Goal: Task Accomplishment & Management: Manage account settings

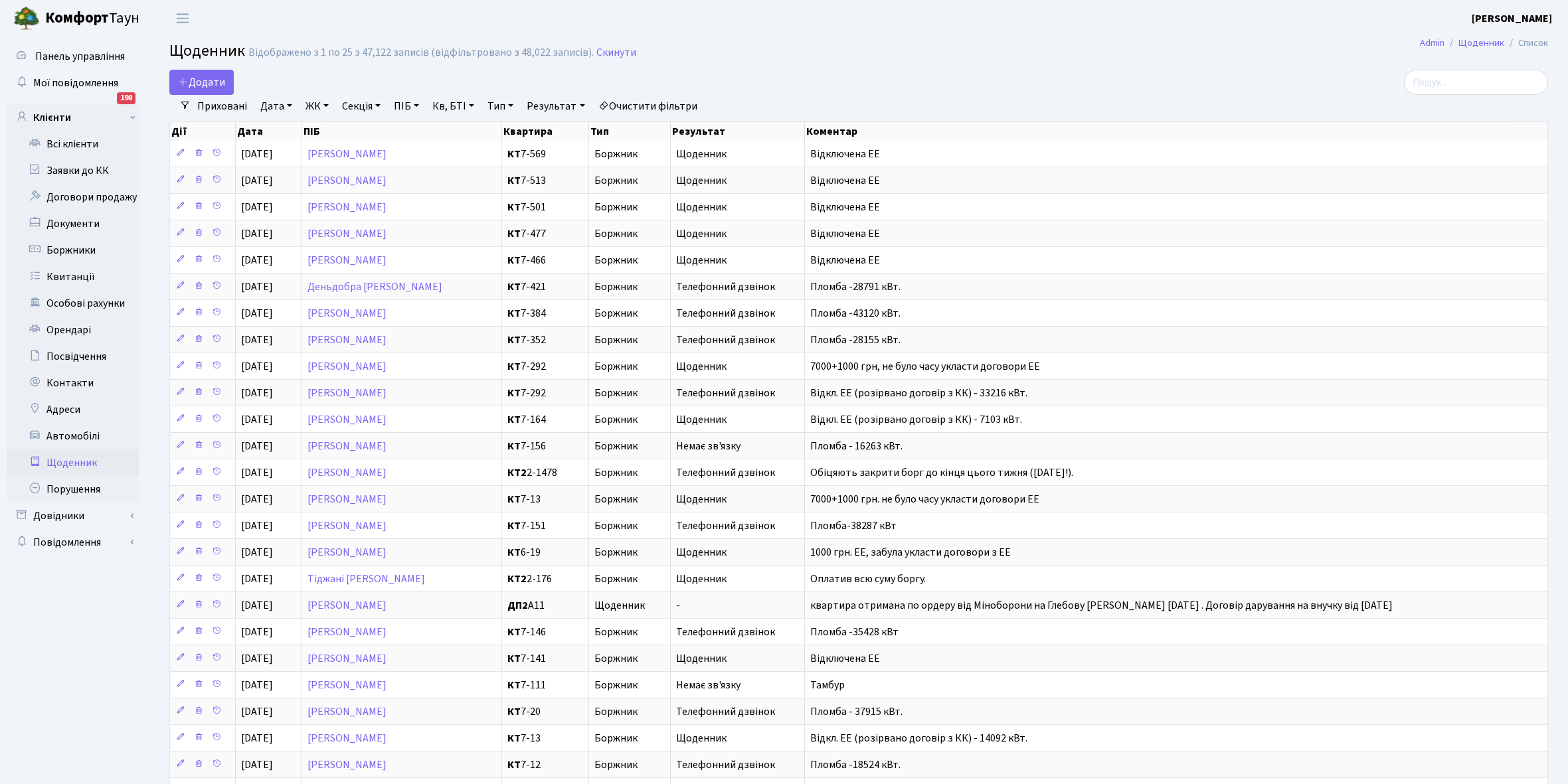
select select "25"
click at [69, 137] on link "Всі клієнти" at bounding box center [73, 144] width 133 height 26
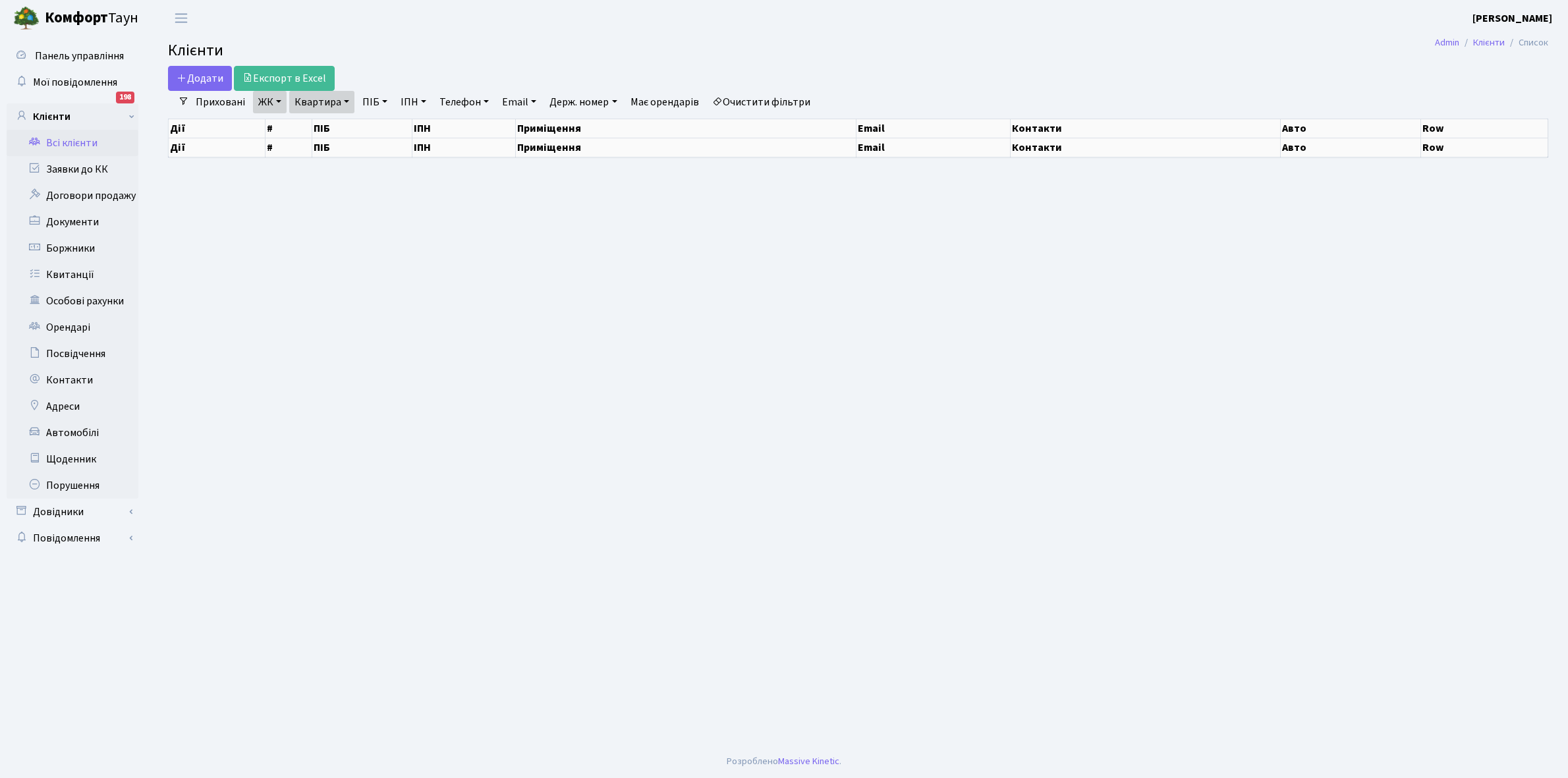
select select "25"
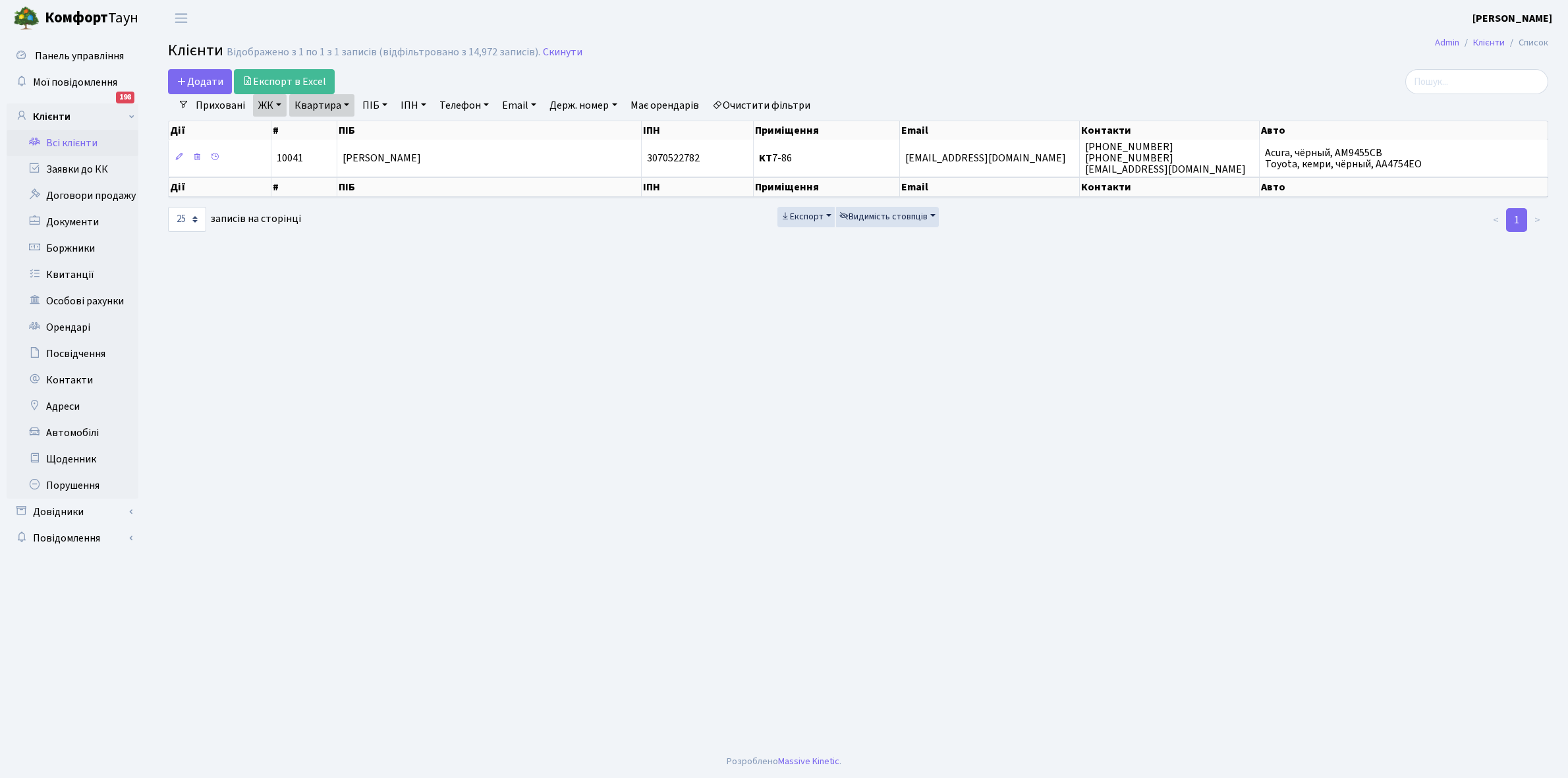
click at [346, 102] on link "Квартира" at bounding box center [321, 105] width 65 height 23
click at [338, 123] on input "7-86" at bounding box center [328, 131] width 77 height 25
type input "7"
type input "6-35"
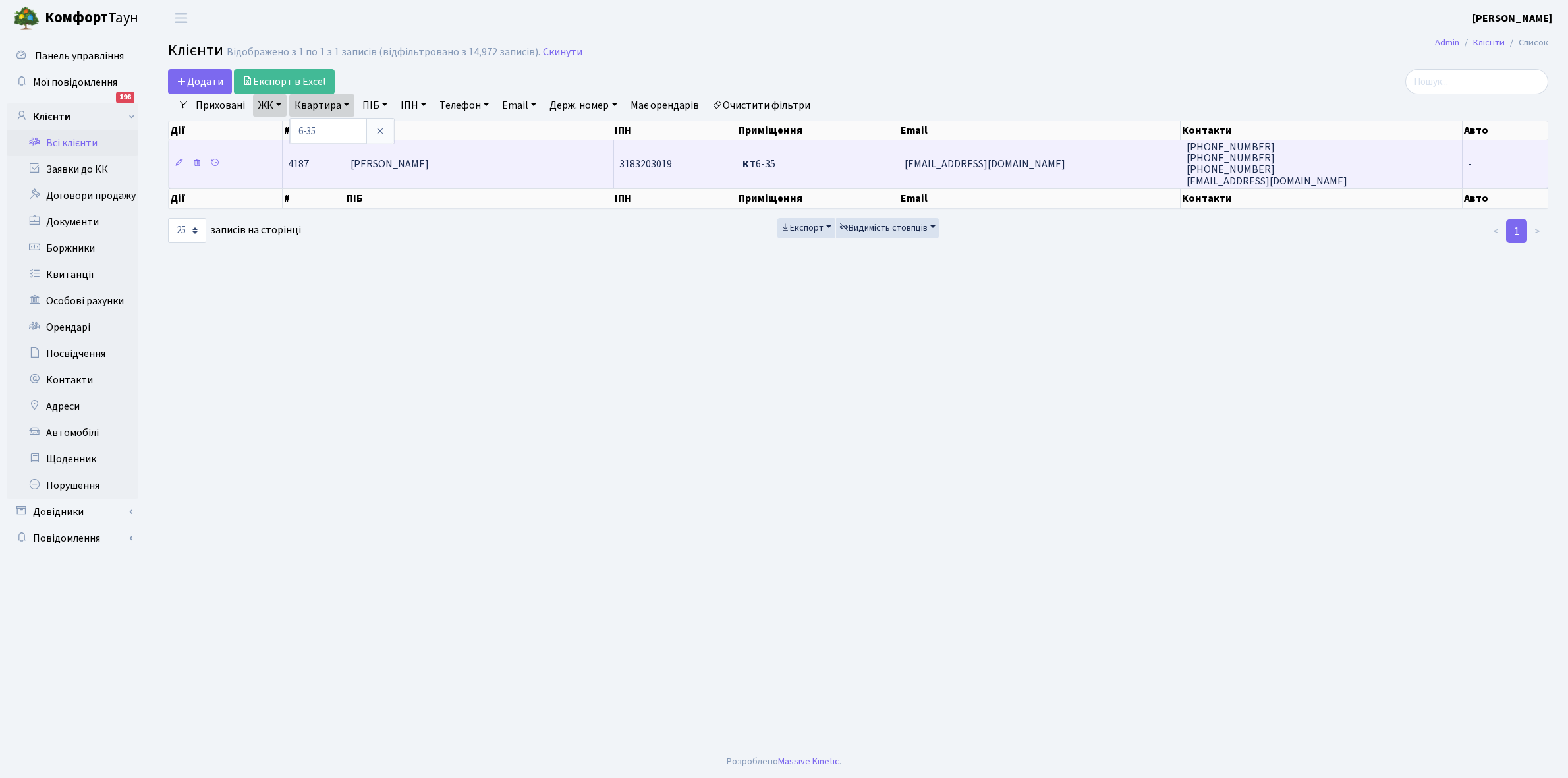
click at [429, 170] on span "[PERSON_NAME]" at bounding box center [390, 164] width 79 height 15
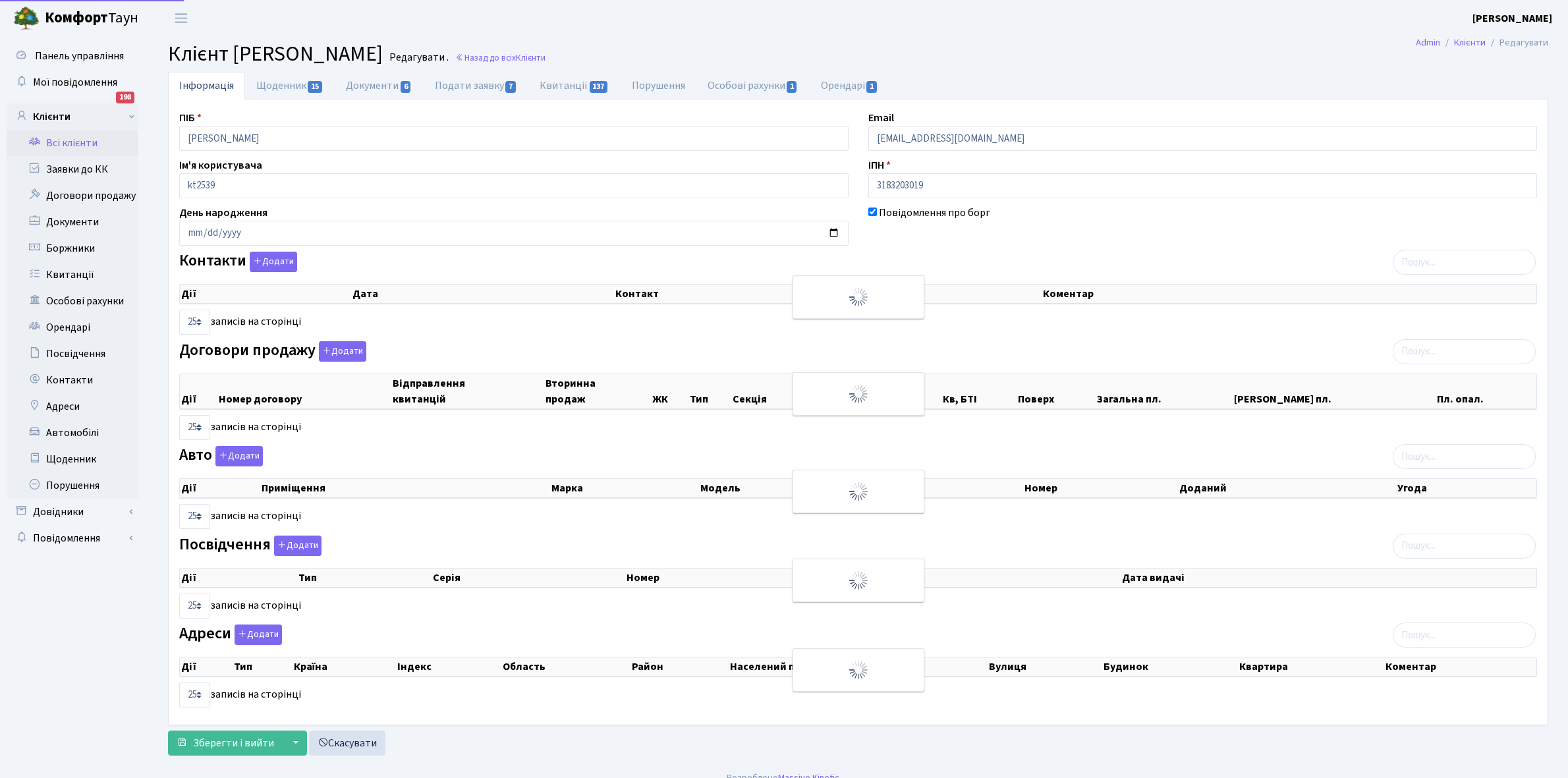
select select "25"
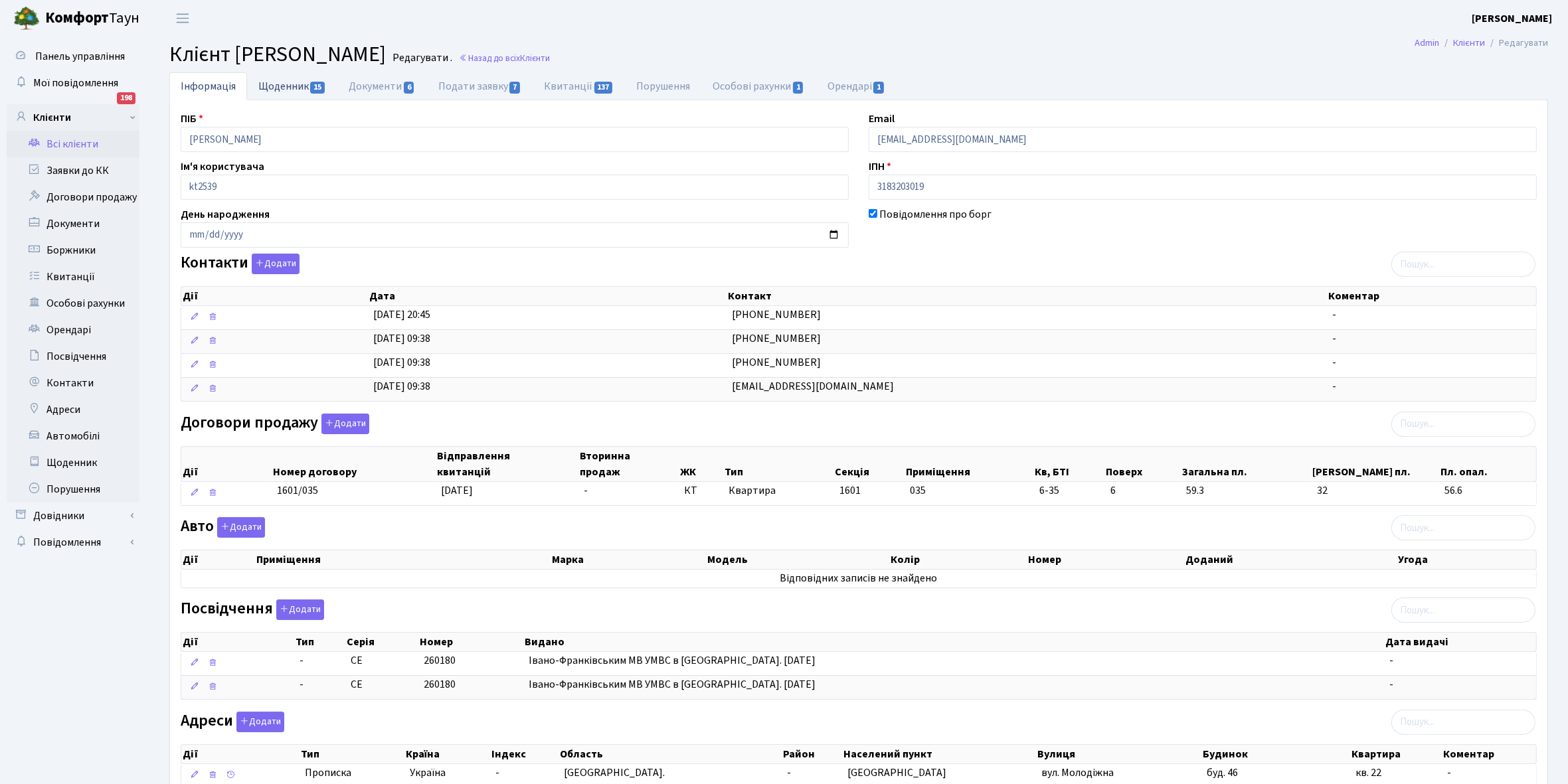
click at [276, 83] on link "Щоденник 15" at bounding box center [292, 85] width 90 height 27
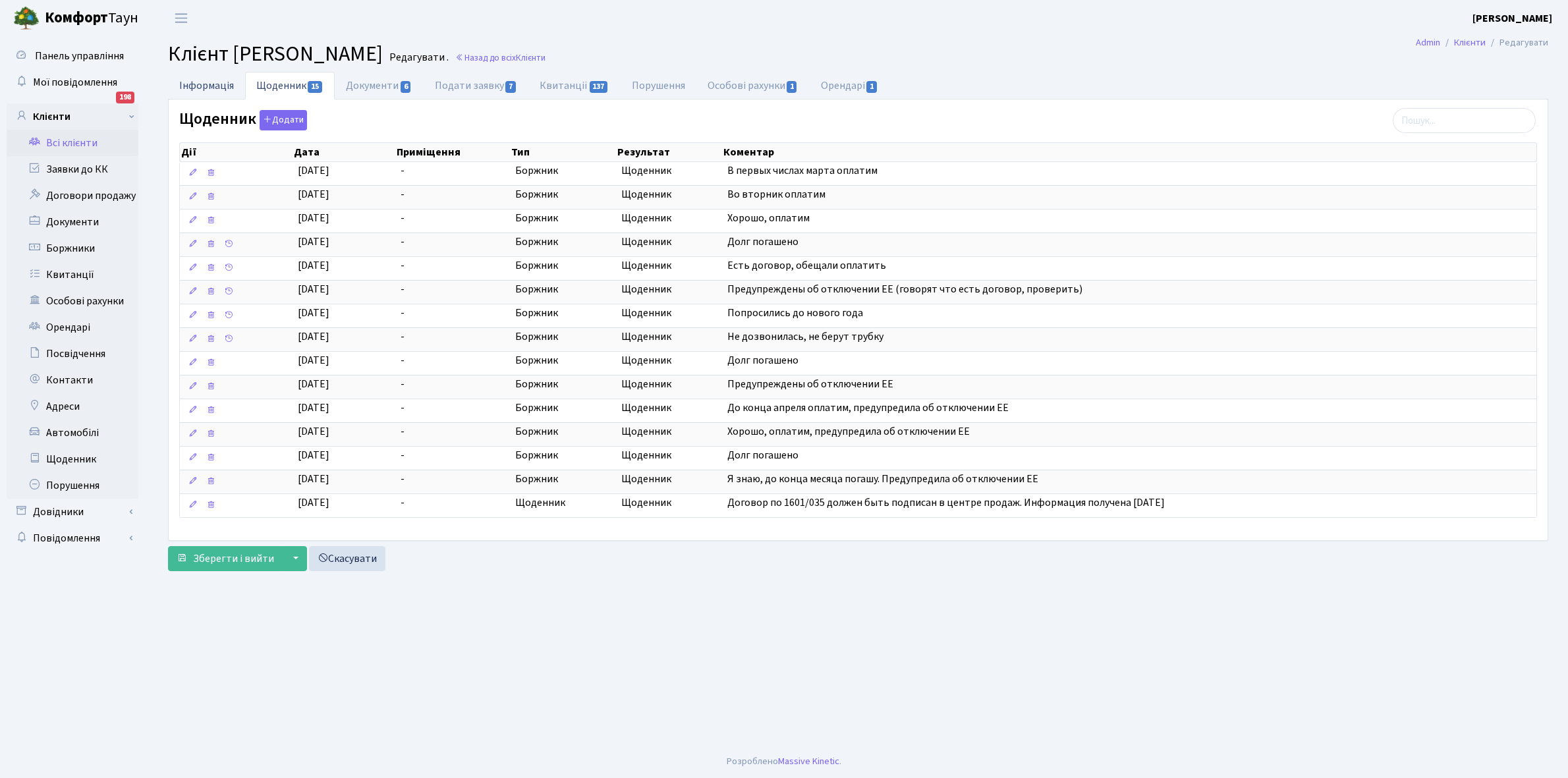
click at [208, 86] on link "Інформація" at bounding box center [206, 84] width 77 height 27
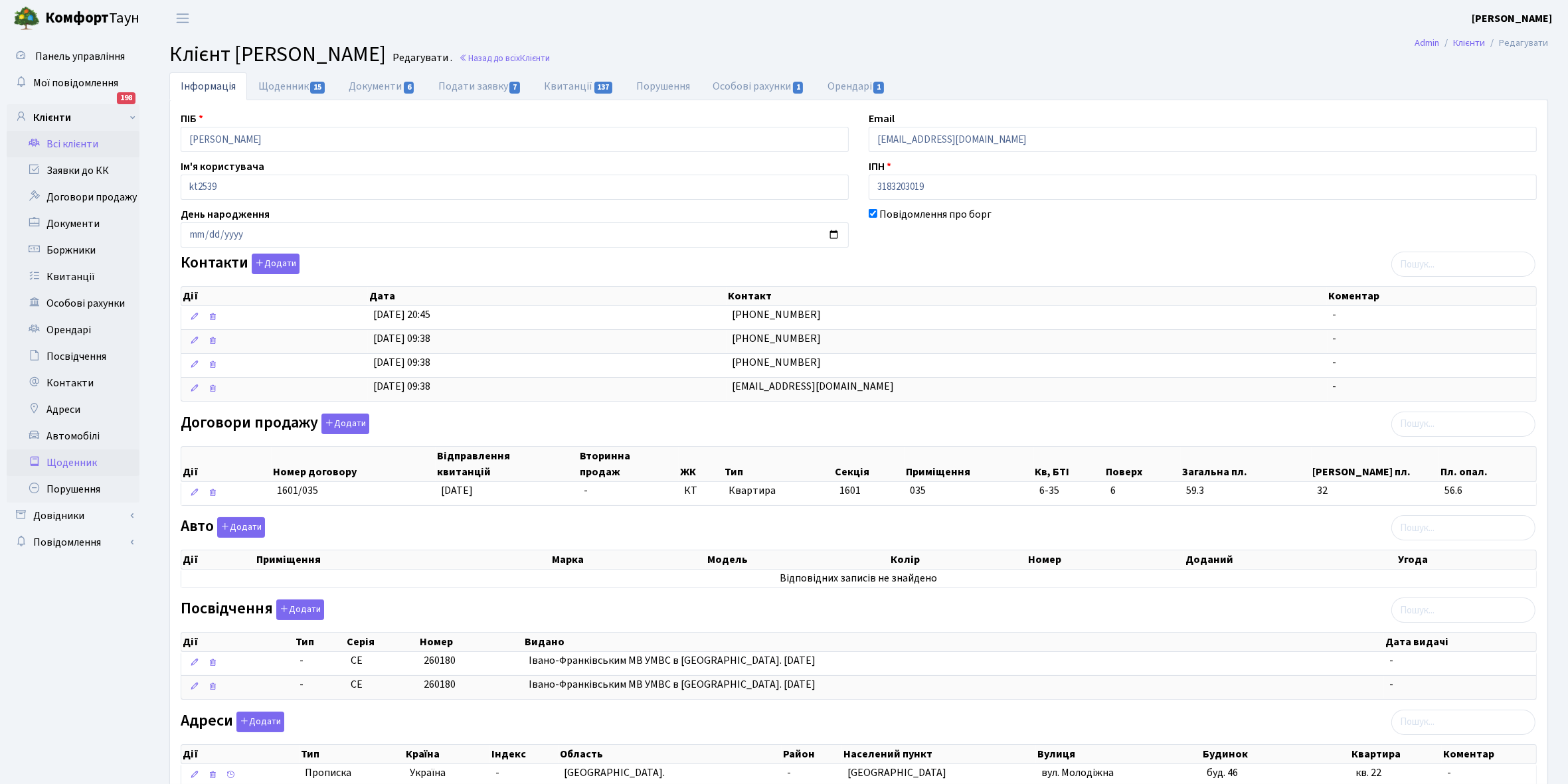
click at [64, 468] on link "Щоденник" at bounding box center [73, 463] width 133 height 26
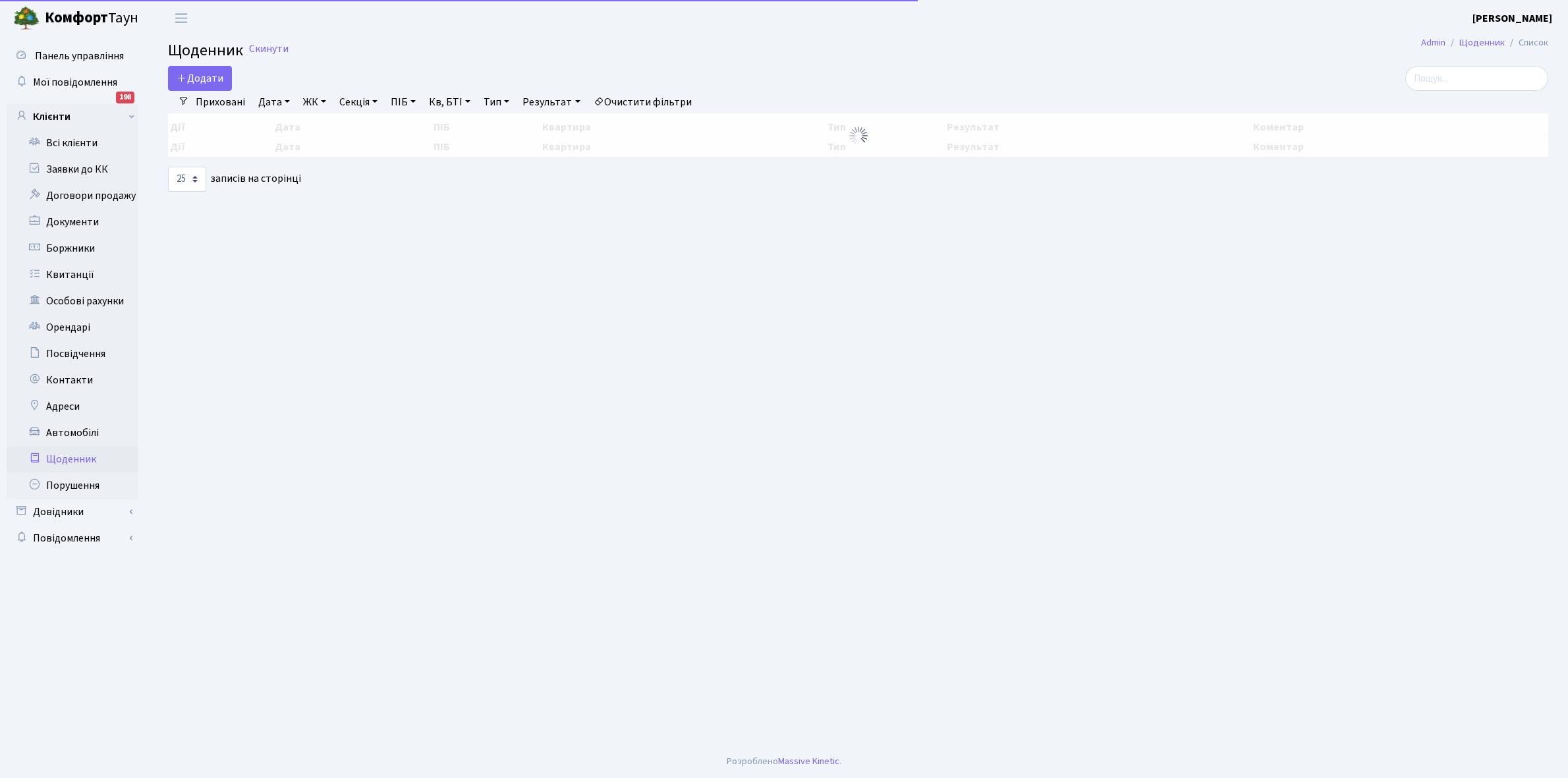
select select "25"
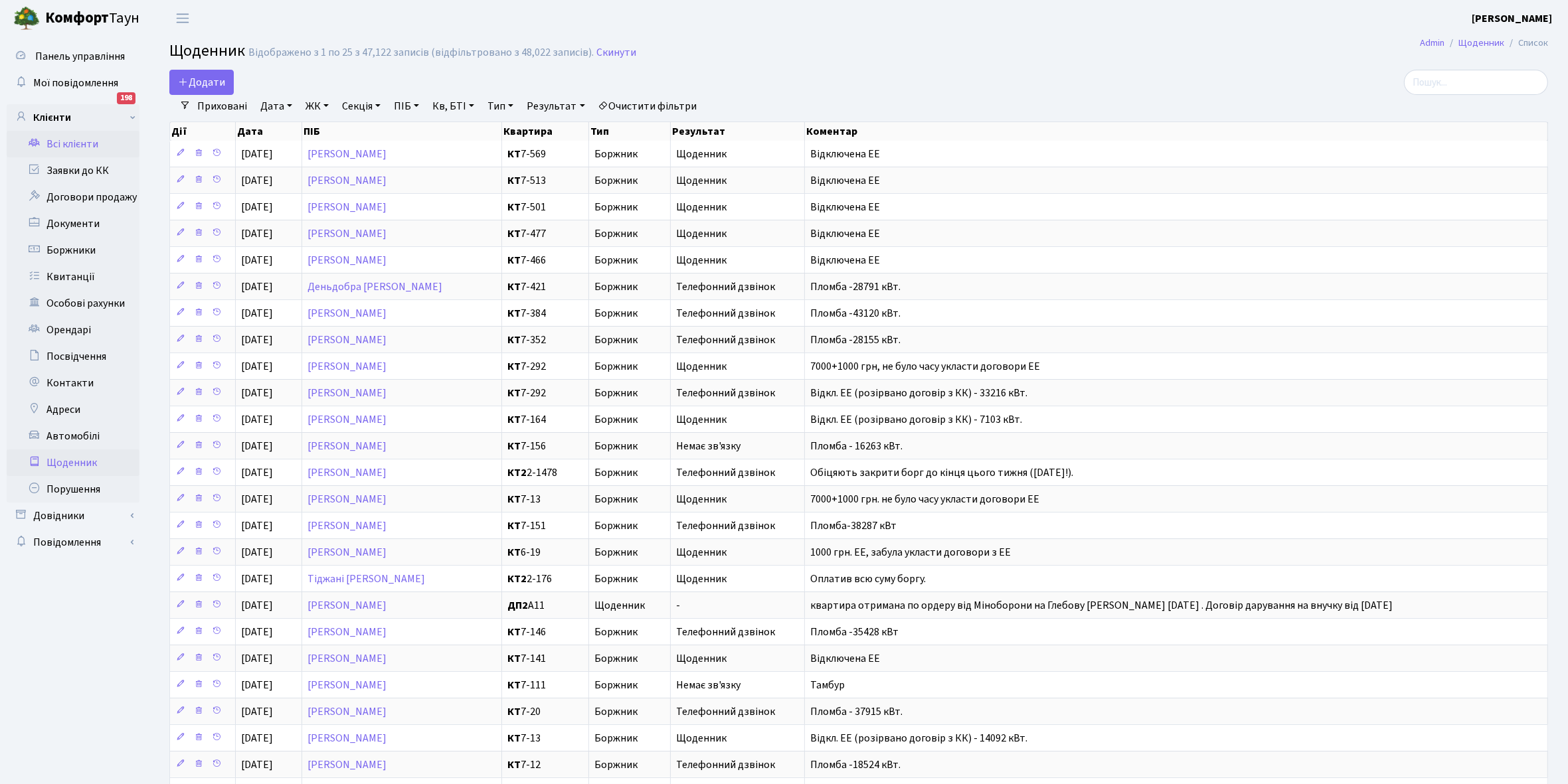
click at [77, 143] on link "Всі клієнти" at bounding box center [73, 144] width 133 height 26
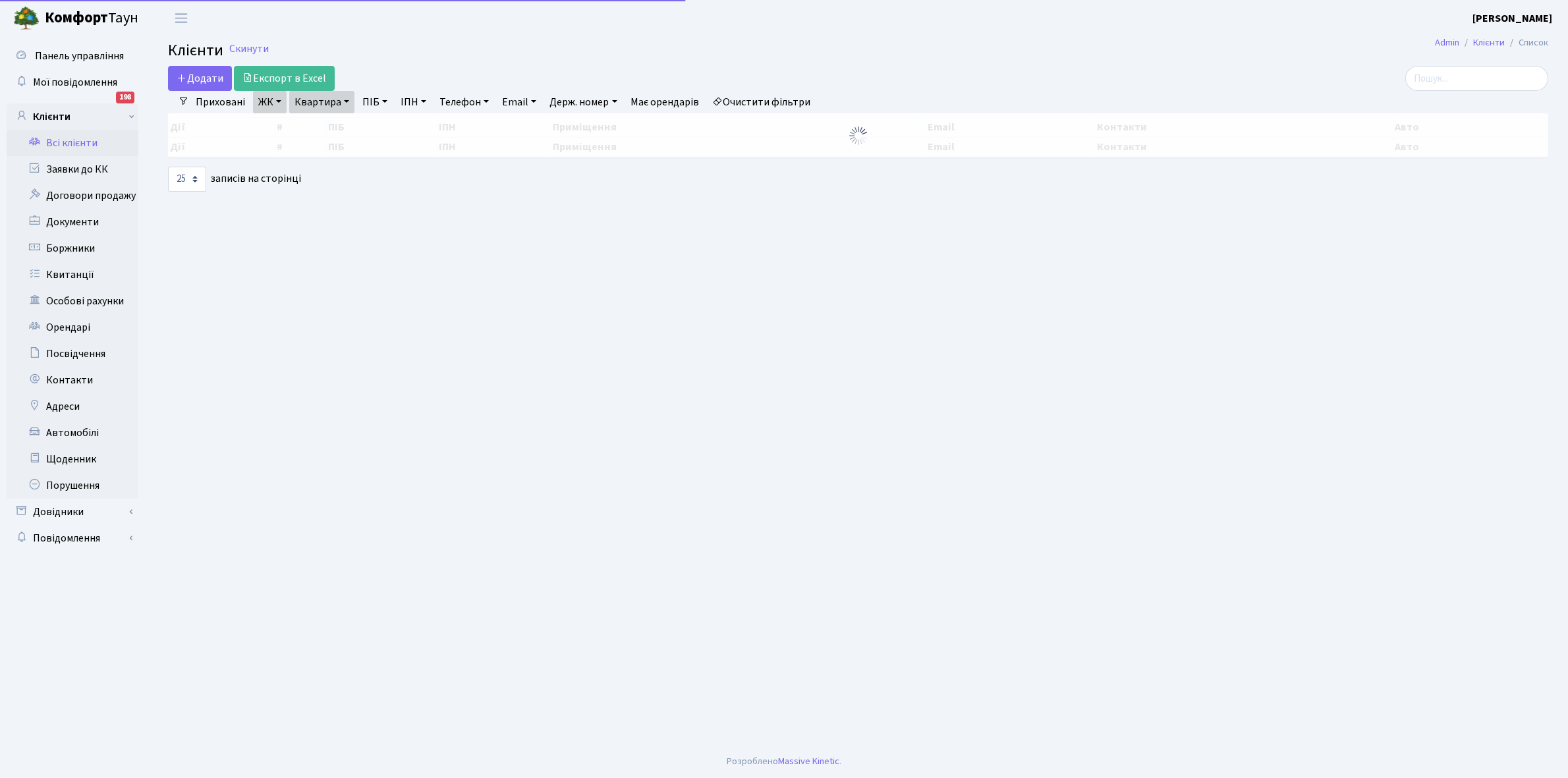
select select "25"
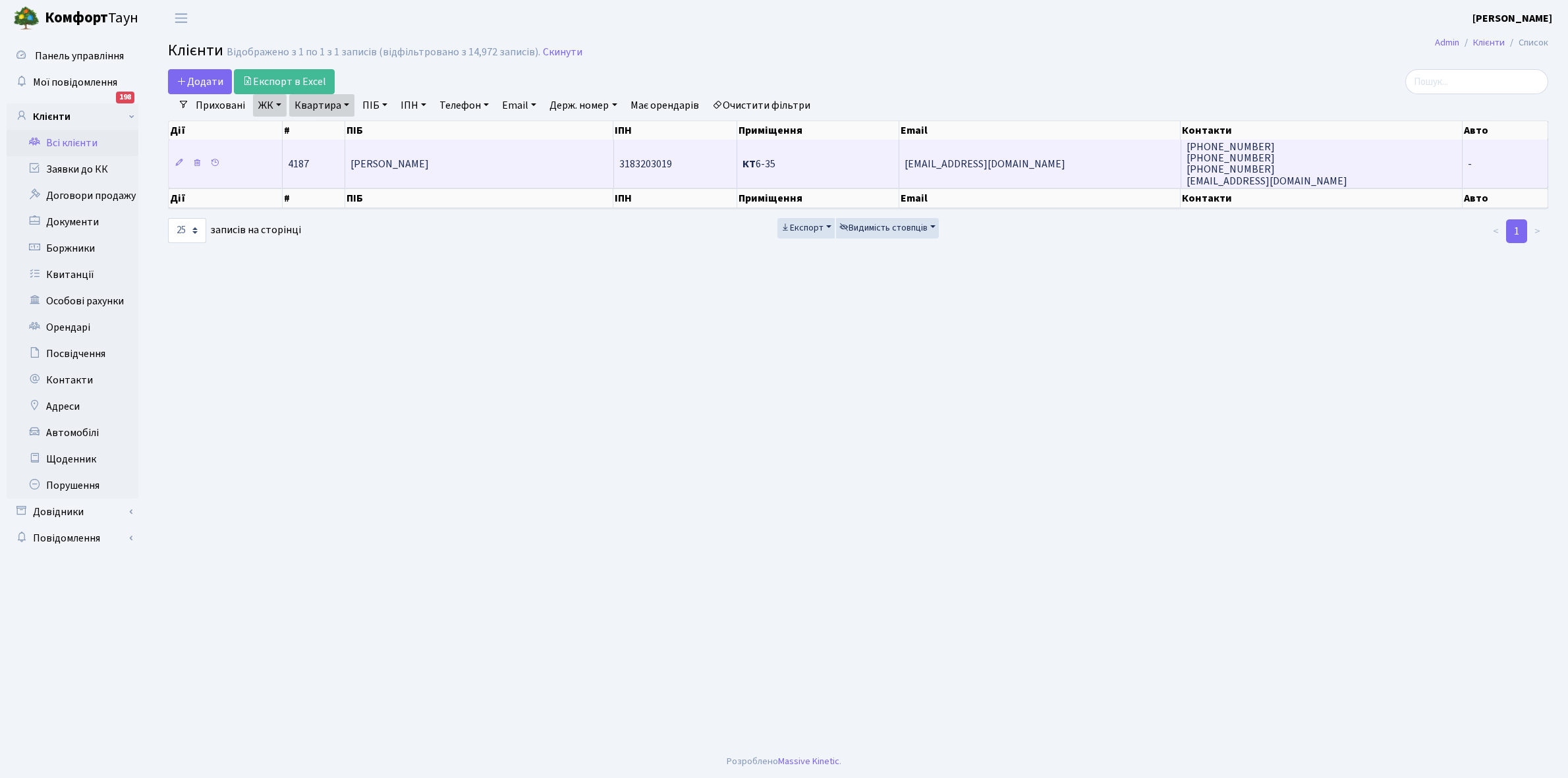
click at [523, 159] on td "[PERSON_NAME]" at bounding box center [479, 163] width 268 height 47
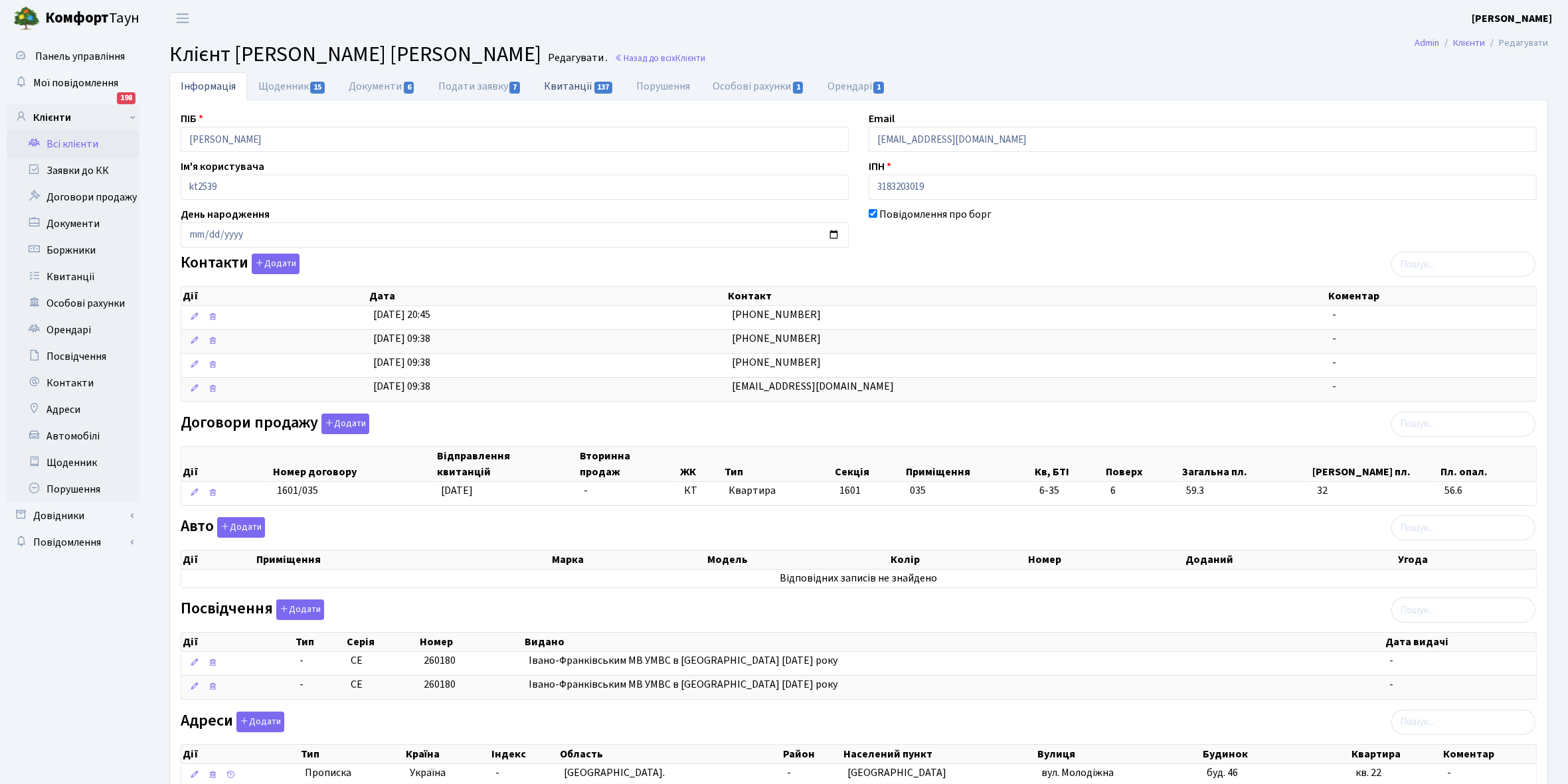
click at [568, 82] on link "Квитанції 137" at bounding box center [578, 85] width 92 height 27
select select "25"
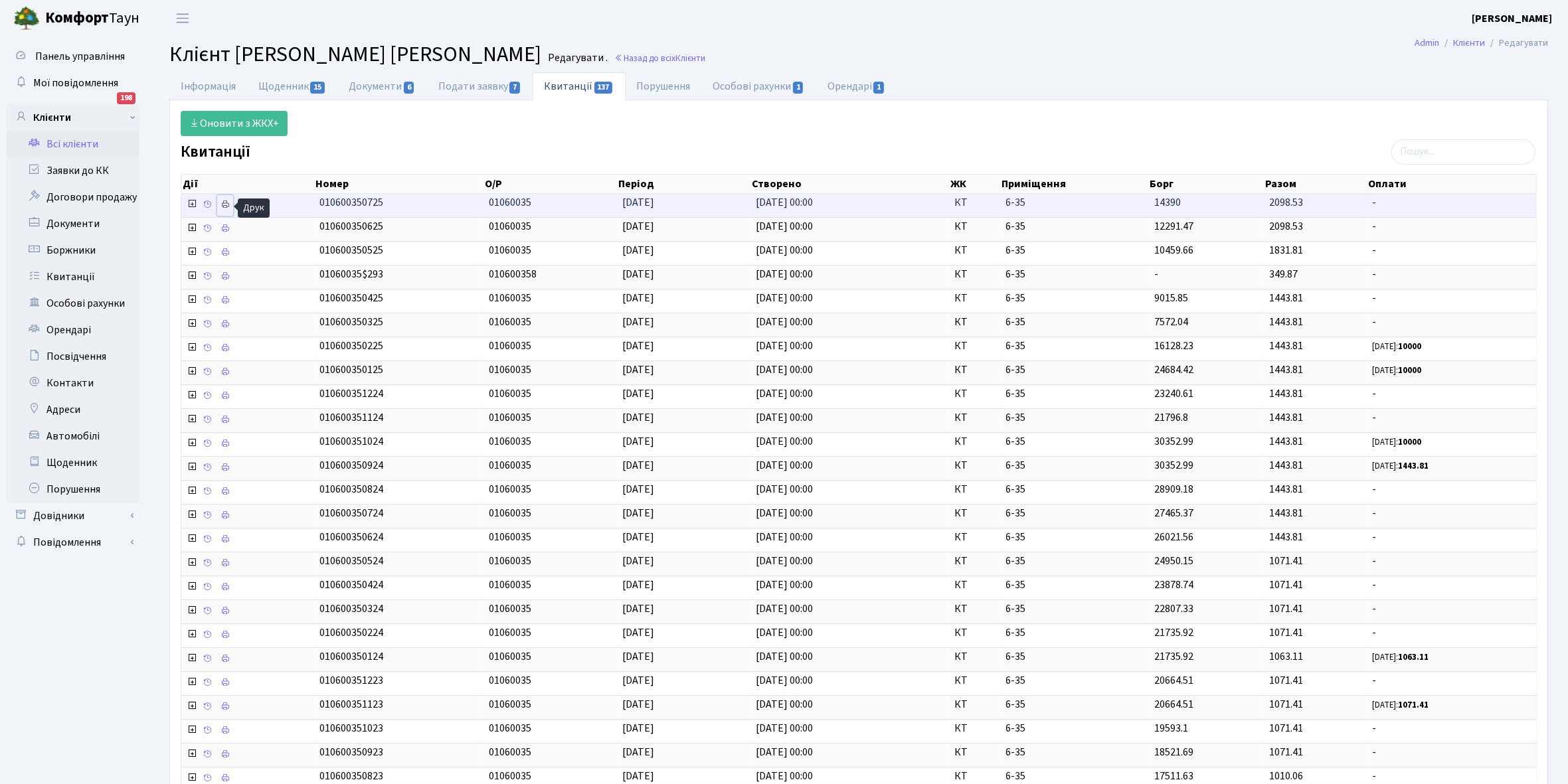
click at [227, 201] on icon at bounding box center [224, 204] width 9 height 9
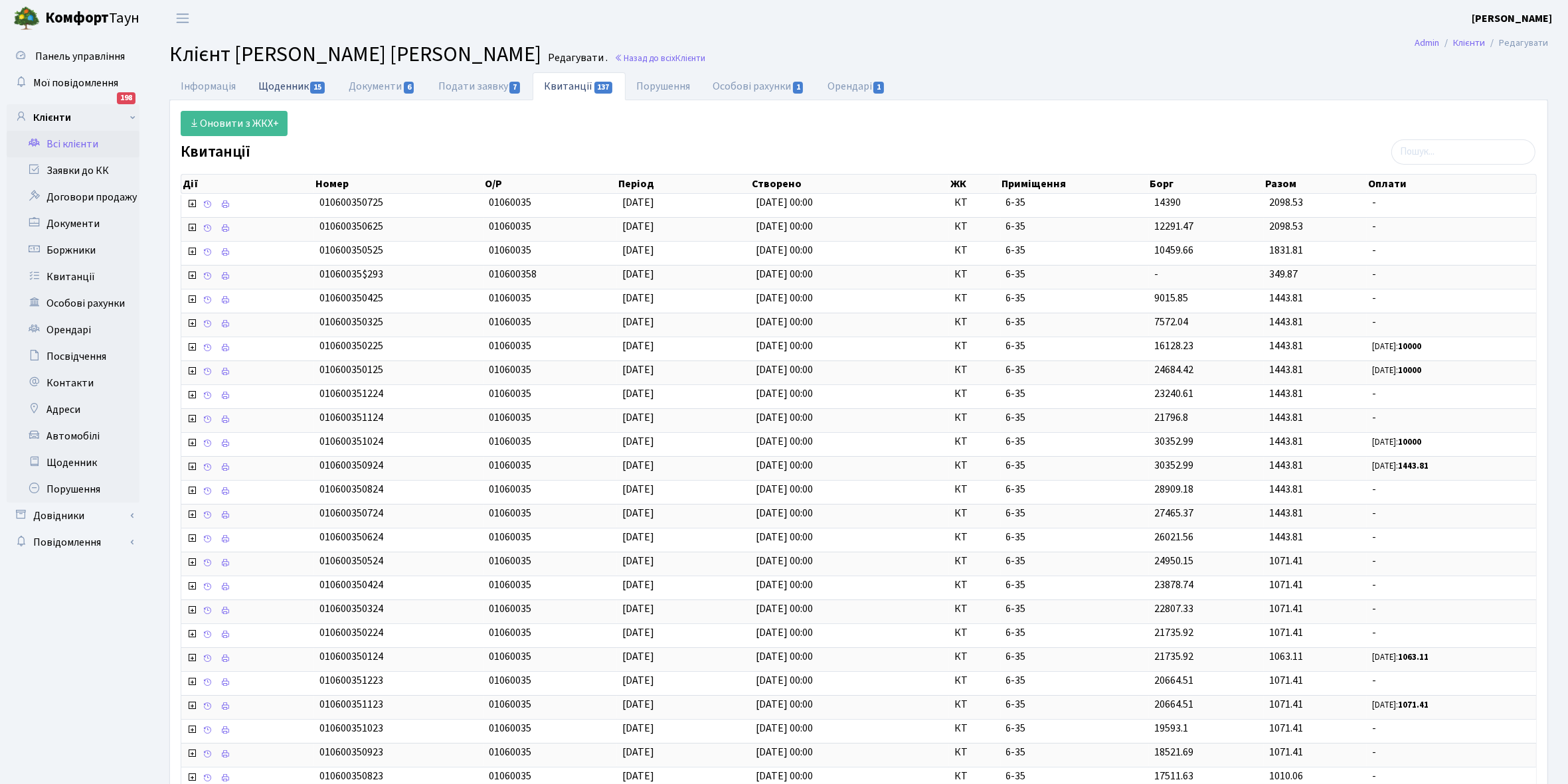
click at [277, 84] on link "Щоденник 15" at bounding box center [292, 85] width 90 height 27
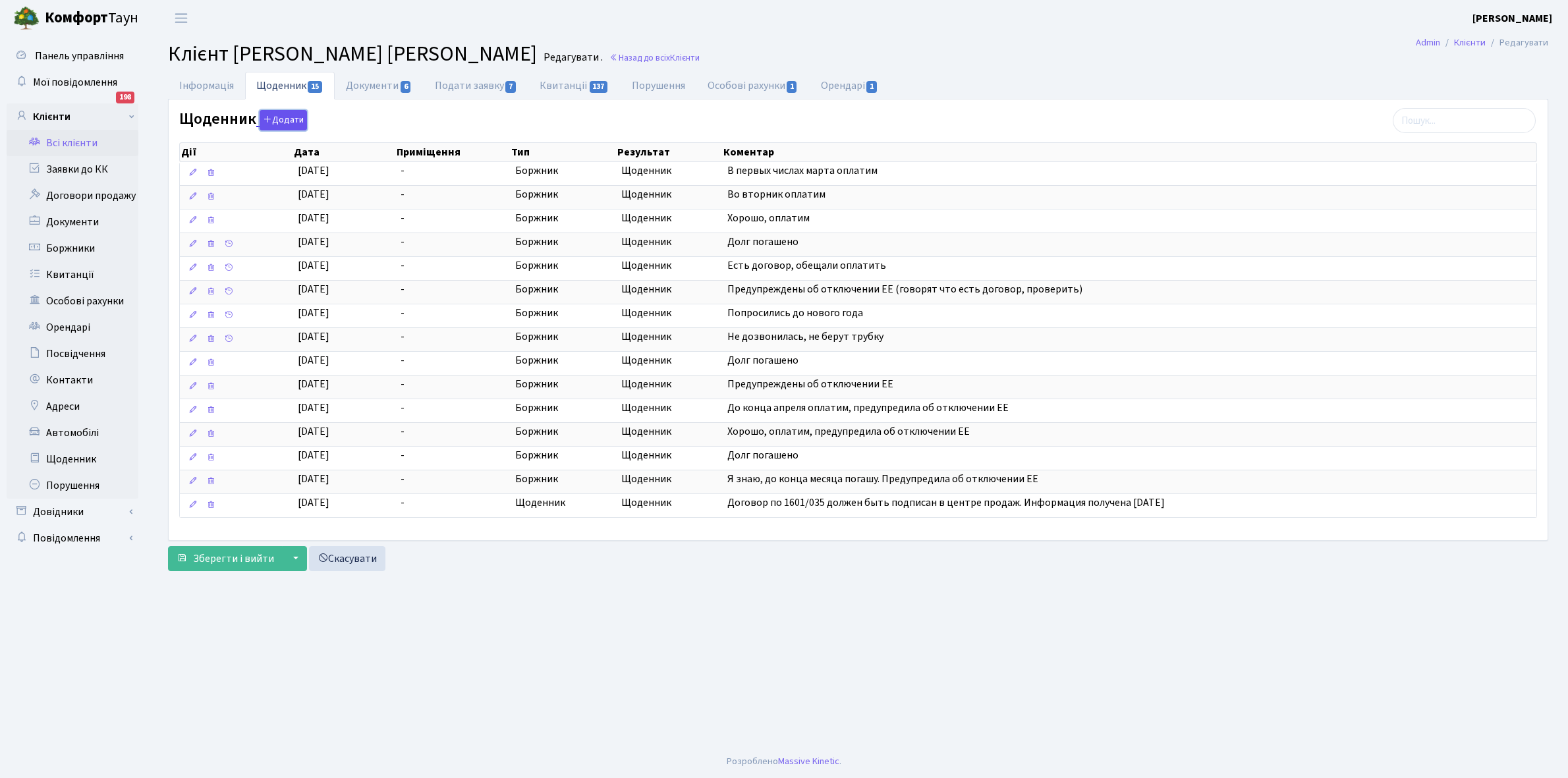
click at [277, 126] on button "Додати" at bounding box center [283, 120] width 47 height 20
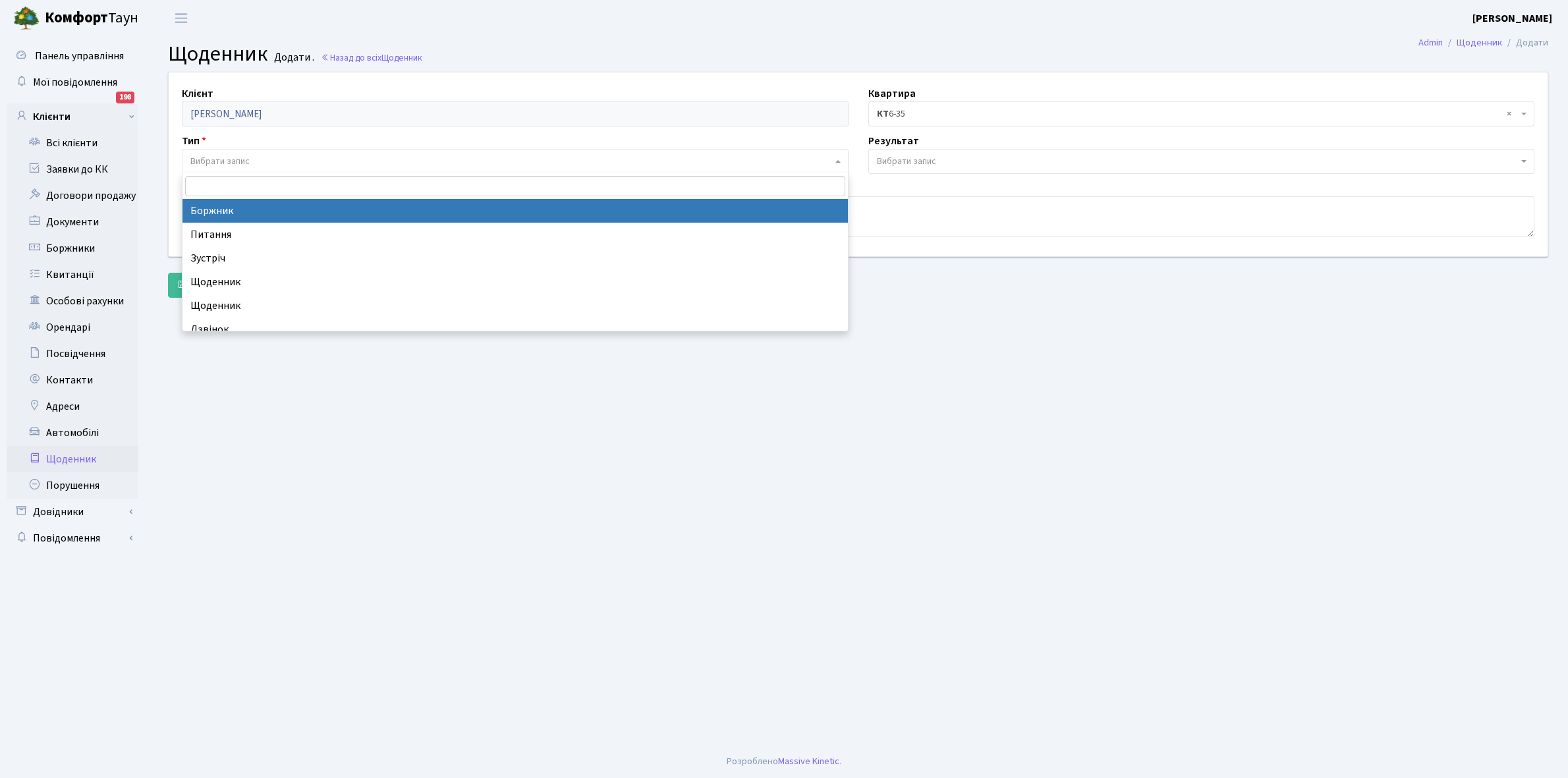
click at [272, 155] on span "Вибрати запис" at bounding box center [511, 161] width 642 height 13
select select "189"
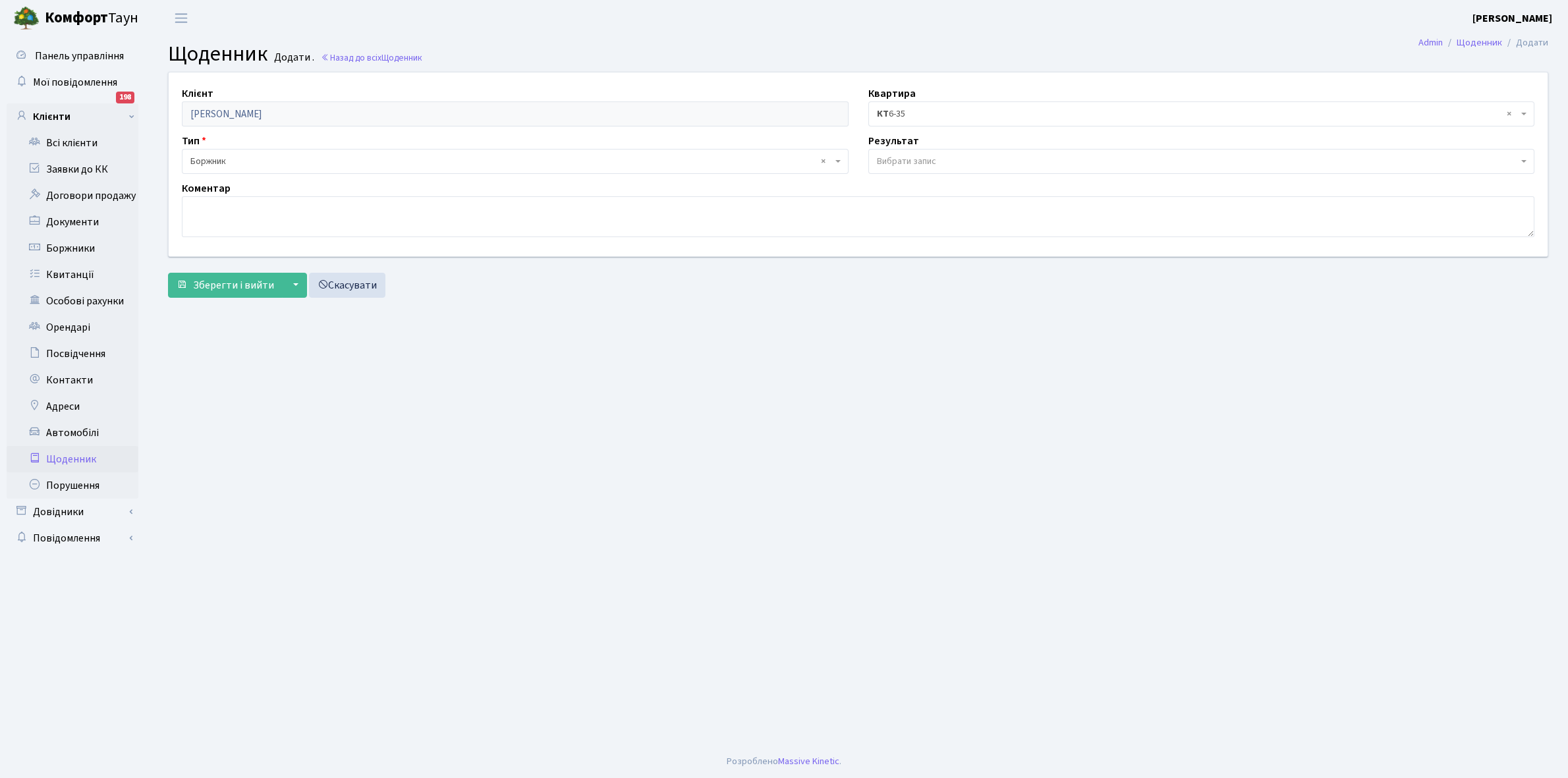
click at [898, 155] on span "Вибрати запис" at bounding box center [906, 161] width 59 height 13
click at [915, 159] on span "× Щоденник" at bounding box center [1197, 161] width 642 height 13
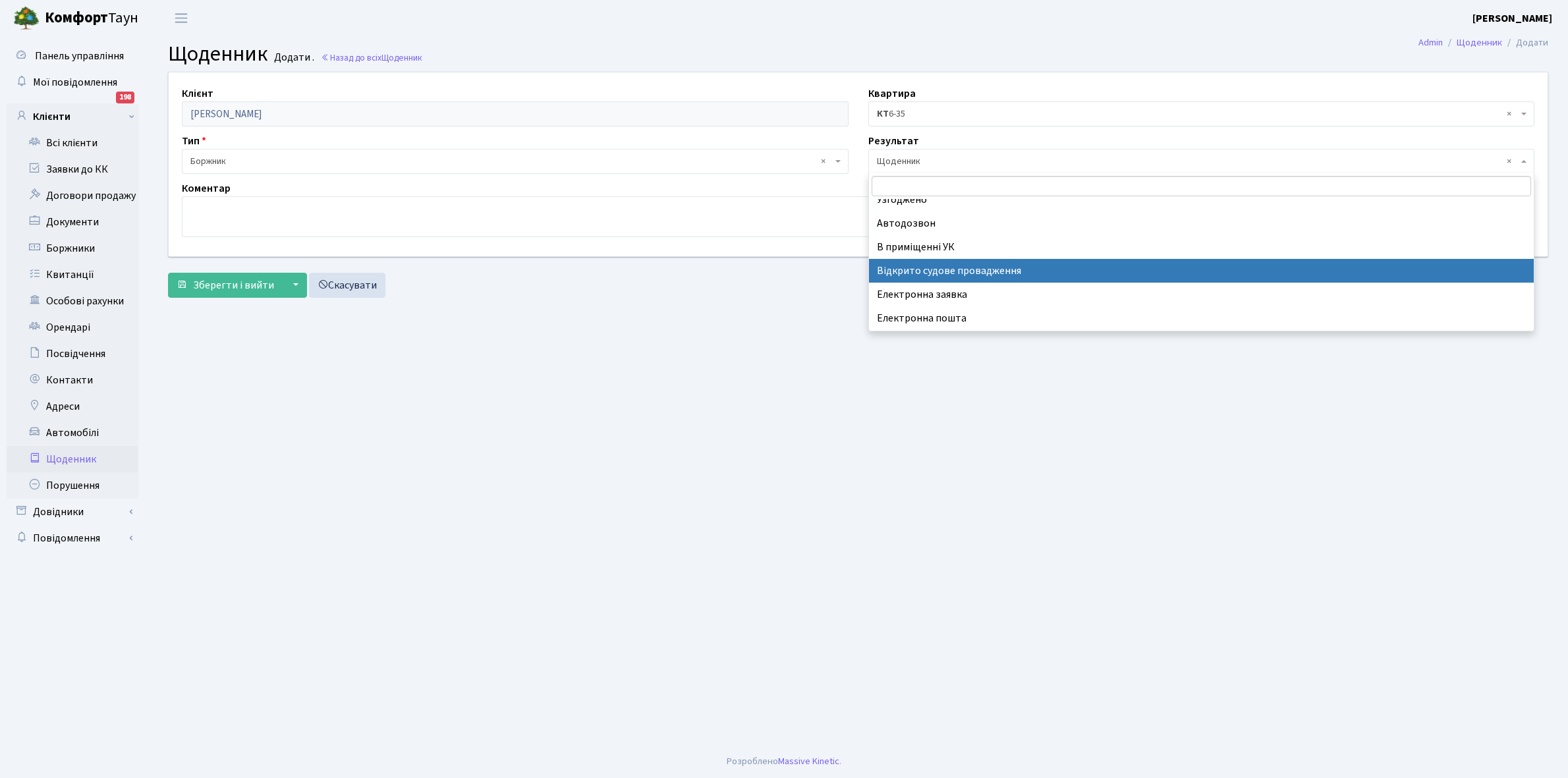
scroll to position [81, 0]
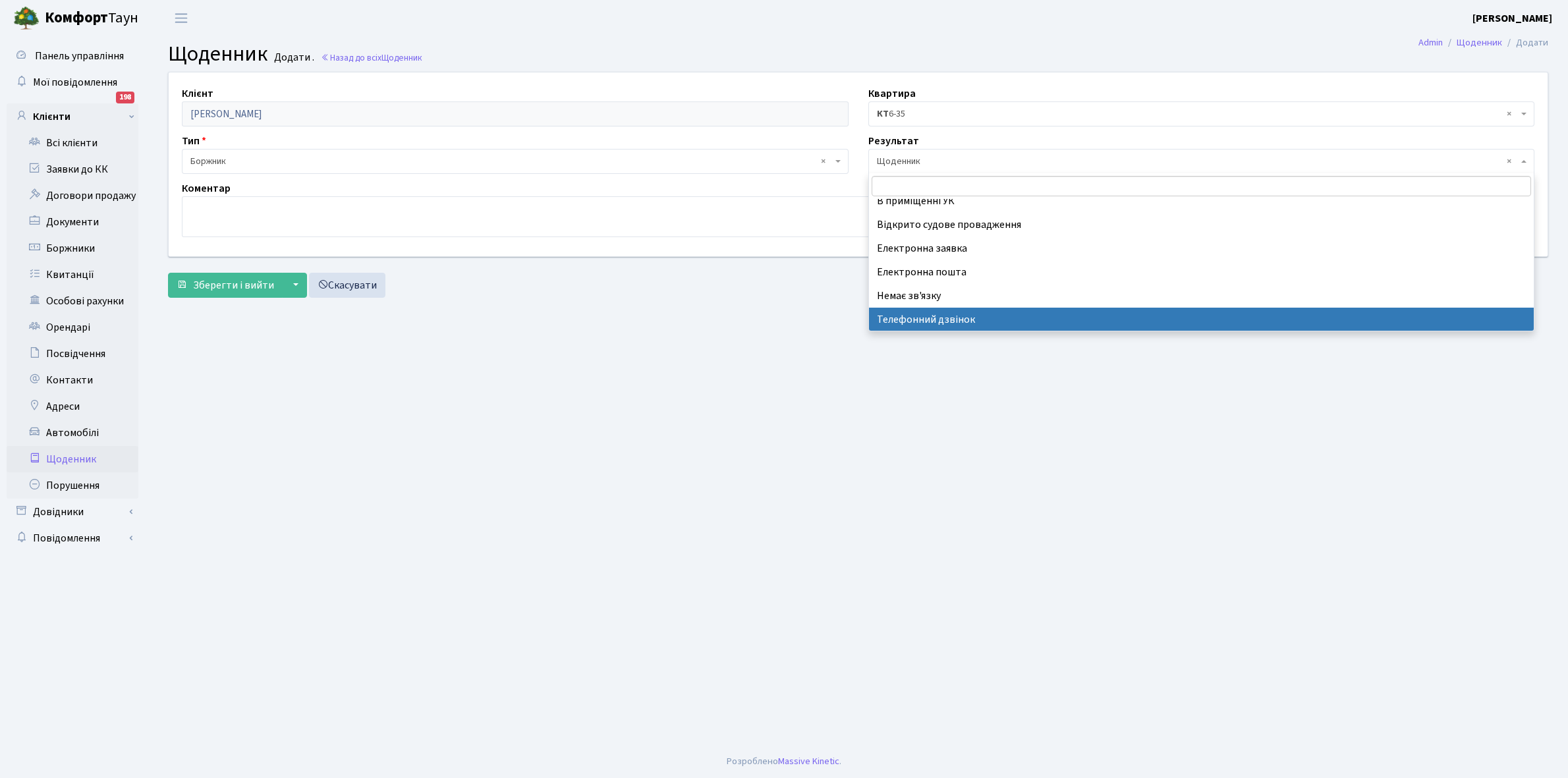
select select "196"
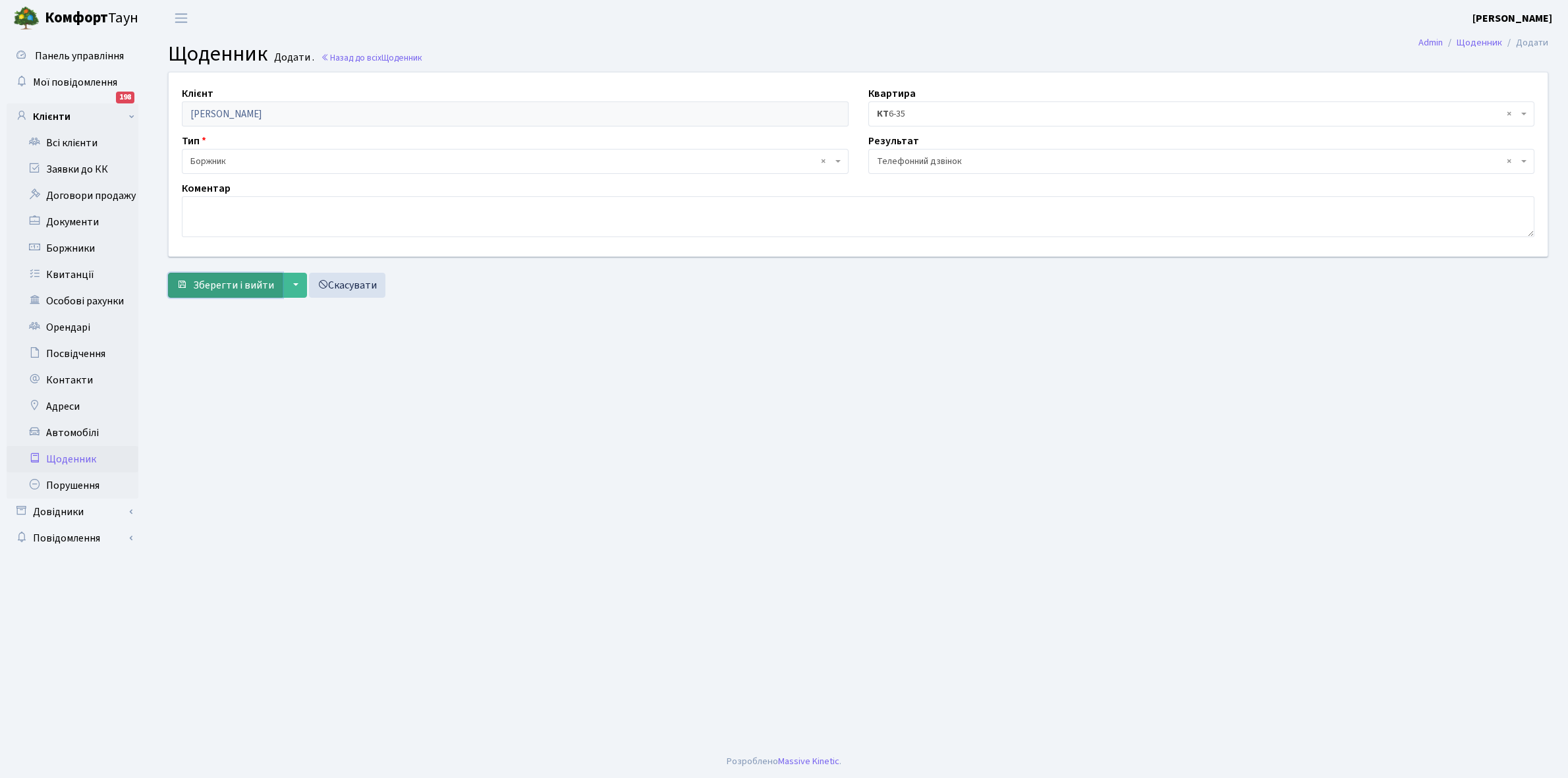
click at [213, 288] on span "Зберегти і вийти" at bounding box center [234, 286] width 81 height 15
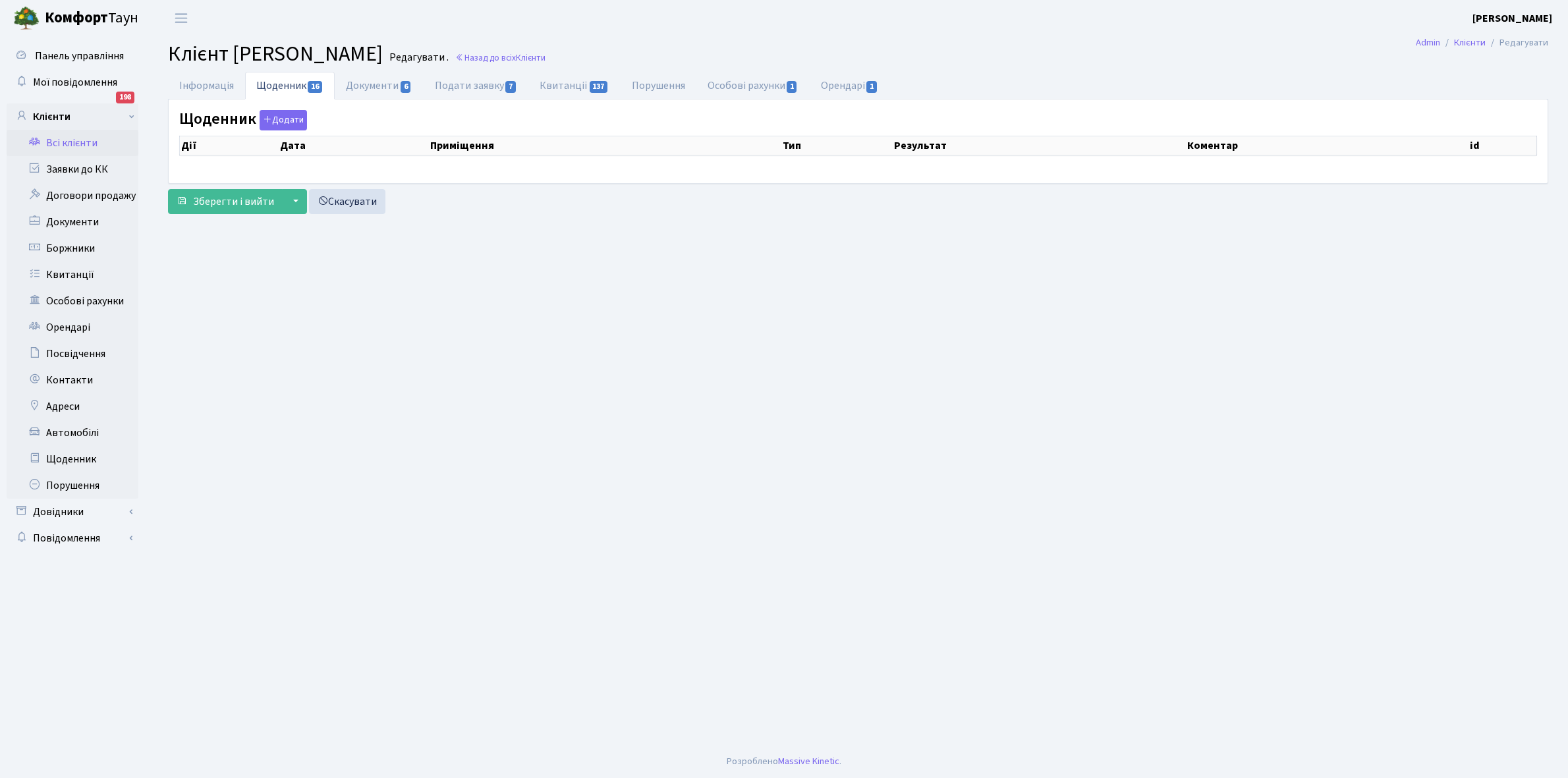
select select "25"
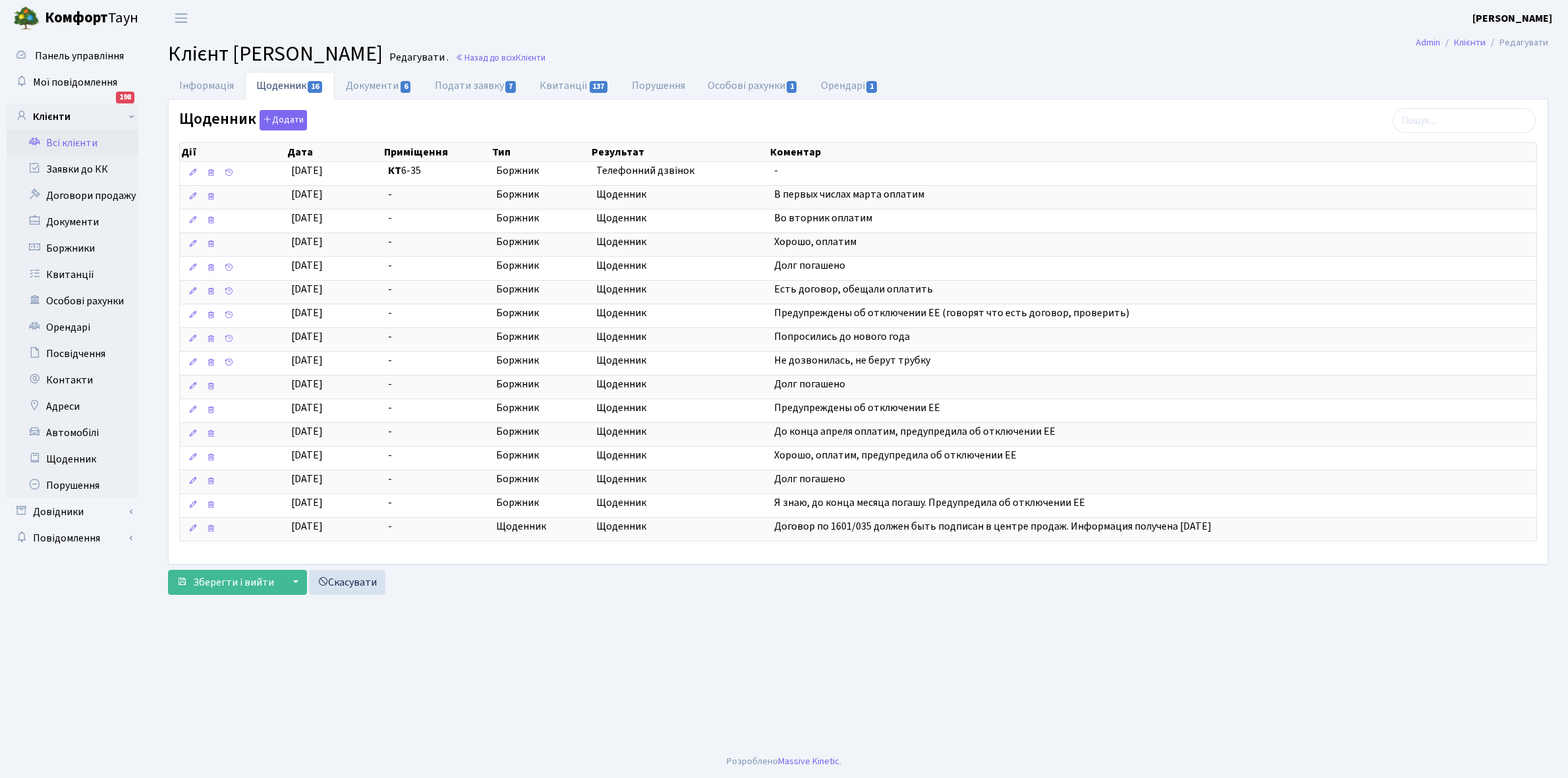
click at [67, 144] on link "Всі клієнти" at bounding box center [72, 143] width 131 height 26
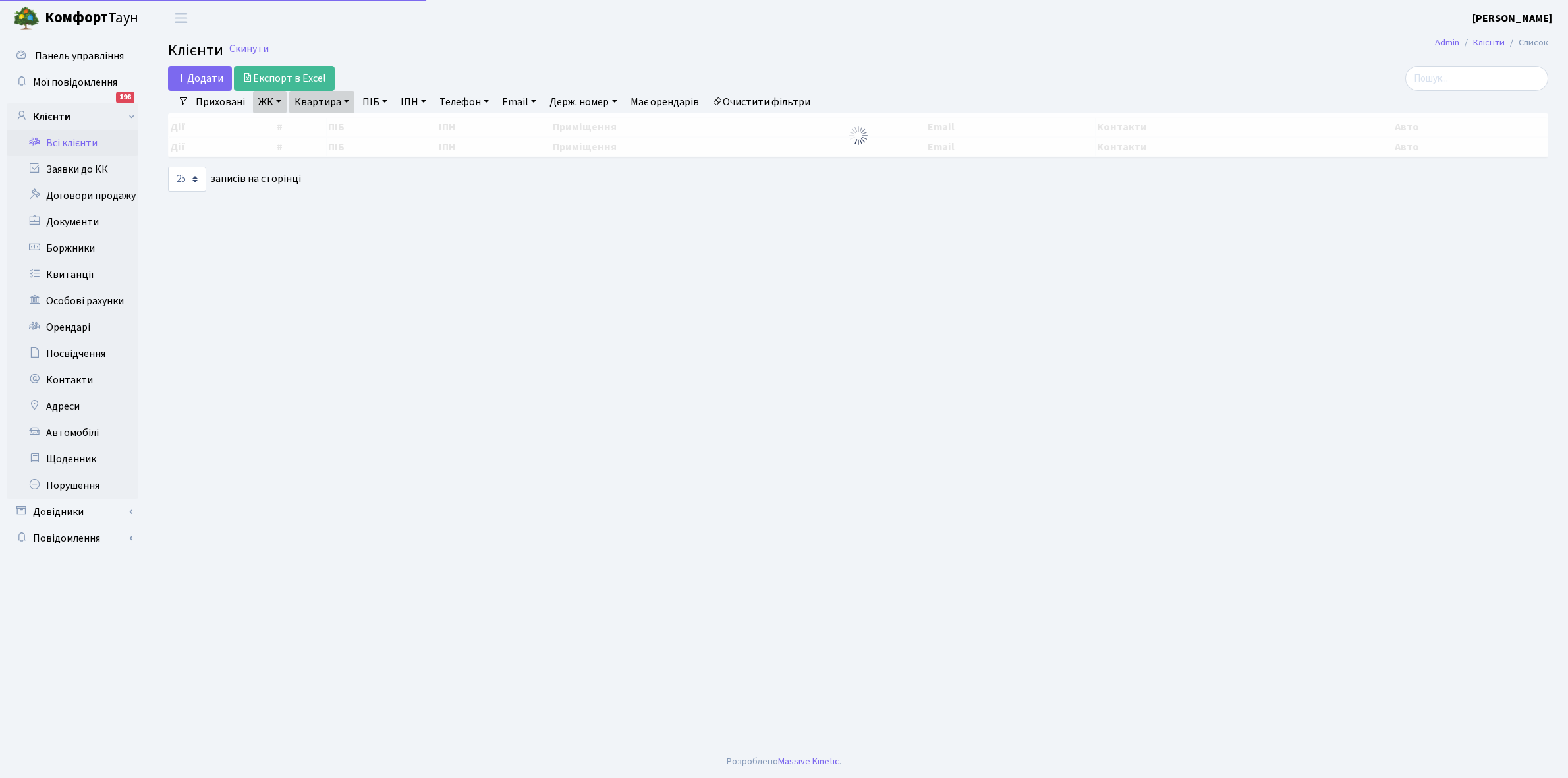
select select "25"
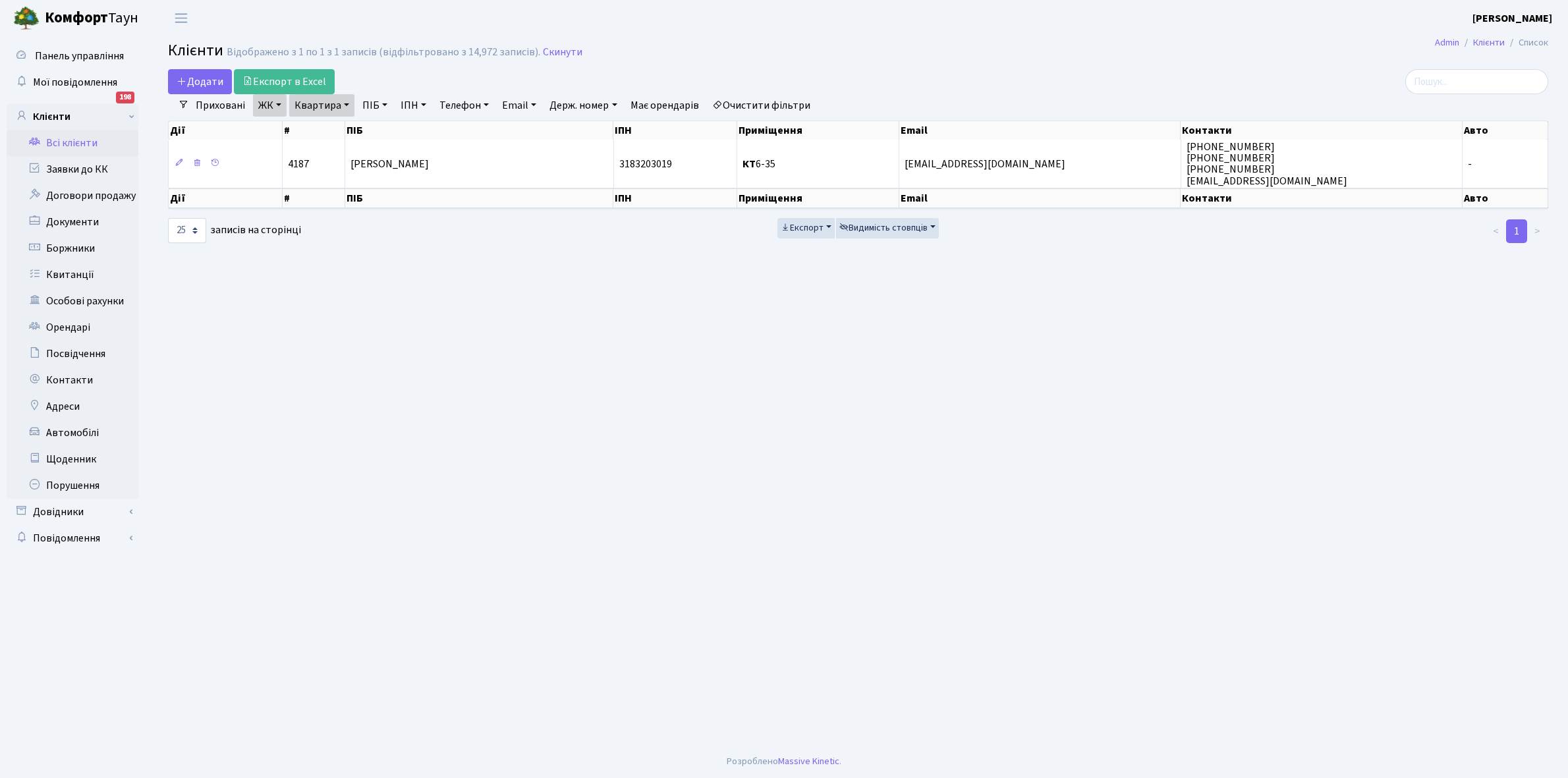
click at [730, 102] on link "Очистити фільтри" at bounding box center [761, 105] width 109 height 23
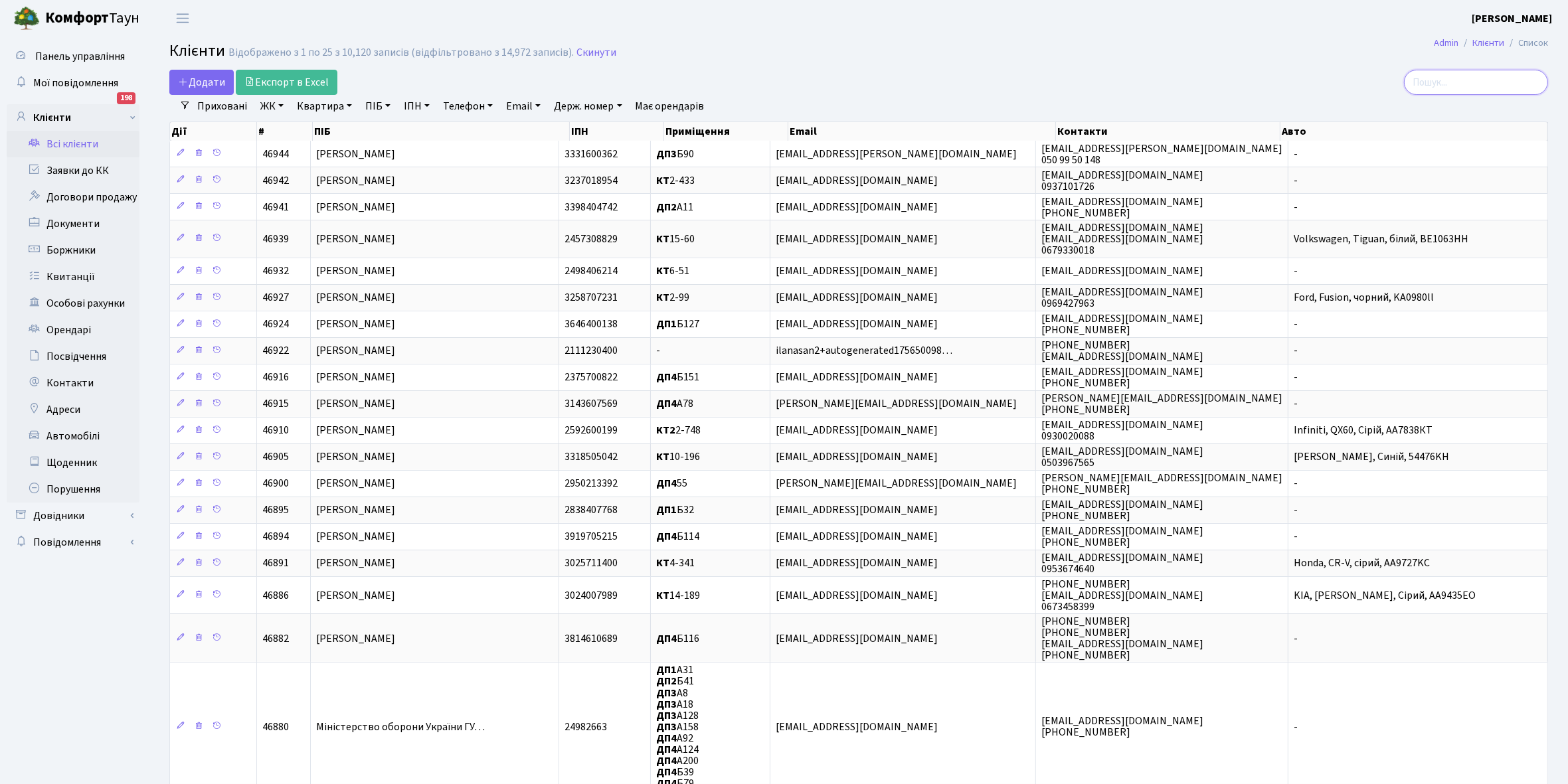
click at [1468, 82] on input "search" at bounding box center [1476, 82] width 144 height 25
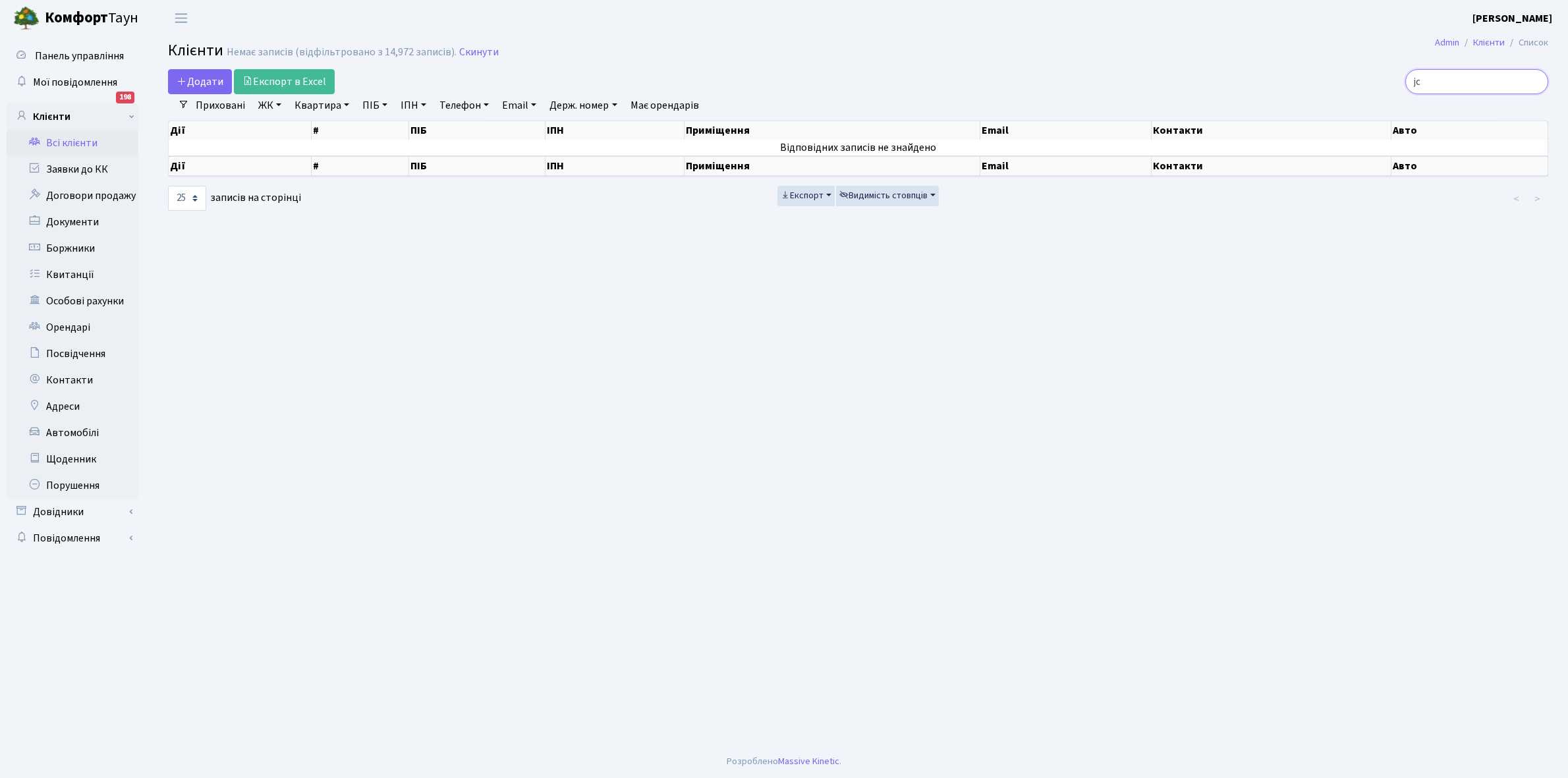
type input "j"
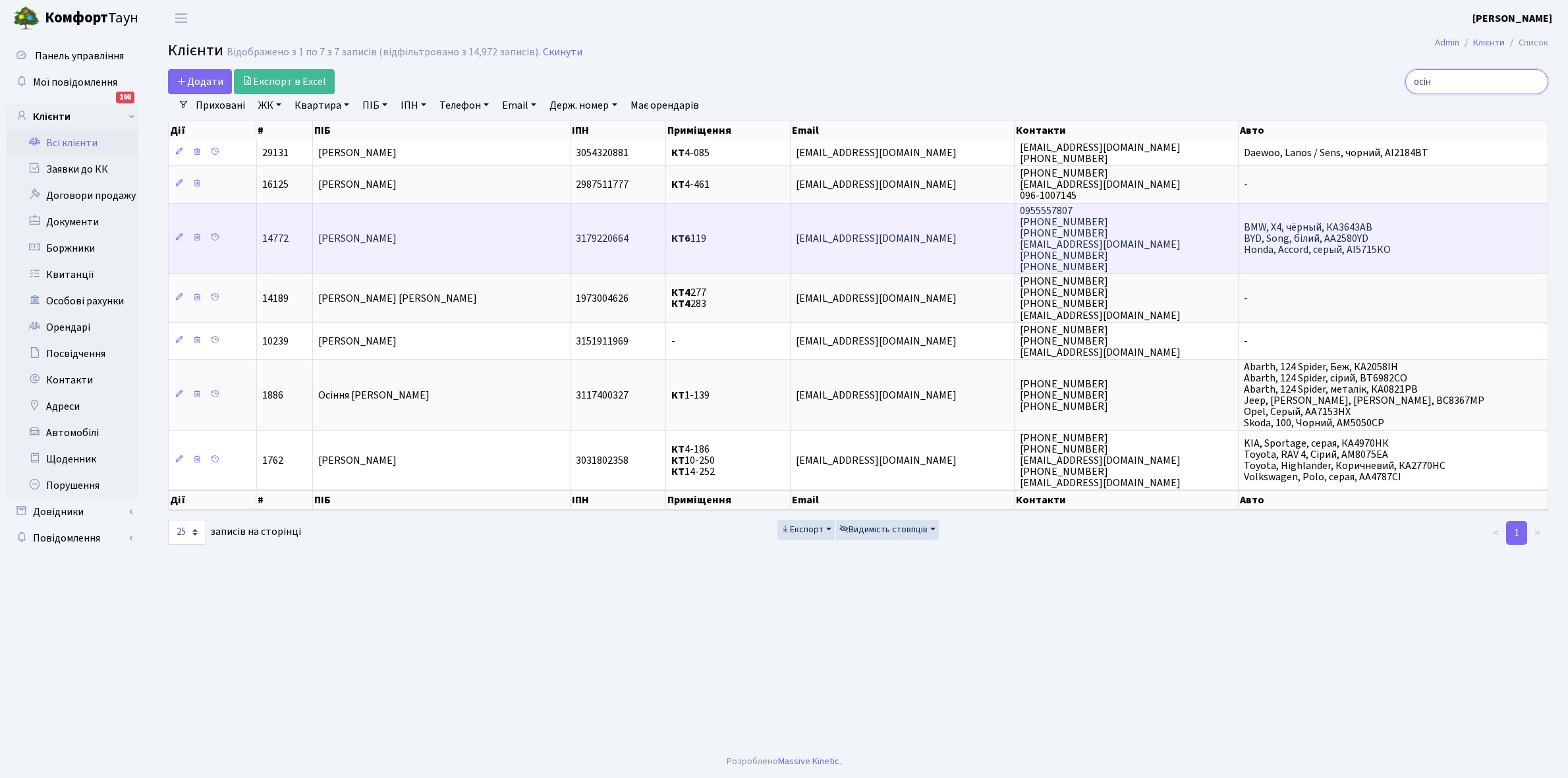
type input "осін"
click at [433, 251] on td "[PERSON_NAME]" at bounding box center [442, 239] width 257 height 71
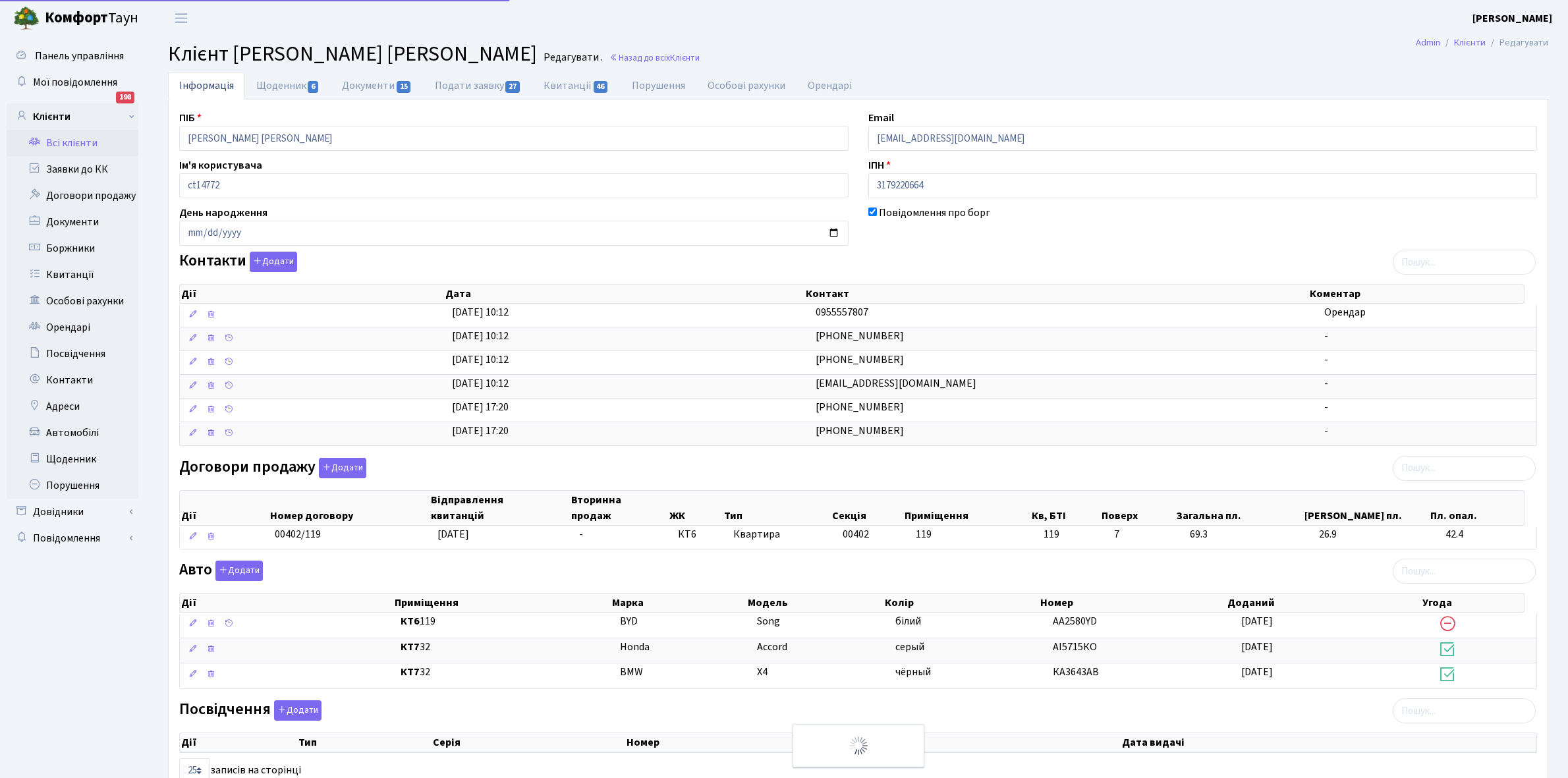
select select "25"
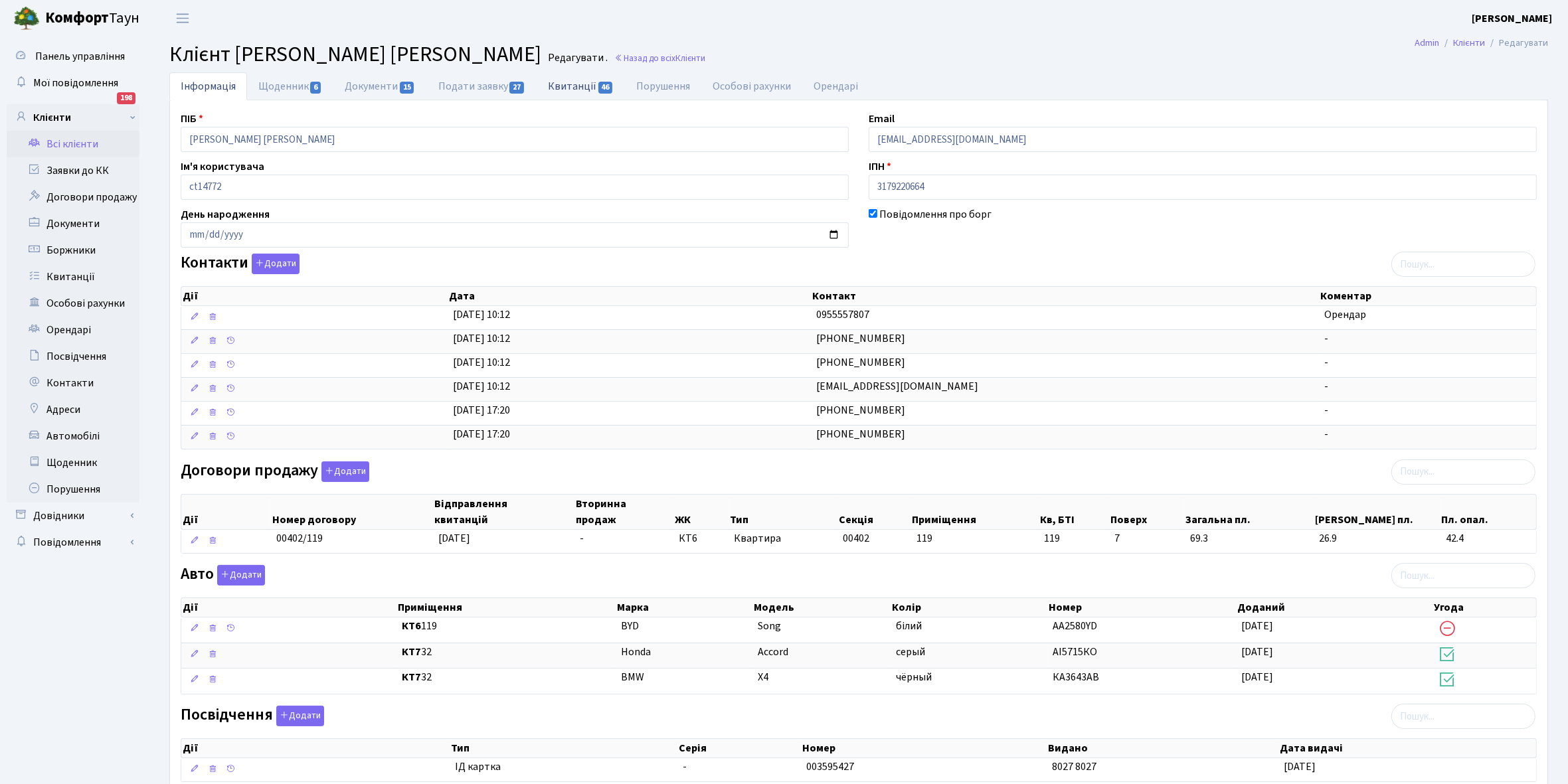
click at [575, 81] on link "Квитанції 46" at bounding box center [581, 85] width 88 height 27
select select "25"
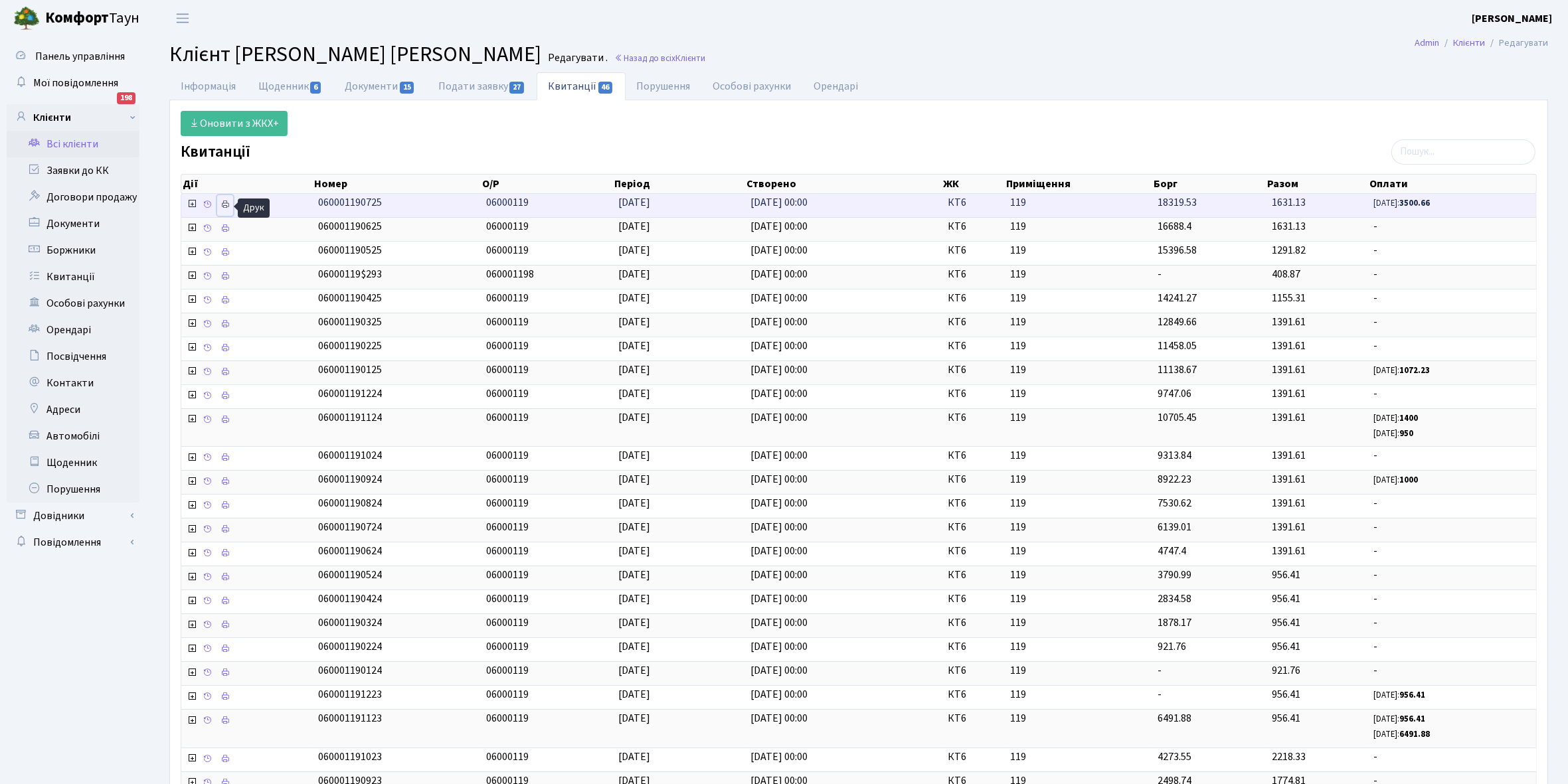
click at [221, 204] on icon at bounding box center [224, 204] width 9 height 9
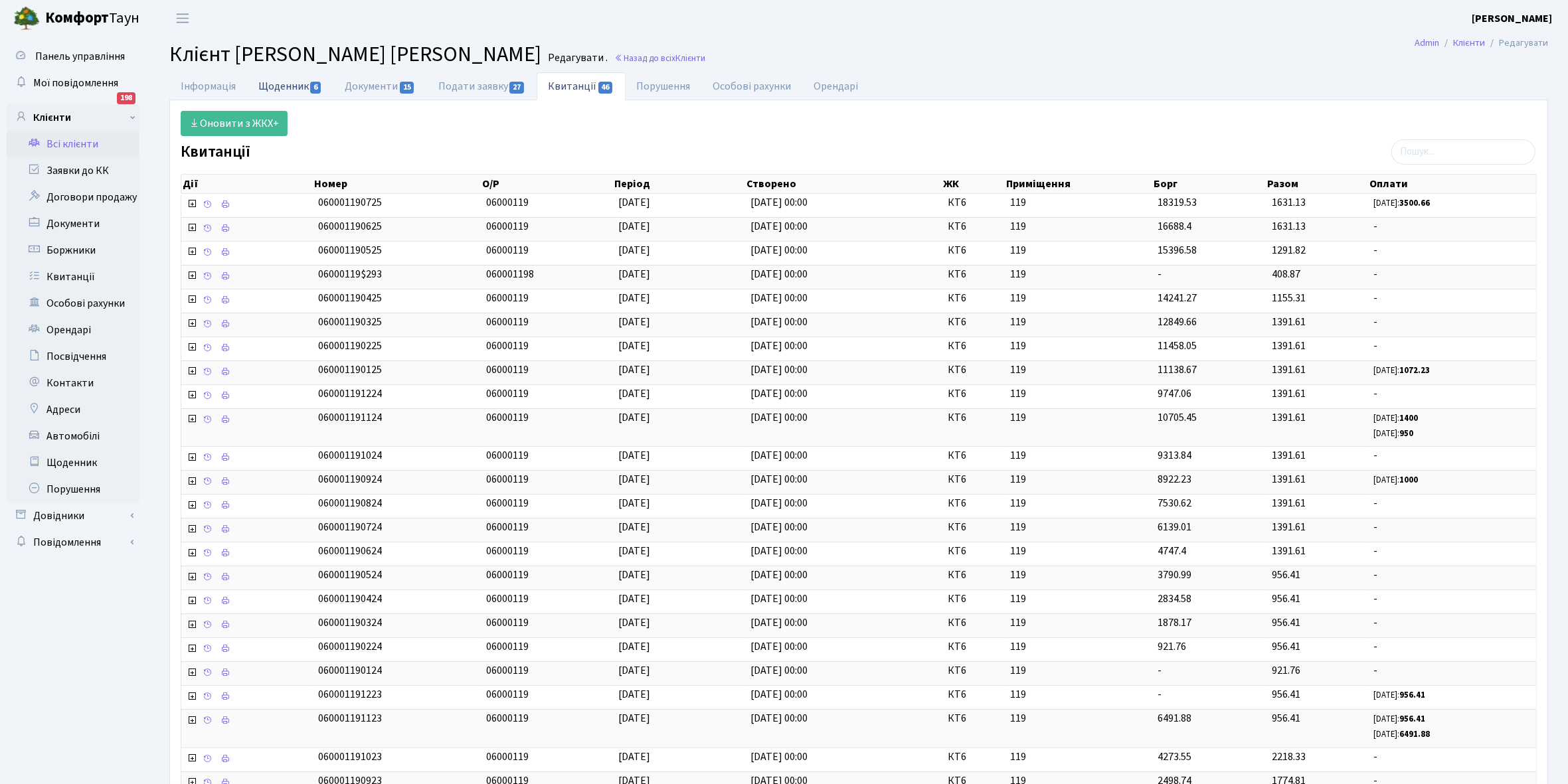
click at [267, 83] on link "Щоденник 6" at bounding box center [290, 85] width 87 height 27
select select "25"
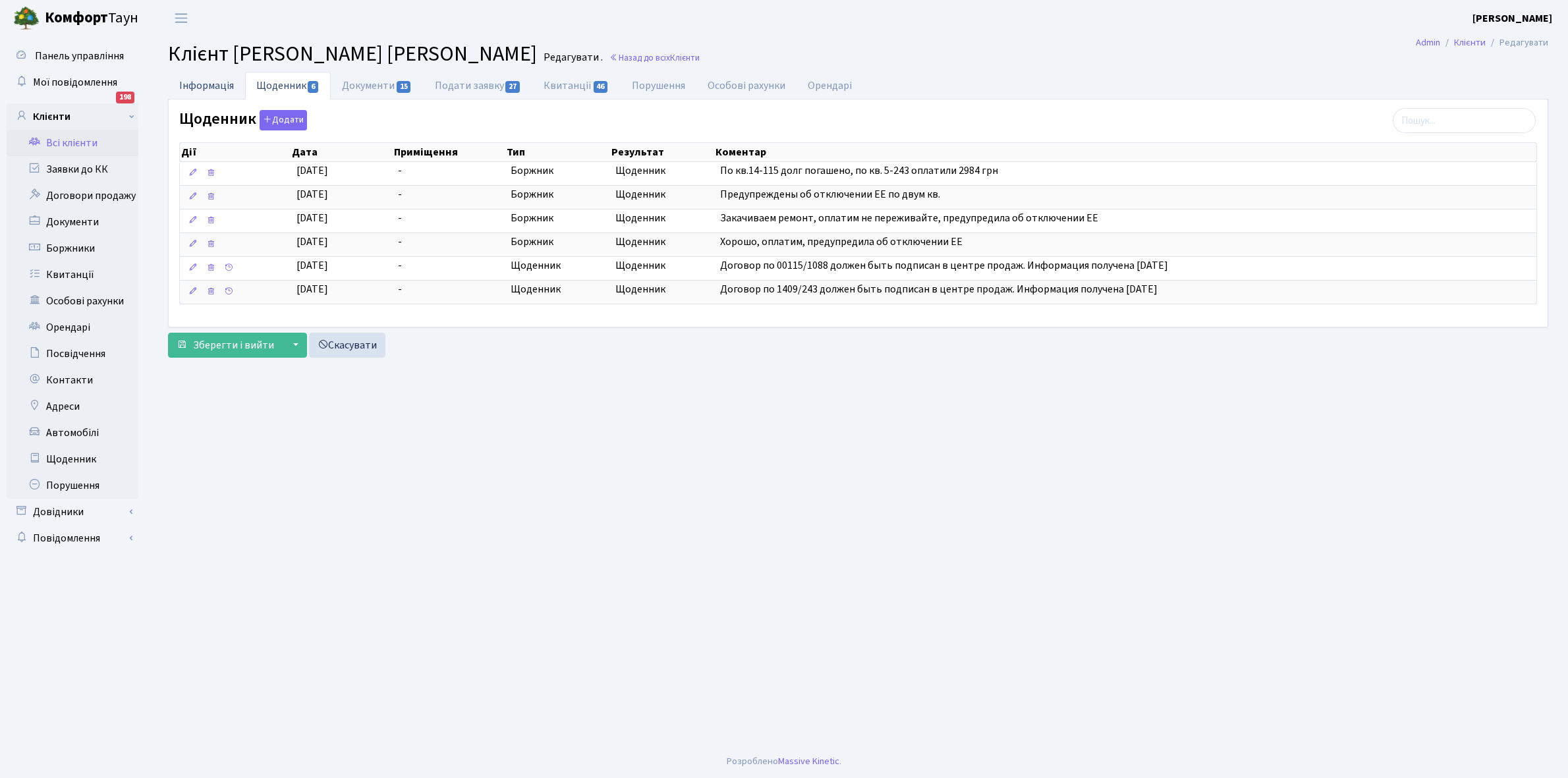
click at [198, 80] on link "Інформація" at bounding box center [206, 84] width 77 height 27
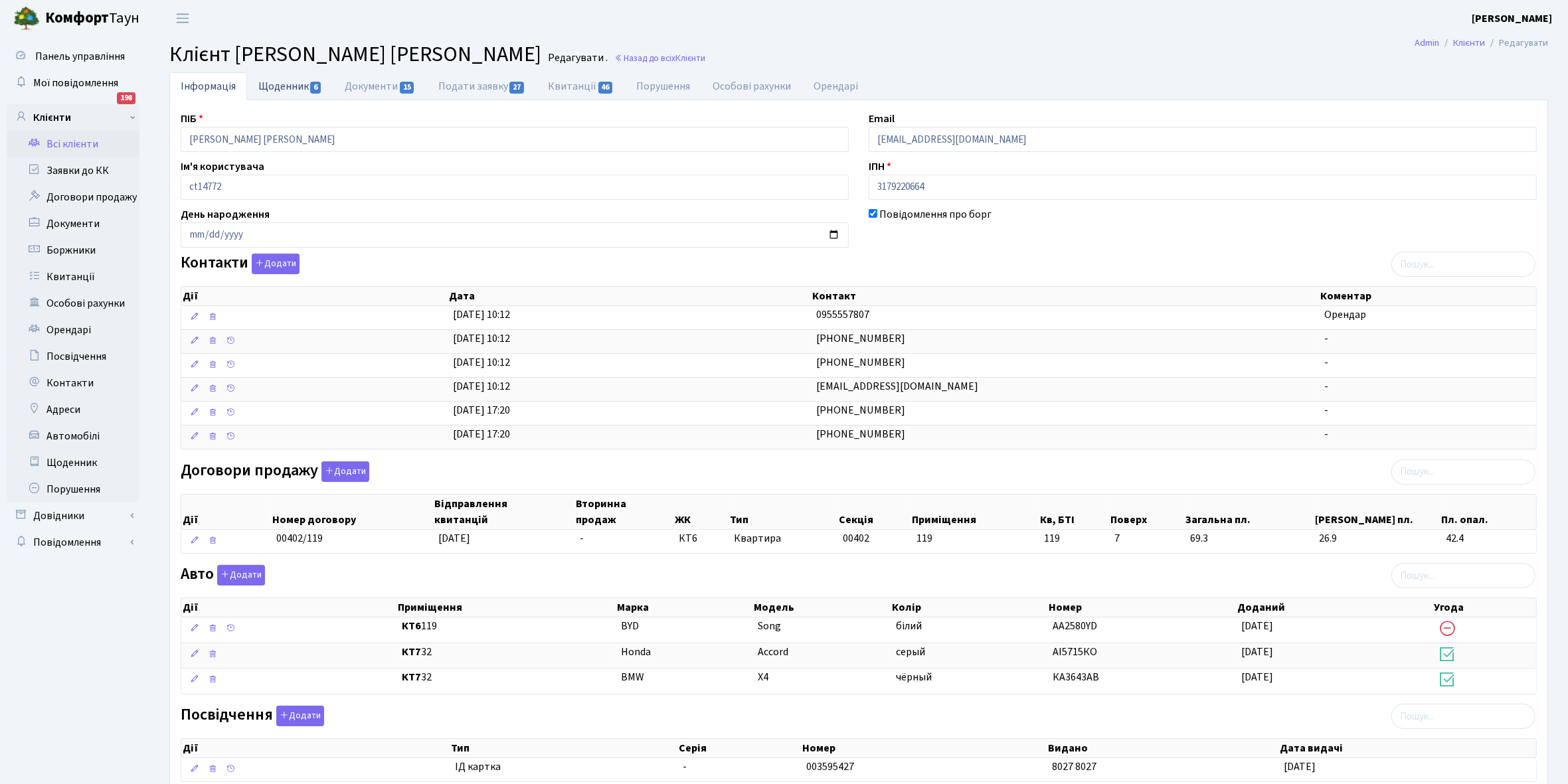
click at [270, 78] on link "Щоденник 6" at bounding box center [290, 85] width 87 height 27
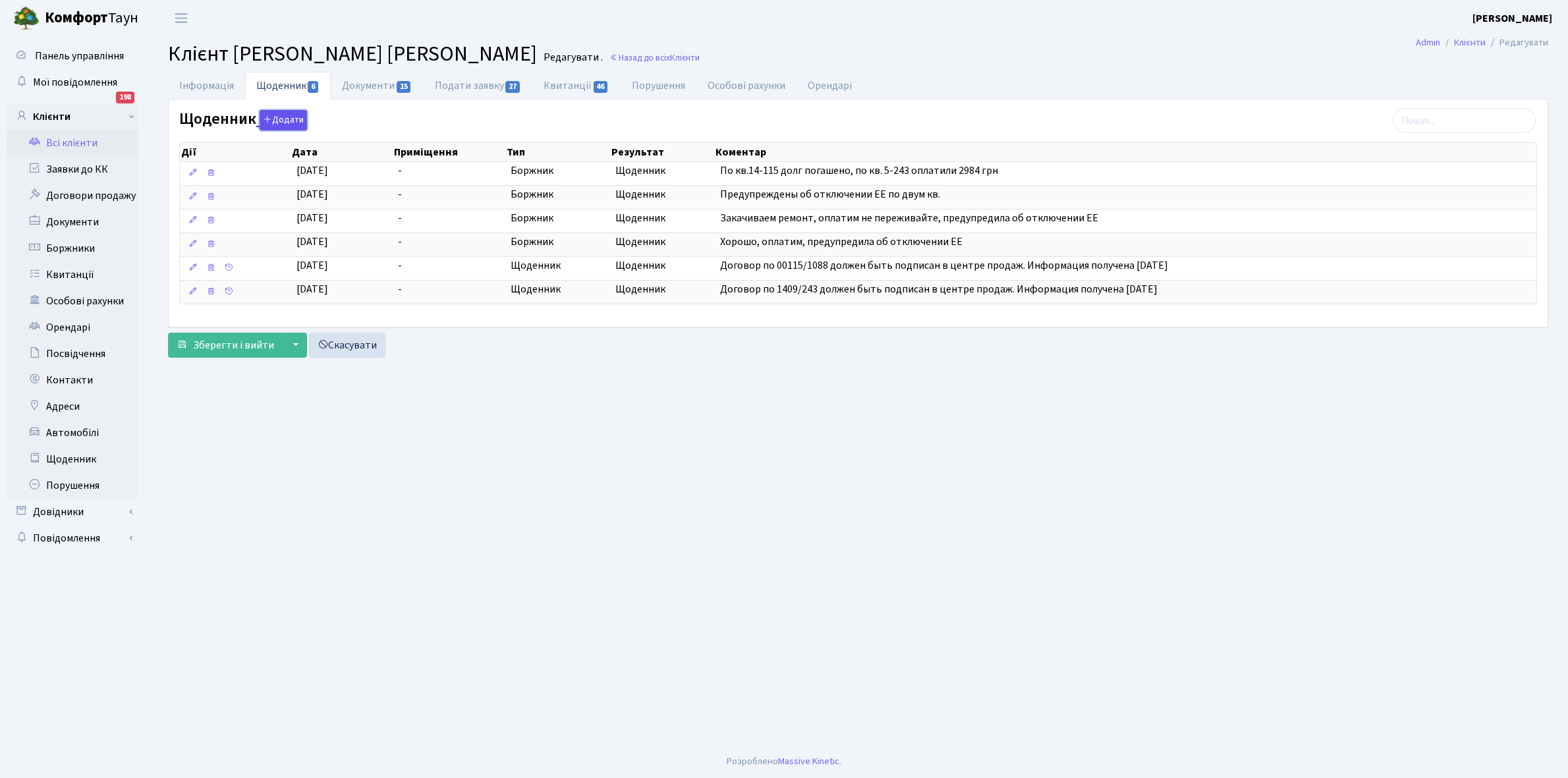
click at [282, 123] on button "Додати" at bounding box center [283, 120] width 47 height 20
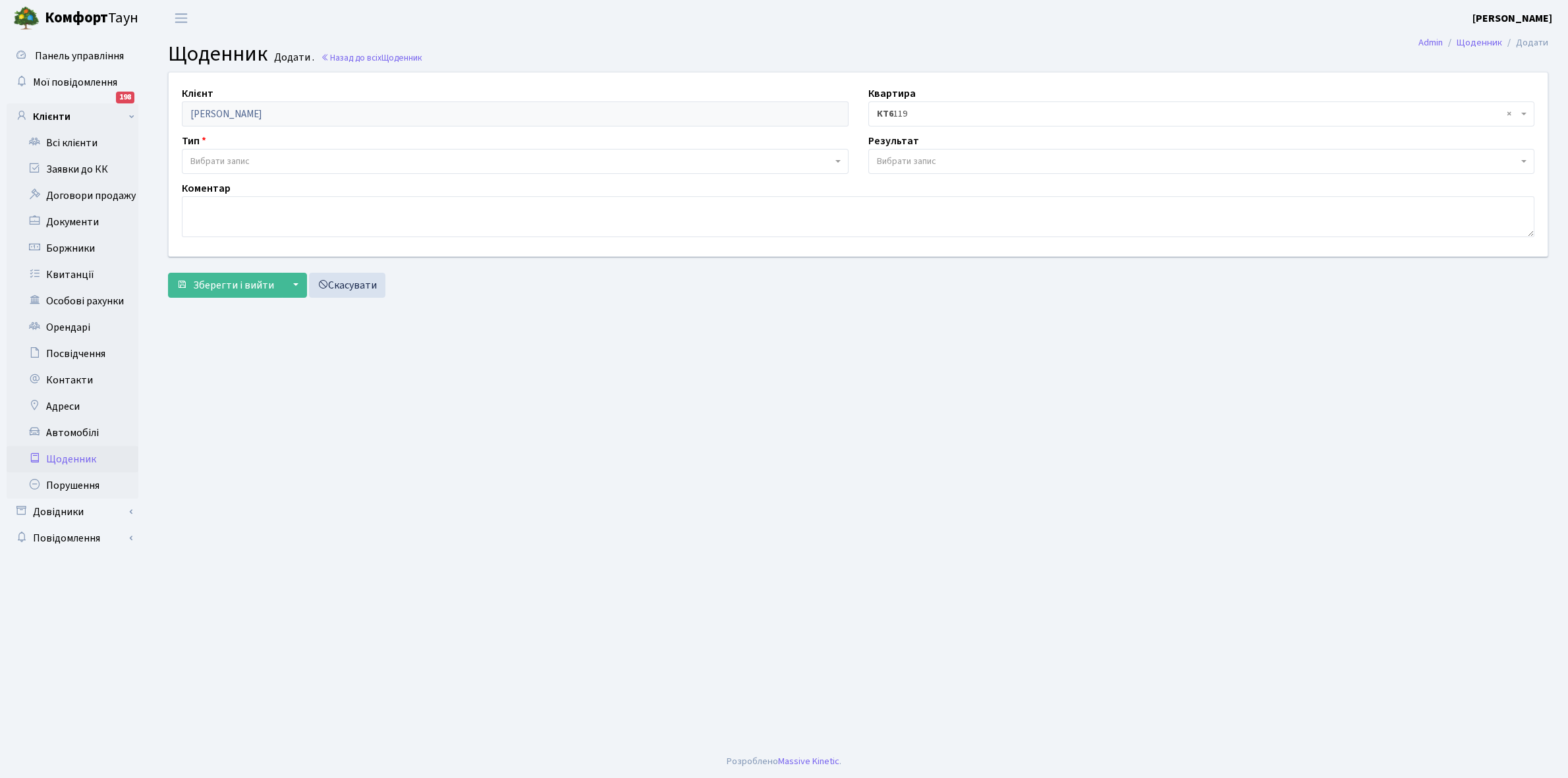
click at [247, 159] on span "Вибрати запис" at bounding box center [220, 161] width 59 height 13
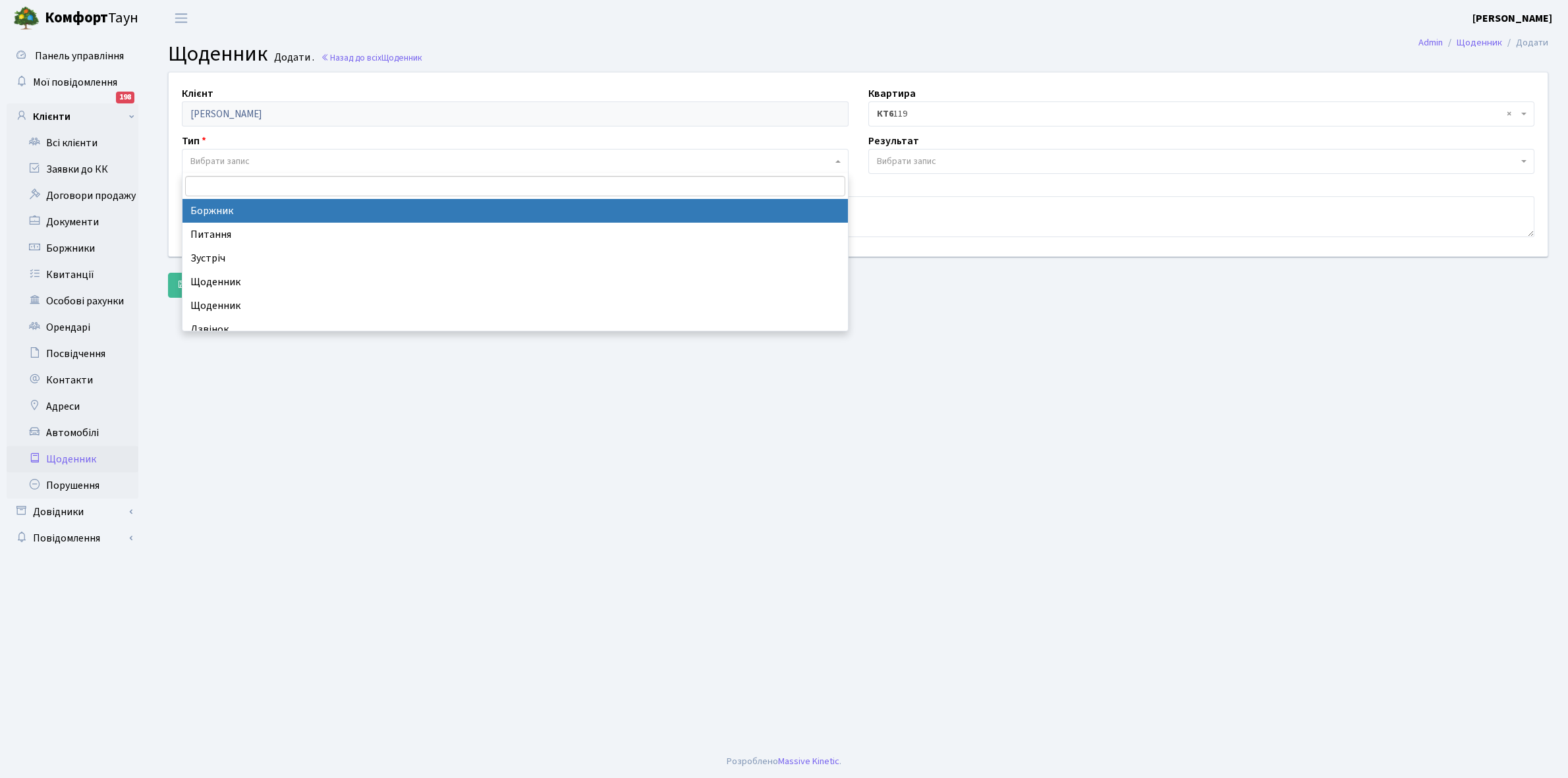
select select "189"
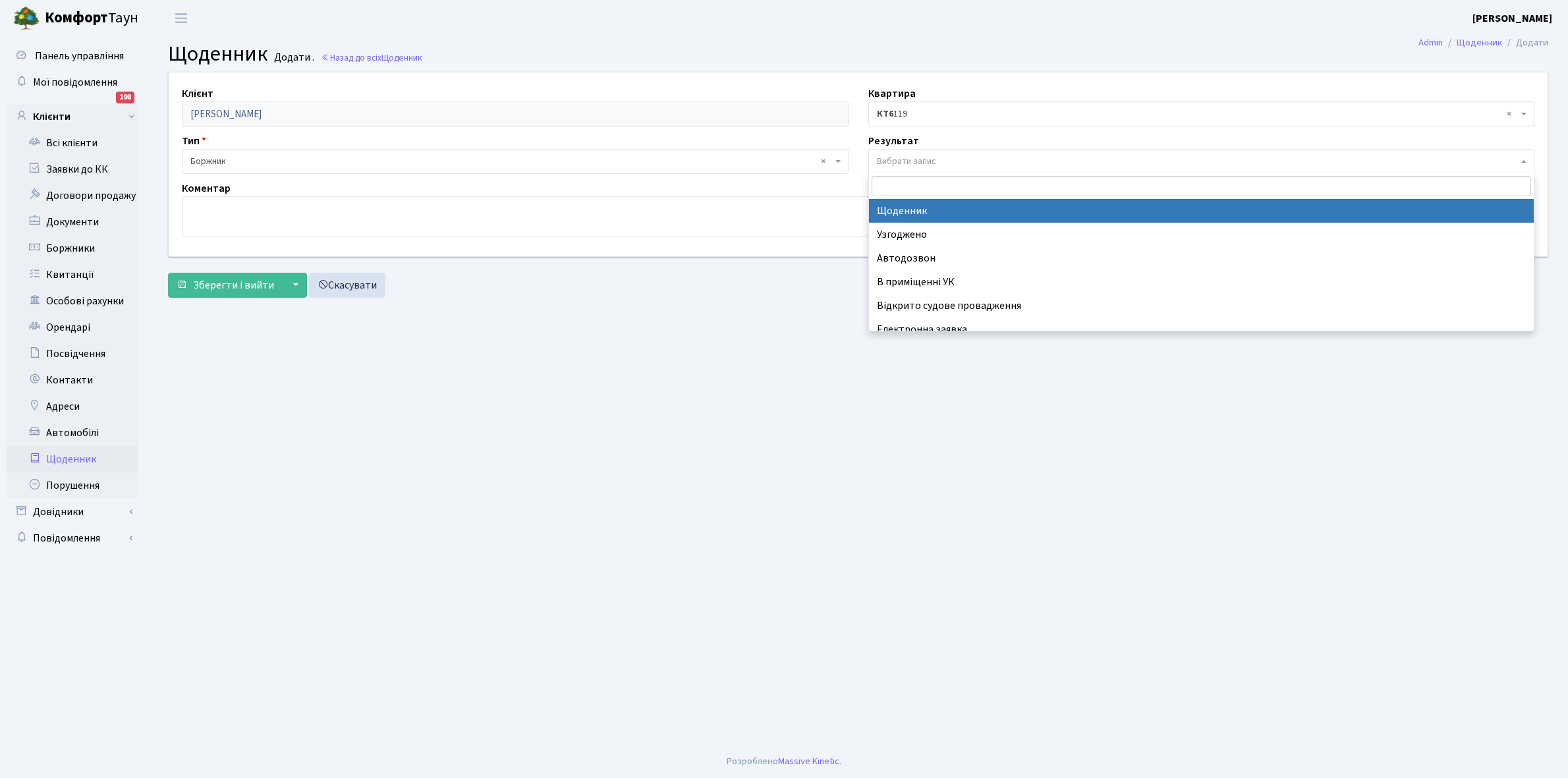
click at [939, 162] on span "Вибрати запис" at bounding box center [1197, 161] width 642 height 13
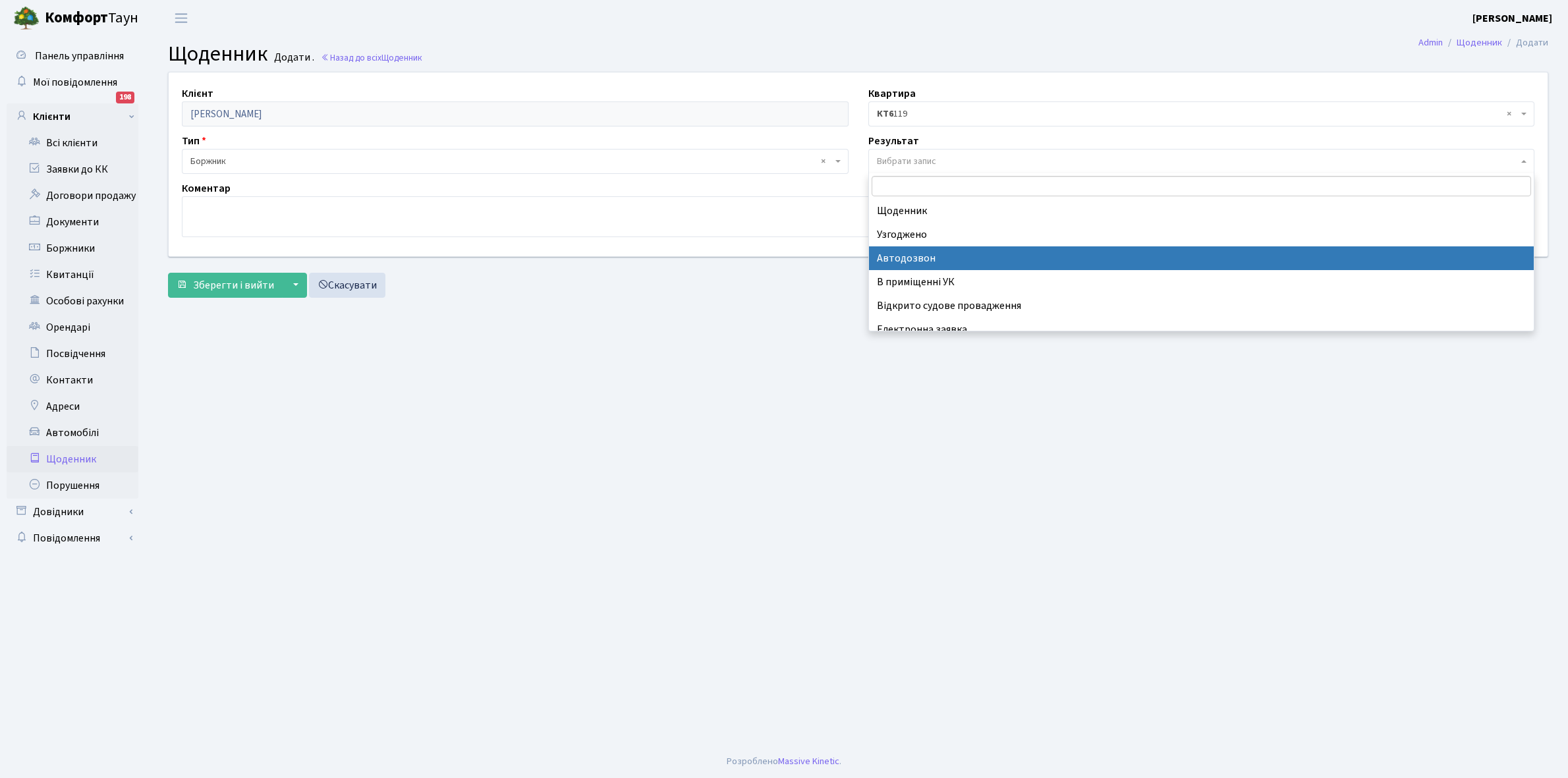
scroll to position [81, 0]
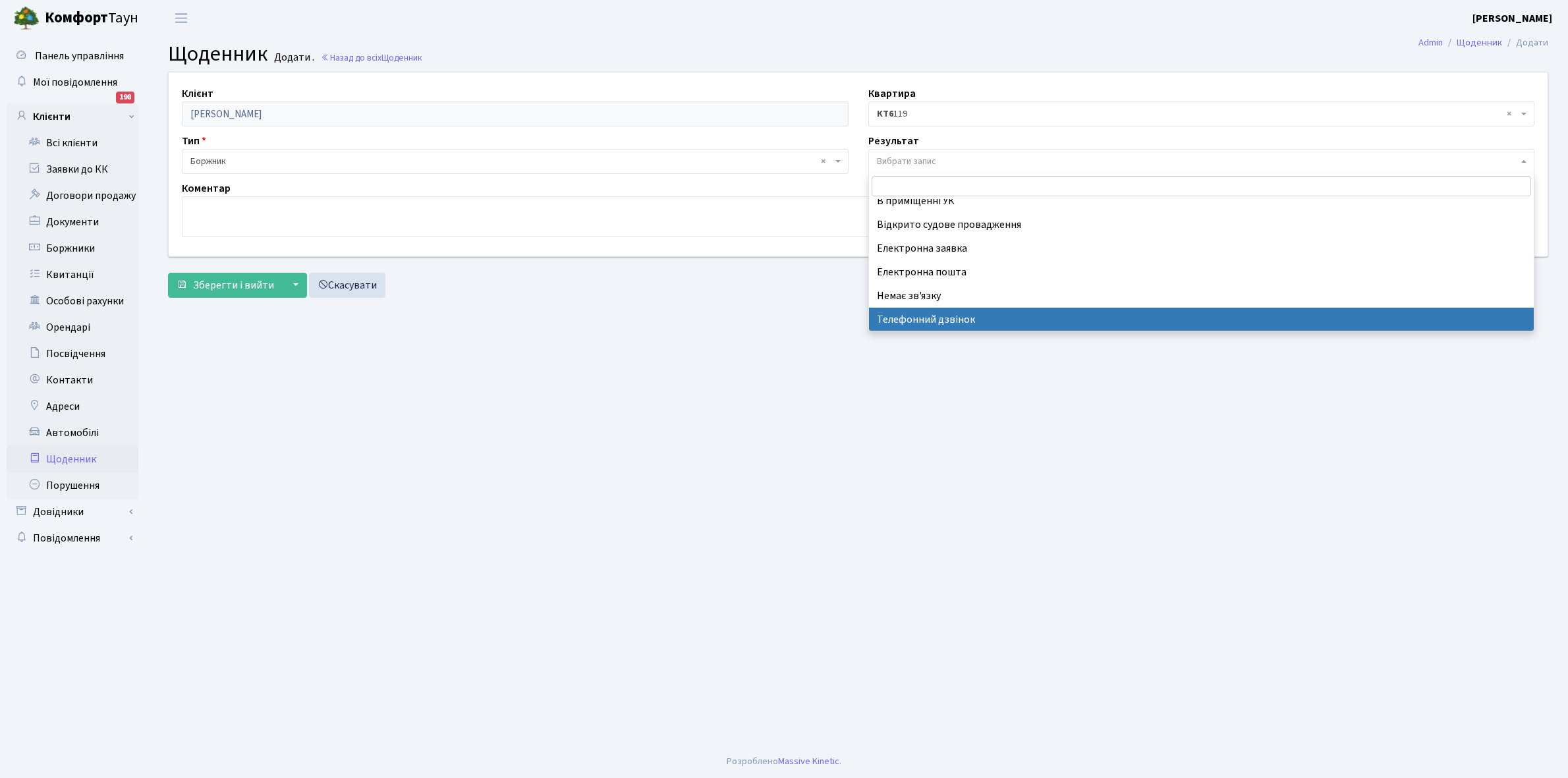
select select "196"
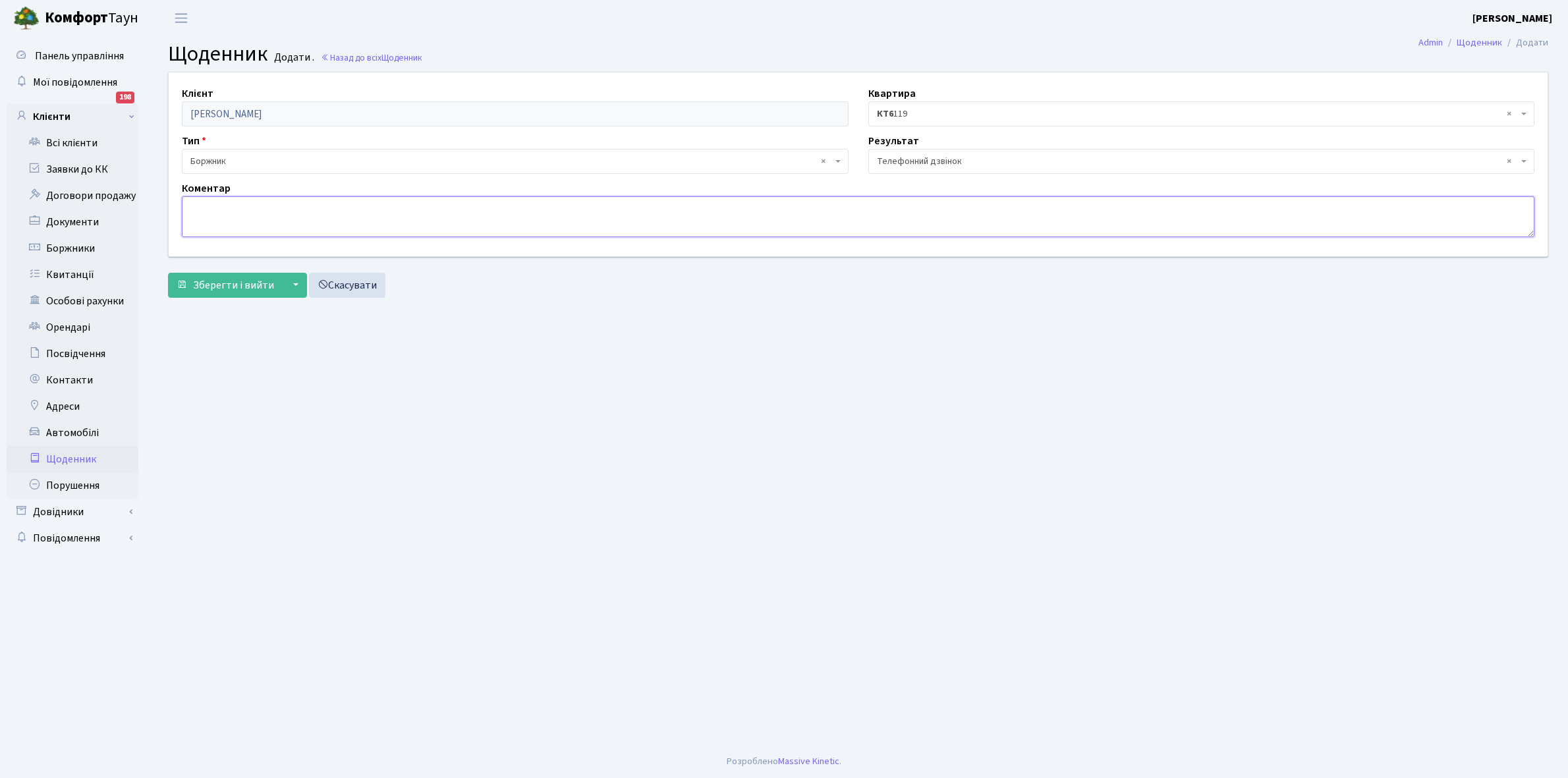
click at [200, 218] on textarea at bounding box center [858, 217] width 1352 height 41
type textarea "Не бере трубку телефона"
click at [213, 291] on span "Зберегти і вийти" at bounding box center [234, 286] width 81 height 15
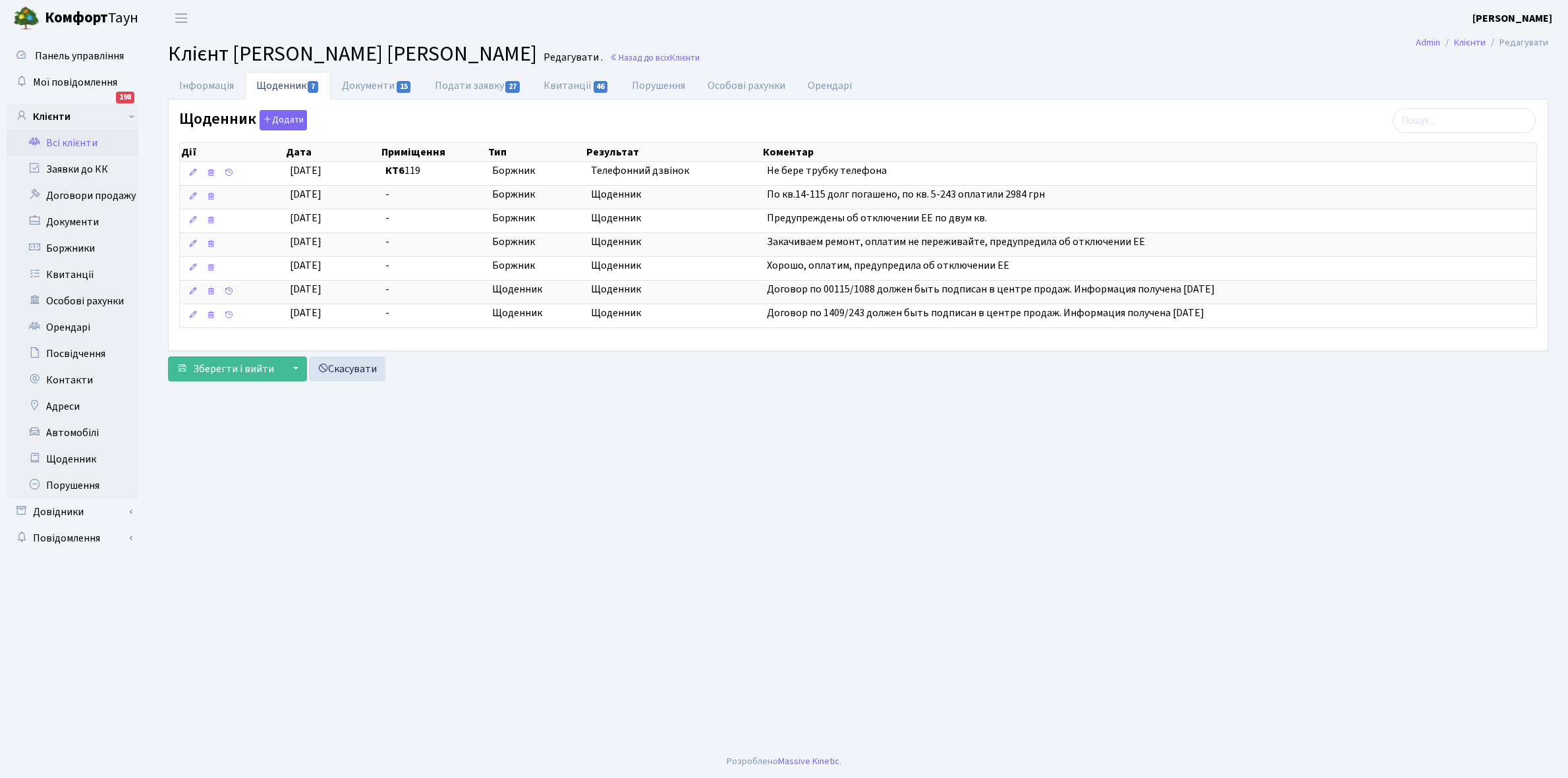
click at [73, 145] on link "Всі клієнти" at bounding box center [72, 143] width 131 height 26
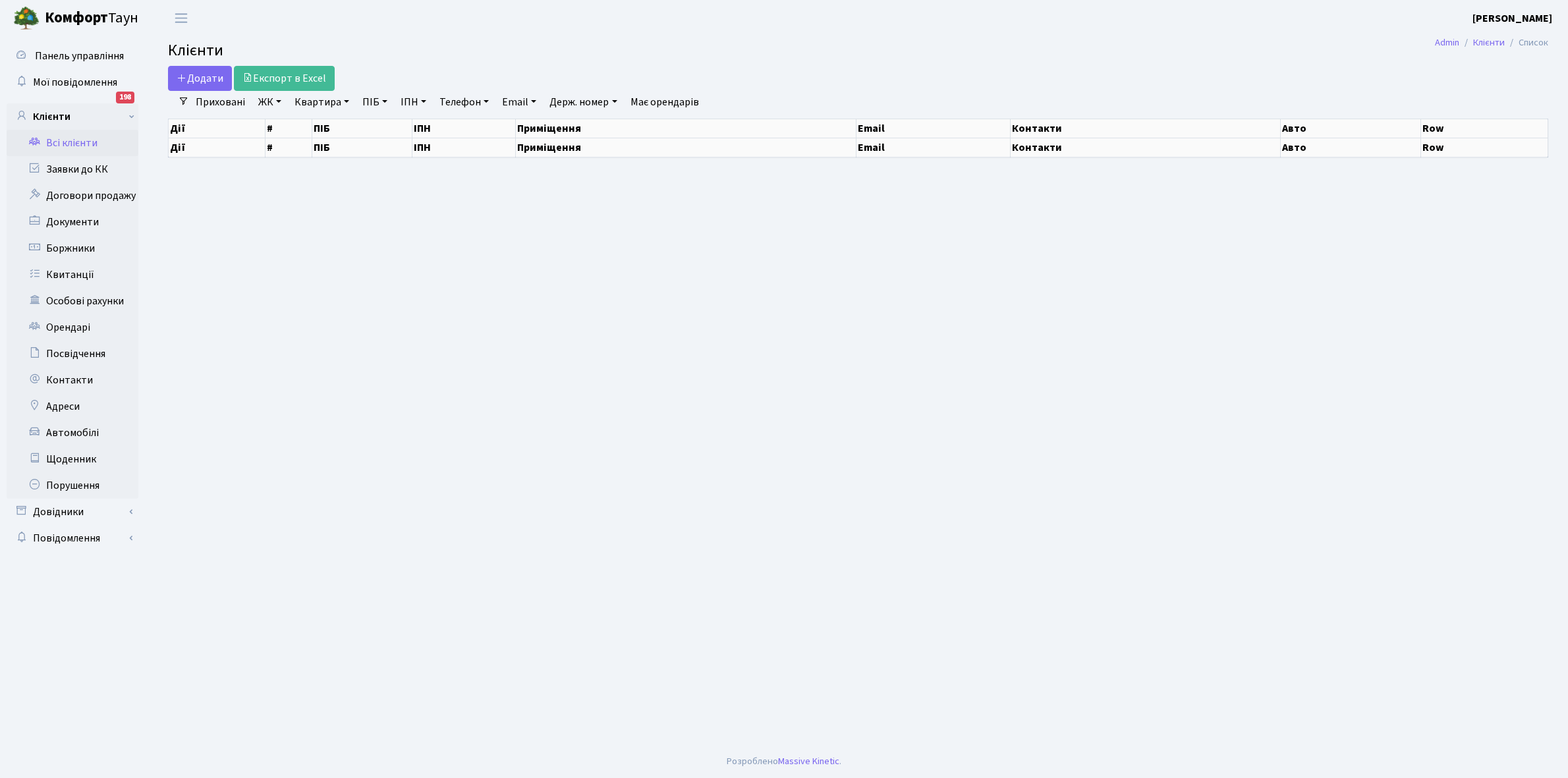
select select "25"
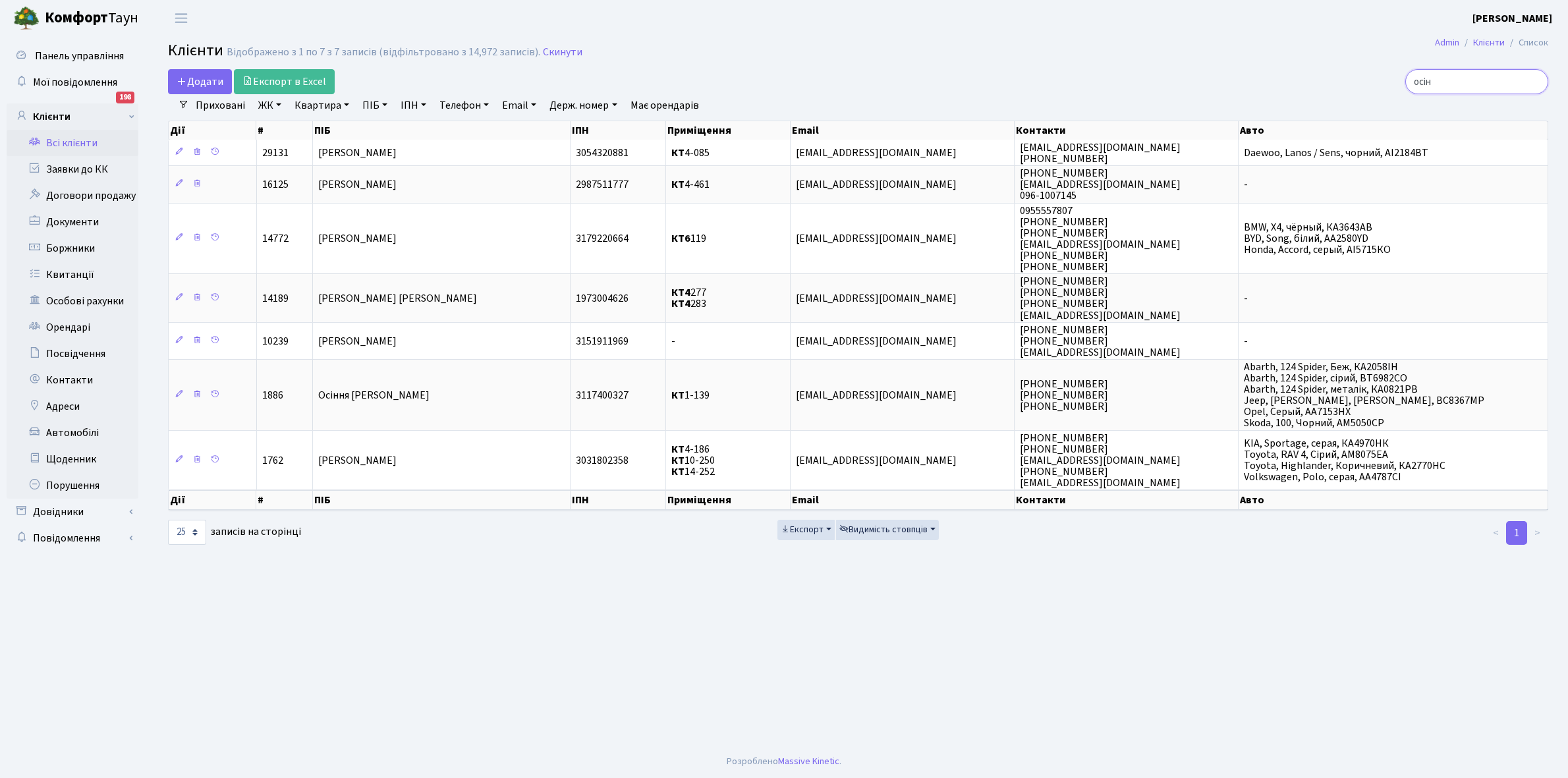
click at [1468, 83] on input "осін" at bounding box center [1476, 81] width 143 height 25
type input "о"
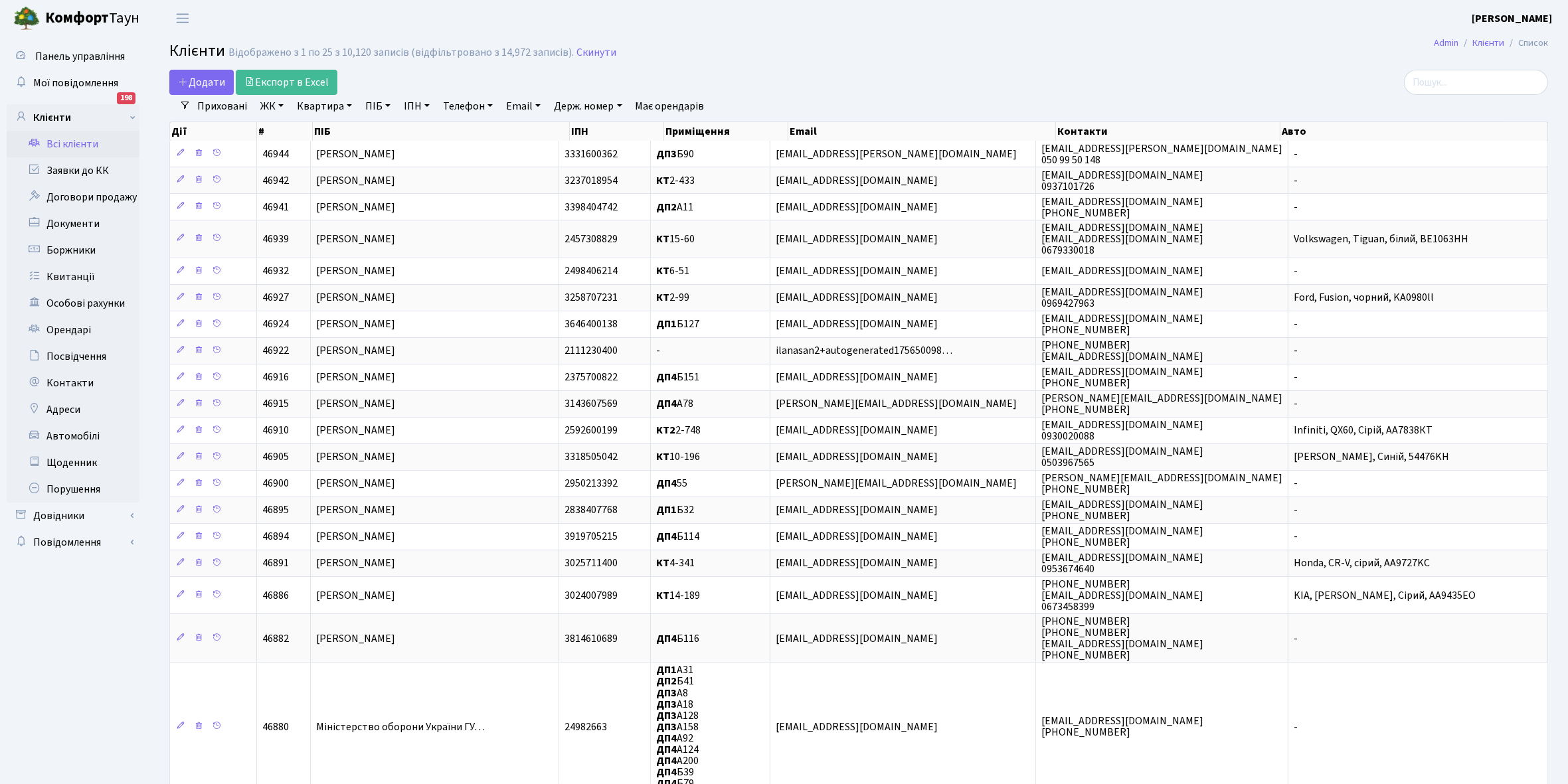
click at [284, 106] on link "ЖК" at bounding box center [272, 106] width 34 height 23
click at [309, 154] on li "КТ, вул. Регенераторна, 4" at bounding box center [338, 152] width 160 height 23
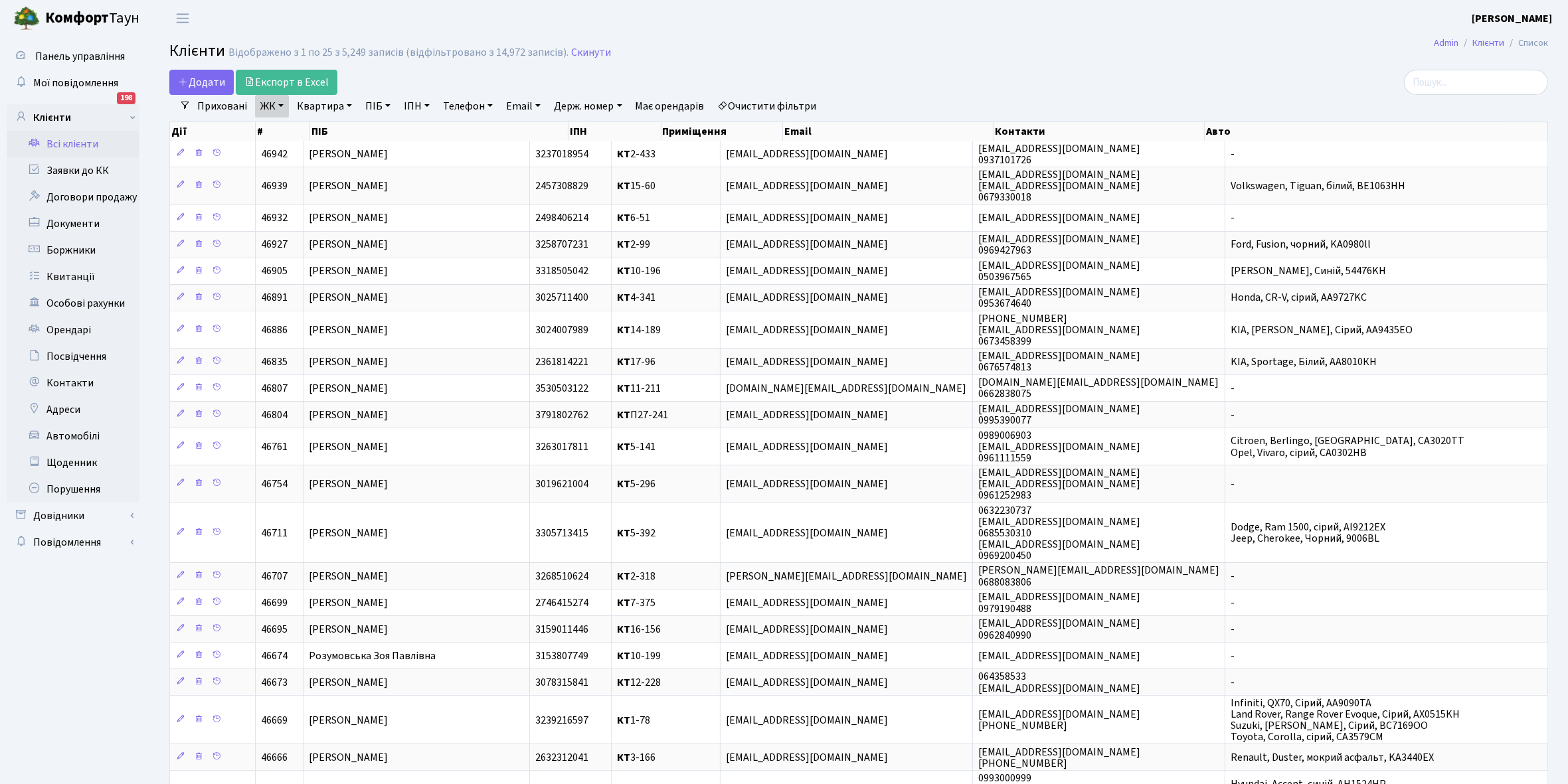
click at [347, 106] on link "Квартира" at bounding box center [324, 106] width 65 height 23
click at [316, 129] on input "text" at bounding box center [330, 132] width 78 height 25
type input "2-117"
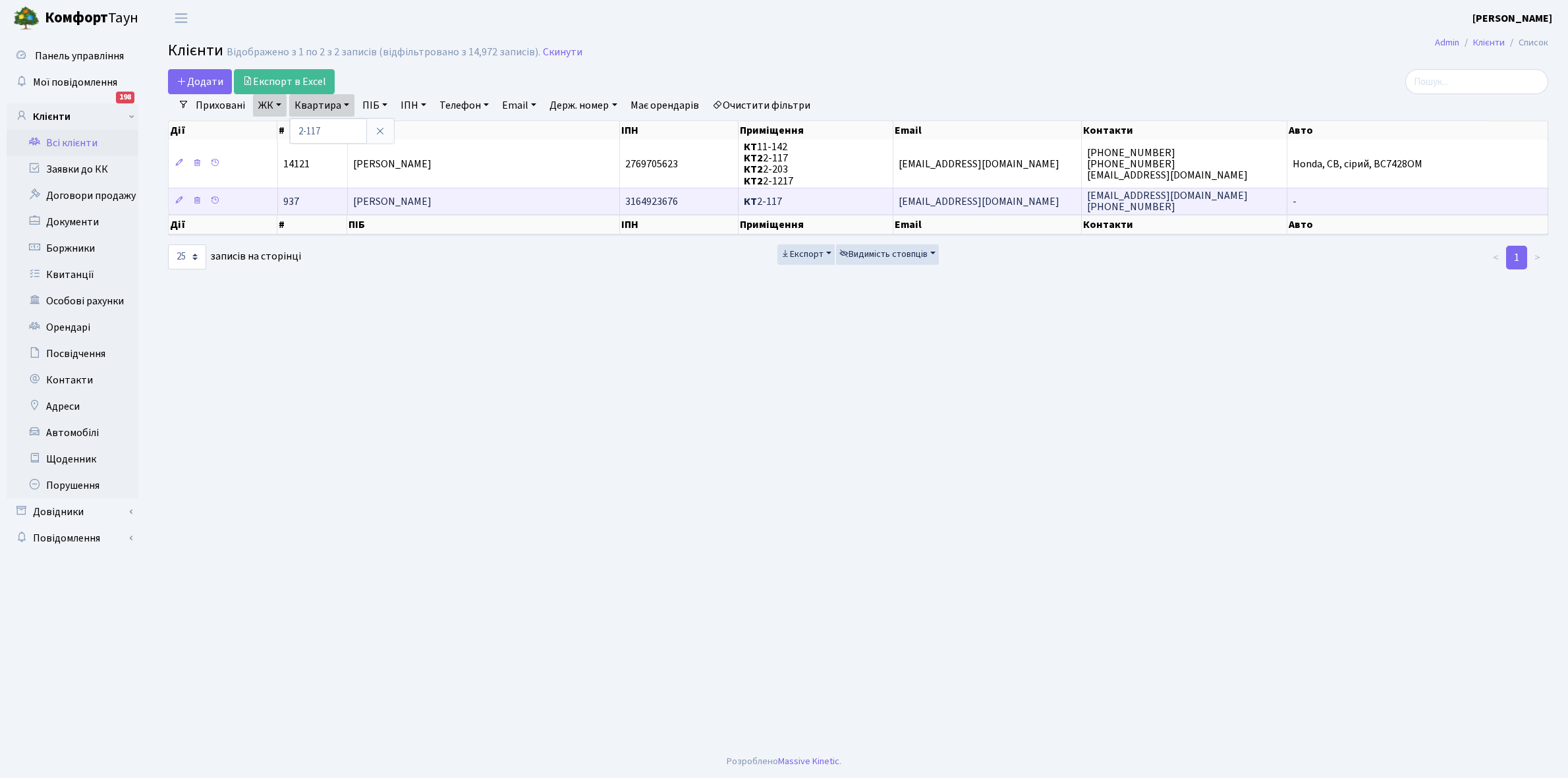
click at [403, 206] on span "[PERSON_NAME]" at bounding box center [392, 201] width 79 height 15
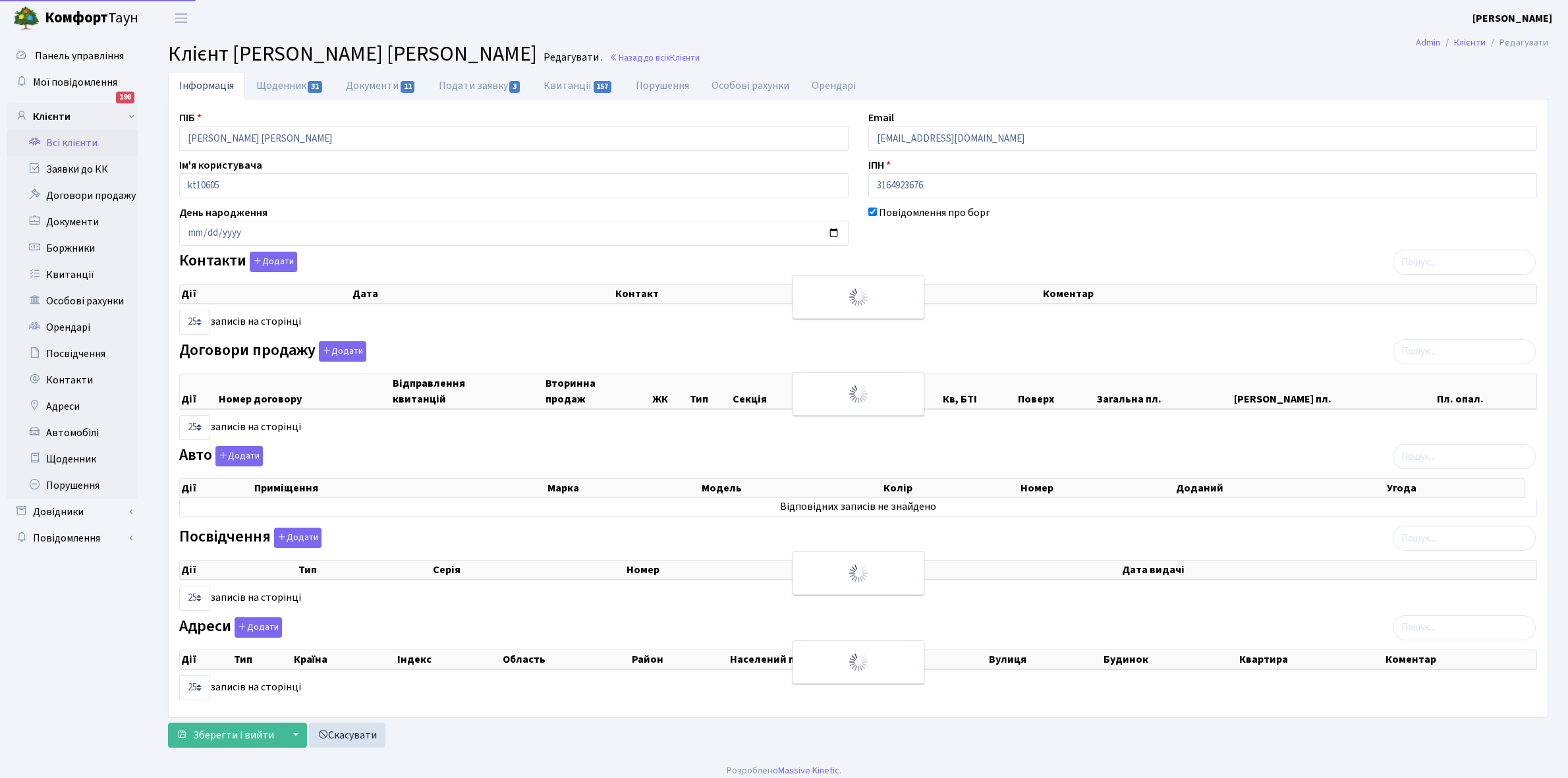
select select "25"
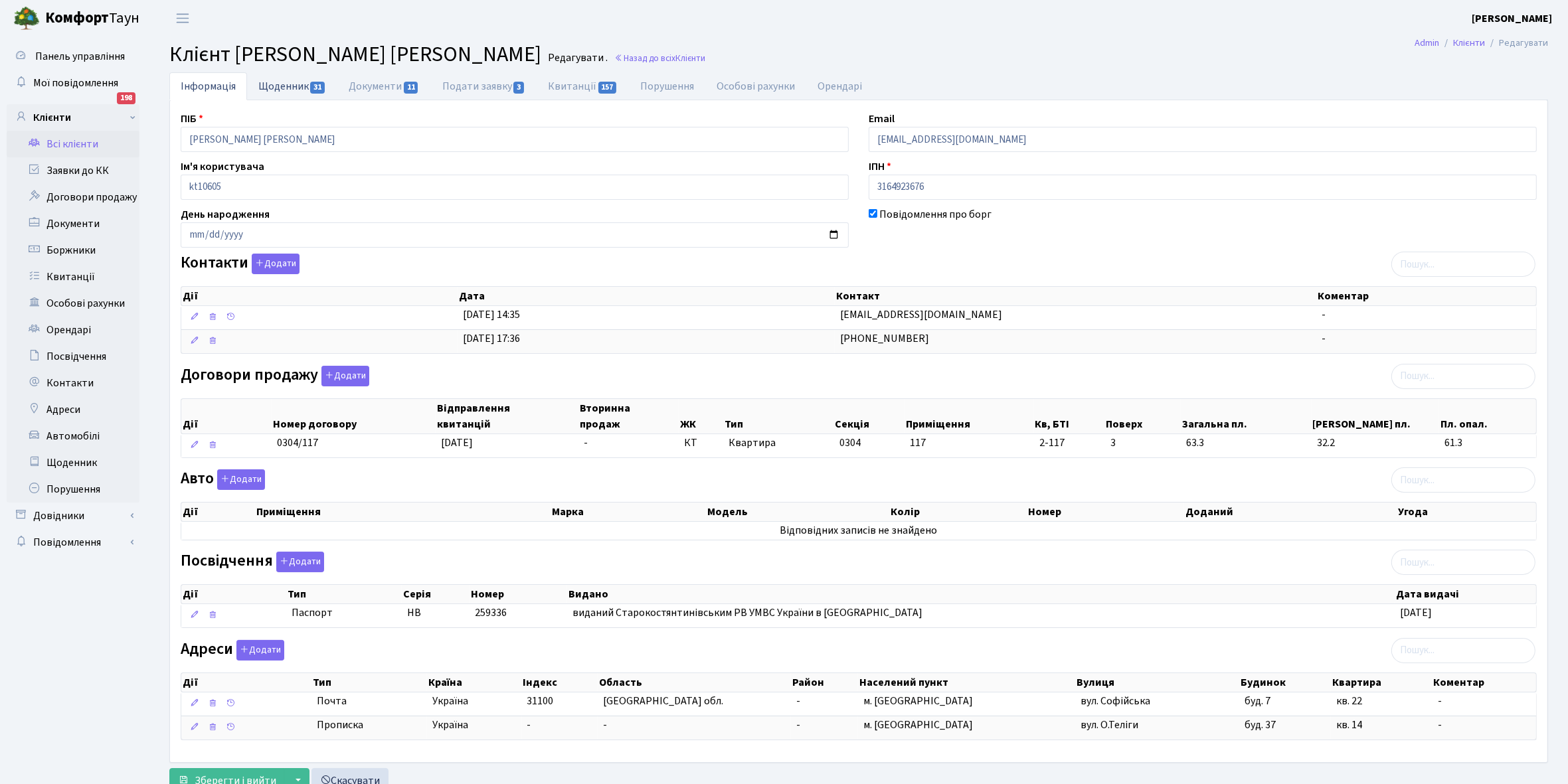
click at [299, 91] on link "Щоденник 31" at bounding box center [292, 85] width 90 height 27
select select "25"
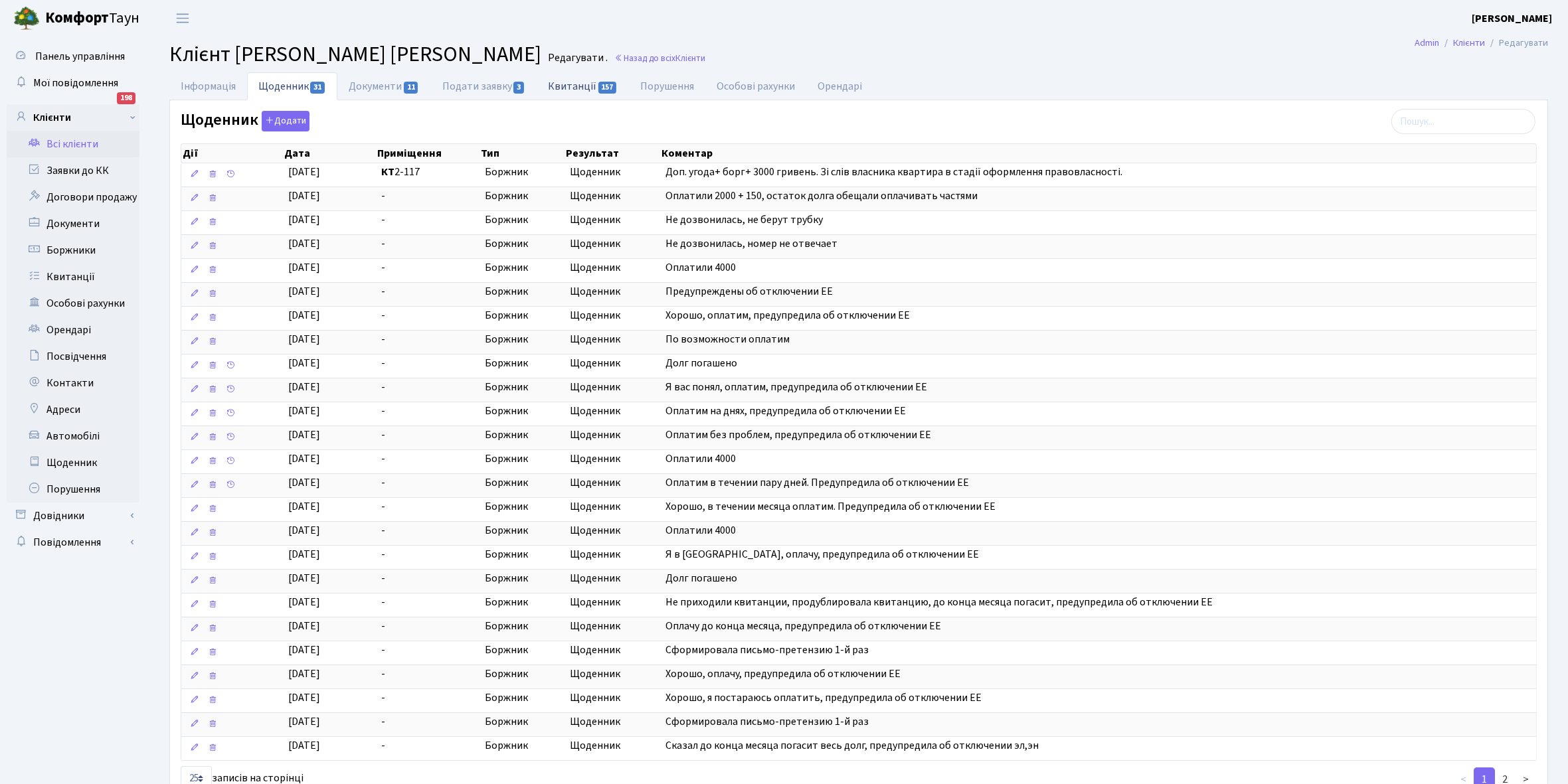
click at [569, 81] on link "Квитанції 157" at bounding box center [582, 85] width 92 height 27
select select "25"
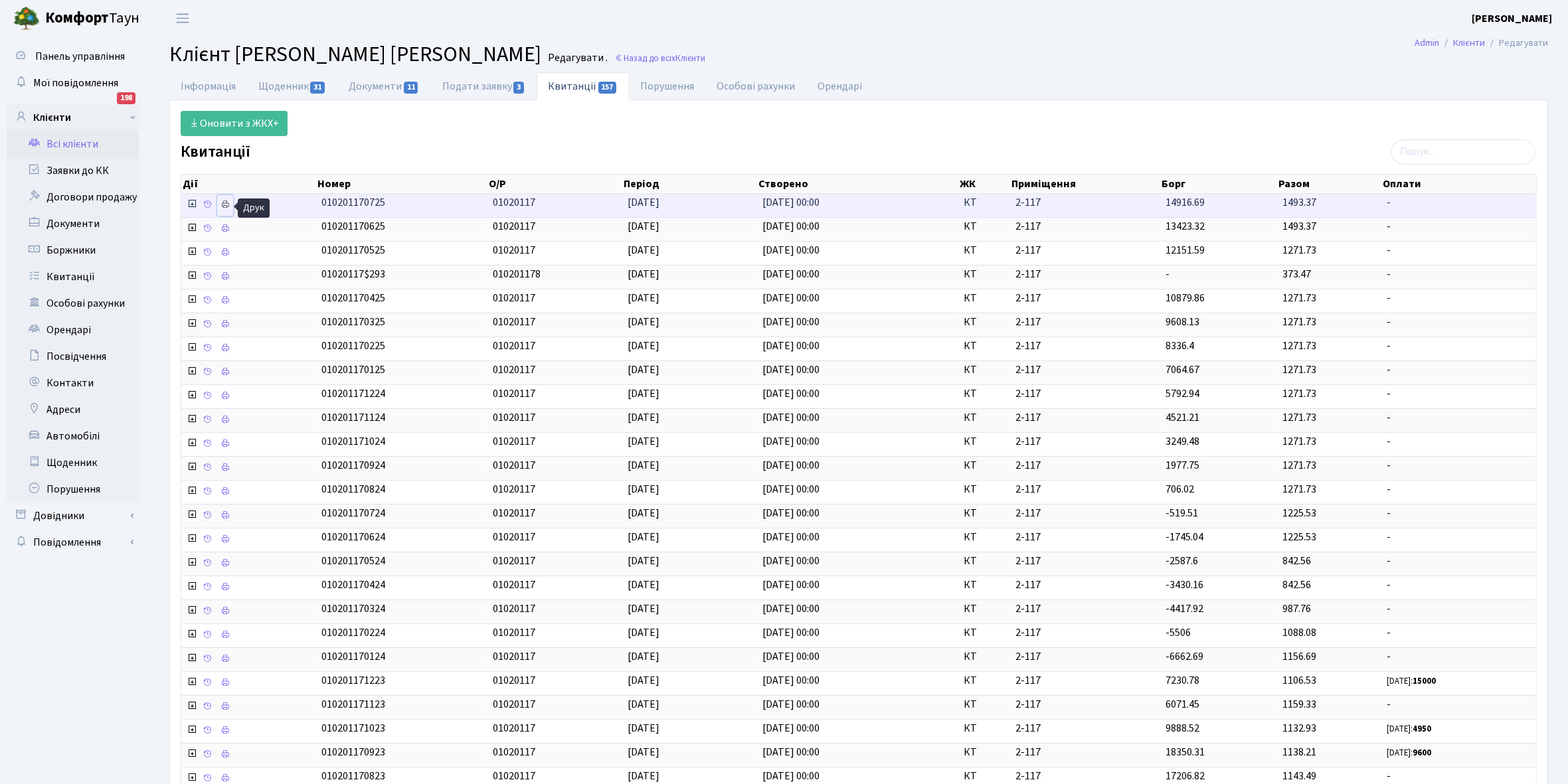
click at [229, 204] on icon at bounding box center [224, 204] width 9 height 9
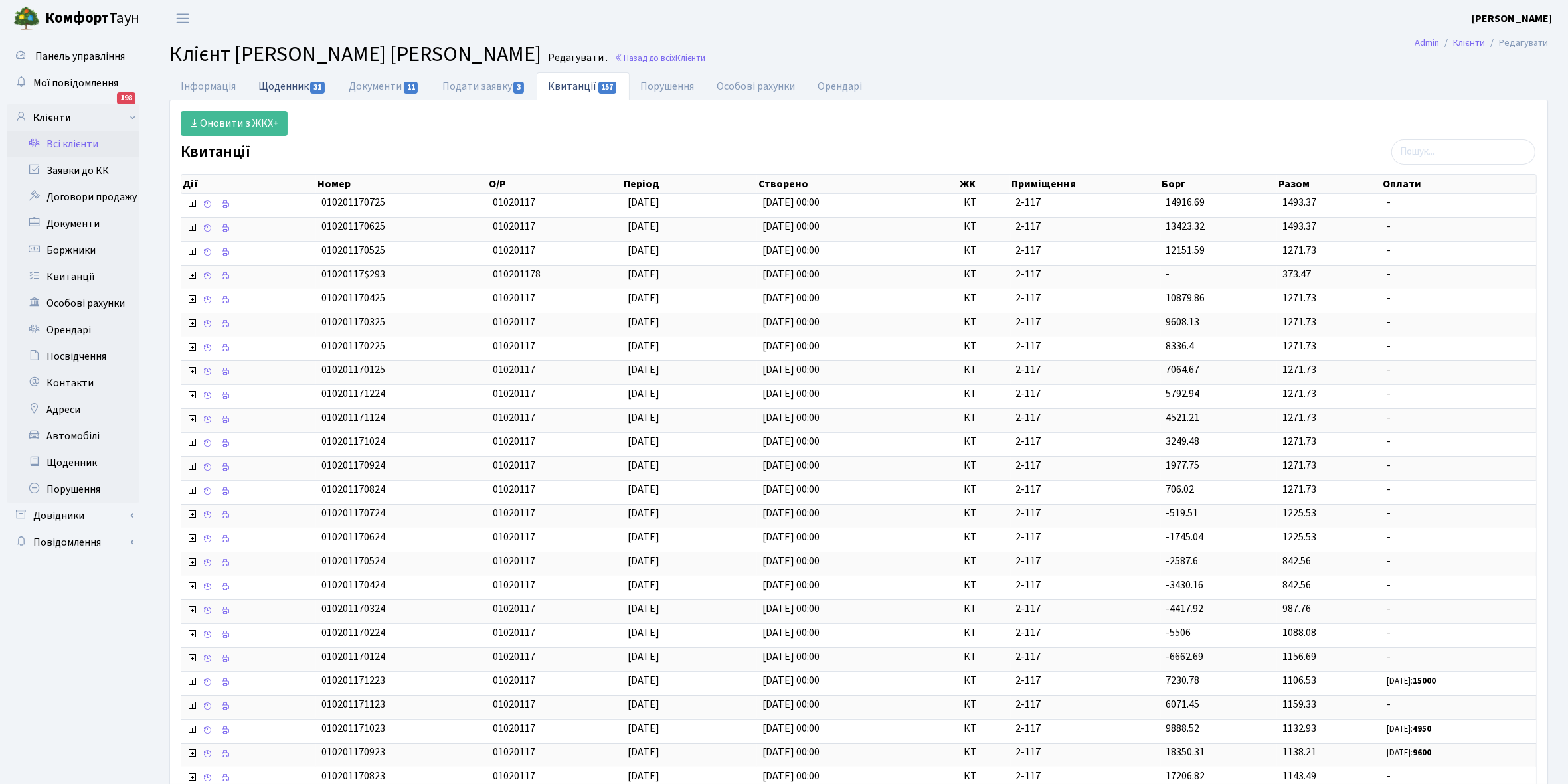
click at [291, 87] on link "Щоденник 31" at bounding box center [292, 85] width 90 height 27
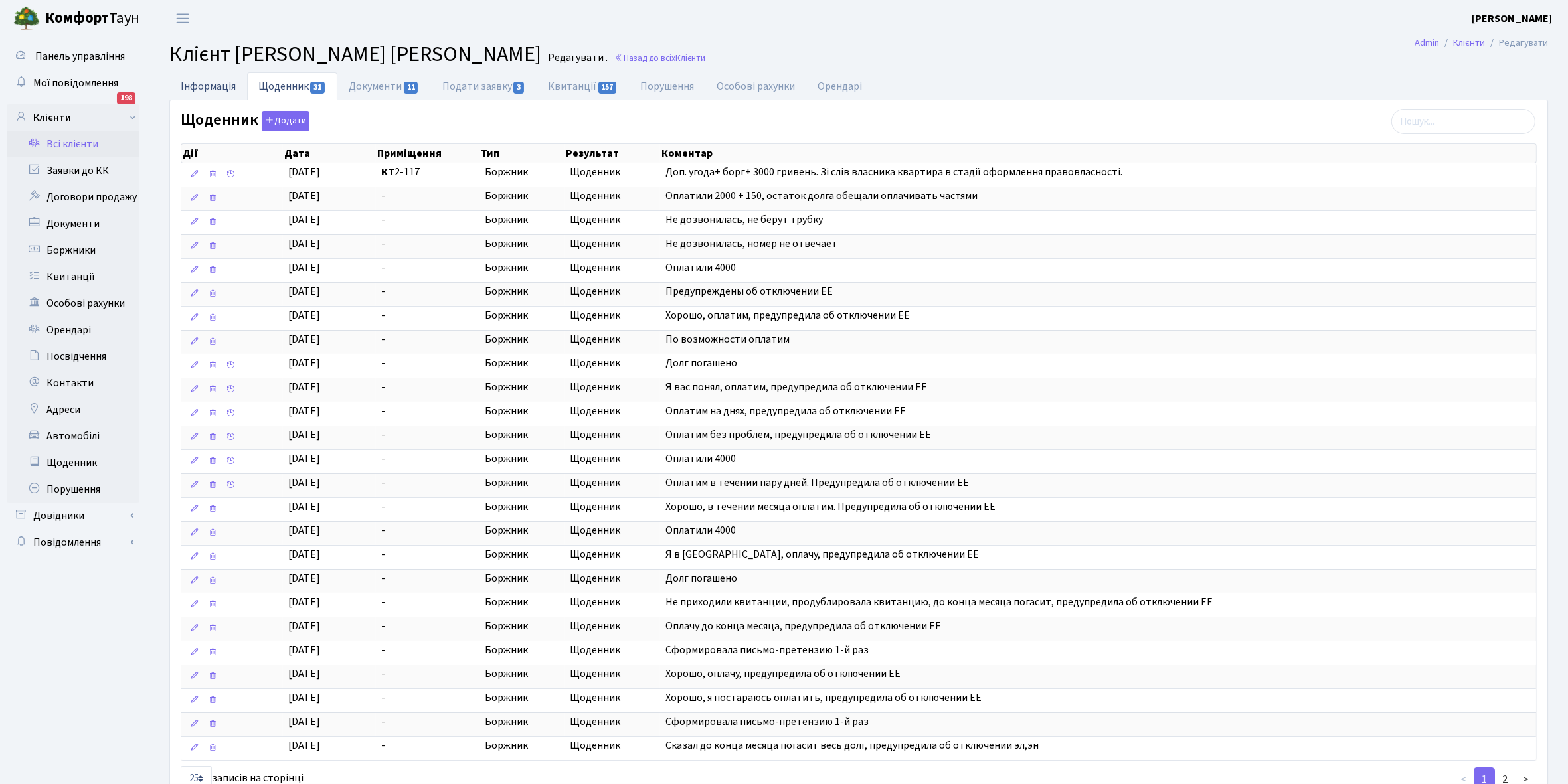
click at [208, 83] on link "Інформація" at bounding box center [208, 85] width 78 height 27
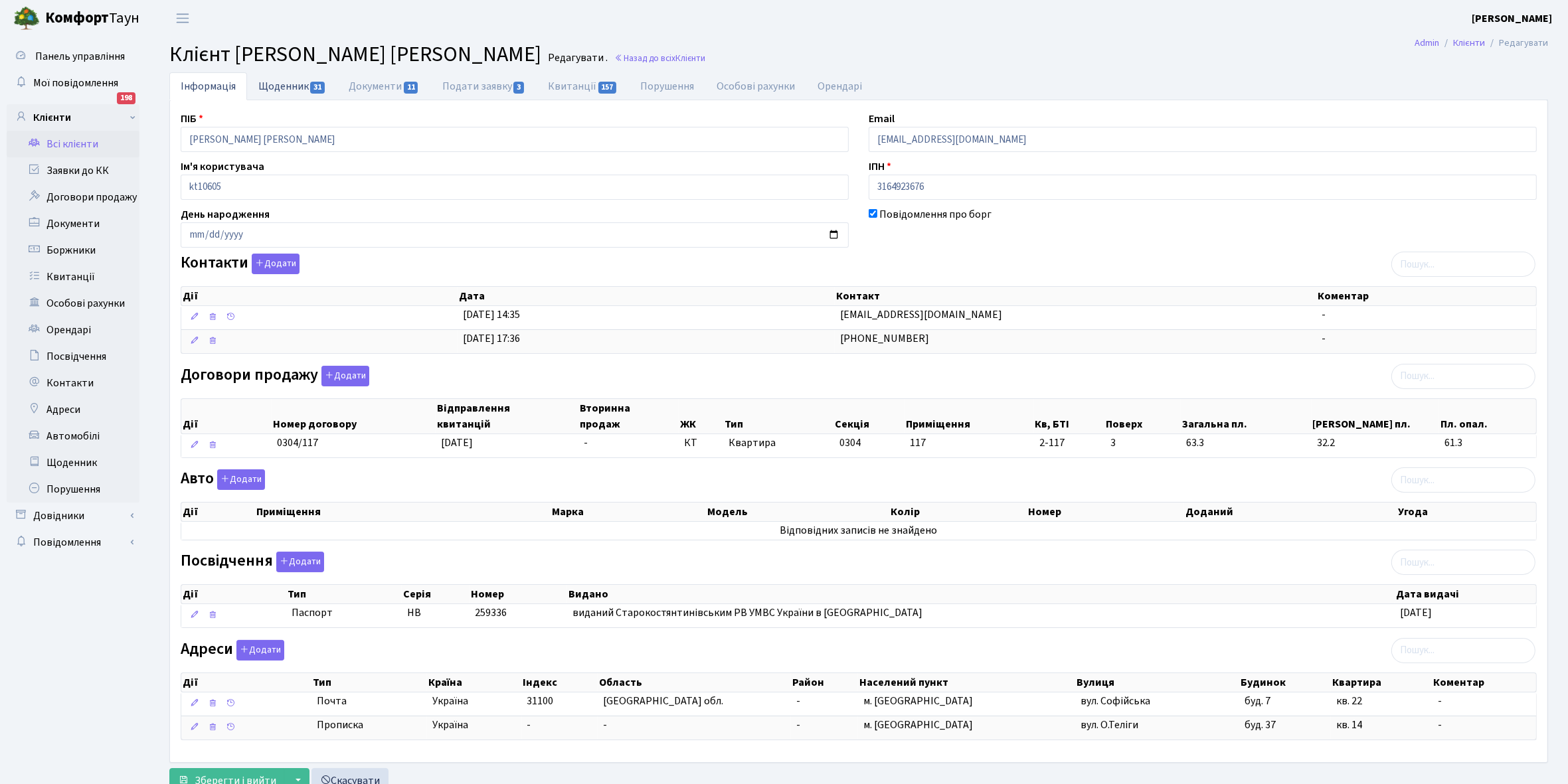
click at [291, 84] on link "Щоденник 31" at bounding box center [292, 85] width 90 height 27
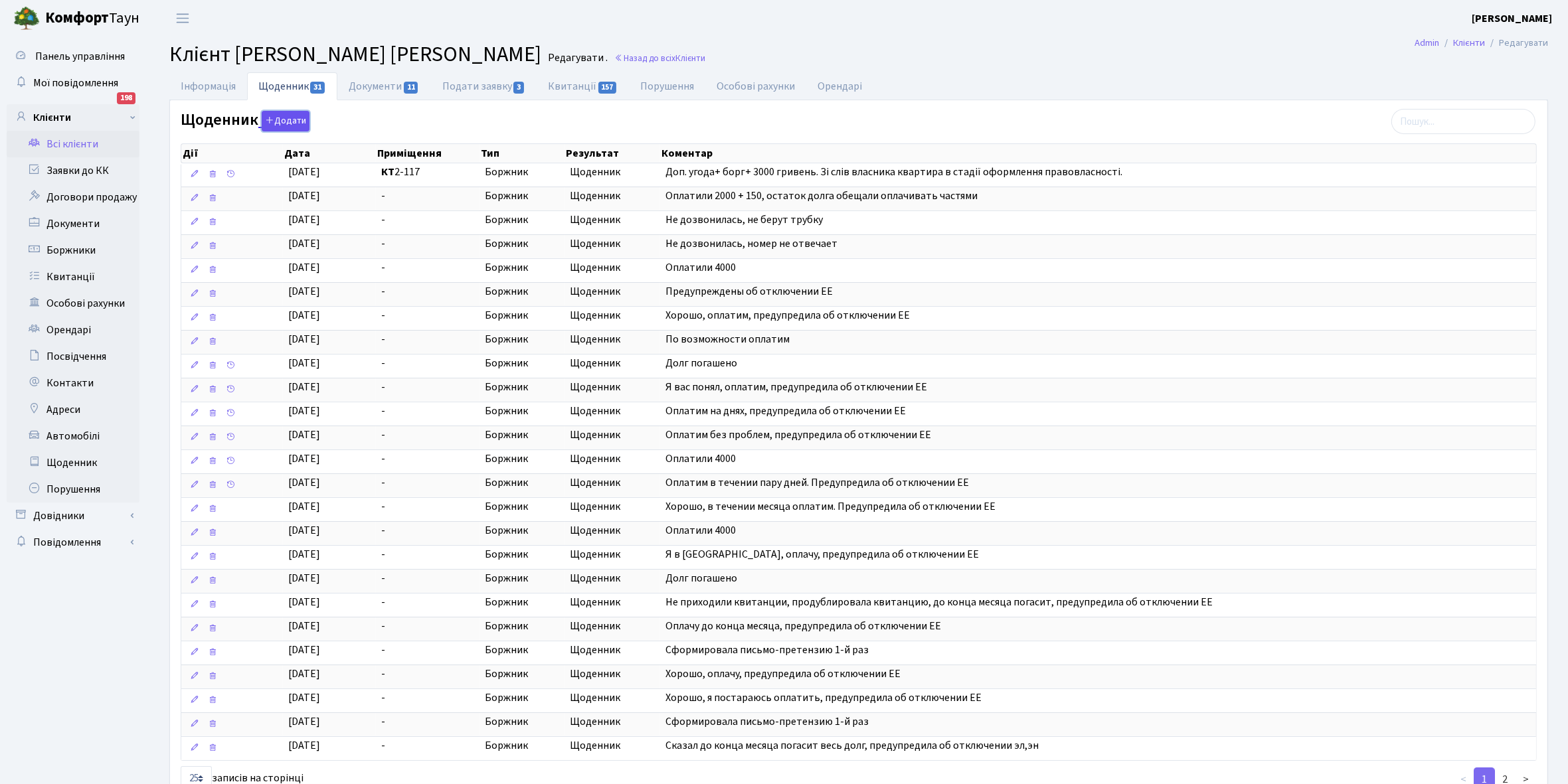
click at [286, 119] on button "Додати" at bounding box center [285, 121] width 47 height 20
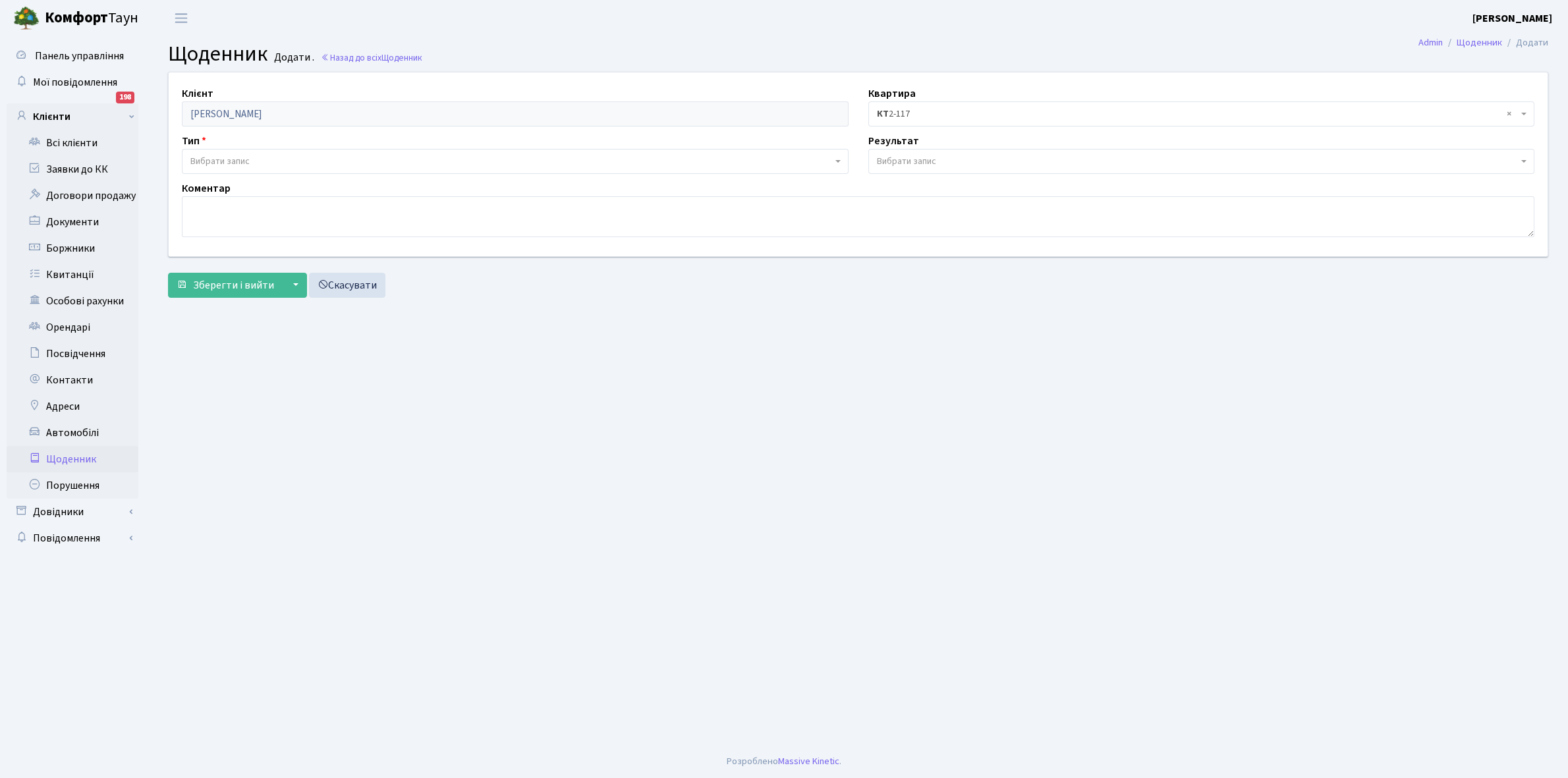
click at [233, 156] on span "Вибрати запис" at bounding box center [220, 161] width 59 height 13
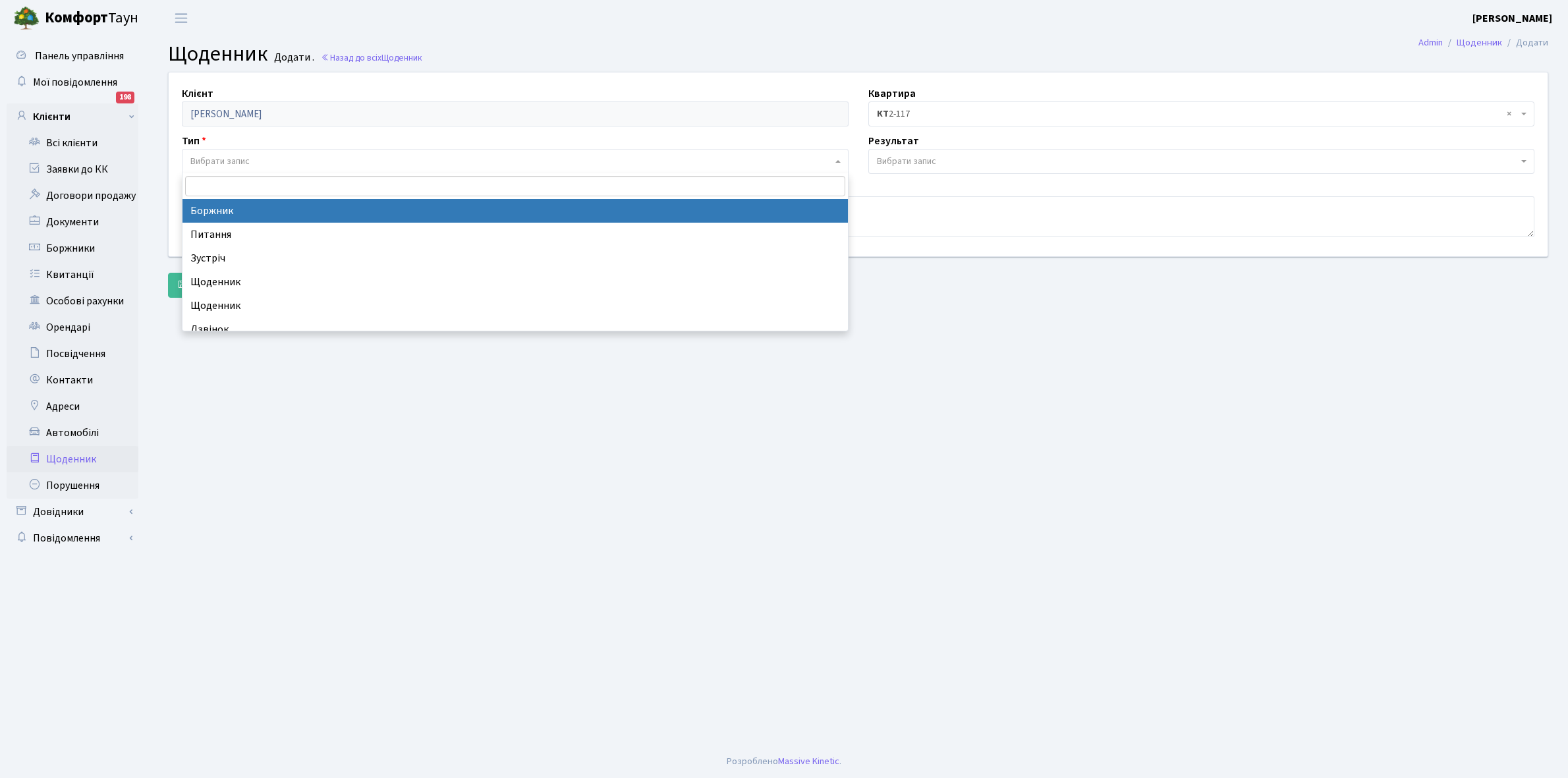
select select "189"
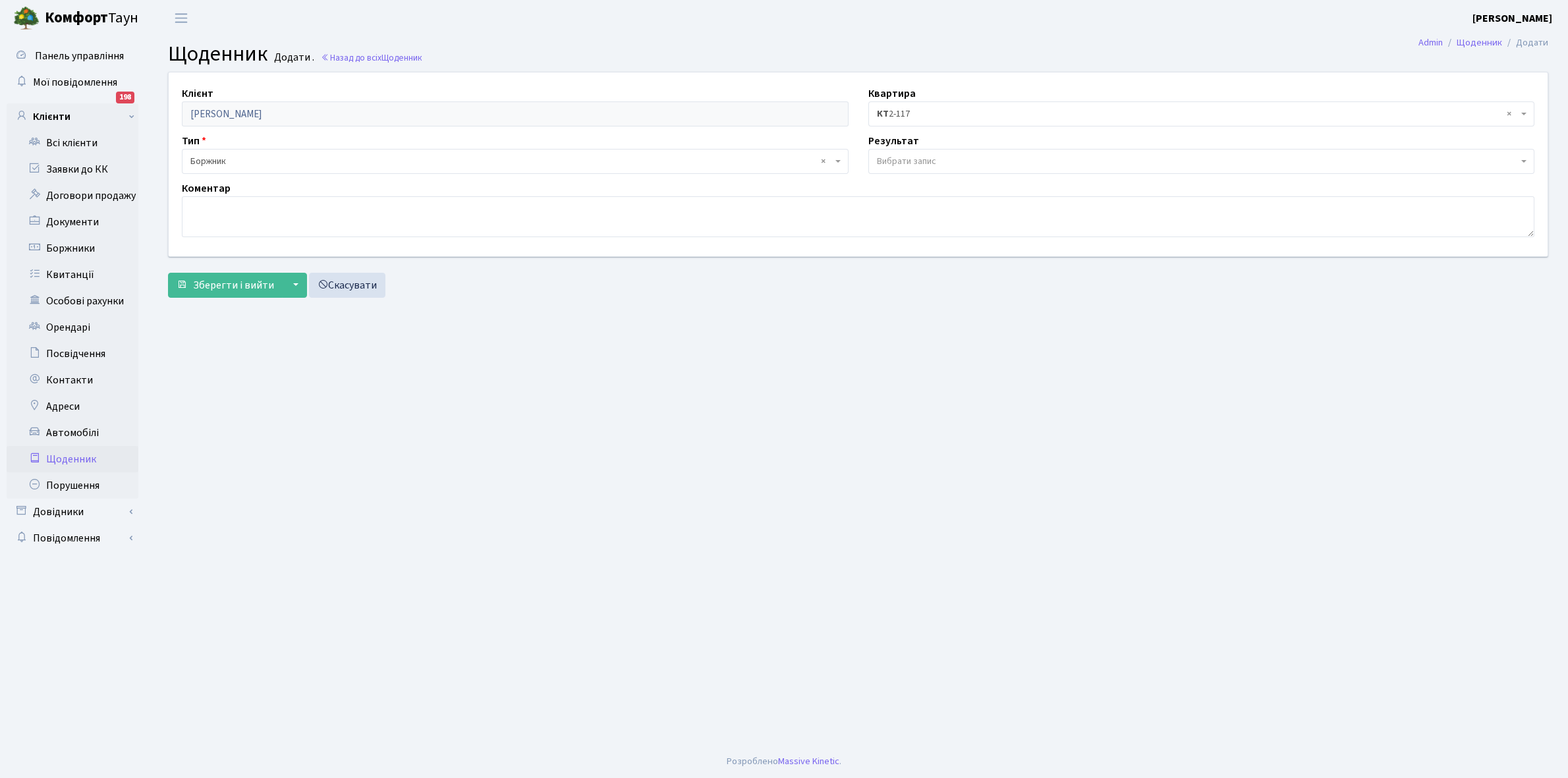
click at [893, 161] on span "Вибрати запис" at bounding box center [906, 161] width 59 height 13
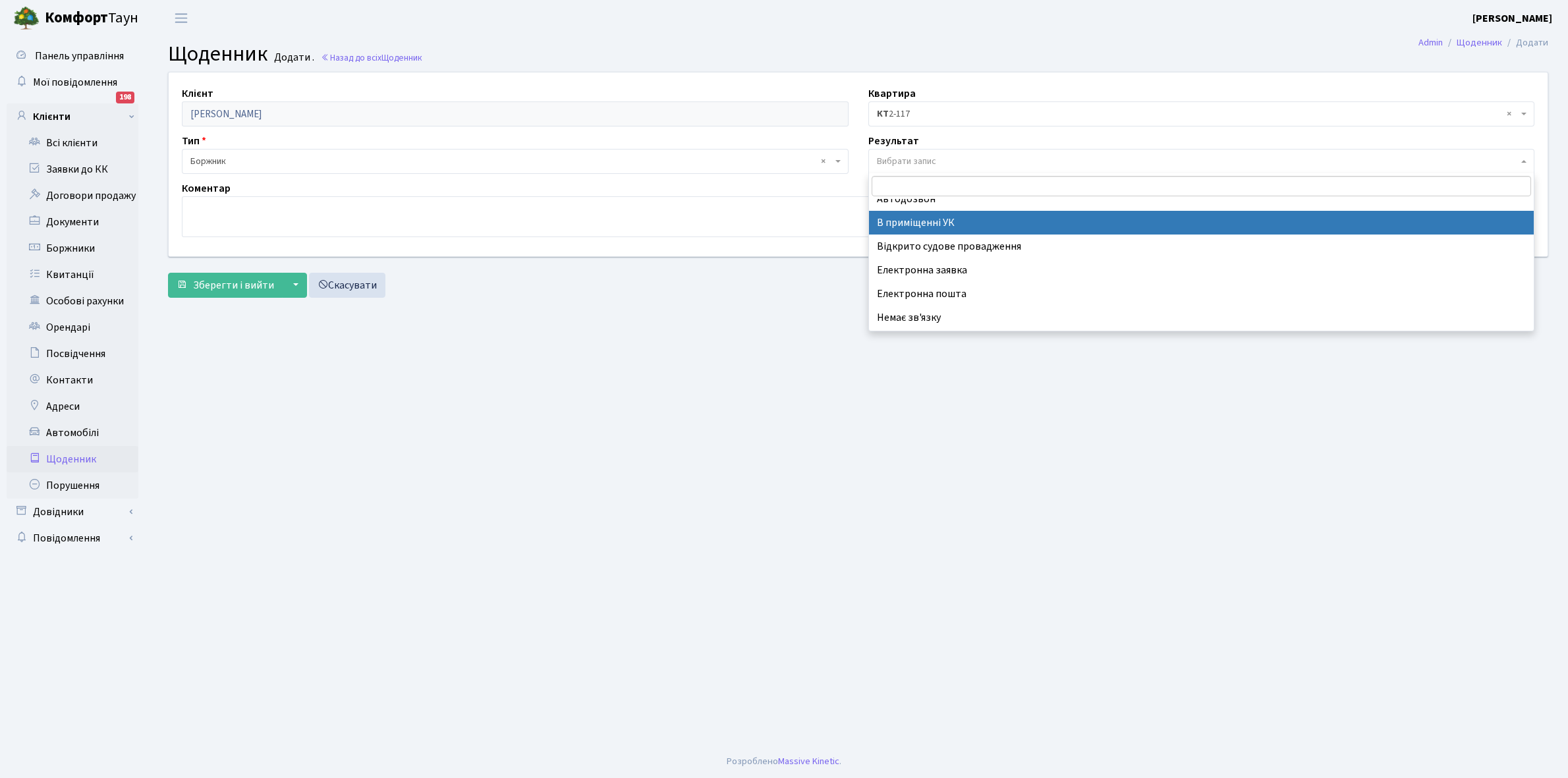
scroll to position [81, 0]
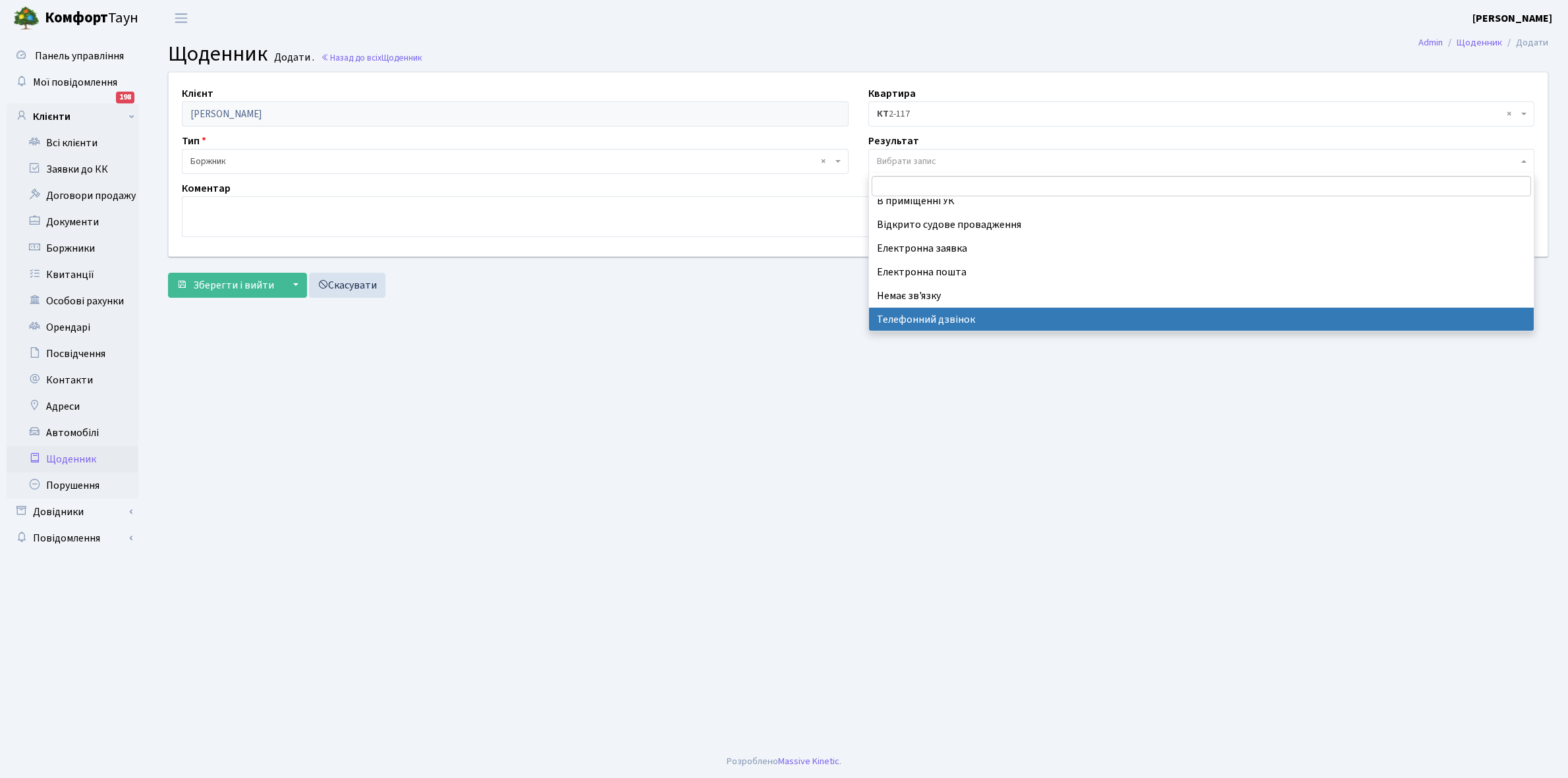
select select "196"
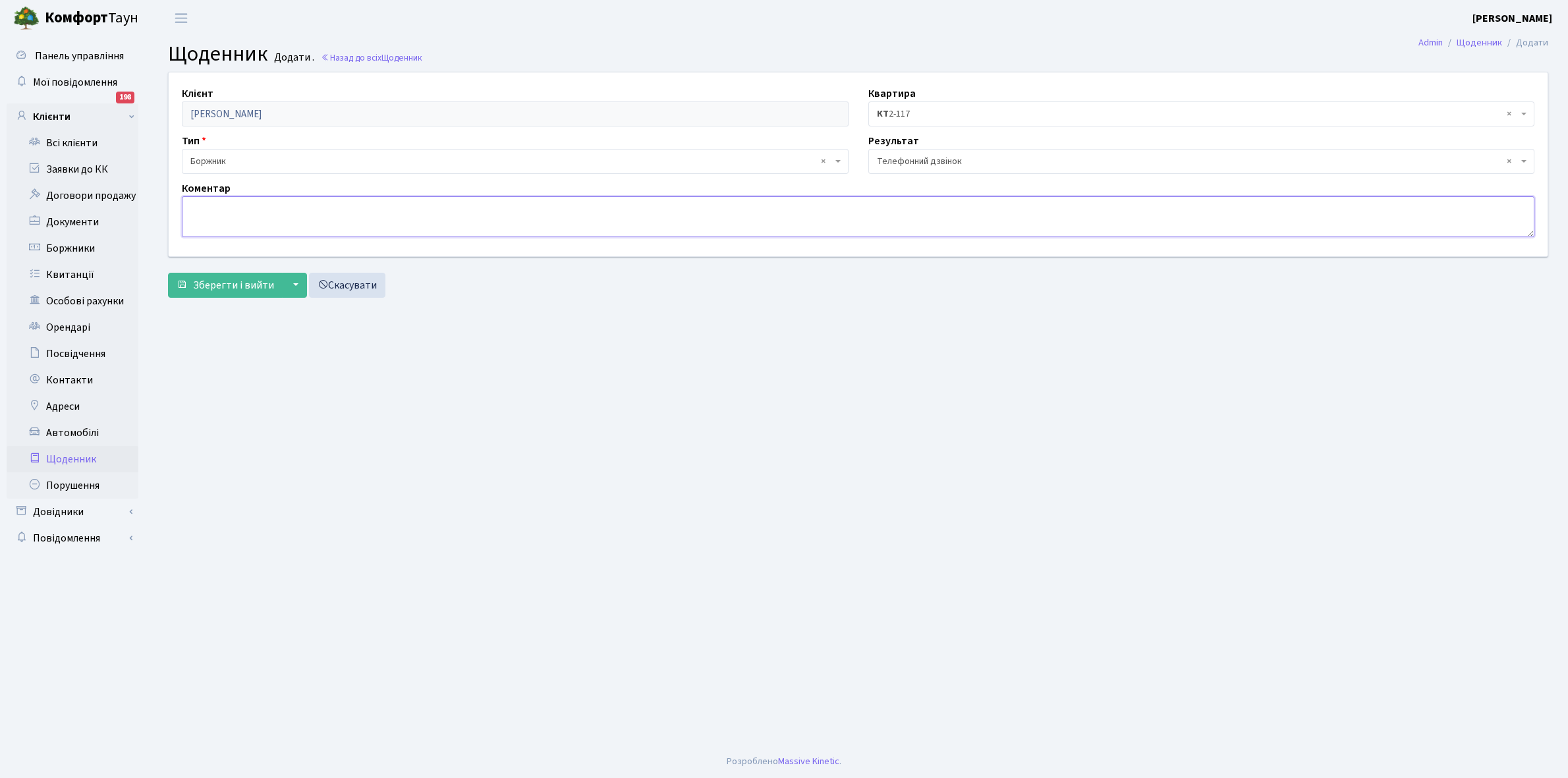
click at [205, 204] on textarea at bounding box center [858, 217] width 1352 height 41
type textarea "Протягом місяця погасить борг"
click at [218, 286] on span "Зберегти і вийти" at bounding box center [234, 286] width 81 height 15
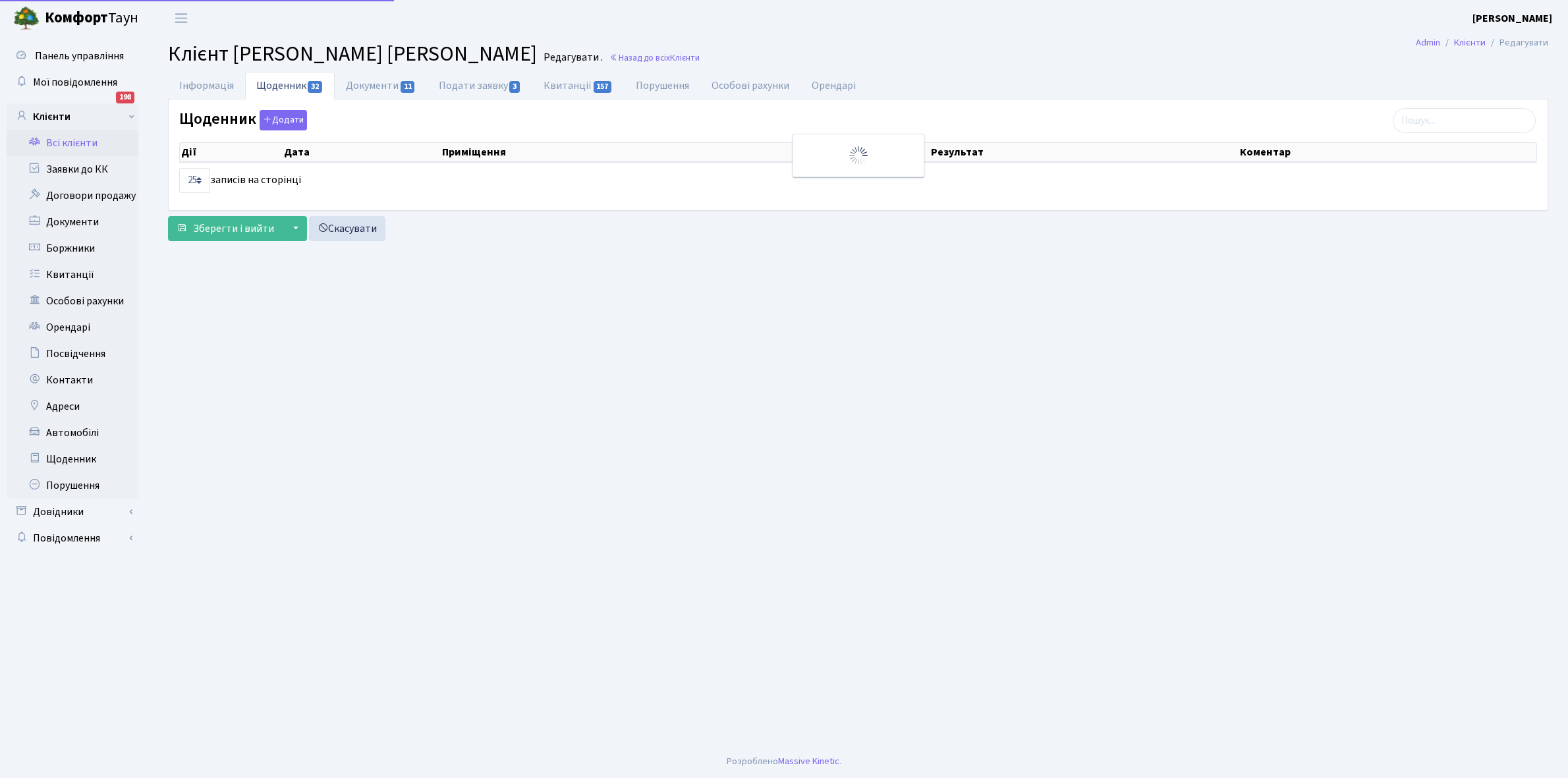
select select "25"
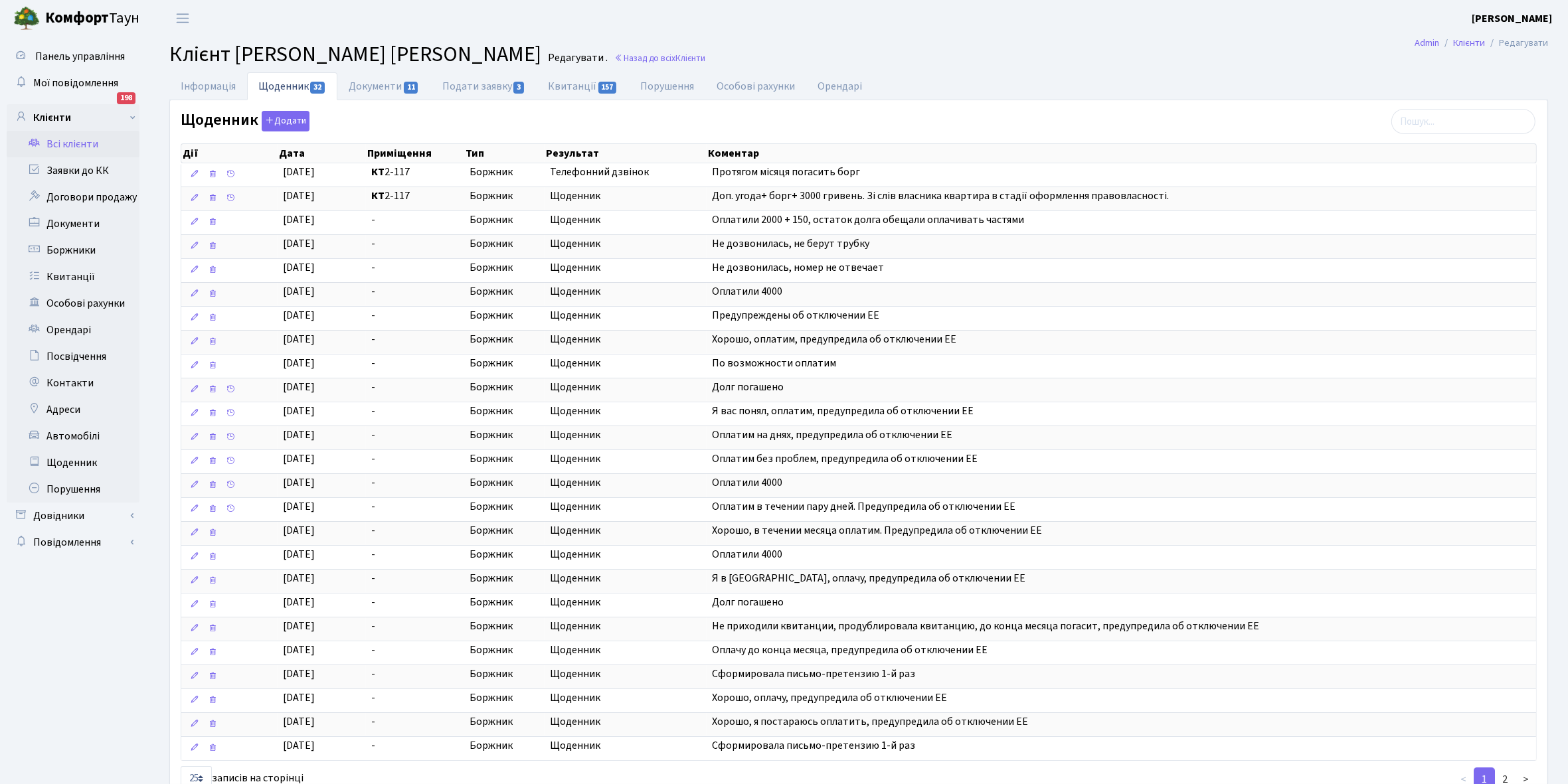
click at [76, 141] on link "Всі клієнти" at bounding box center [73, 144] width 133 height 26
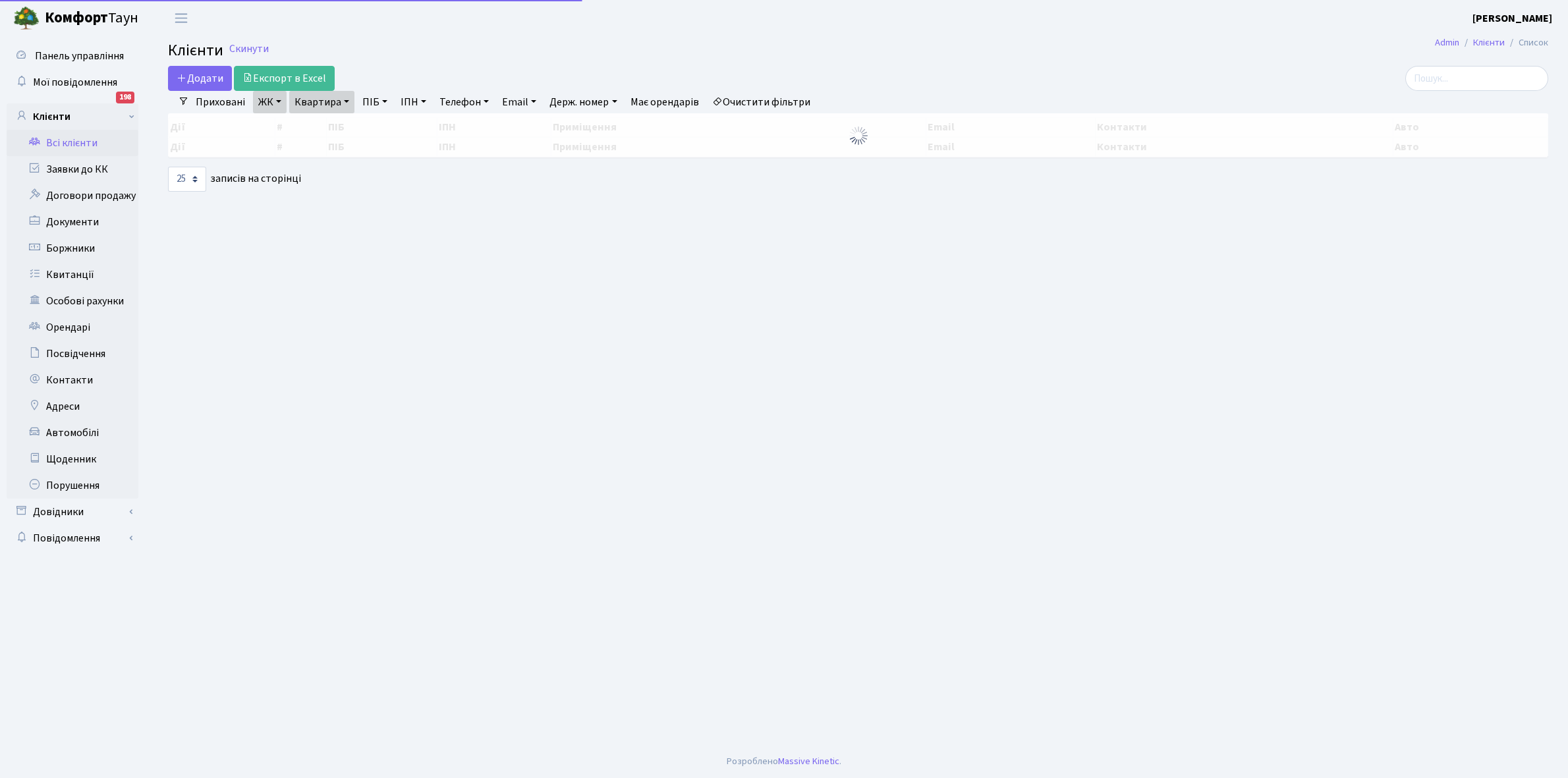
select select "25"
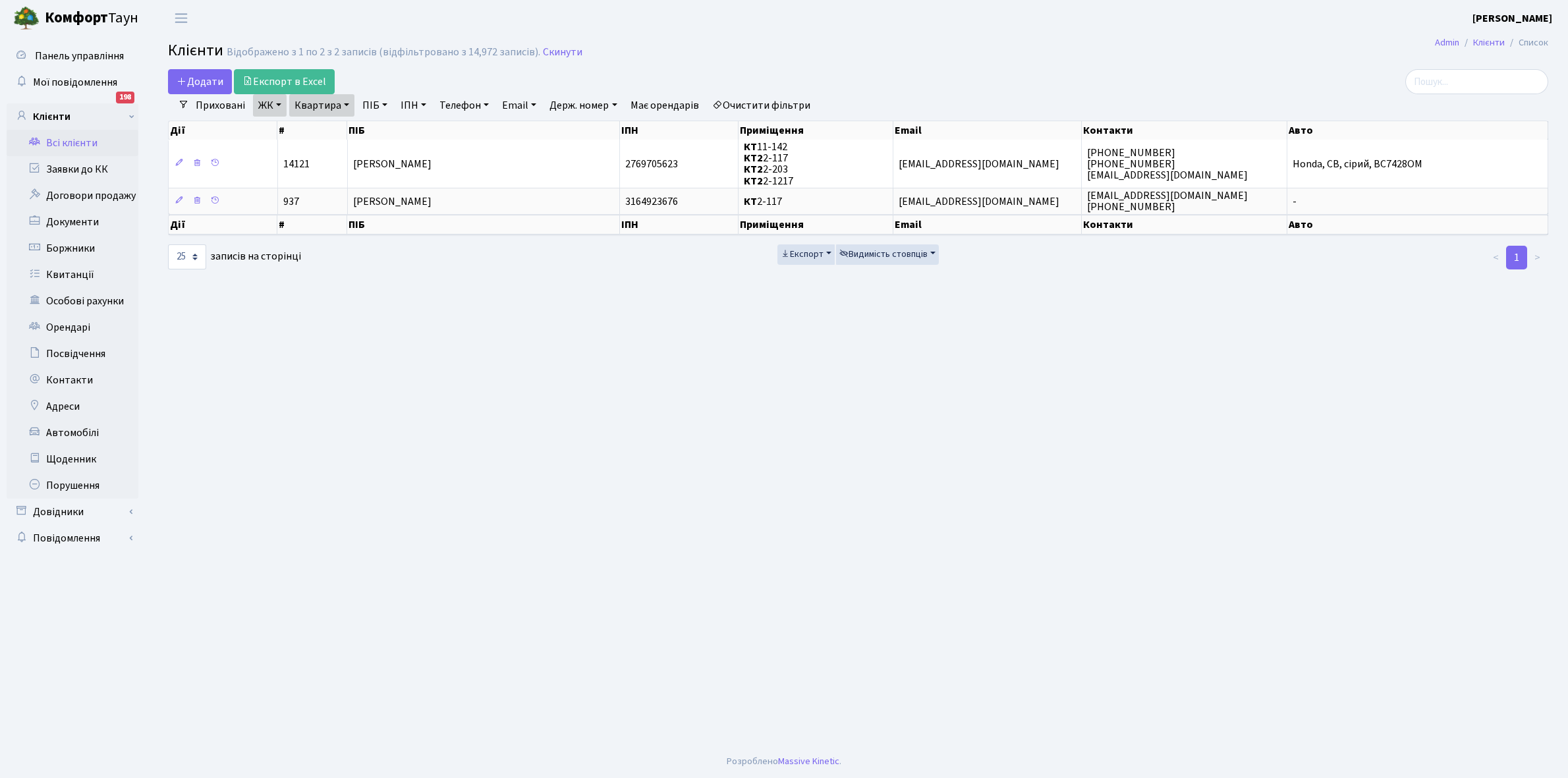
click at [749, 102] on link "Очистити фільтри" at bounding box center [761, 105] width 109 height 23
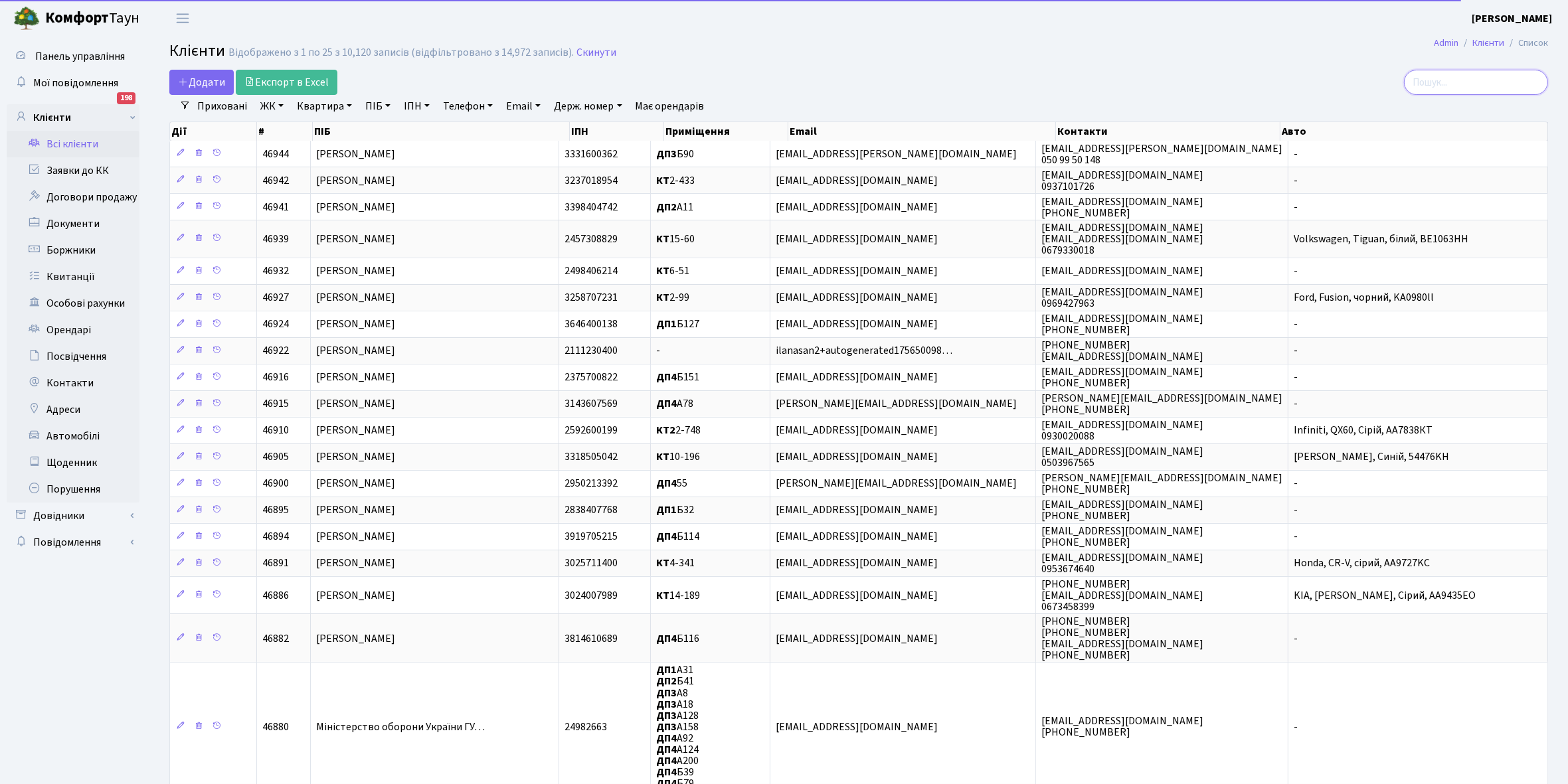
click at [1482, 79] on input "search" at bounding box center [1476, 82] width 144 height 25
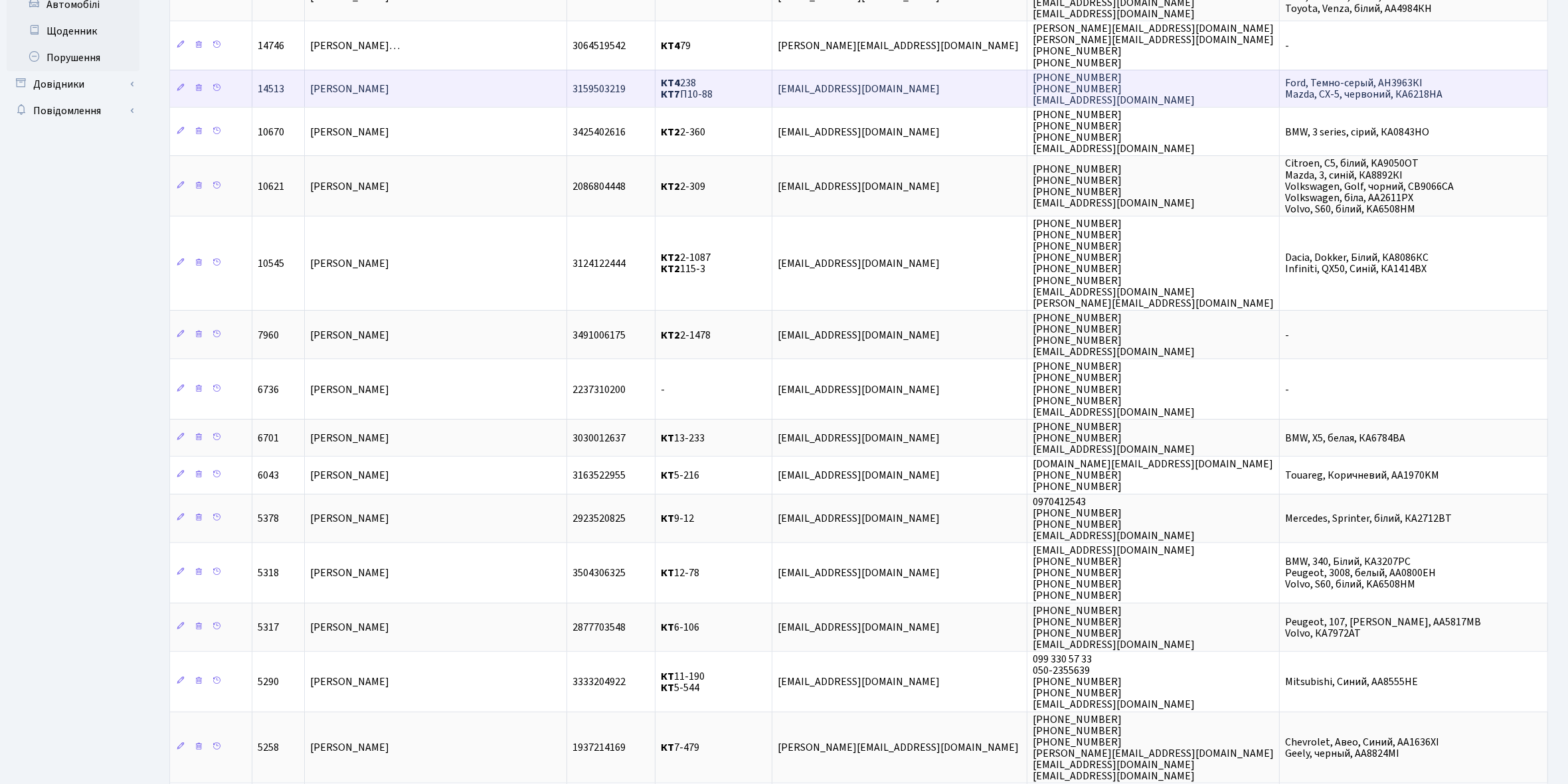
scroll to position [403, 0]
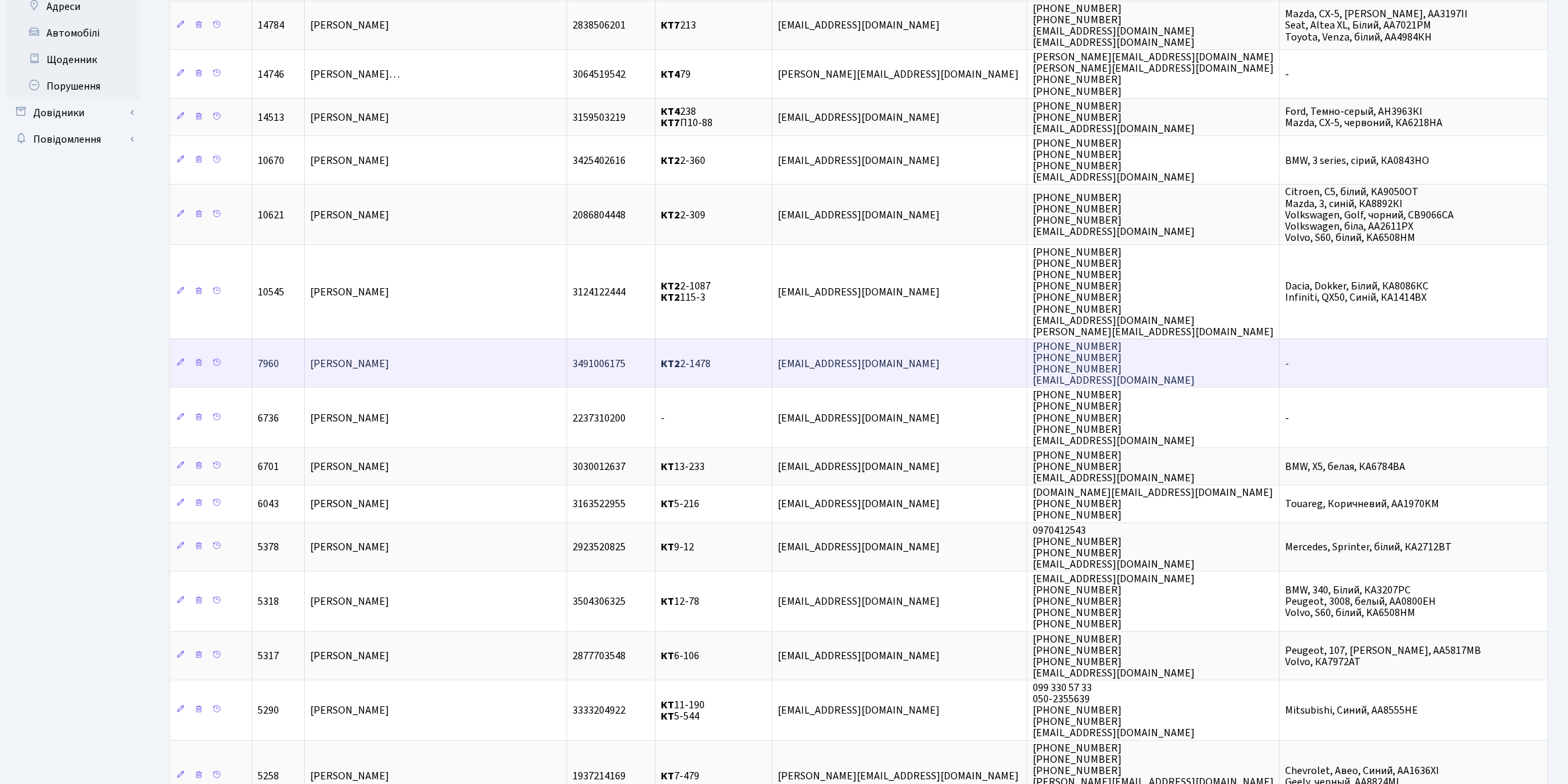
type input "бондаренко"
click at [477, 343] on td "[PERSON_NAME]" at bounding box center [436, 362] width 263 height 48
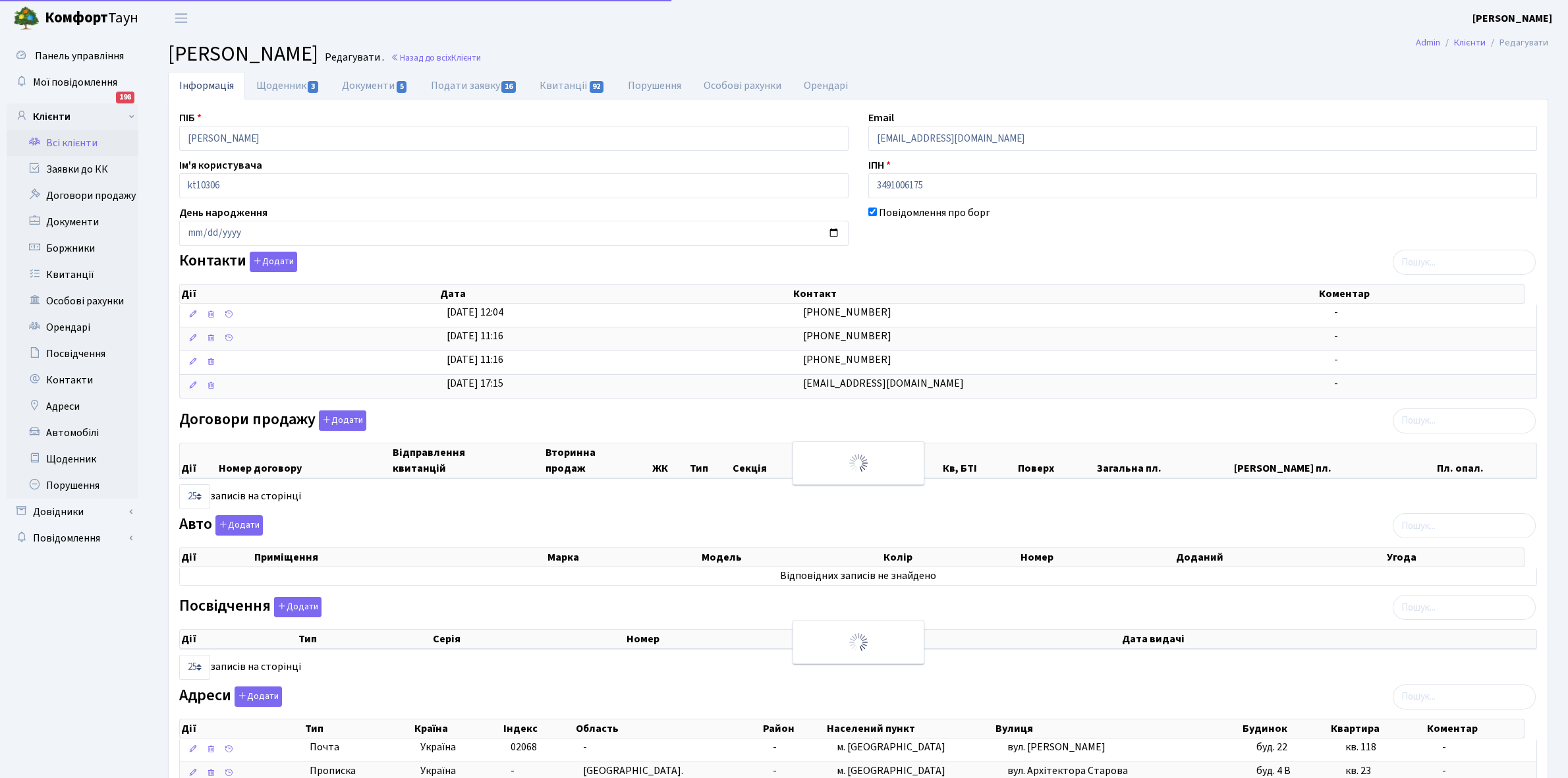
select select "25"
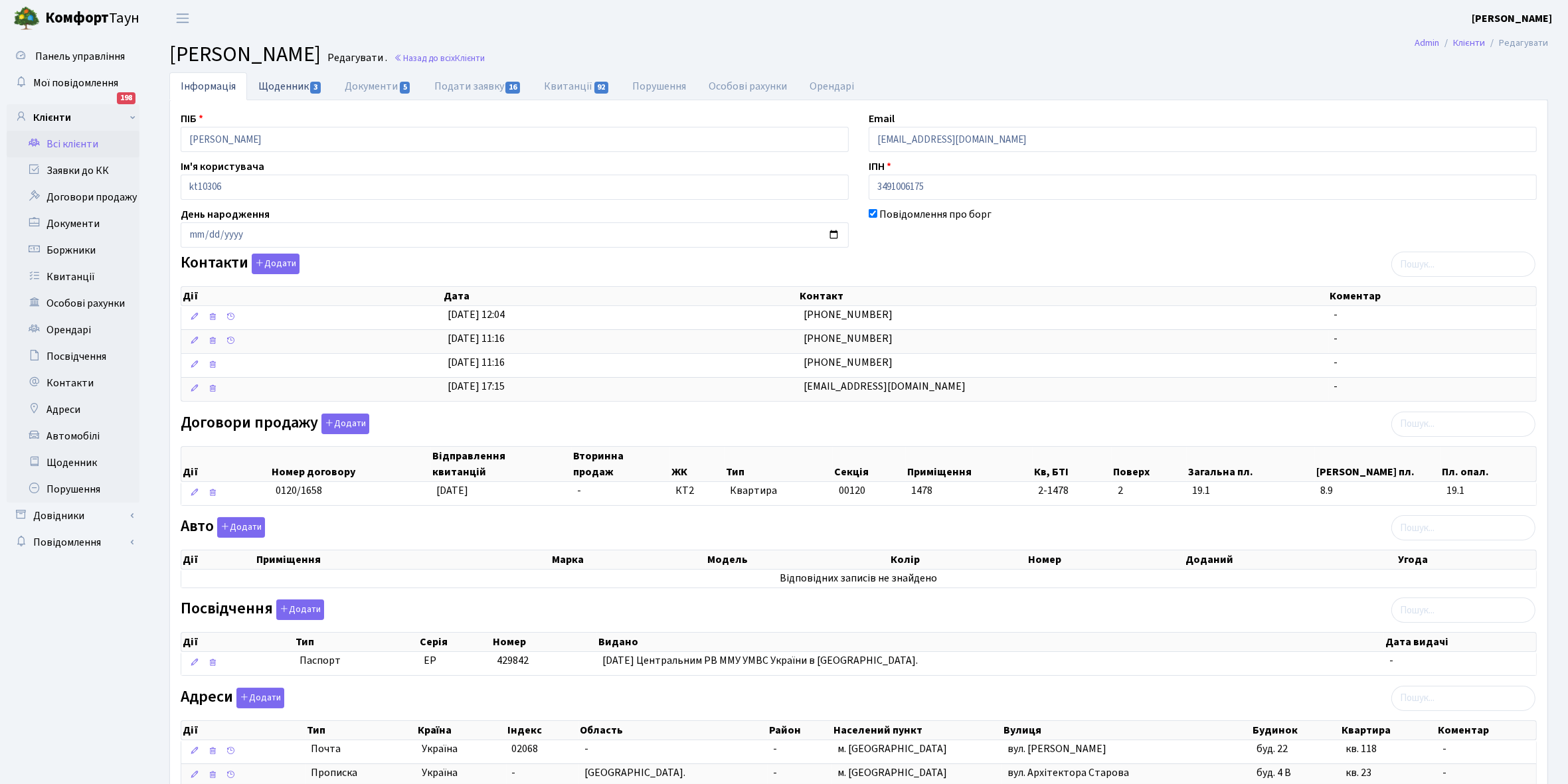
click at [279, 84] on link "Щоденник 3" at bounding box center [290, 85] width 87 height 27
select select "25"
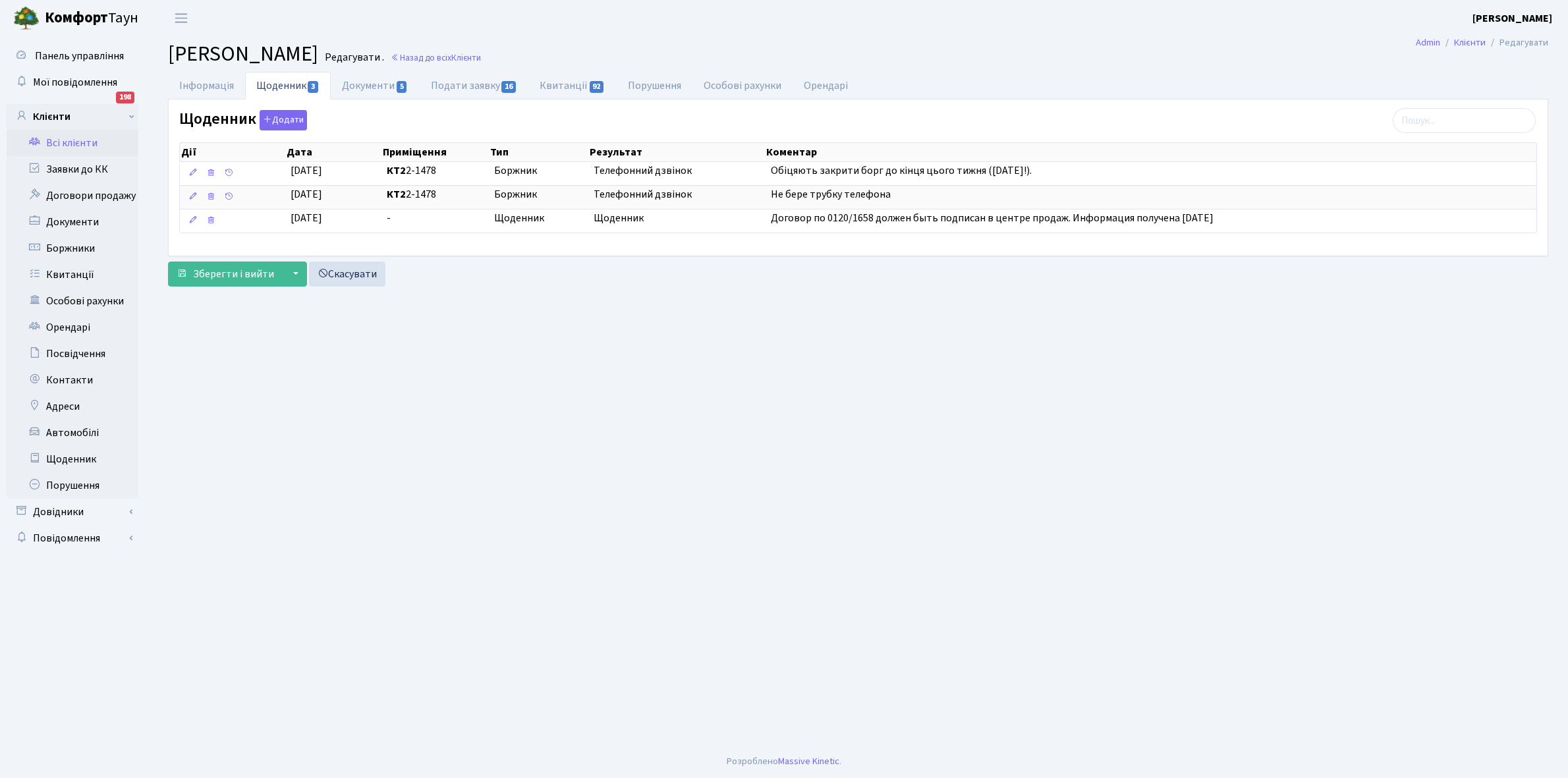
click at [79, 145] on link "Всі клієнти" at bounding box center [72, 143] width 131 height 26
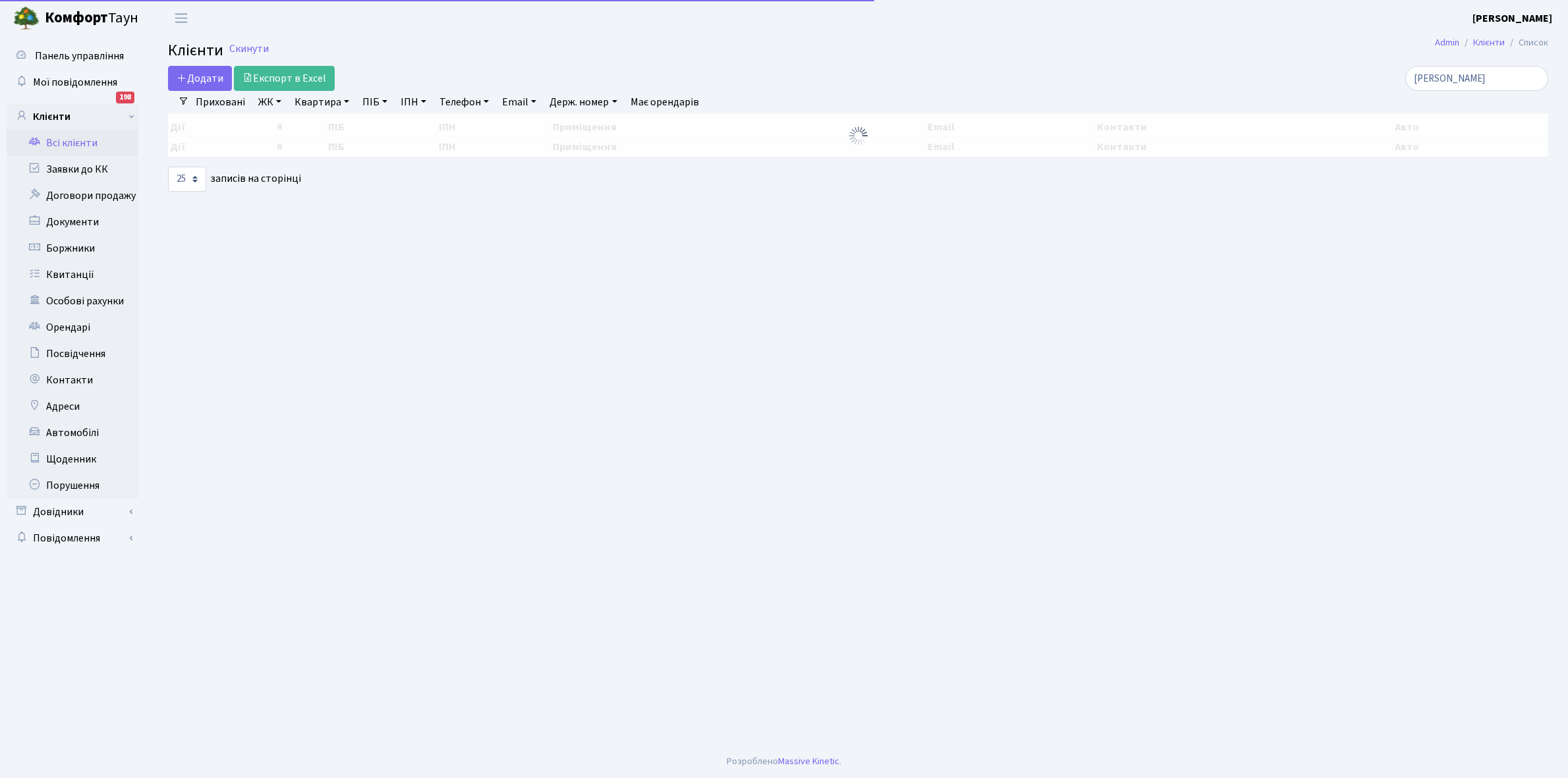
select select "25"
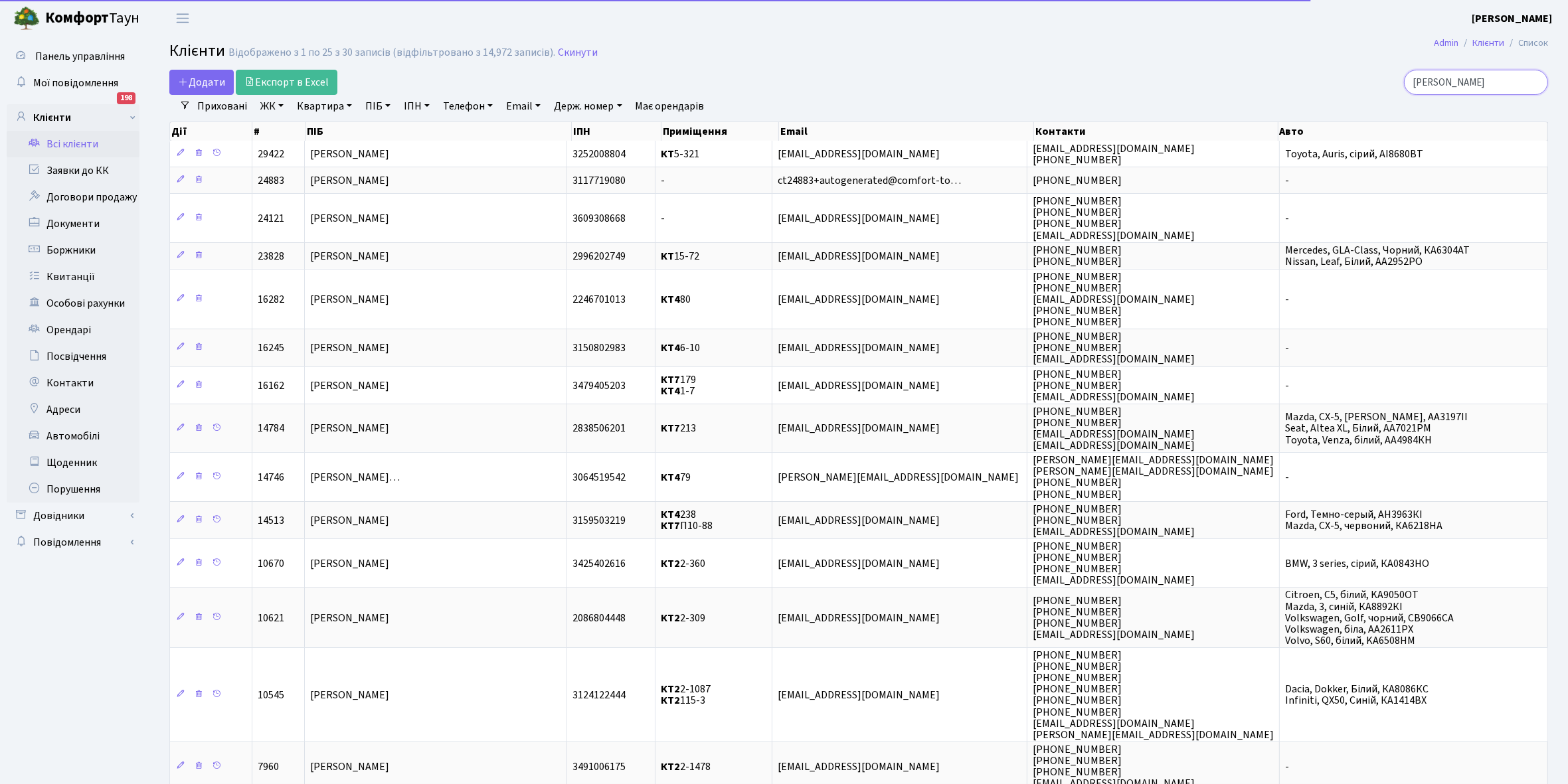
click at [1485, 79] on input "бондаренко" at bounding box center [1476, 82] width 144 height 25
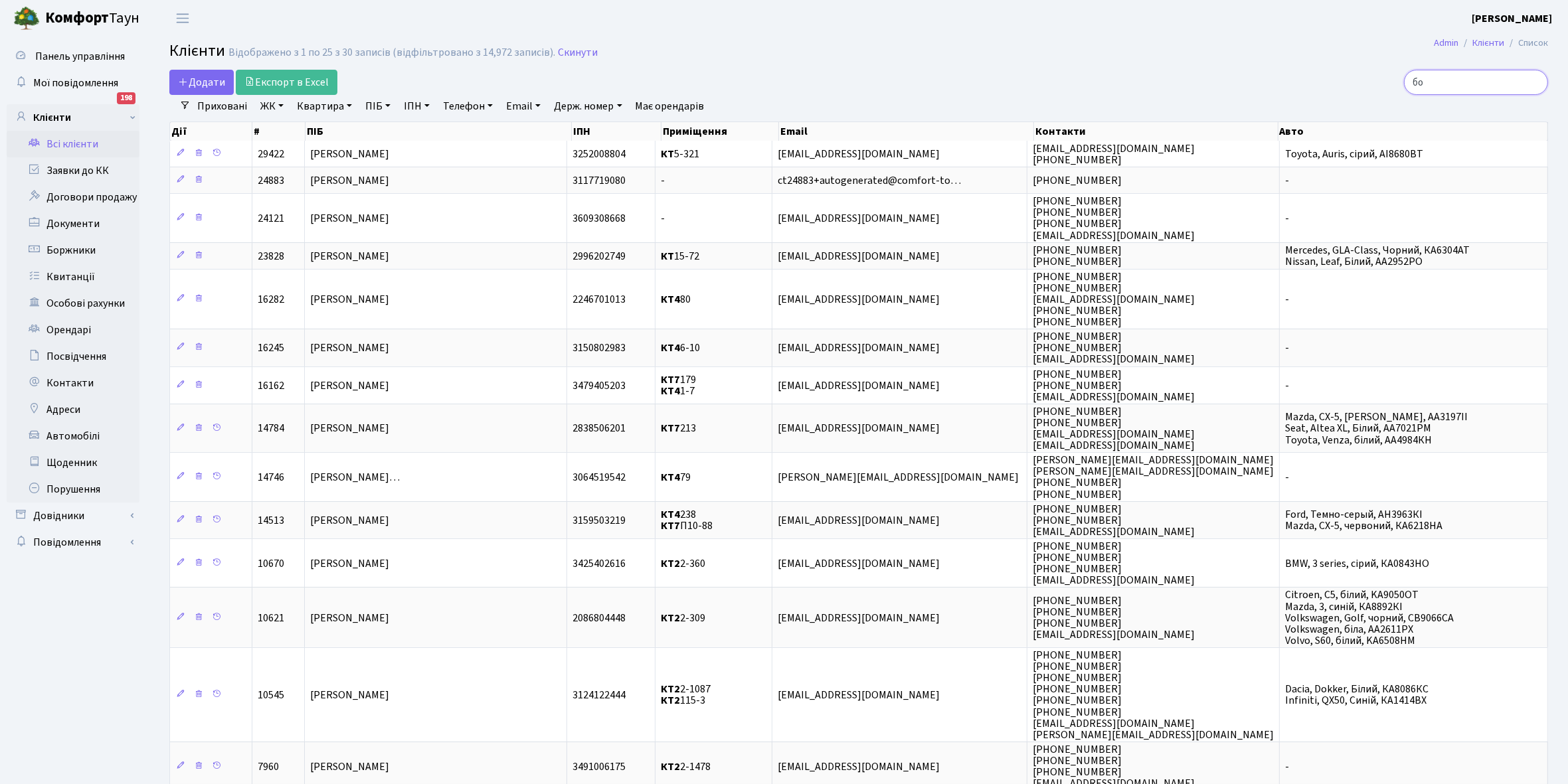
type input "б"
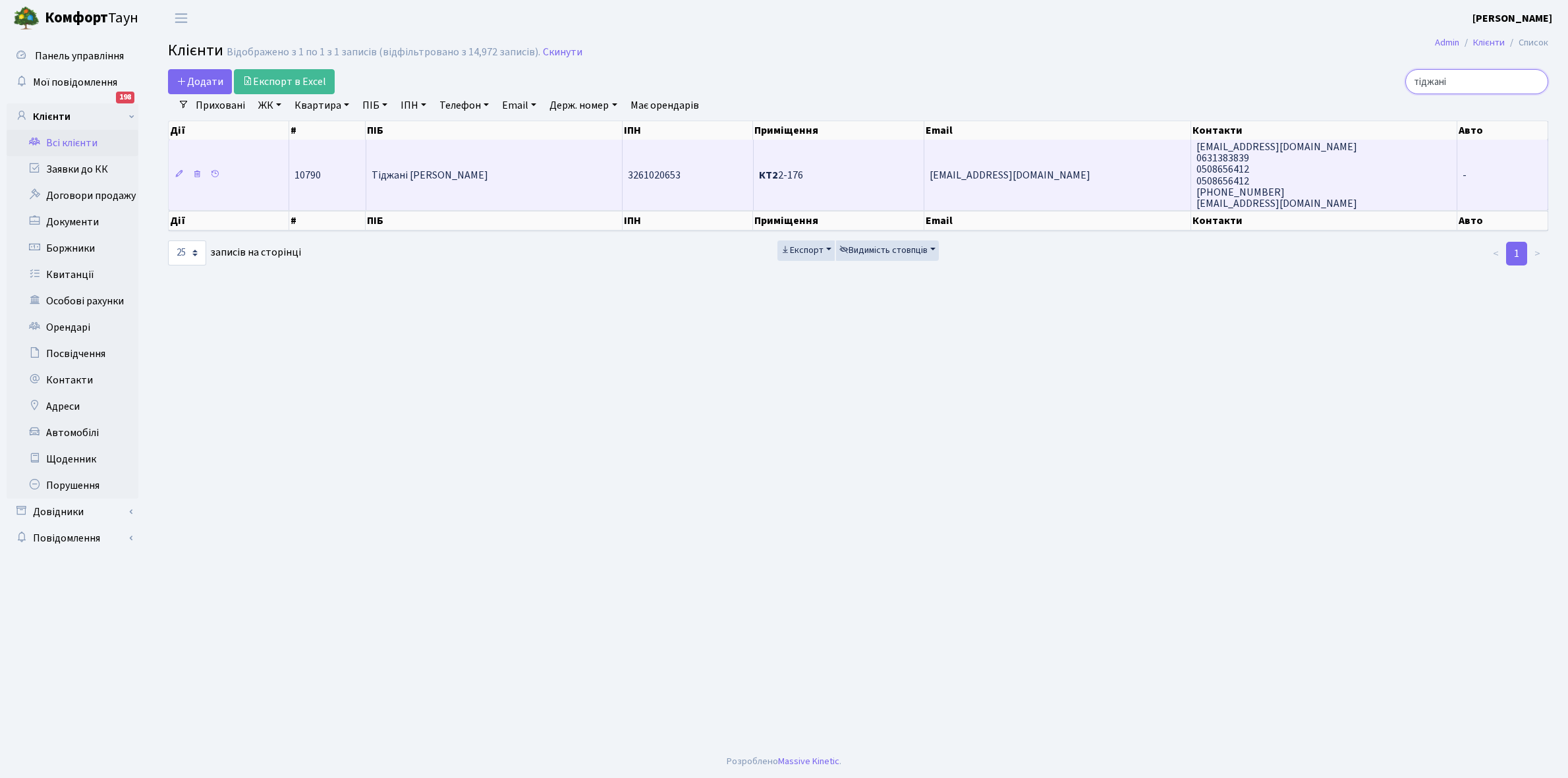
type input "тіджані"
click at [531, 183] on td "Тіджані [PERSON_NAME]" at bounding box center [494, 174] width 256 height 71
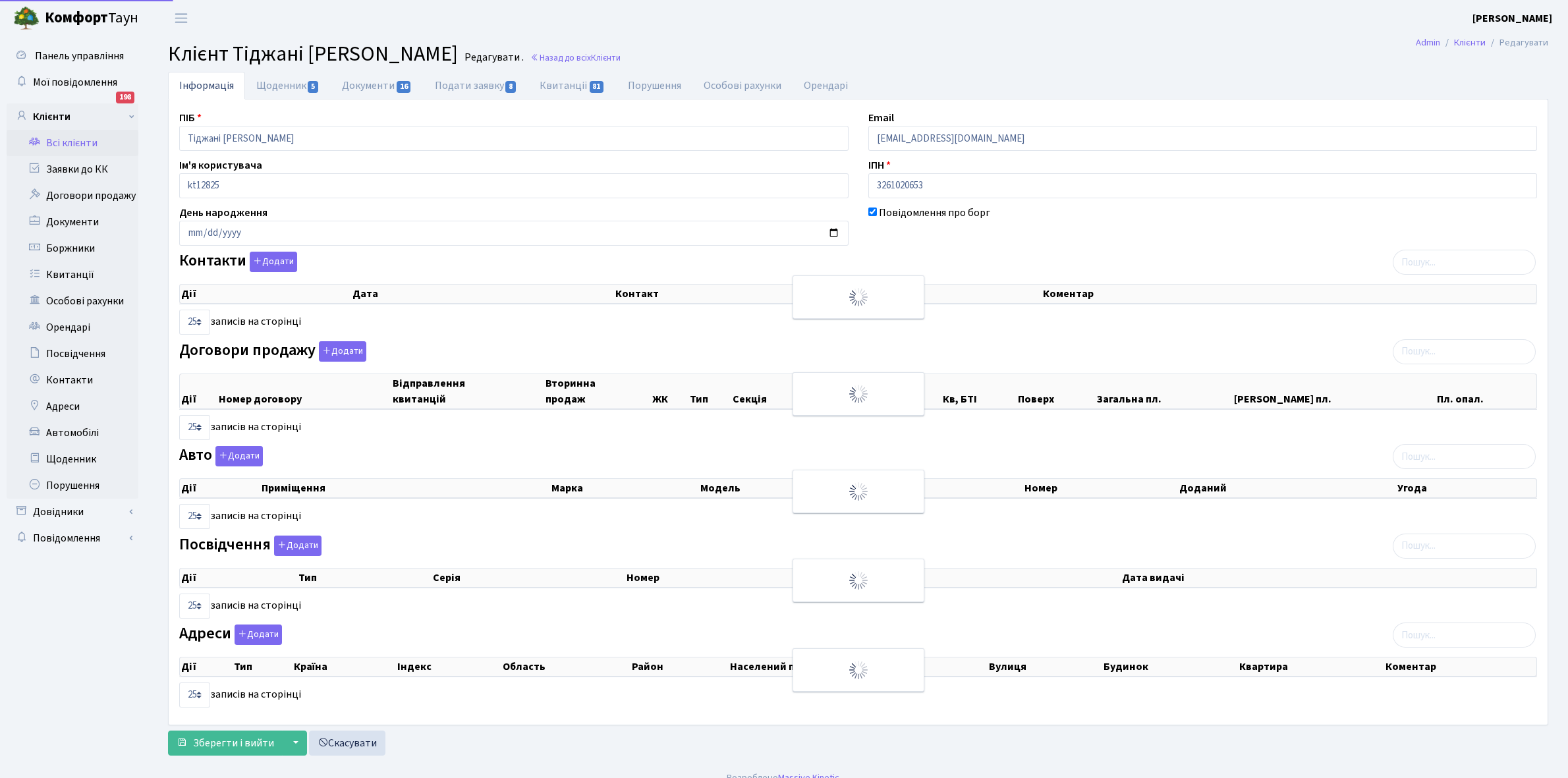
select select "25"
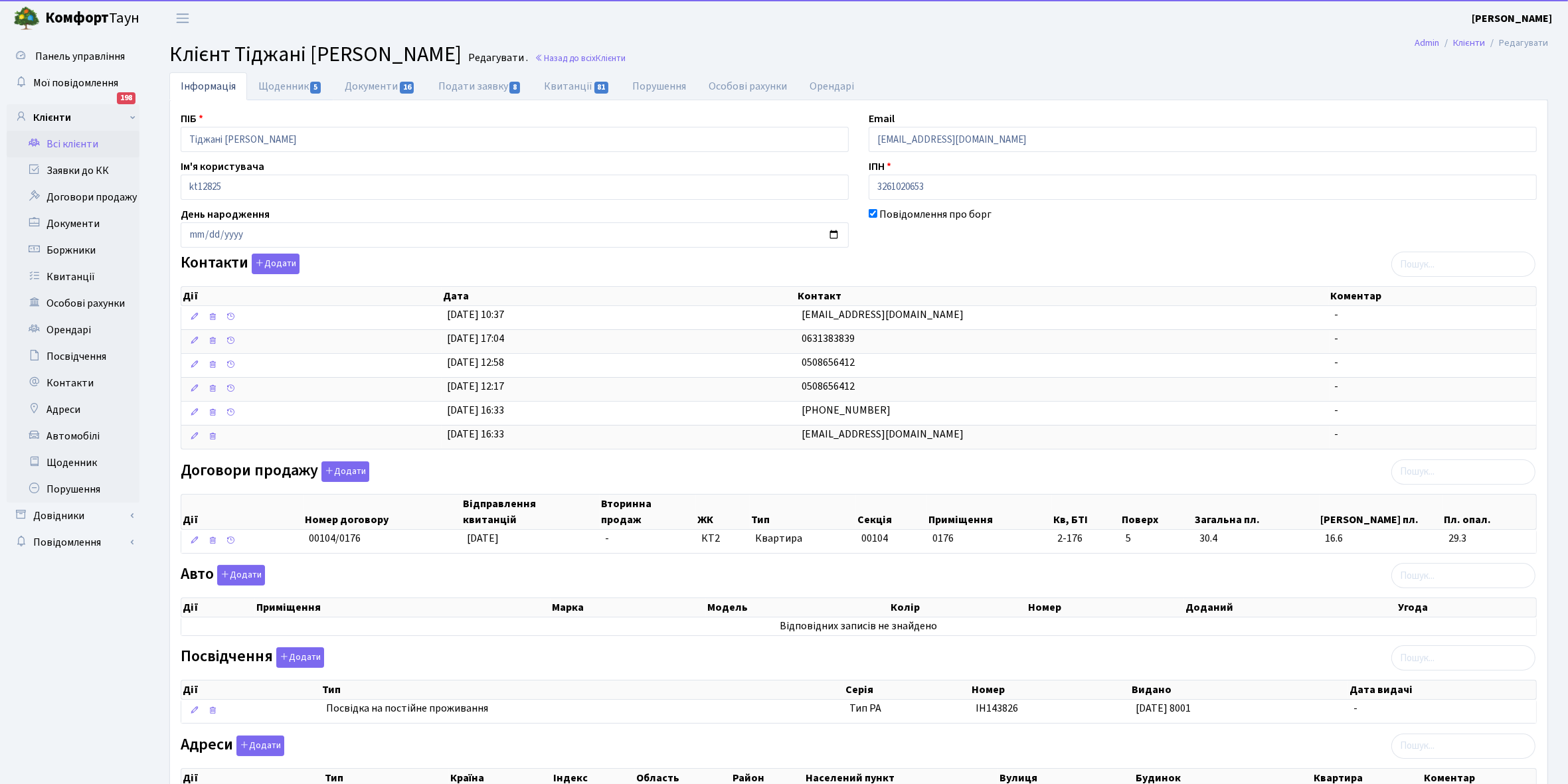
click at [270, 87] on link "Щоденник 5" at bounding box center [290, 86] width 87 height 28
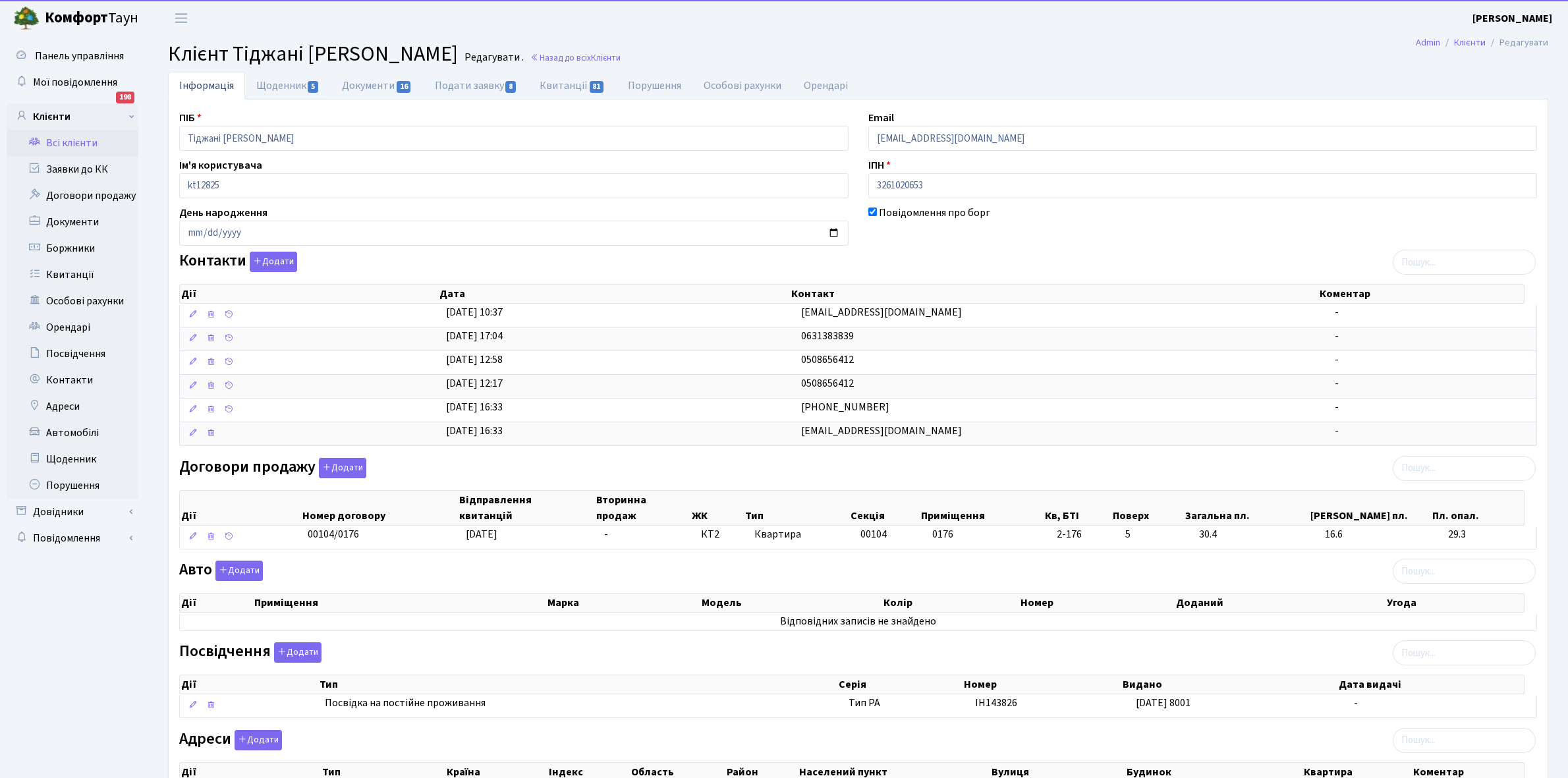
select select "25"
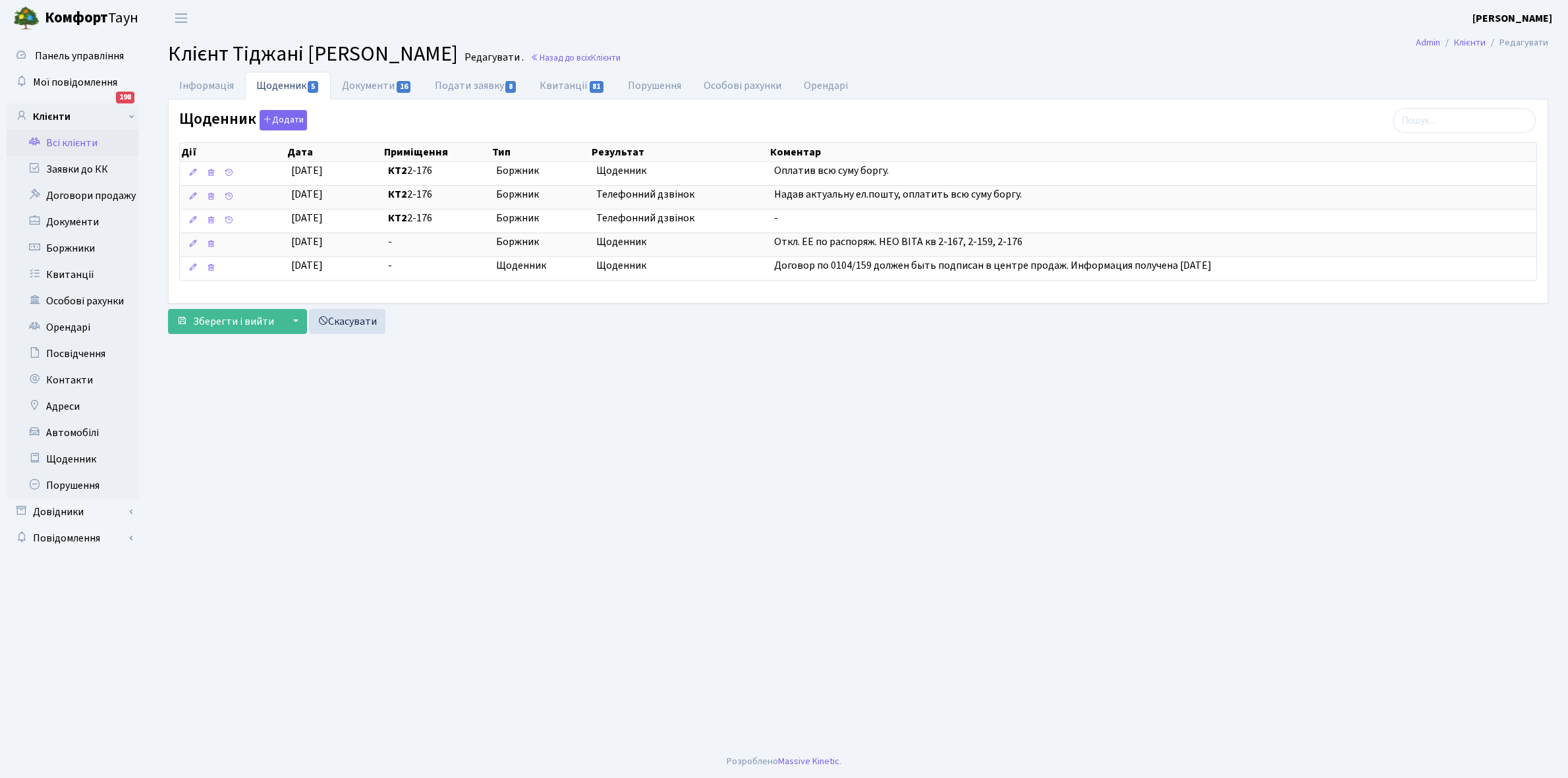
click at [58, 142] on link "Всі клієнти" at bounding box center [72, 143] width 131 height 26
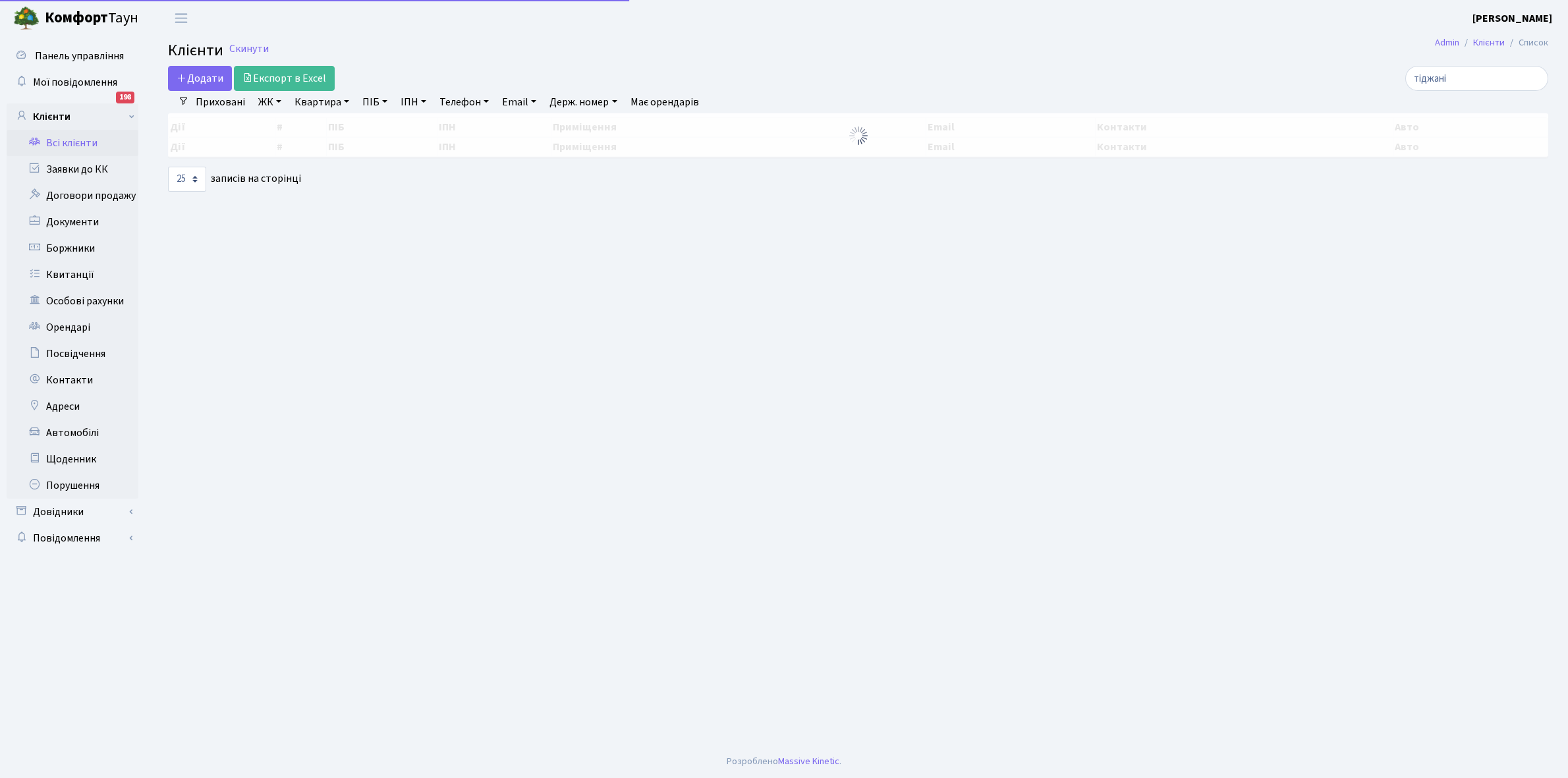
select select "25"
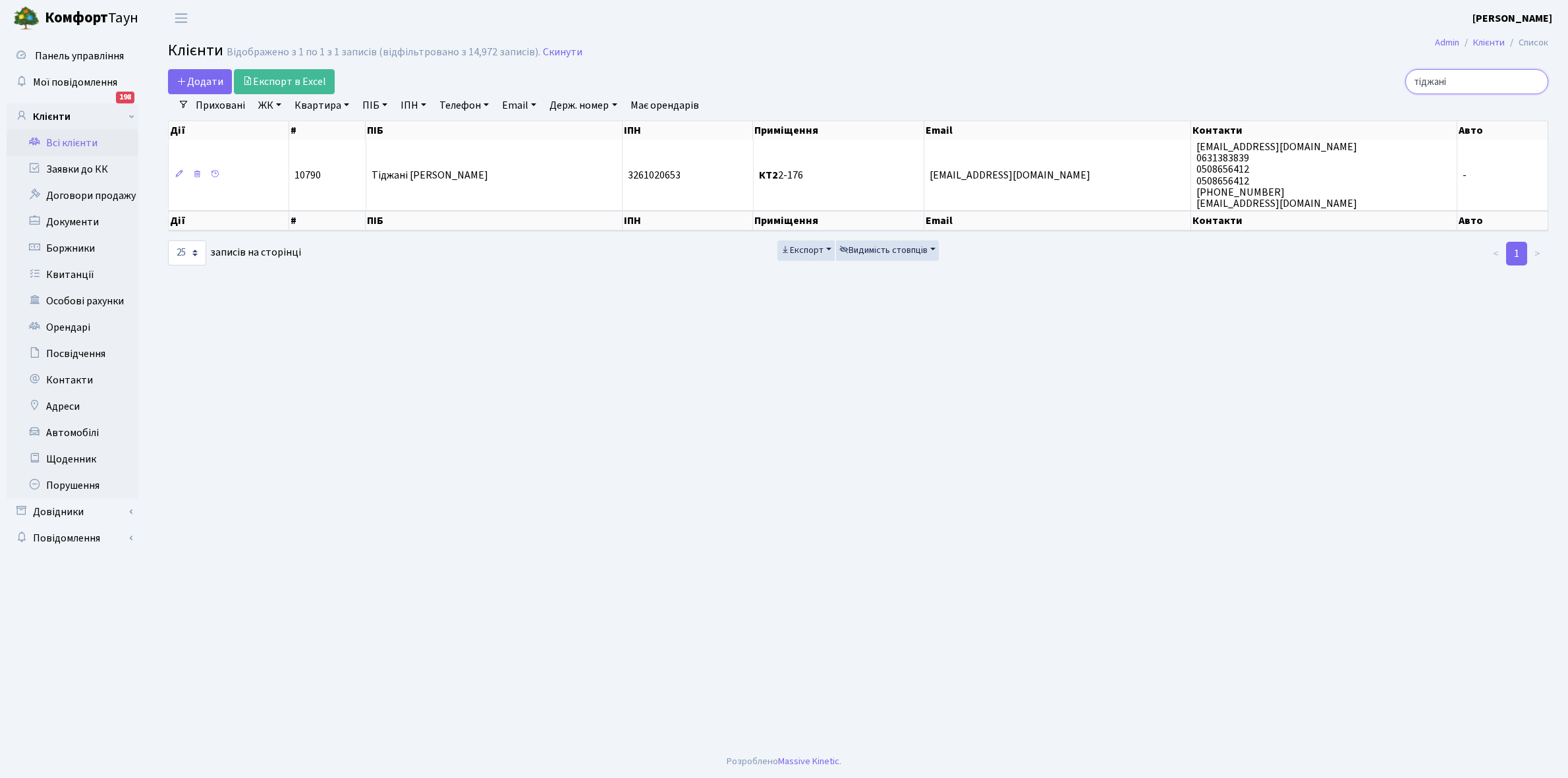
click at [1482, 72] on input "тіджані" at bounding box center [1476, 81] width 143 height 25
type input "т"
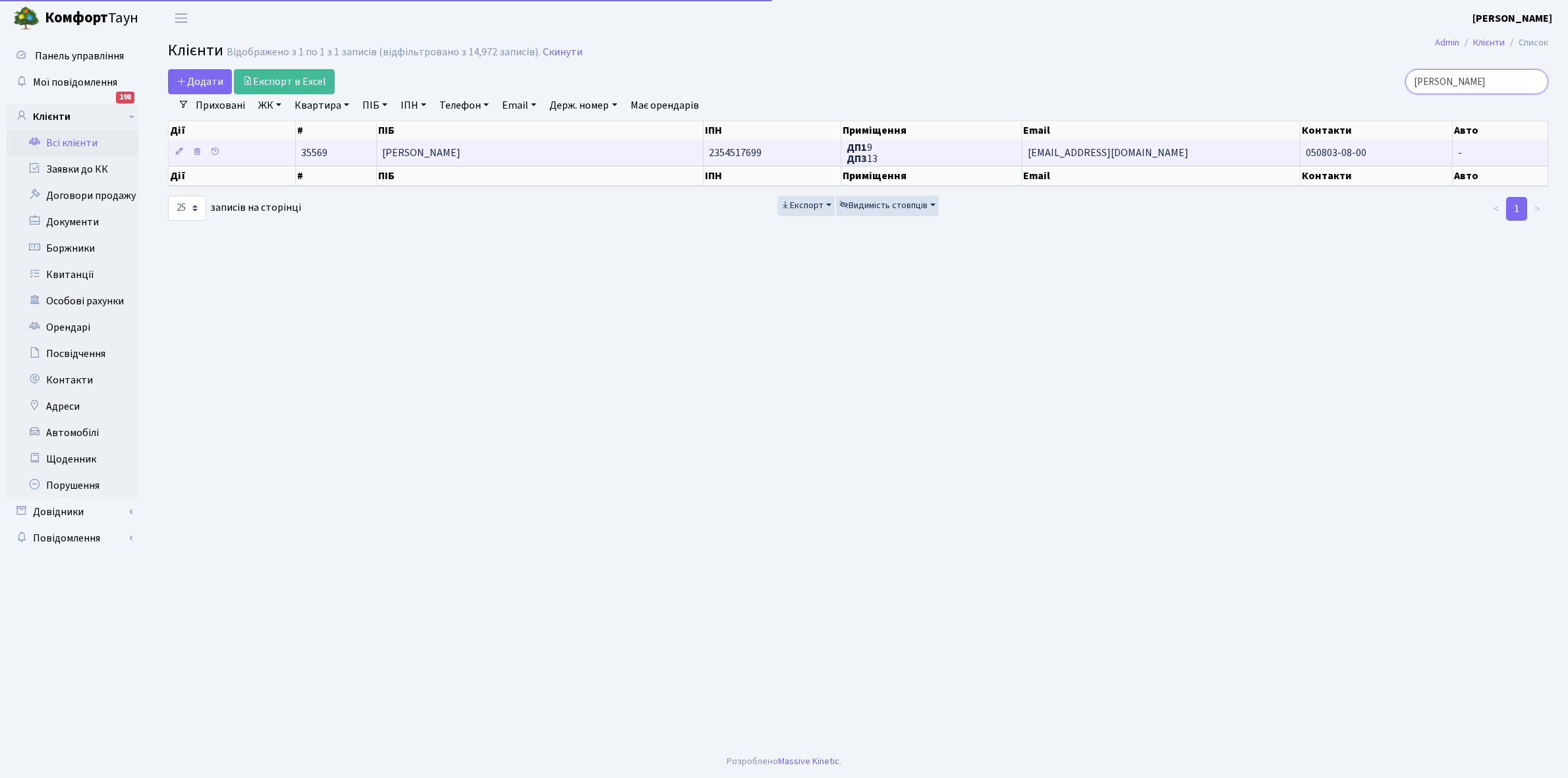
type input "[PERSON_NAME]"
click at [464, 143] on td "[PERSON_NAME]" at bounding box center [540, 153] width 326 height 26
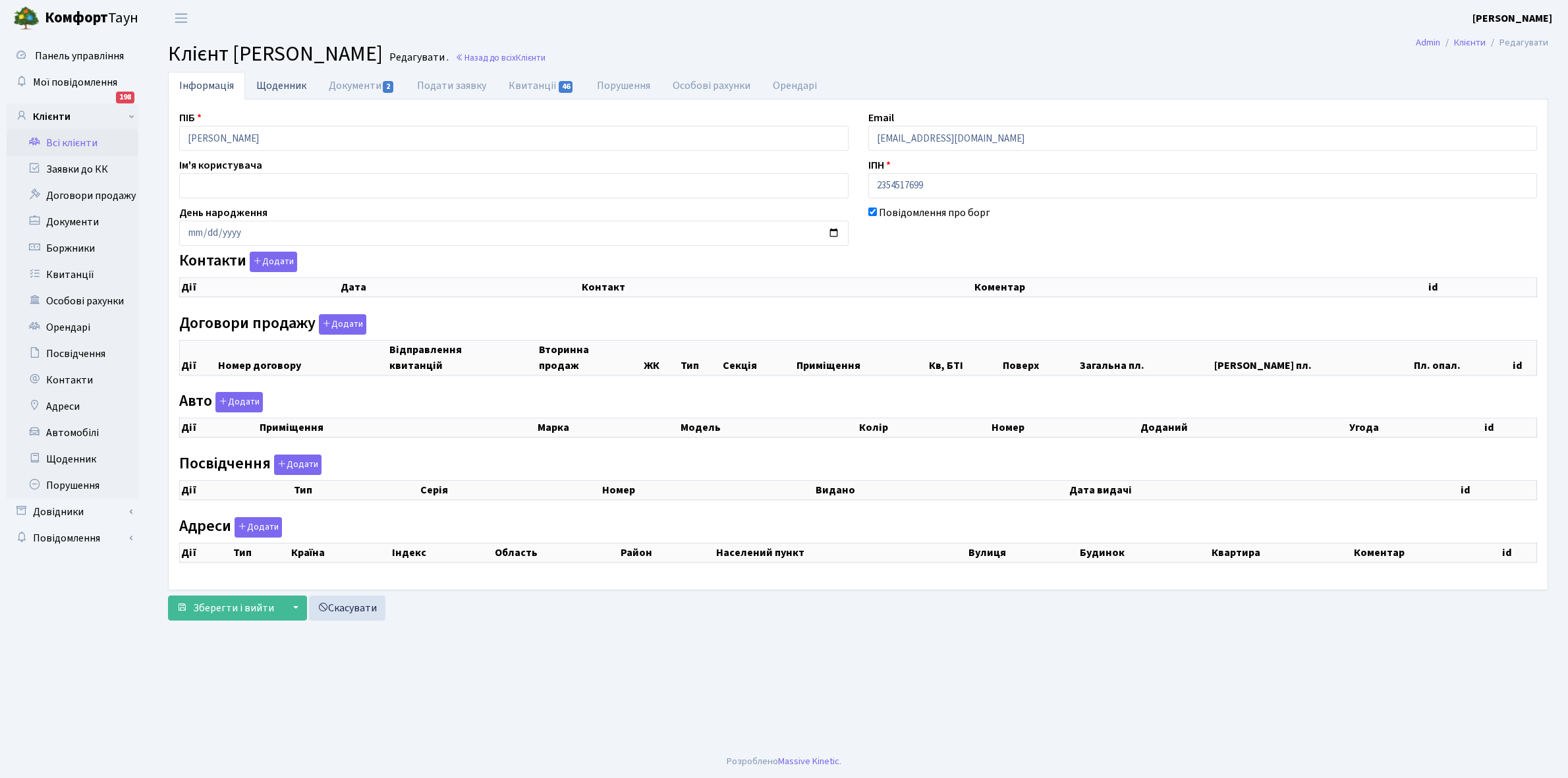
click at [277, 83] on link "Щоденник" at bounding box center [281, 84] width 72 height 27
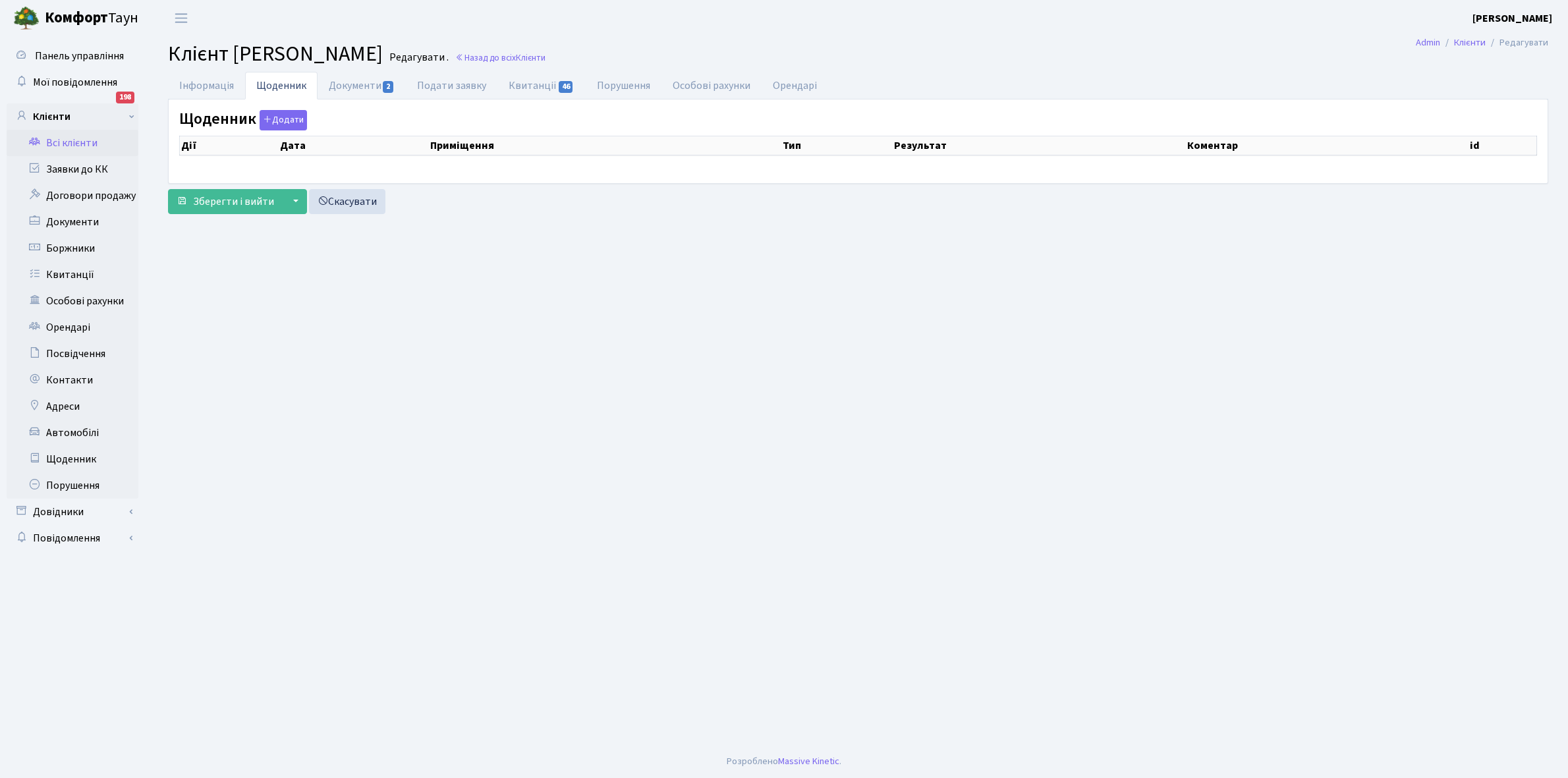
select select "25"
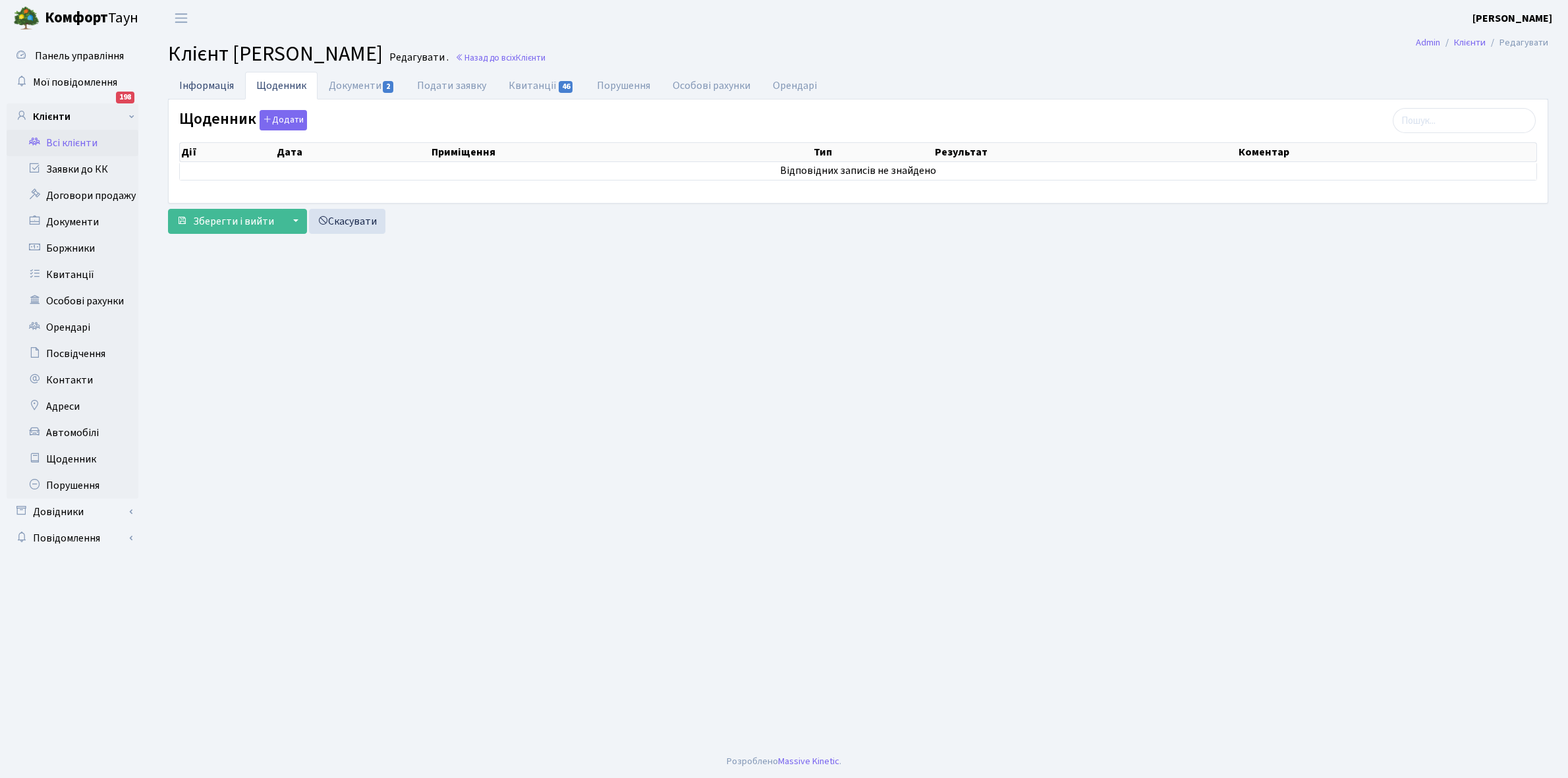
click at [198, 86] on link "Інформація" at bounding box center [206, 84] width 77 height 27
select select "25"
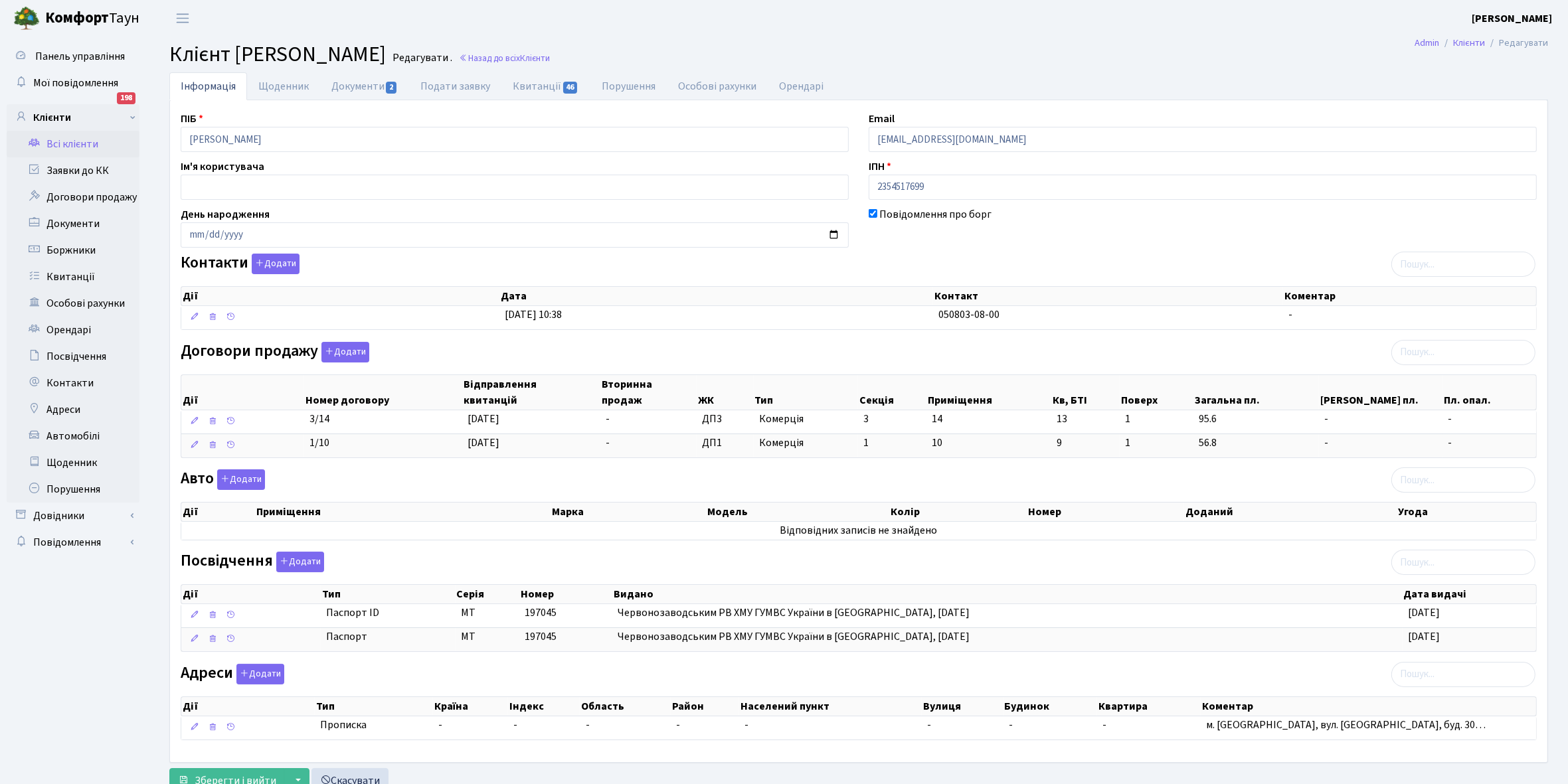
click at [67, 141] on link "Всі клієнти" at bounding box center [73, 144] width 133 height 26
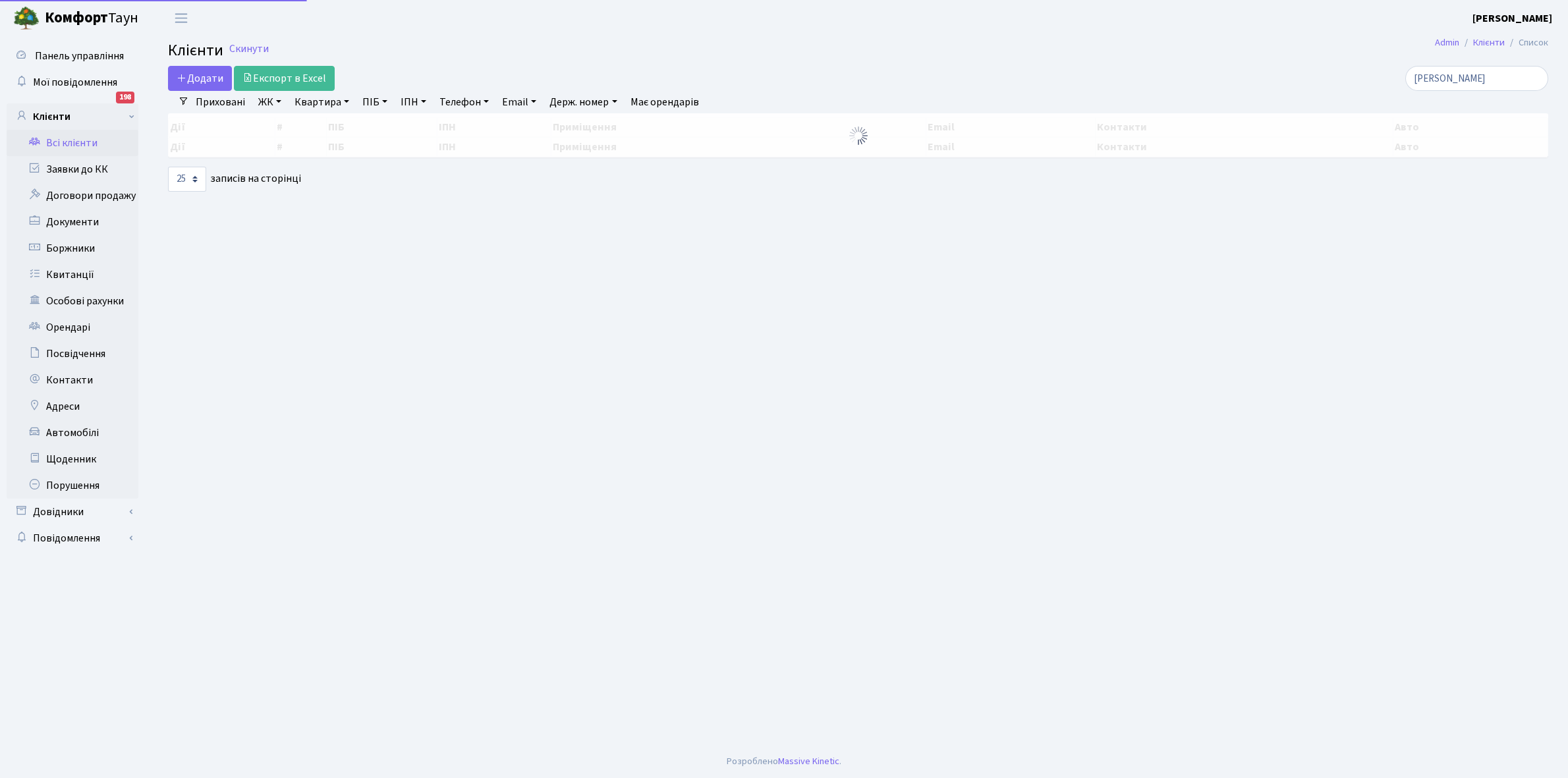
select select "25"
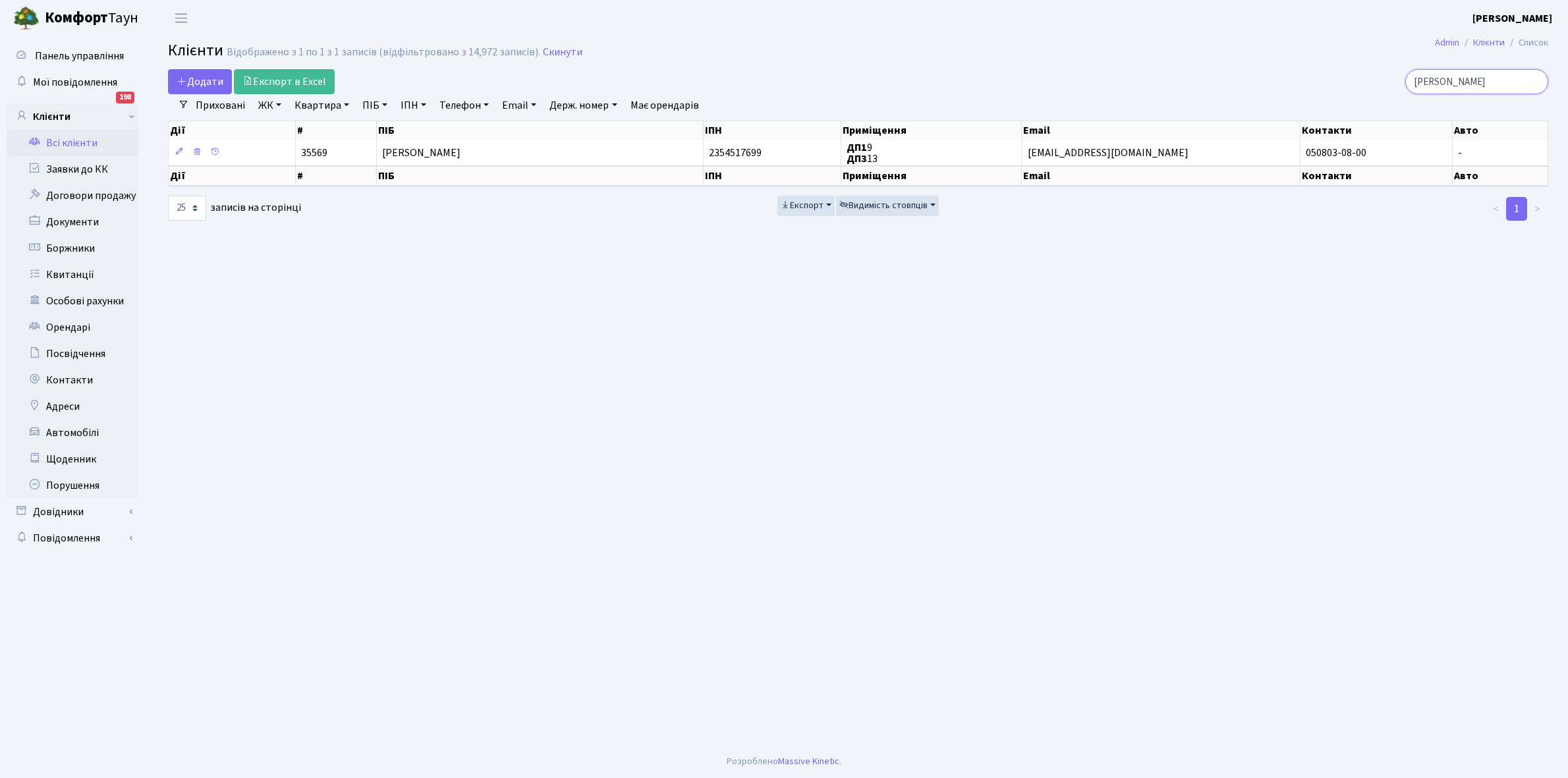
click at [1488, 75] on input "[PERSON_NAME]" at bounding box center [1476, 81] width 143 height 25
type input "н"
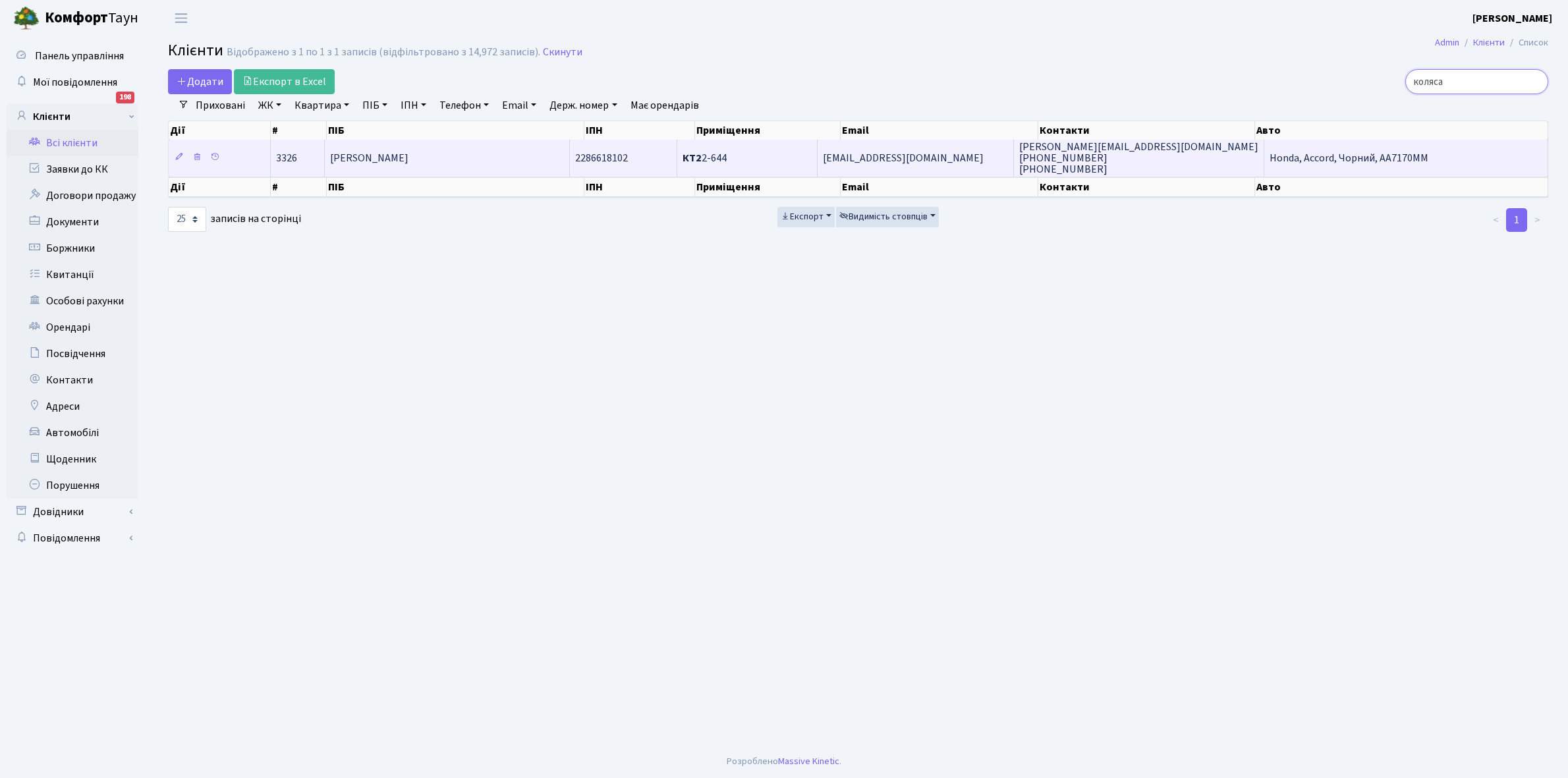
type input "коляса"
click at [394, 157] on span "[PERSON_NAME]" at bounding box center [369, 158] width 79 height 15
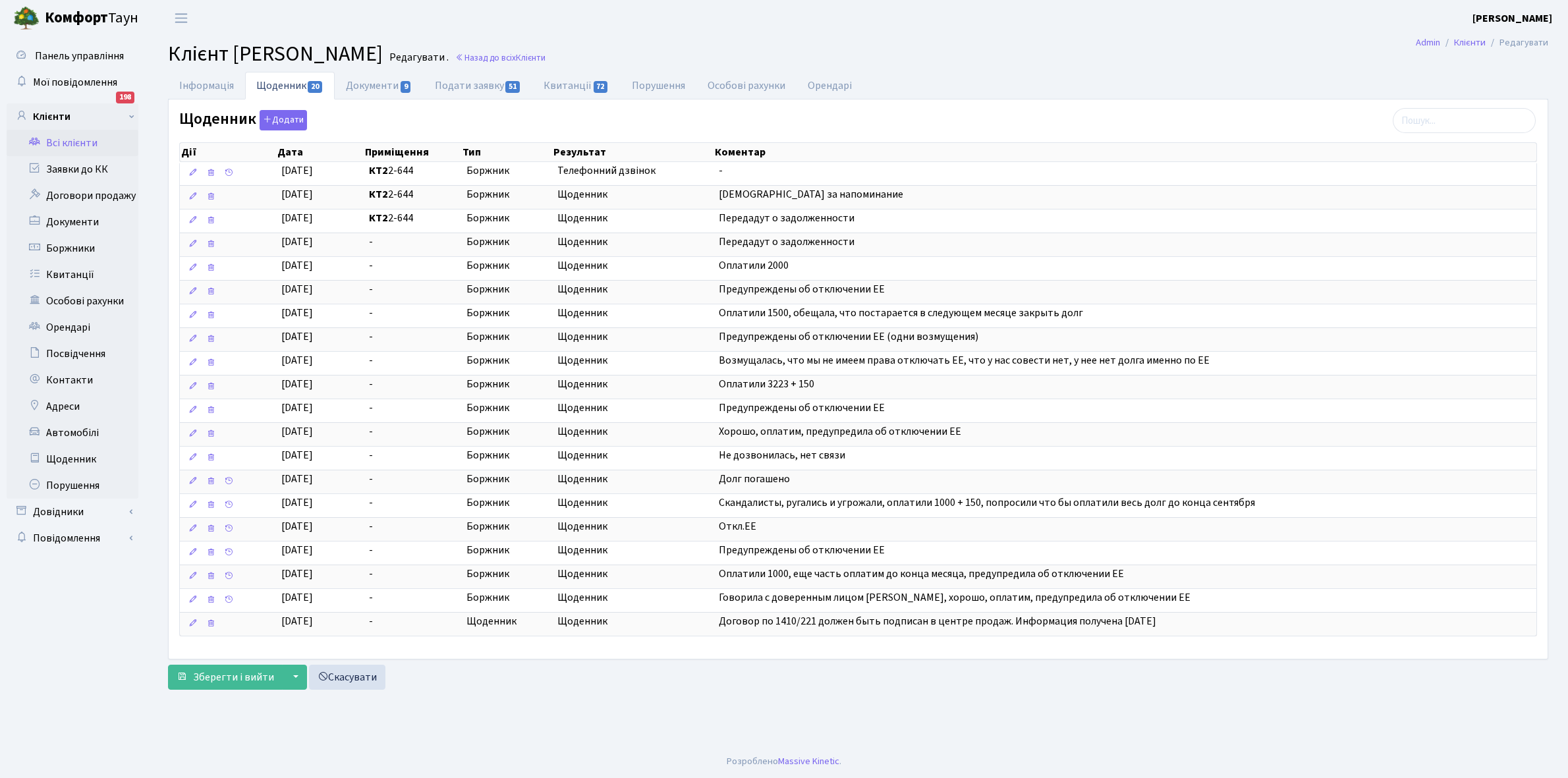
click at [86, 142] on link "Всі клієнти" at bounding box center [72, 143] width 131 height 26
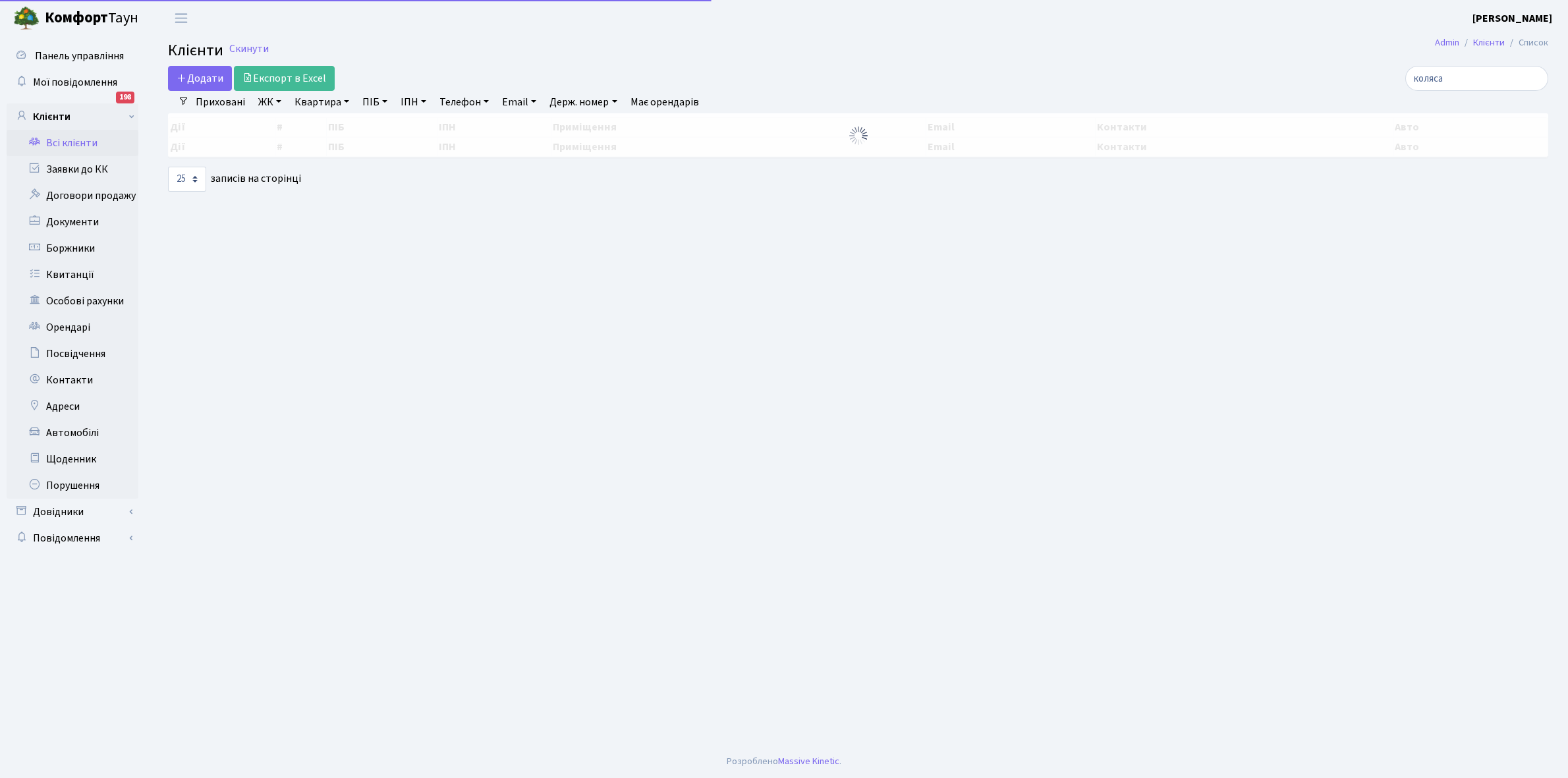
select select "25"
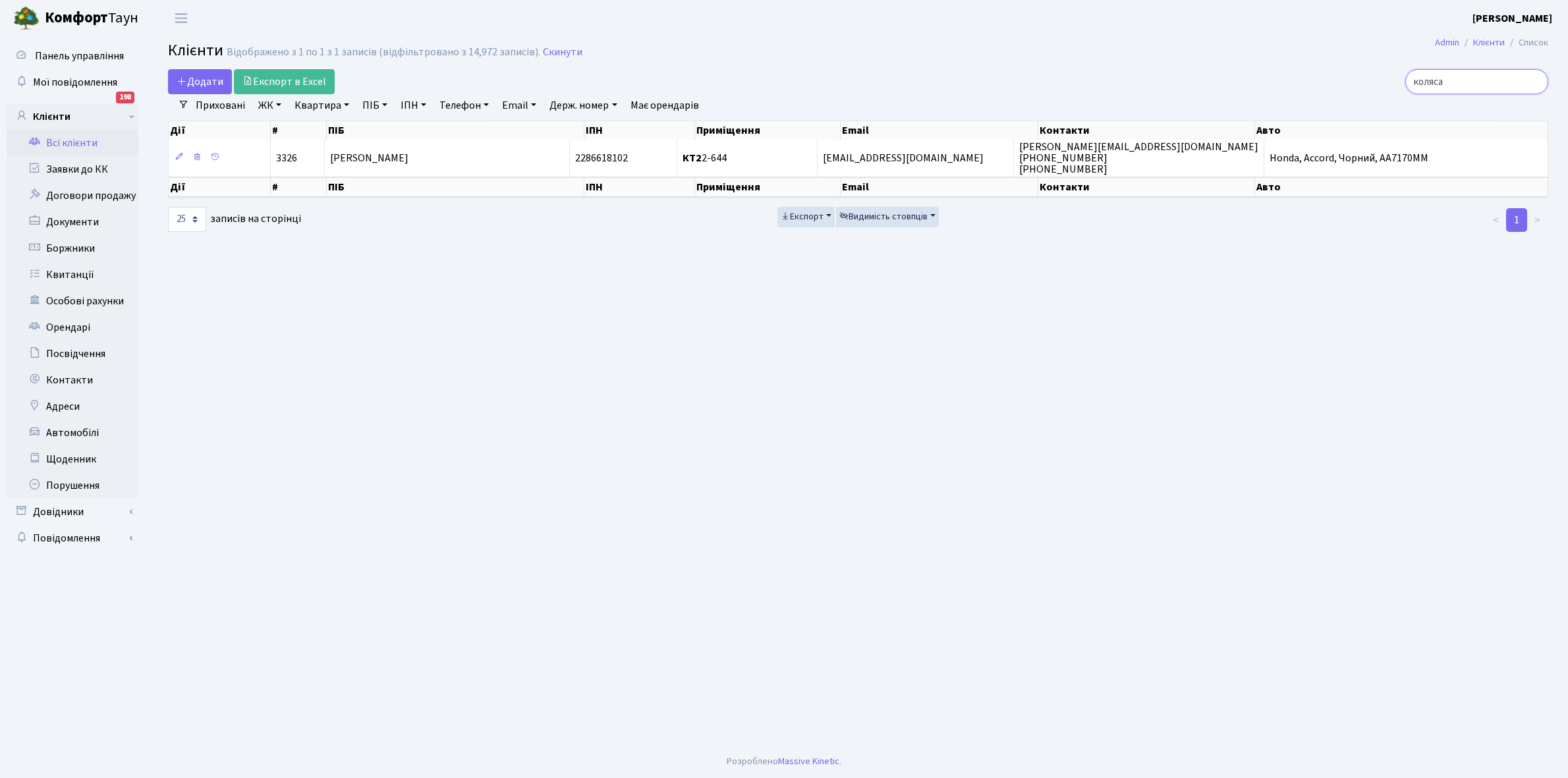
click at [1480, 86] on input "коляса" at bounding box center [1476, 81] width 143 height 25
type input "к"
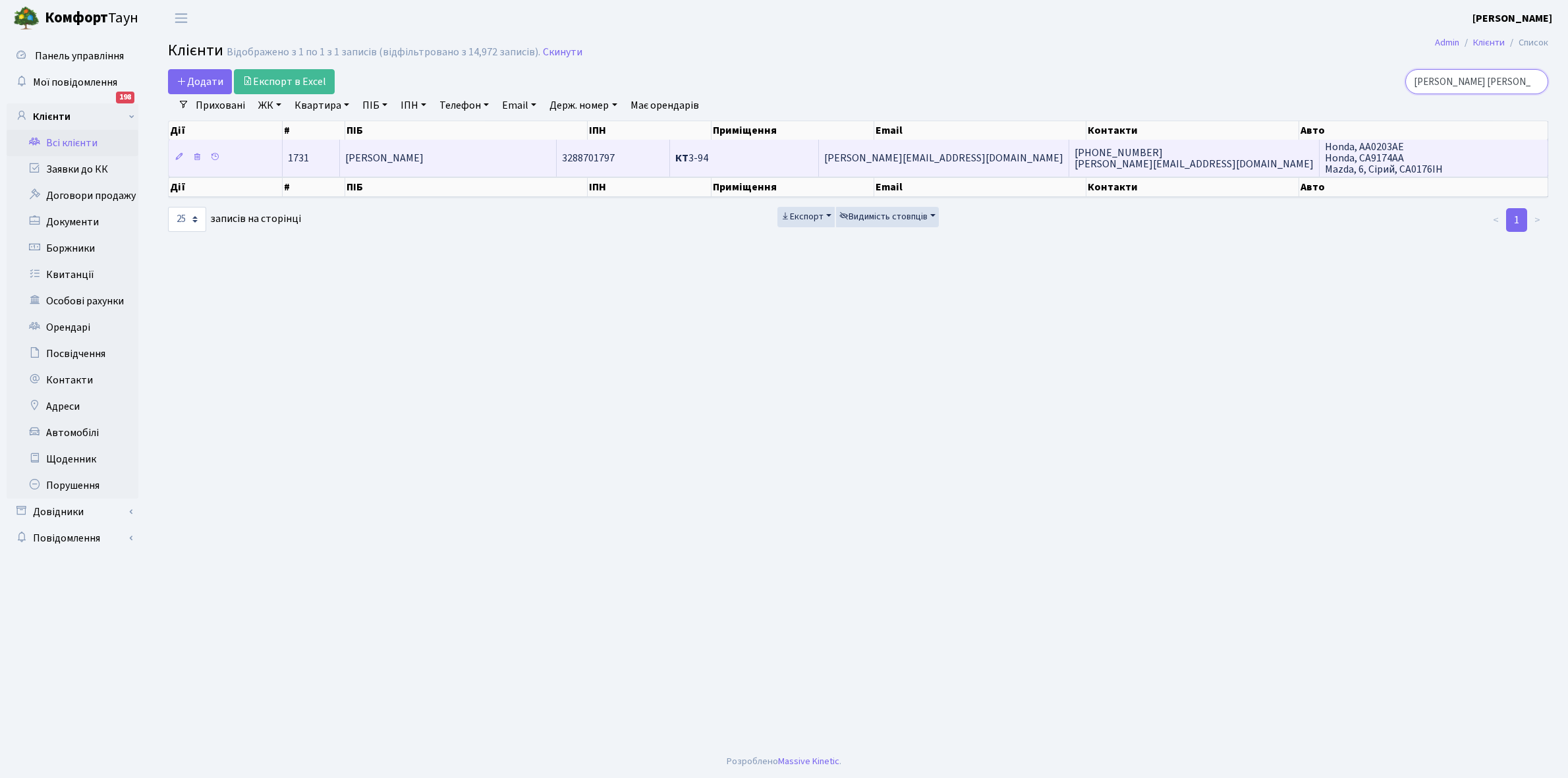
type input "[PERSON_NAME] [PERSON_NAME]"
click at [506, 156] on td "[PERSON_NAME]" at bounding box center [448, 157] width 216 height 37
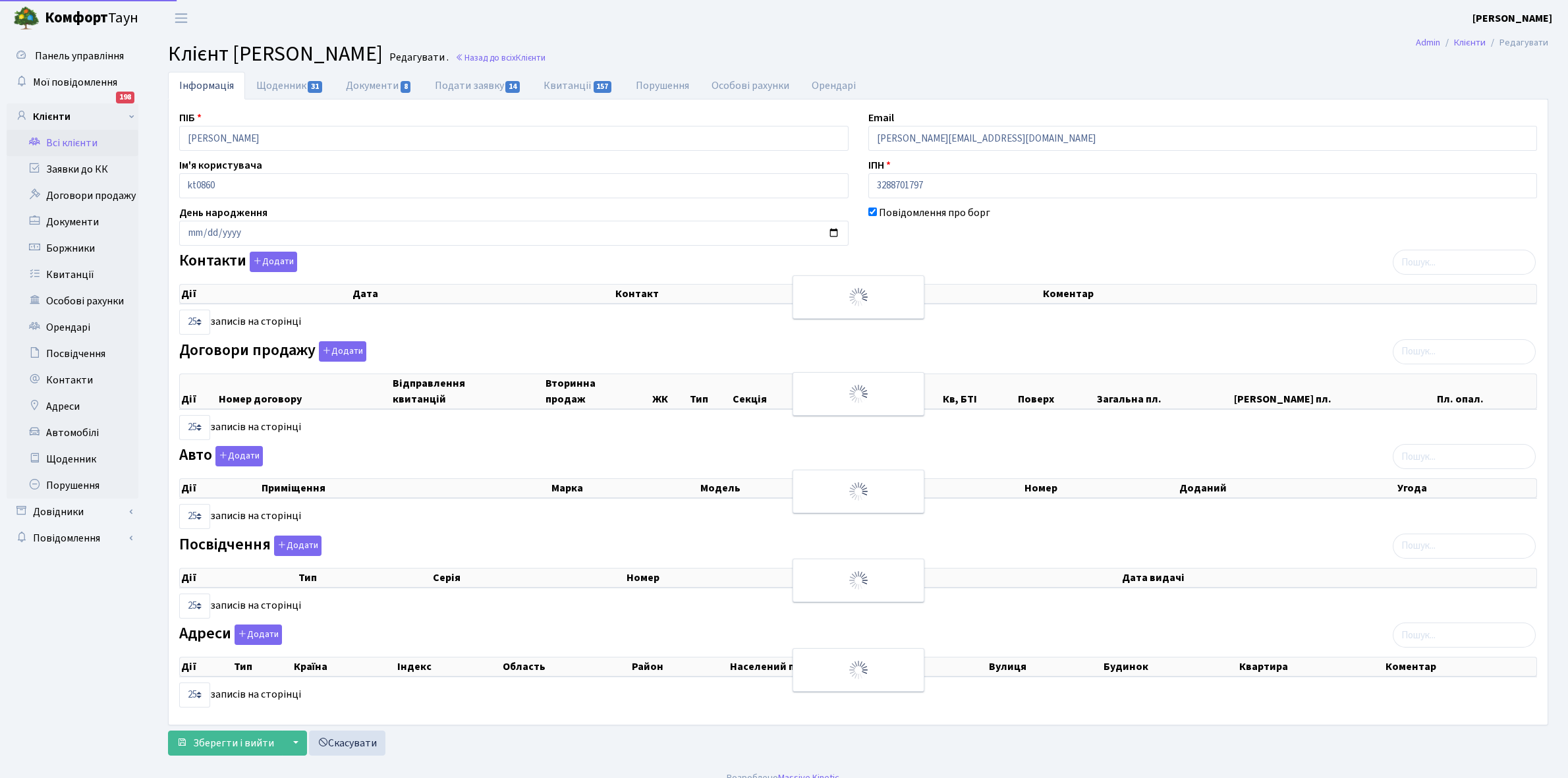
select select "25"
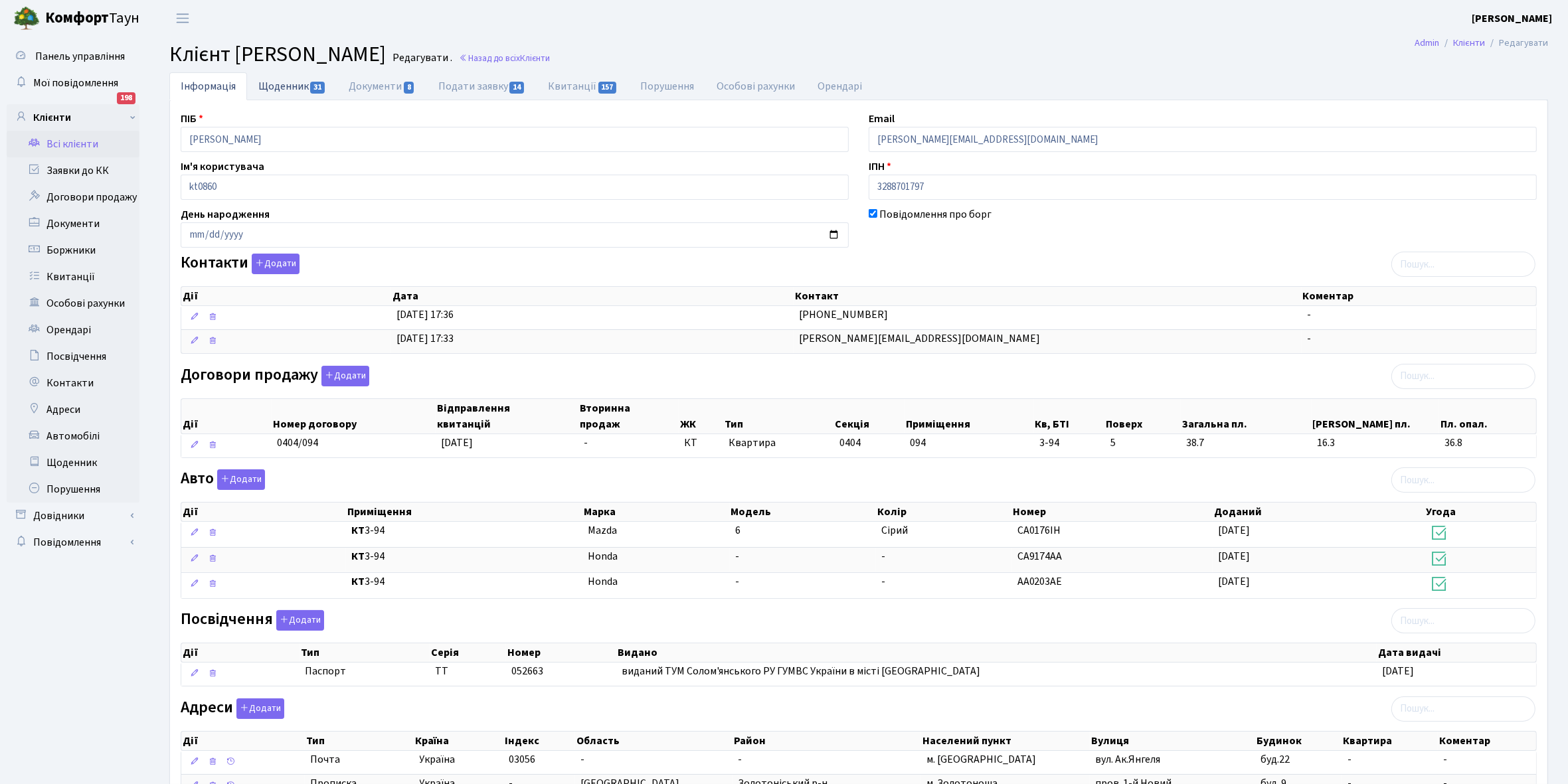
click at [284, 88] on link "Щоденник 31" at bounding box center [292, 85] width 90 height 27
select select "25"
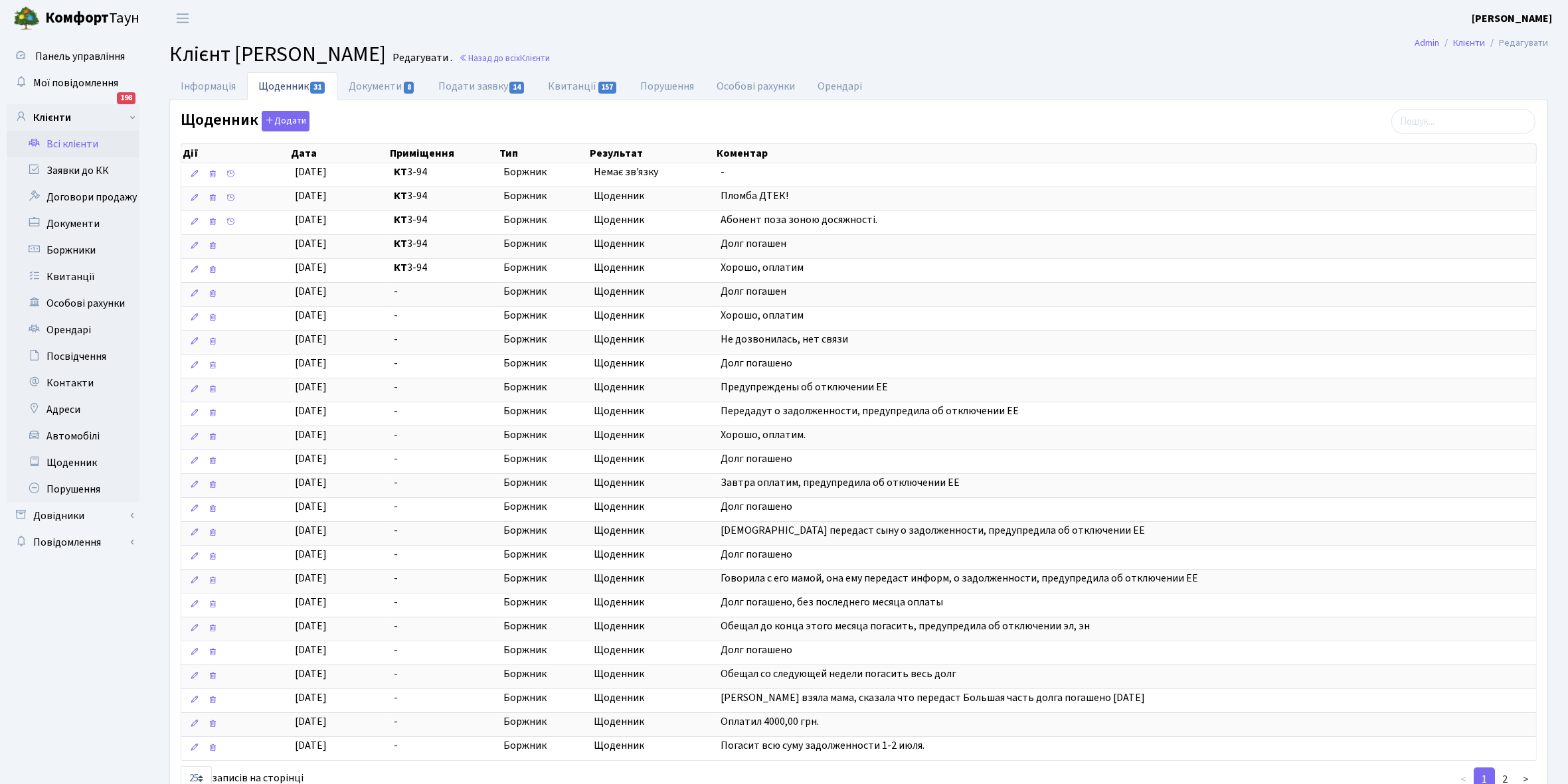
click at [76, 141] on link "Всі клієнти" at bounding box center [73, 144] width 133 height 26
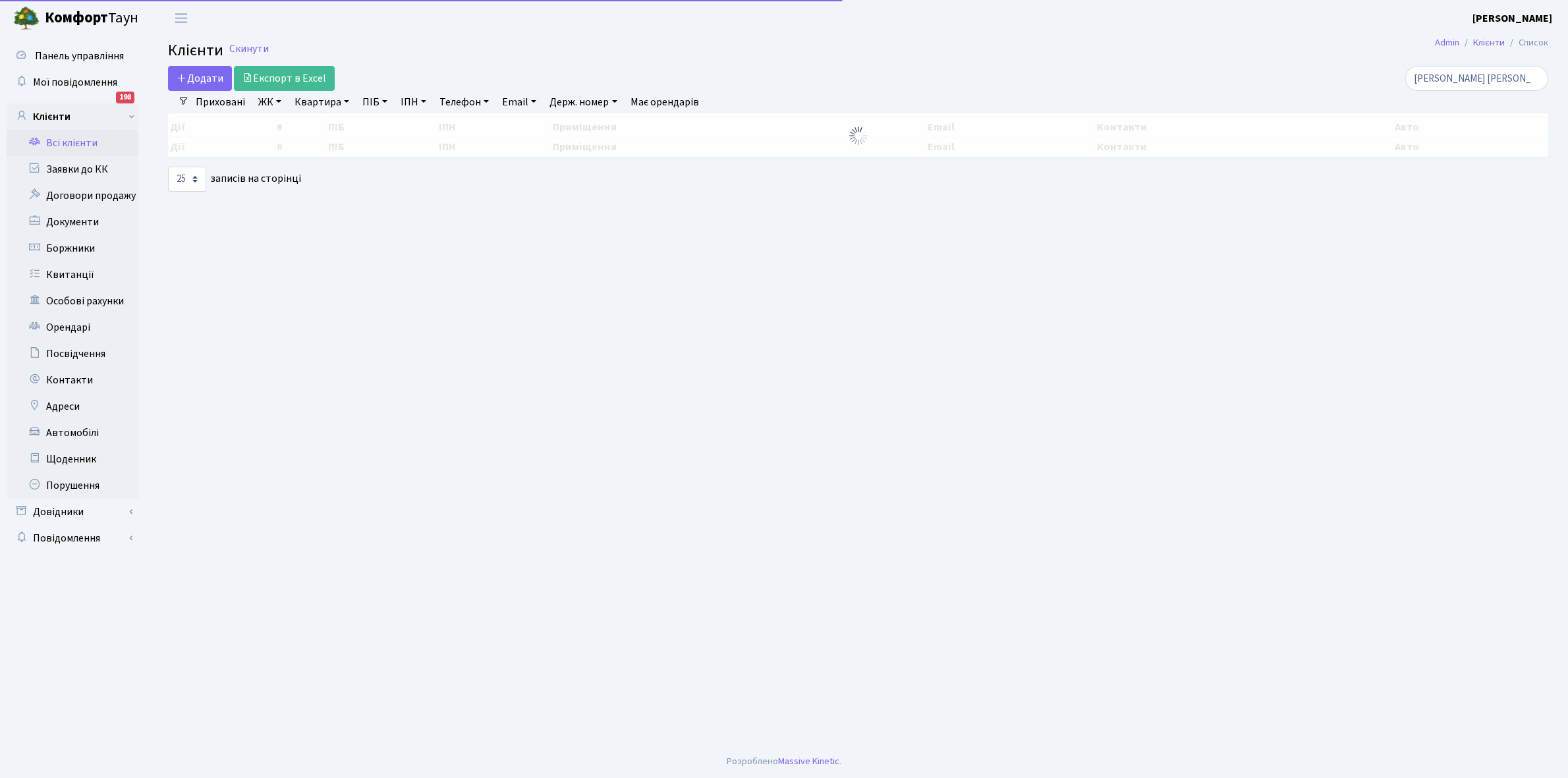
select select "25"
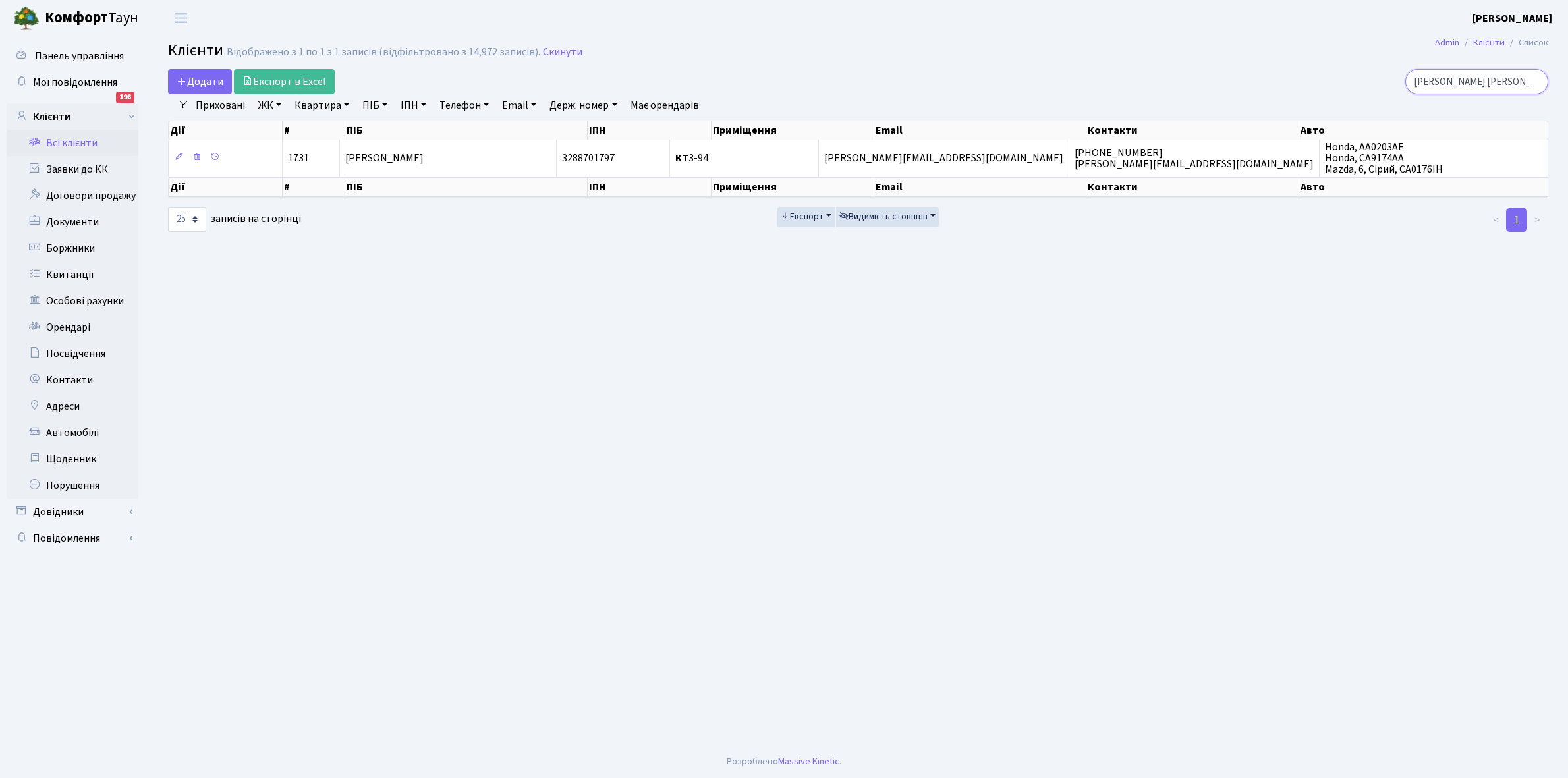
click at [1491, 83] on input "[PERSON_NAME] [PERSON_NAME]" at bounding box center [1476, 81] width 143 height 25
type input "к"
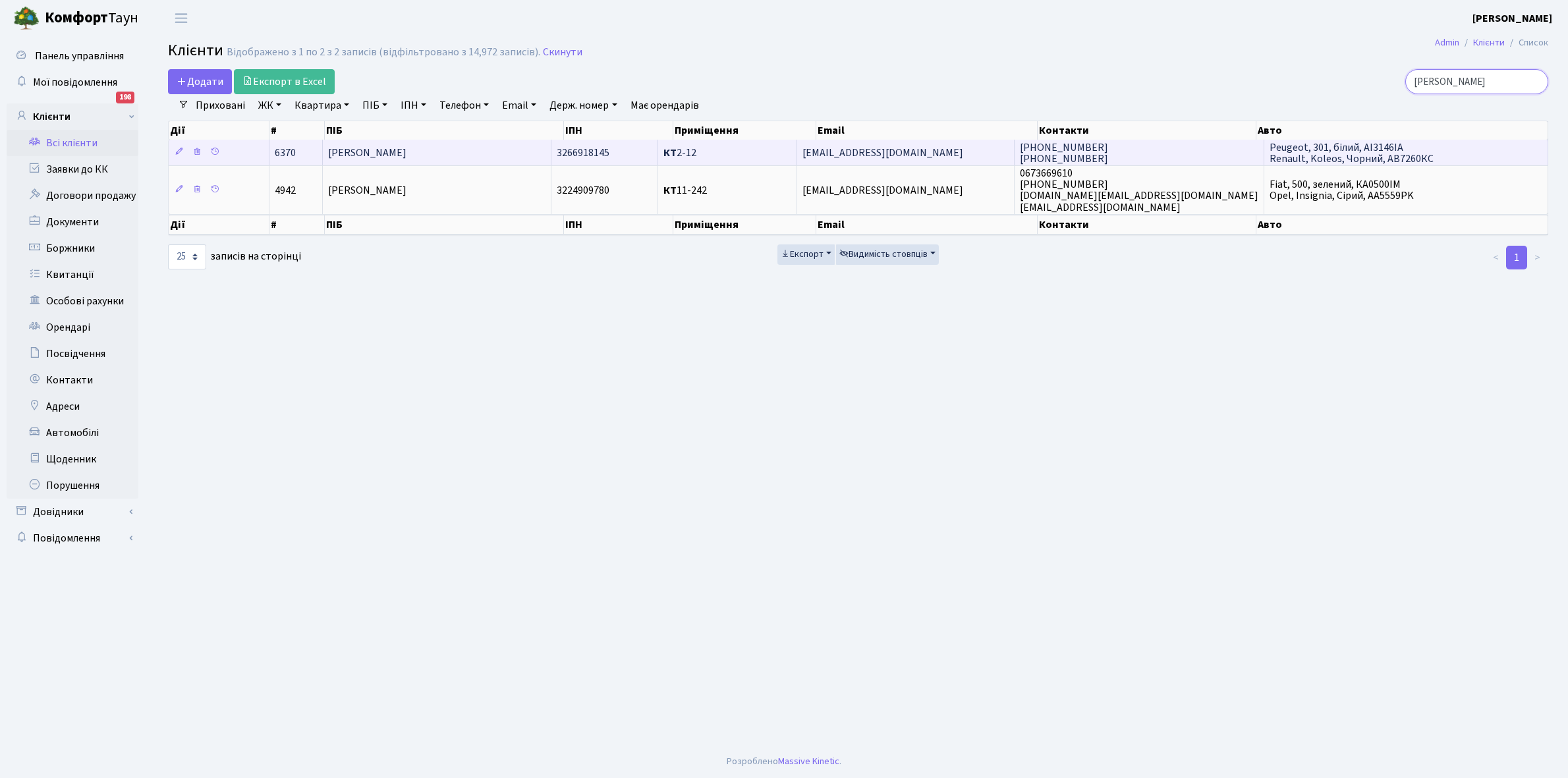
type input "[PERSON_NAME]"
click at [472, 155] on td "[PERSON_NAME]" at bounding box center [437, 153] width 229 height 26
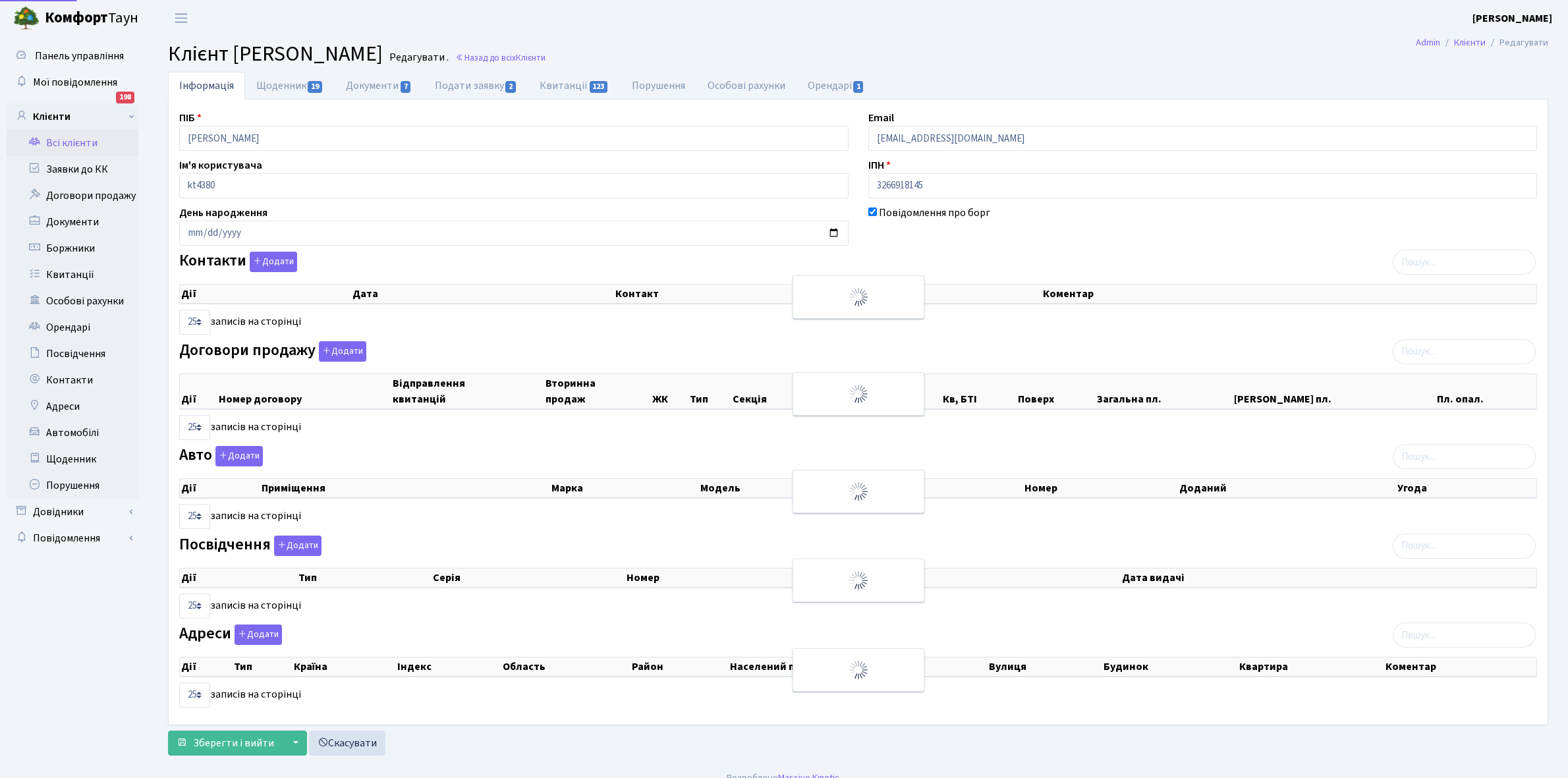
select select "25"
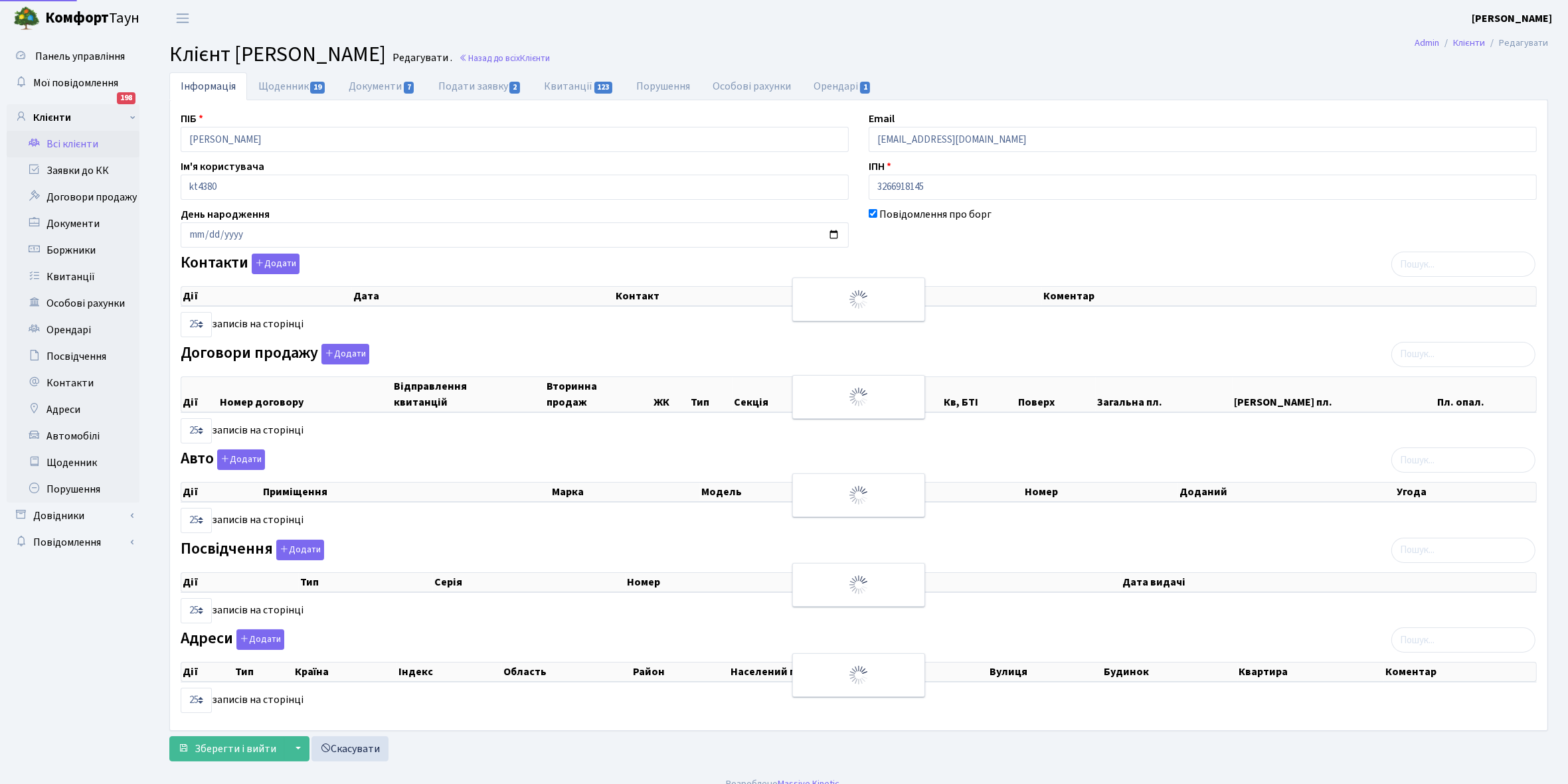
click at [276, 87] on link "Щоденник 19" at bounding box center [292, 86] width 90 height 28
select select "25"
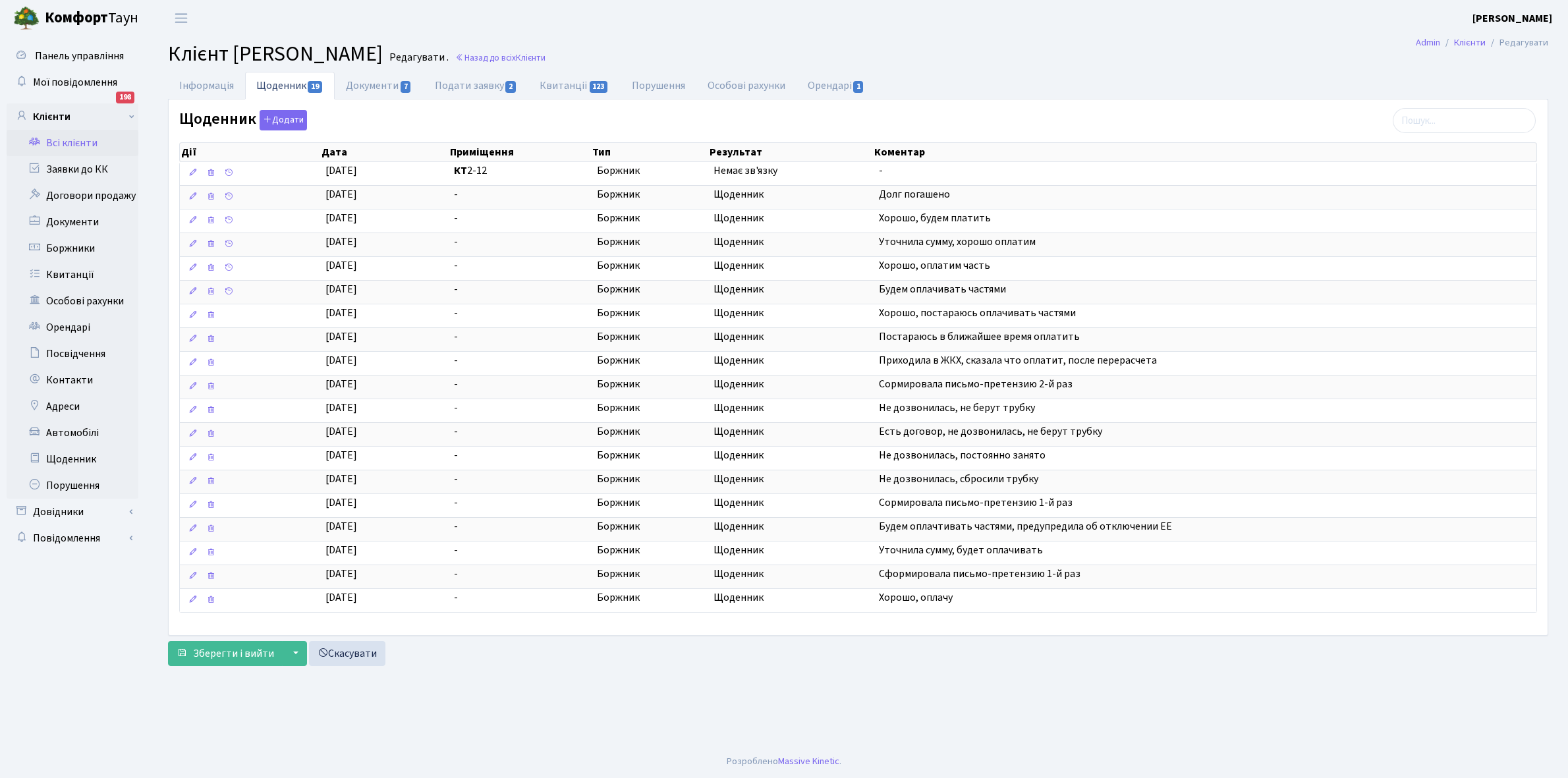
click at [76, 145] on link "Всі клієнти" at bounding box center [72, 143] width 131 height 26
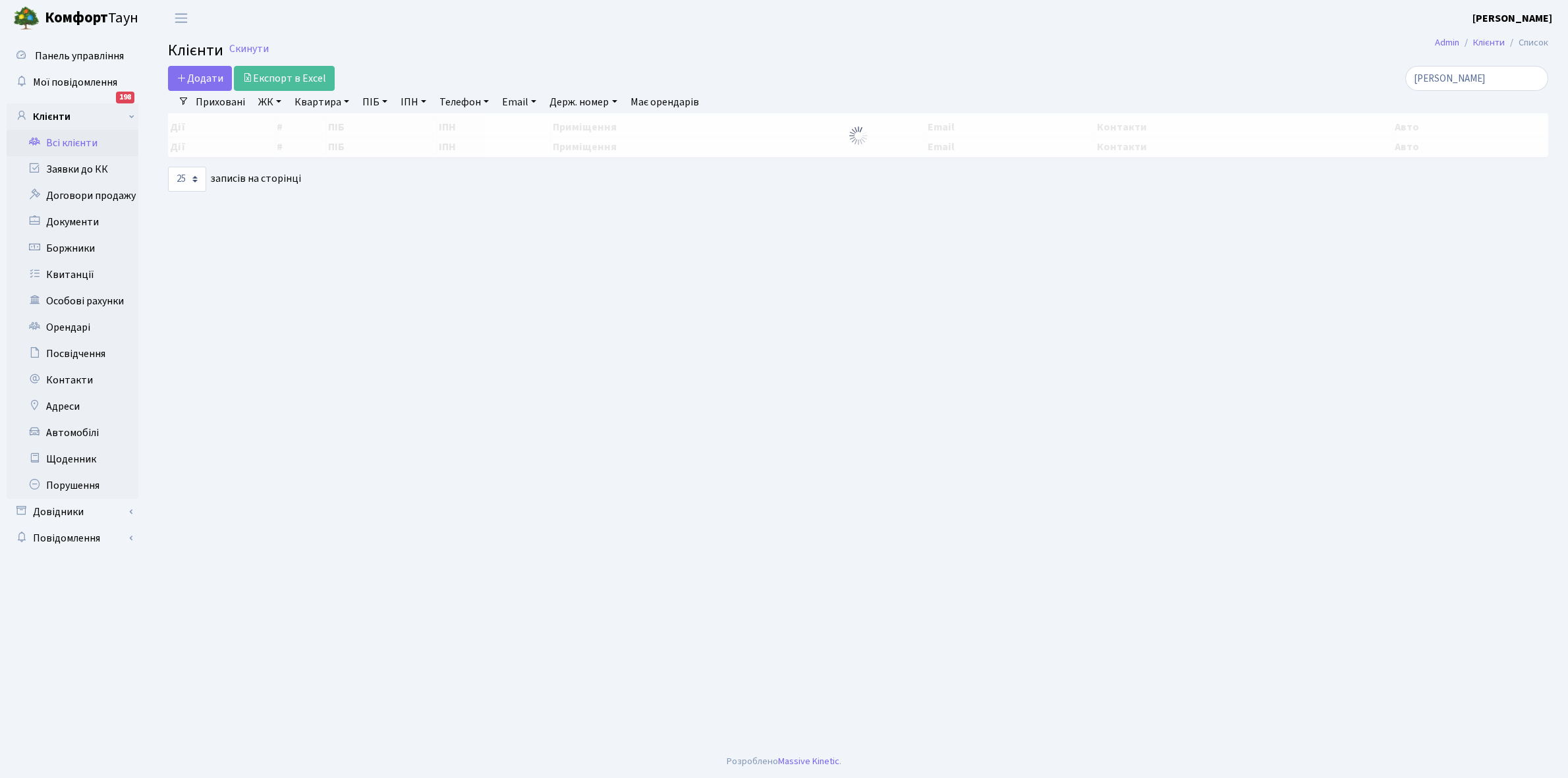
select select "25"
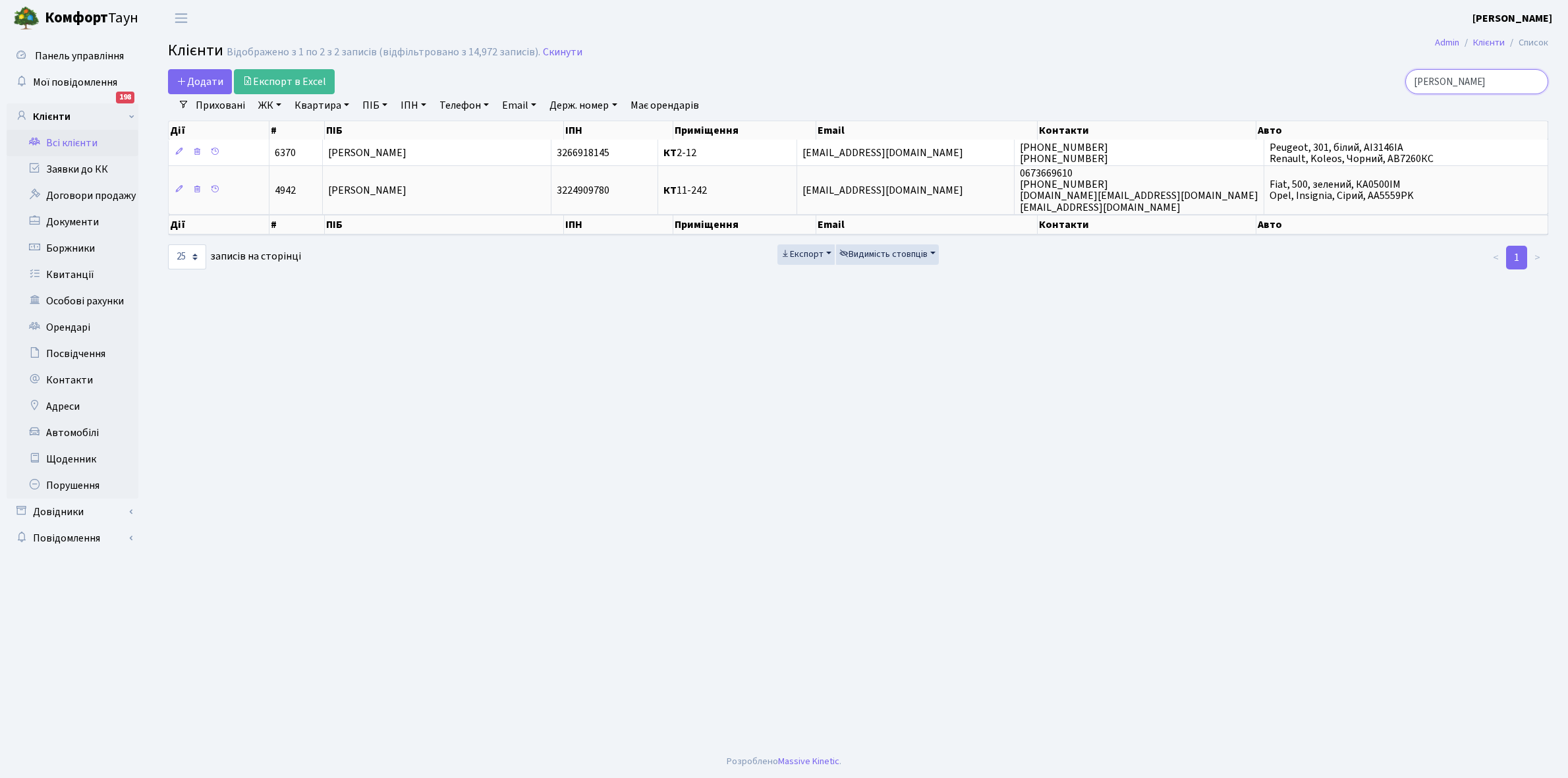
click at [1477, 84] on input "білаш" at bounding box center [1476, 81] width 143 height 25
type input "б"
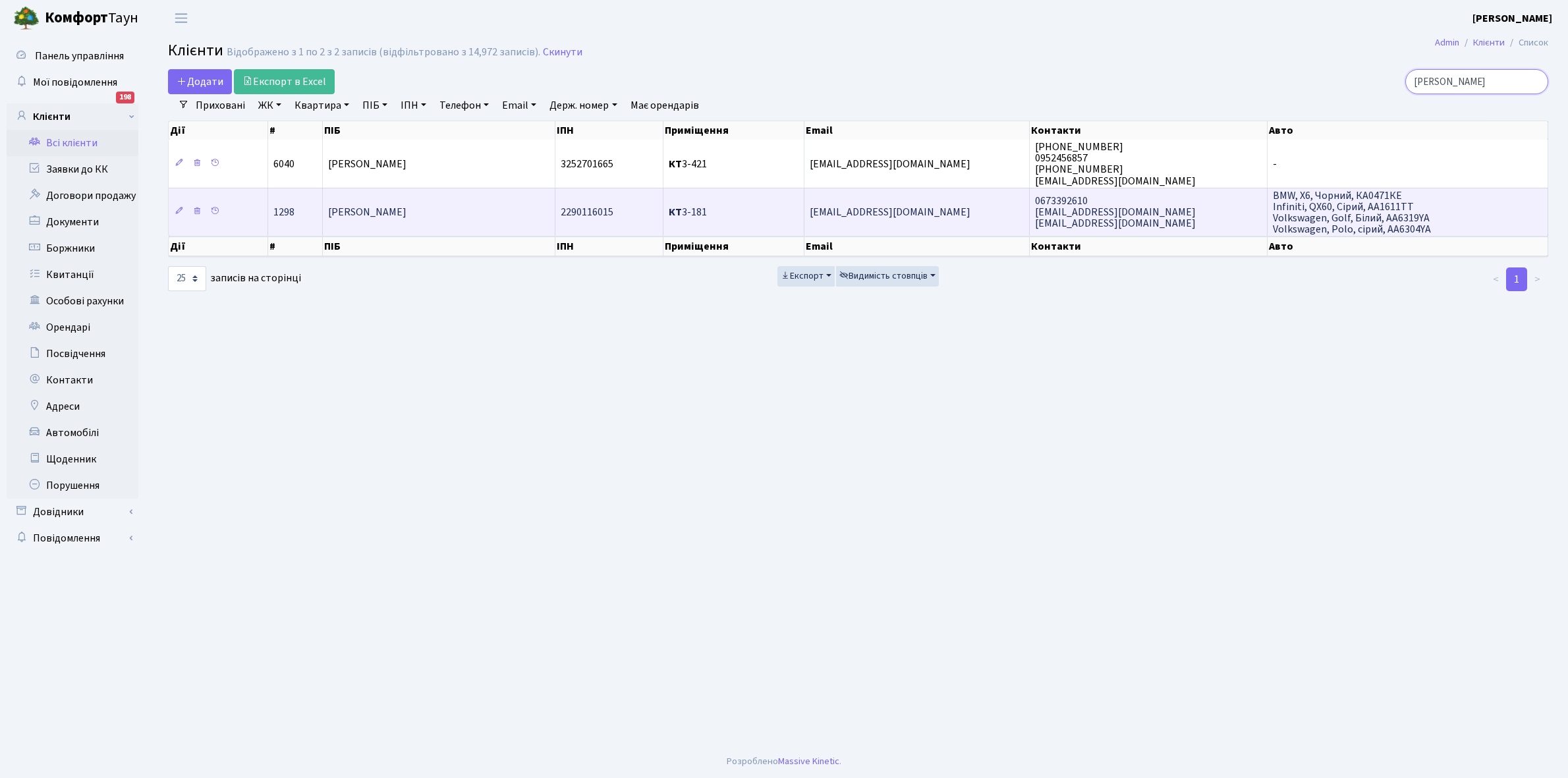
type input "пузанов"
click at [407, 209] on span "Пузанов Ігор Анатолійович" at bounding box center [367, 212] width 79 height 15
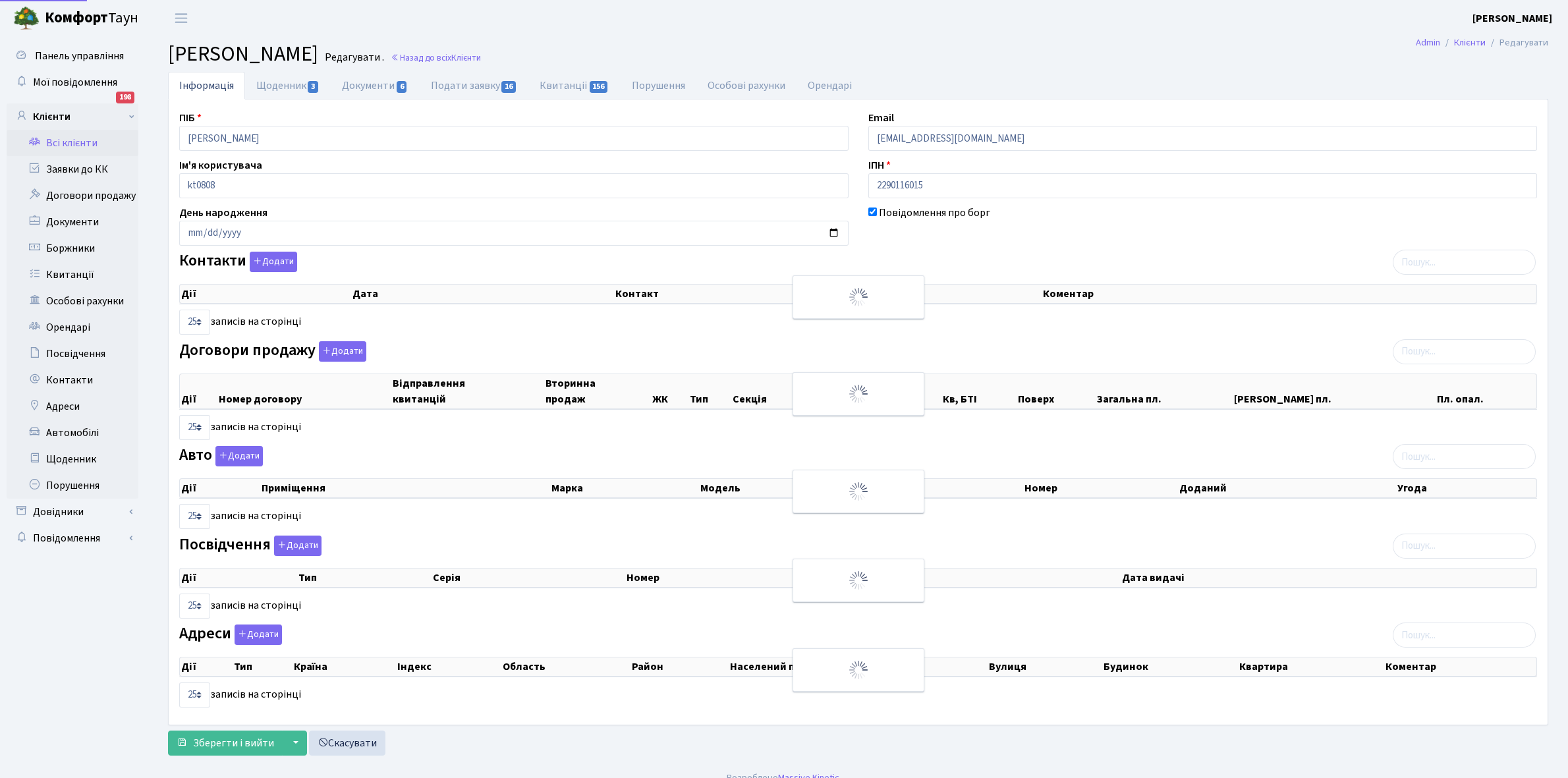
select select "25"
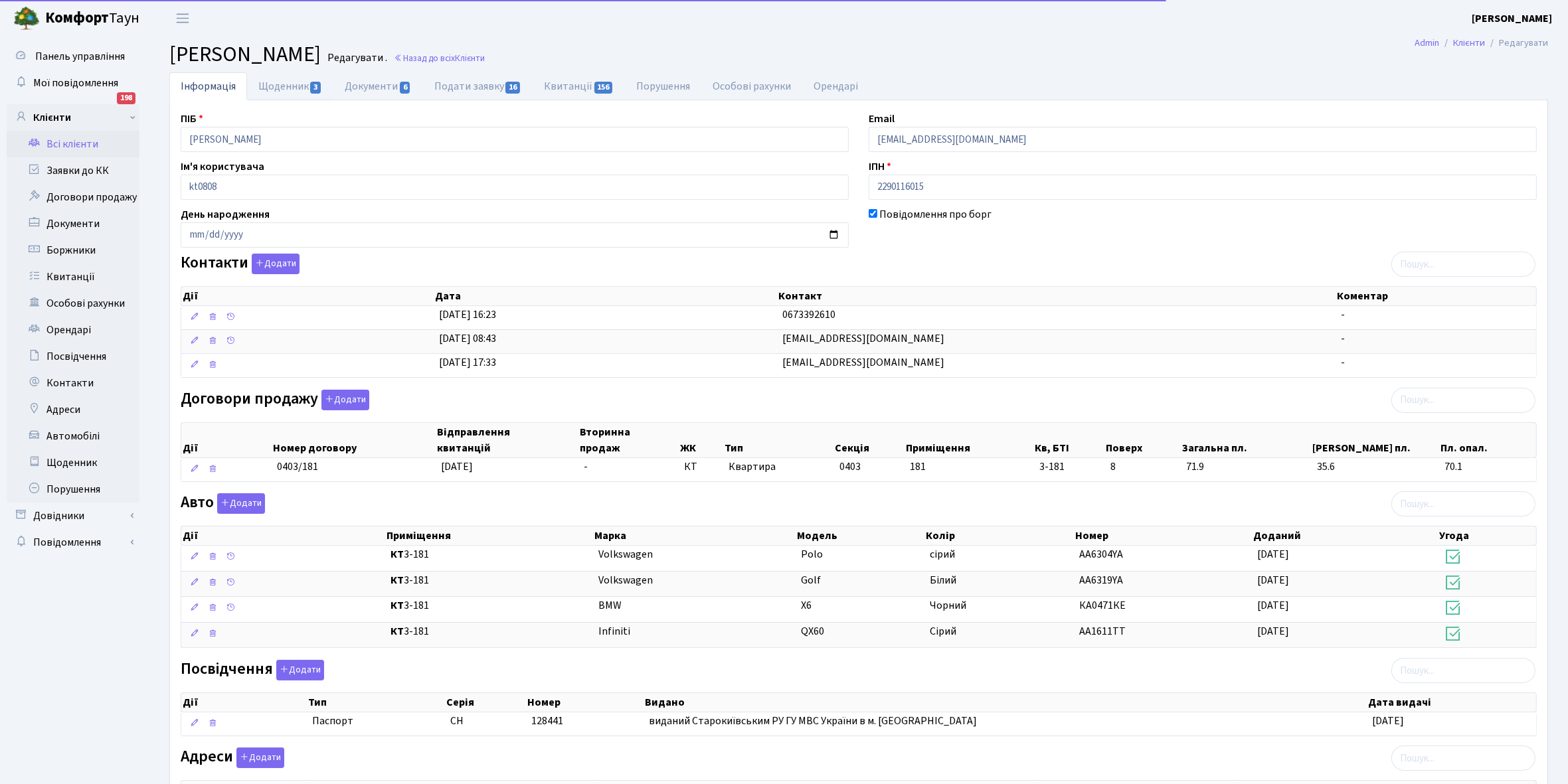
click at [273, 87] on link "Щоденник 3" at bounding box center [290, 86] width 87 height 28
select select "25"
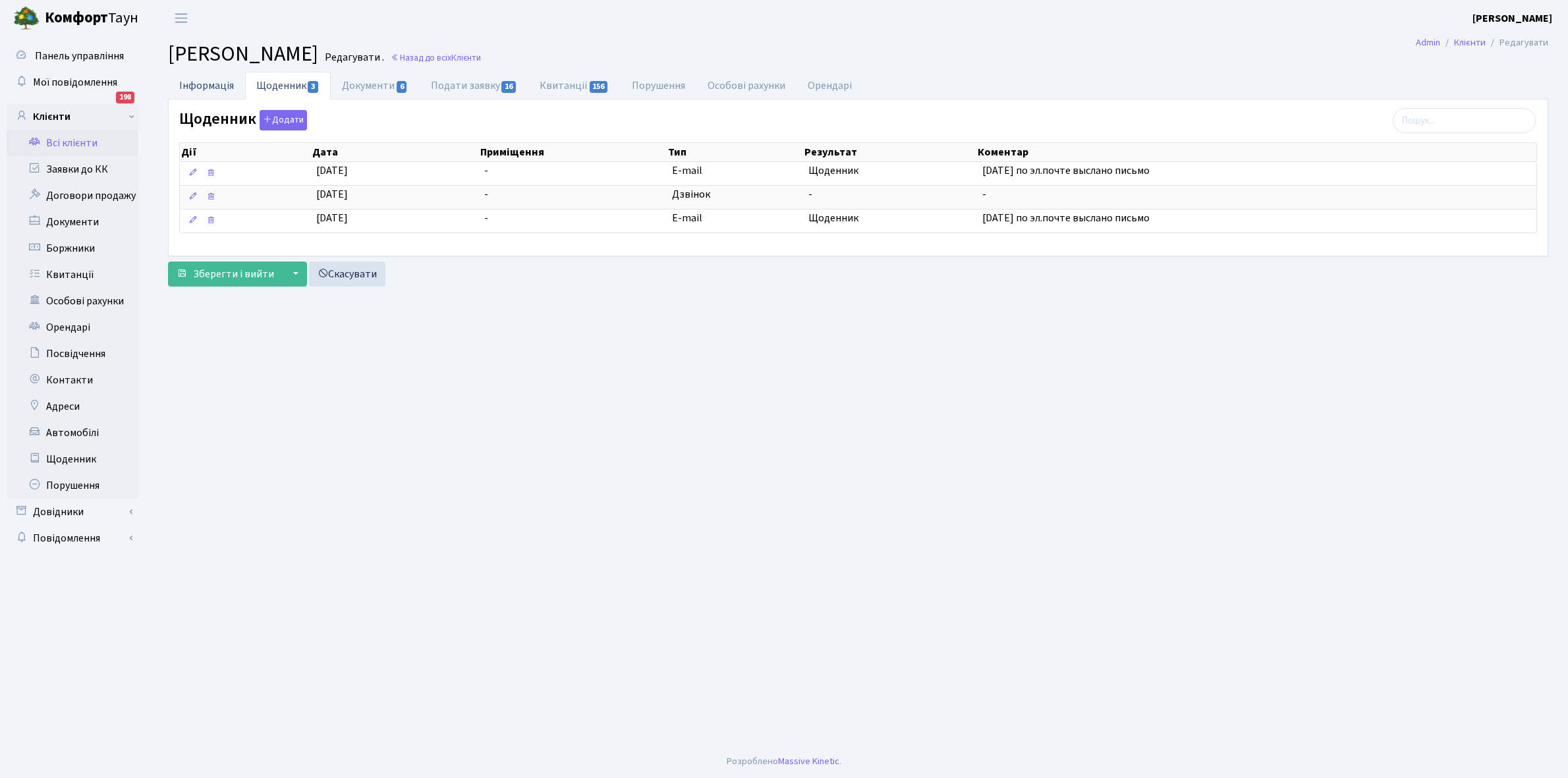
click at [189, 84] on link "Інформація" at bounding box center [206, 84] width 77 height 27
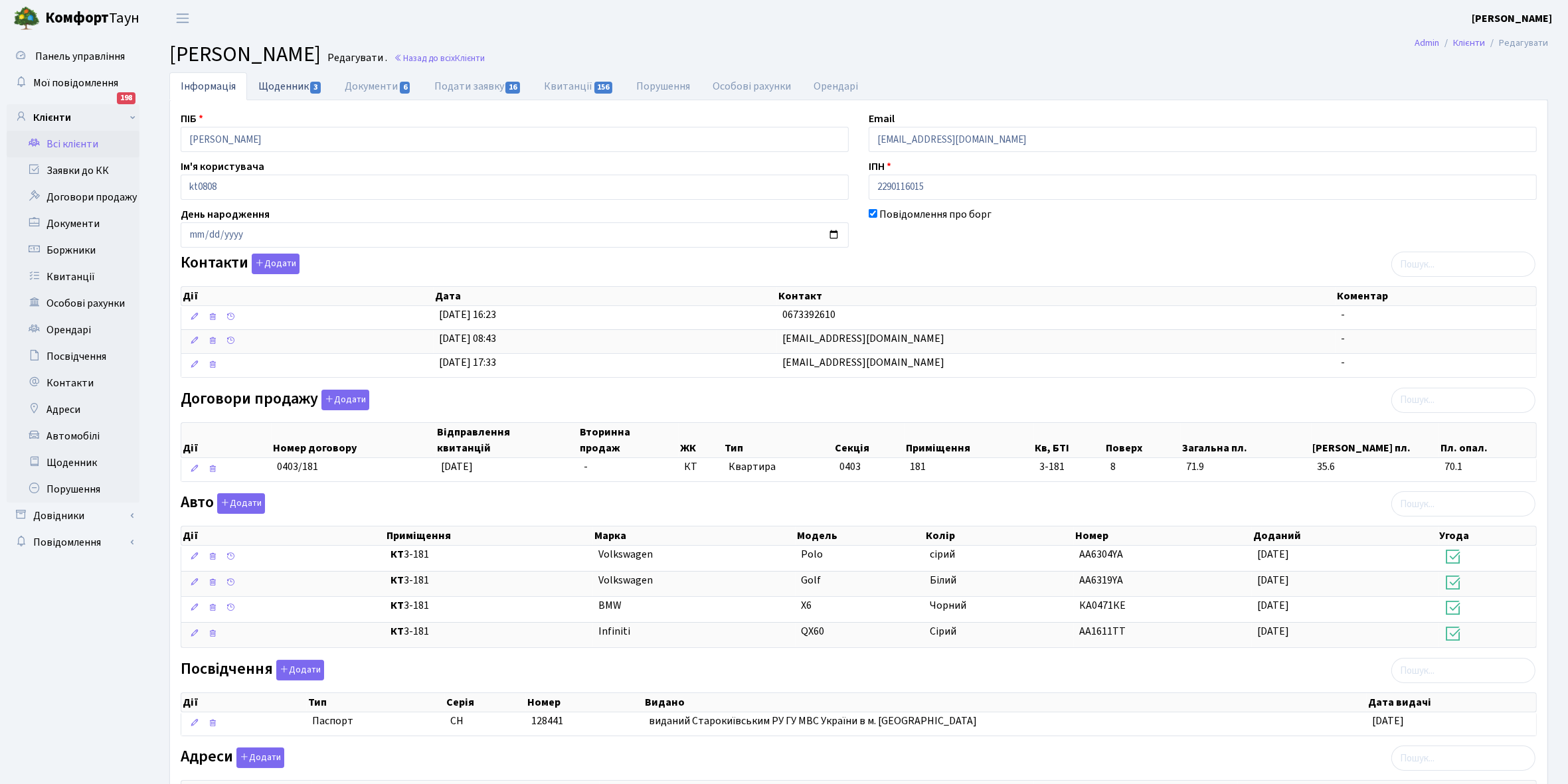
click at [276, 87] on link "Щоденник 3" at bounding box center [290, 85] width 87 height 27
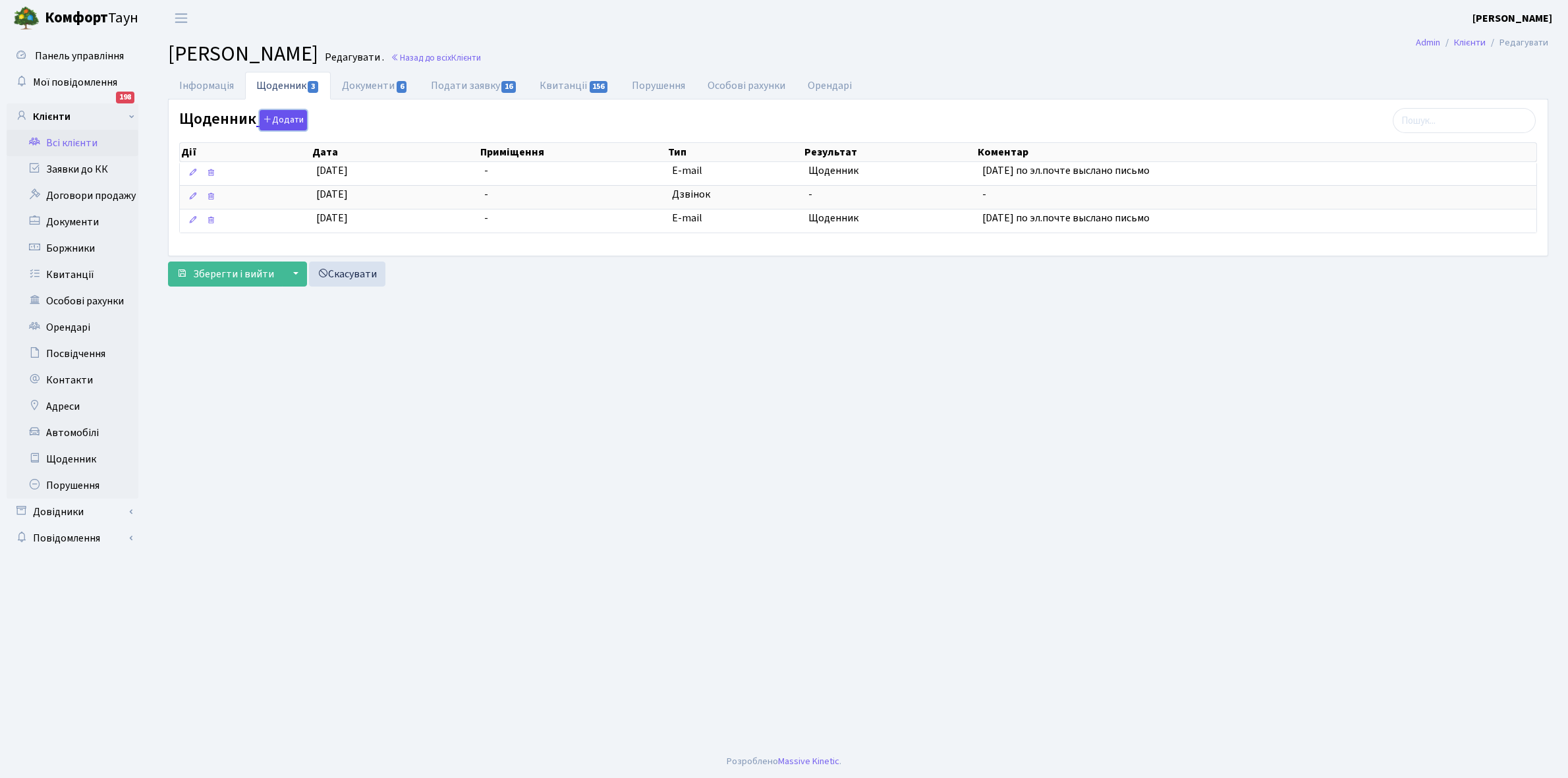
click at [274, 115] on button "Додати" at bounding box center [283, 120] width 47 height 20
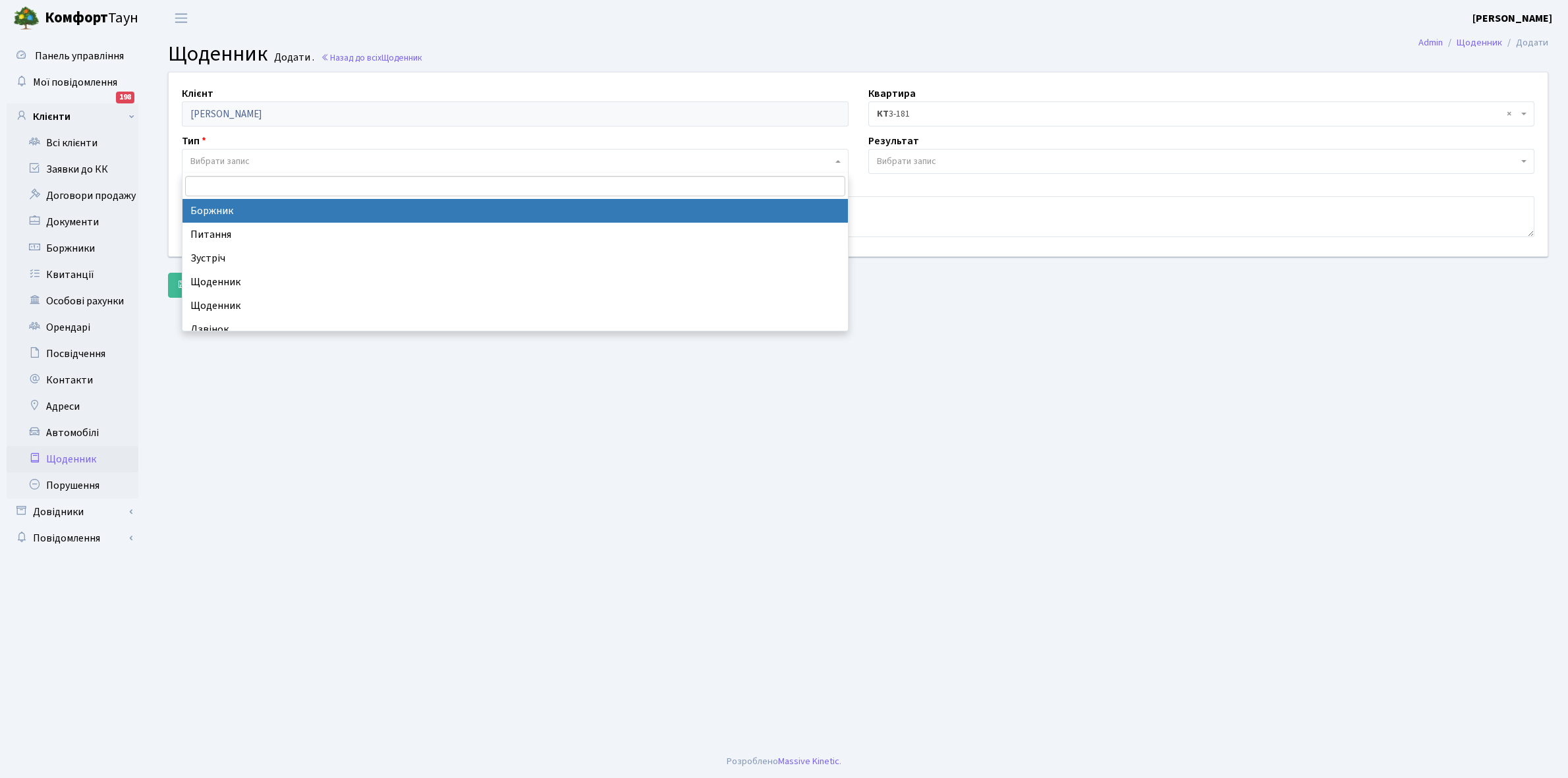
click at [235, 158] on span "Вибрати запис" at bounding box center [220, 161] width 59 height 13
select select "189"
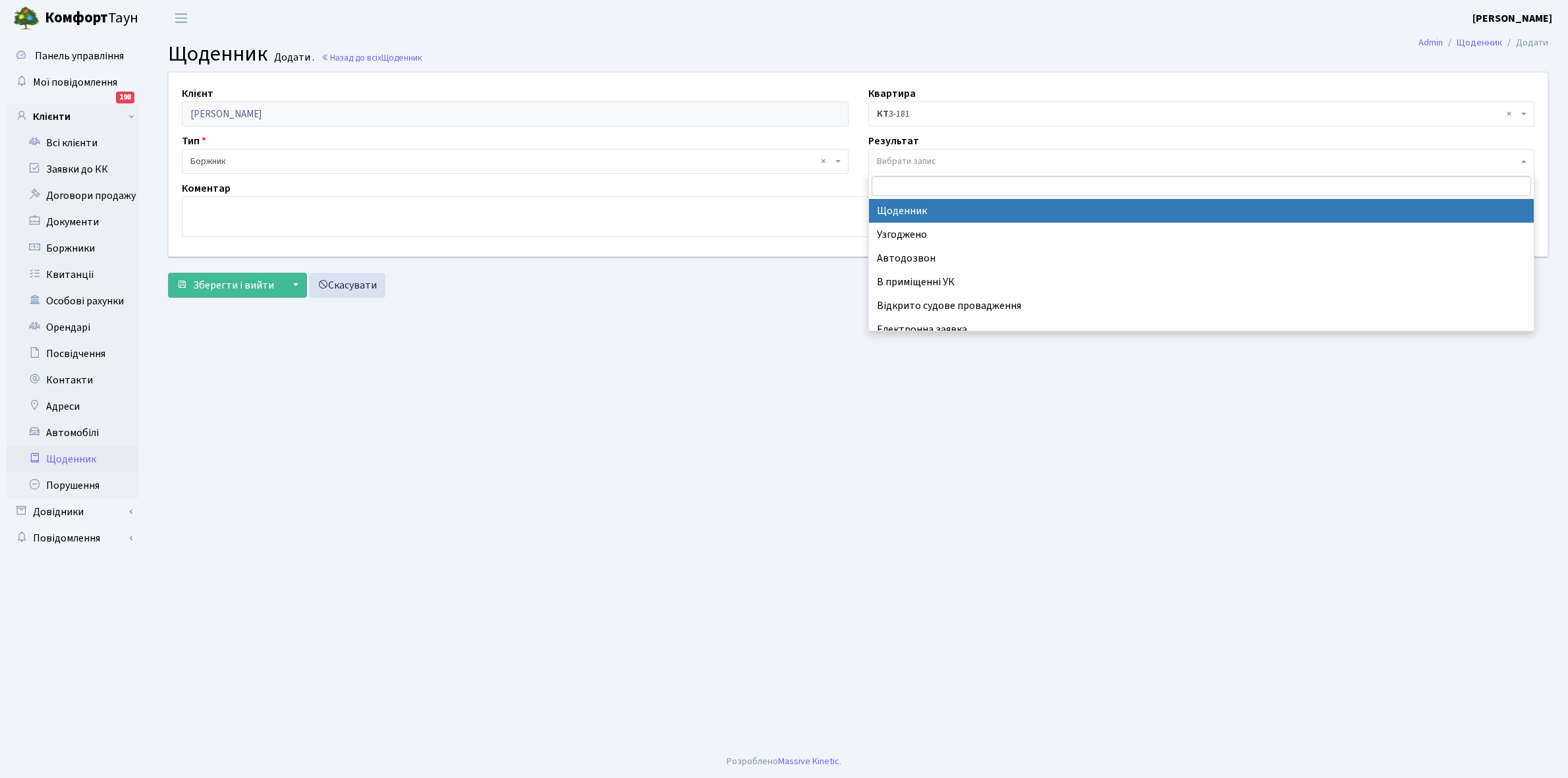
click at [890, 156] on span "Вибрати запис" at bounding box center [906, 161] width 59 height 13
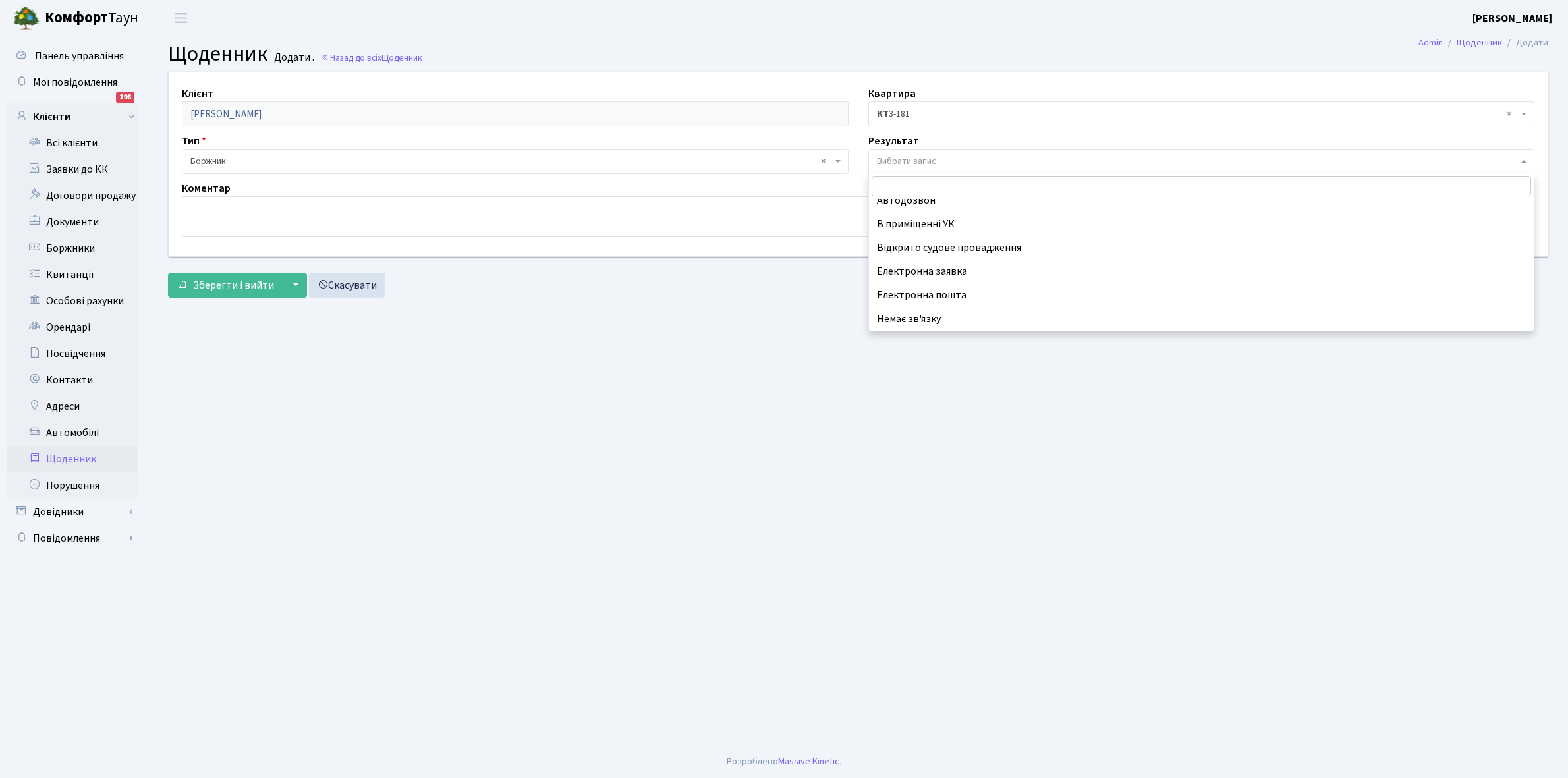
scroll to position [81, 0]
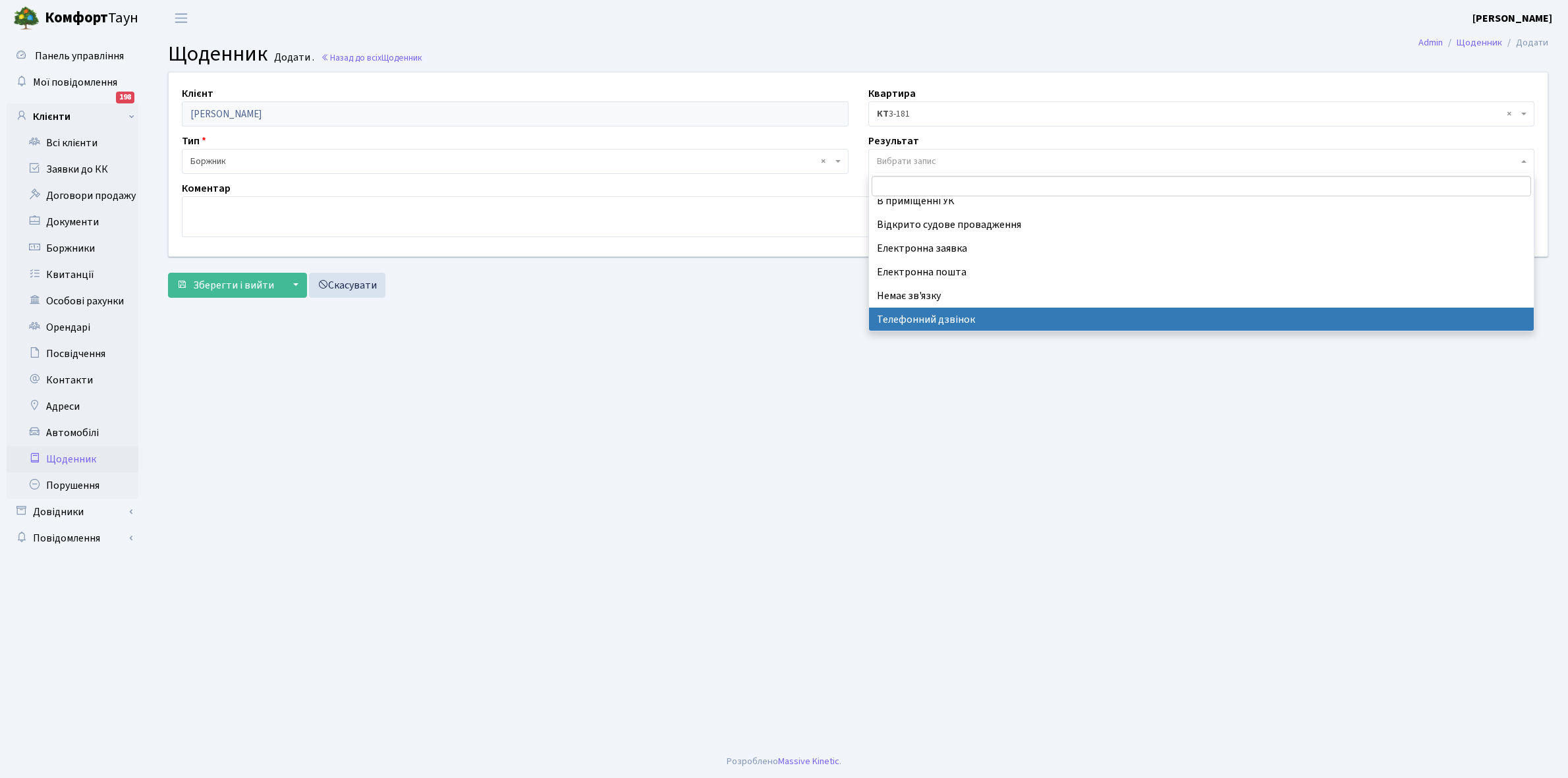
select select "196"
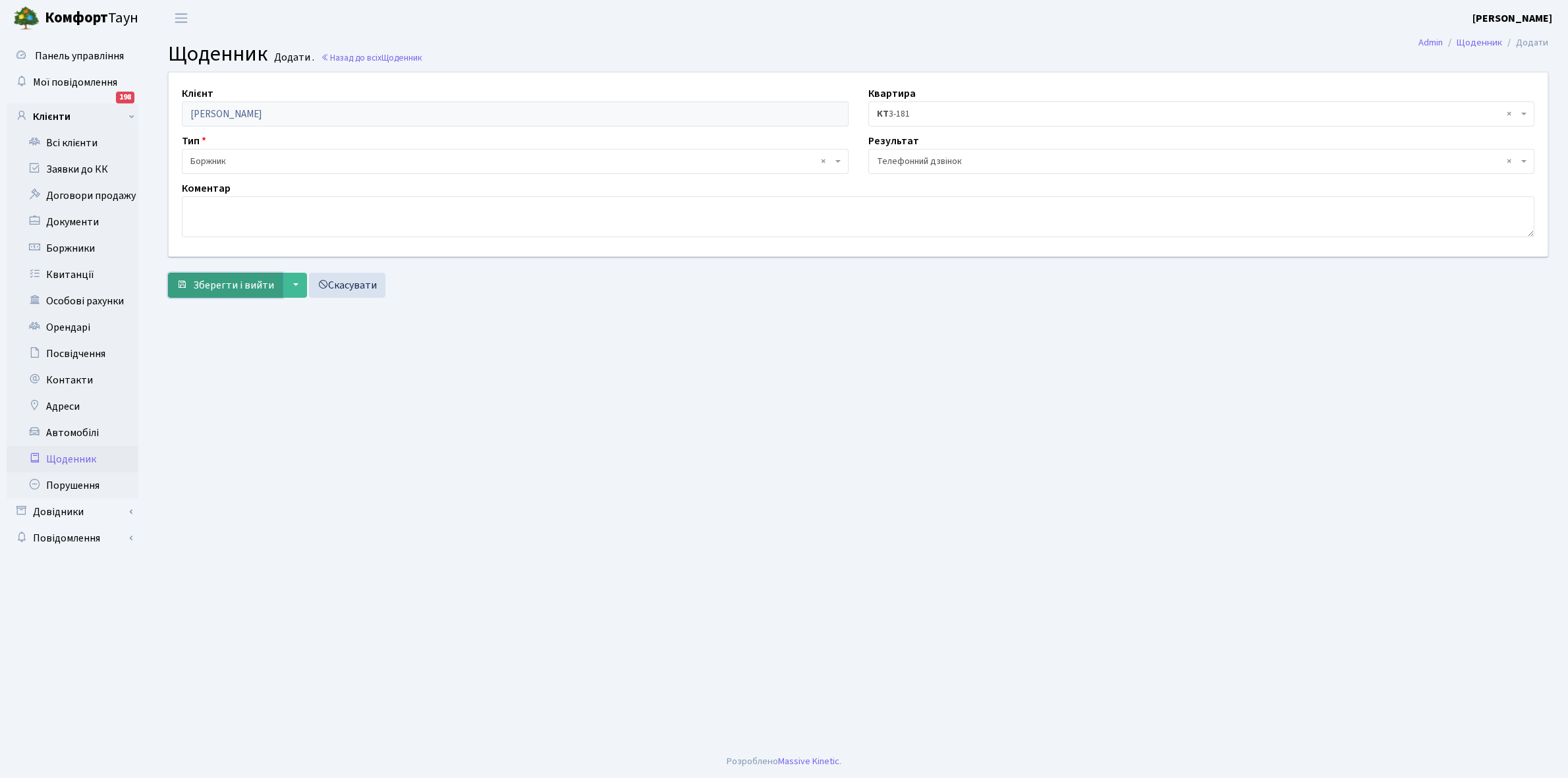
click at [230, 285] on span "Зберегти і вийти" at bounding box center [234, 286] width 81 height 15
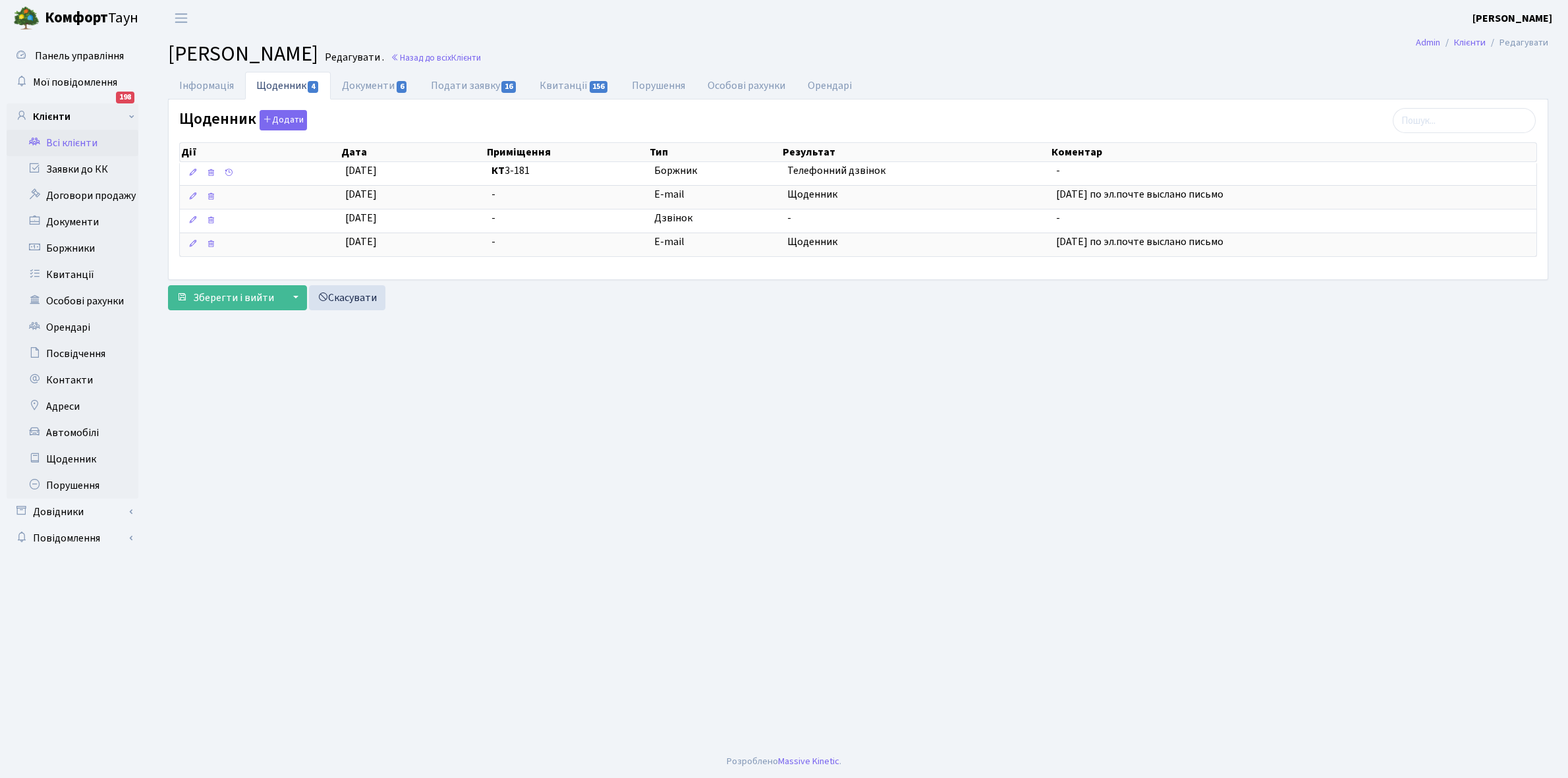
click at [82, 139] on link "Всі клієнти" at bounding box center [72, 143] width 131 height 26
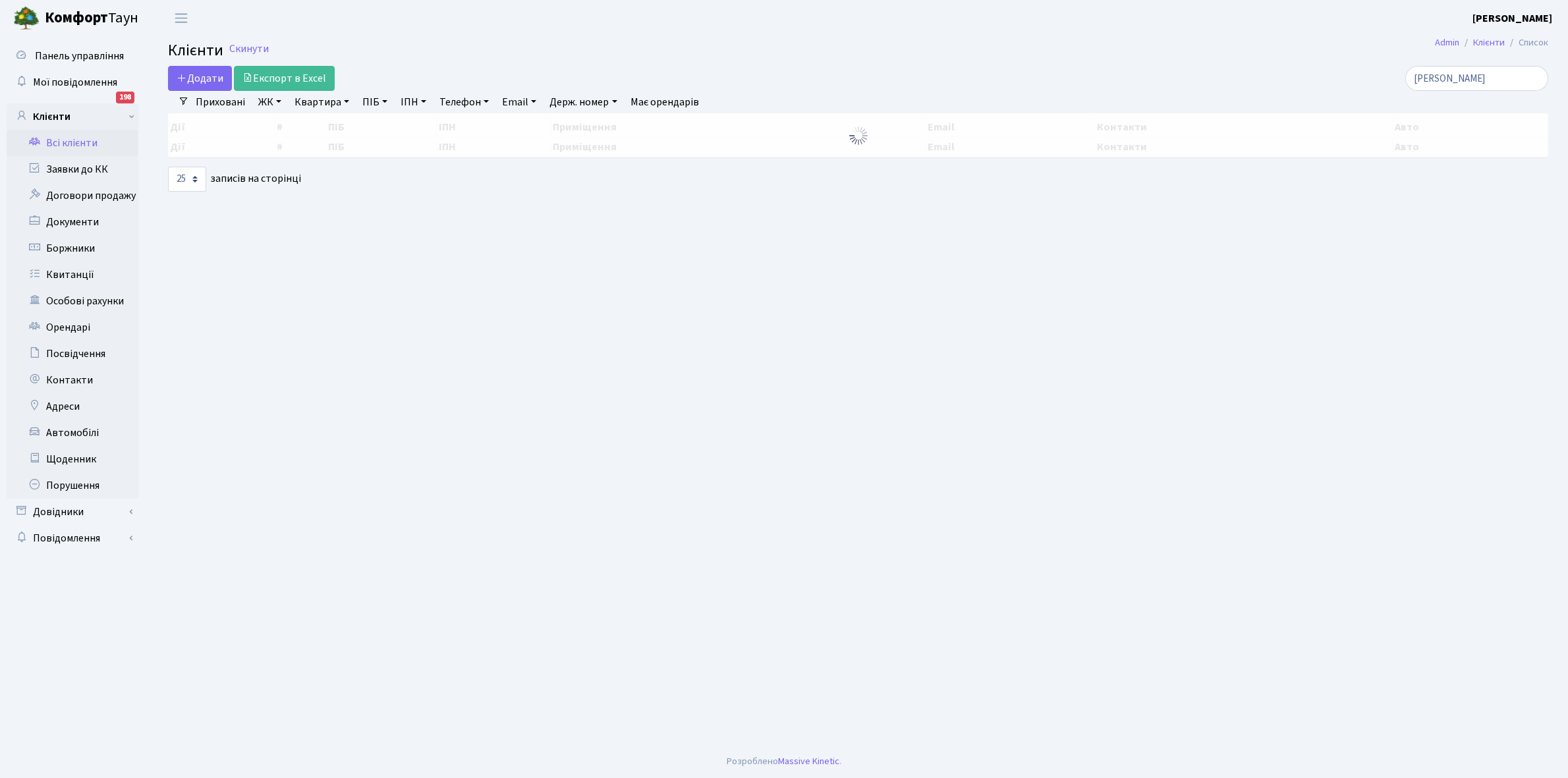
select select "25"
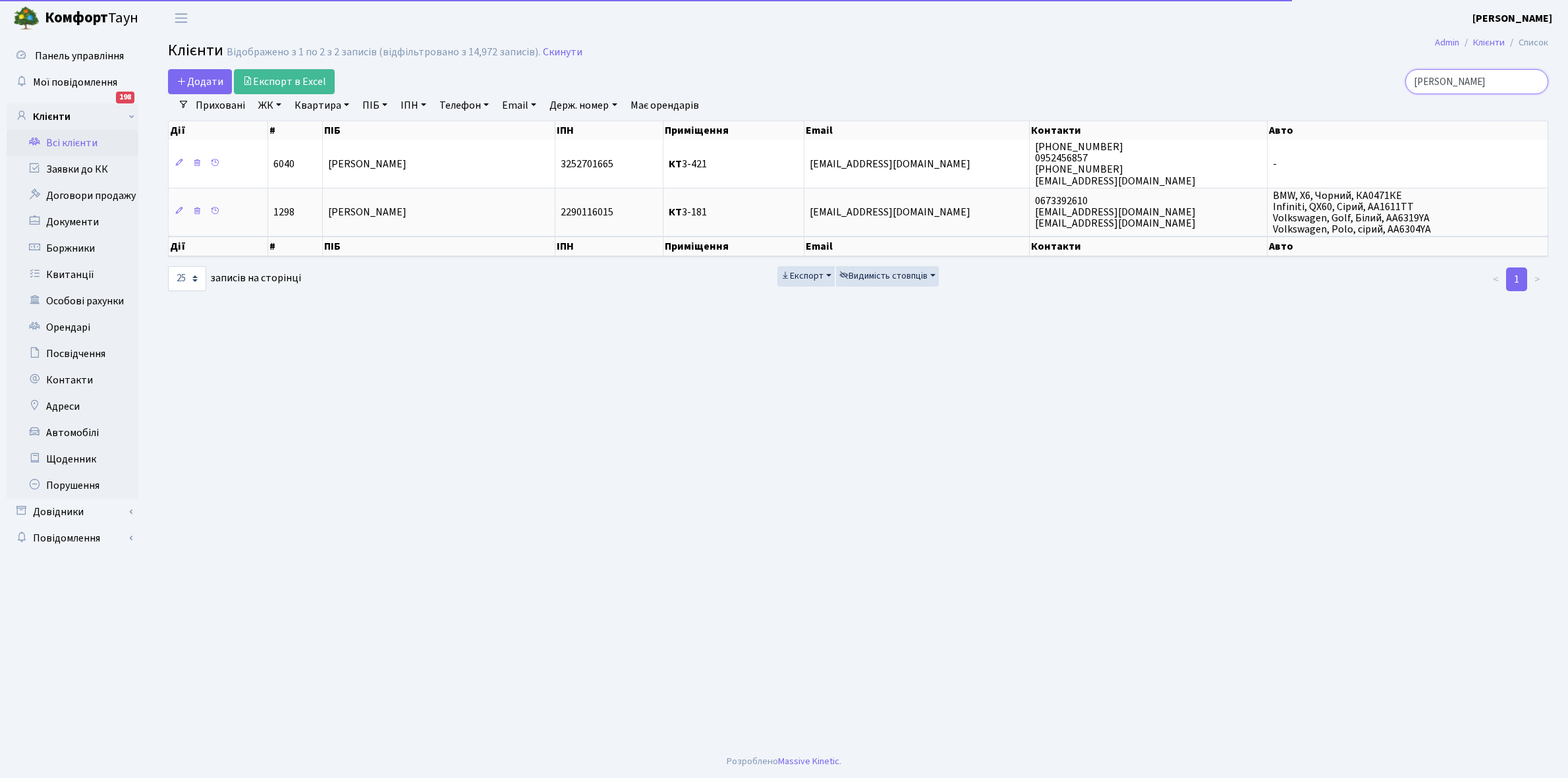
click at [1483, 80] on input "[PERSON_NAME]" at bounding box center [1476, 81] width 143 height 25
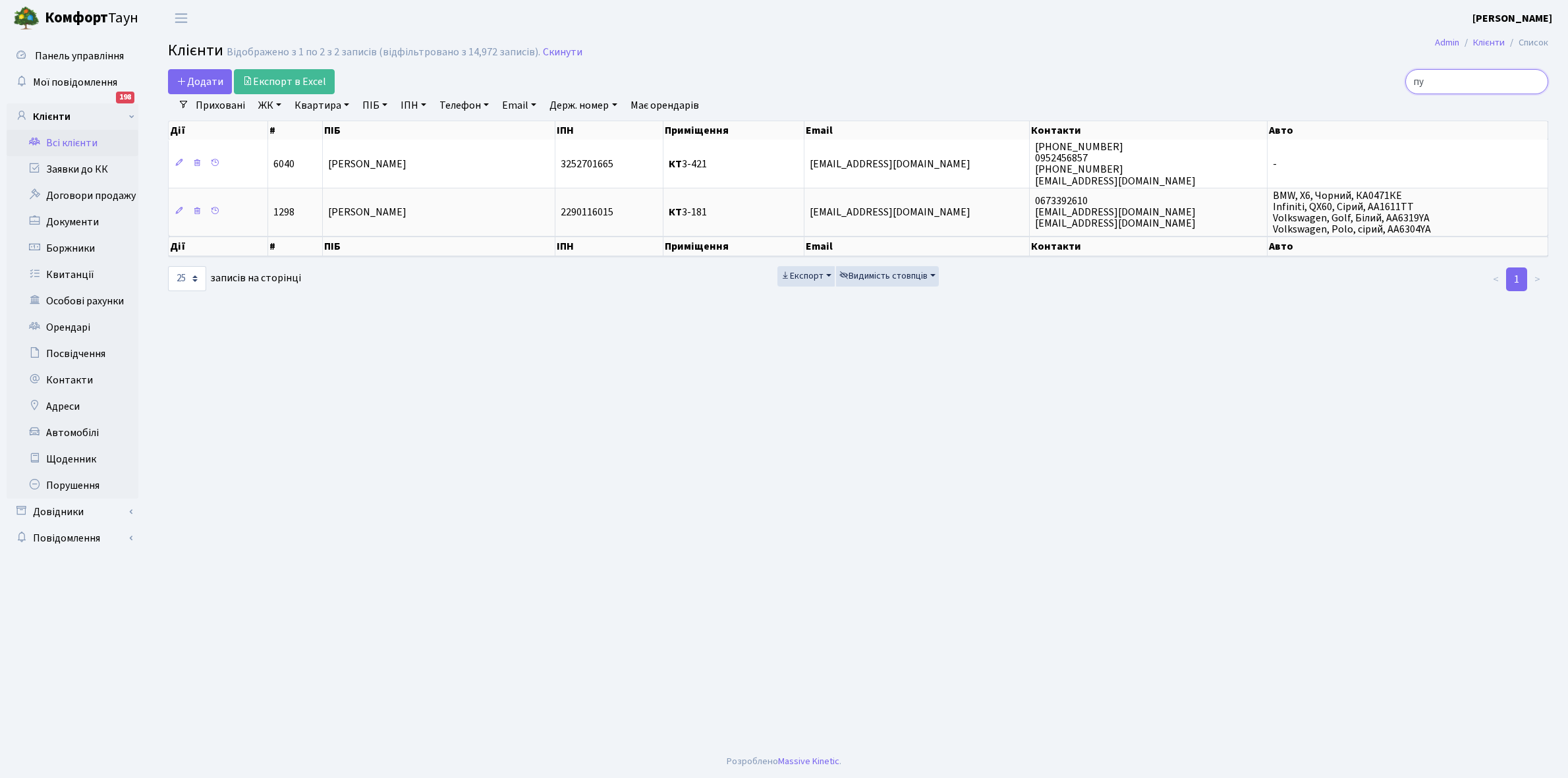
type input "п"
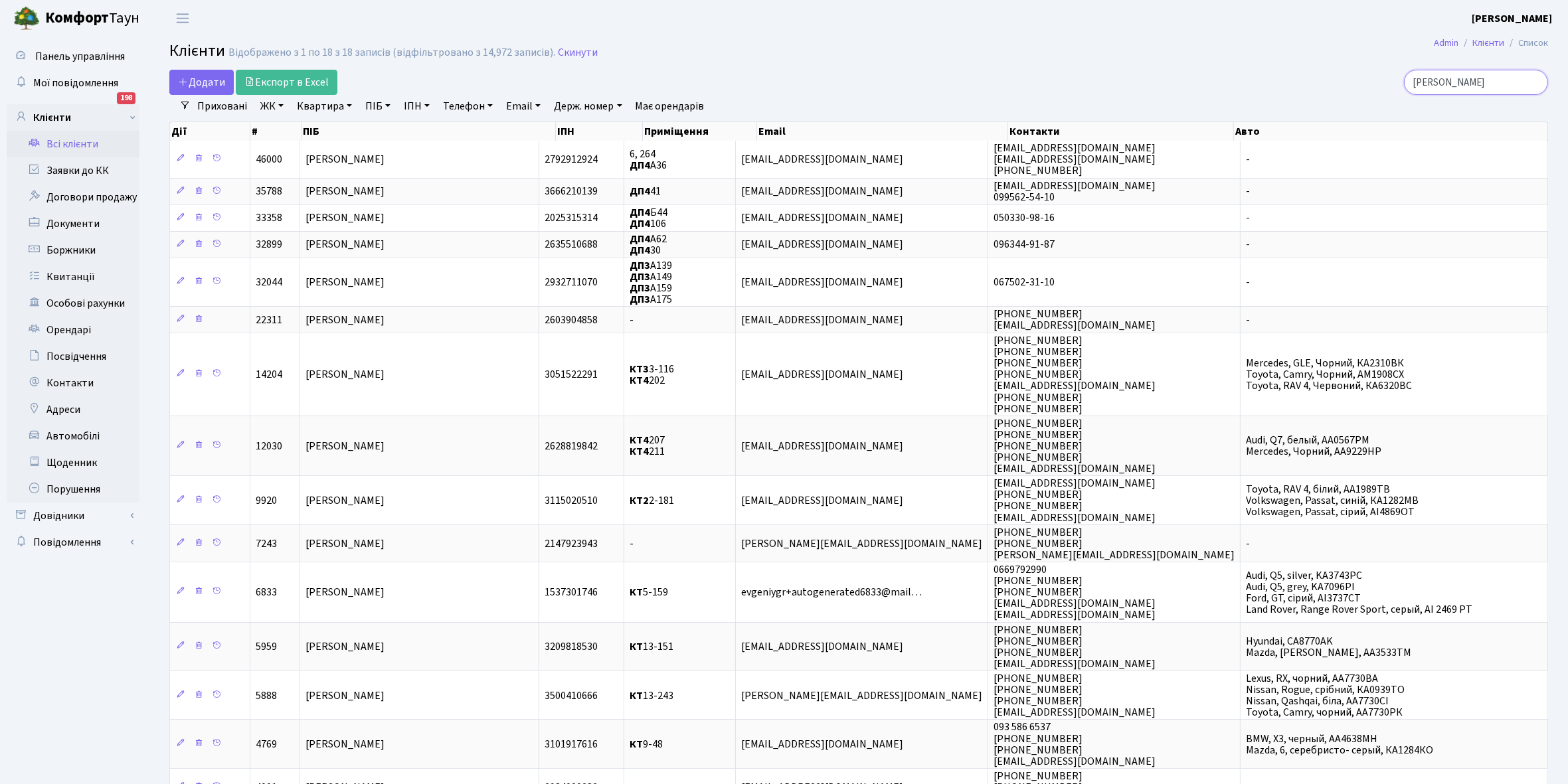
click at [1496, 80] on input "[PERSON_NAME]" at bounding box center [1476, 82] width 144 height 25
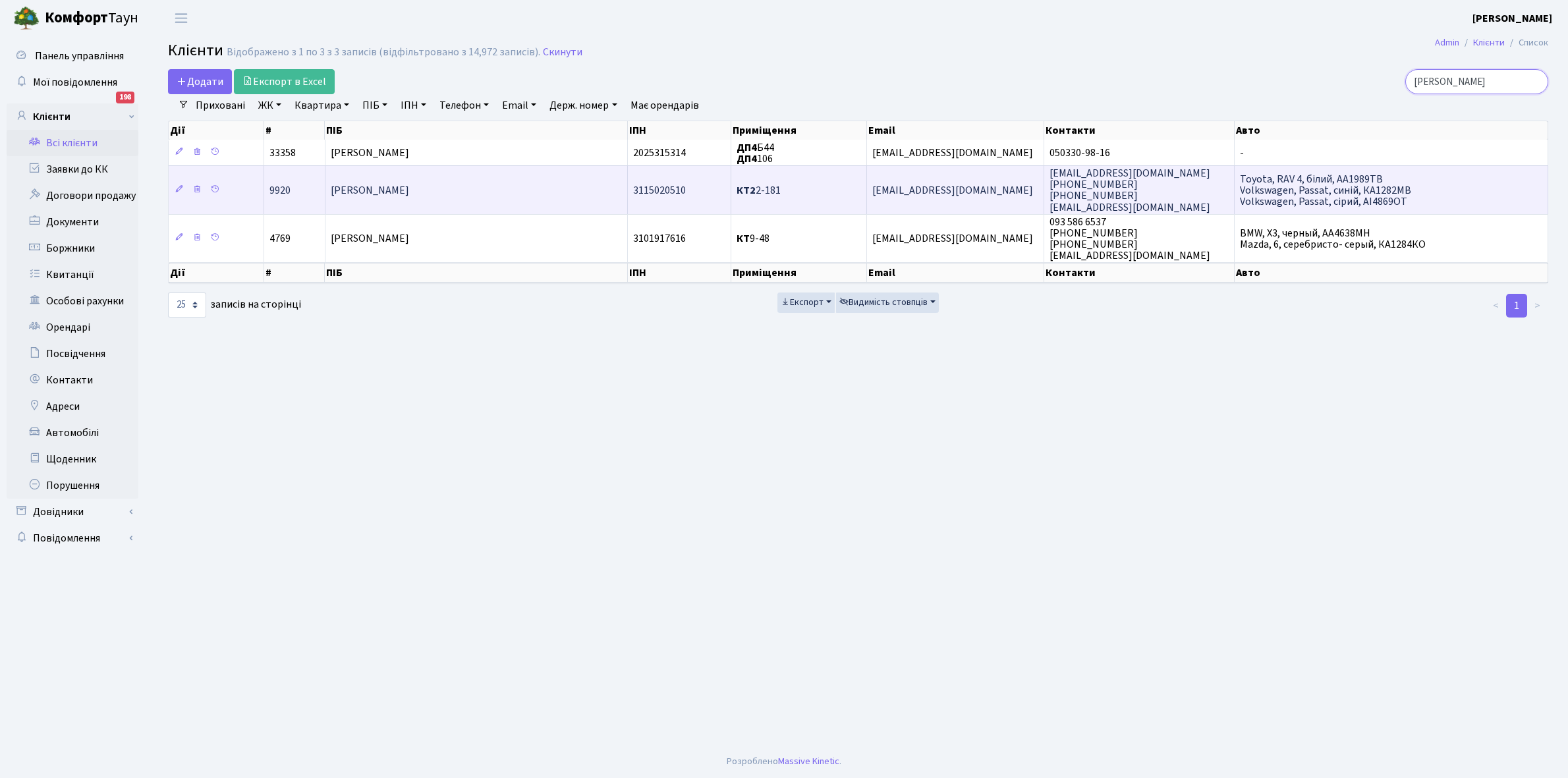
type input "[PERSON_NAME]"
click at [409, 195] on span "[PERSON_NAME]" at bounding box center [369, 191] width 79 height 15
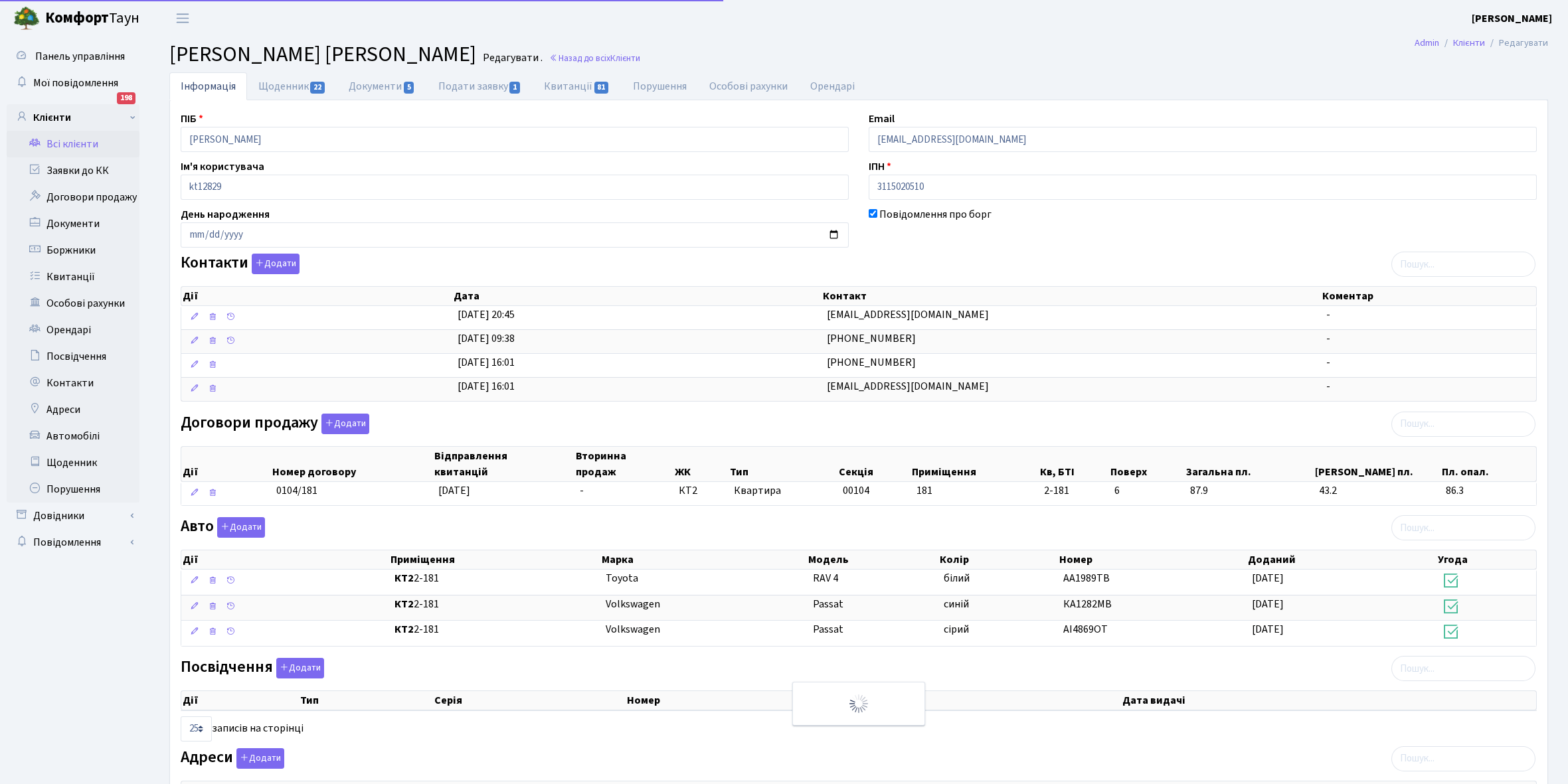
select select "25"
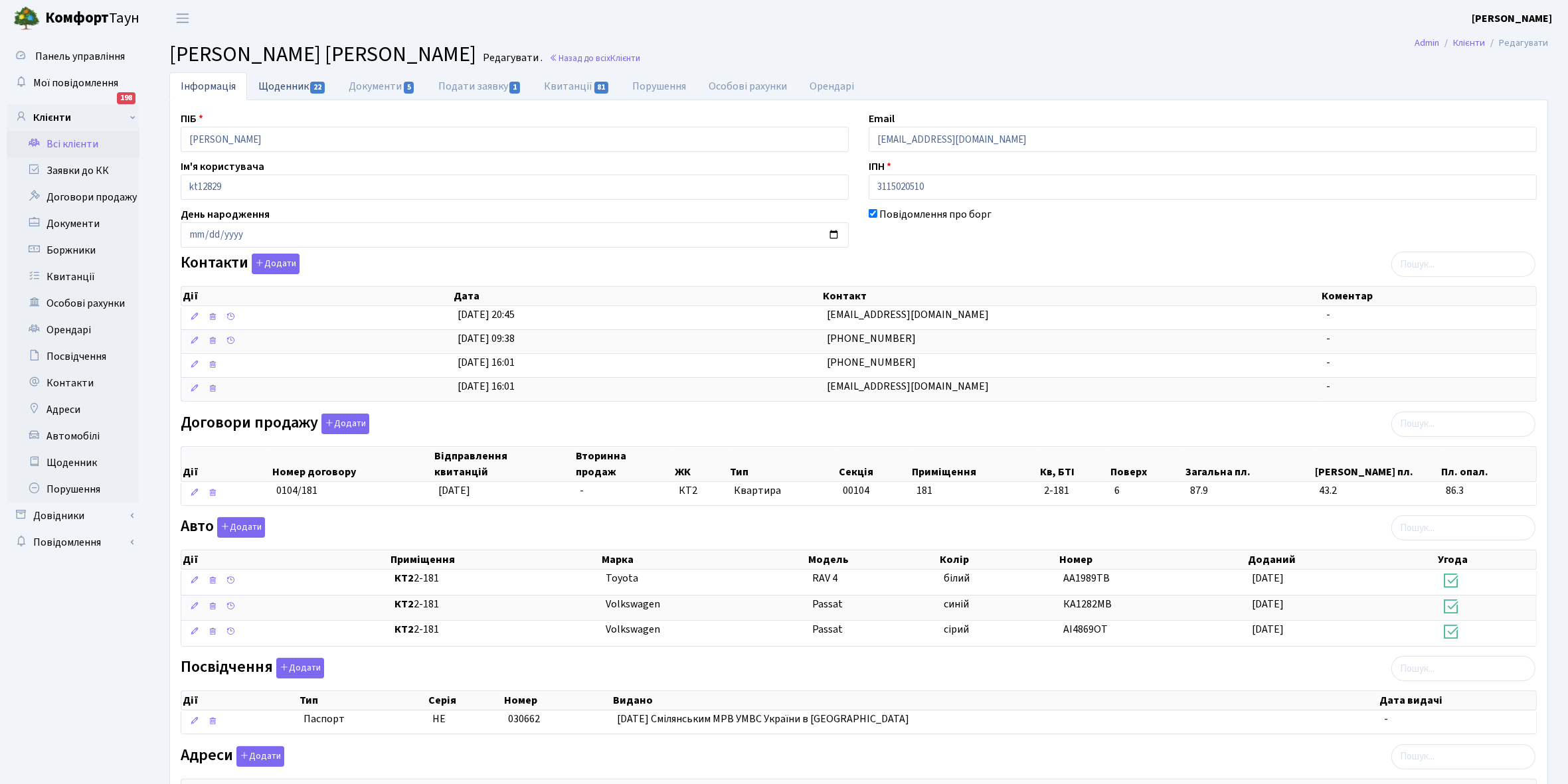
click at [276, 78] on link "Щоденник 22" at bounding box center [292, 85] width 90 height 27
select select "25"
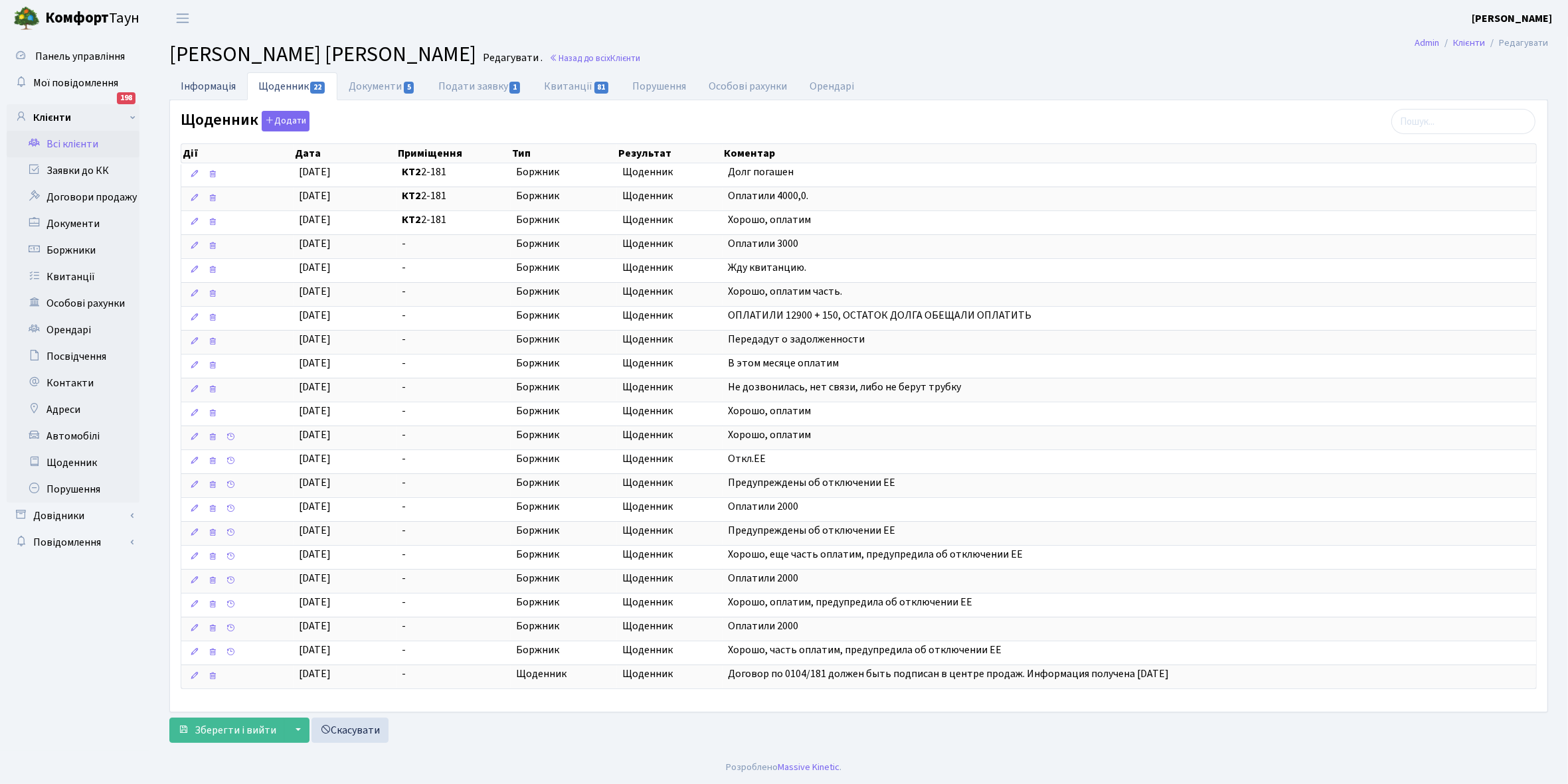
click at [191, 87] on link "Інформація" at bounding box center [208, 85] width 78 height 27
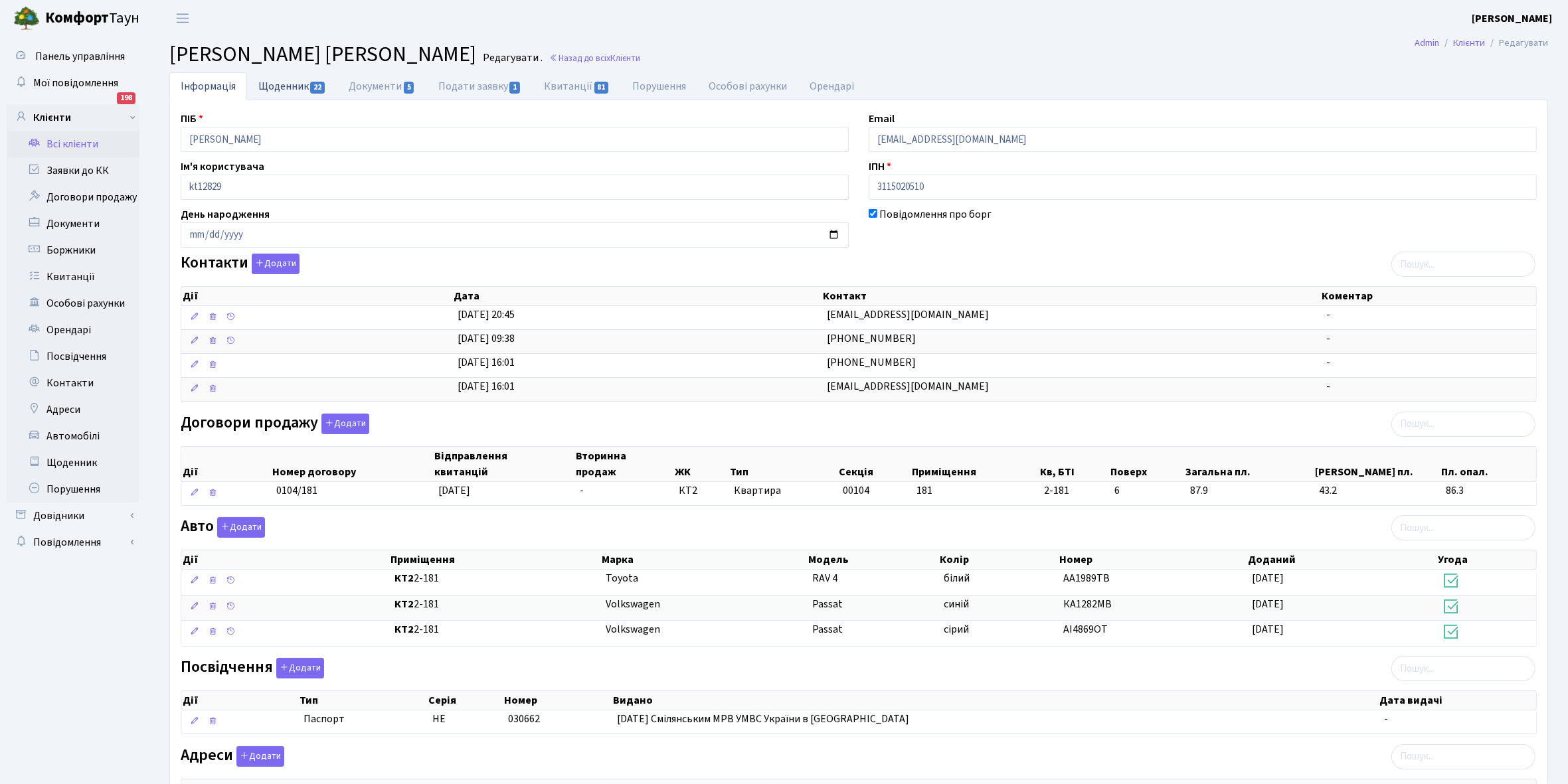
click at [277, 81] on link "Щоденник 22" at bounding box center [292, 85] width 90 height 27
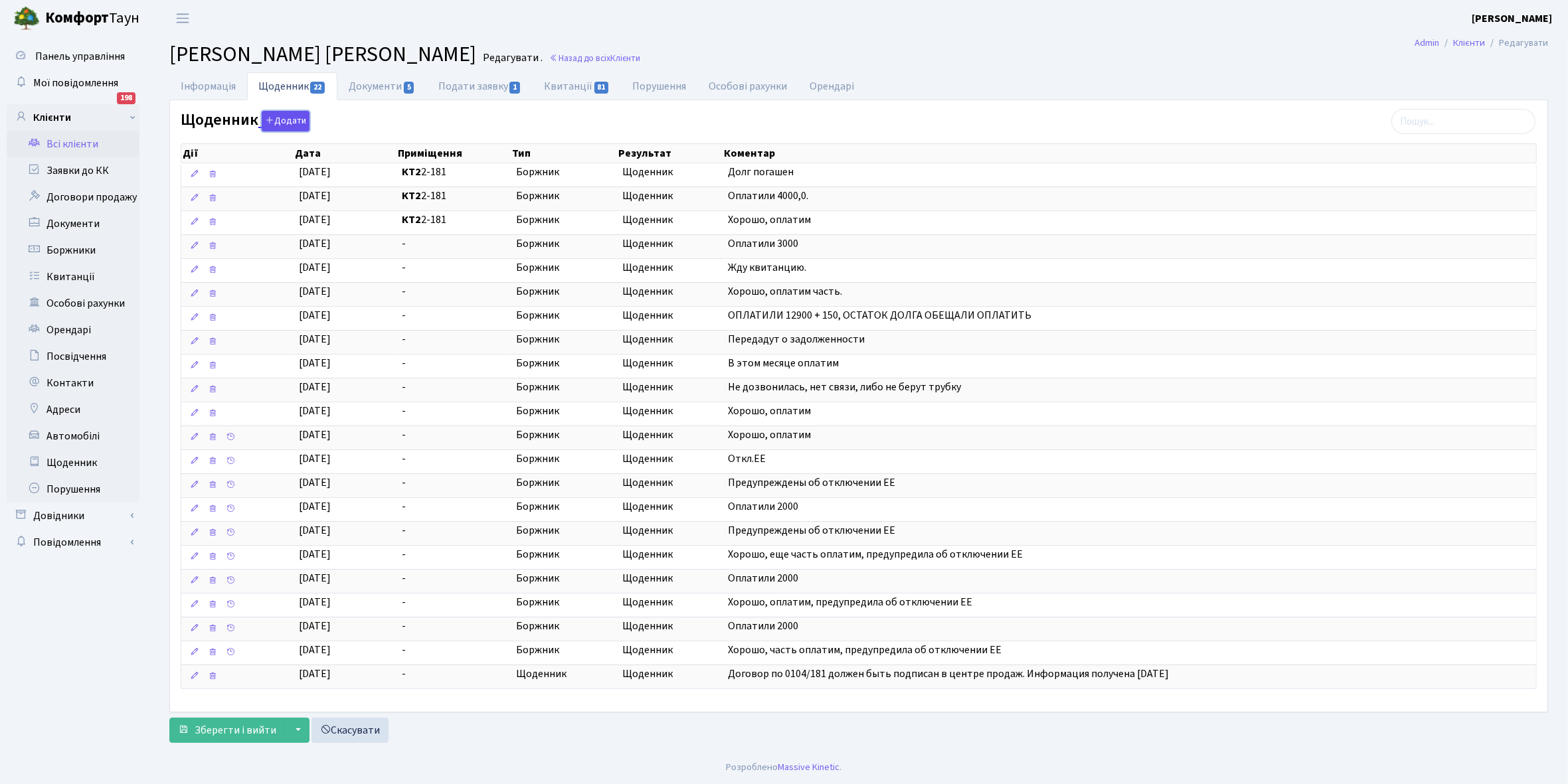
click at [277, 120] on button "Додати" at bounding box center [285, 121] width 47 height 20
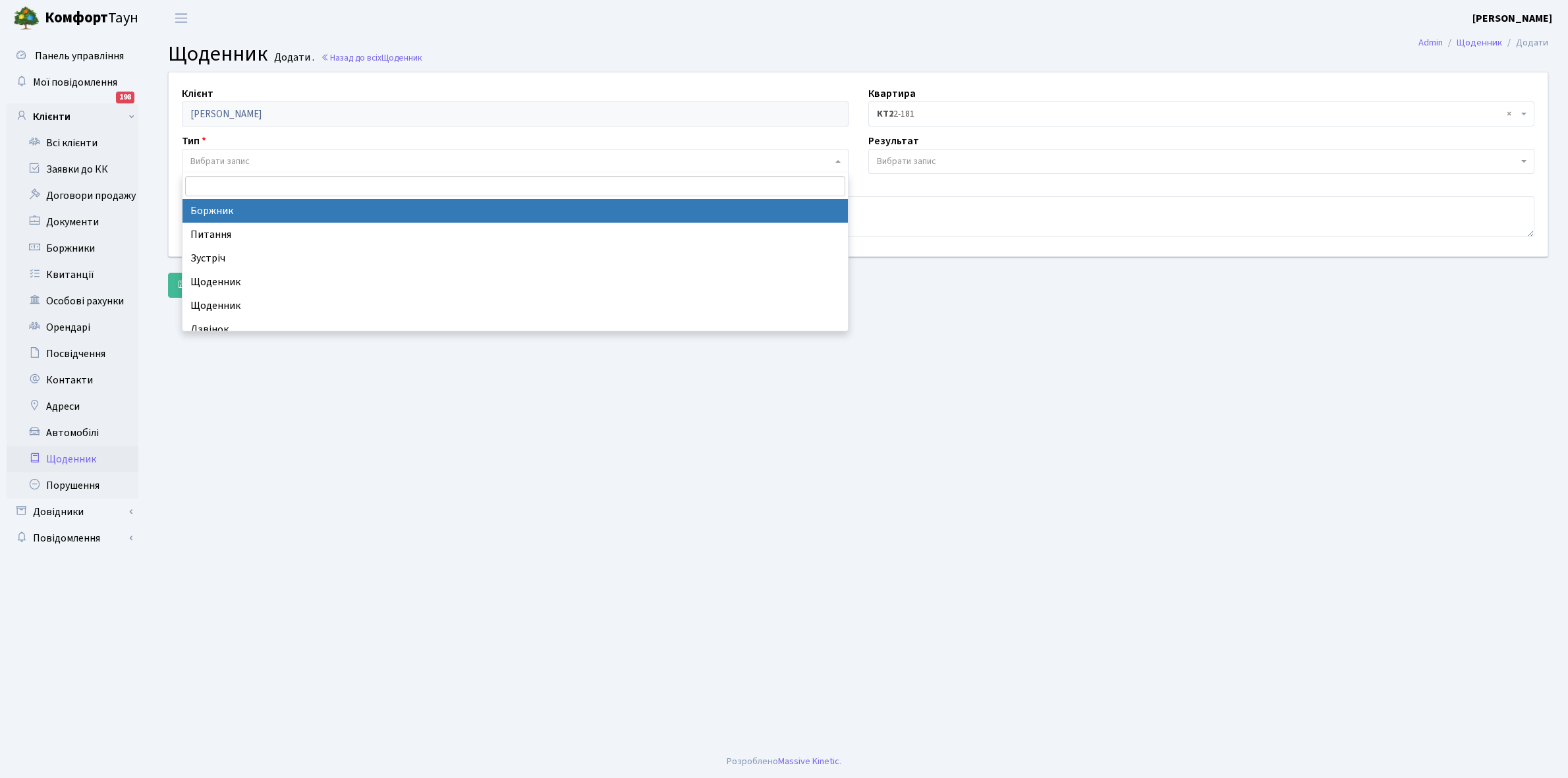
click at [257, 156] on span "Вибрати запис" at bounding box center [511, 161] width 642 height 13
select select "189"
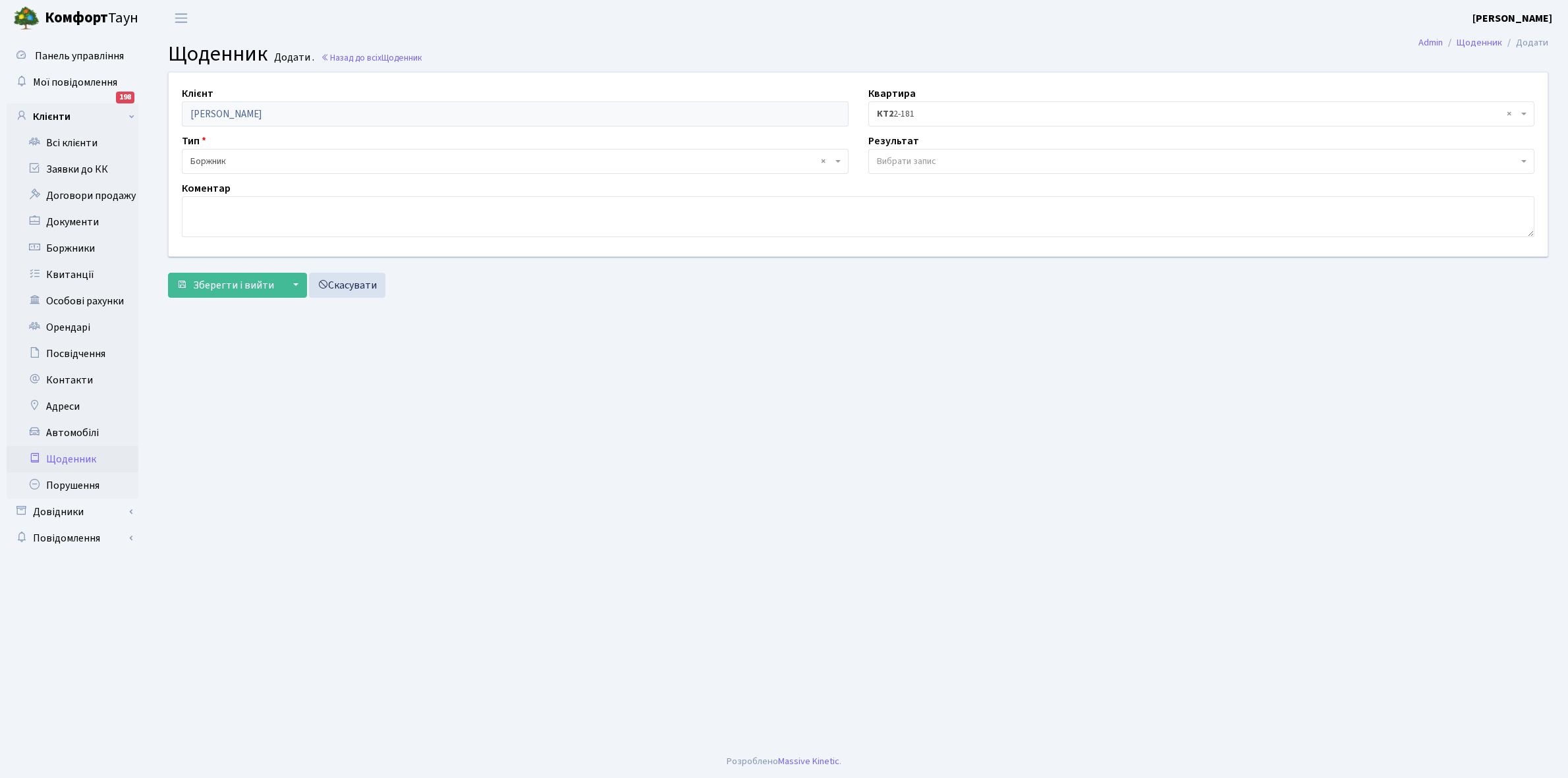
click at [939, 157] on span "Вибрати запис" at bounding box center [1197, 161] width 642 height 13
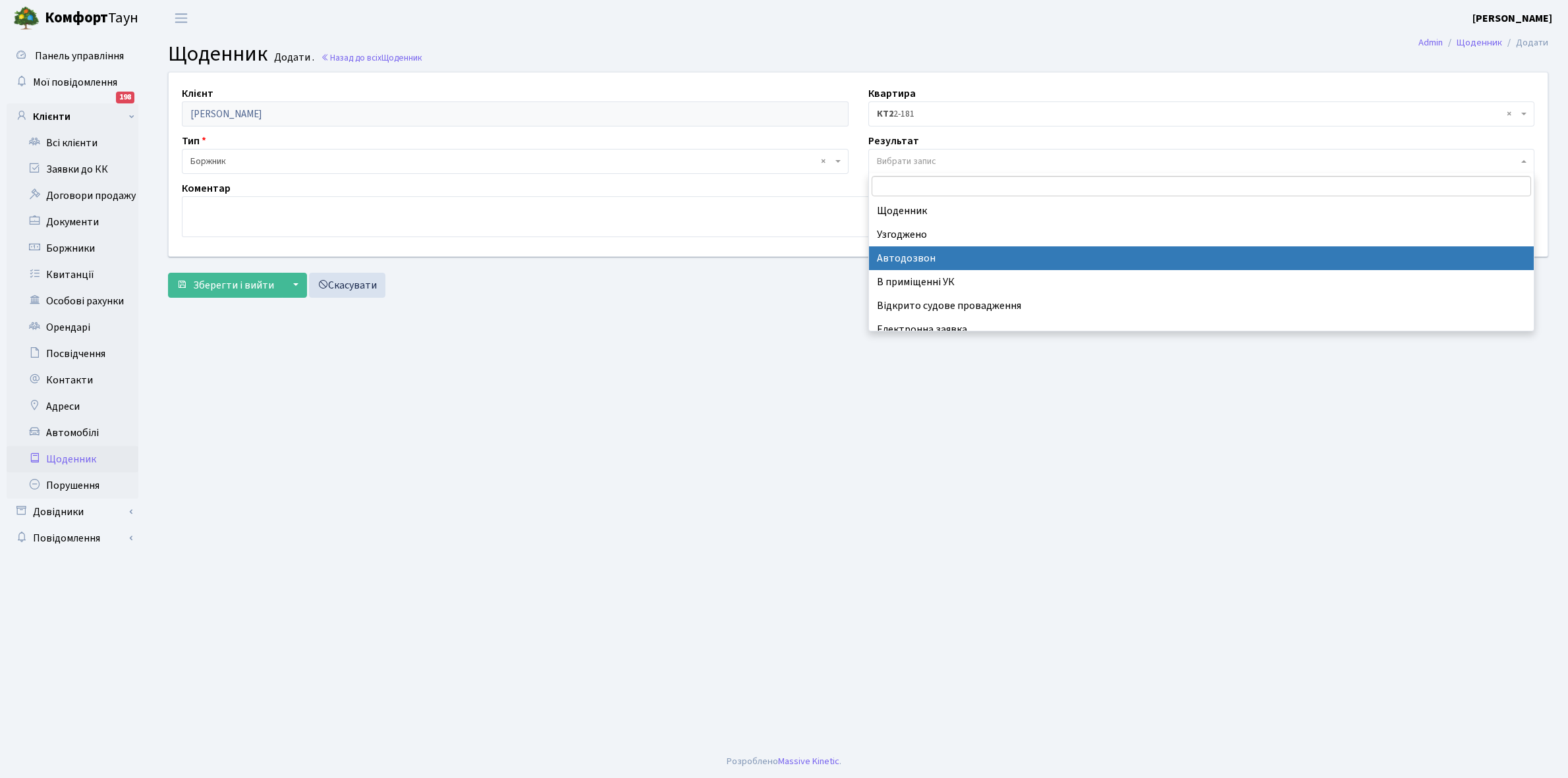
scroll to position [81, 0]
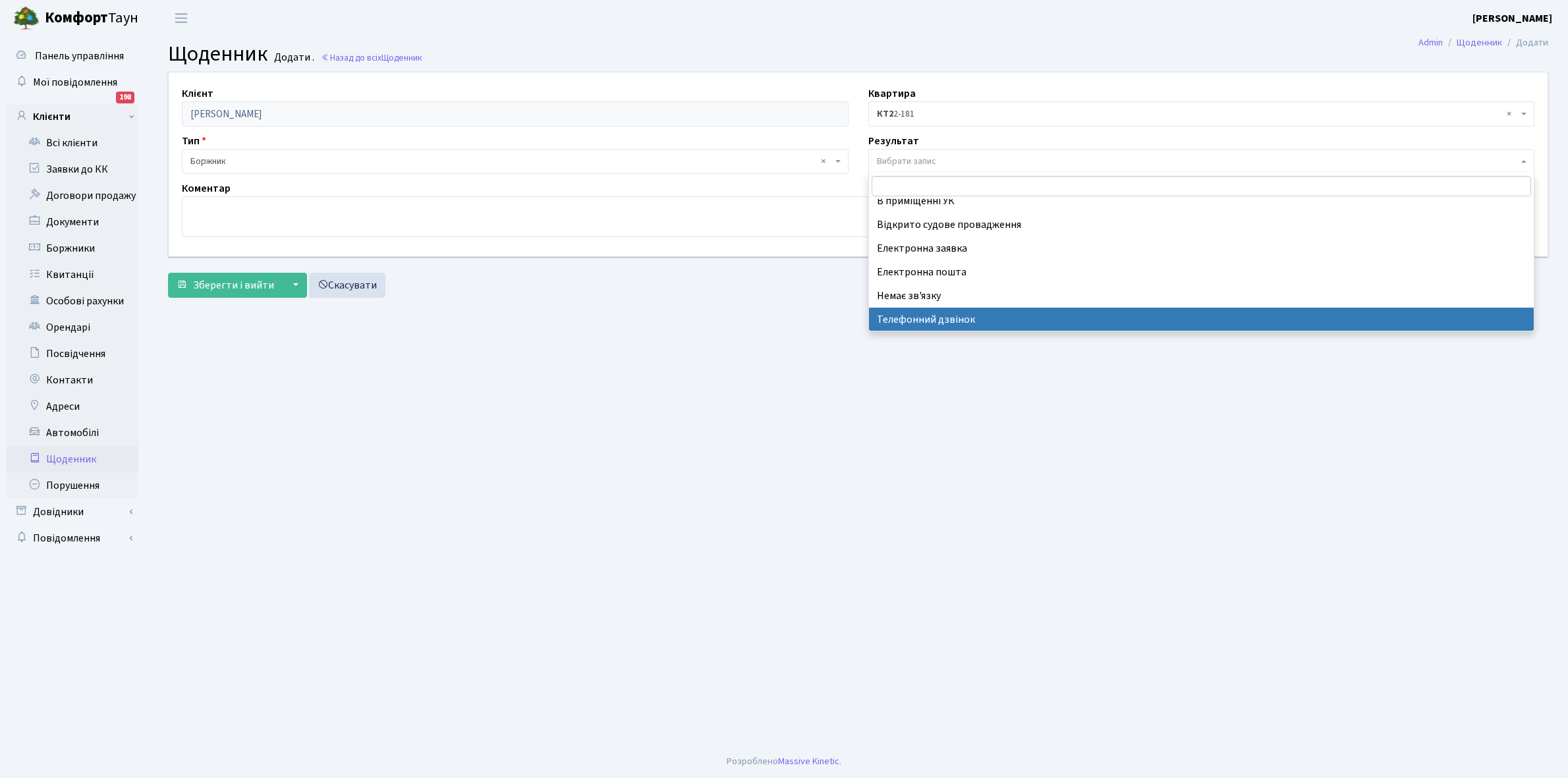
select select "196"
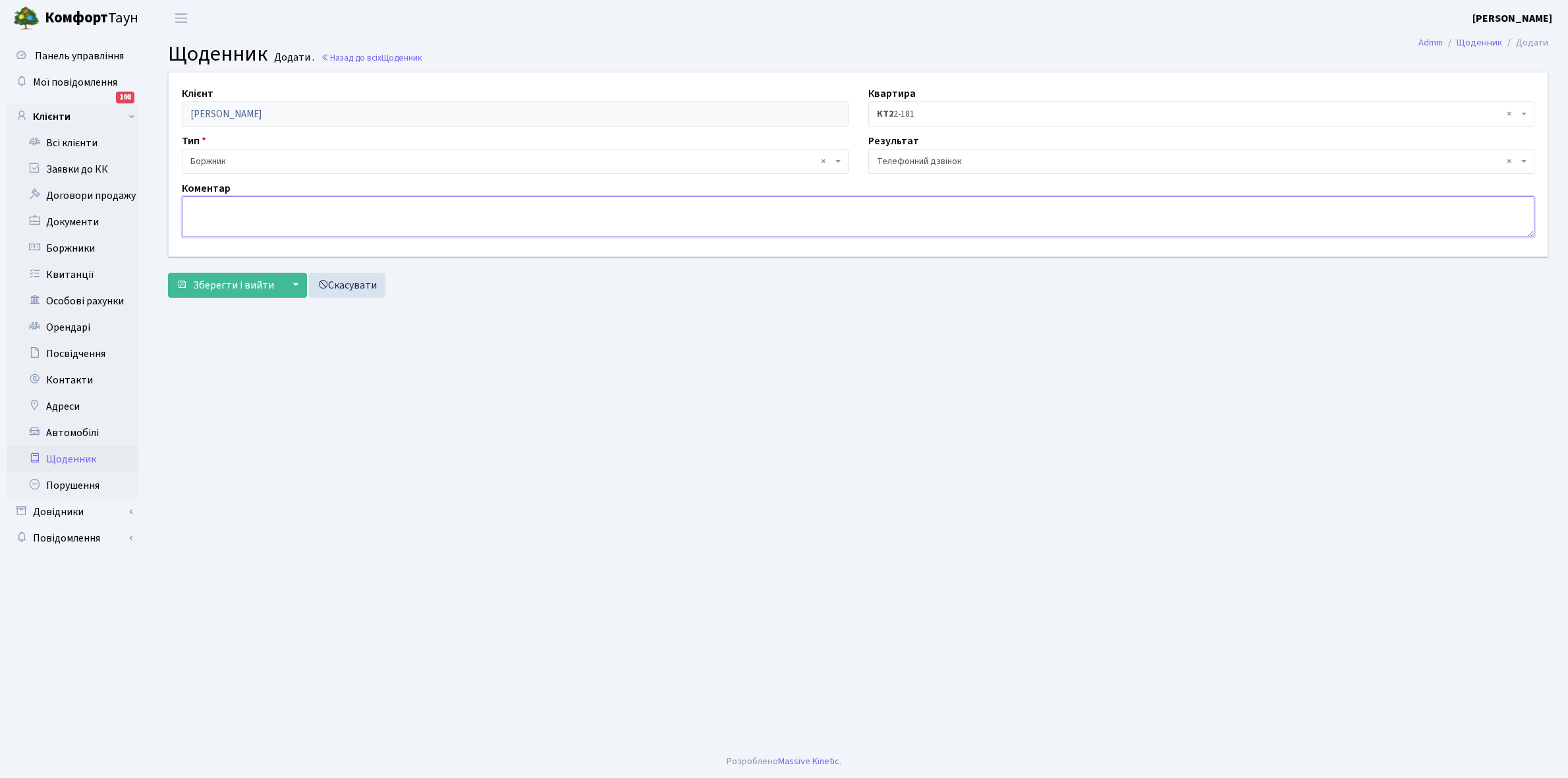
click at [196, 219] on textarea at bounding box center [858, 217] width 1352 height 41
click at [194, 206] on textarea "оплатив борг" at bounding box center [858, 217] width 1352 height 41
type textarea "Оплатив борг"
click at [212, 285] on span "Зберегти і вийти" at bounding box center [234, 286] width 81 height 15
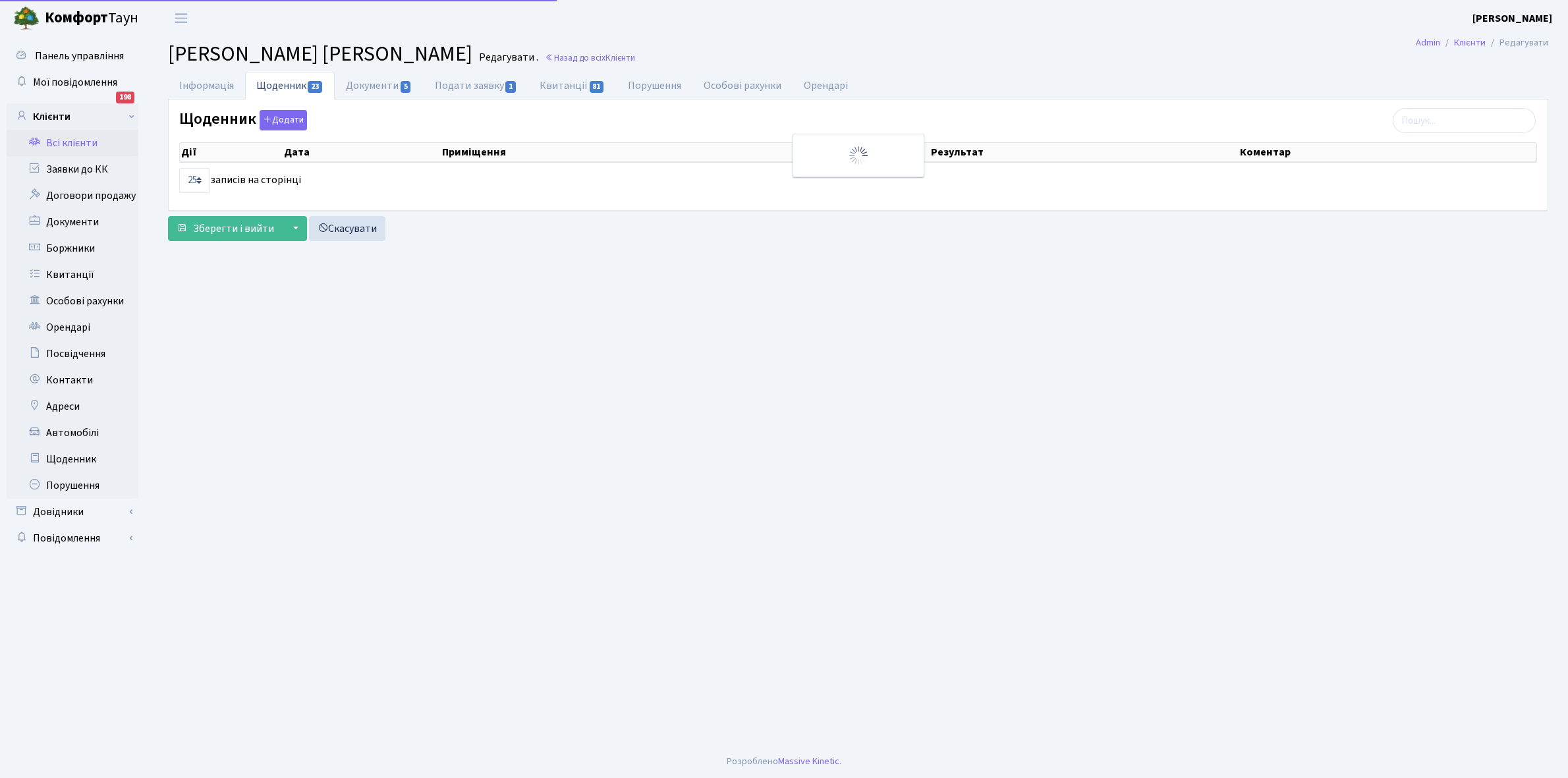
select select "25"
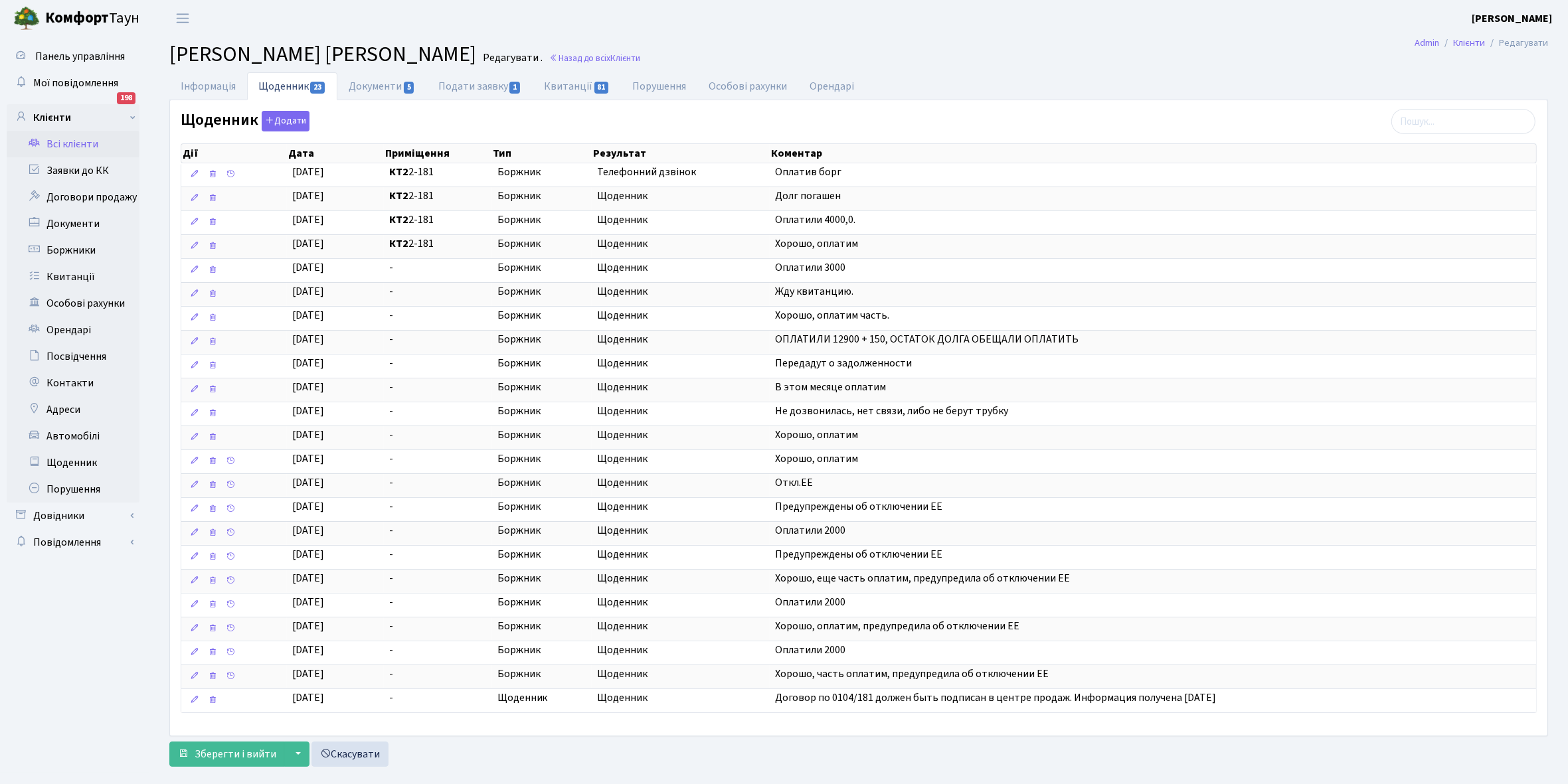
click at [83, 144] on link "Всі клієнти" at bounding box center [73, 144] width 133 height 26
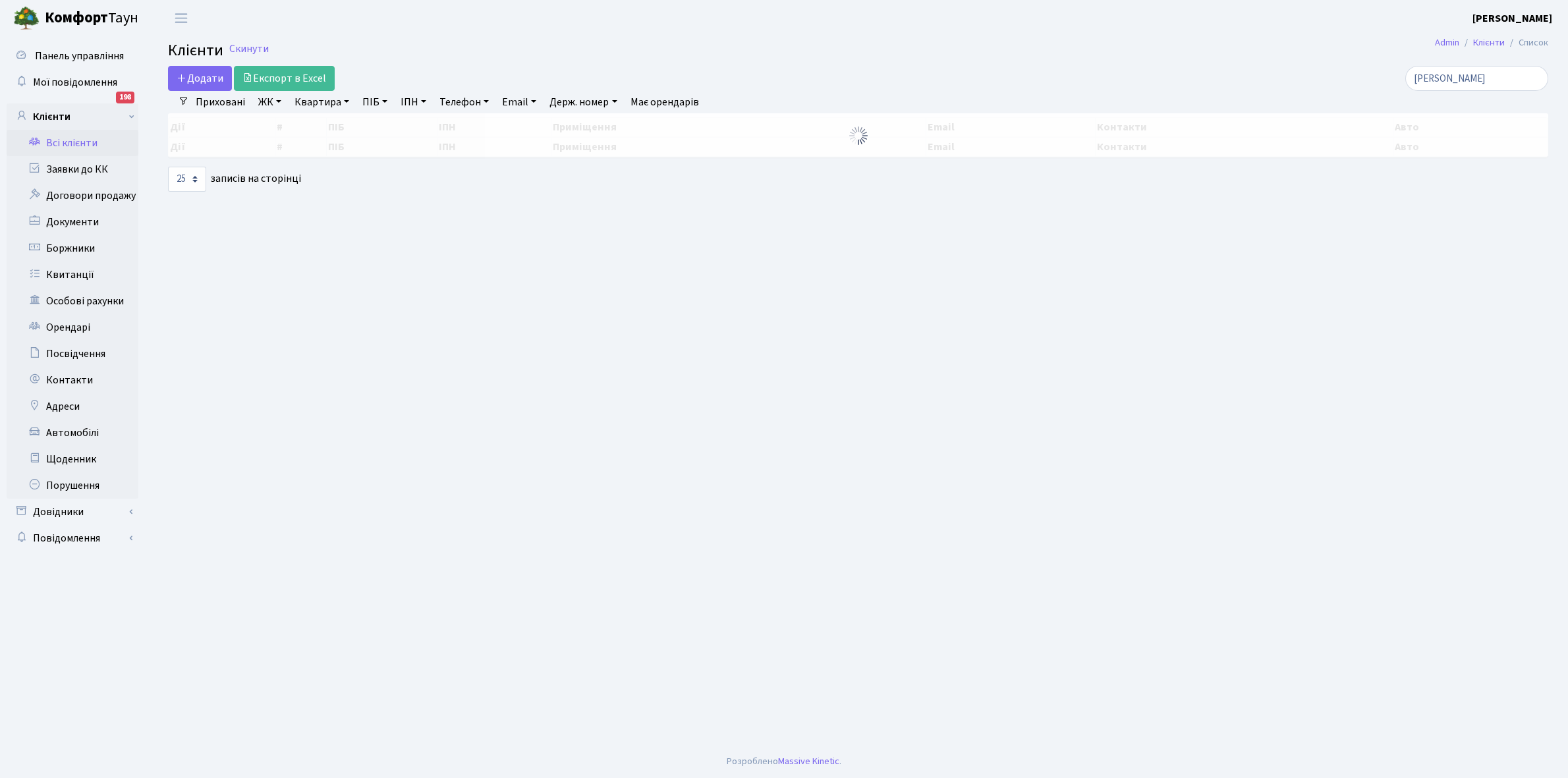
select select "25"
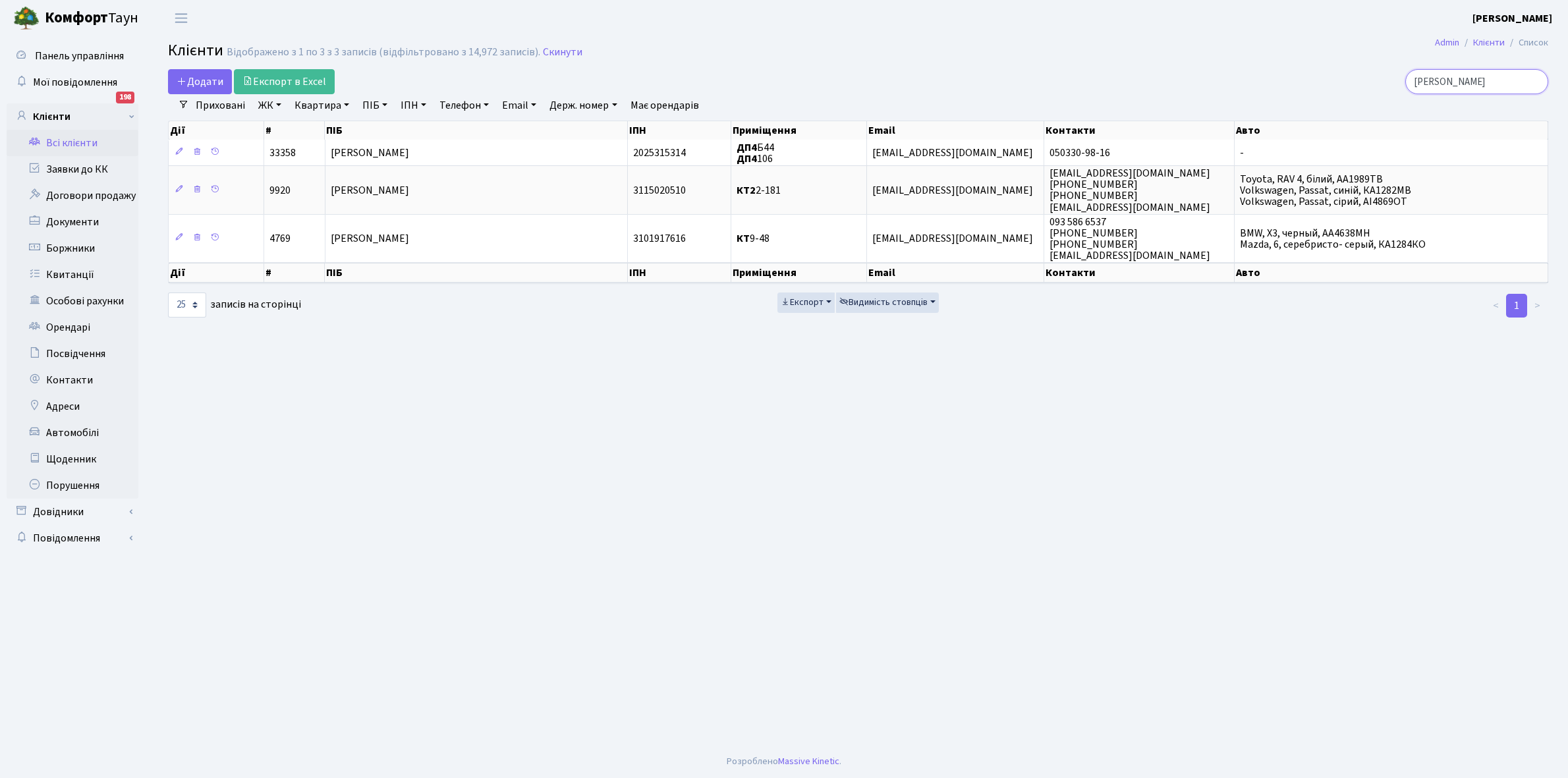
click at [1506, 84] on input "[PERSON_NAME]" at bounding box center [1476, 81] width 143 height 25
type input "п"
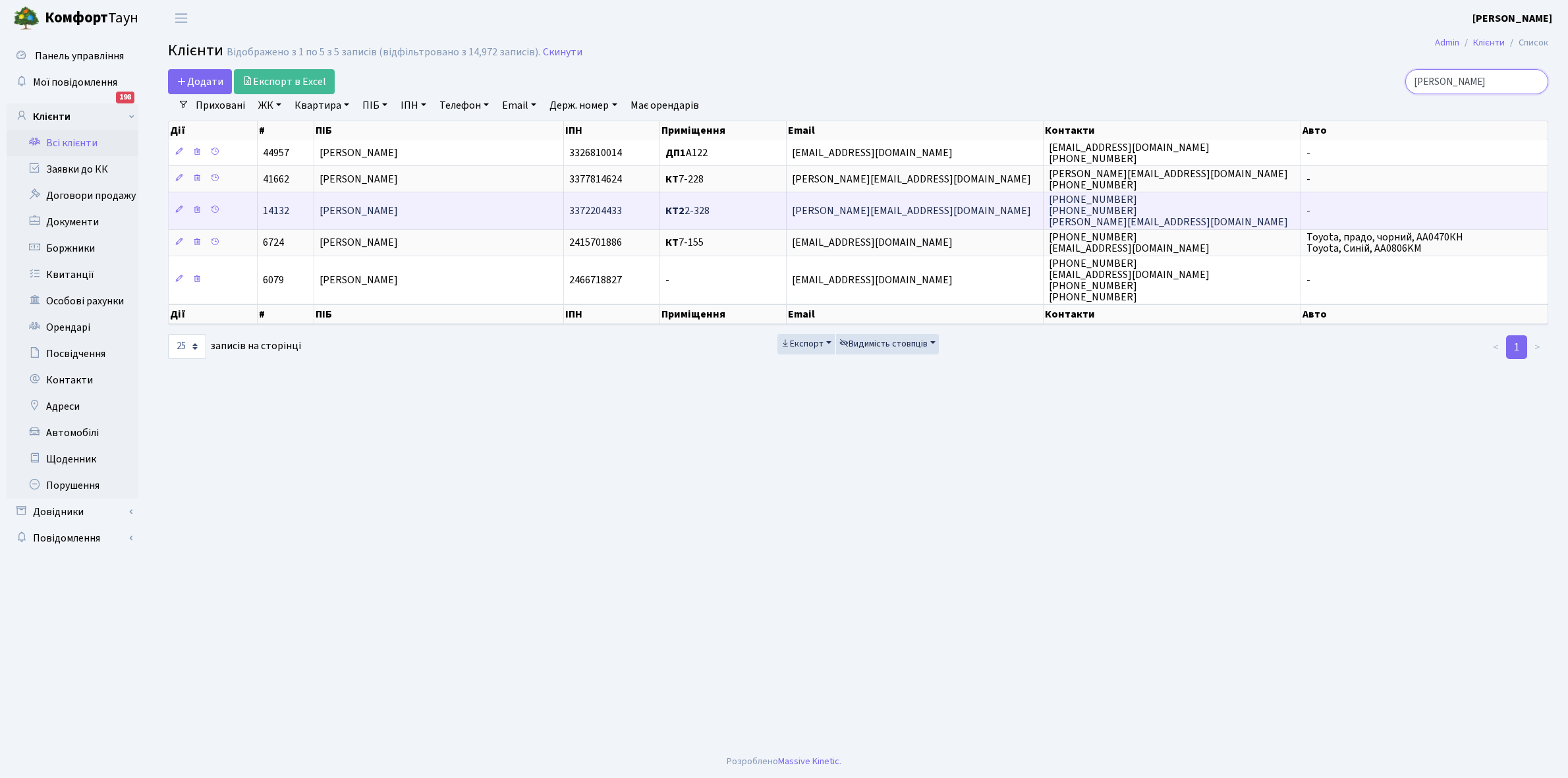
type input "[PERSON_NAME]"
click at [398, 218] on span "[PERSON_NAME]" at bounding box center [359, 211] width 79 height 15
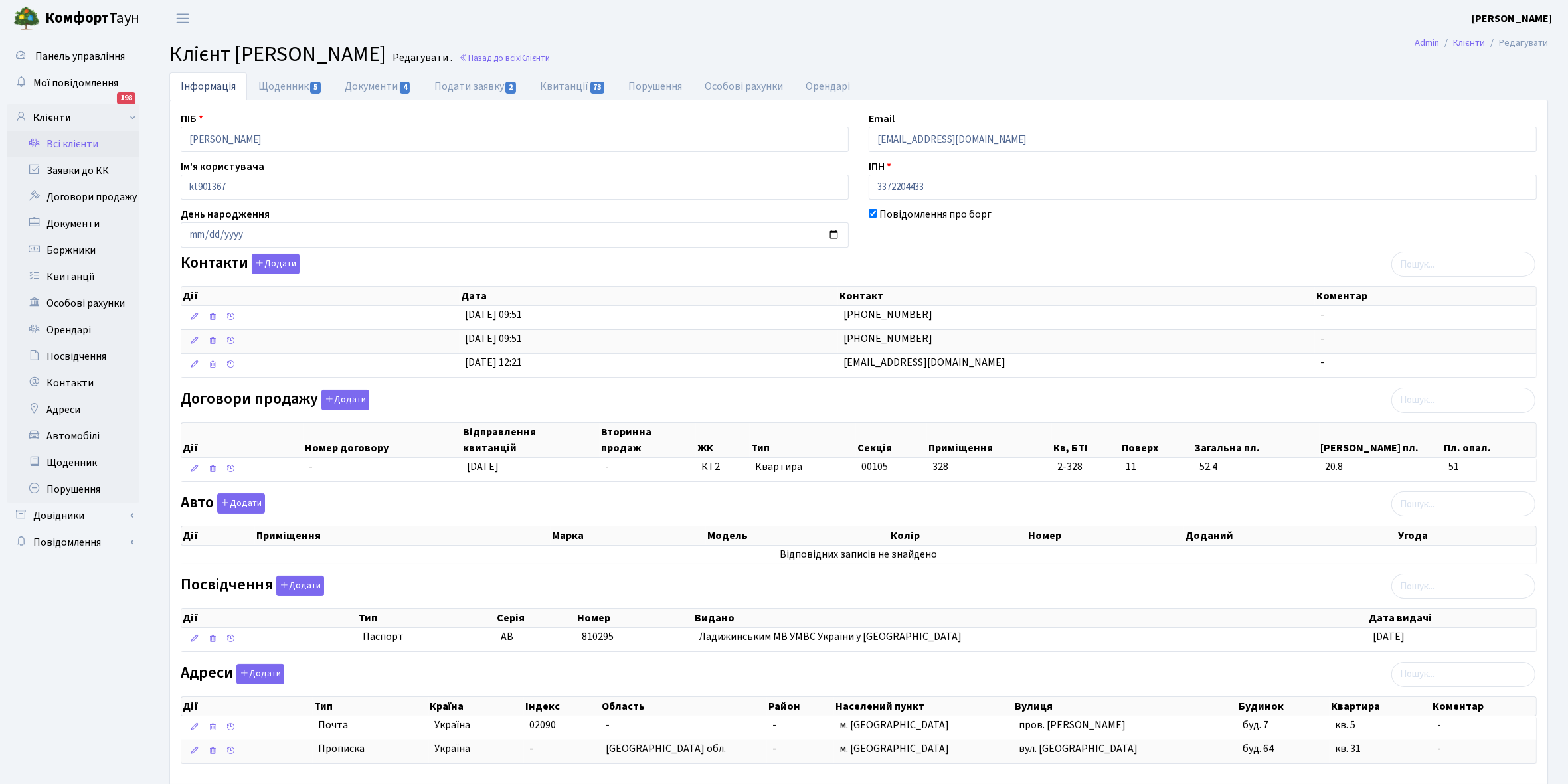
click at [272, 82] on link "Щоденник 5" at bounding box center [290, 86] width 87 height 28
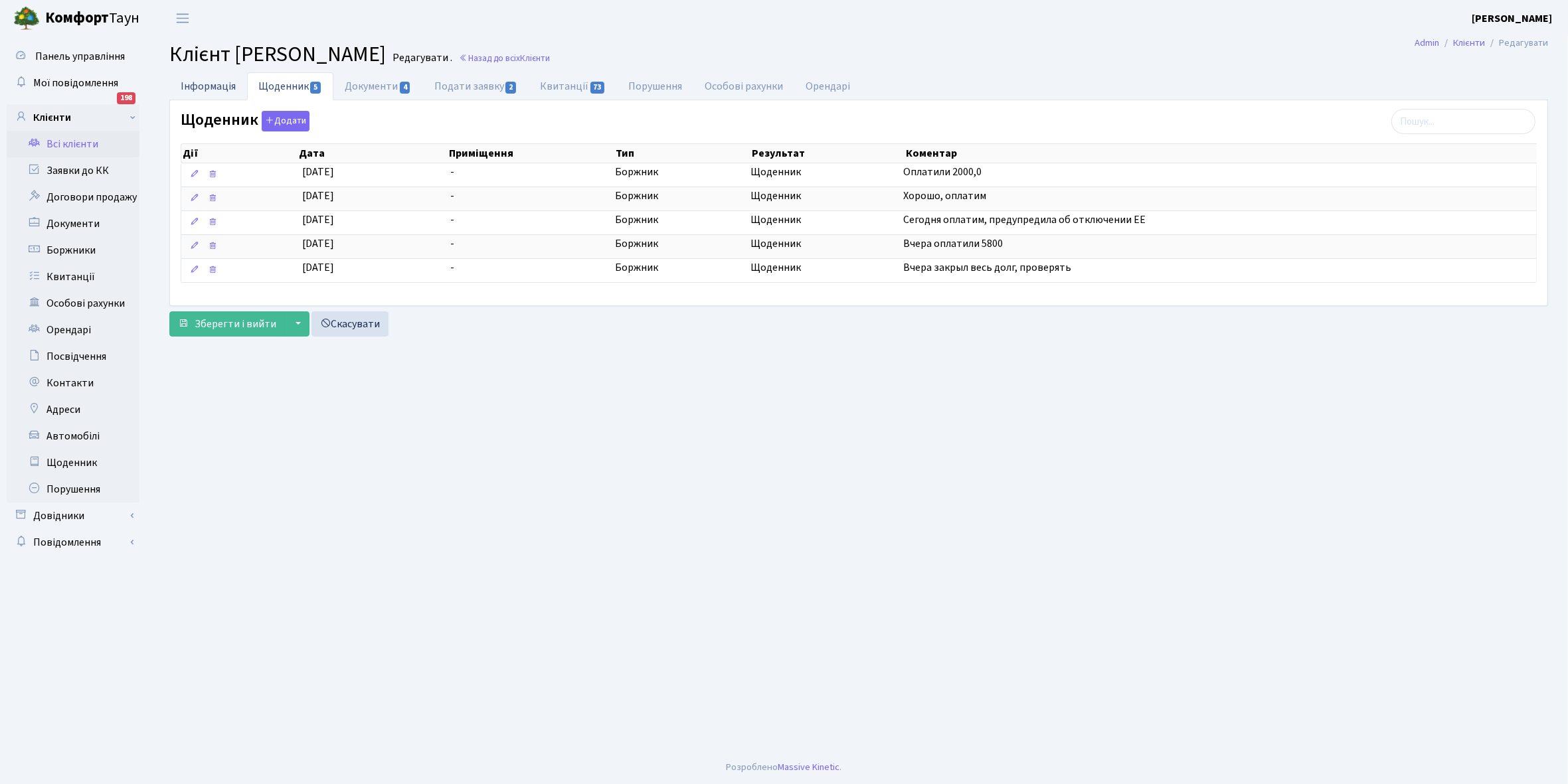
click at [191, 82] on link "Інформація" at bounding box center [208, 85] width 78 height 27
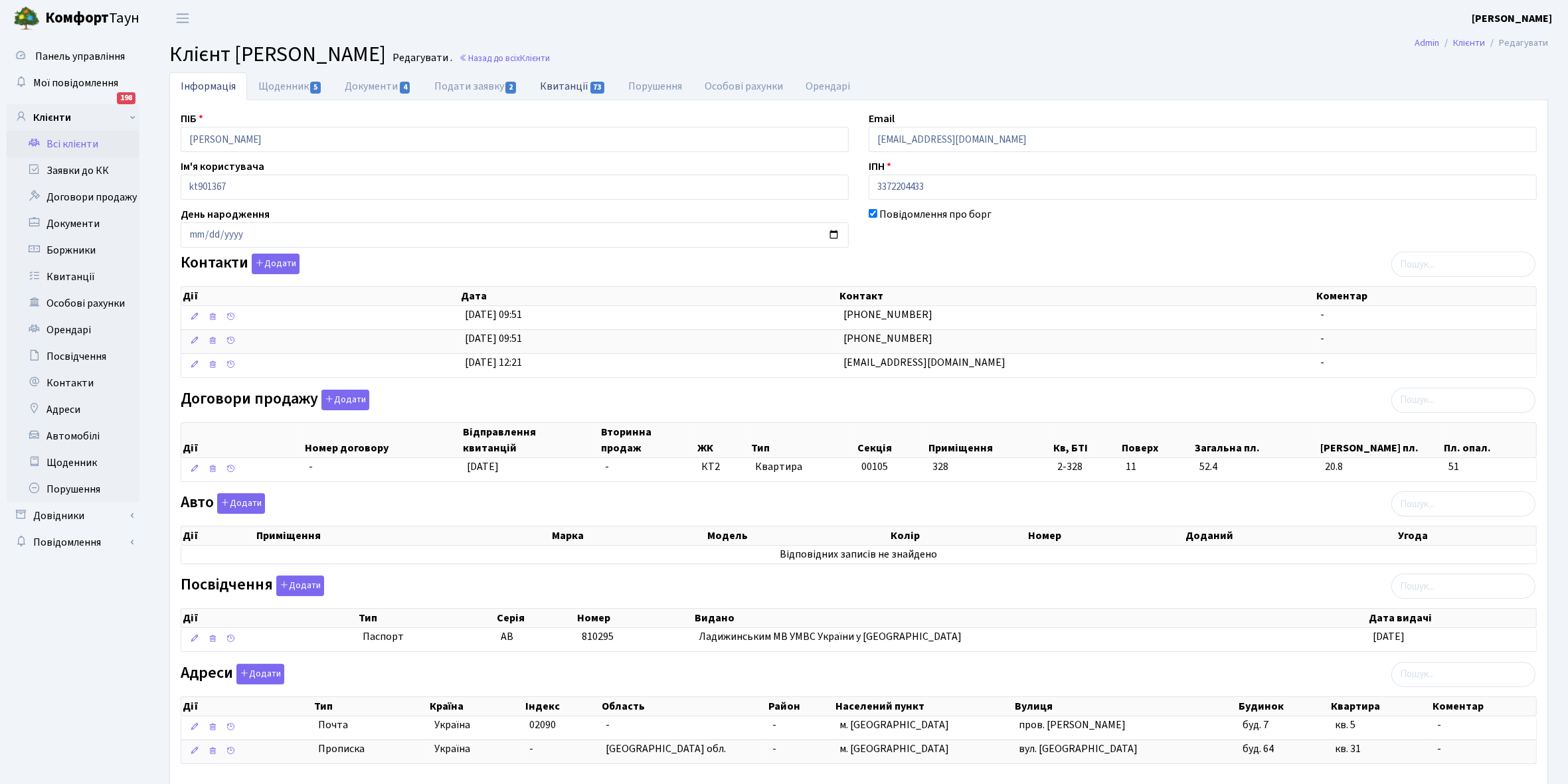
click at [569, 87] on link "Квитанції 73" at bounding box center [573, 85] width 88 height 27
select select "25"
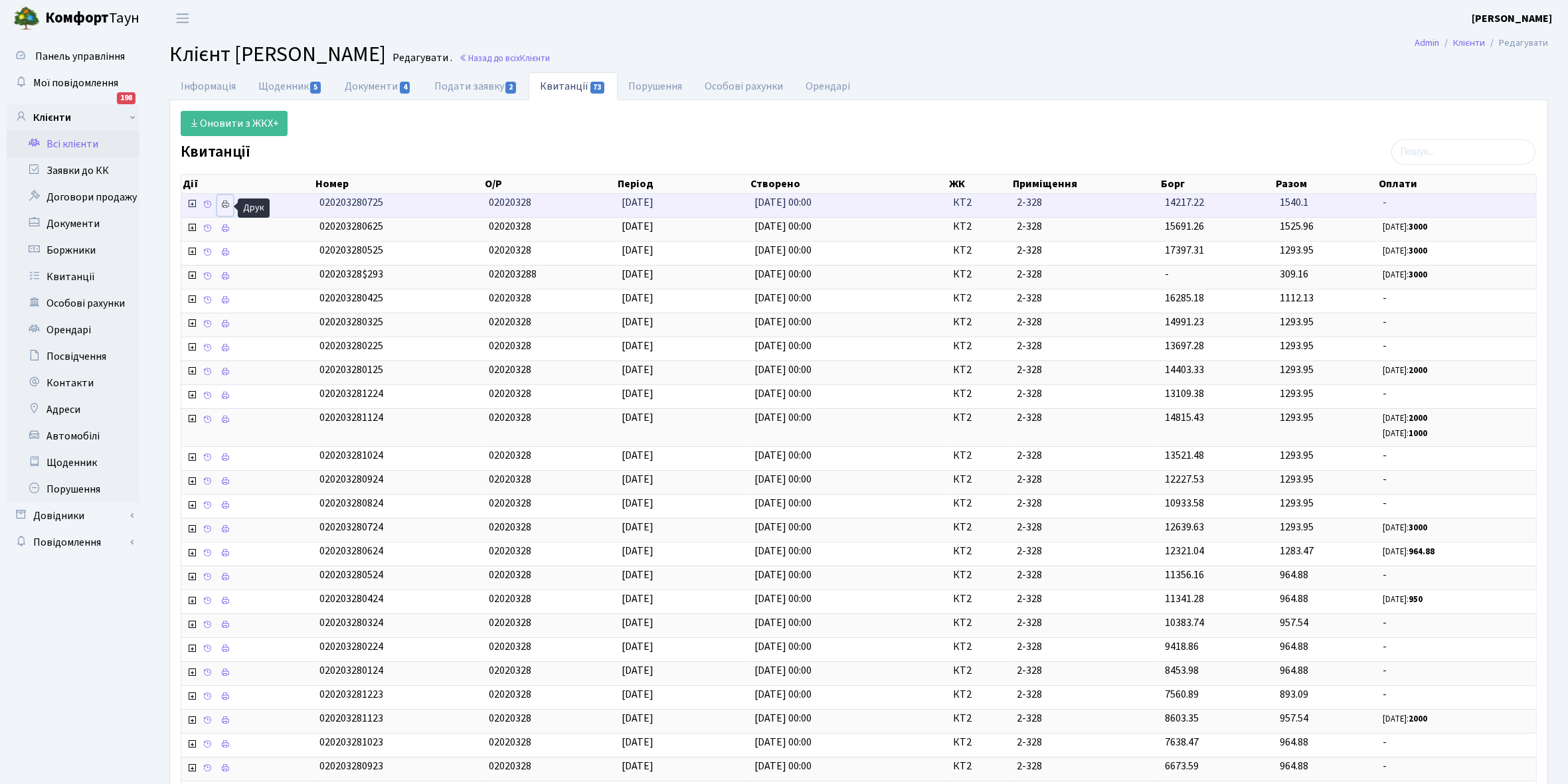
click at [227, 204] on icon at bounding box center [224, 204] width 9 height 9
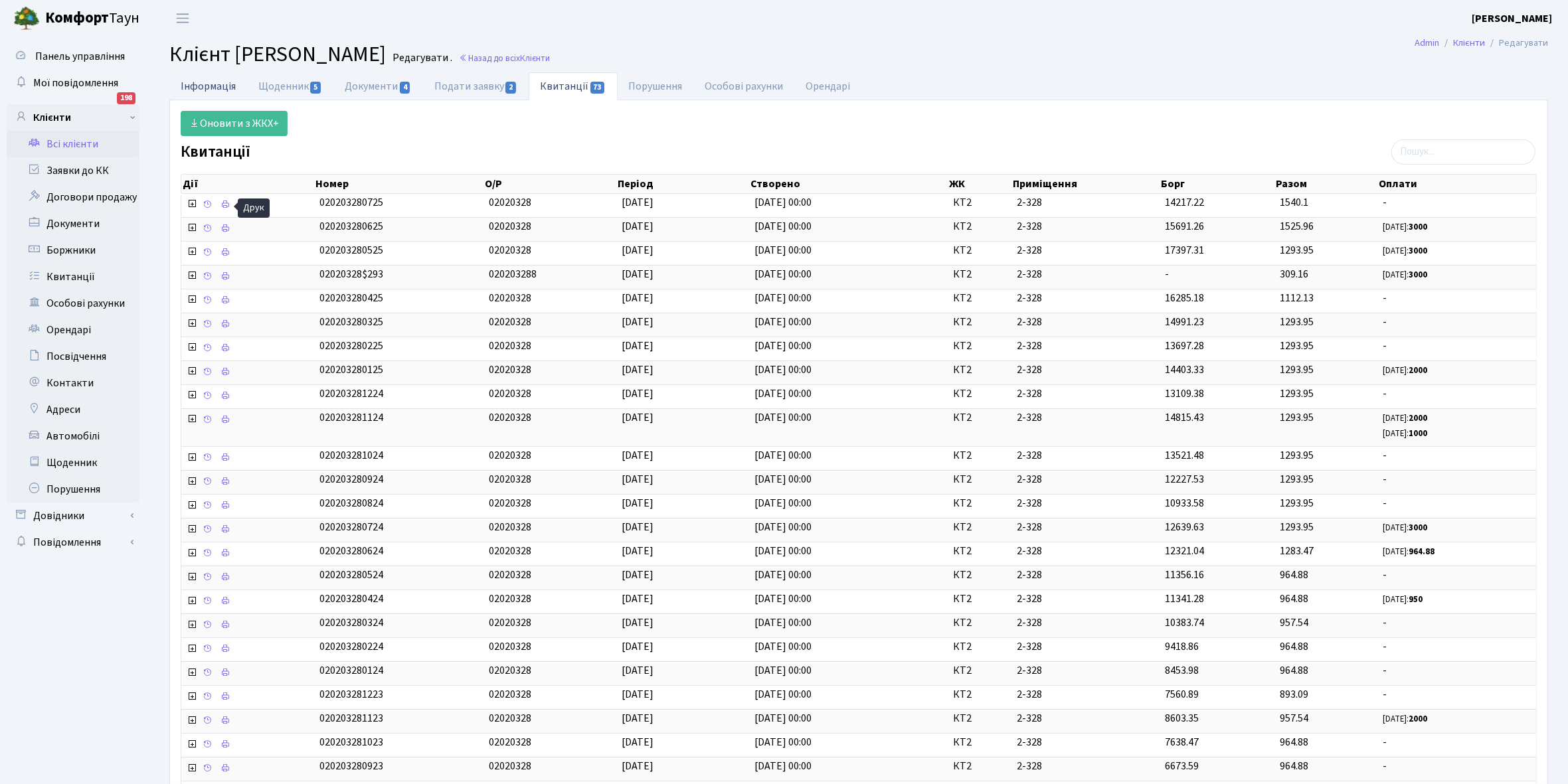
click at [203, 88] on link "Інформація" at bounding box center [208, 85] width 78 height 27
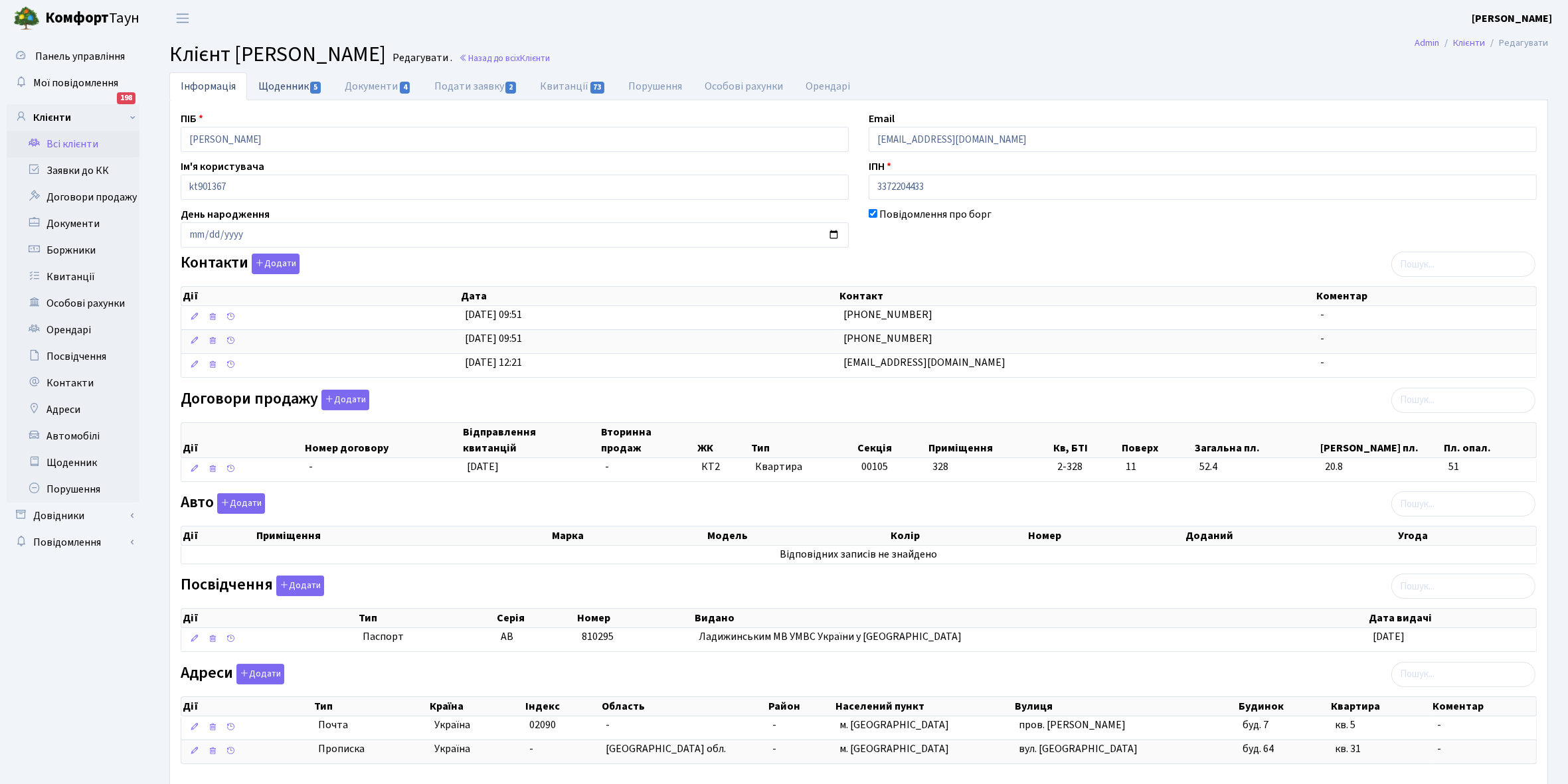
click at [281, 87] on link "Щоденник 5" at bounding box center [290, 85] width 87 height 27
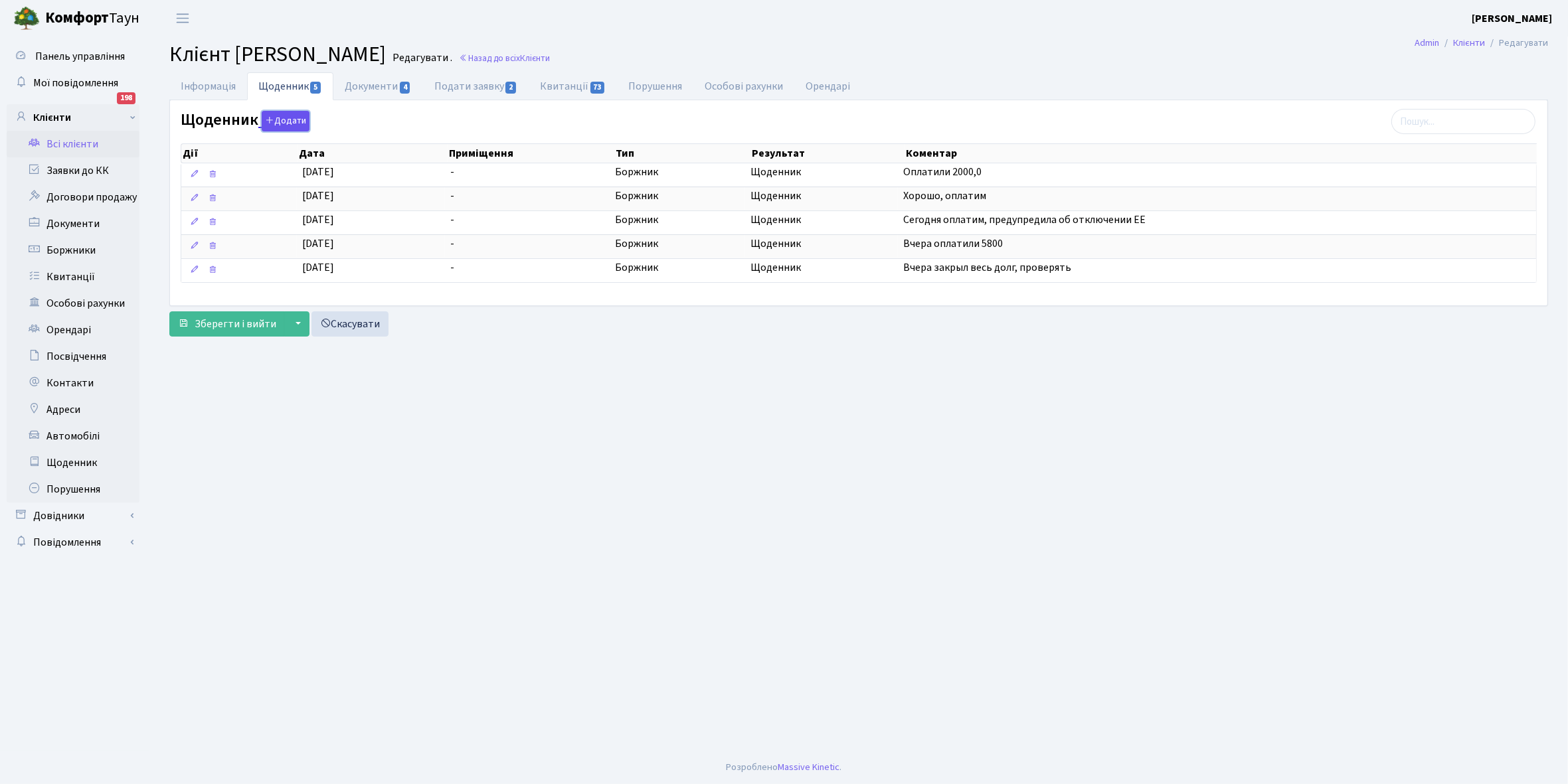
click at [279, 123] on button "Додати" at bounding box center [285, 121] width 47 height 20
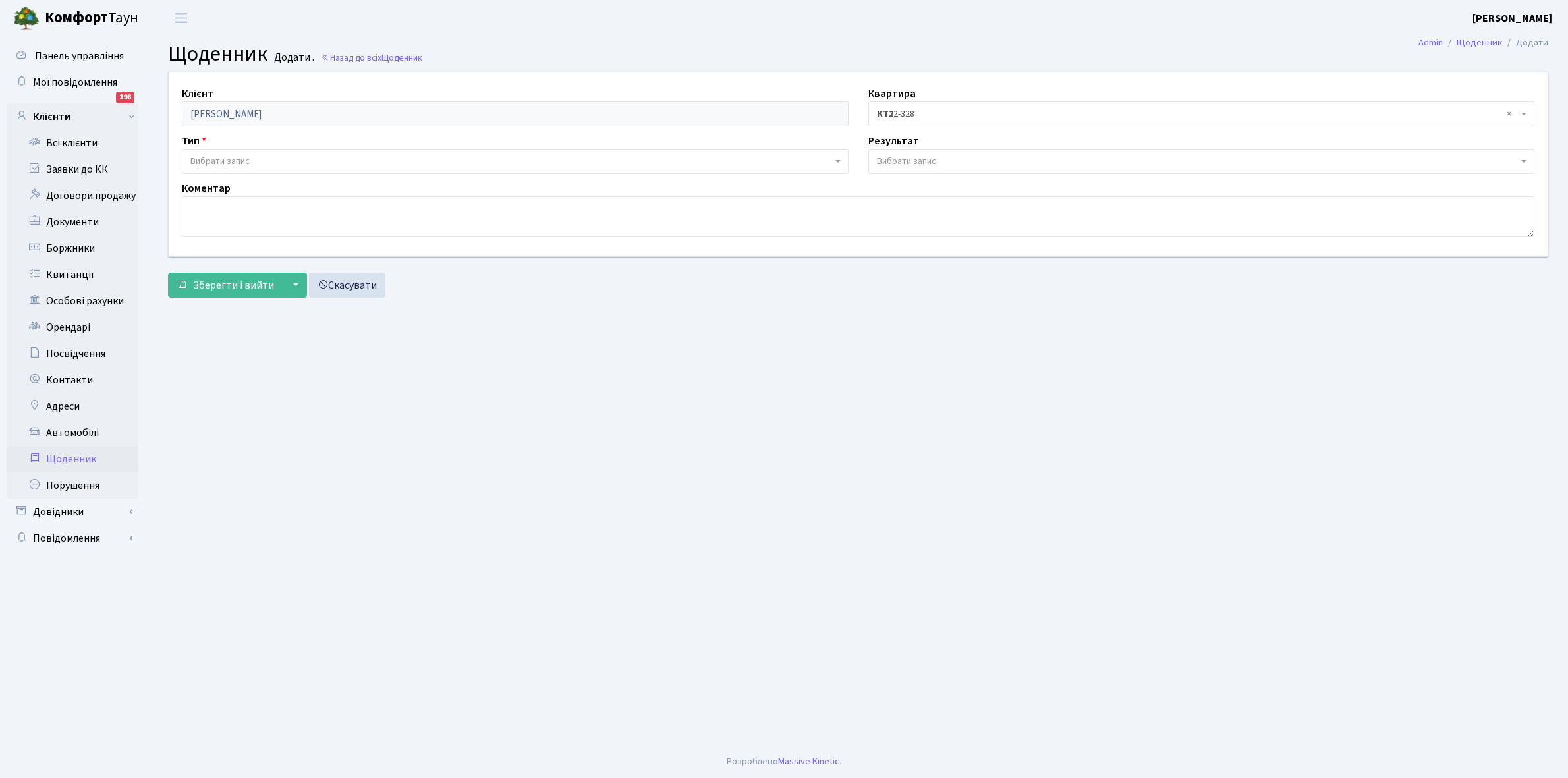
click at [222, 156] on span "Вибрати запис" at bounding box center [220, 161] width 59 height 13
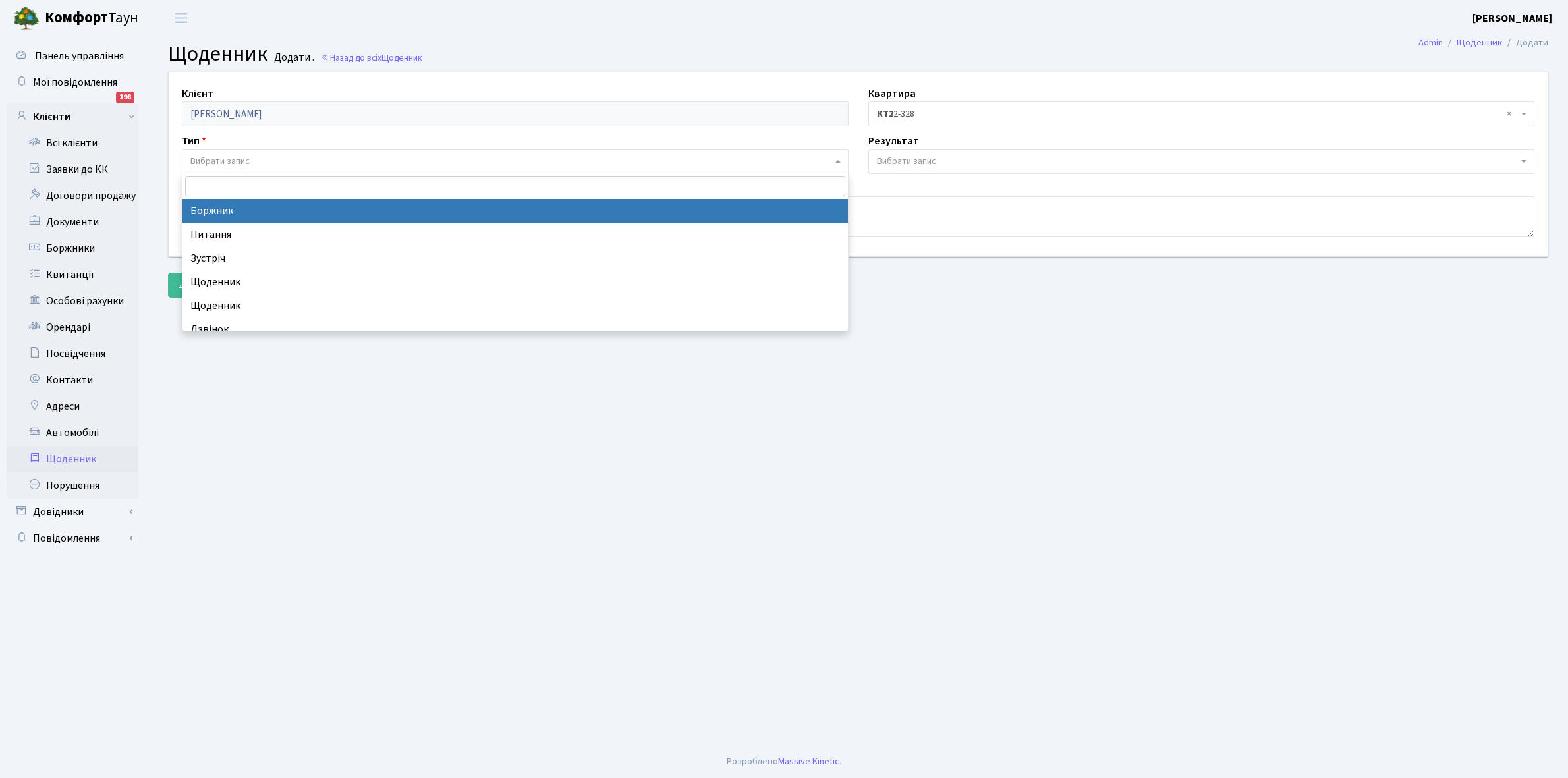
select select "189"
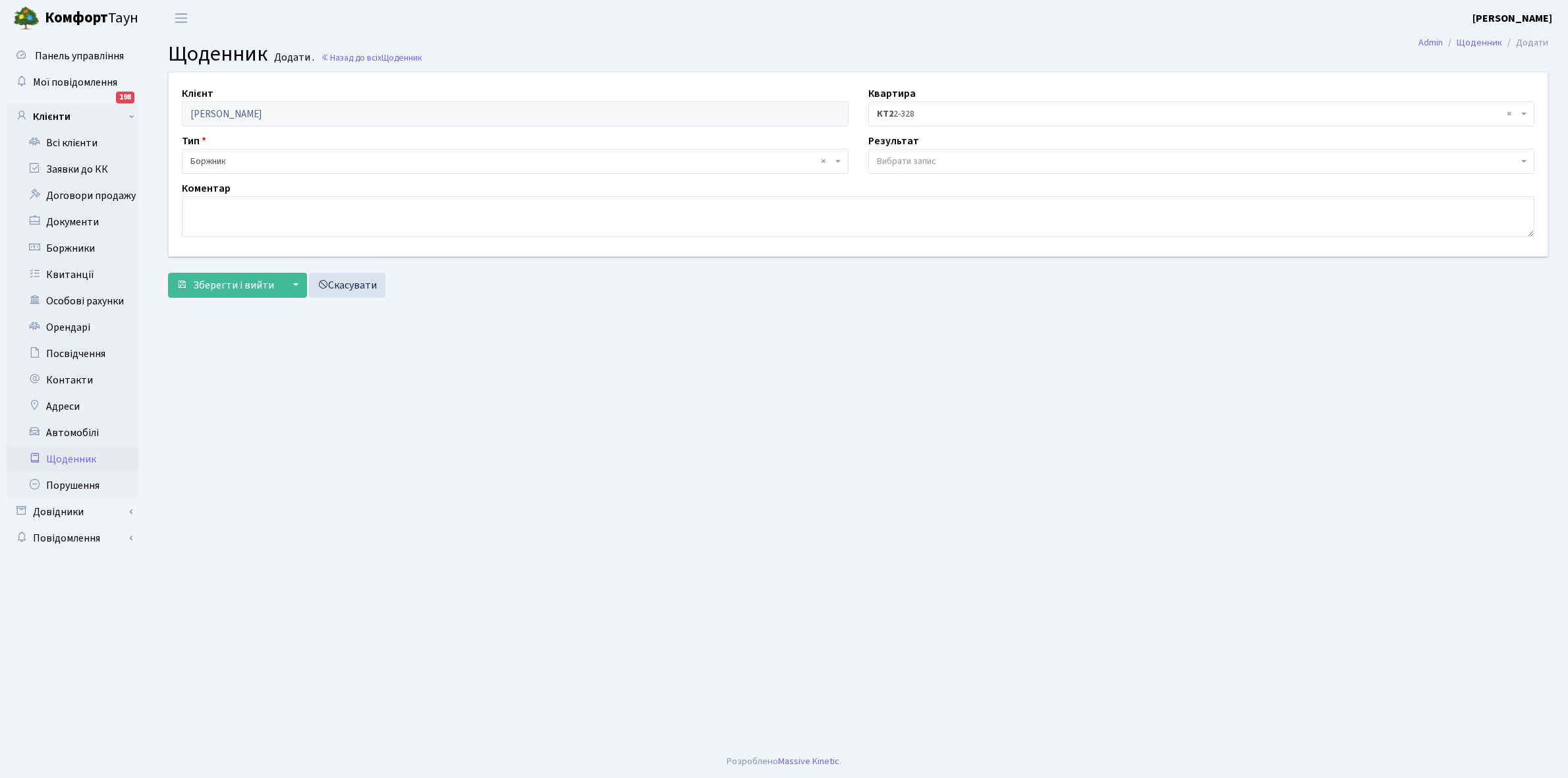
click at [946, 150] on span "Вибрати запис" at bounding box center [1201, 161] width 666 height 25
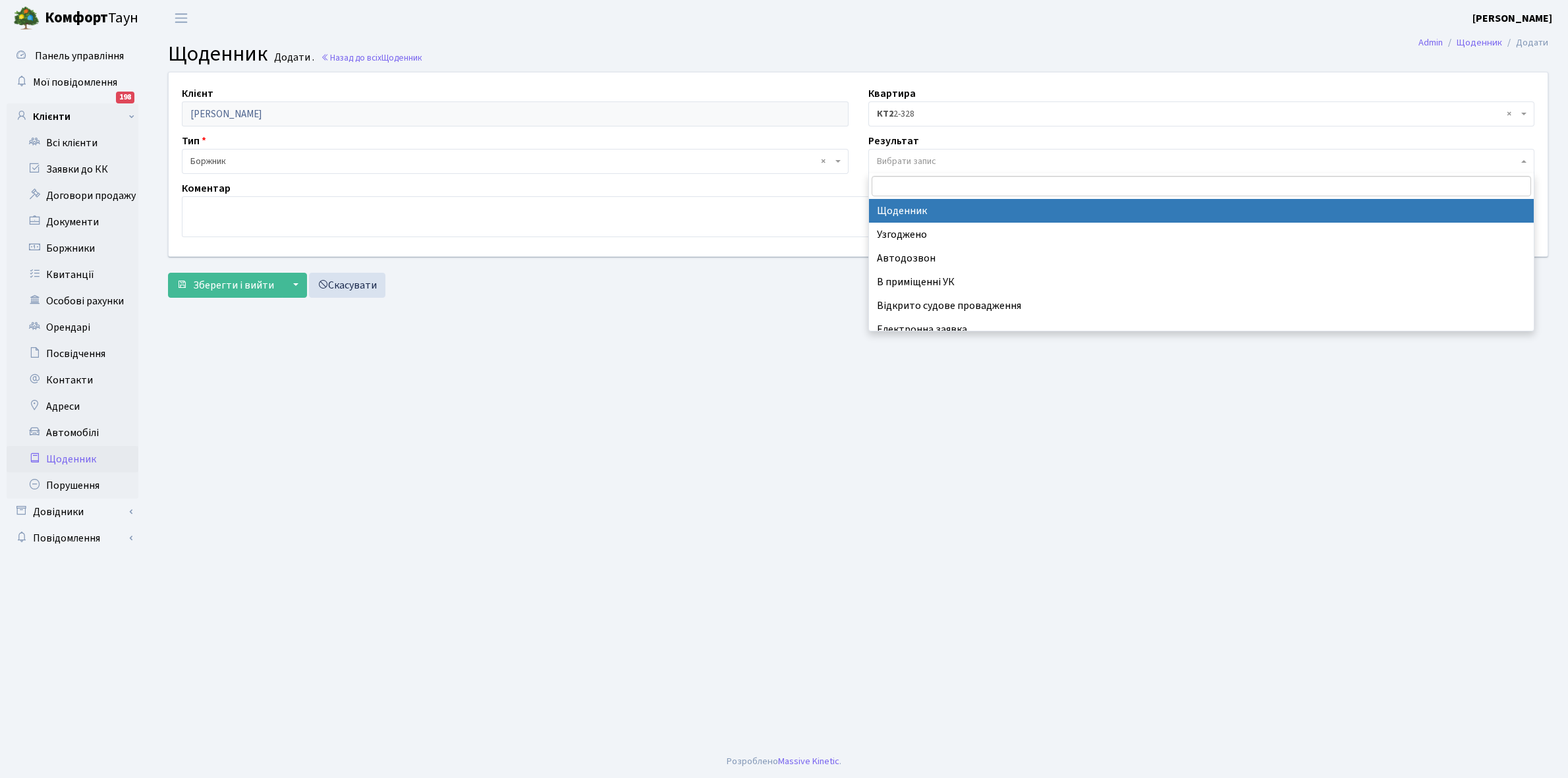
select select "14"
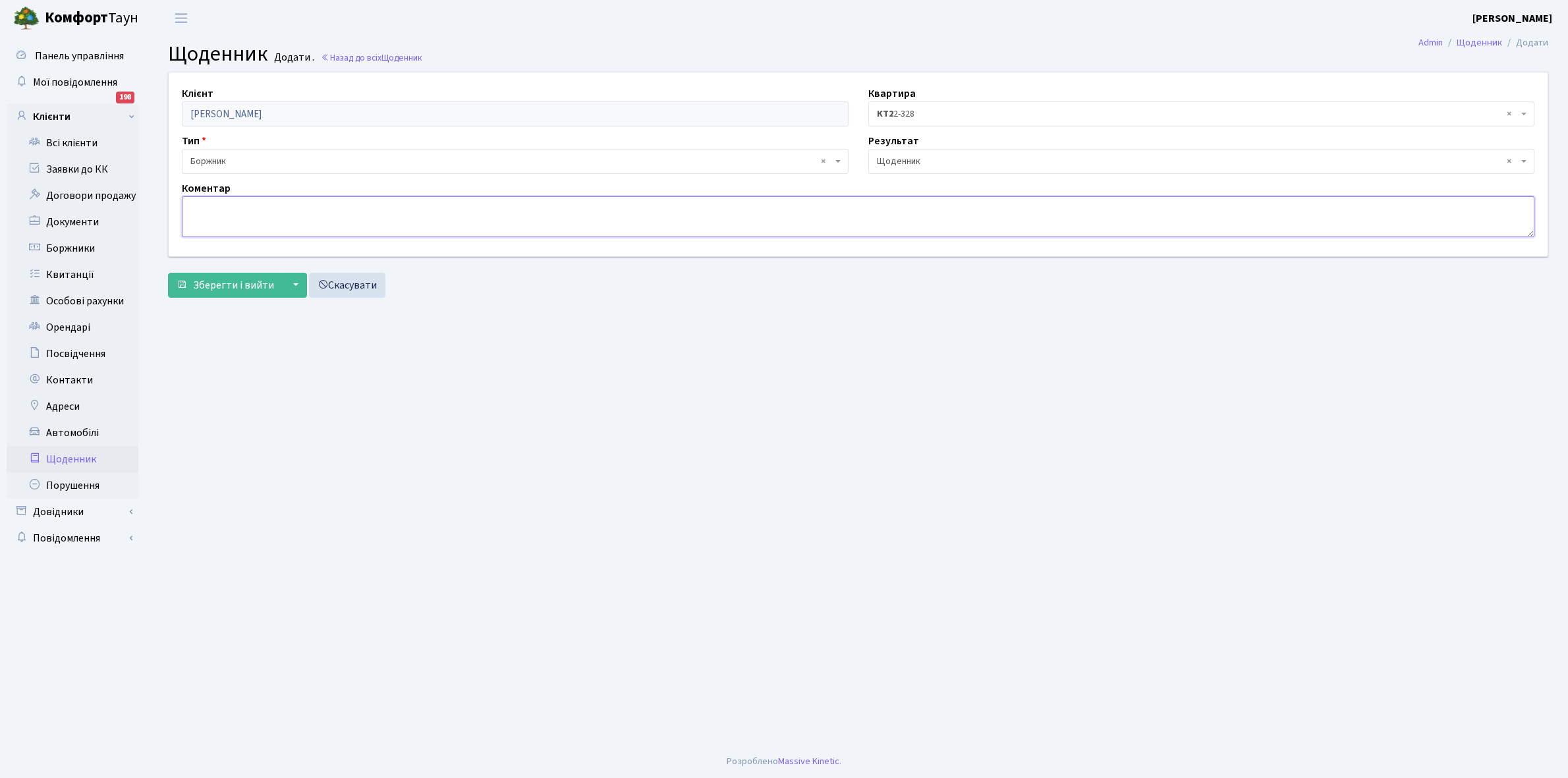
click at [209, 208] on textarea at bounding box center [858, 217] width 1352 height 41
type textarea "о"
click at [229, 205] on textarea "Оплатив 6800 грн" at bounding box center [858, 217] width 1352 height 41
type textarea "Оплатив частину боргу 6800 грн"
click at [230, 282] on span "Зберегти і вийти" at bounding box center [234, 286] width 81 height 15
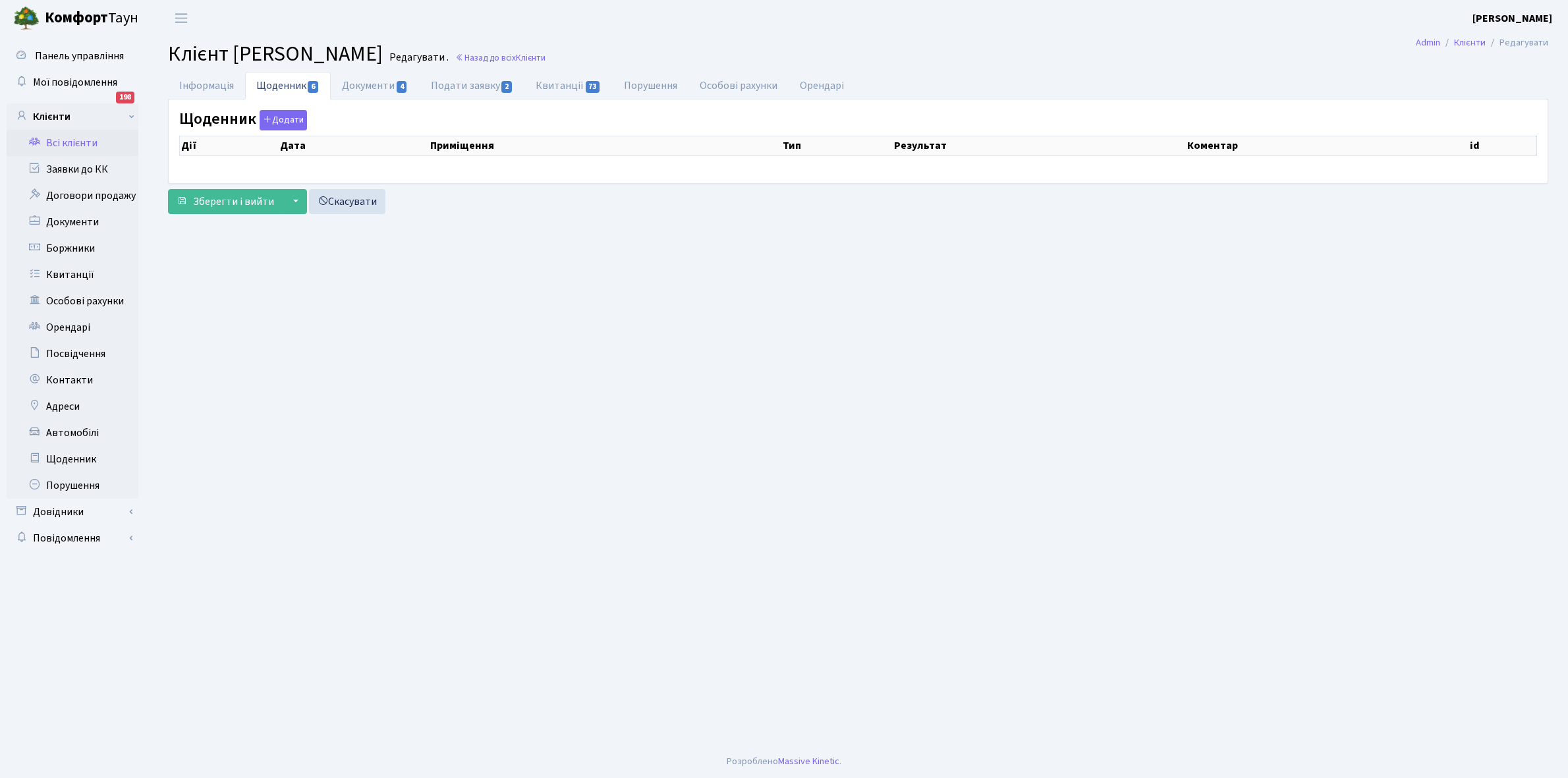
select select "25"
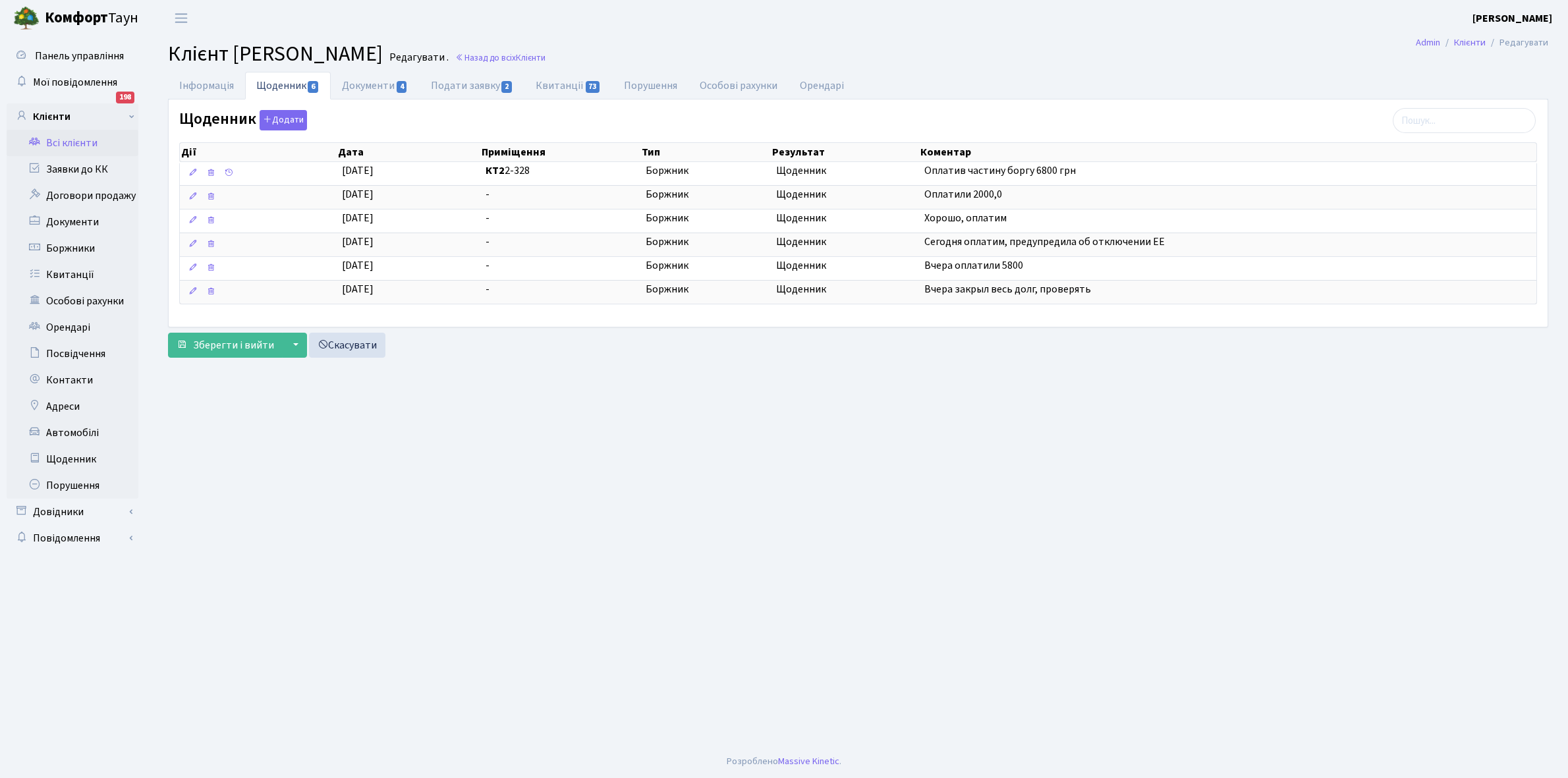
click at [71, 142] on link "Всі клієнти" at bounding box center [72, 143] width 131 height 26
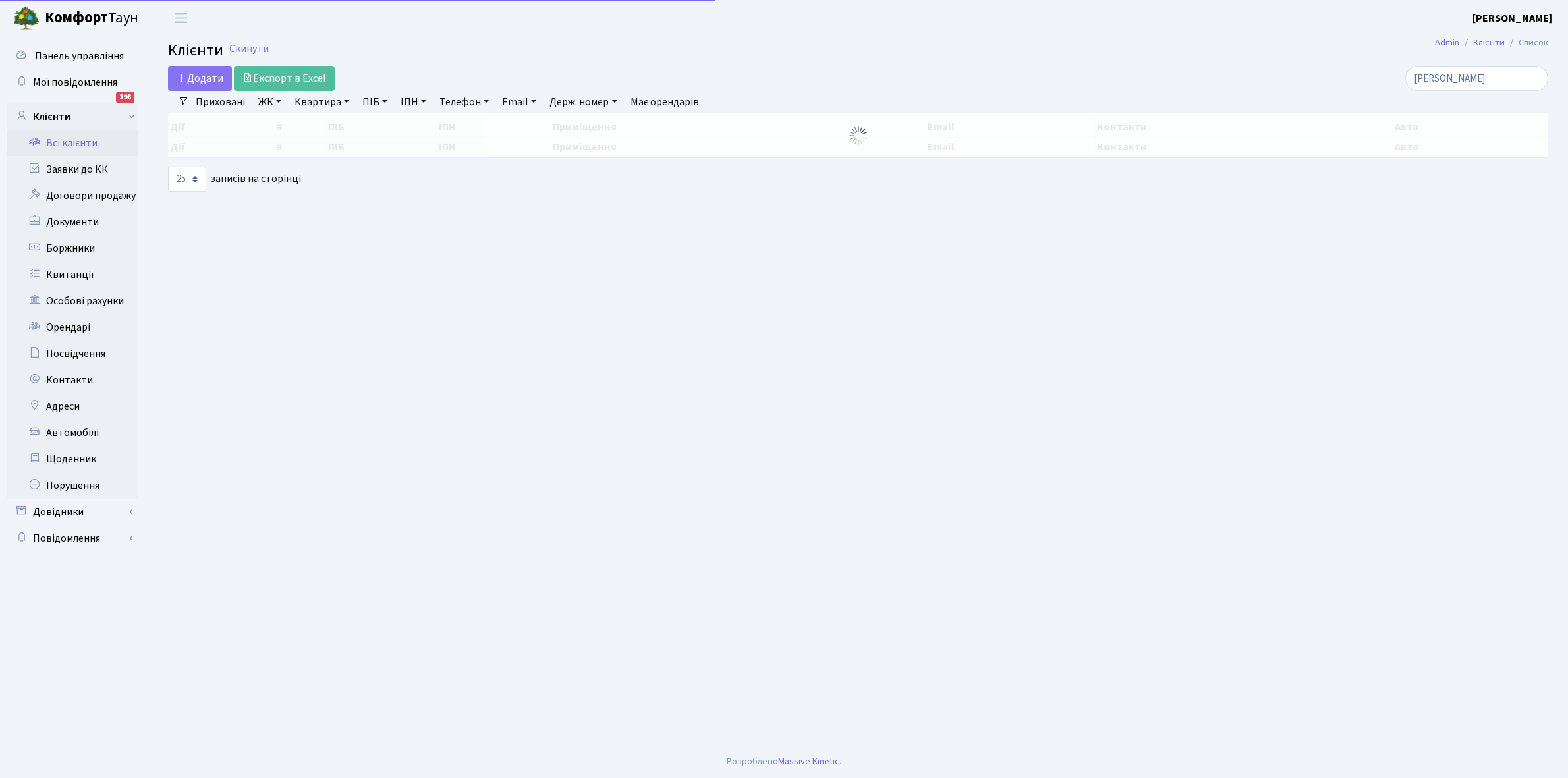
select select "25"
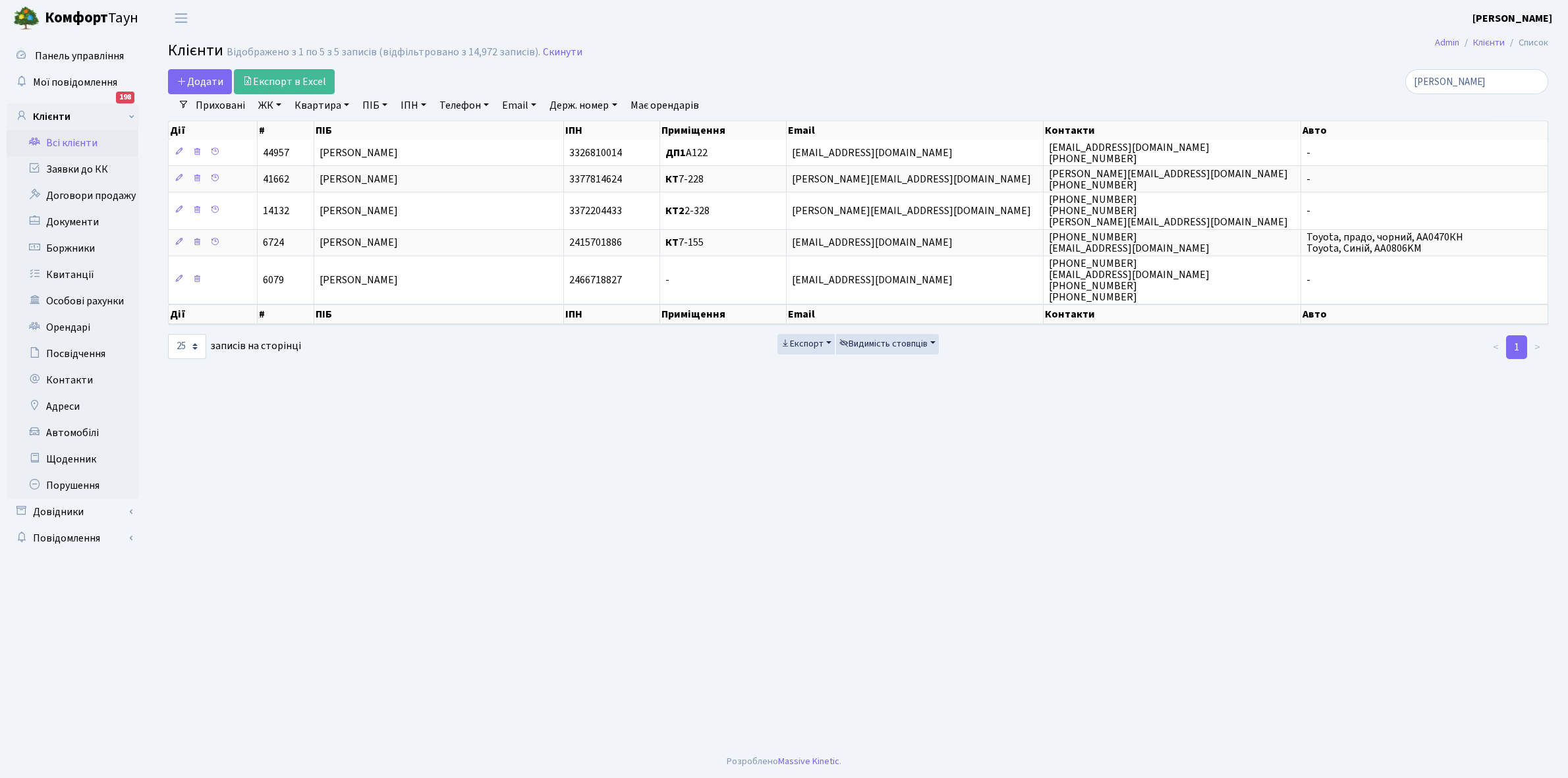
click at [71, 140] on link "Всі клієнти" at bounding box center [72, 143] width 131 height 26
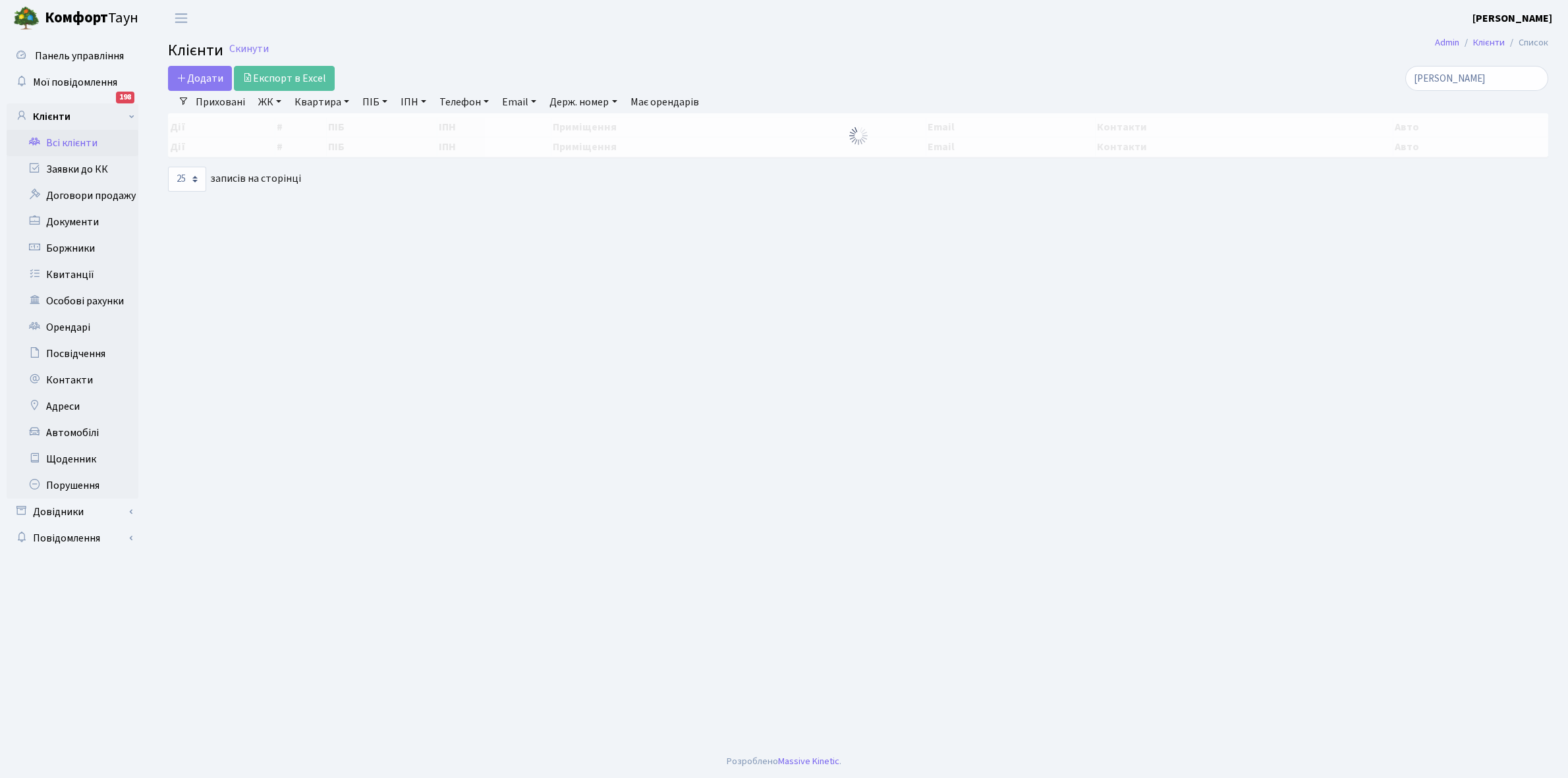
select select "25"
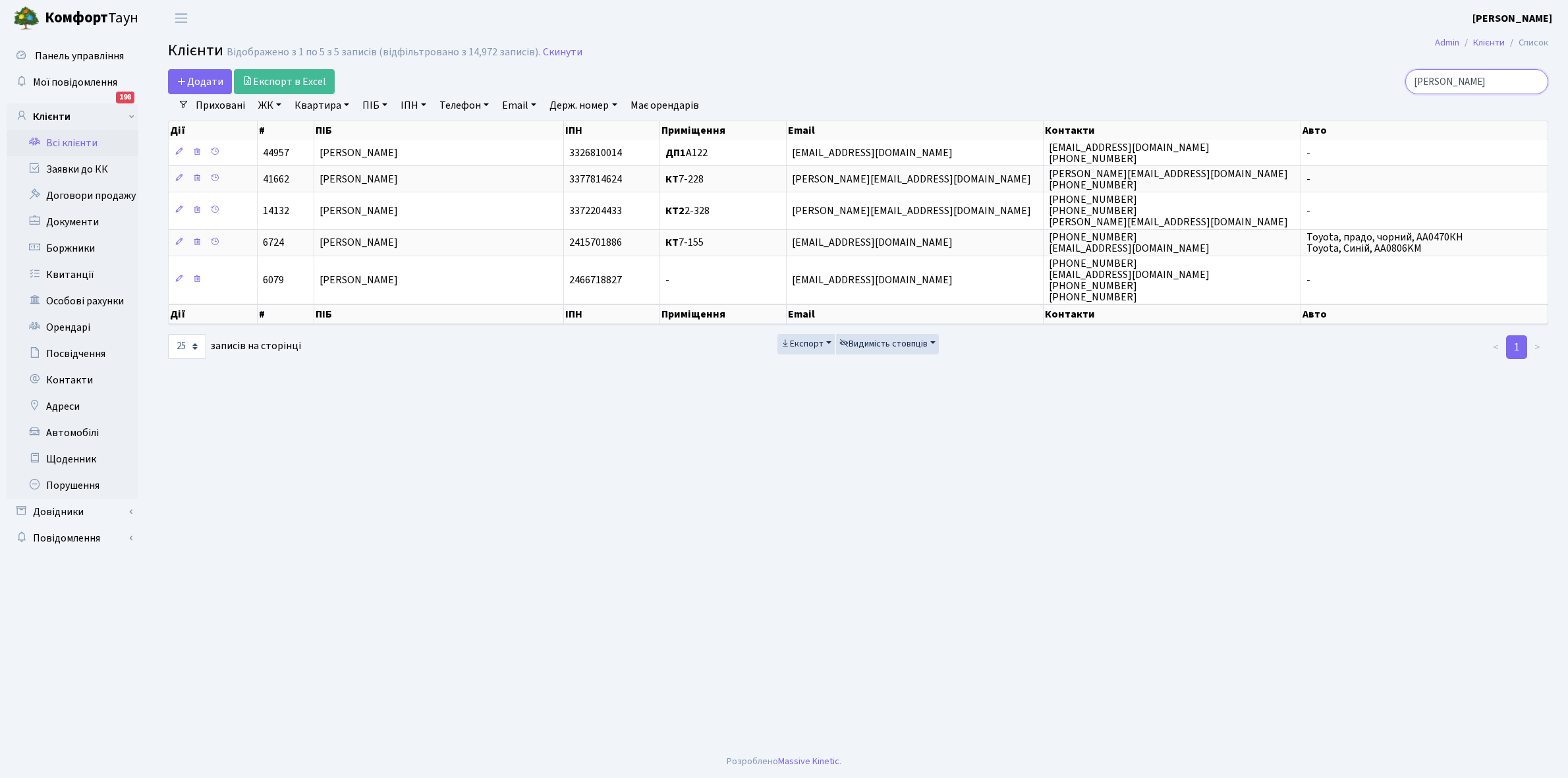
click at [1467, 79] on input "супрун" at bounding box center [1476, 81] width 143 height 25
type input "с"
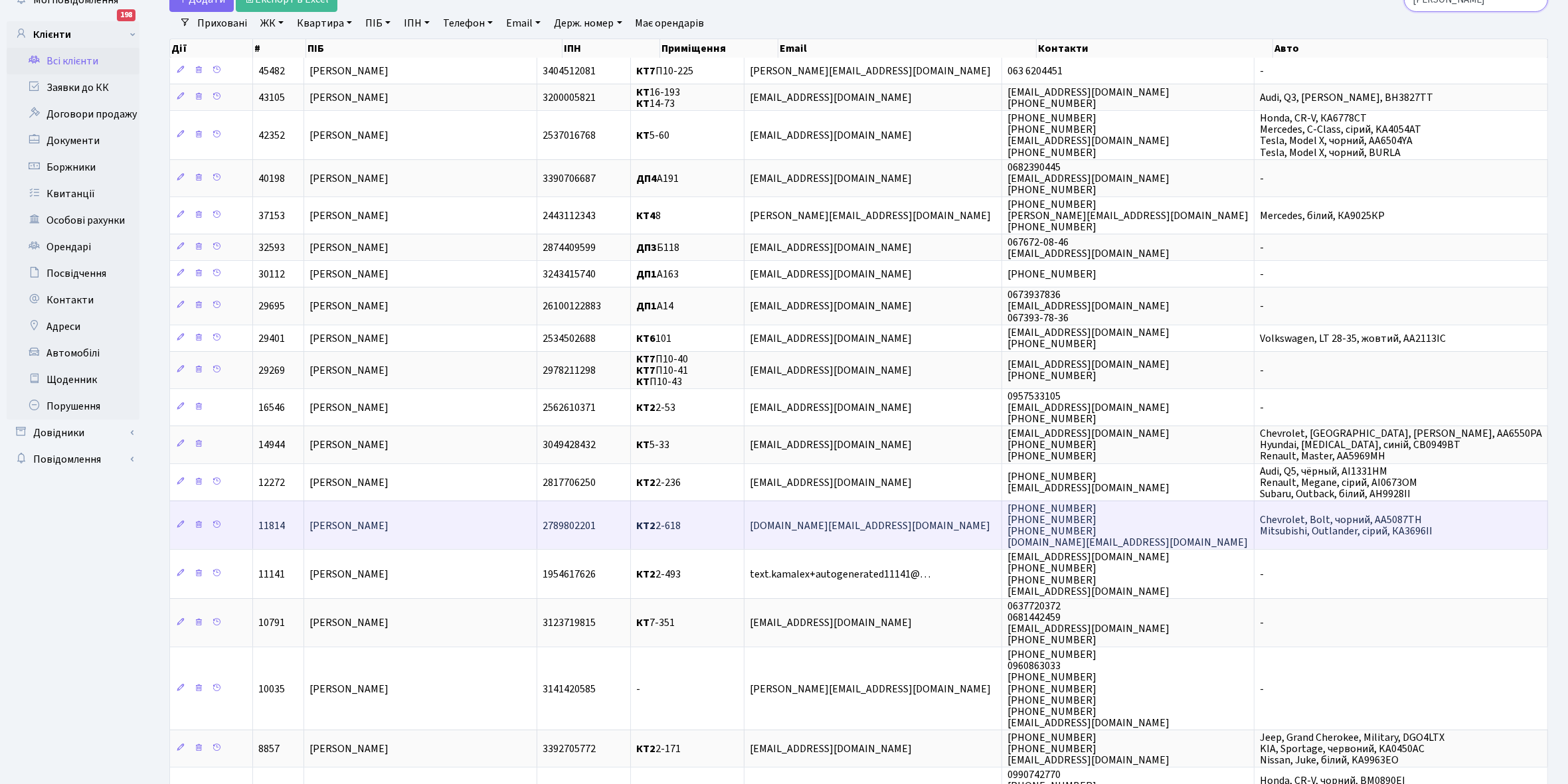
scroll to position [166, 0]
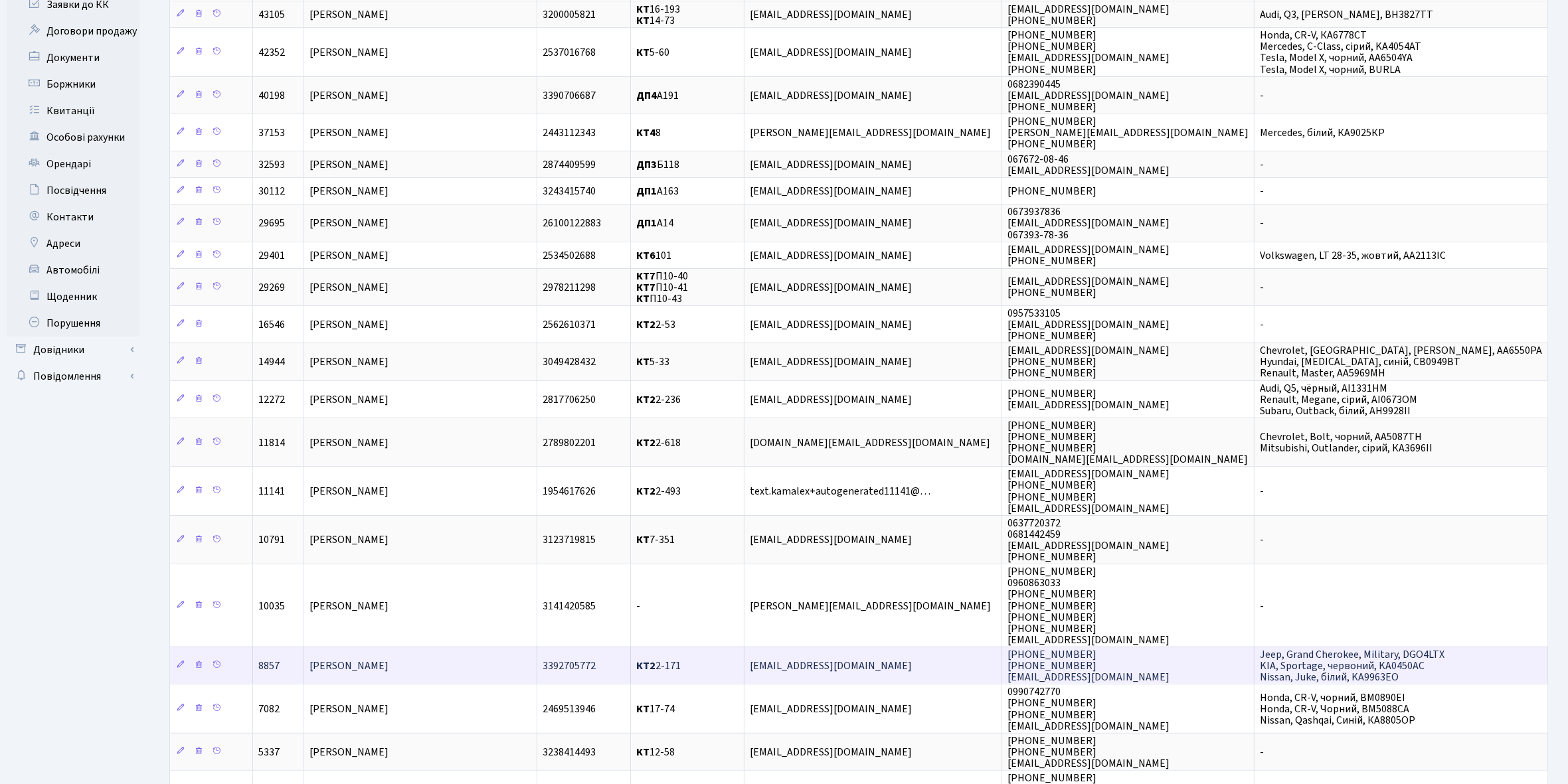
type input "ткаченко"
click at [389, 658] on span "[PERSON_NAME] [PERSON_NAME]" at bounding box center [348, 665] width 79 height 15
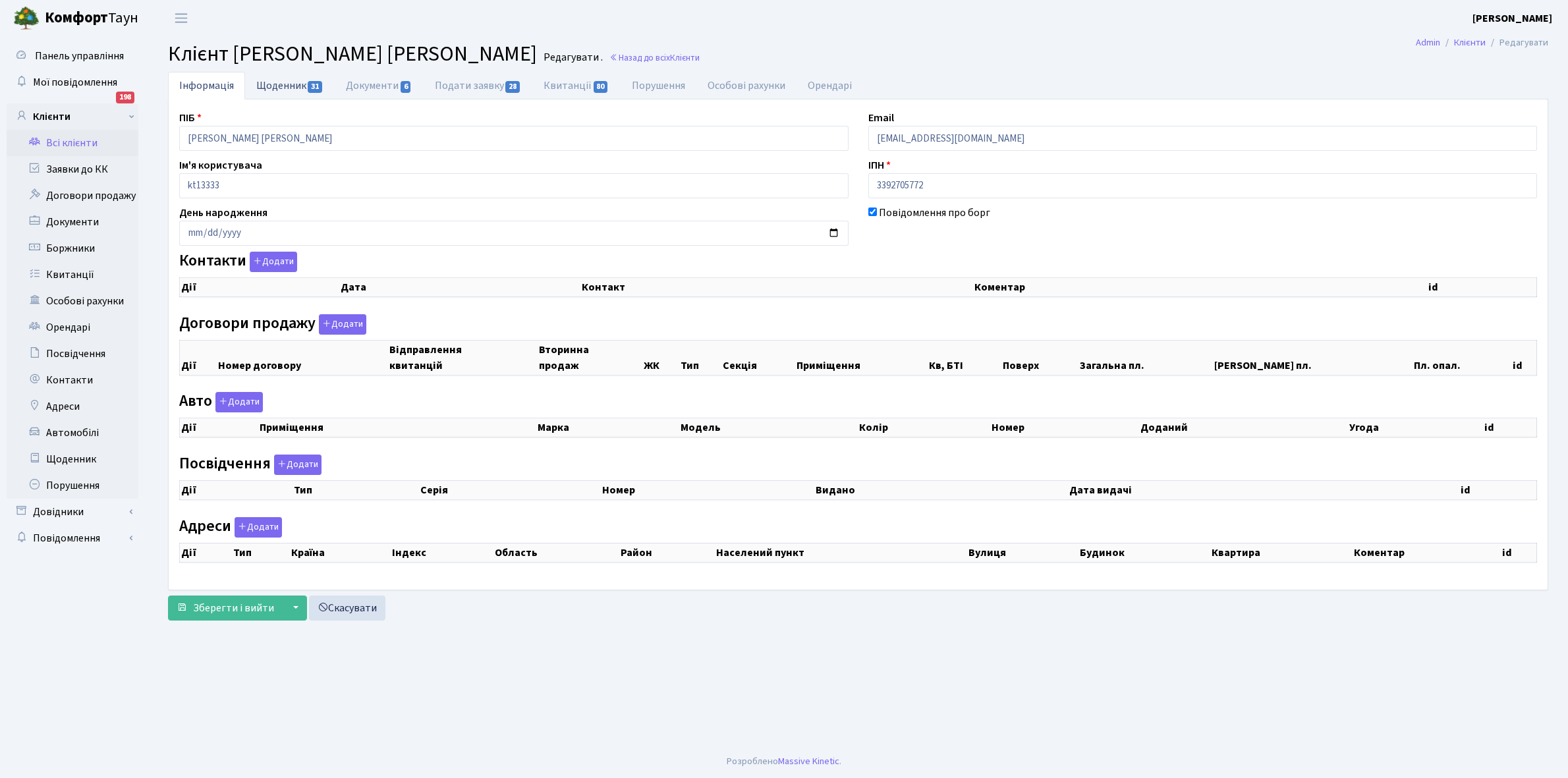
checkbox input "true"
select select "25"
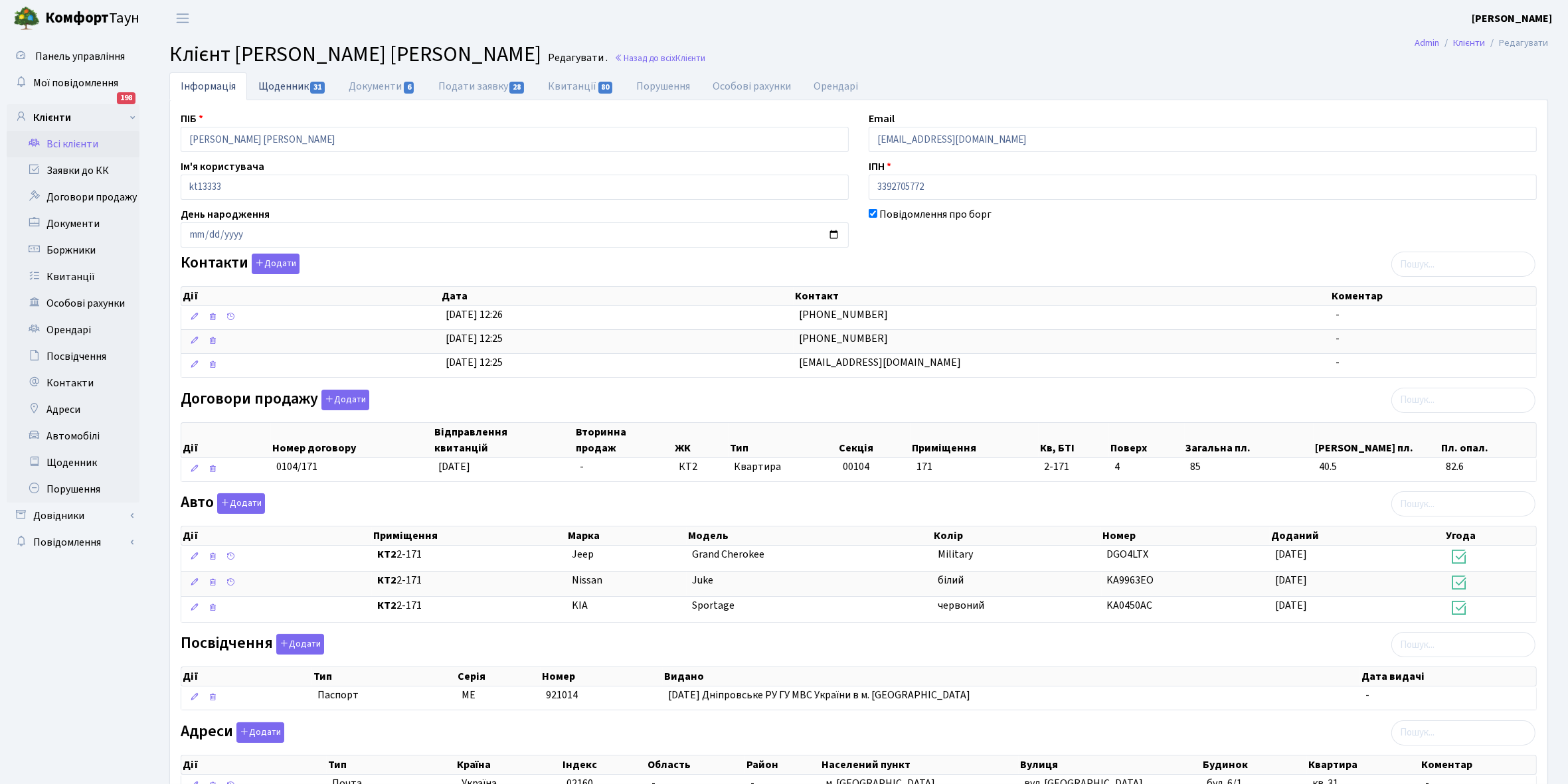
click at [279, 83] on link "Щоденник 31" at bounding box center [292, 85] width 90 height 27
select select "25"
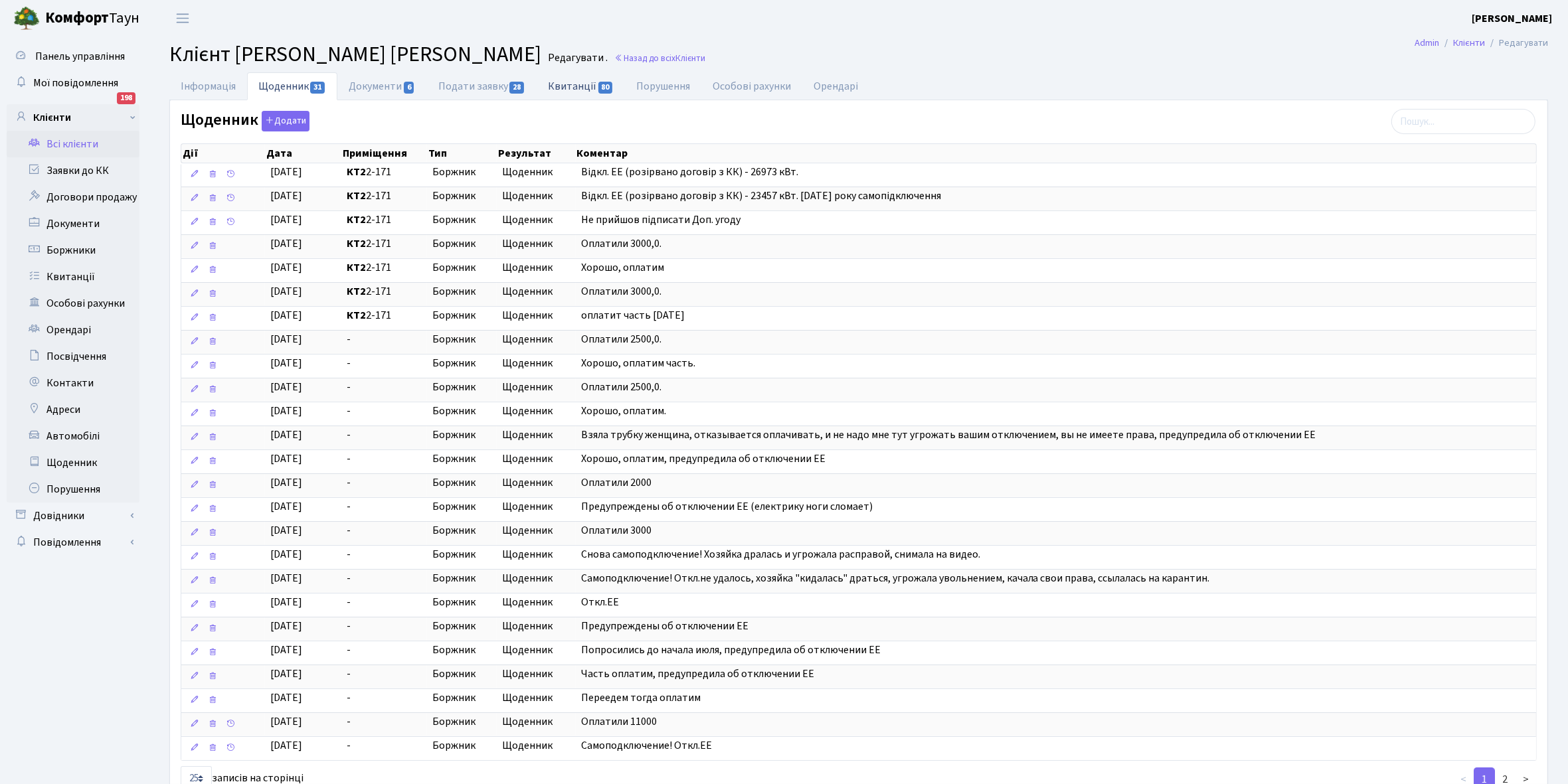
click at [568, 83] on link "Квитанції 80" at bounding box center [581, 85] width 88 height 27
select select "25"
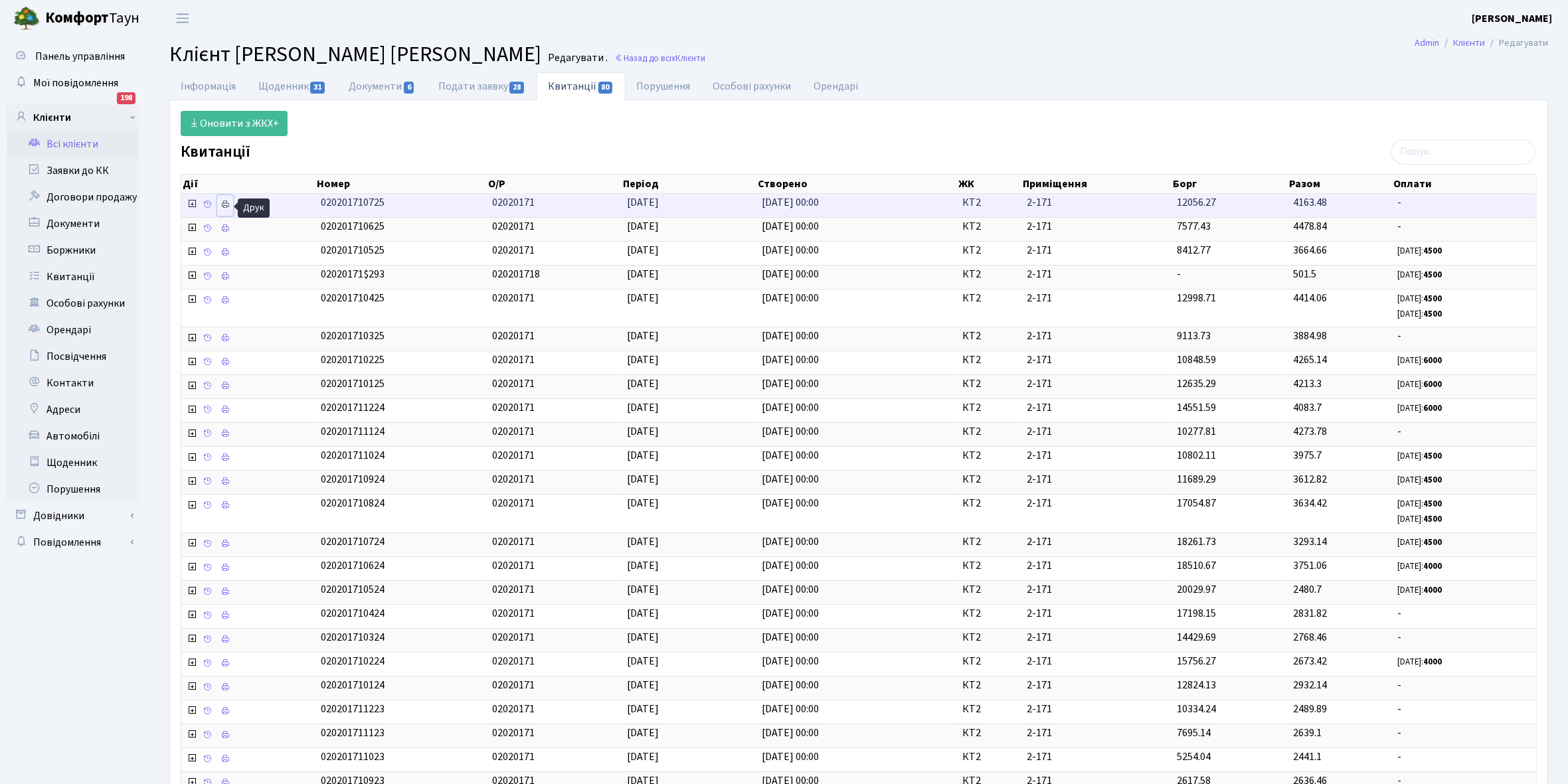
click at [227, 206] on icon at bounding box center [224, 204] width 9 height 9
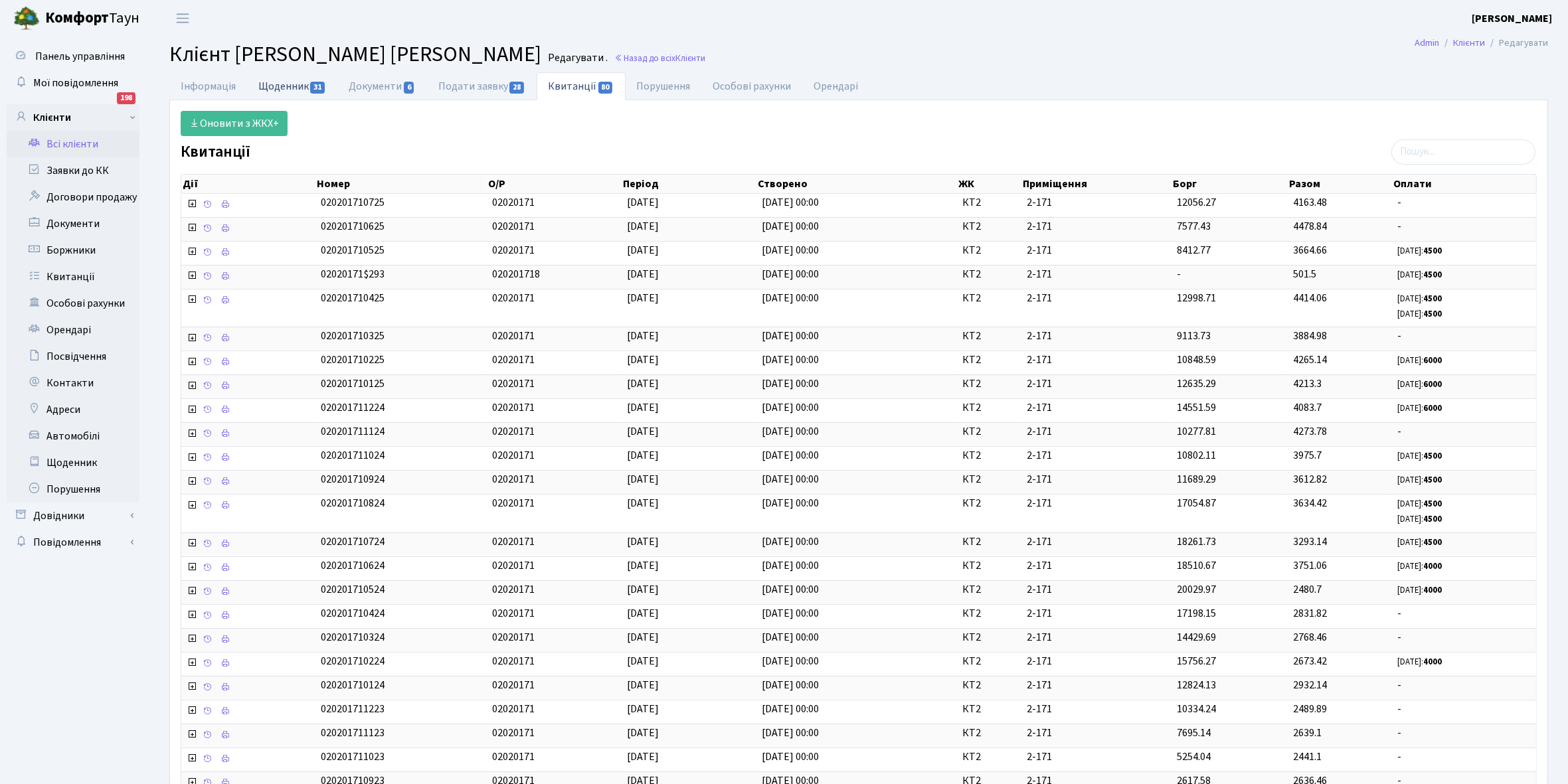
click at [267, 85] on link "Щоденник 31" at bounding box center [292, 85] width 90 height 27
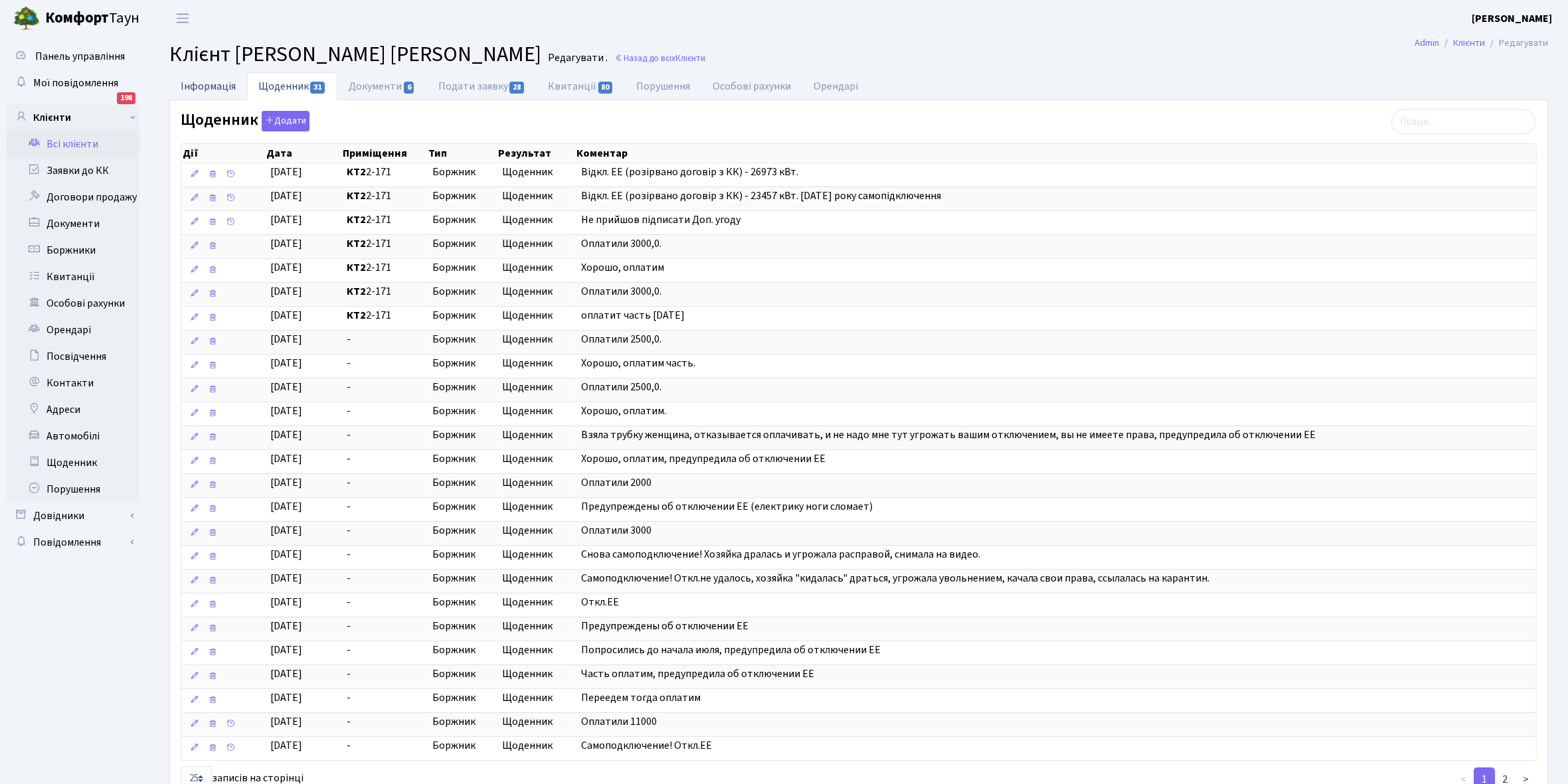
click at [191, 79] on link "Інформація" at bounding box center [208, 85] width 78 height 27
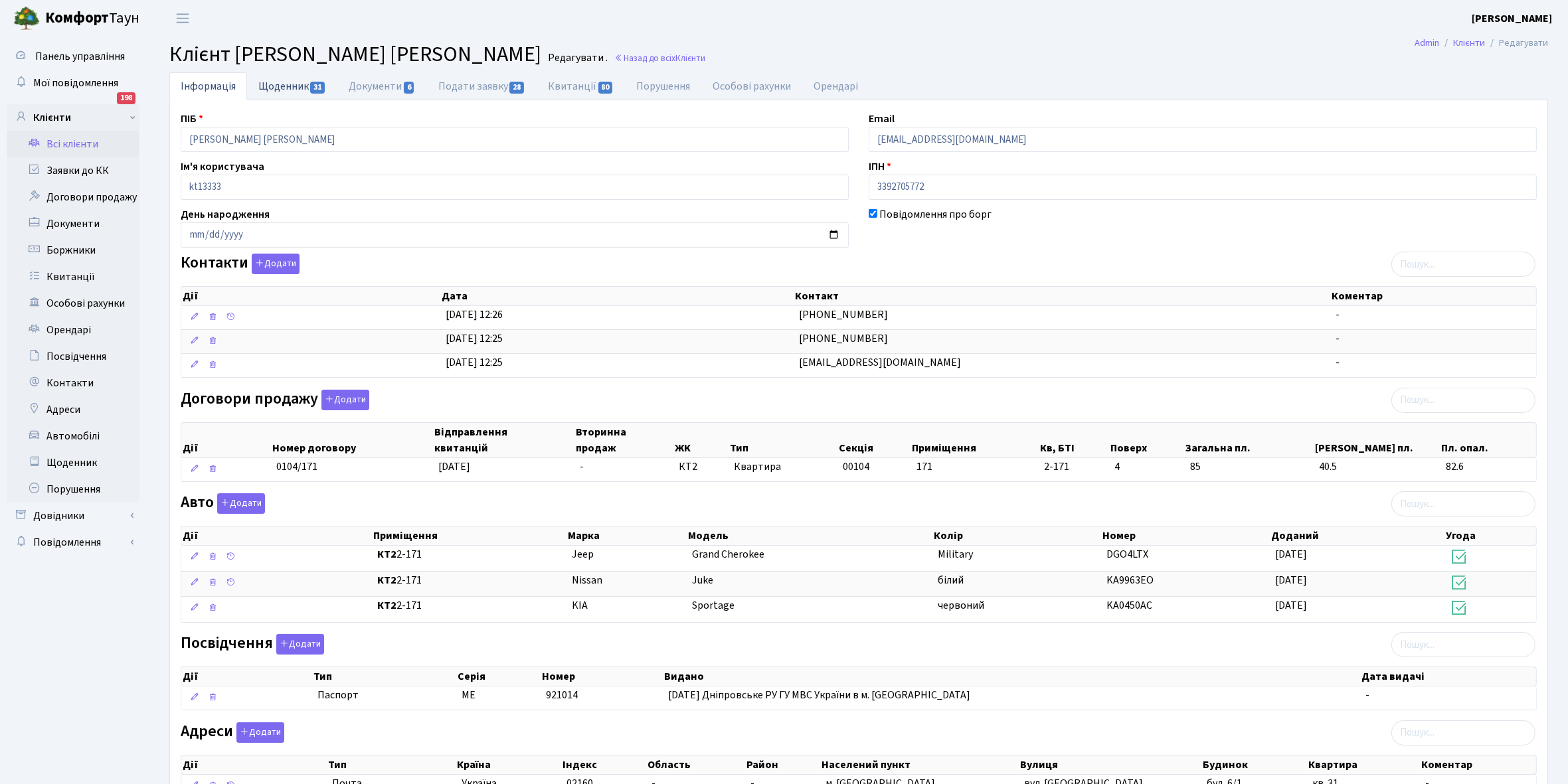
click at [267, 84] on link "Щоденник 31" at bounding box center [292, 85] width 90 height 27
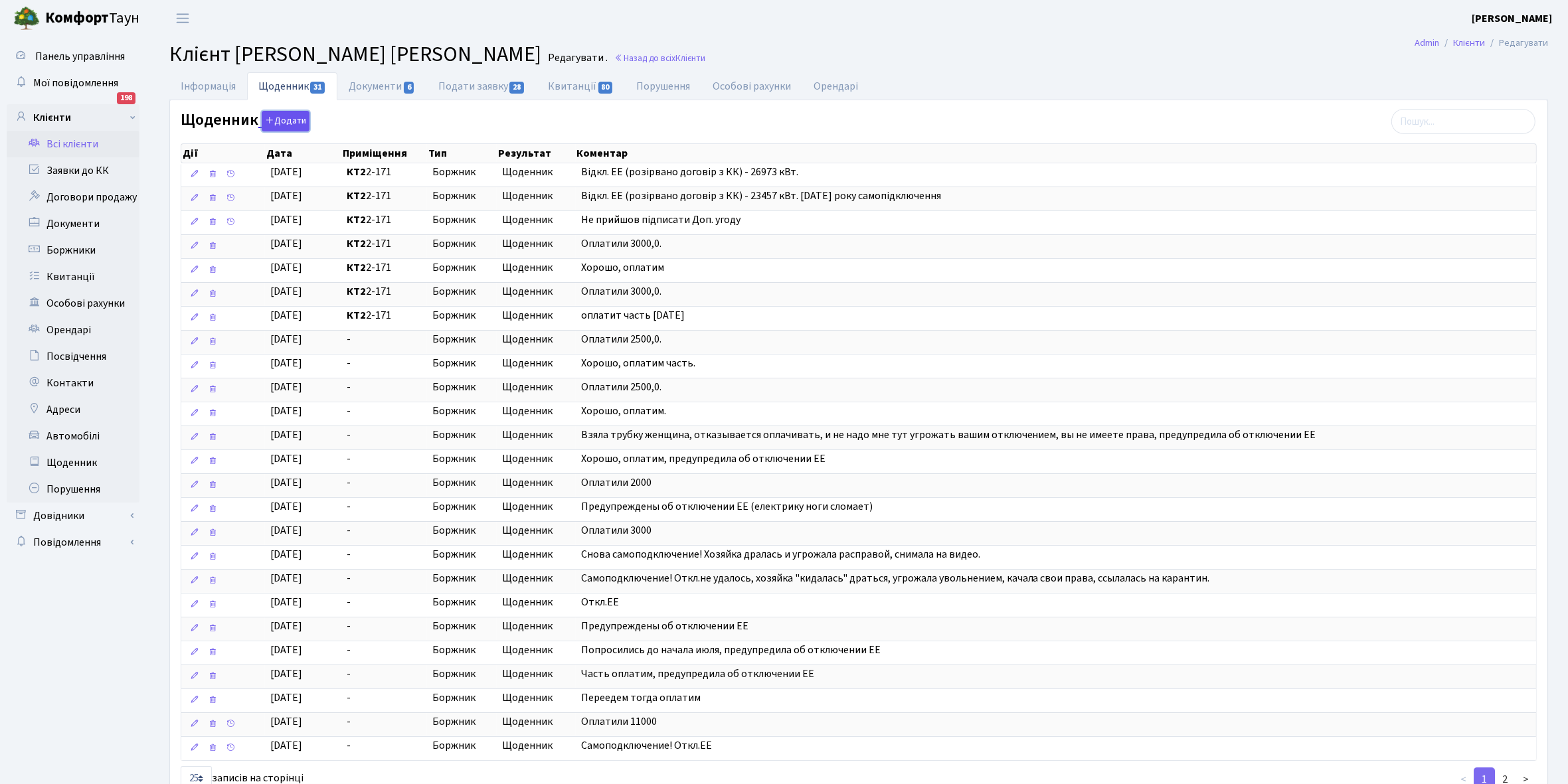
click at [284, 120] on button "Додати" at bounding box center [285, 121] width 47 height 20
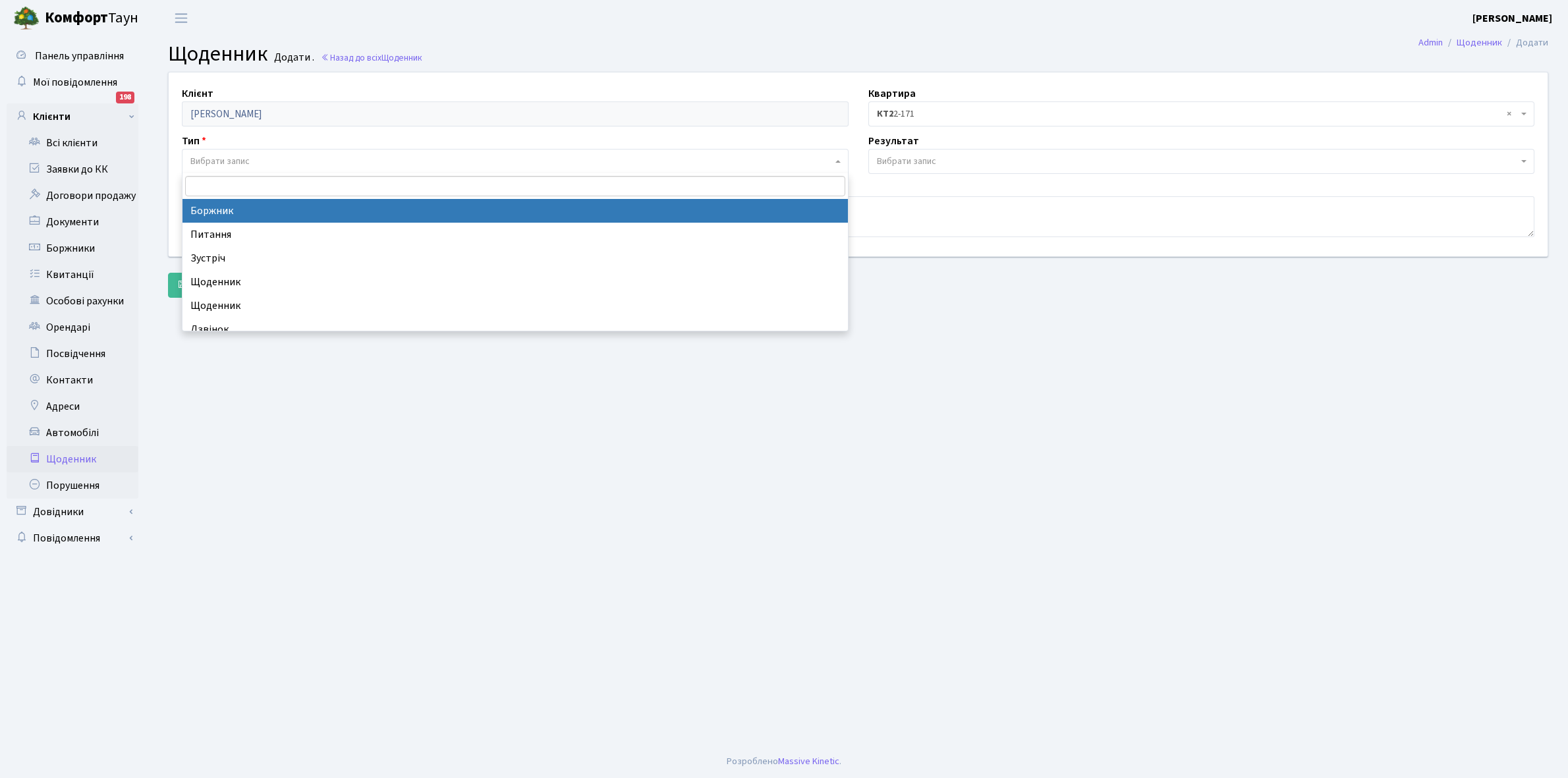
click at [222, 155] on span "Вибрати запис" at bounding box center [220, 161] width 59 height 13
select select "189"
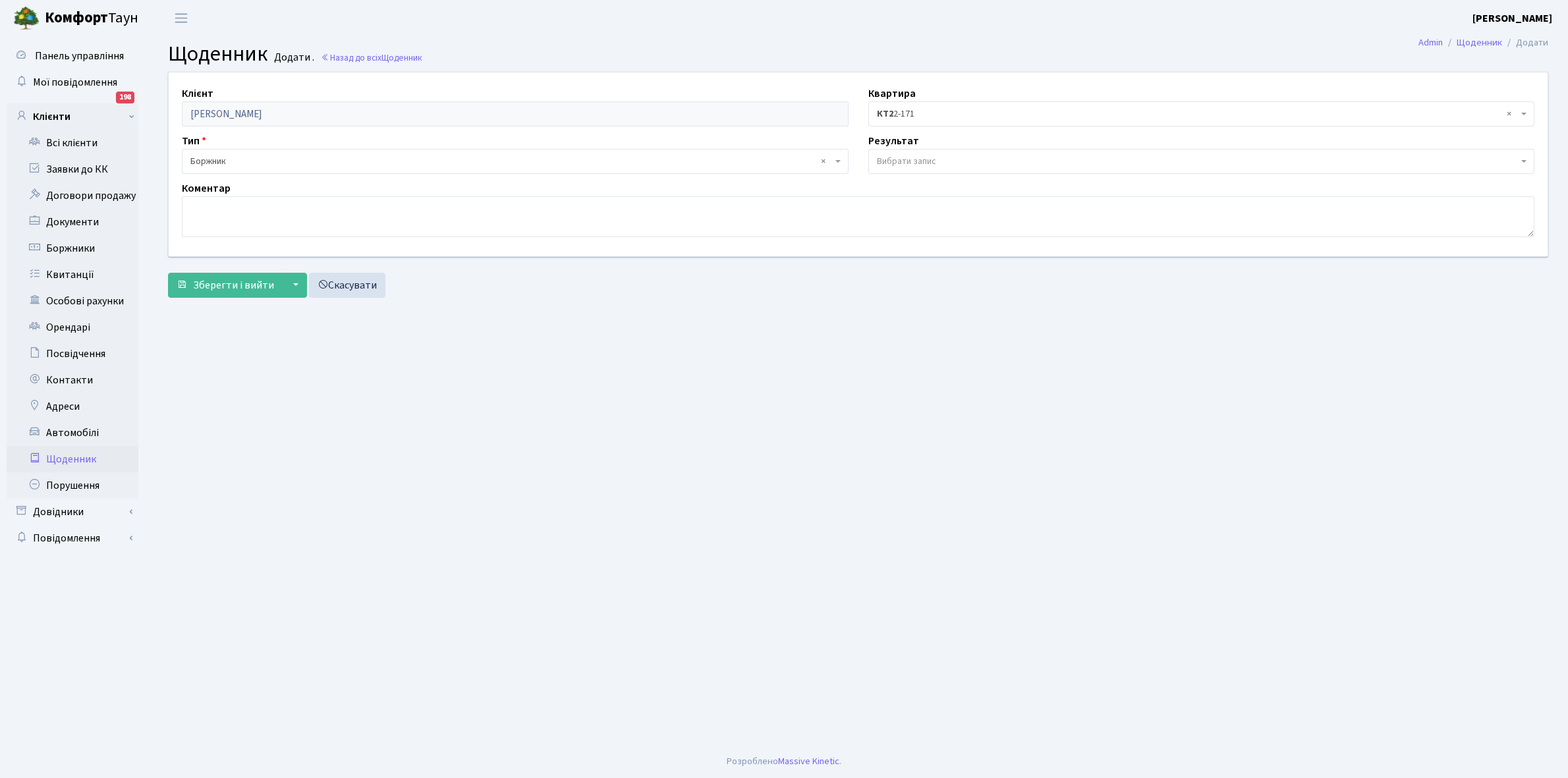
click at [911, 163] on span "Вибрати запис" at bounding box center [906, 161] width 59 height 13
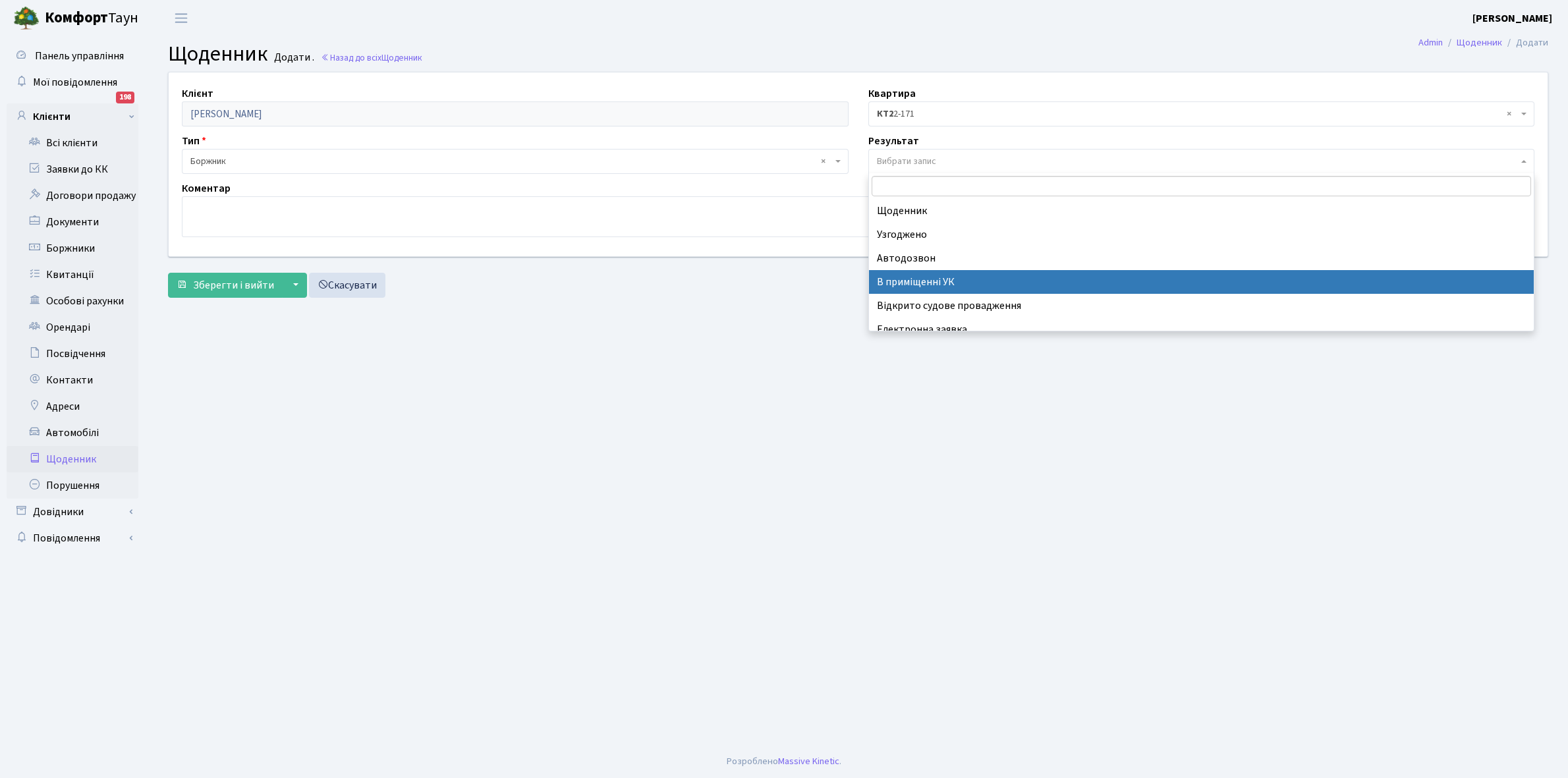
scroll to position [81, 0]
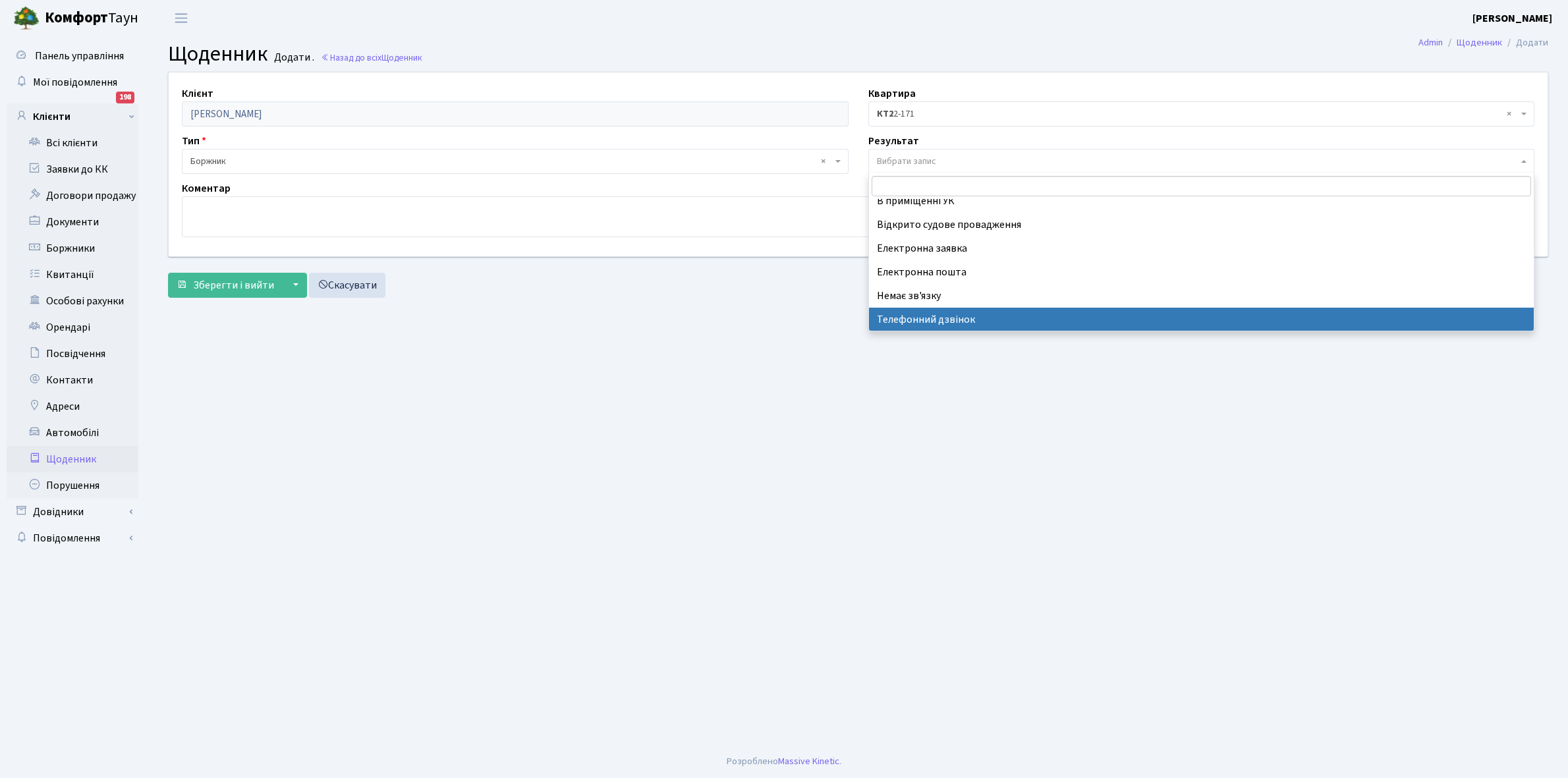
select select "196"
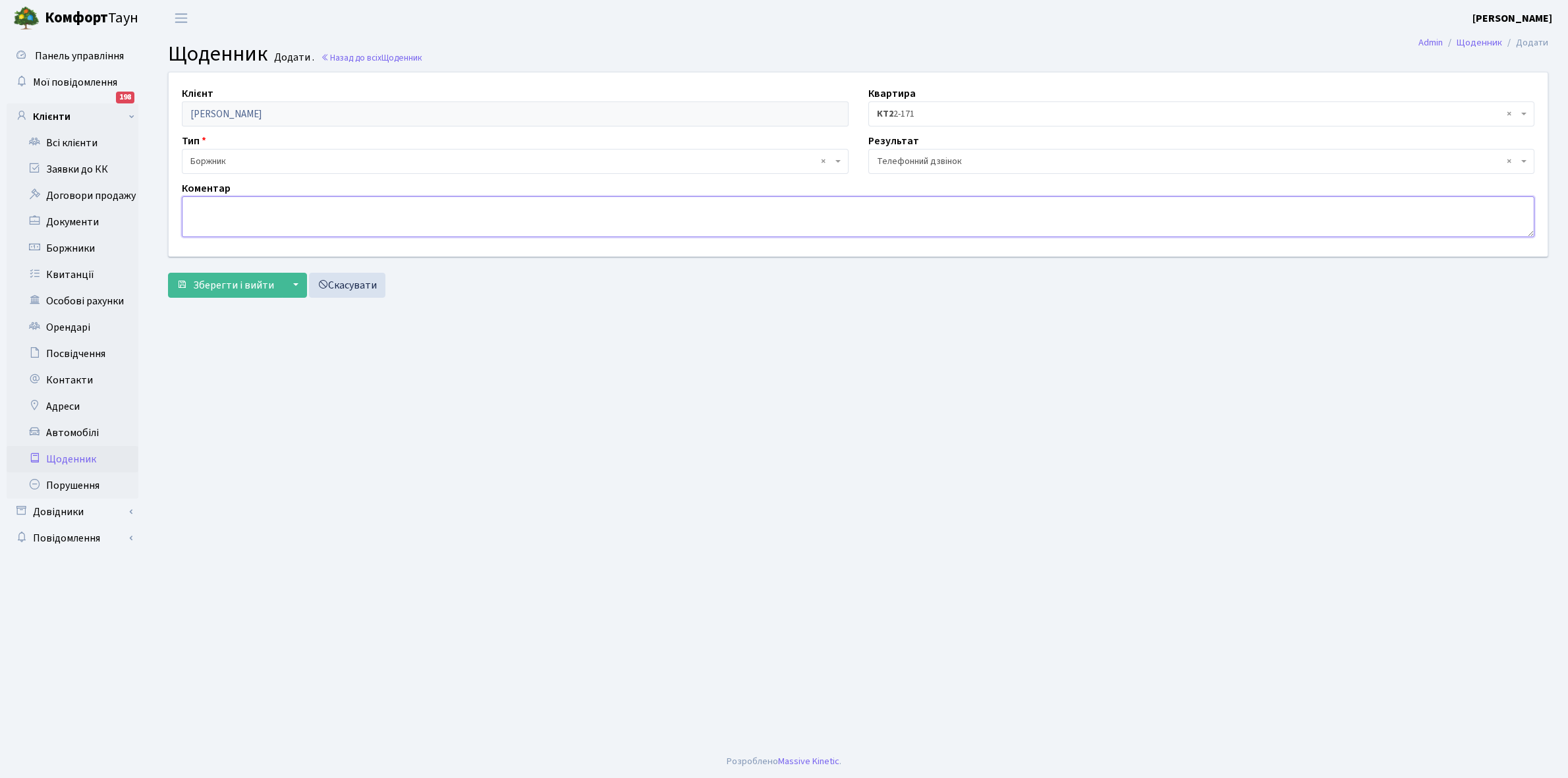
click at [209, 209] on textarea at bounding box center [858, 217] width 1352 height 41
type textarea "Р"
type textarea "Постійне самопідключається. Обіцяв прийти підписати Доп. угоду РОЗСТРОЧКА"
click at [228, 283] on span "Зберегти і вийти" at bounding box center [234, 286] width 81 height 15
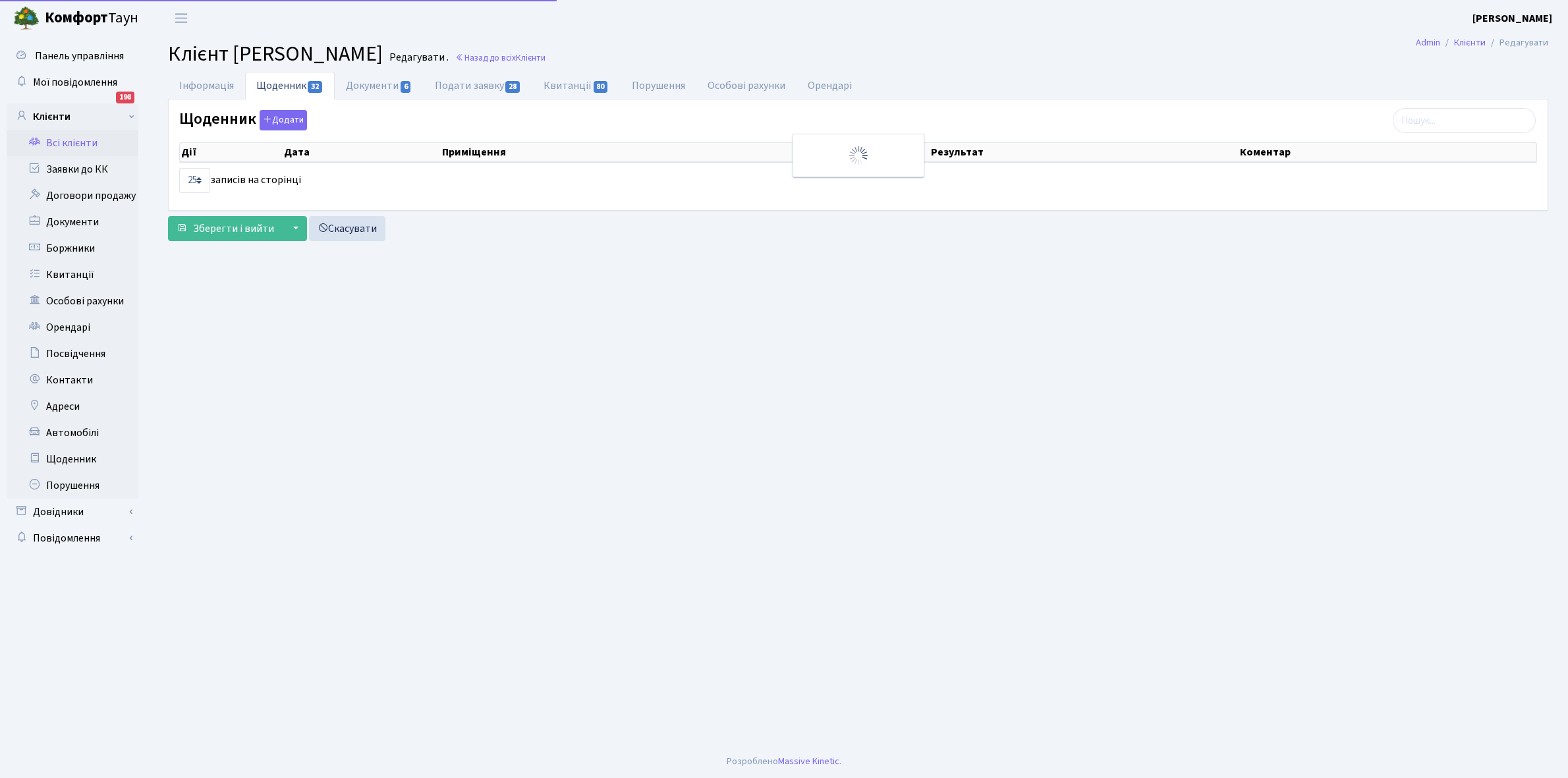
select select "25"
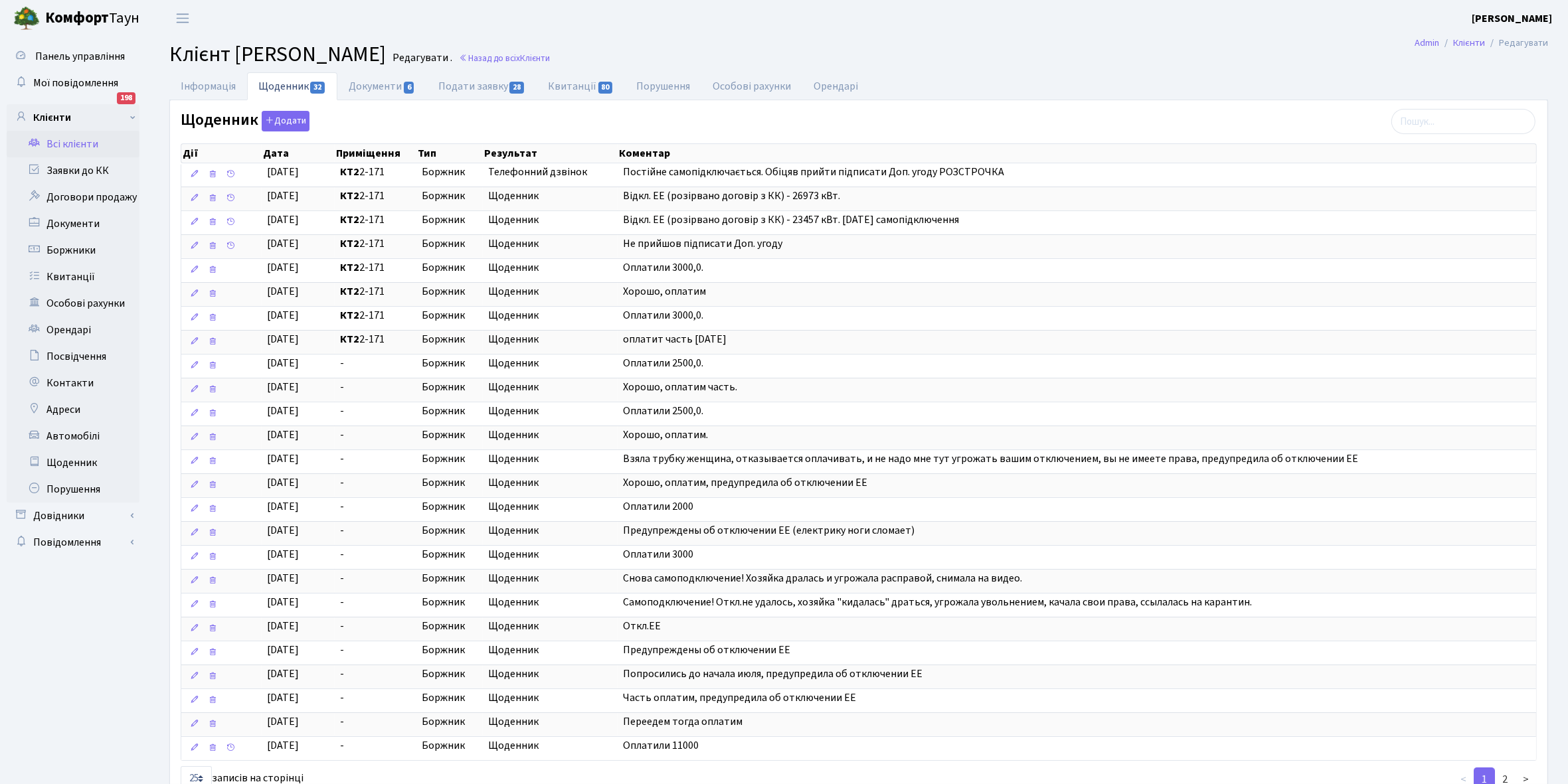
click at [58, 145] on link "Всі клієнти" at bounding box center [73, 144] width 133 height 26
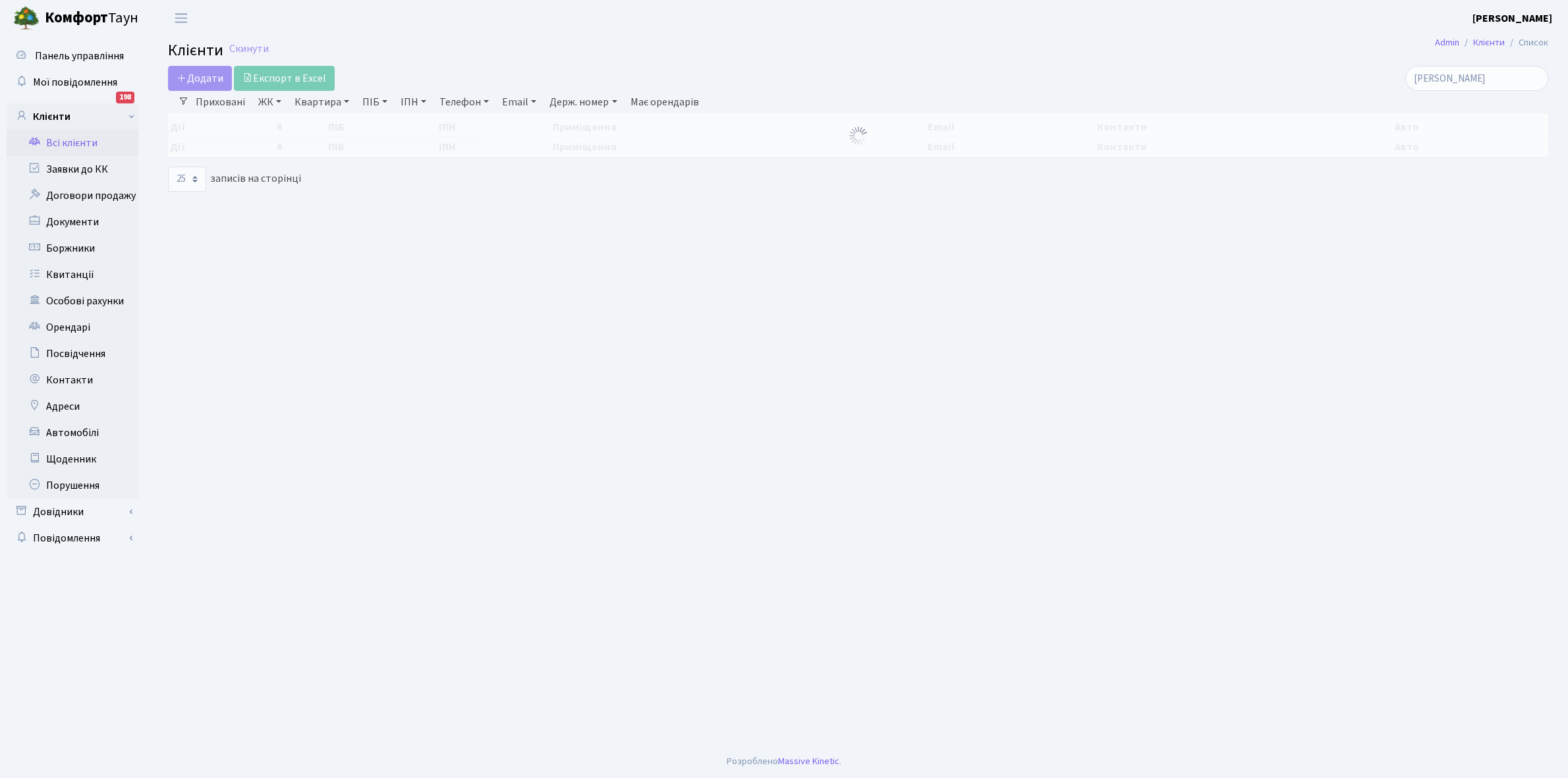
select select "25"
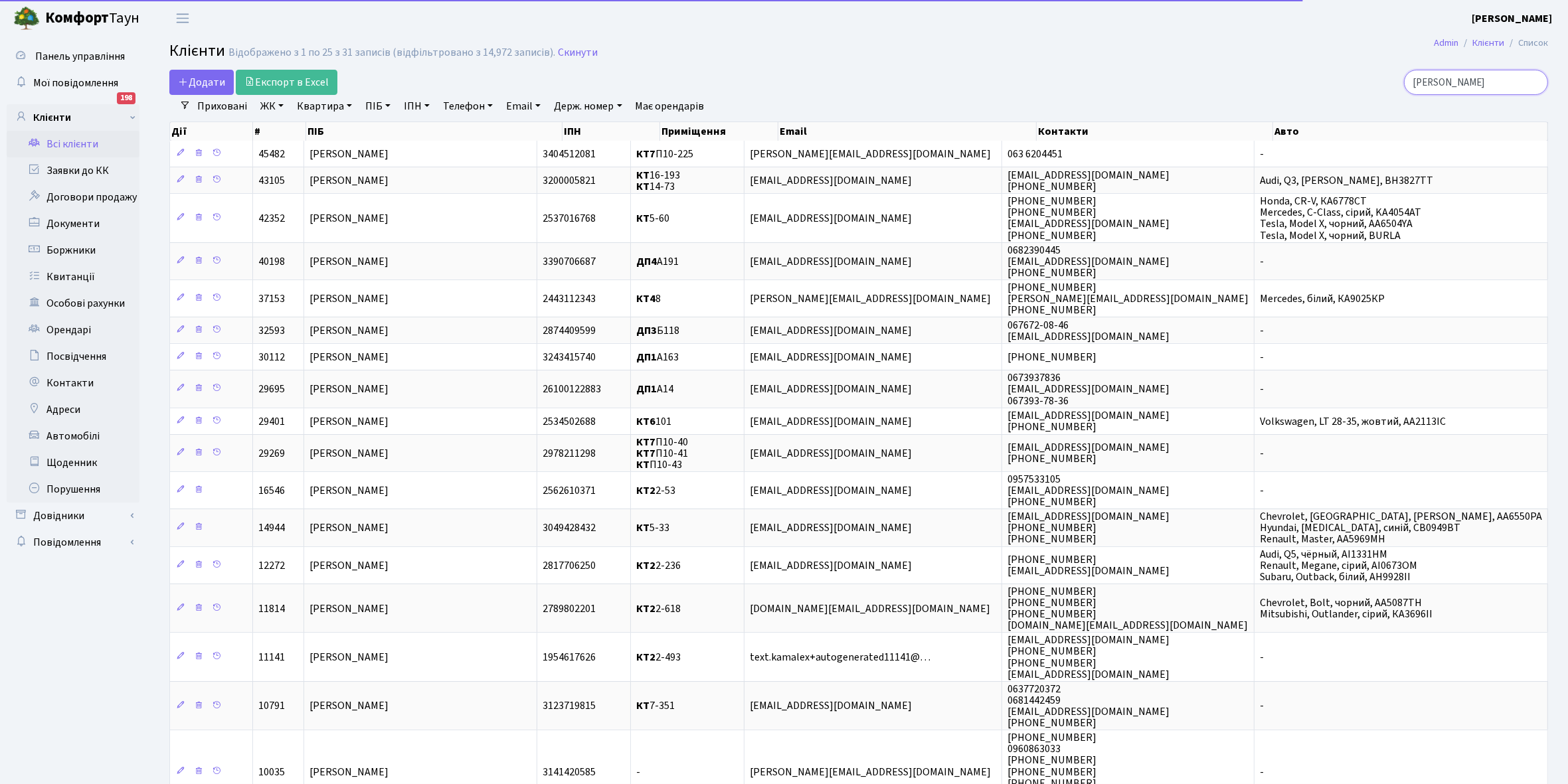
click at [1487, 82] on input "[PERSON_NAME]" at bounding box center [1476, 82] width 144 height 25
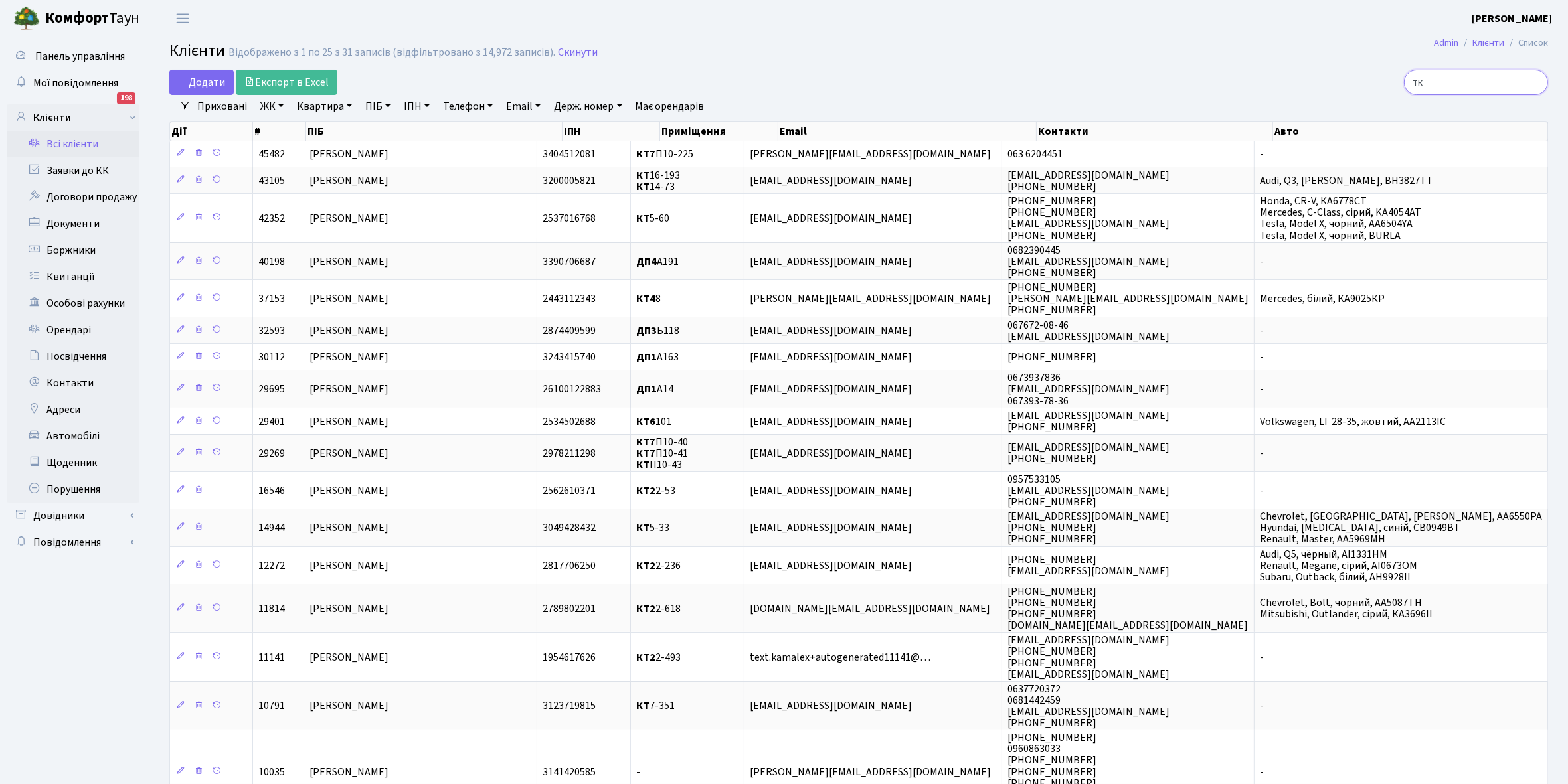
type input "т"
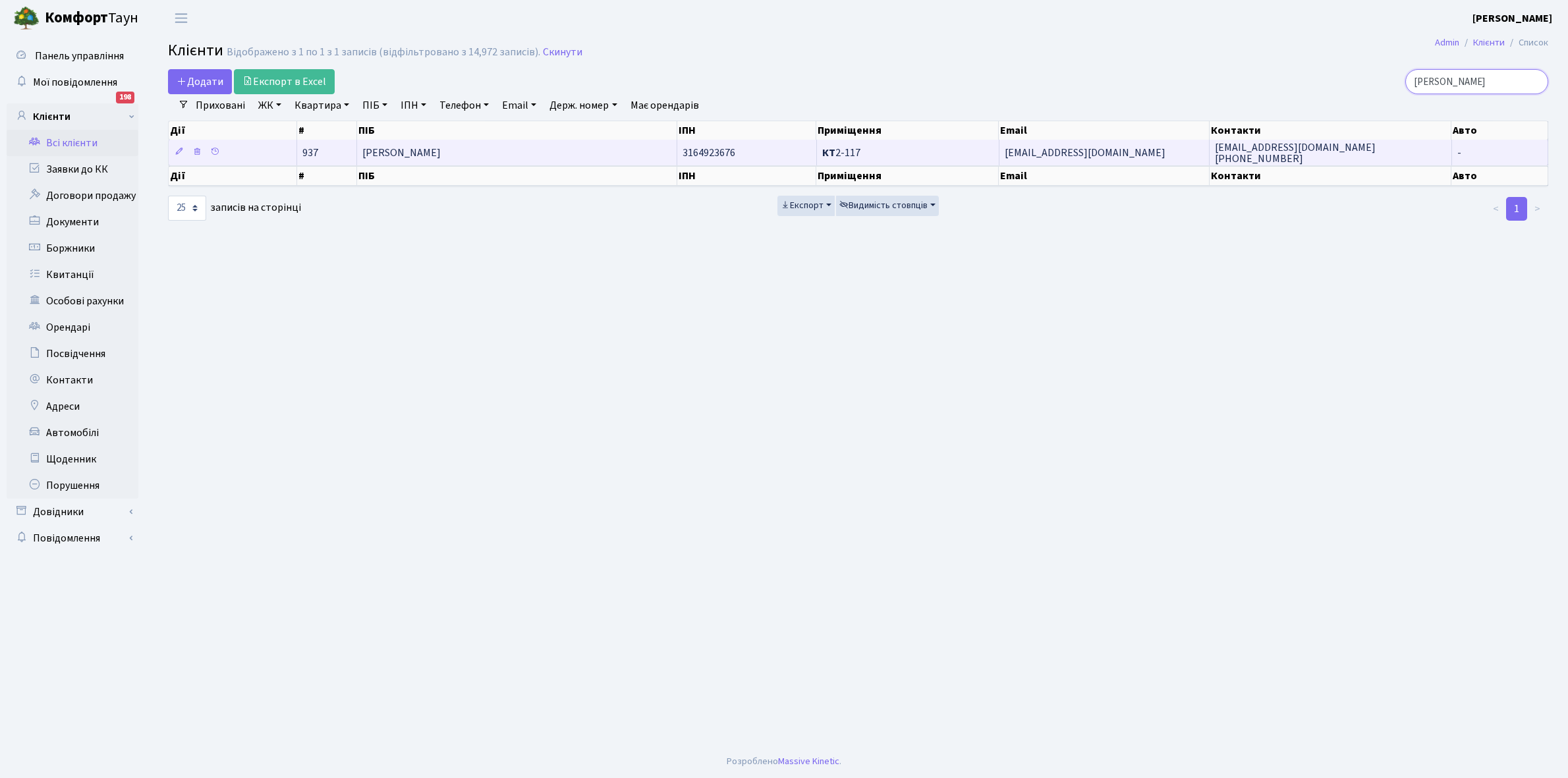
type input "[PERSON_NAME]"
click at [563, 159] on td "[PERSON_NAME]" at bounding box center [517, 153] width 321 height 26
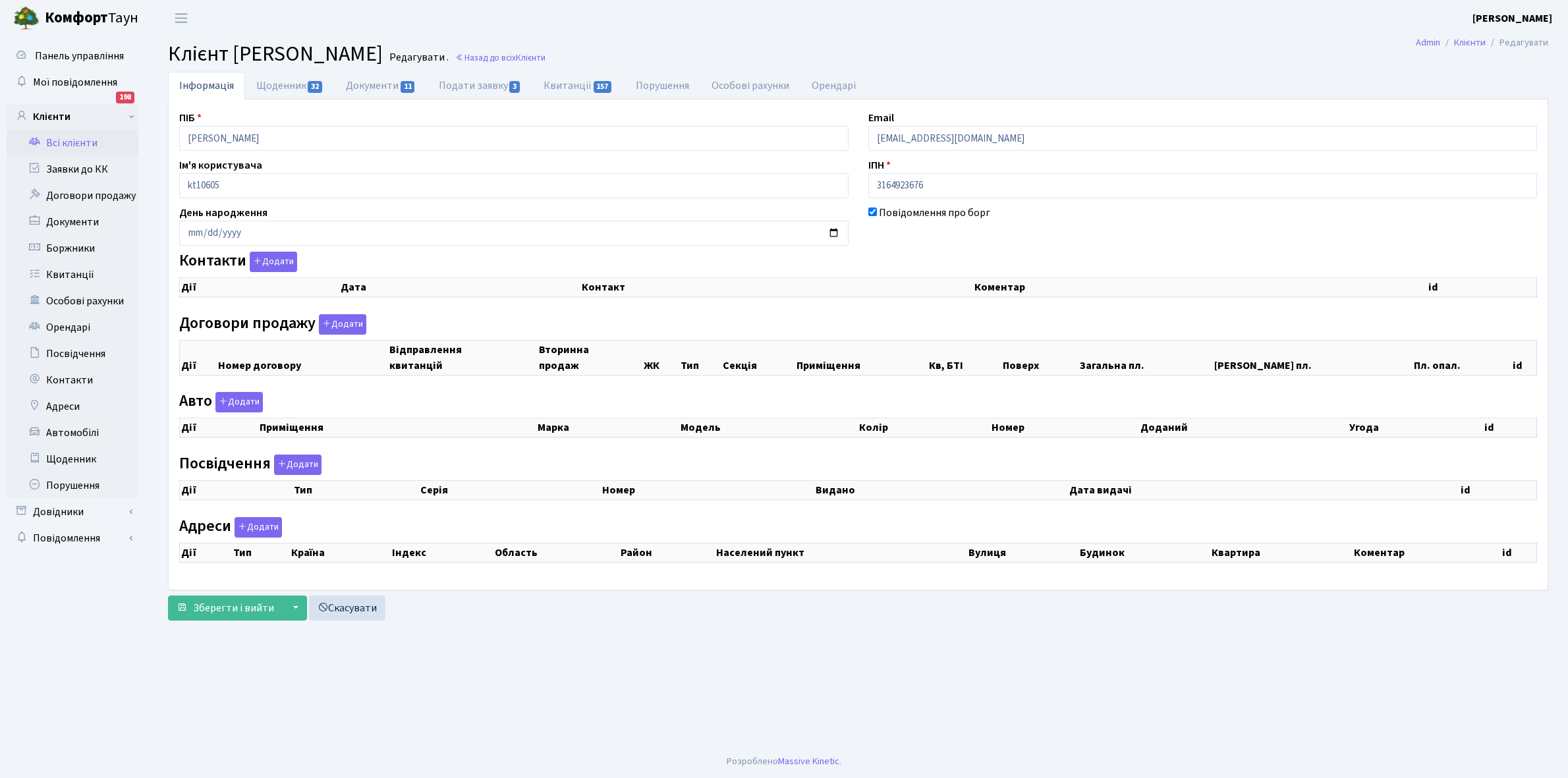
checkbox input "true"
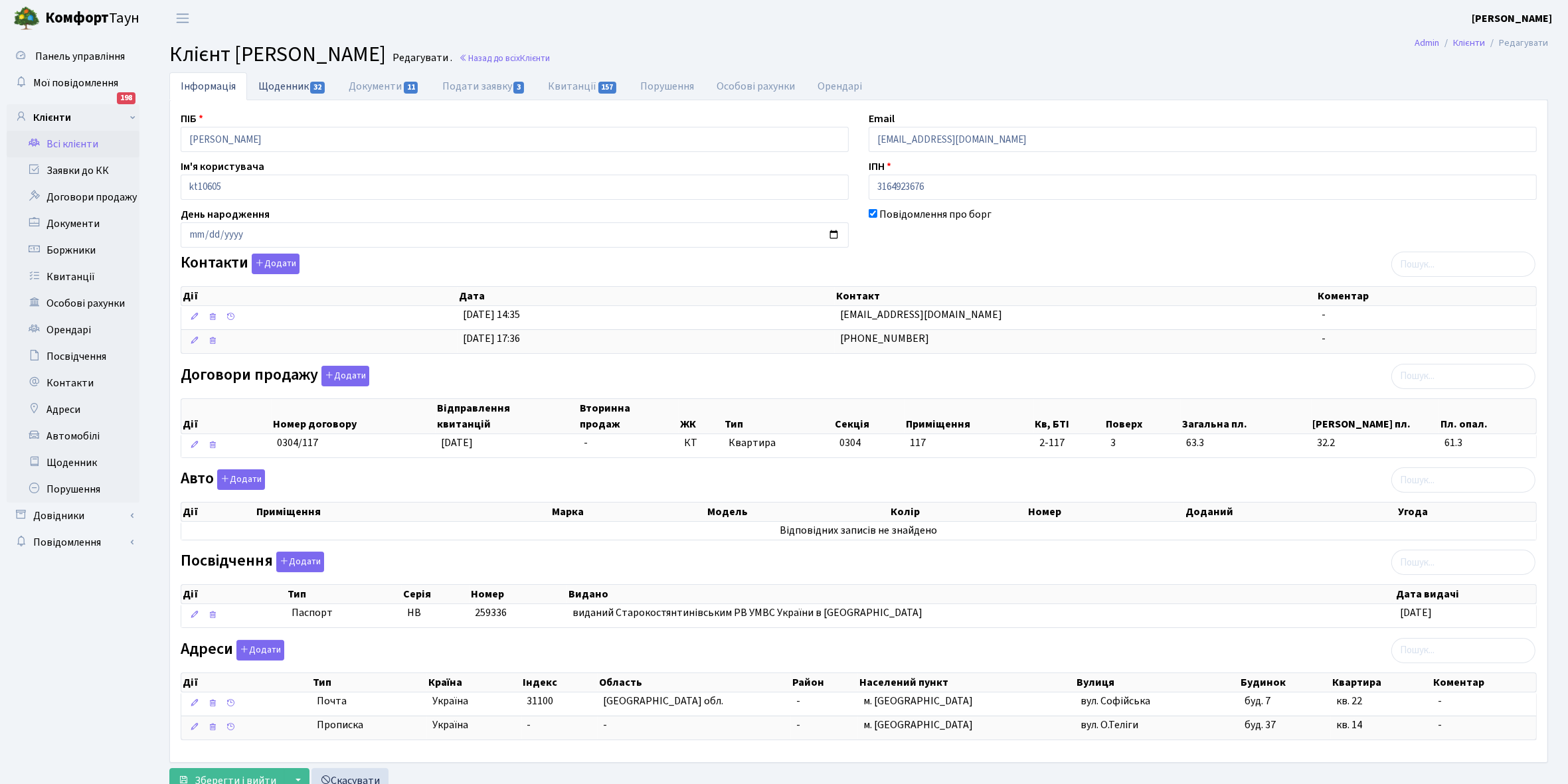
click at [284, 85] on link "Щоденник 32" at bounding box center [292, 85] width 90 height 27
select select "25"
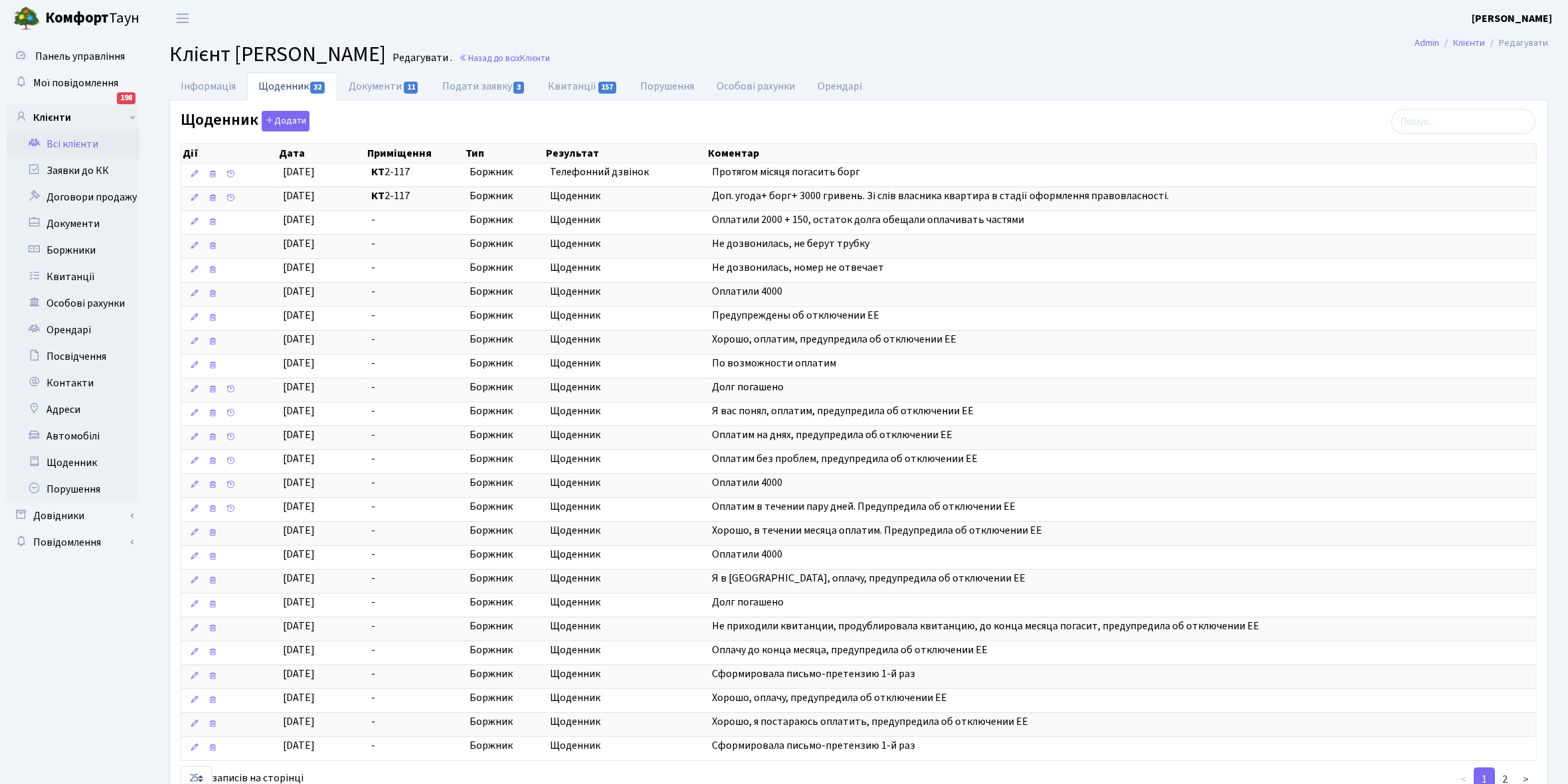
click at [83, 139] on link "Всі клієнти" at bounding box center [73, 144] width 133 height 26
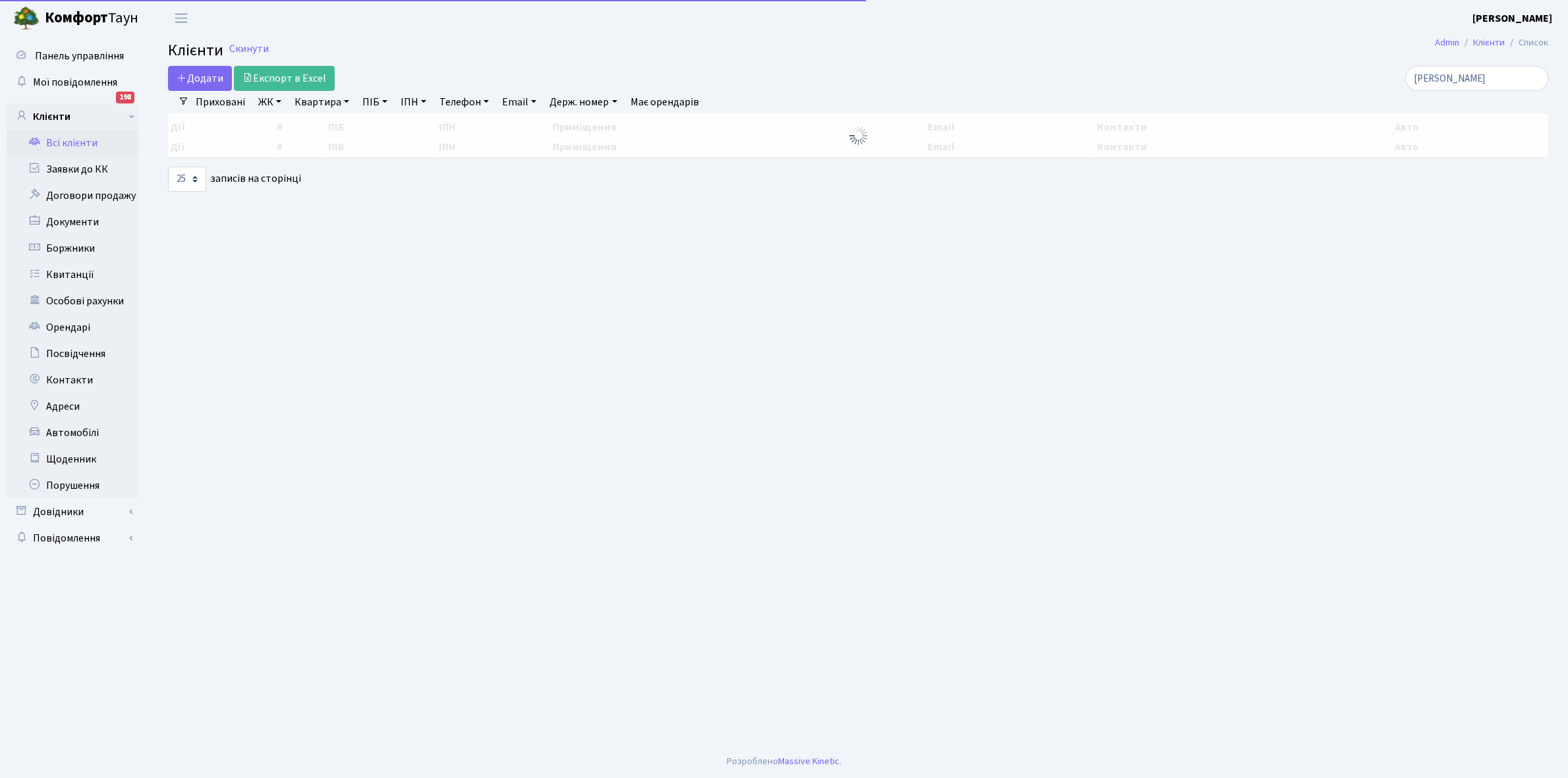
select select "25"
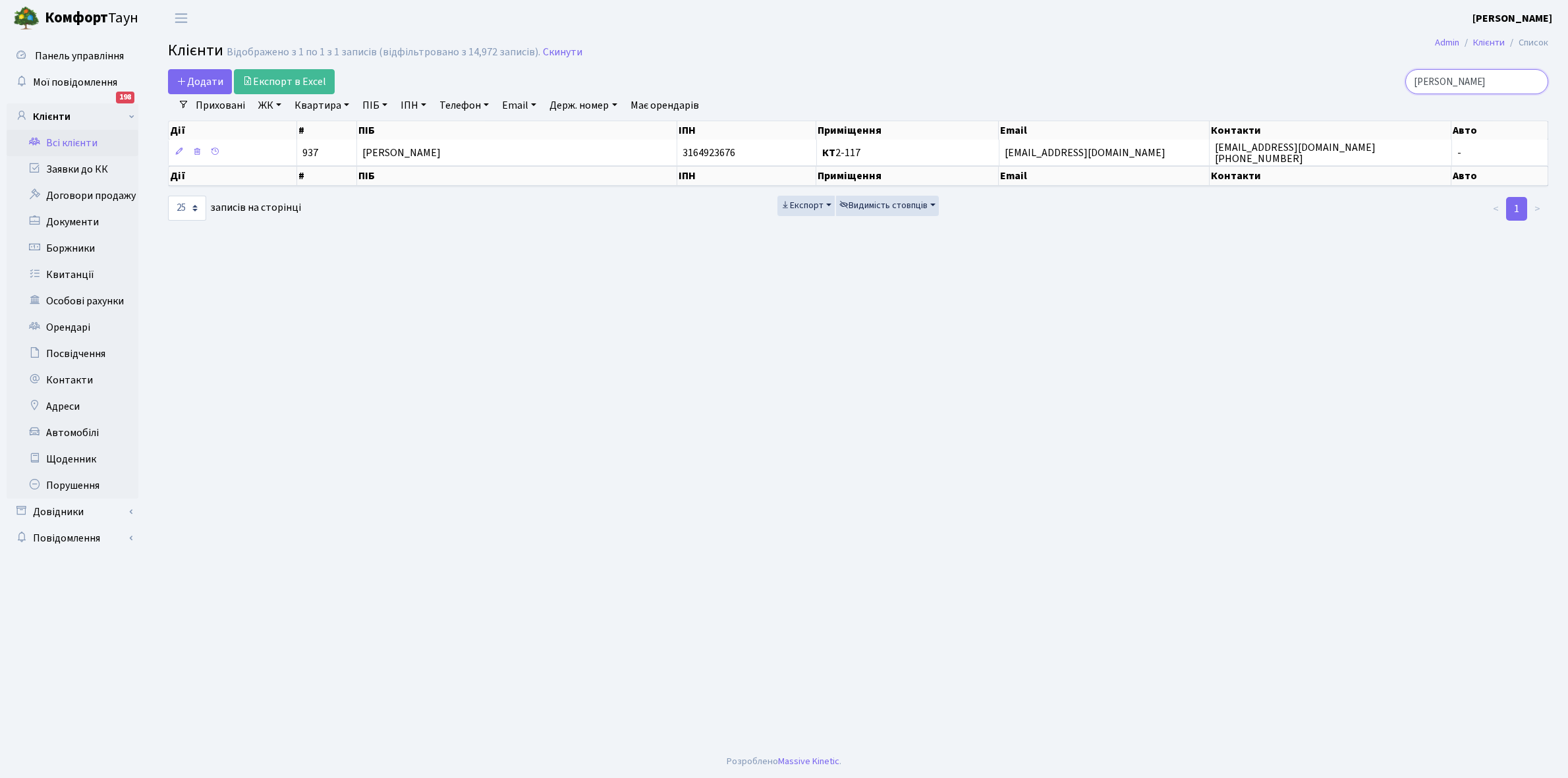
click at [1461, 84] on input "дієв" at bounding box center [1476, 81] width 143 height 25
type input "д"
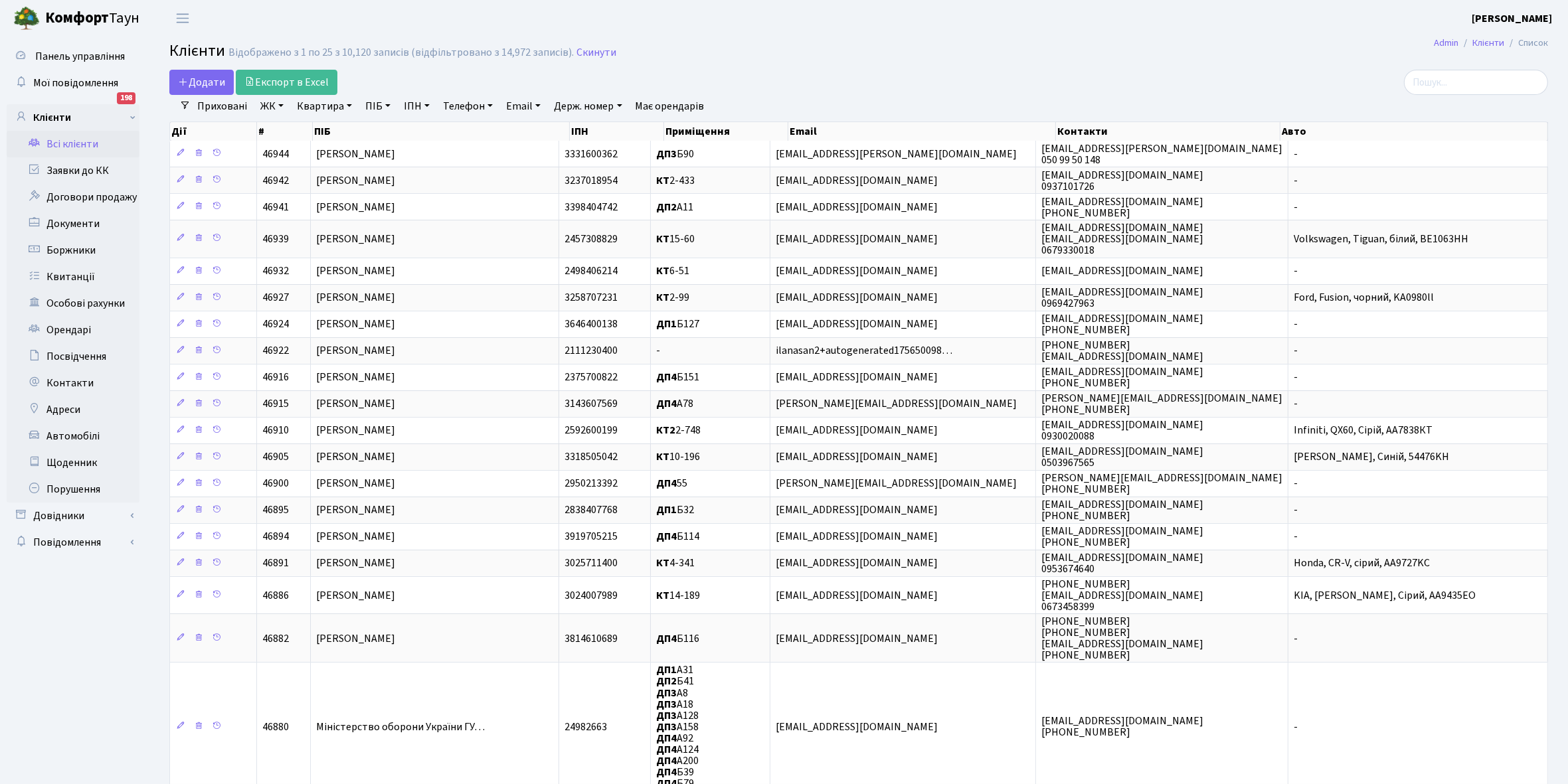
click at [68, 146] on link "Всі клієнти" at bounding box center [73, 144] width 133 height 26
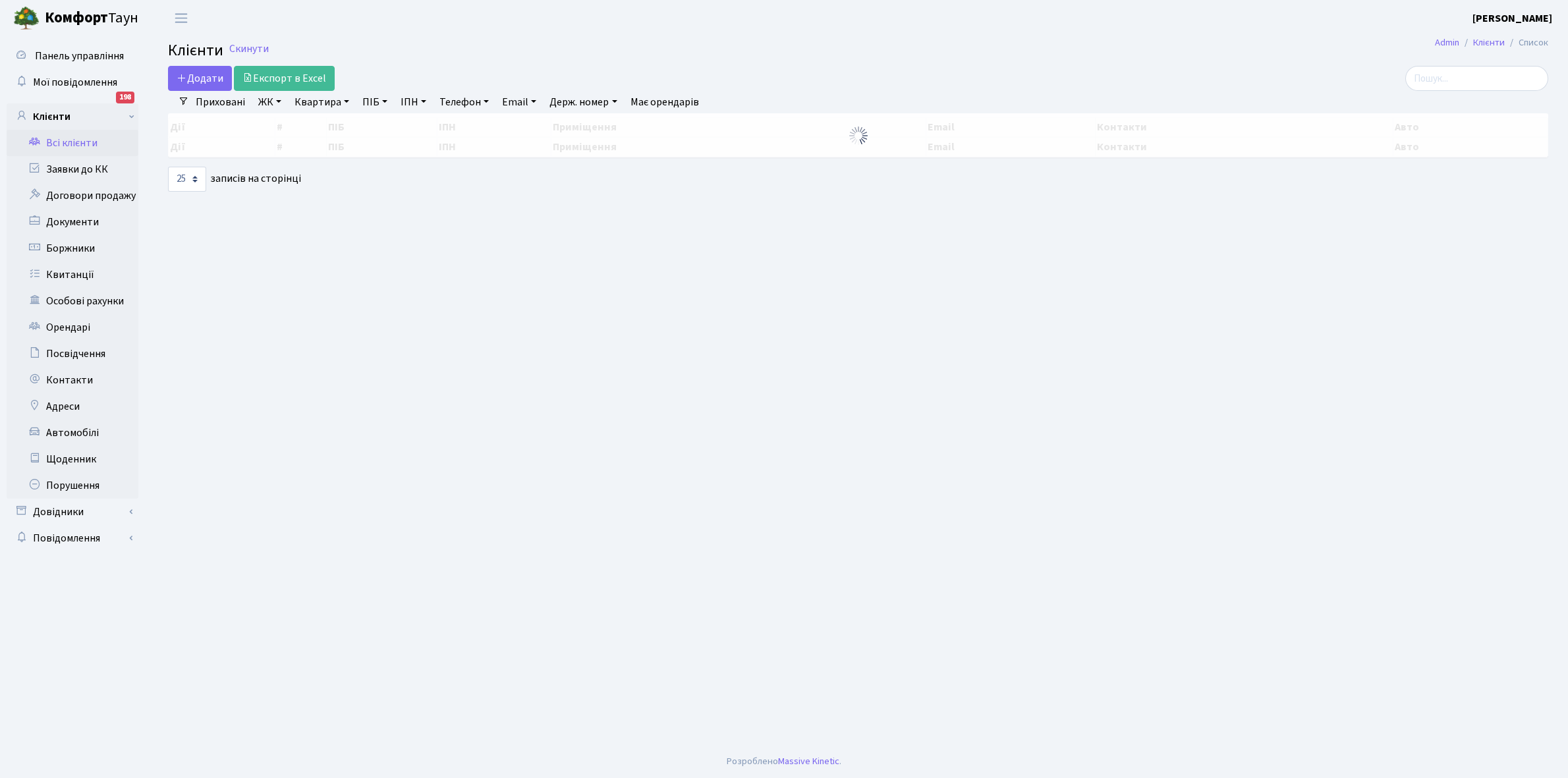
select select "25"
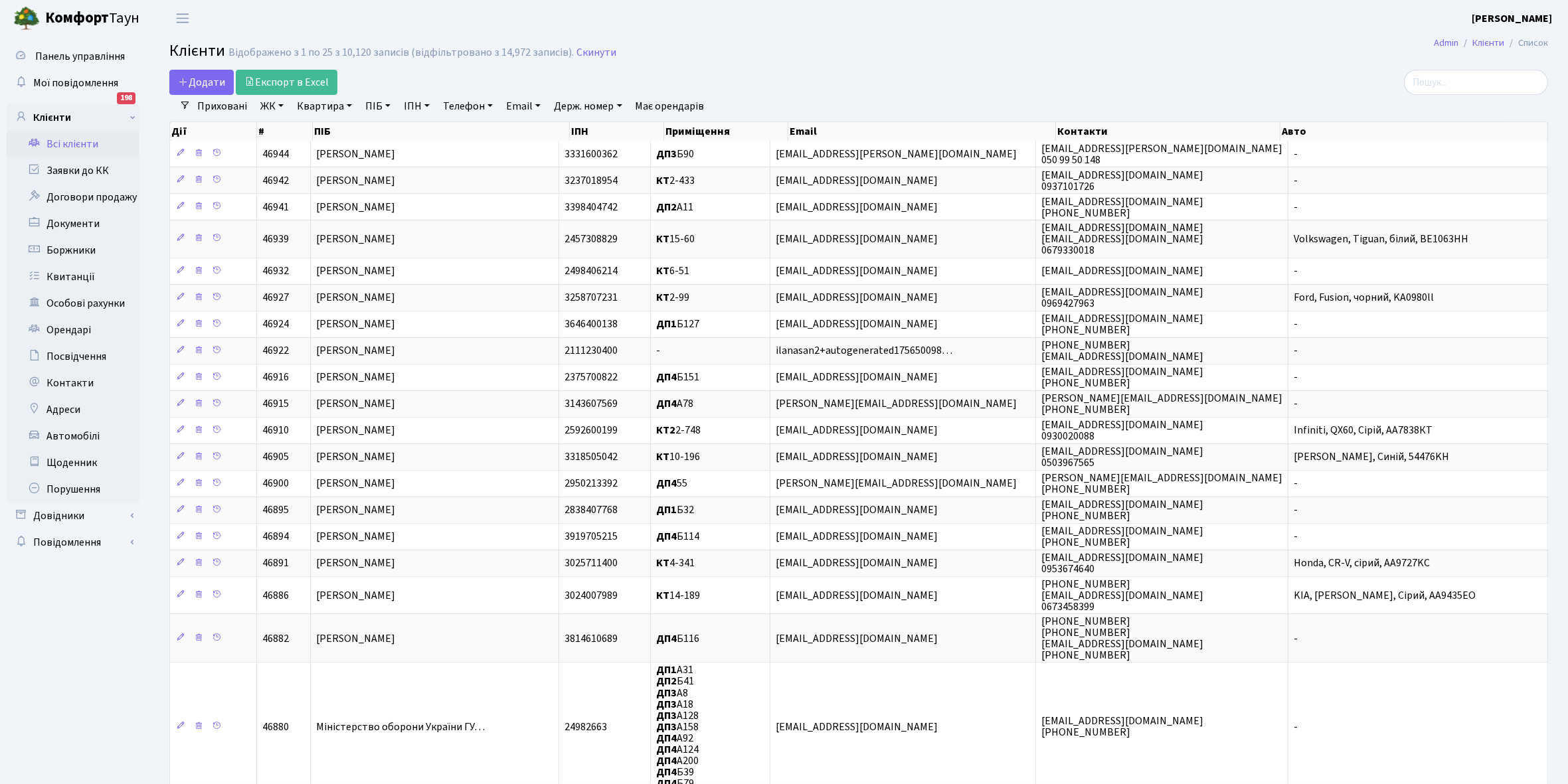
click at [63, 138] on link "Всі клієнти" at bounding box center [73, 144] width 133 height 26
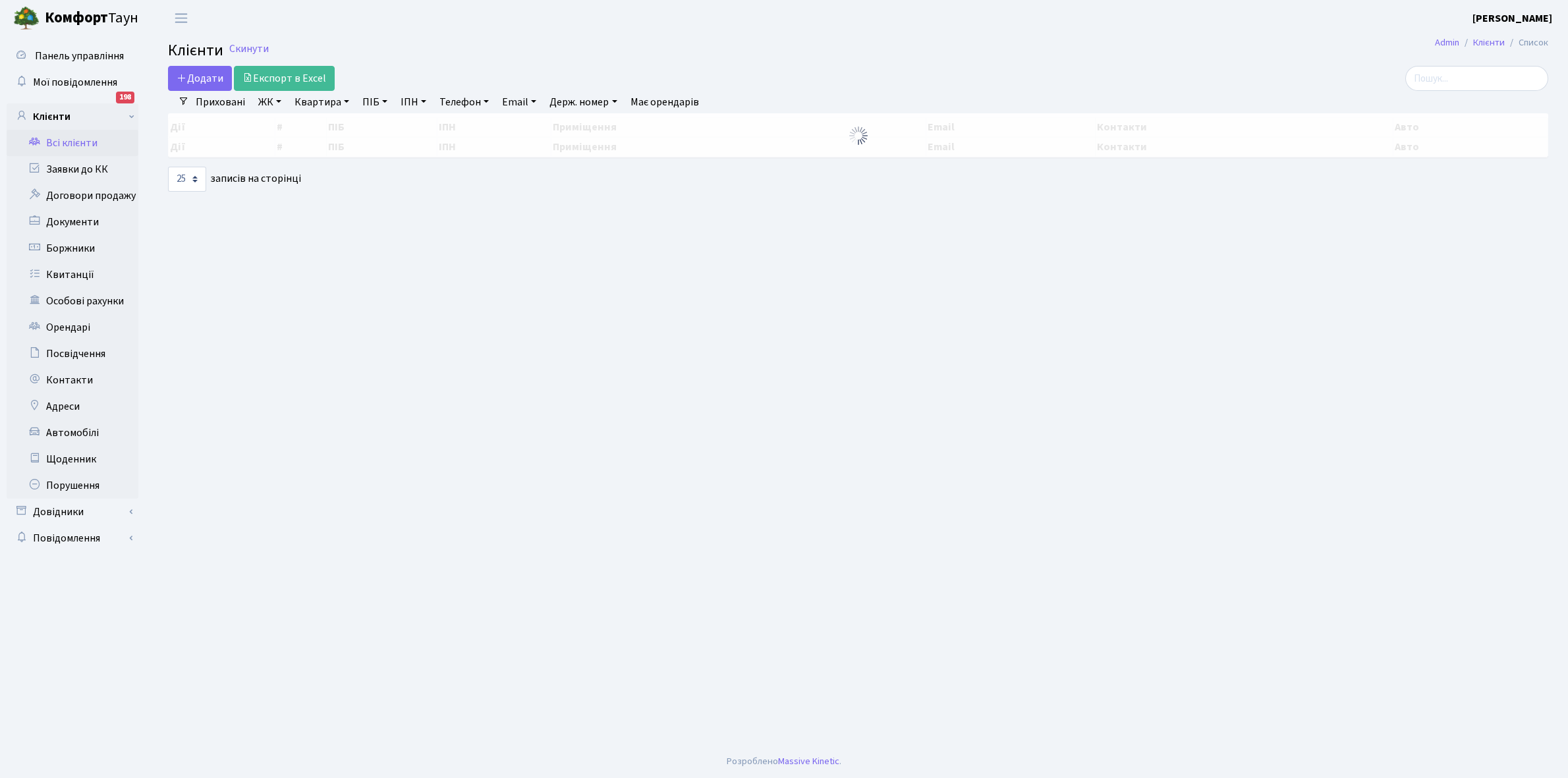
select select "25"
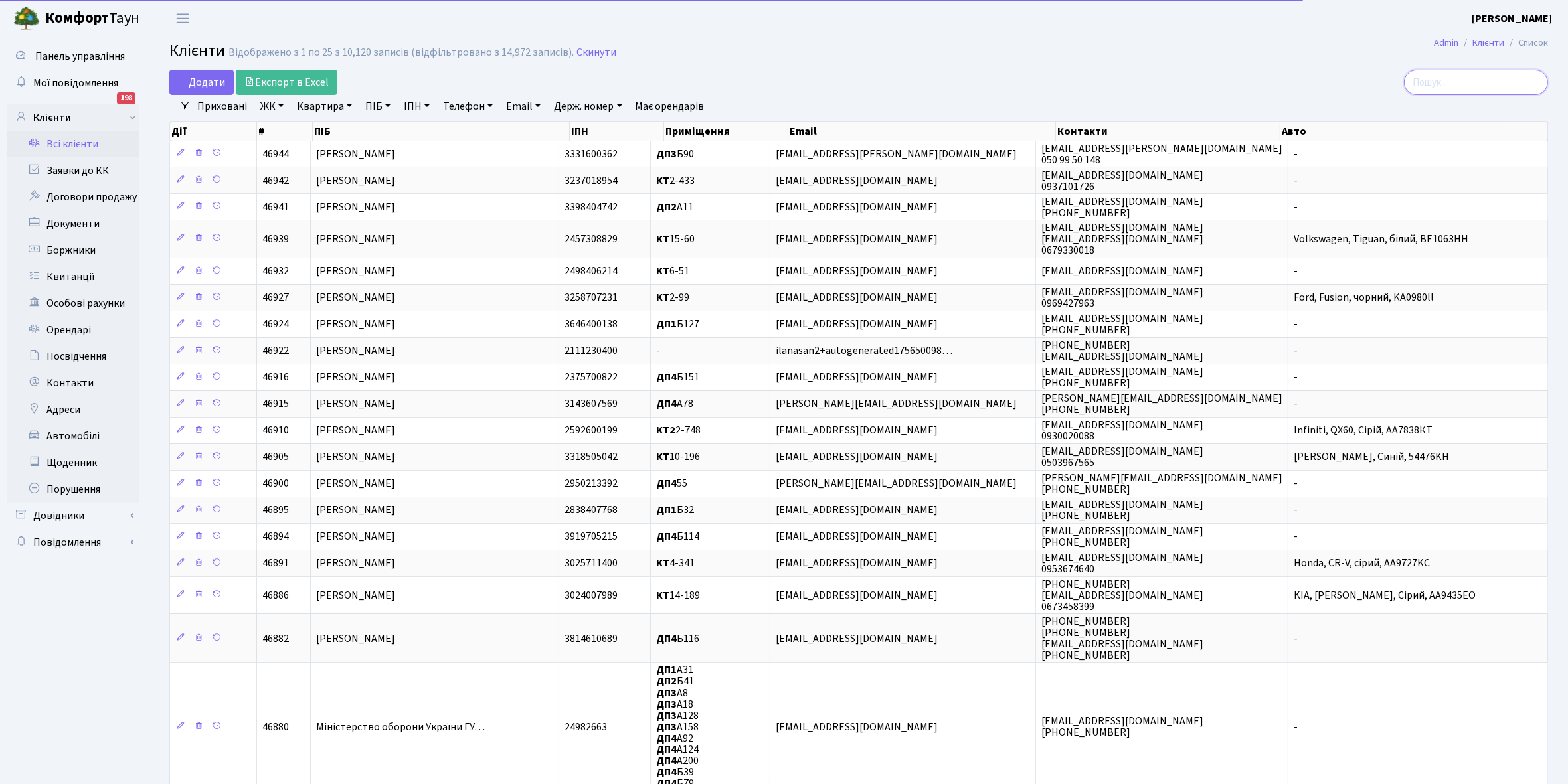
click at [1489, 81] on input "search" at bounding box center [1476, 82] width 144 height 25
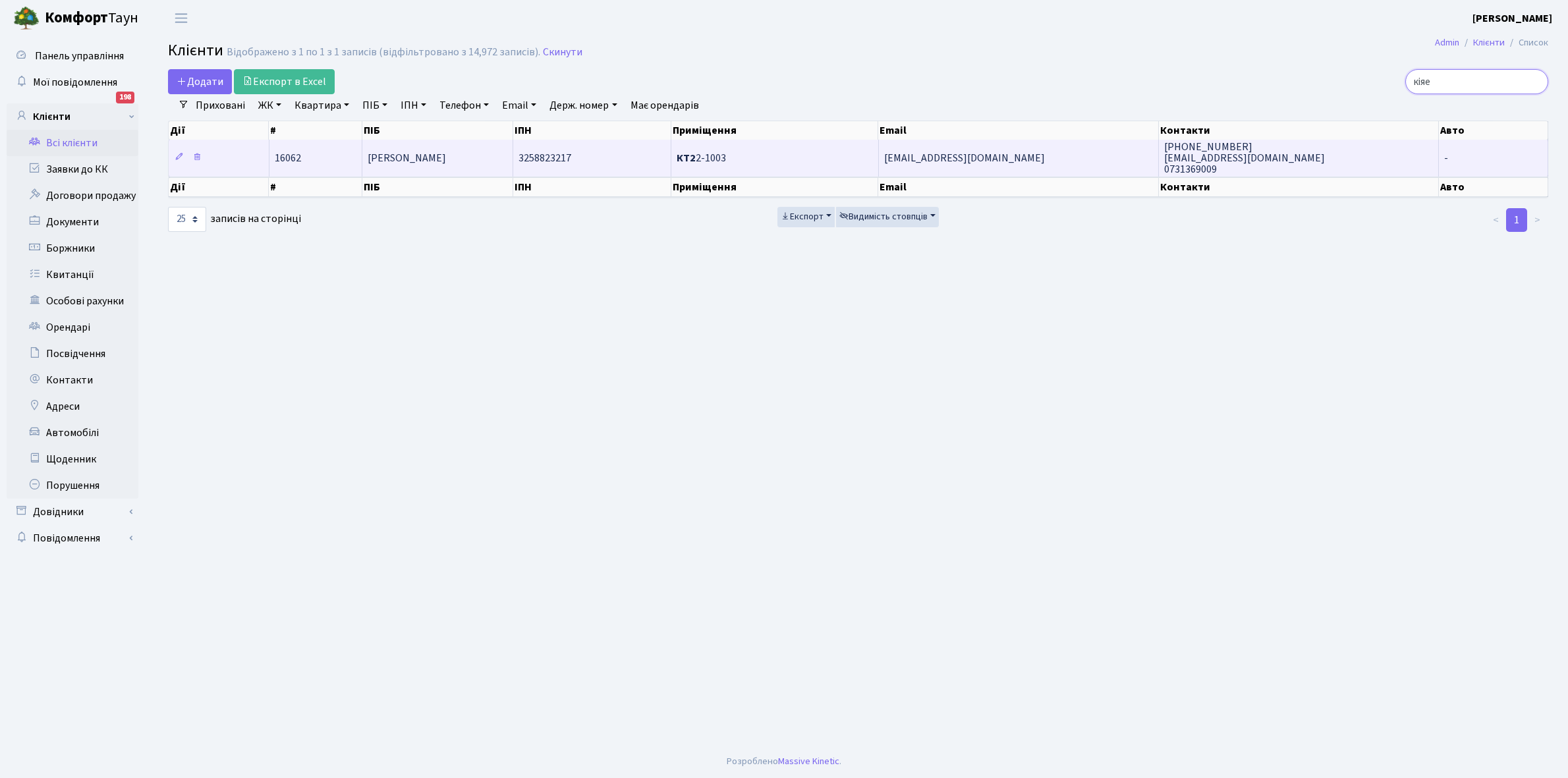
type input "кіяе"
click at [429, 153] on td "[PERSON_NAME]" at bounding box center [437, 157] width 152 height 37
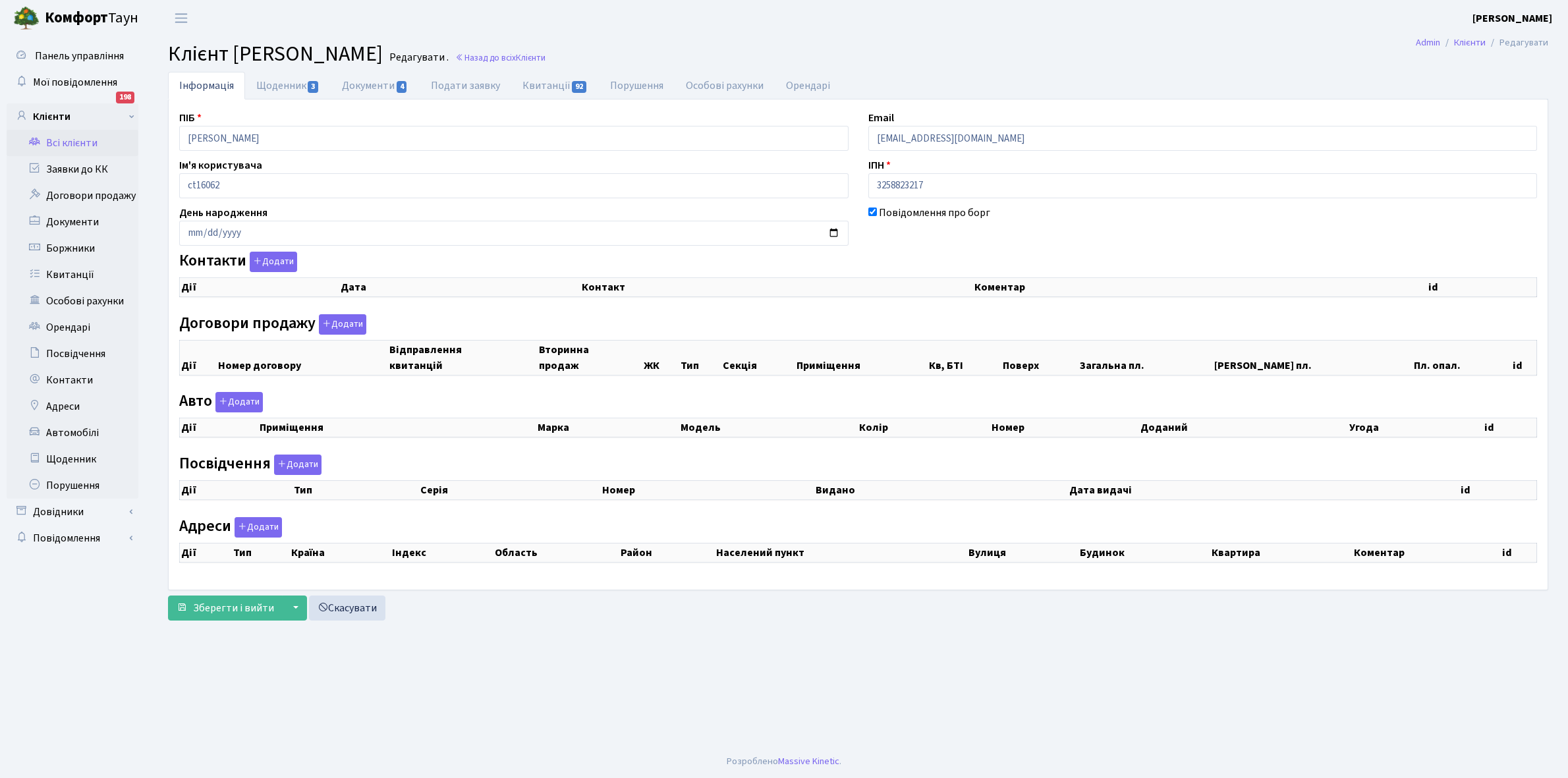
checkbox input "true"
select select "25"
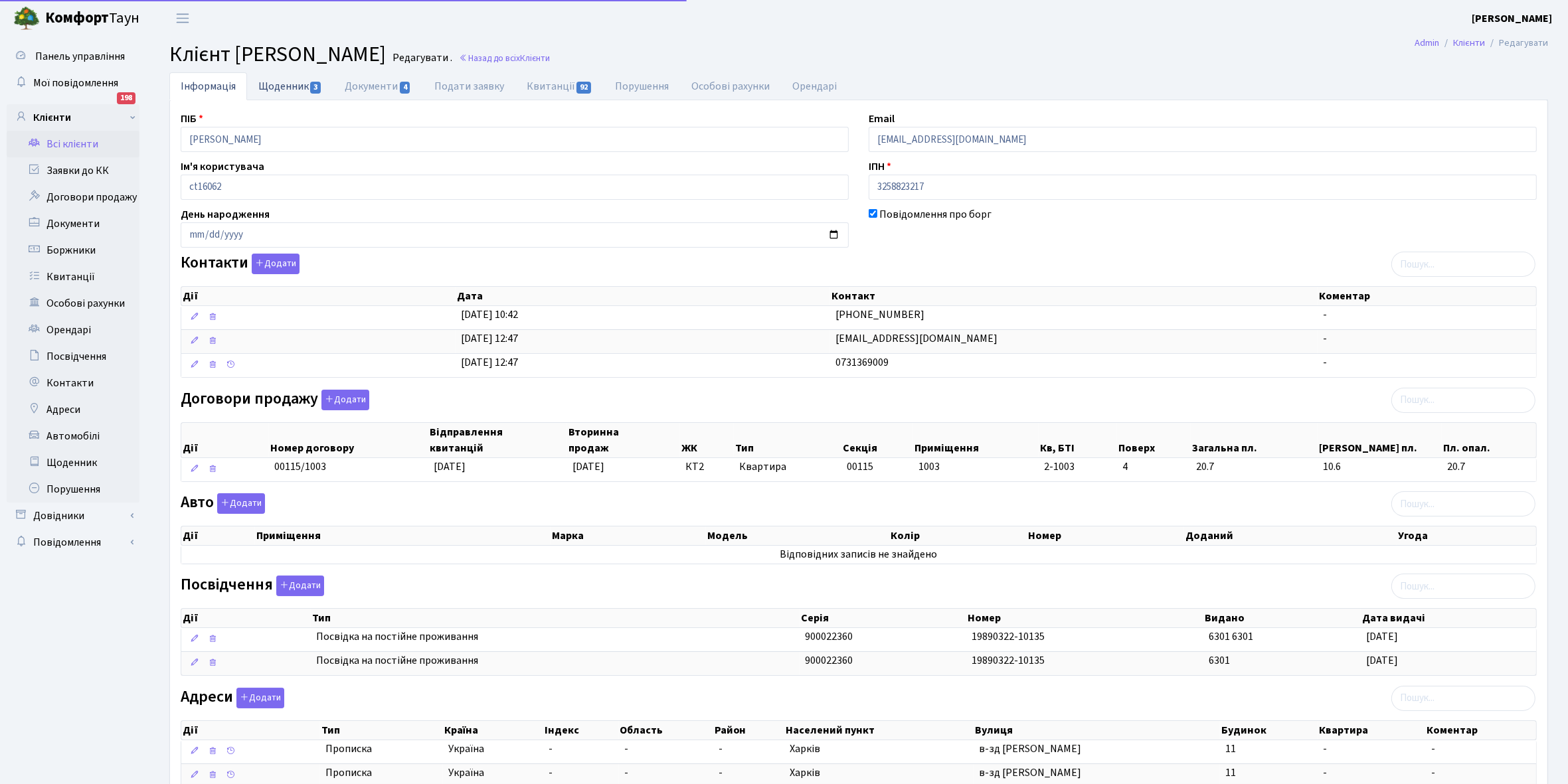
click at [285, 87] on link "Щоденник 3" at bounding box center [290, 85] width 87 height 27
select select "25"
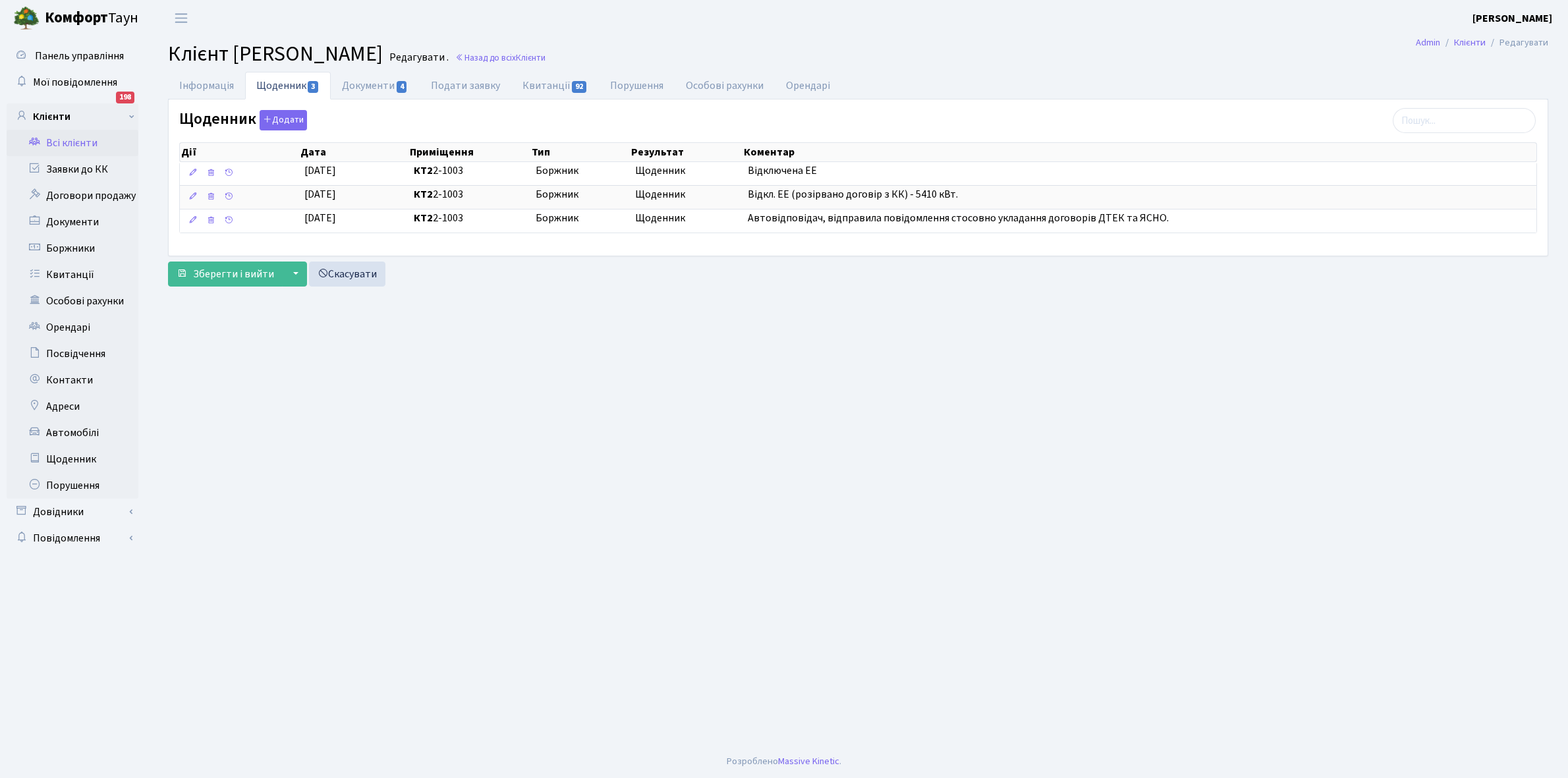
click at [72, 142] on link "Всі клієнти" at bounding box center [72, 143] width 131 height 26
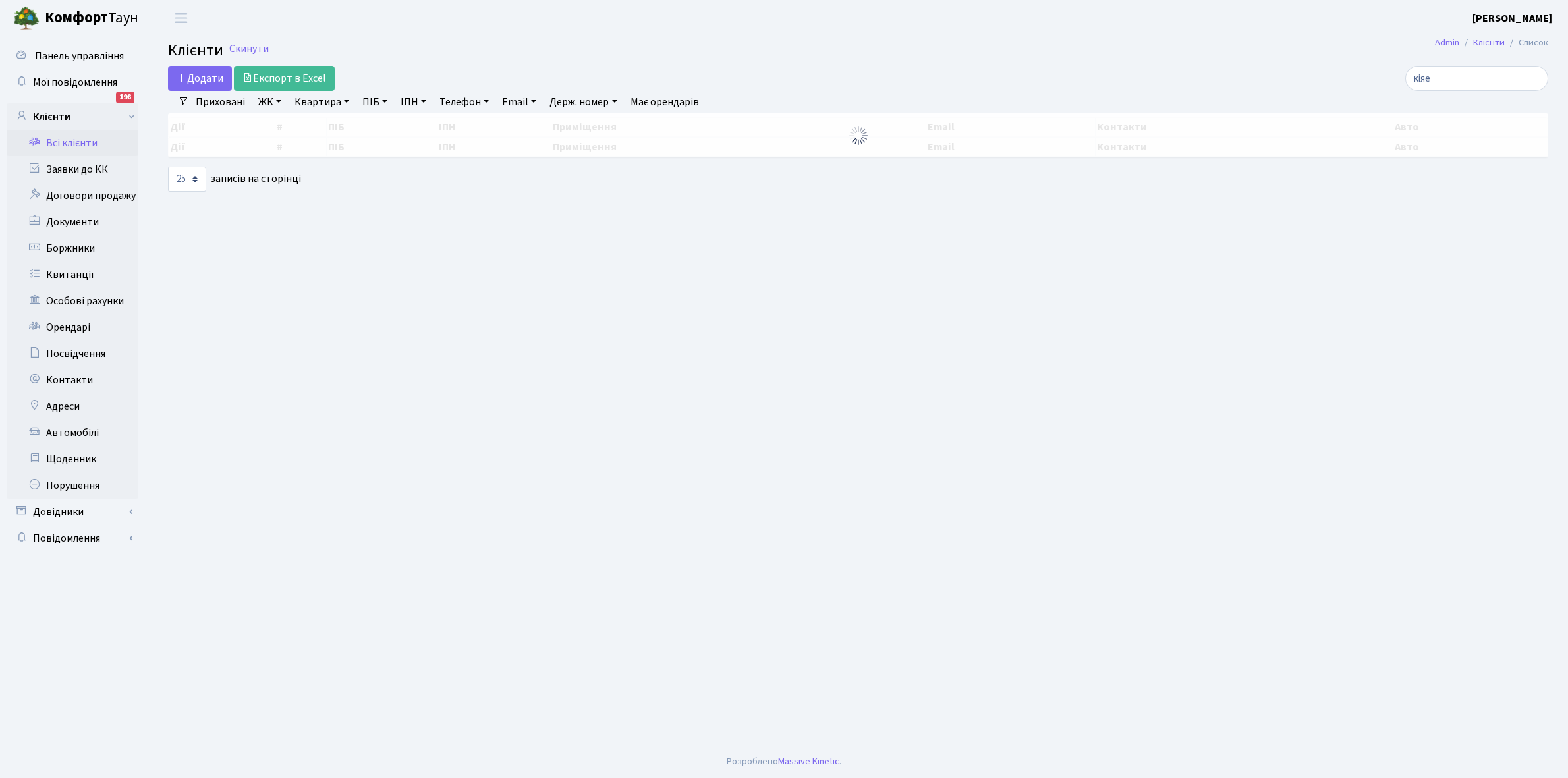
select select "25"
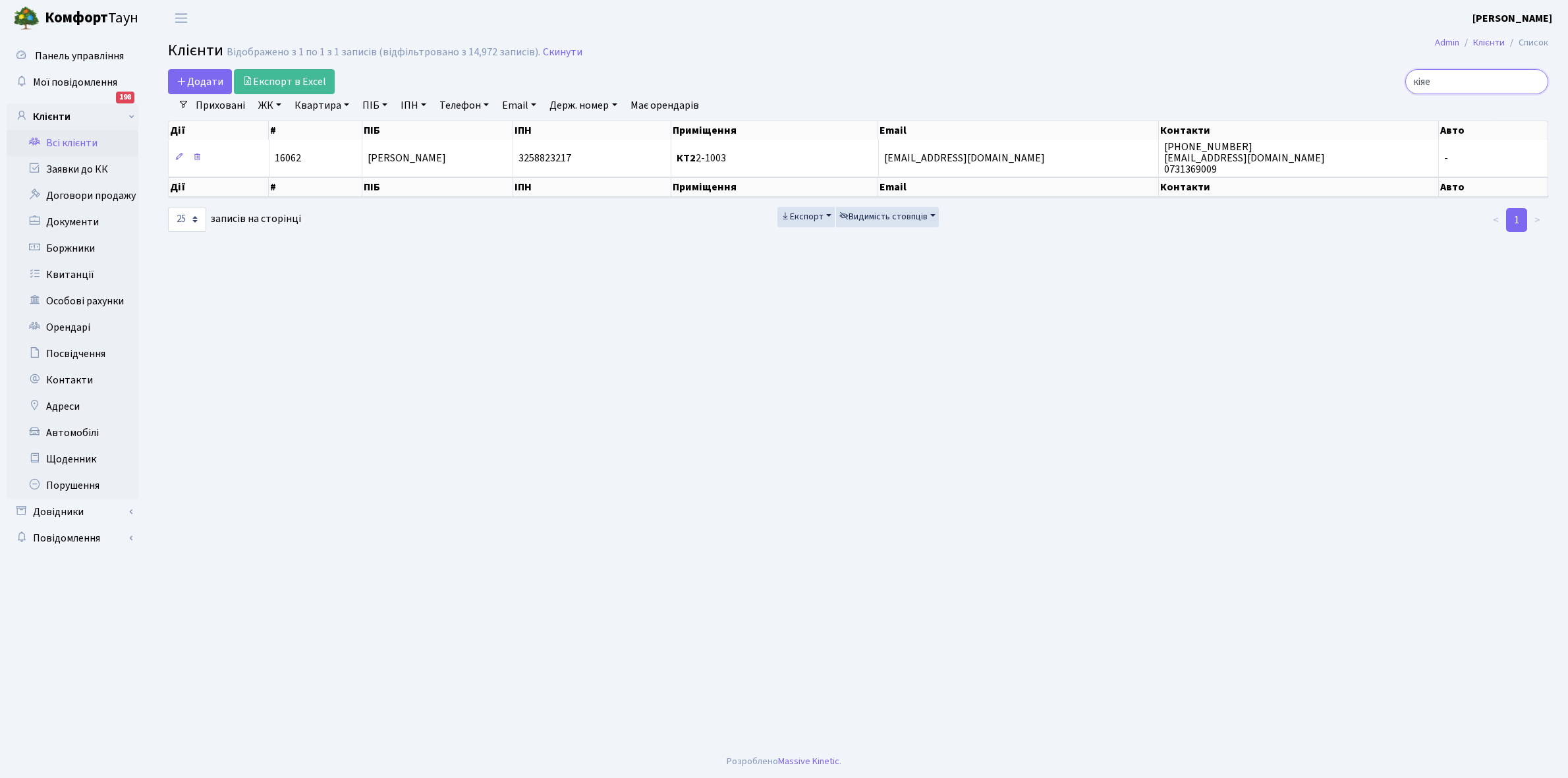
click at [1453, 80] on input "кіяе" at bounding box center [1476, 81] width 143 height 25
type input "к"
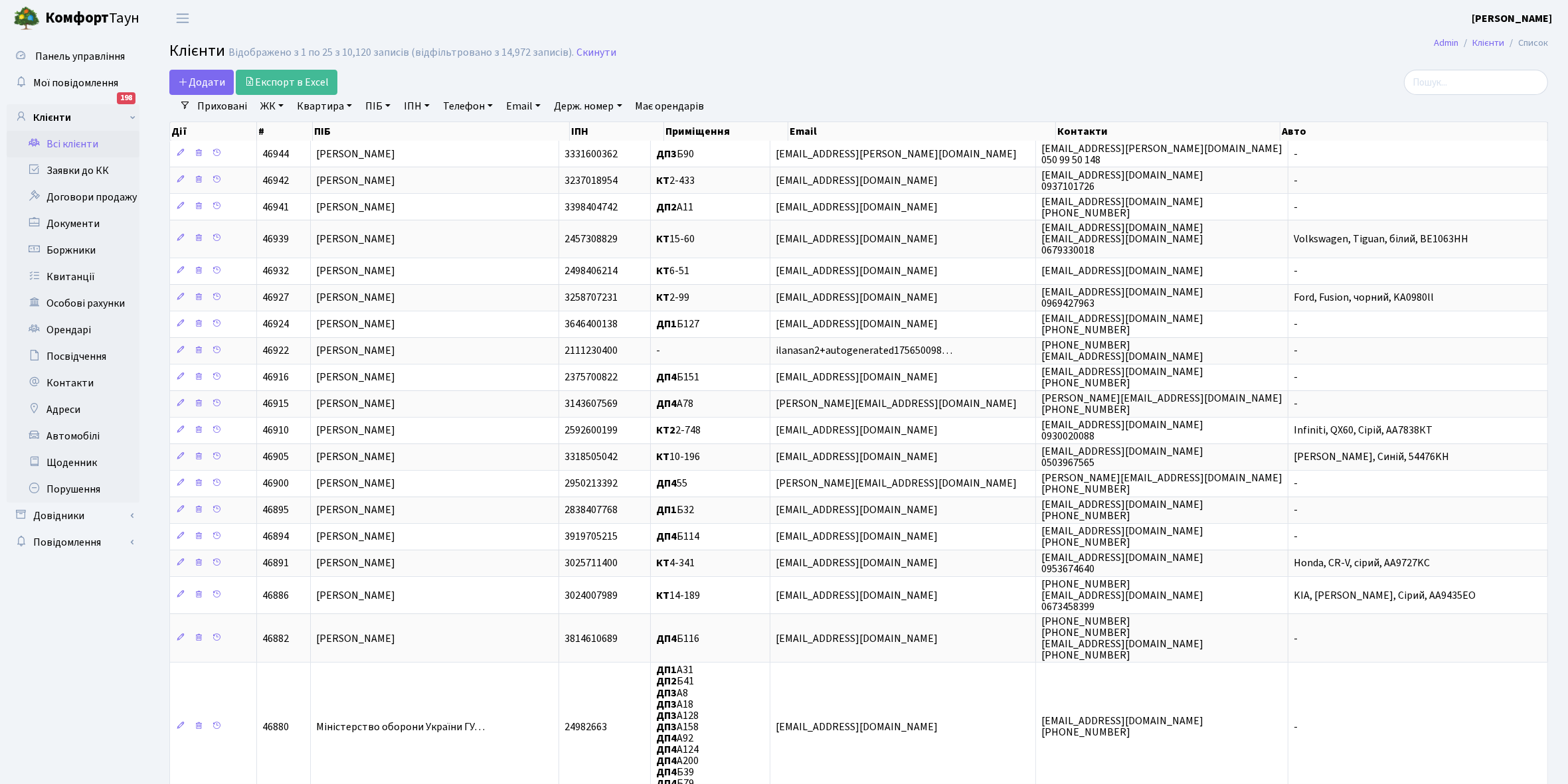
click at [73, 143] on link "Всі клієнти" at bounding box center [73, 144] width 133 height 26
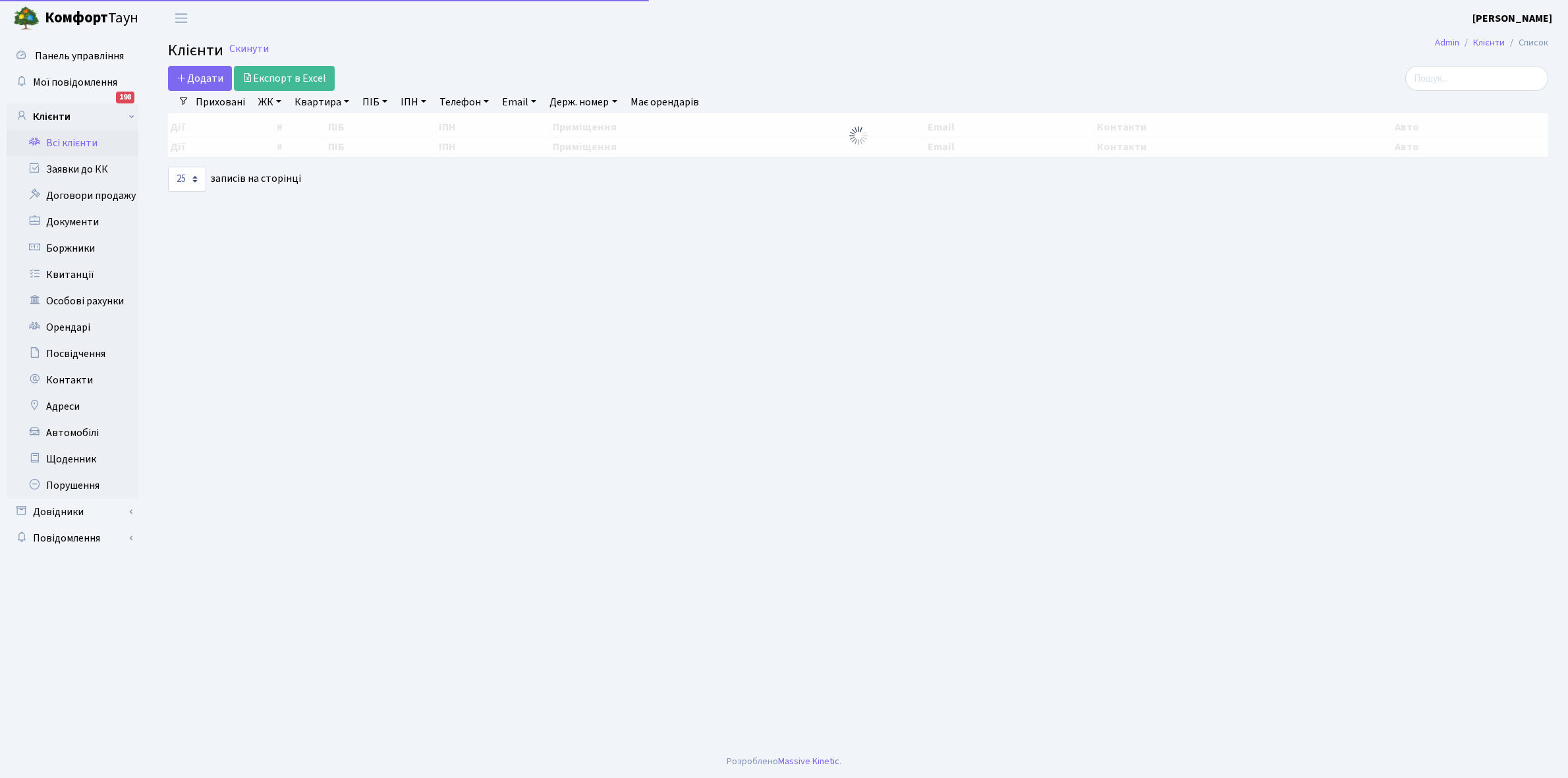
select select "25"
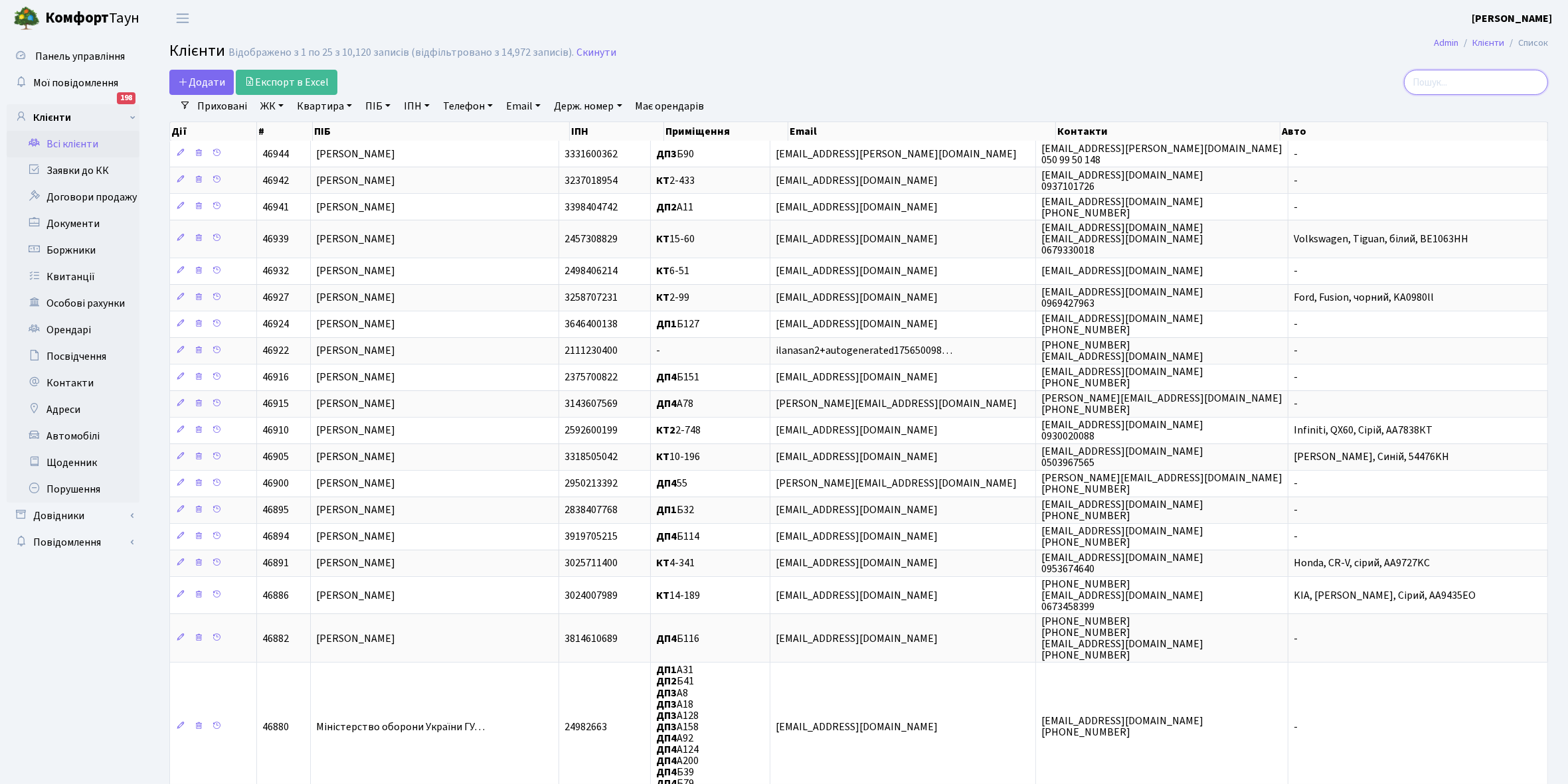
click at [1461, 75] on input "search" at bounding box center [1476, 82] width 144 height 25
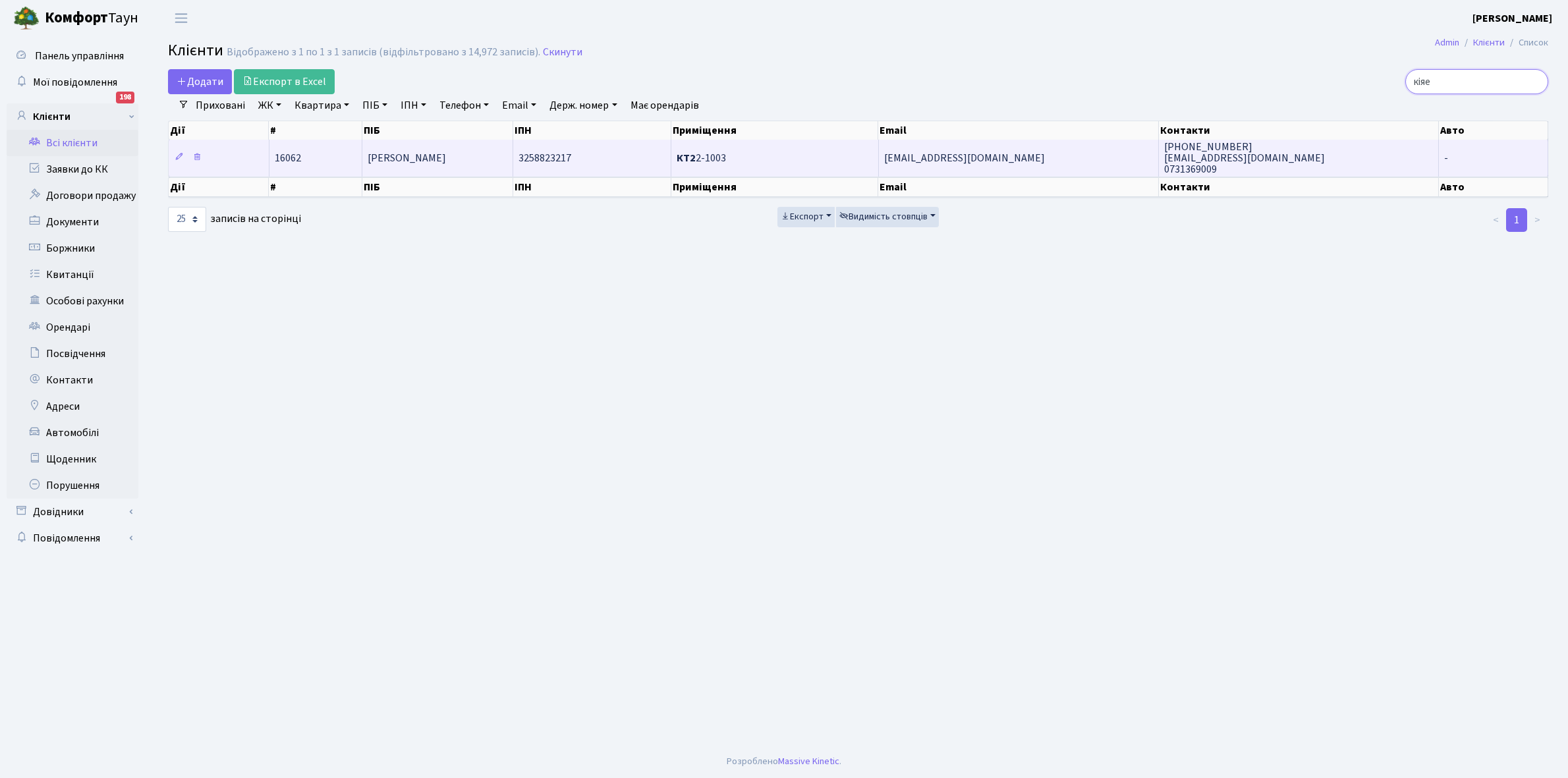
type input "кіяе"
click at [437, 162] on td "[PERSON_NAME]" at bounding box center [437, 157] width 152 height 37
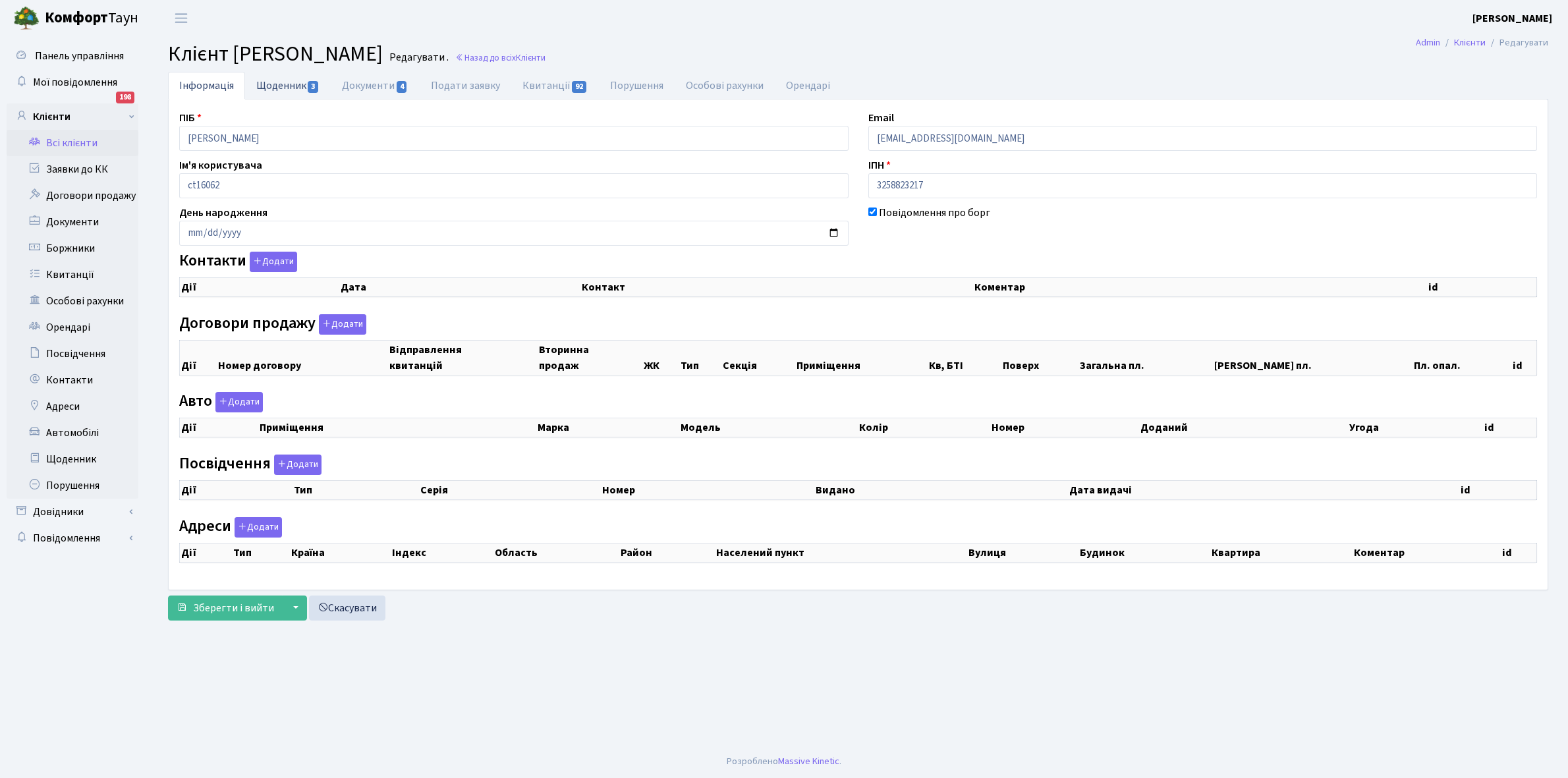
select select "25"
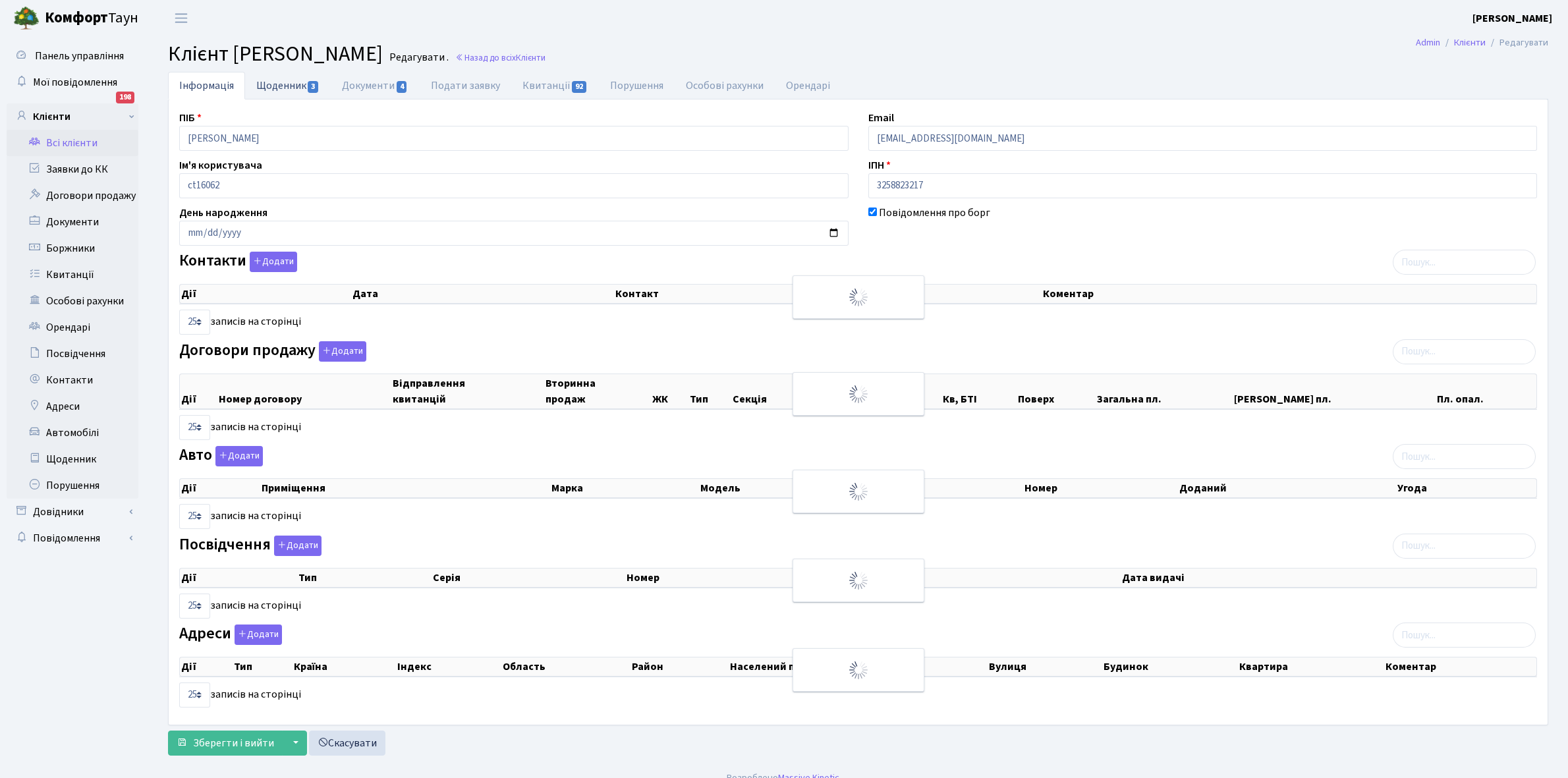
checkbox input "true"
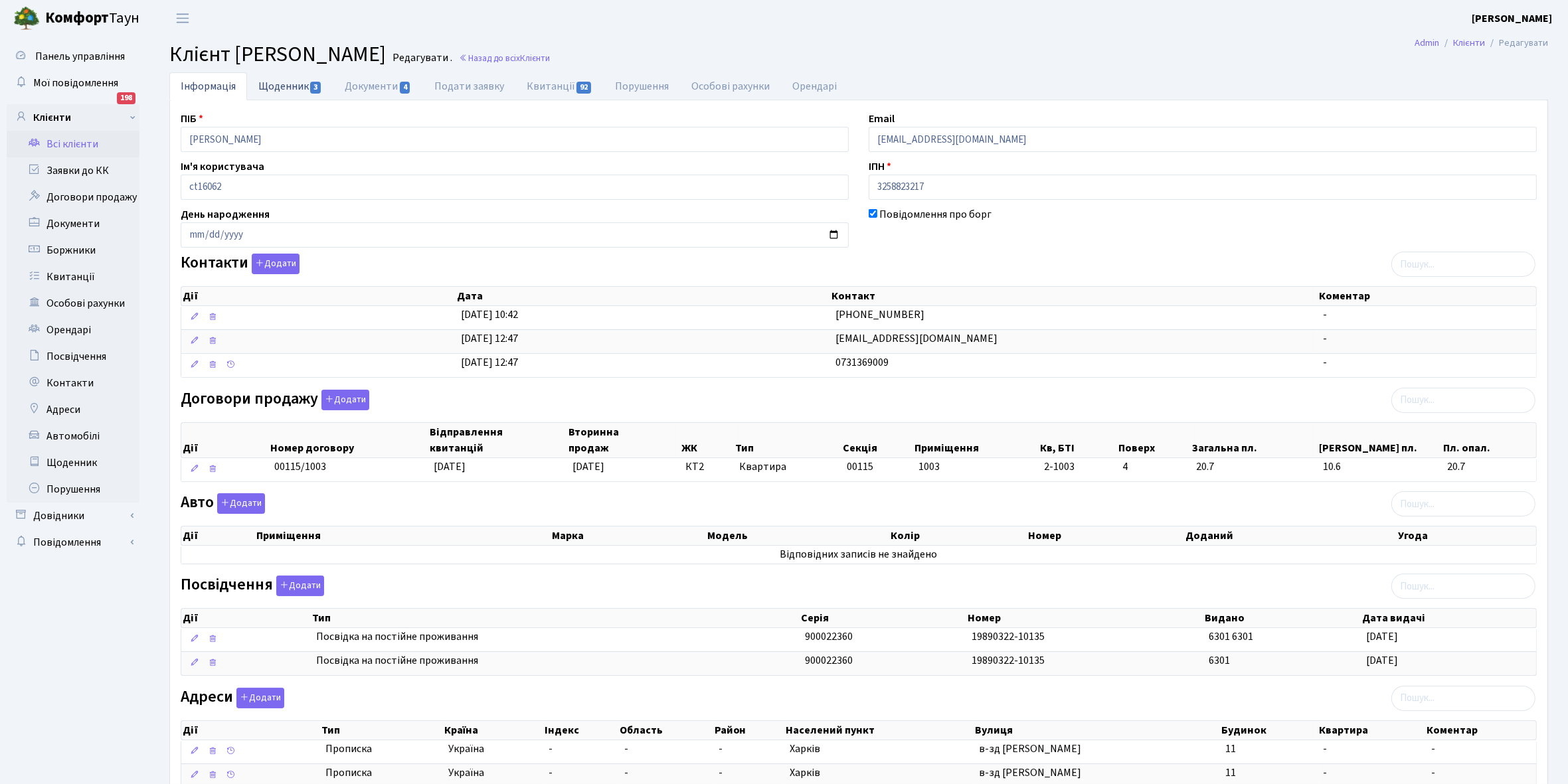
click at [286, 82] on link "Щоденник 3" at bounding box center [290, 85] width 87 height 27
select select "25"
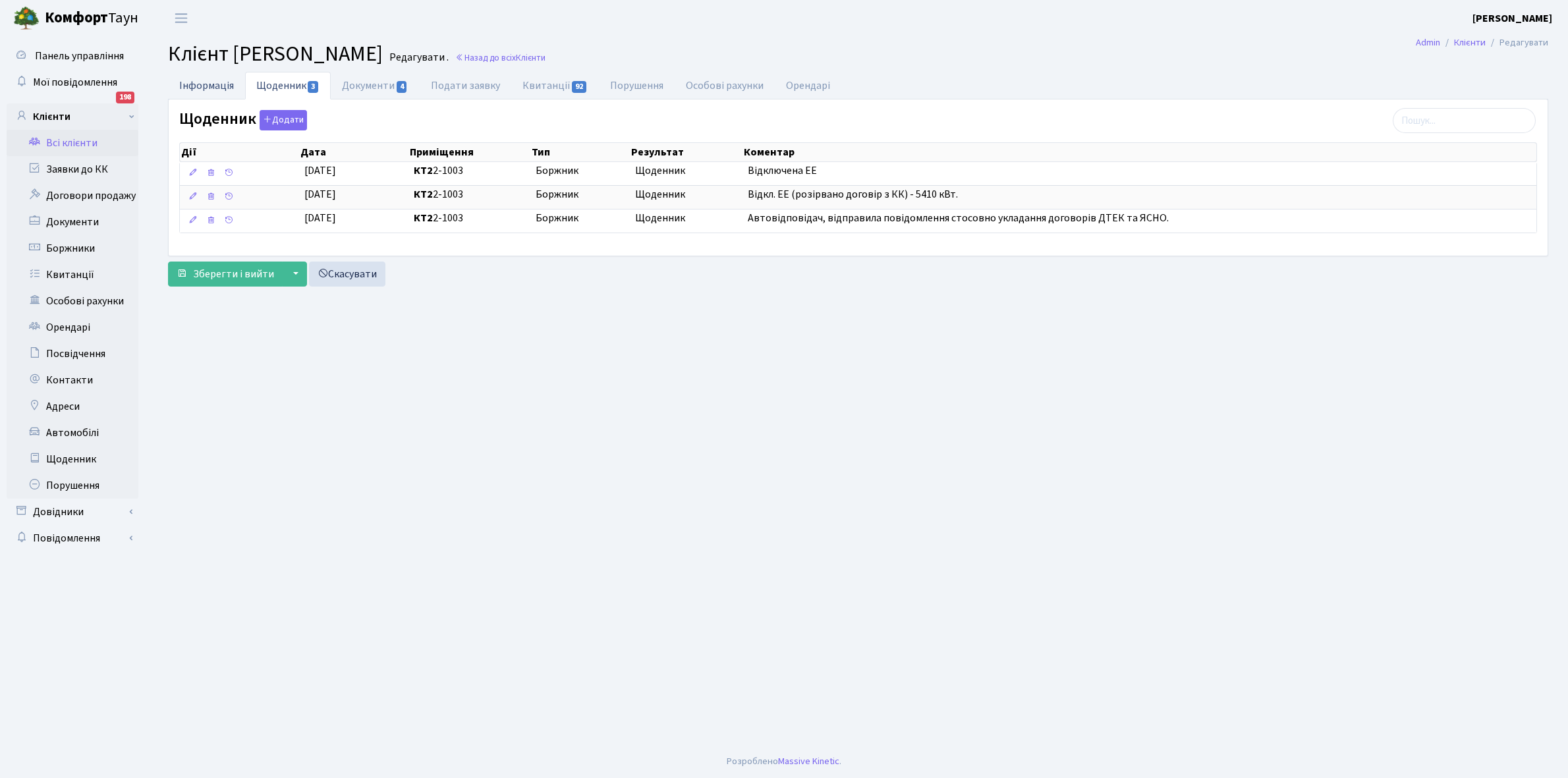
click at [205, 80] on link "Інформація" at bounding box center [206, 84] width 77 height 27
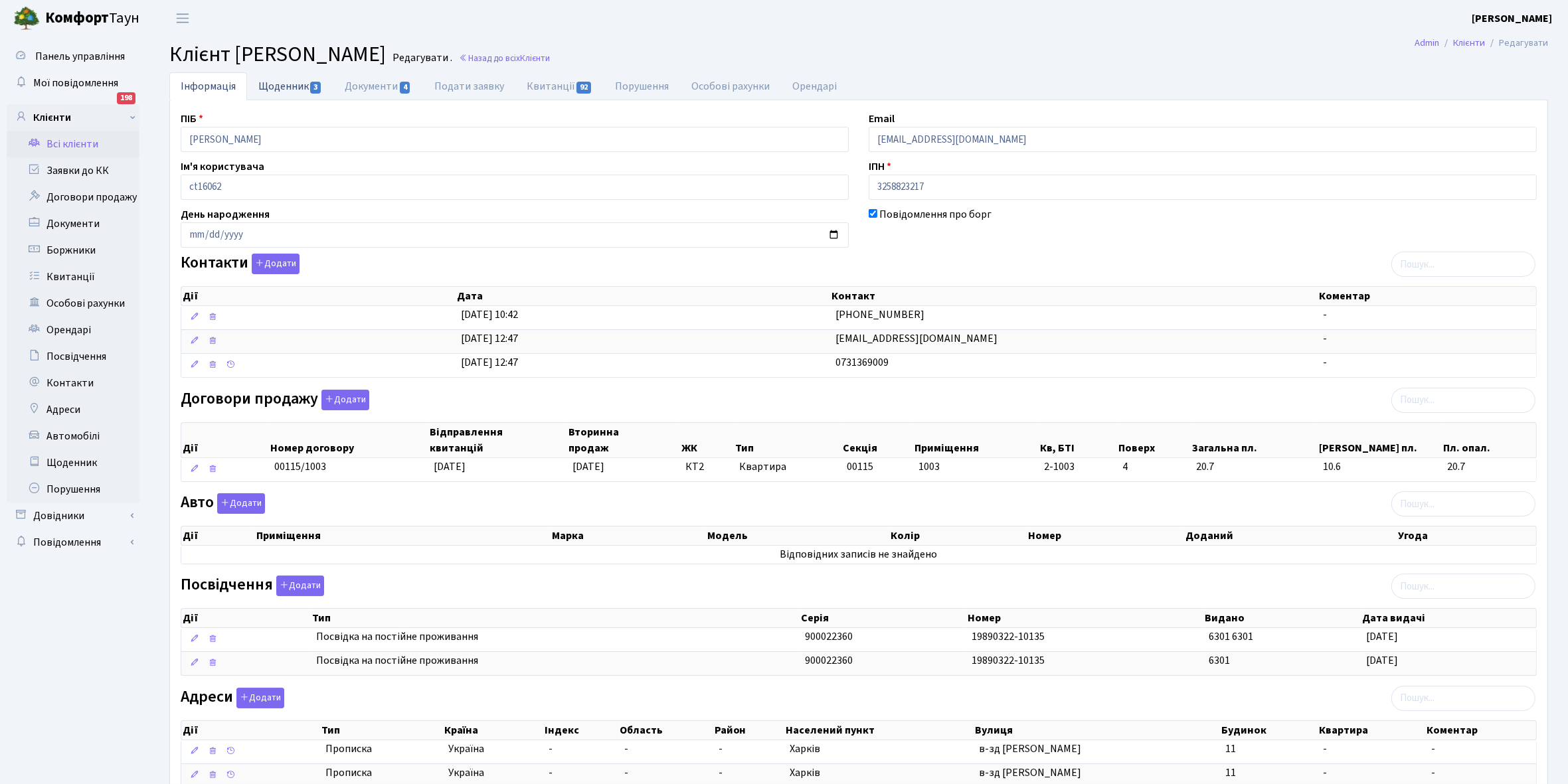
click at [282, 78] on link "Щоденник 3" at bounding box center [290, 85] width 87 height 27
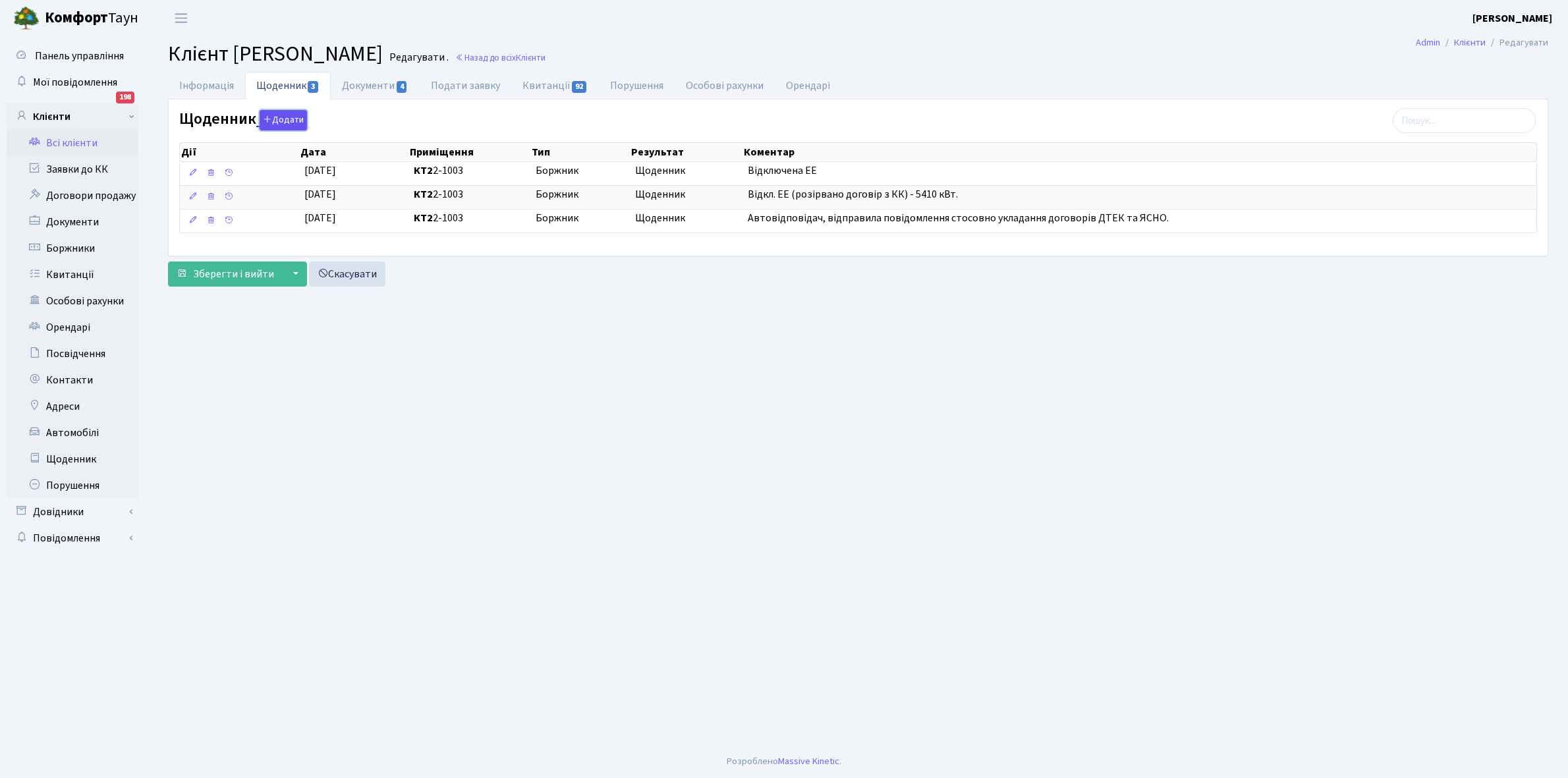
click at [280, 121] on button "Додати" at bounding box center [283, 120] width 47 height 20
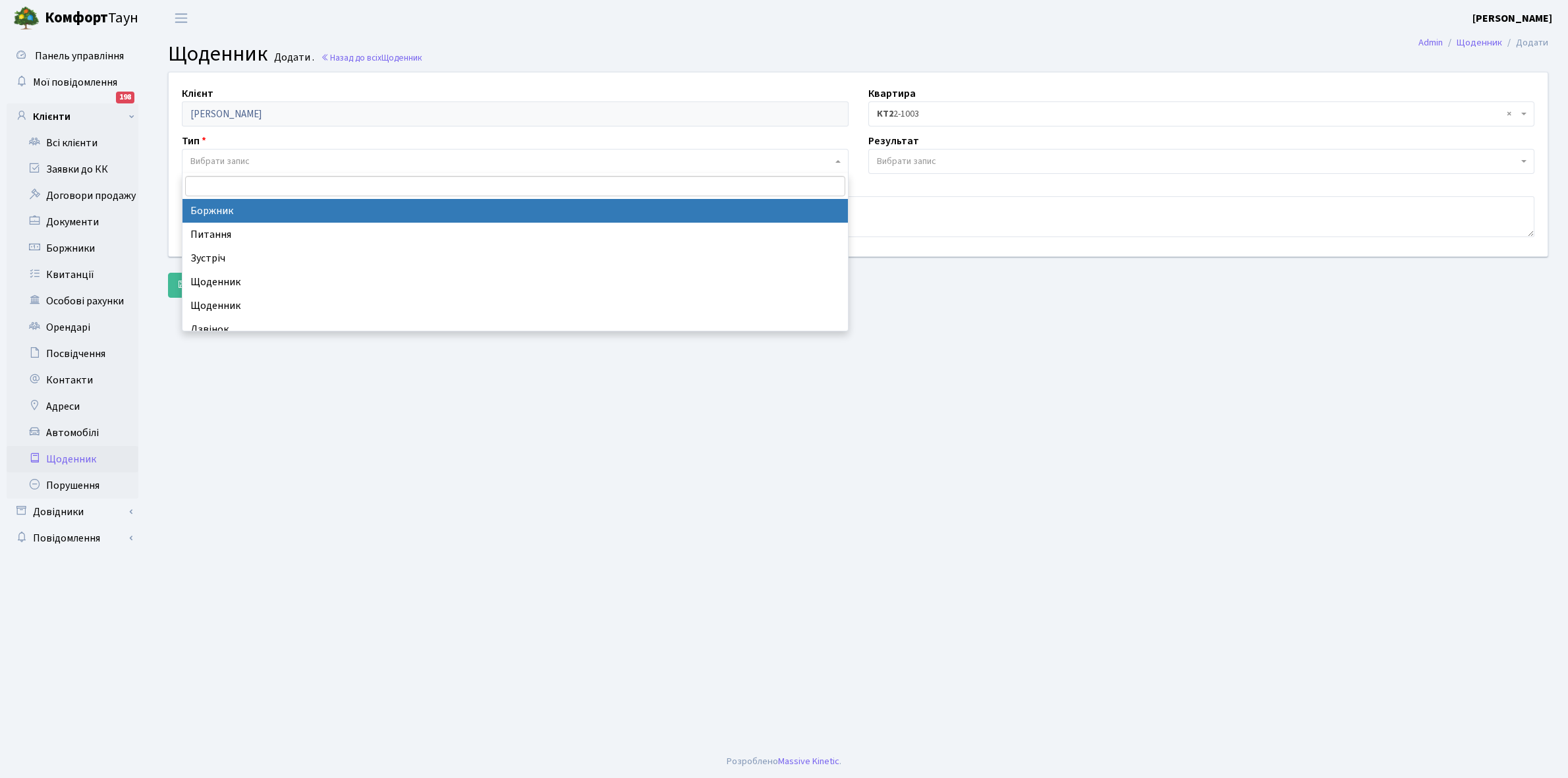
click at [237, 156] on span "Вибрати запис" at bounding box center [220, 161] width 59 height 13
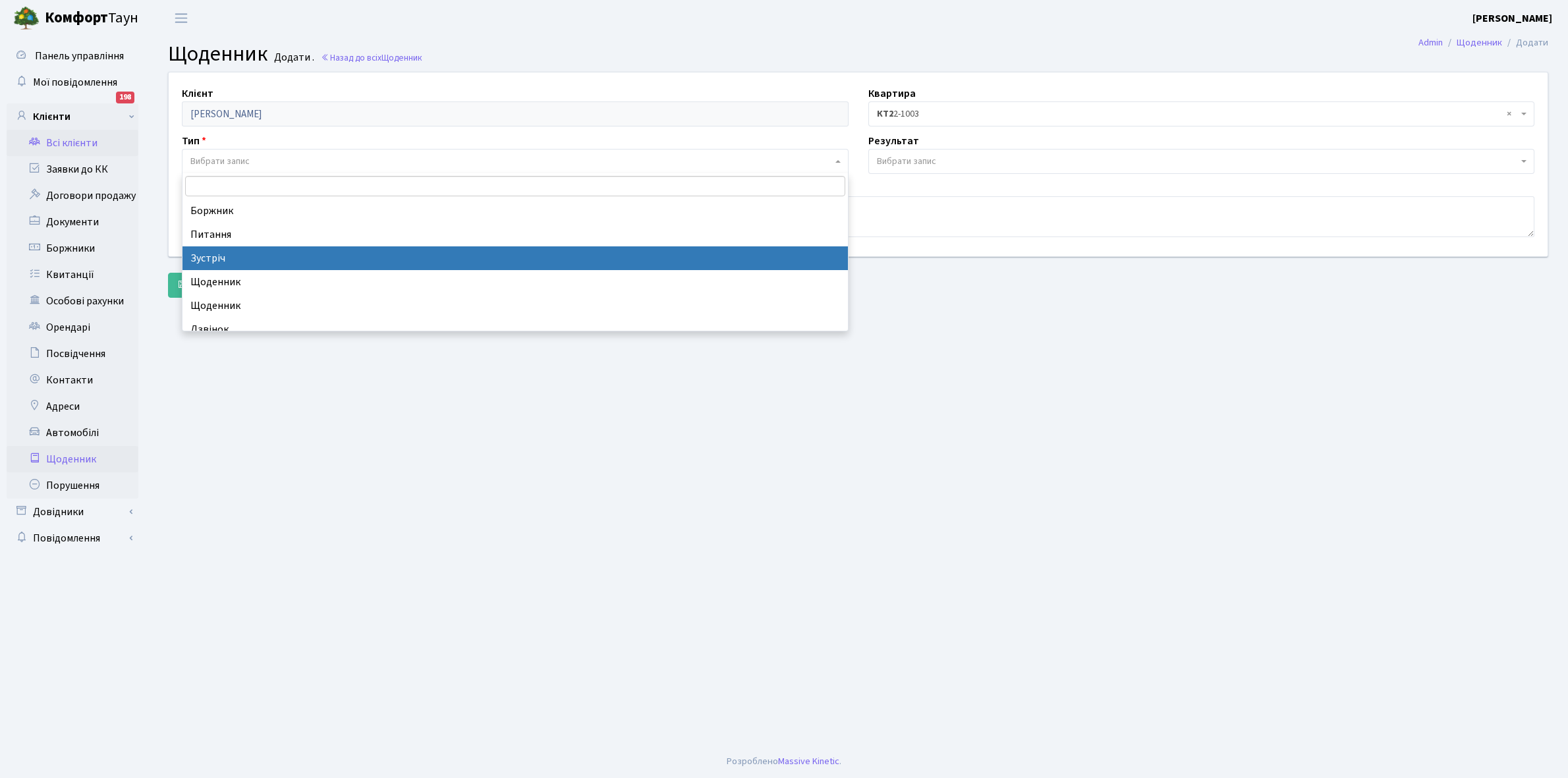
click at [133, 153] on link "Всі клієнти" at bounding box center [72, 143] width 131 height 26
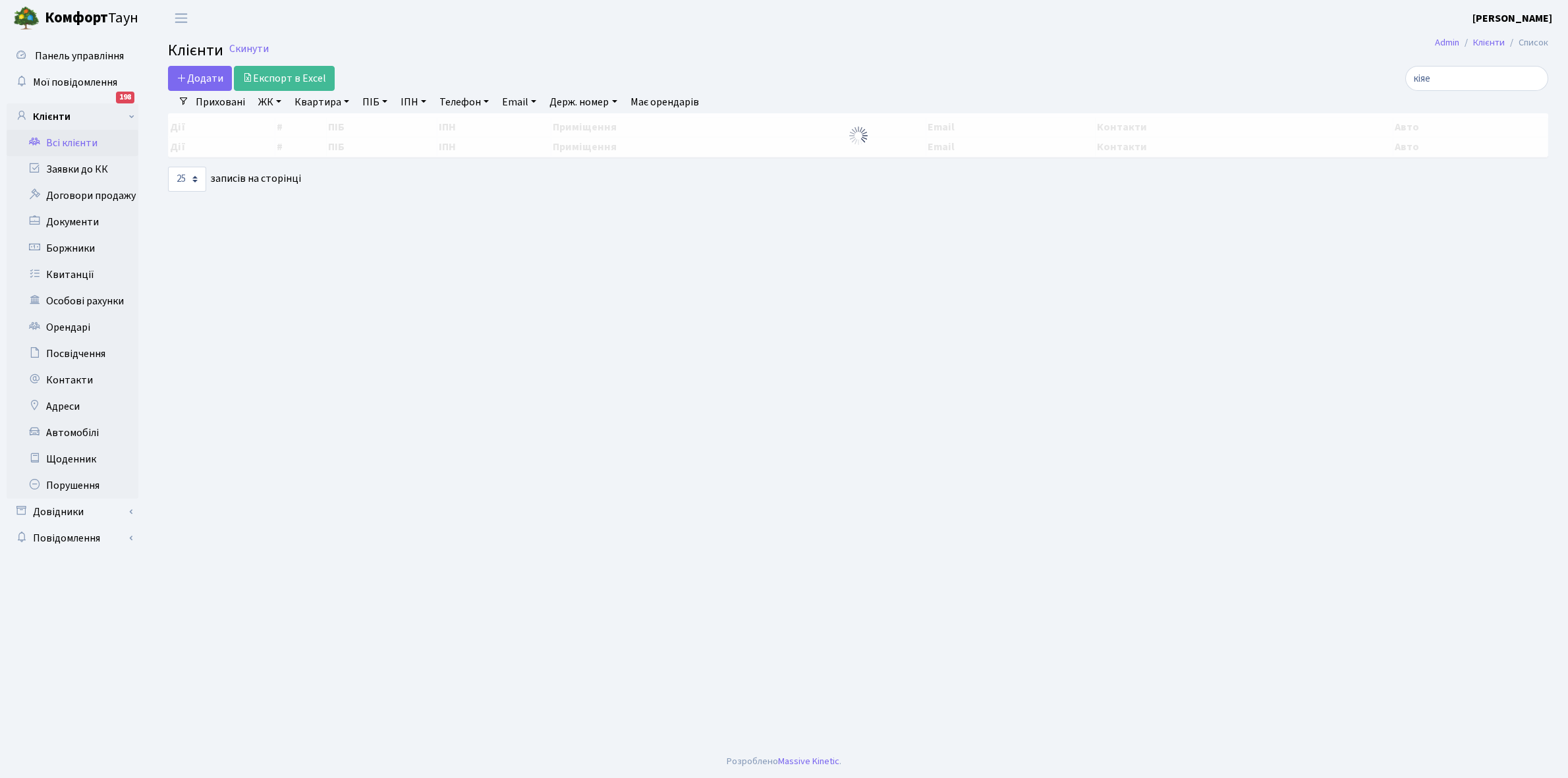
select select "25"
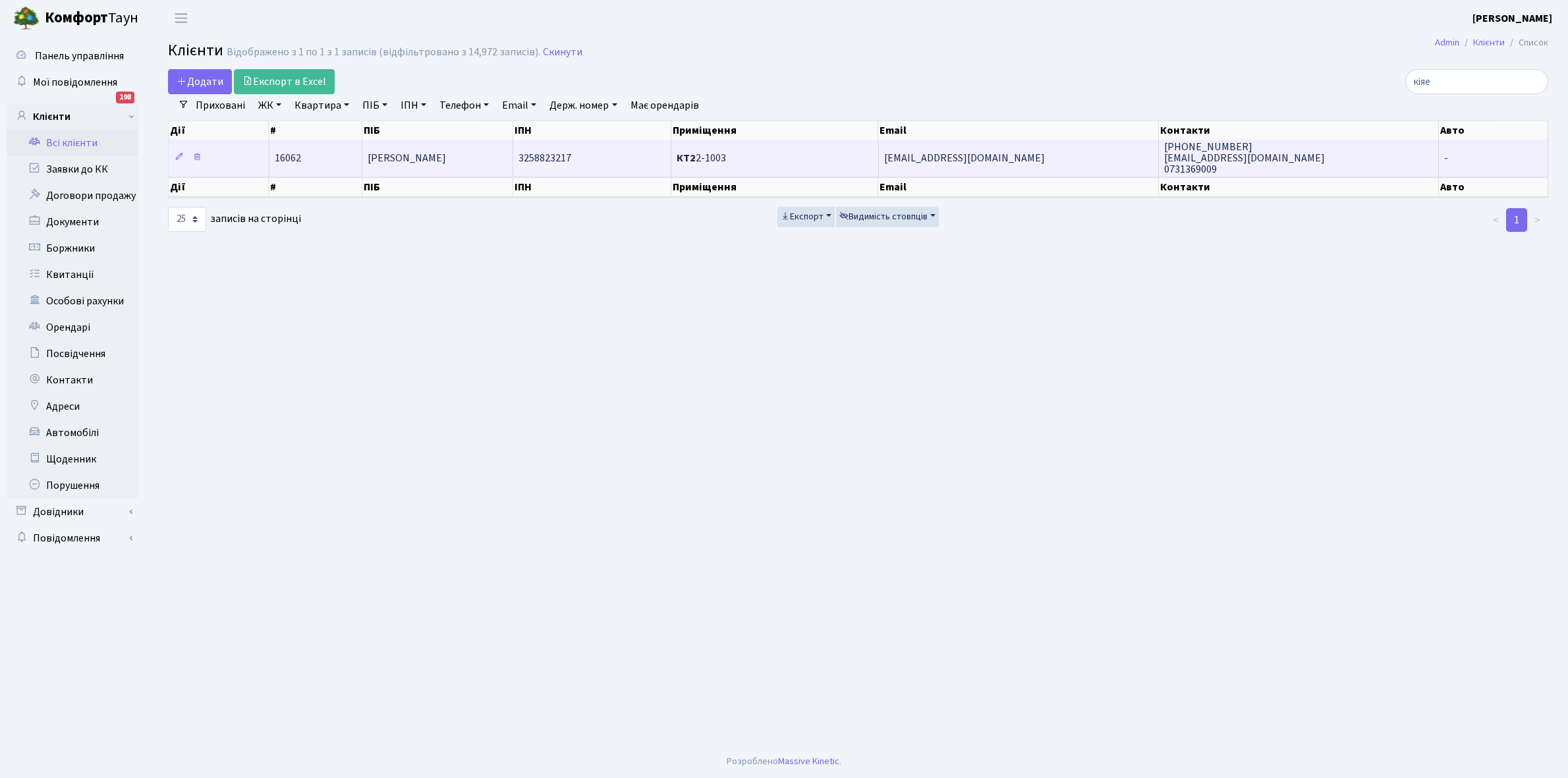
click at [463, 153] on td "[PERSON_NAME]" at bounding box center [437, 157] width 152 height 37
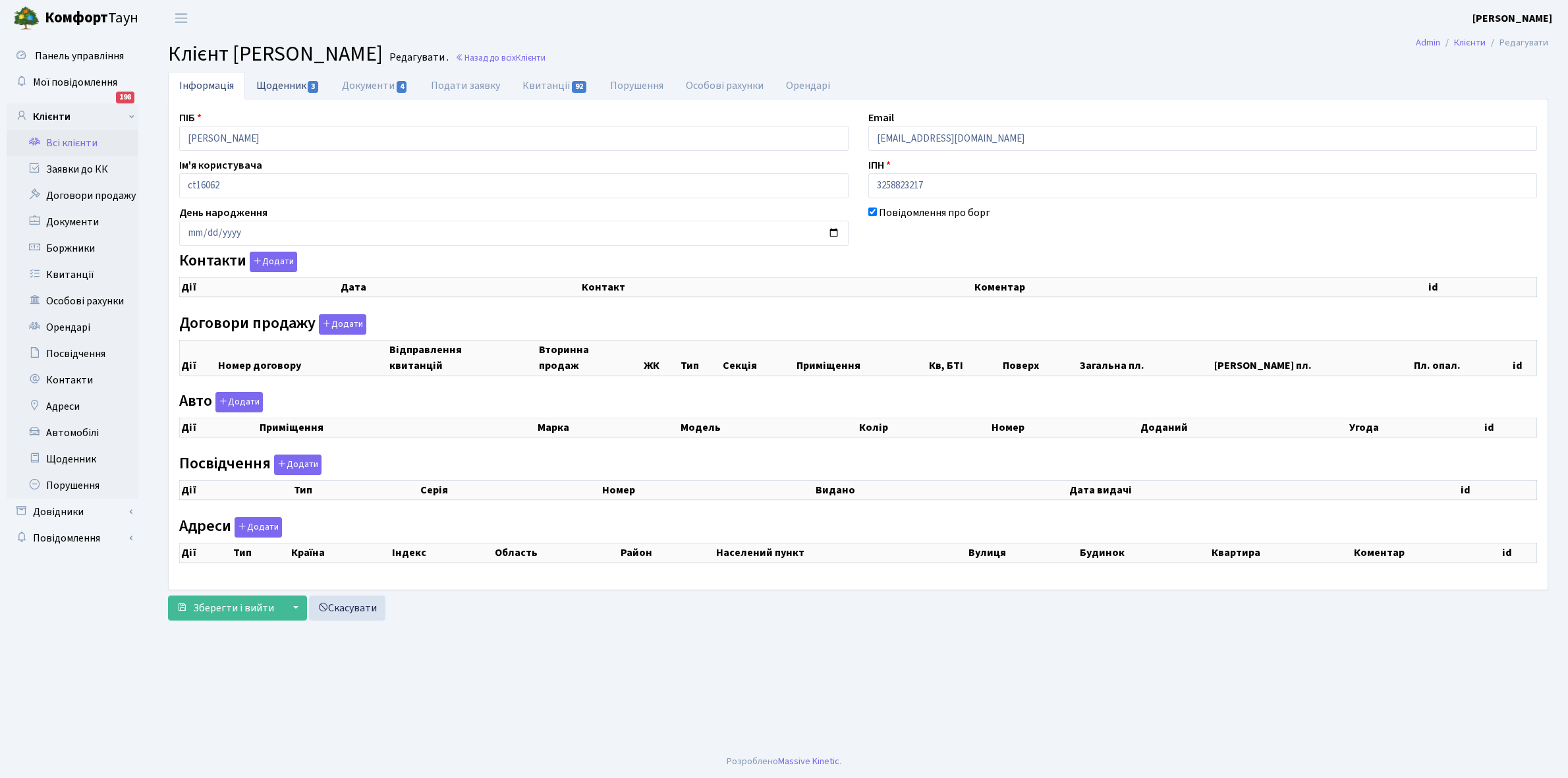
click at [272, 84] on link "Щоденник 3" at bounding box center [288, 84] width 86 height 27
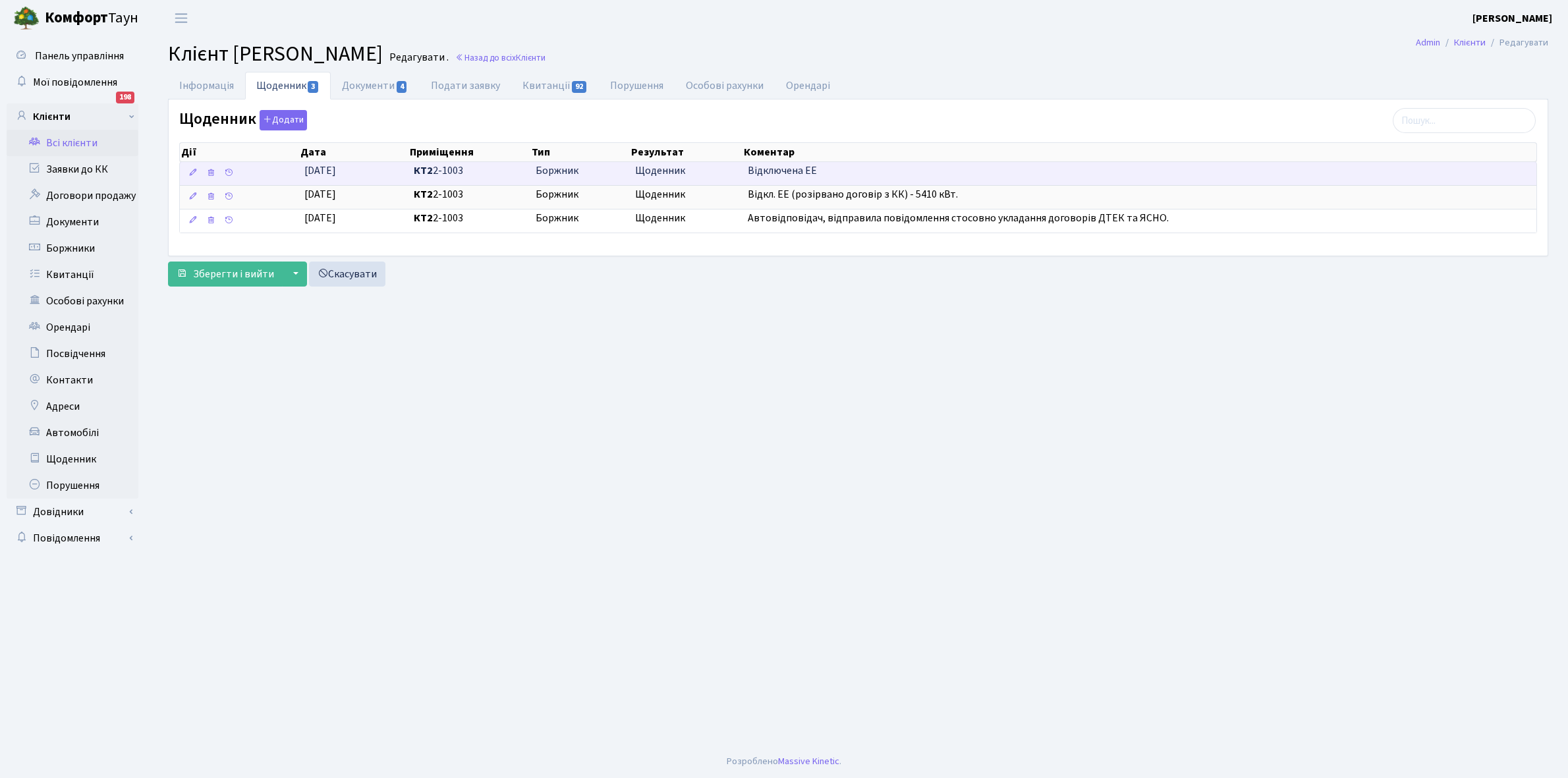
click at [607, 170] on span "Боржник" at bounding box center [580, 170] width 89 height 15
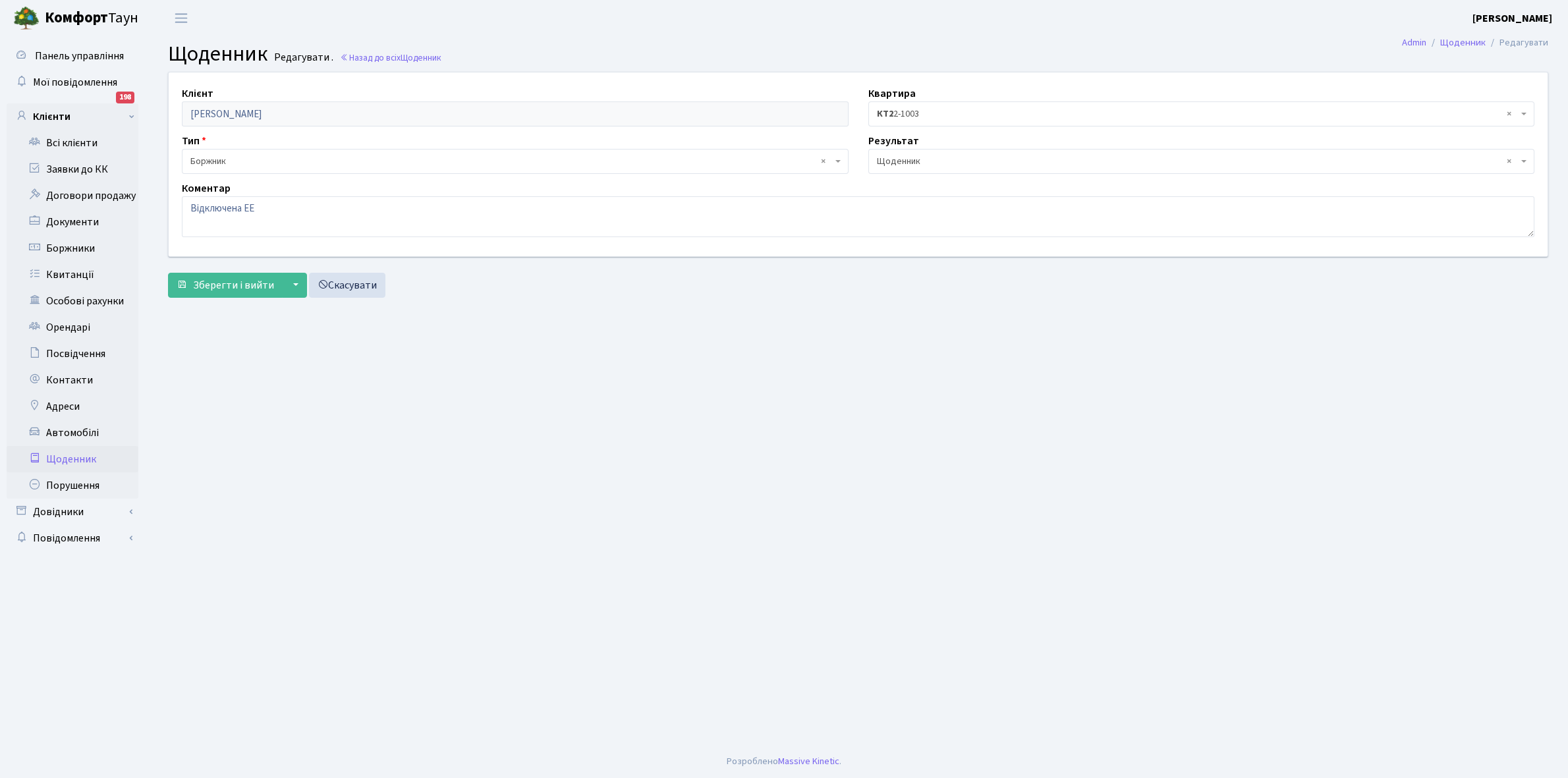
click at [887, 158] on span "× Щоденник" at bounding box center [1197, 161] width 642 height 13
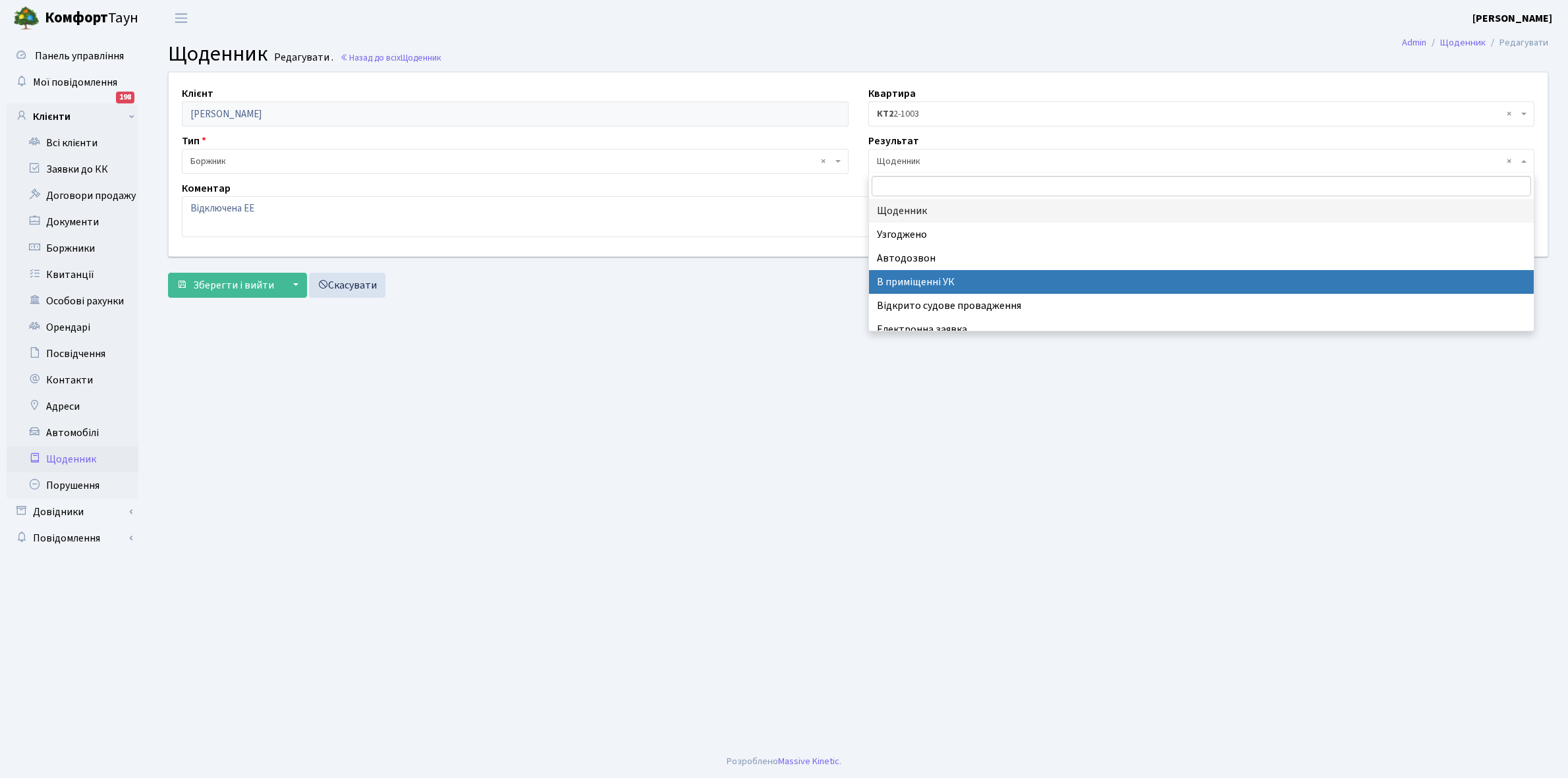
scroll to position [81, 0]
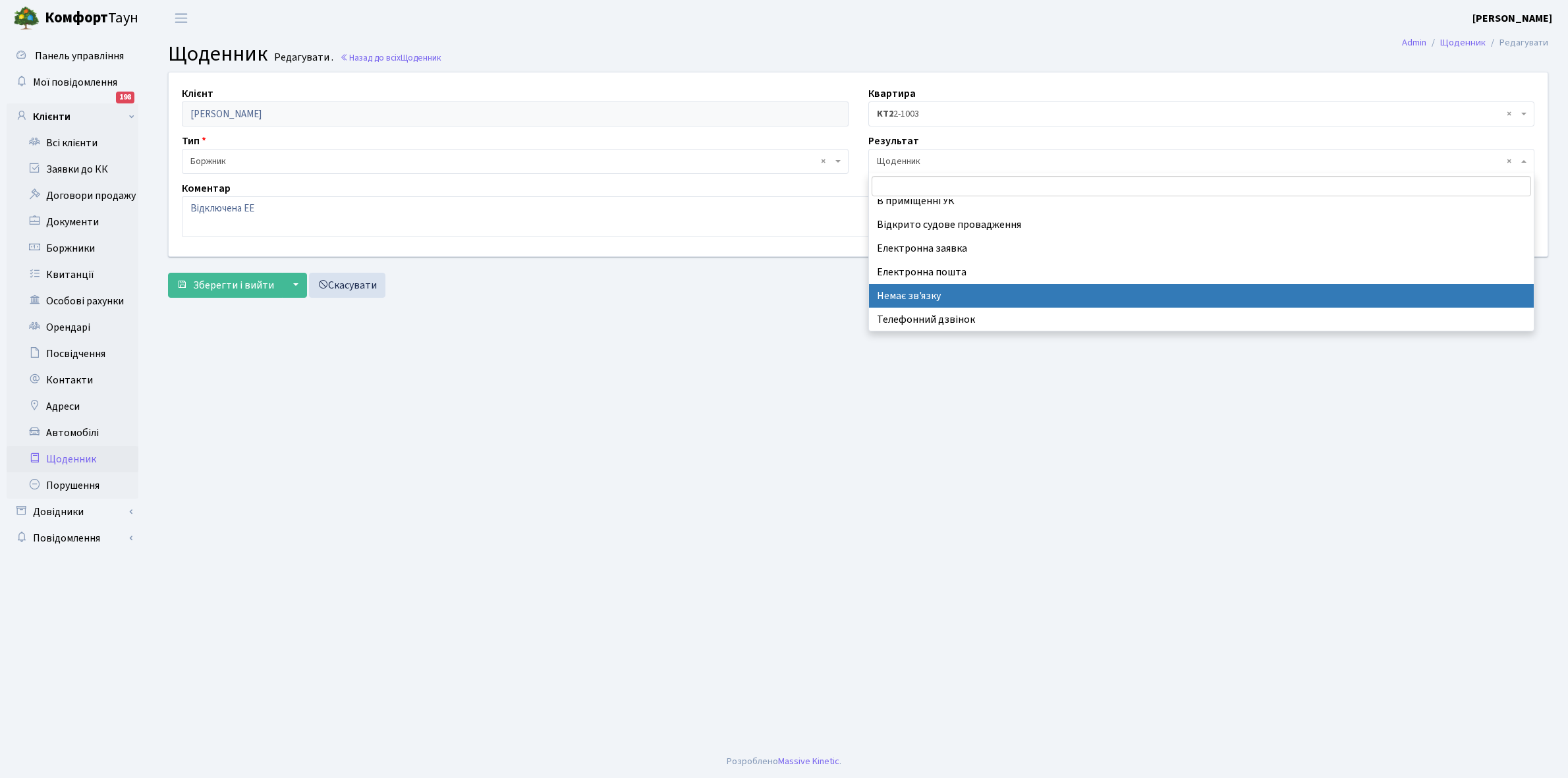
select select "197"
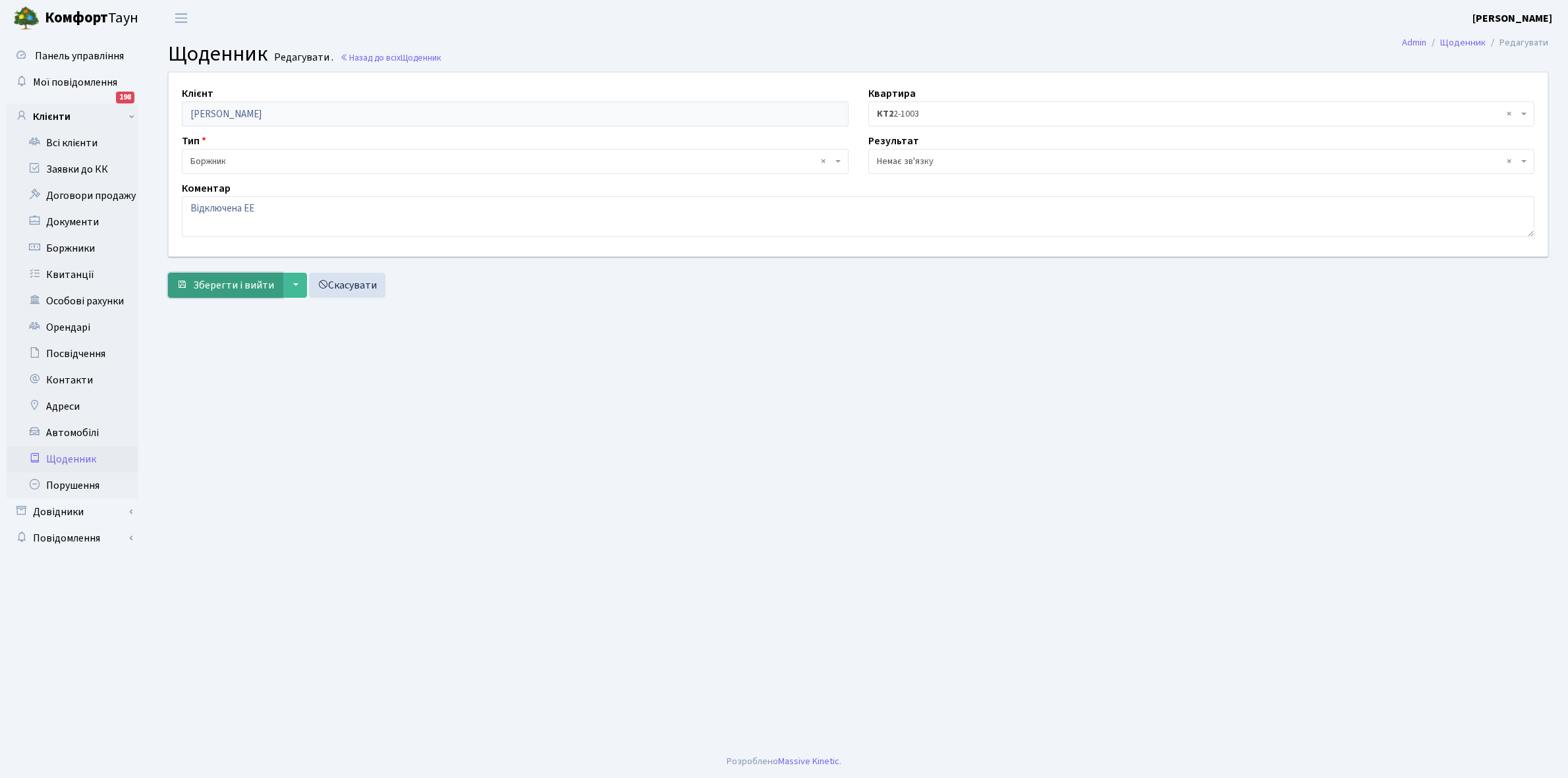
click at [240, 285] on span "Зберегти і вийти" at bounding box center [234, 286] width 81 height 15
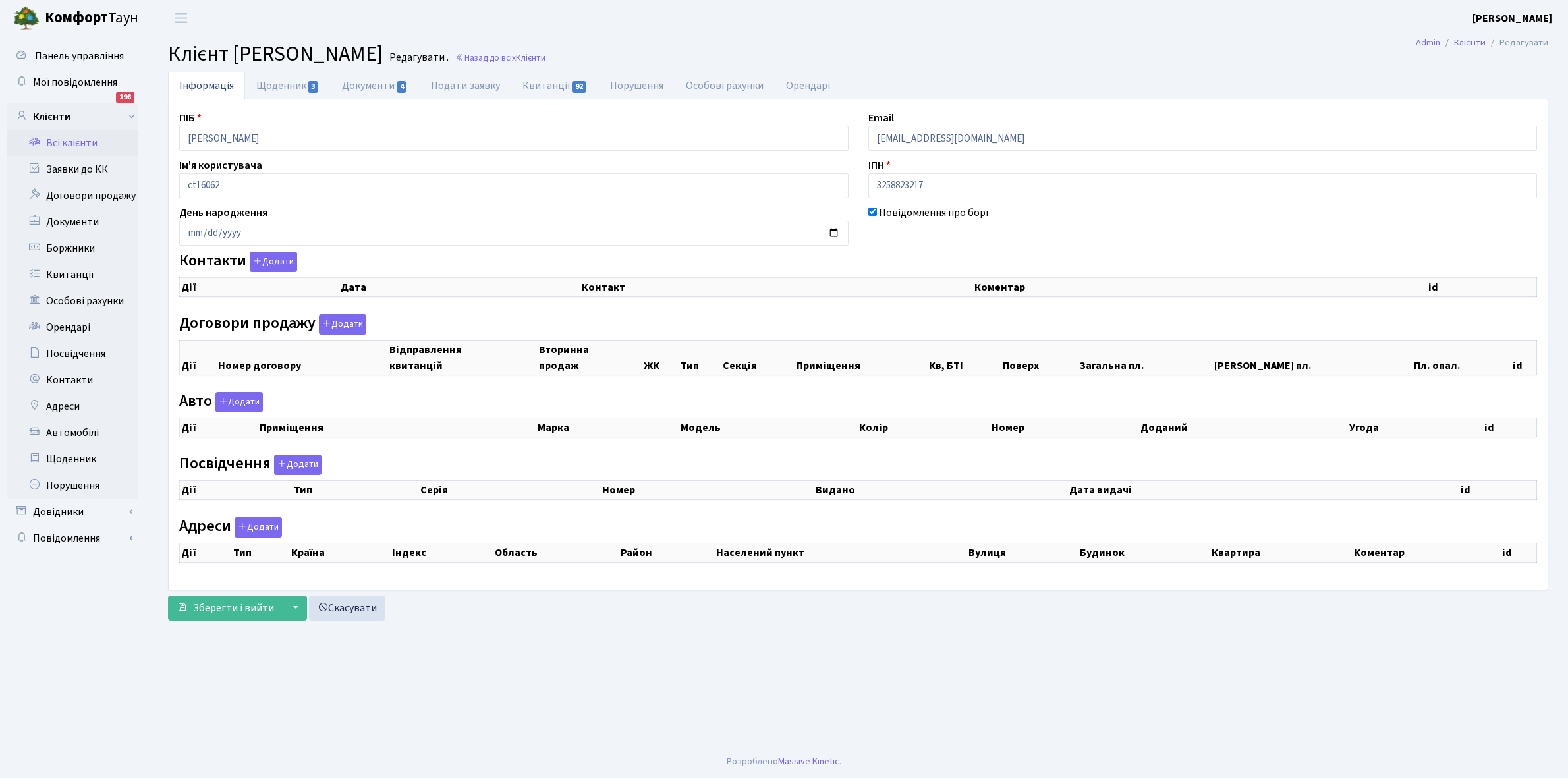
checkbox input "true"
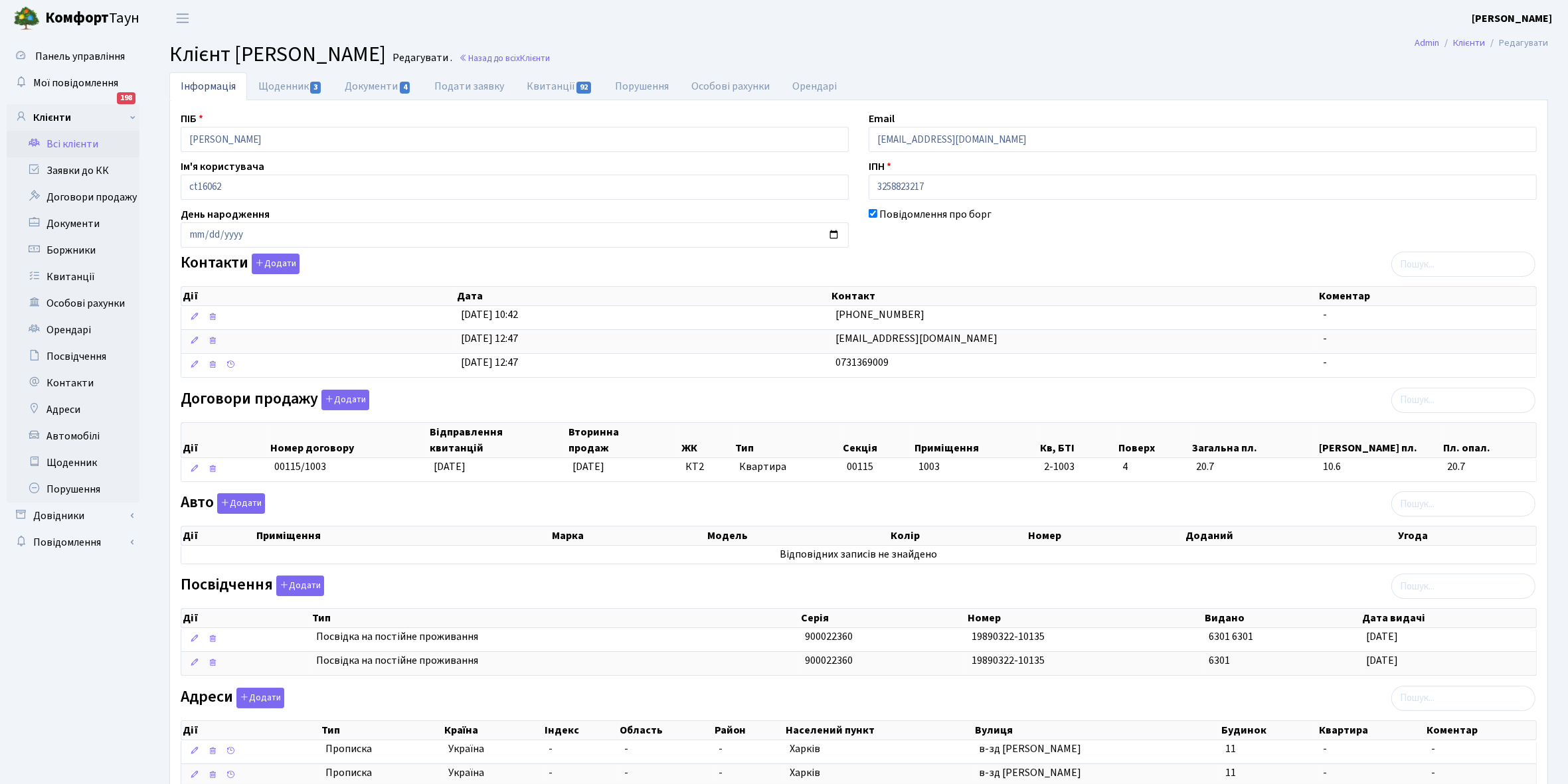
click at [80, 143] on link "Всі клієнти" at bounding box center [73, 144] width 133 height 26
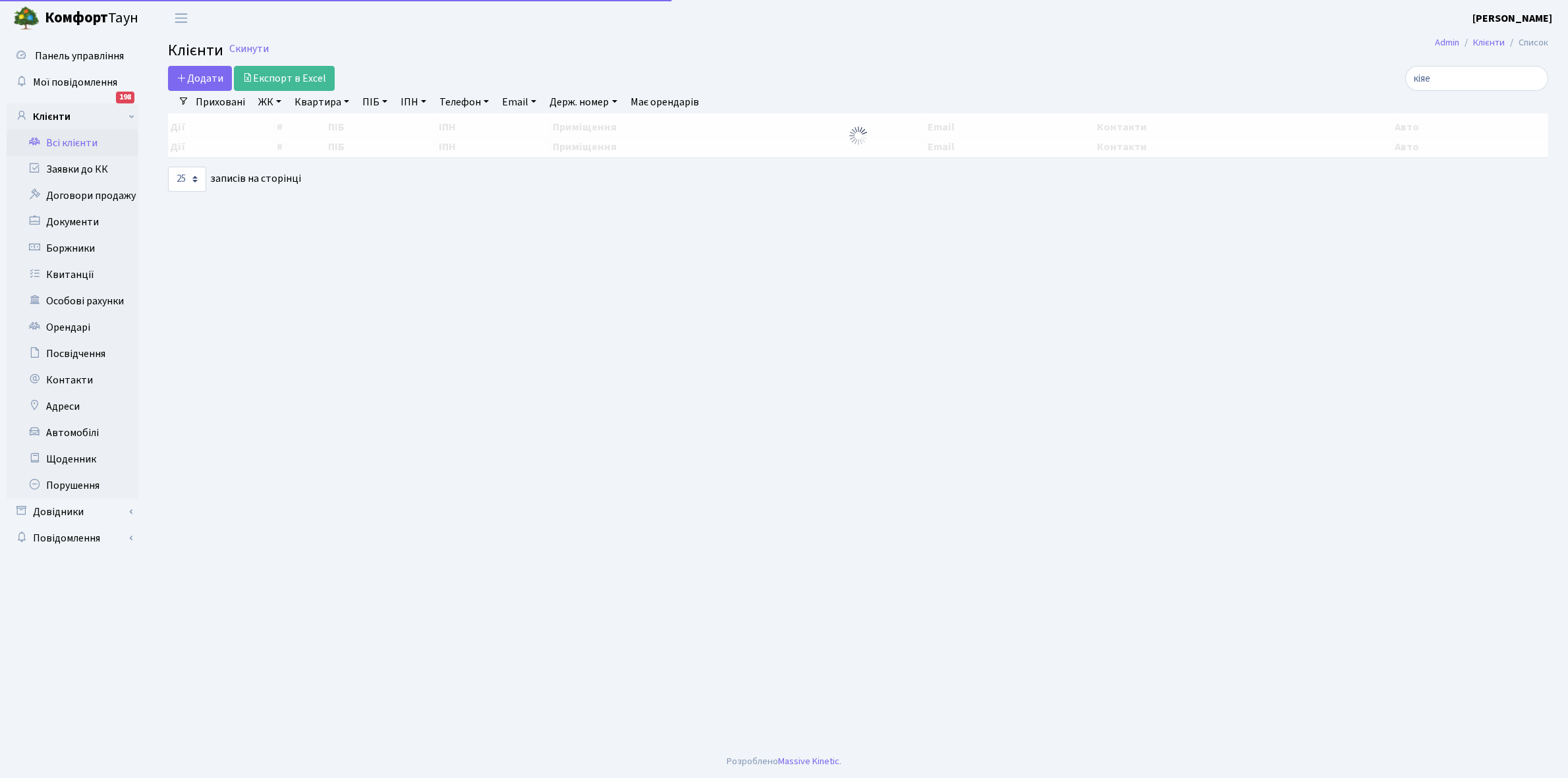
select select "25"
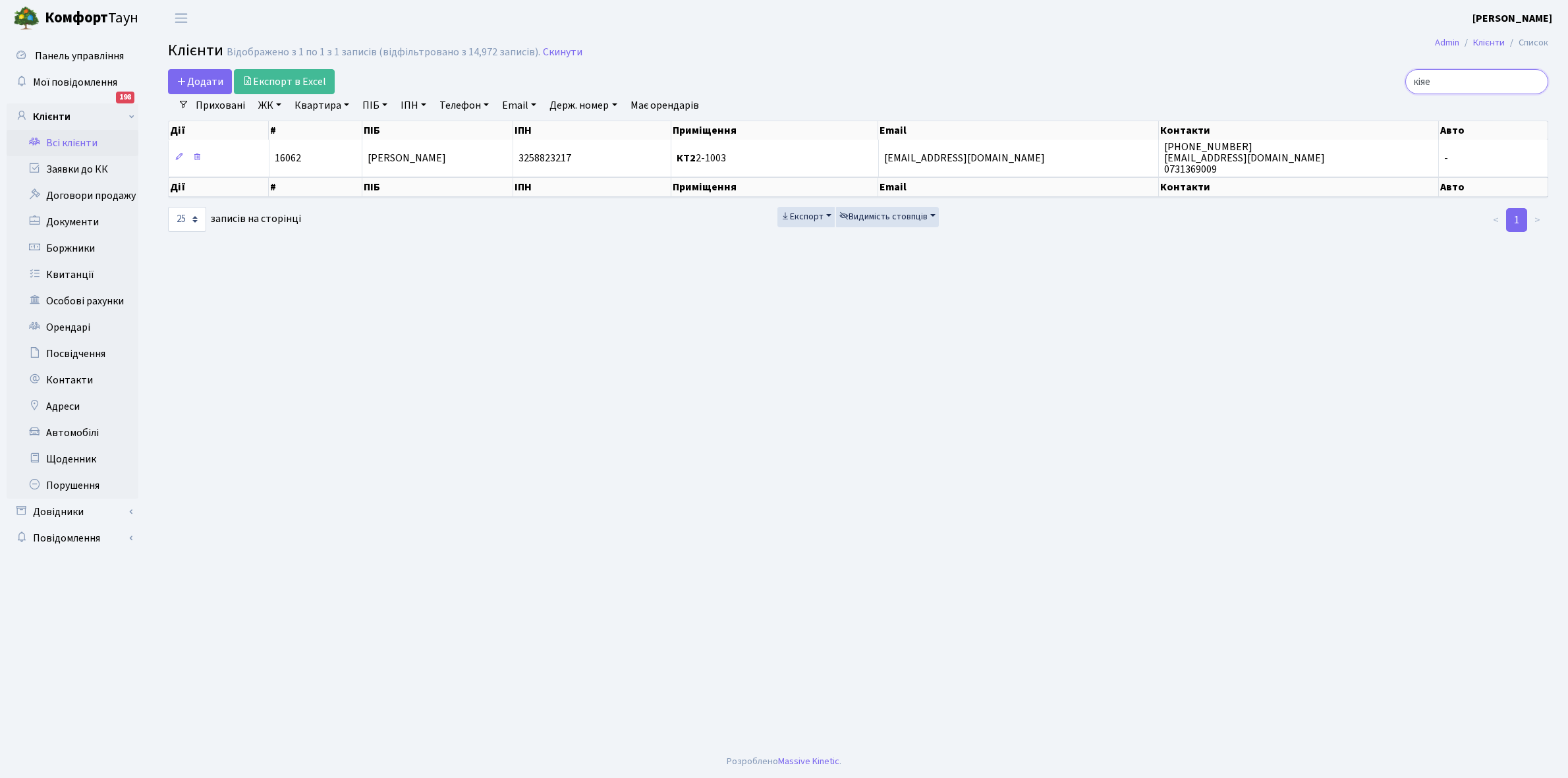
click at [1475, 77] on input "кіяе" at bounding box center [1476, 81] width 143 height 25
type input "к"
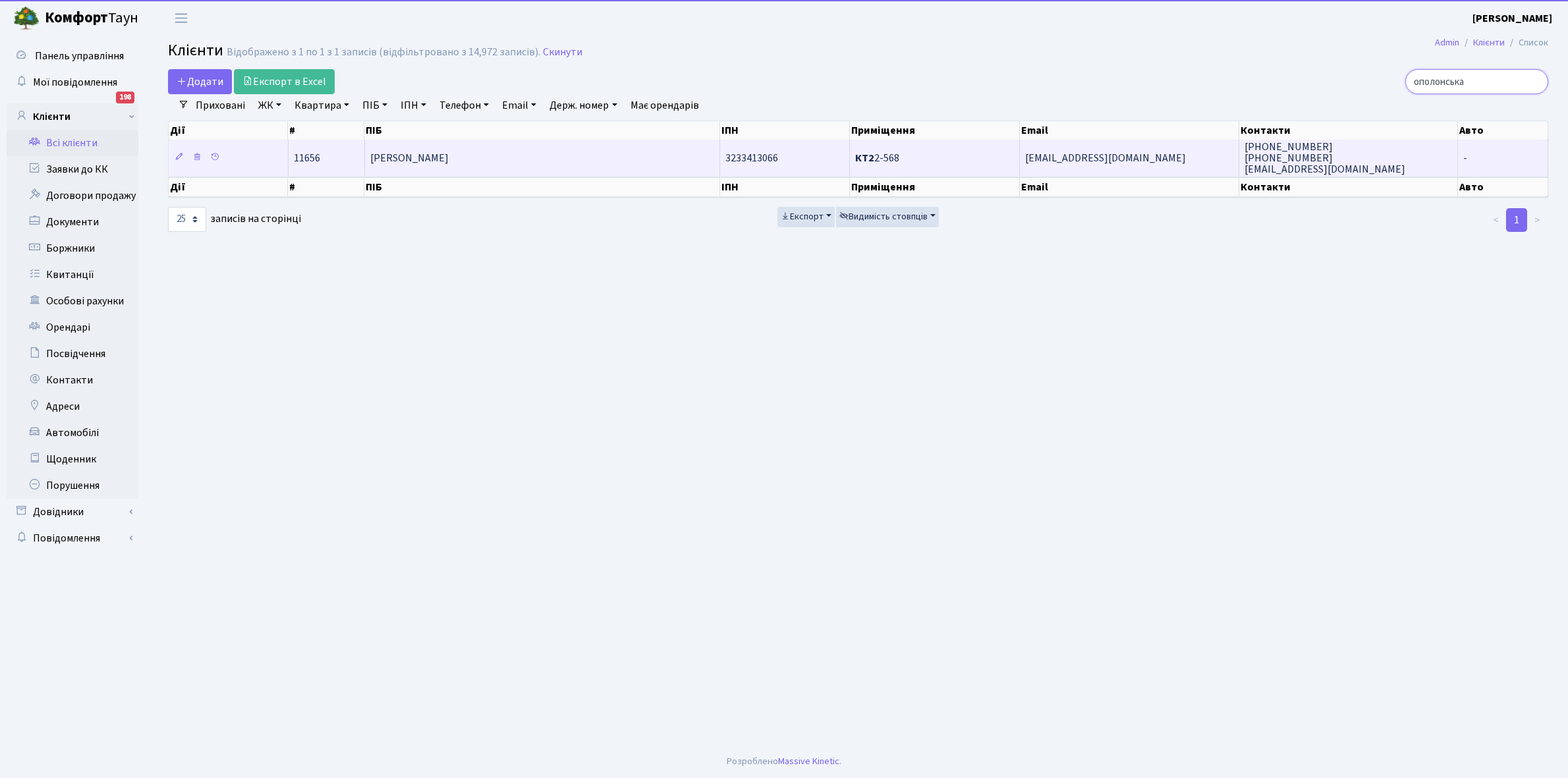
type input "ополонська"
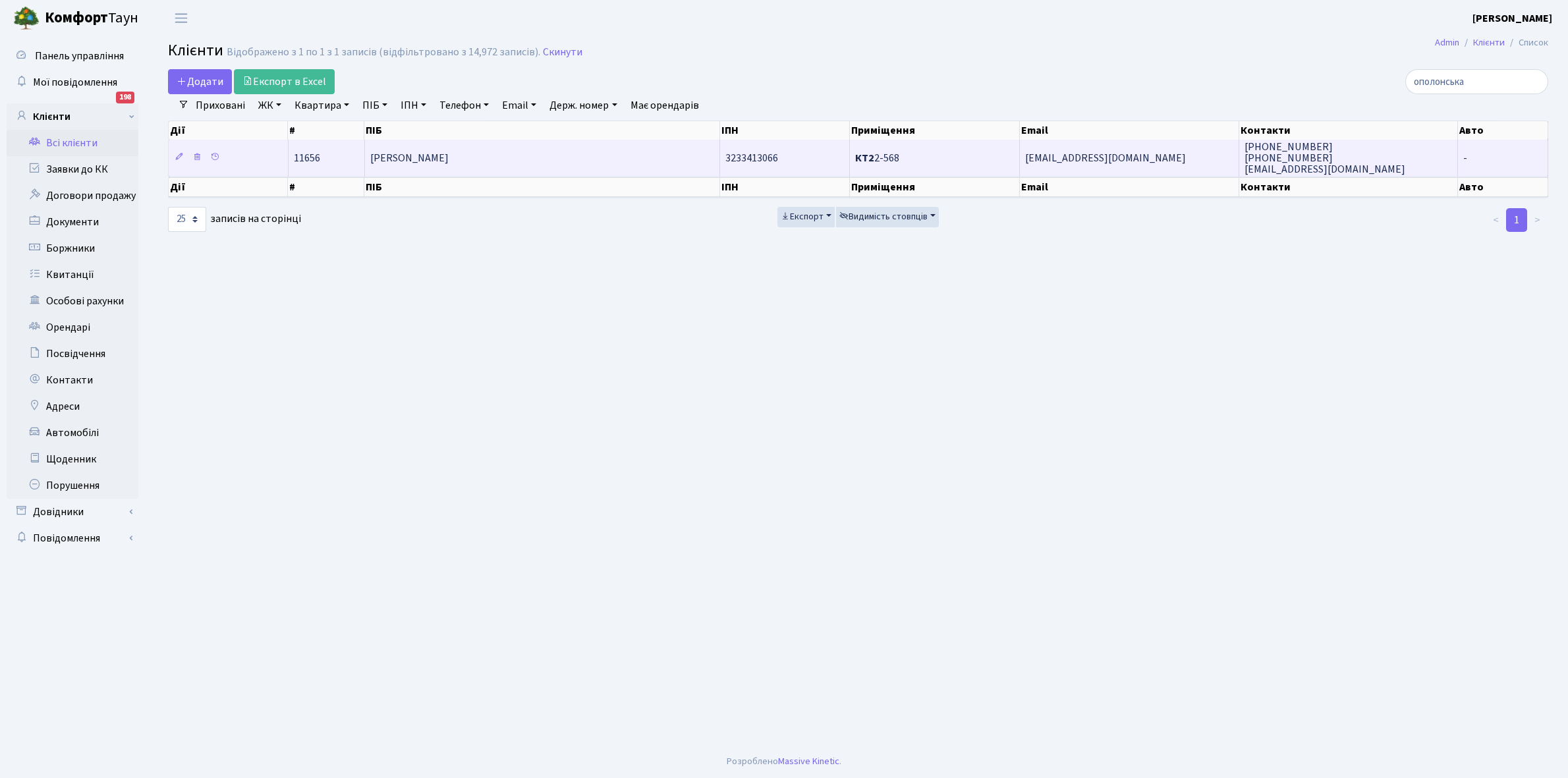
click at [449, 153] on span "[PERSON_NAME]" at bounding box center [409, 158] width 79 height 15
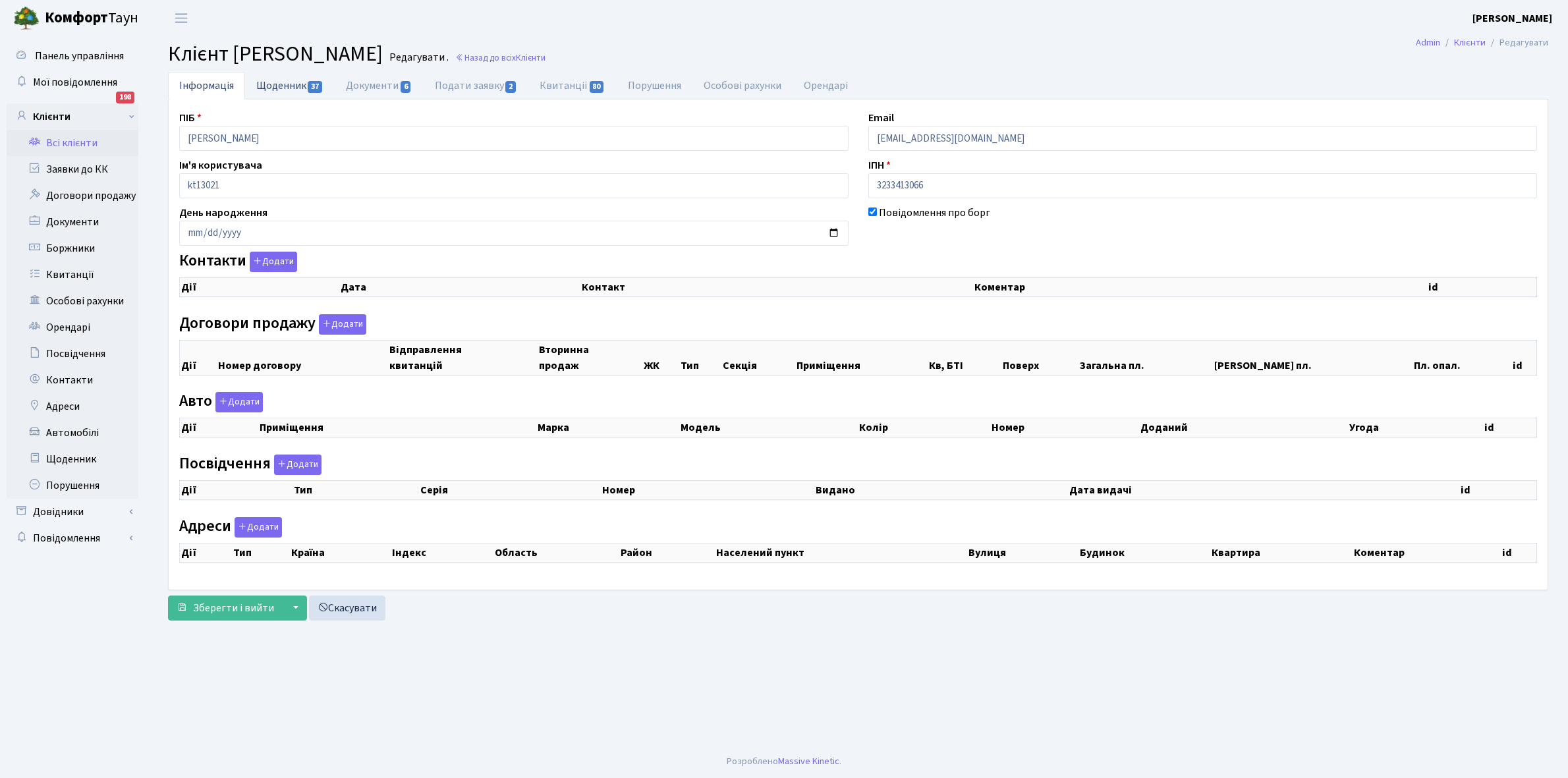
checkbox input "true"
select select "25"
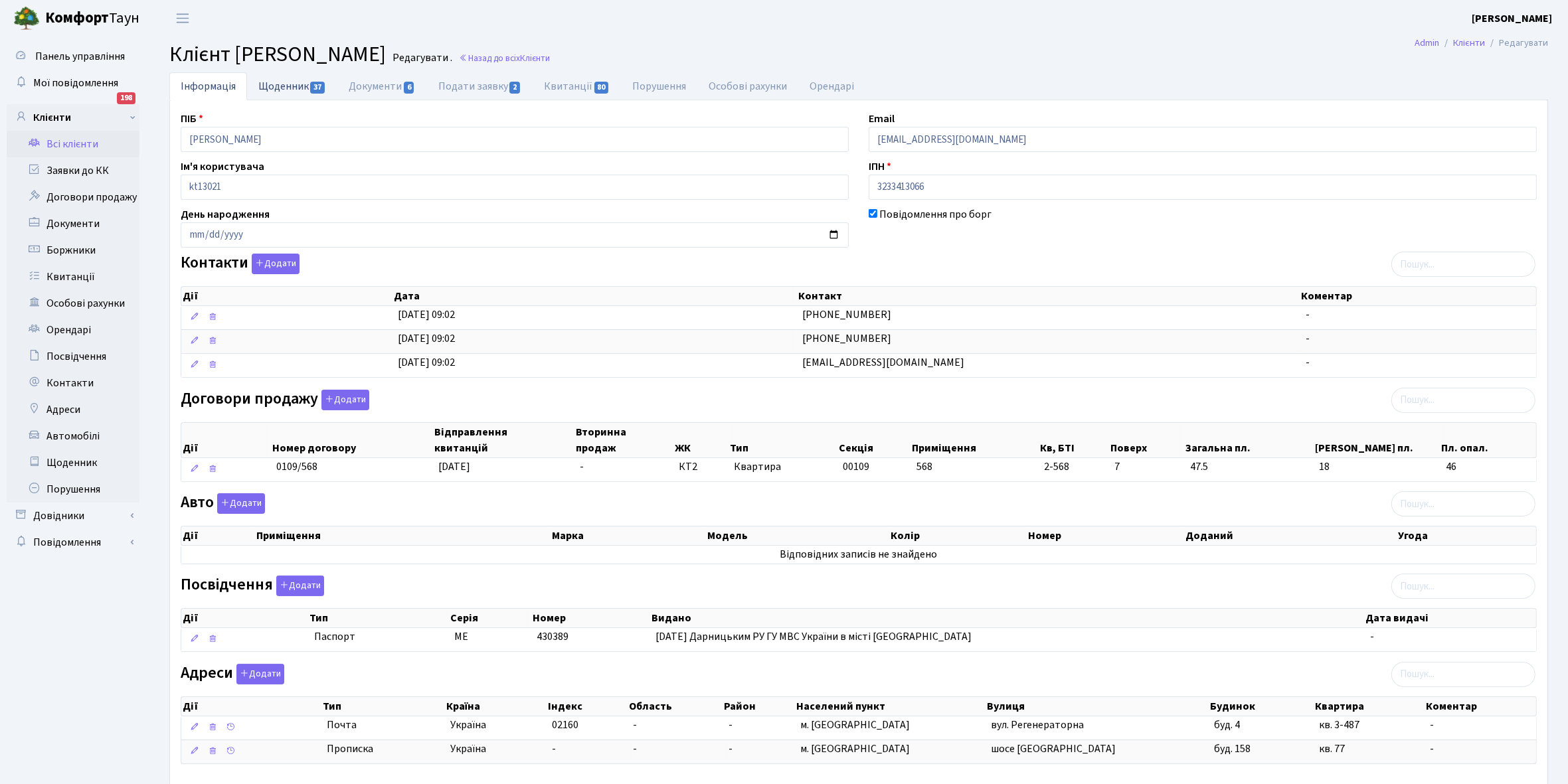
click at [280, 85] on link "Щоденник 37" at bounding box center [292, 85] width 90 height 27
select select "25"
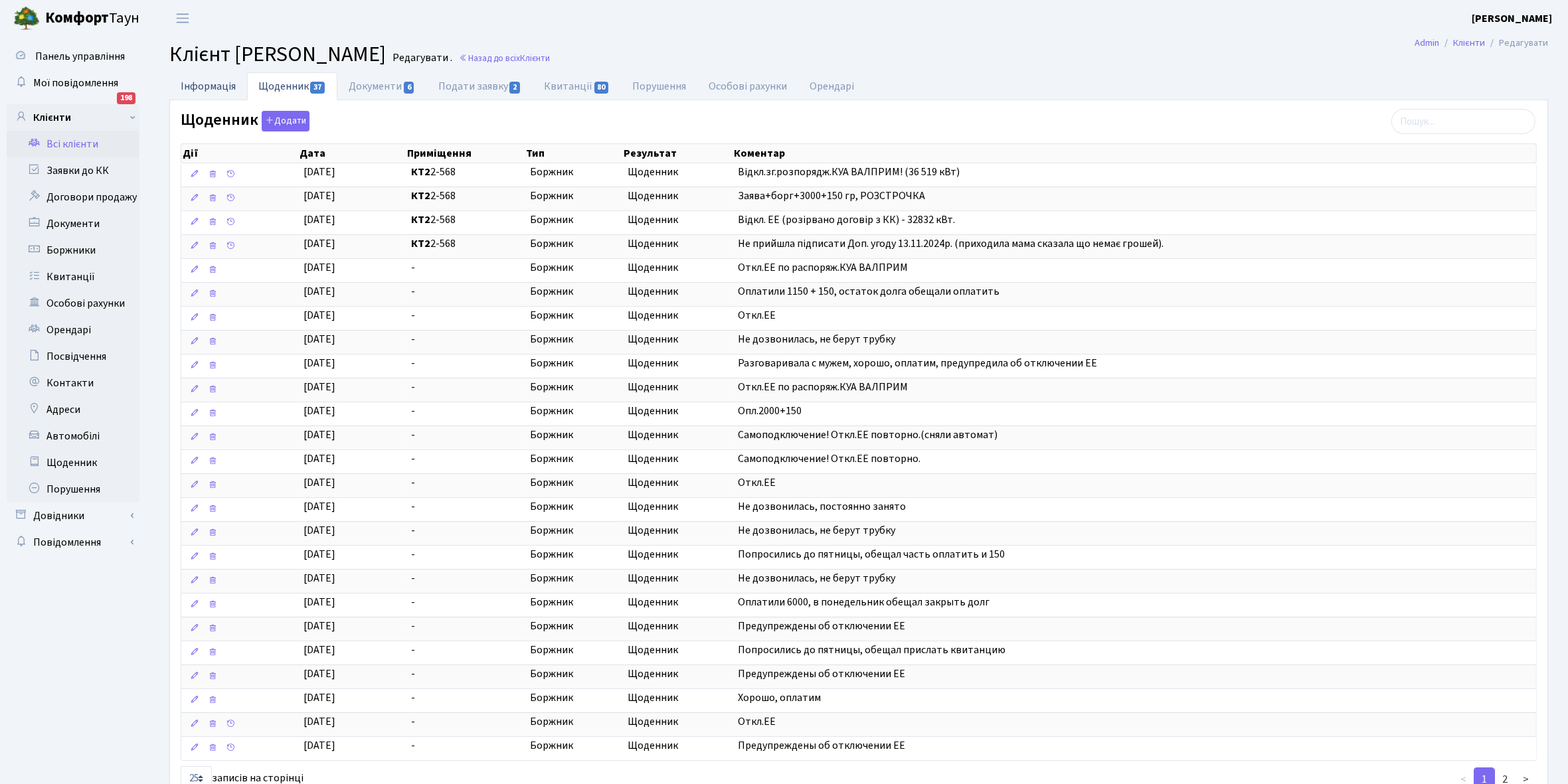
click at [190, 80] on link "Інформація" at bounding box center [208, 85] width 78 height 27
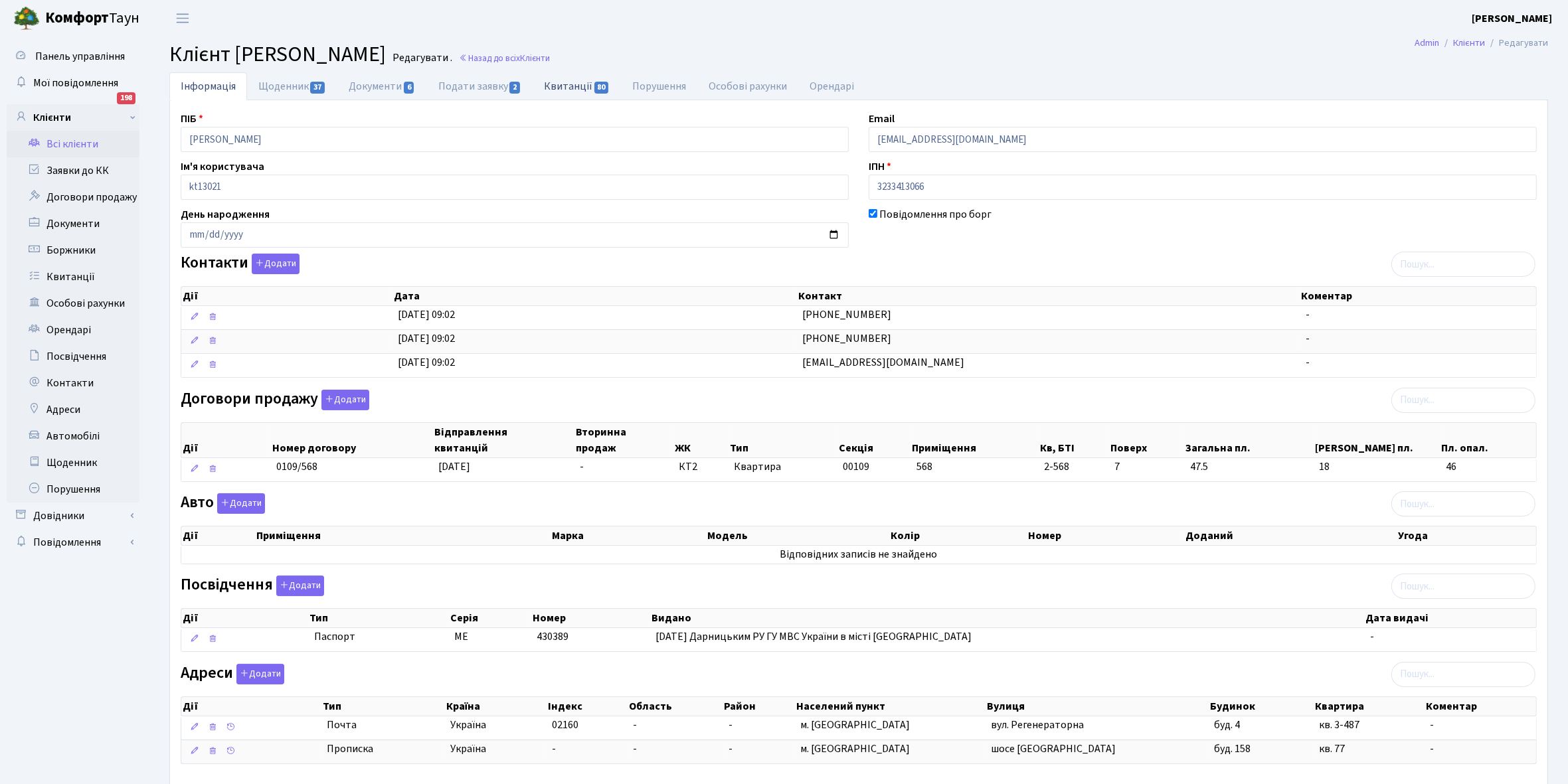
click at [562, 88] on link "Квитанції 80" at bounding box center [577, 85] width 88 height 27
select select "25"
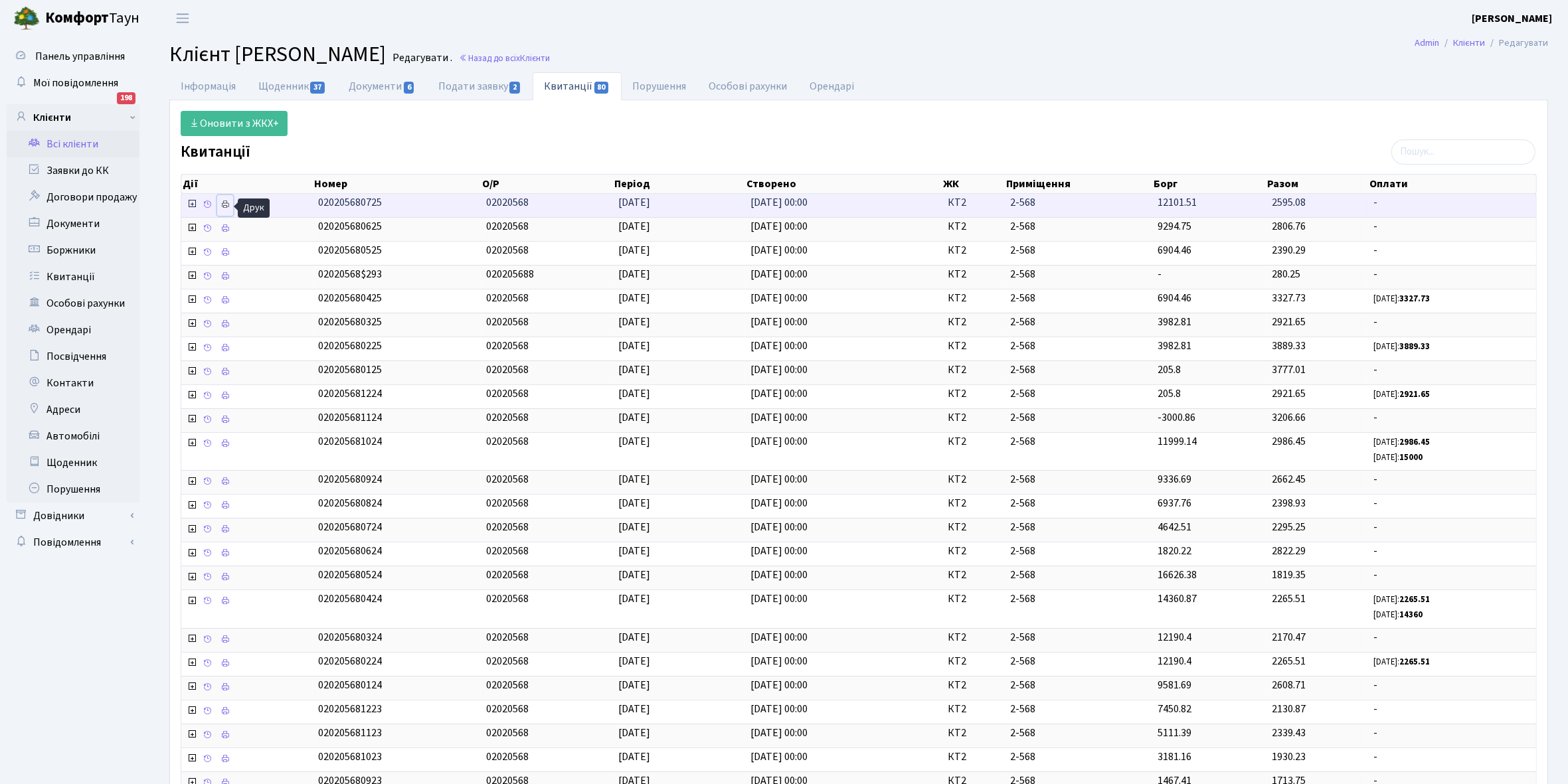
click at [227, 206] on icon at bounding box center [224, 204] width 9 height 9
click at [190, 78] on link "Інформація" at bounding box center [208, 85] width 78 height 27
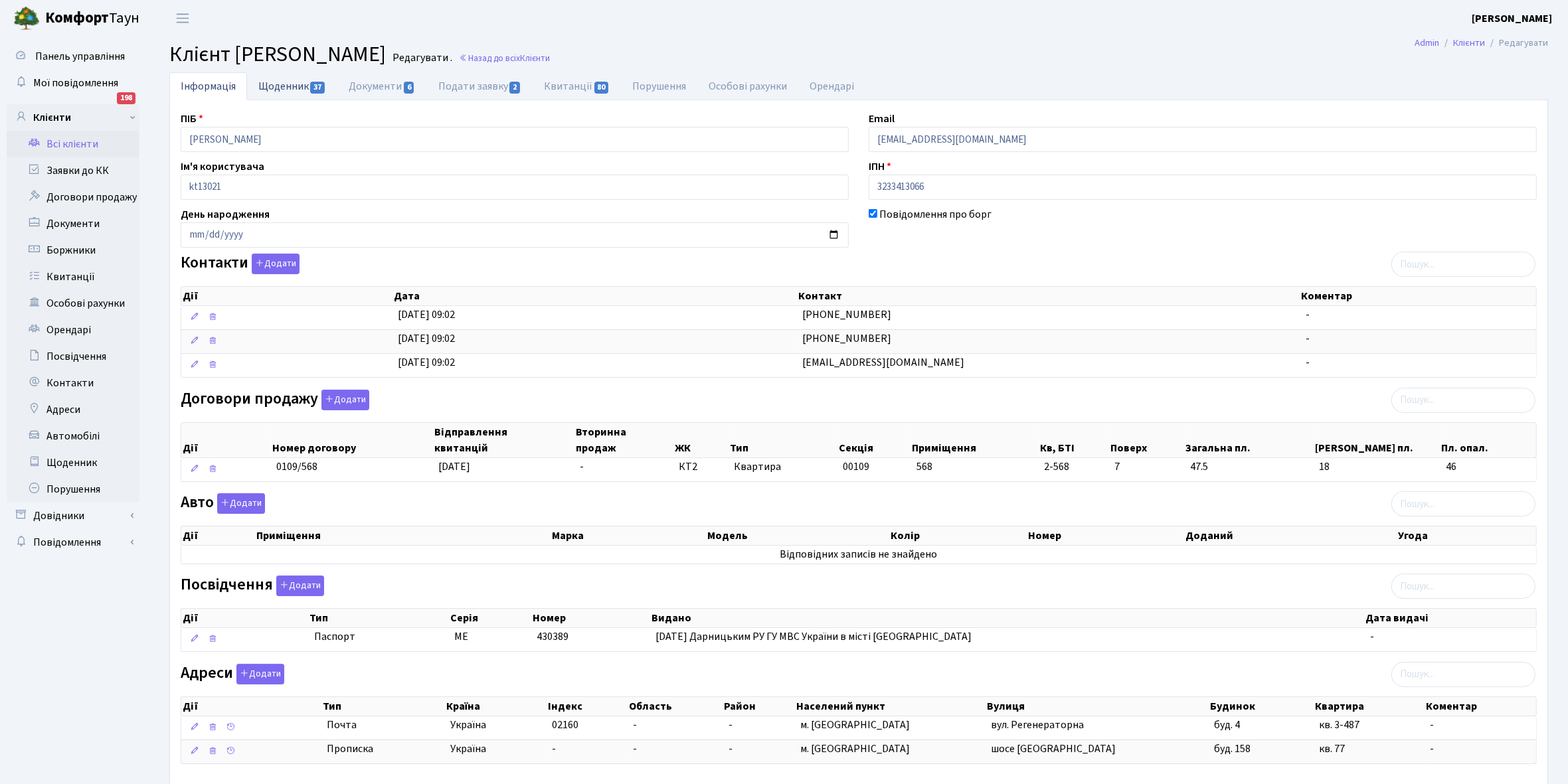
click at [281, 87] on link "Щоденник 37" at bounding box center [292, 85] width 90 height 27
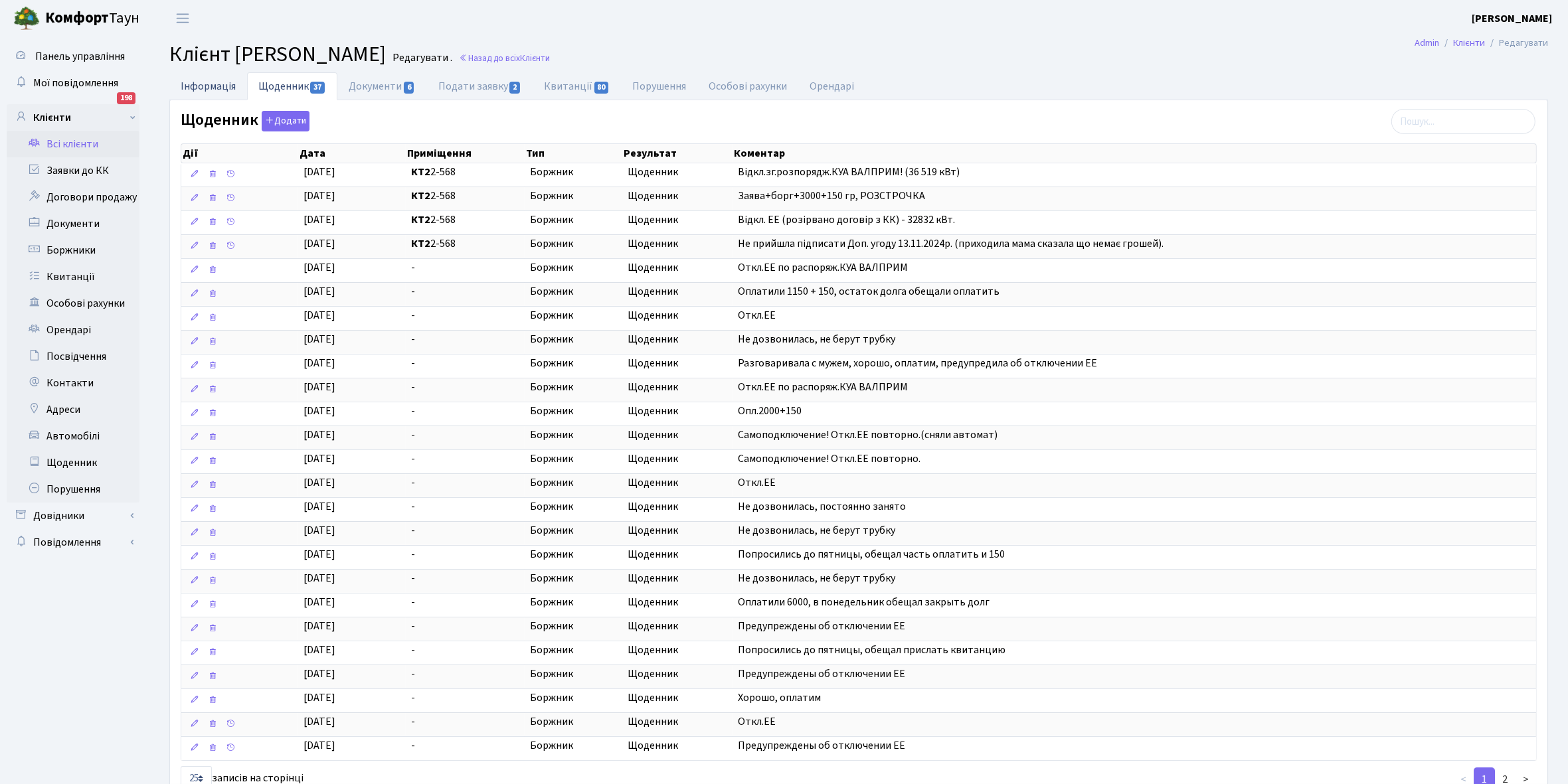
click at [206, 84] on link "Інформація" at bounding box center [208, 85] width 78 height 27
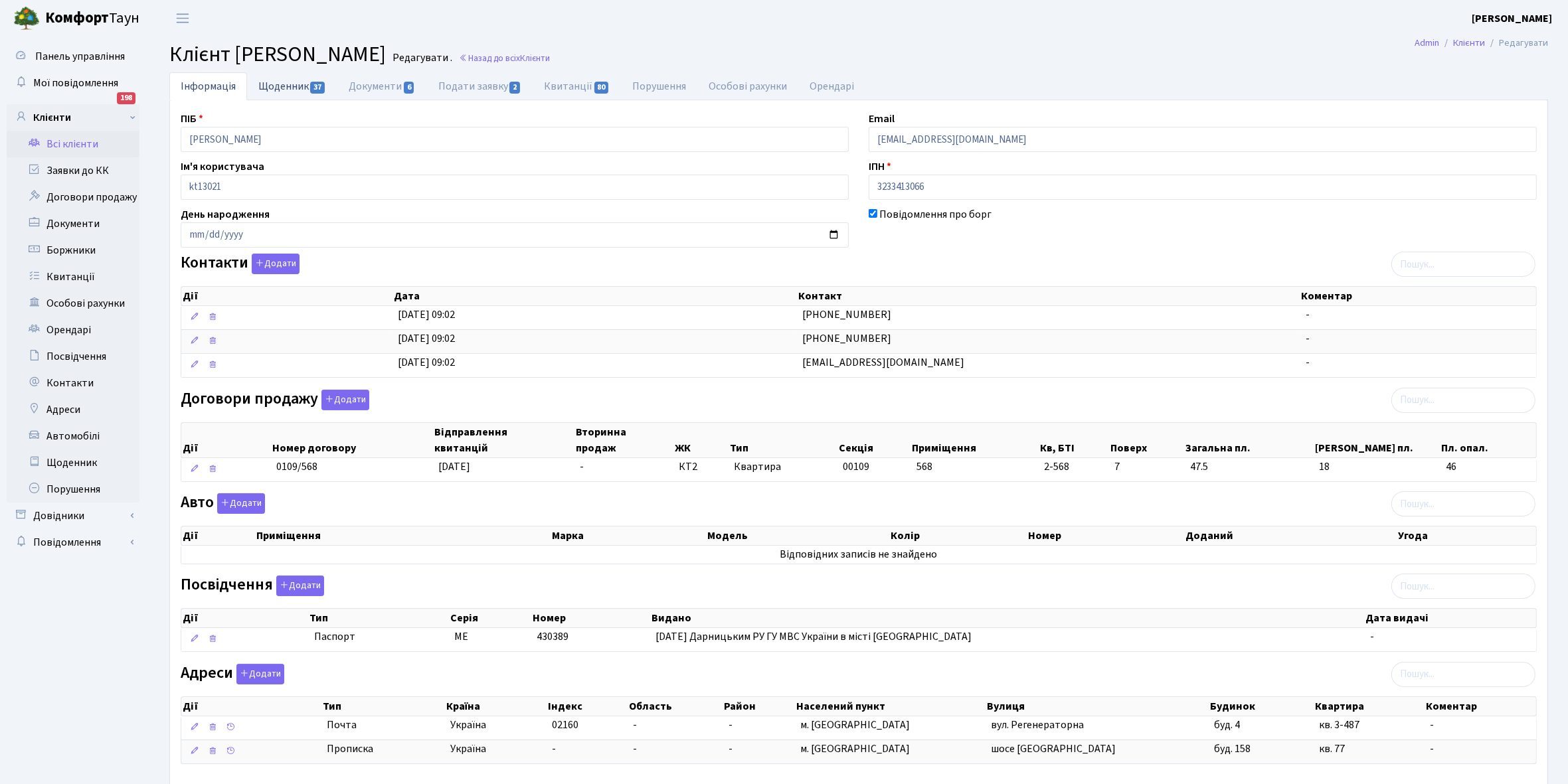
click at [279, 85] on link "Щоденник 37" at bounding box center [292, 85] width 90 height 27
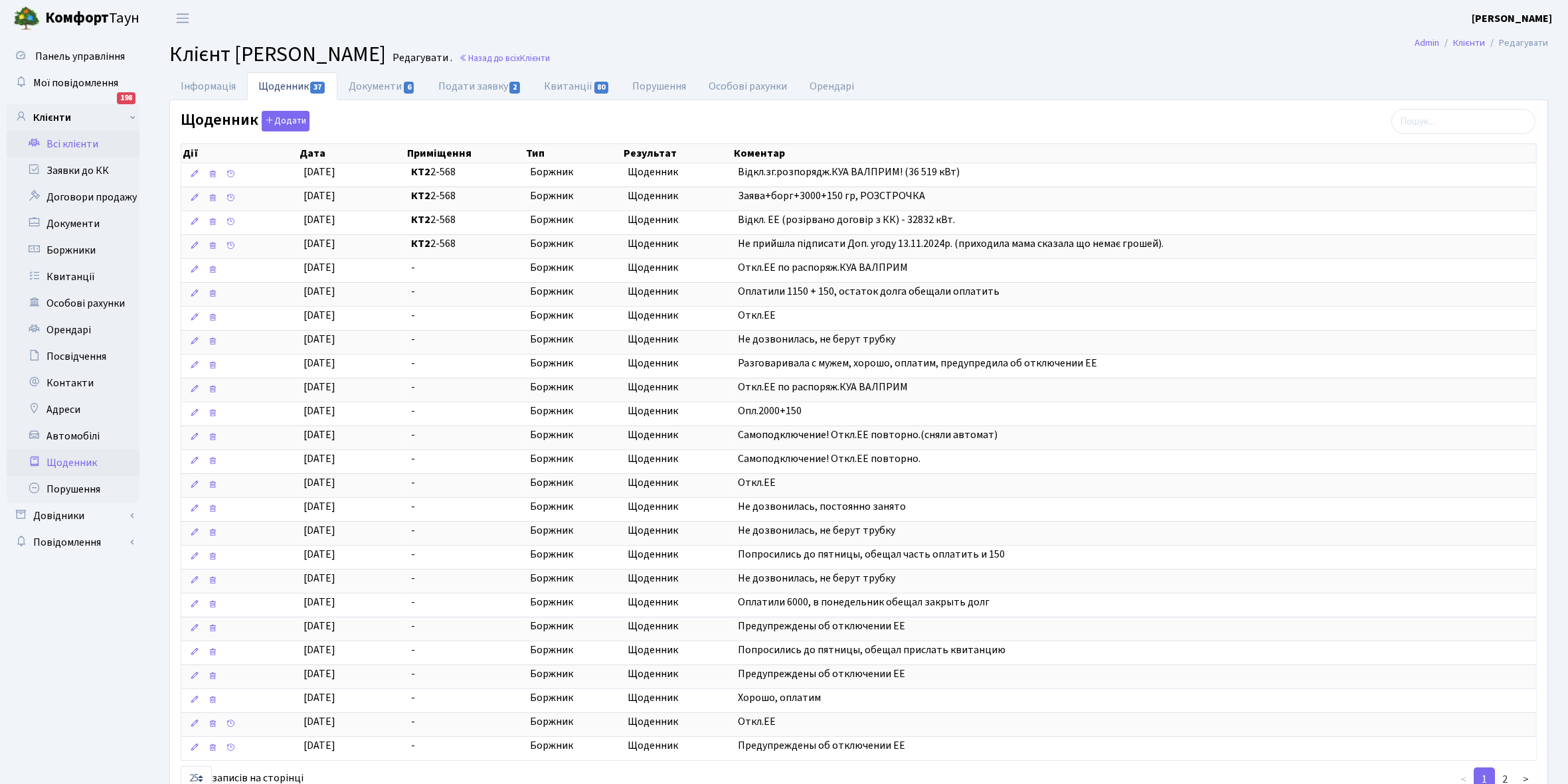
click at [74, 462] on link "Щоденник" at bounding box center [73, 463] width 133 height 26
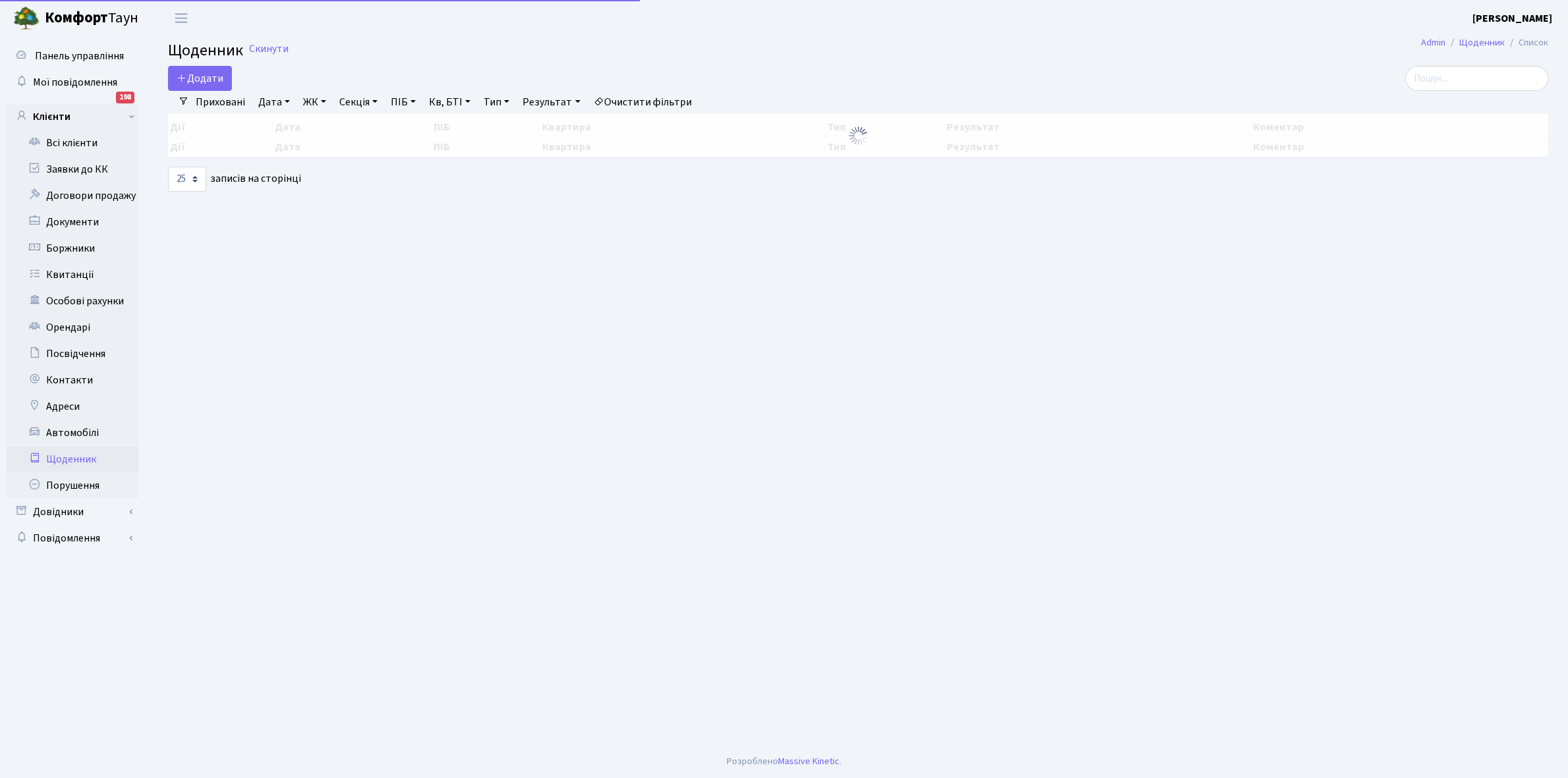
select select "25"
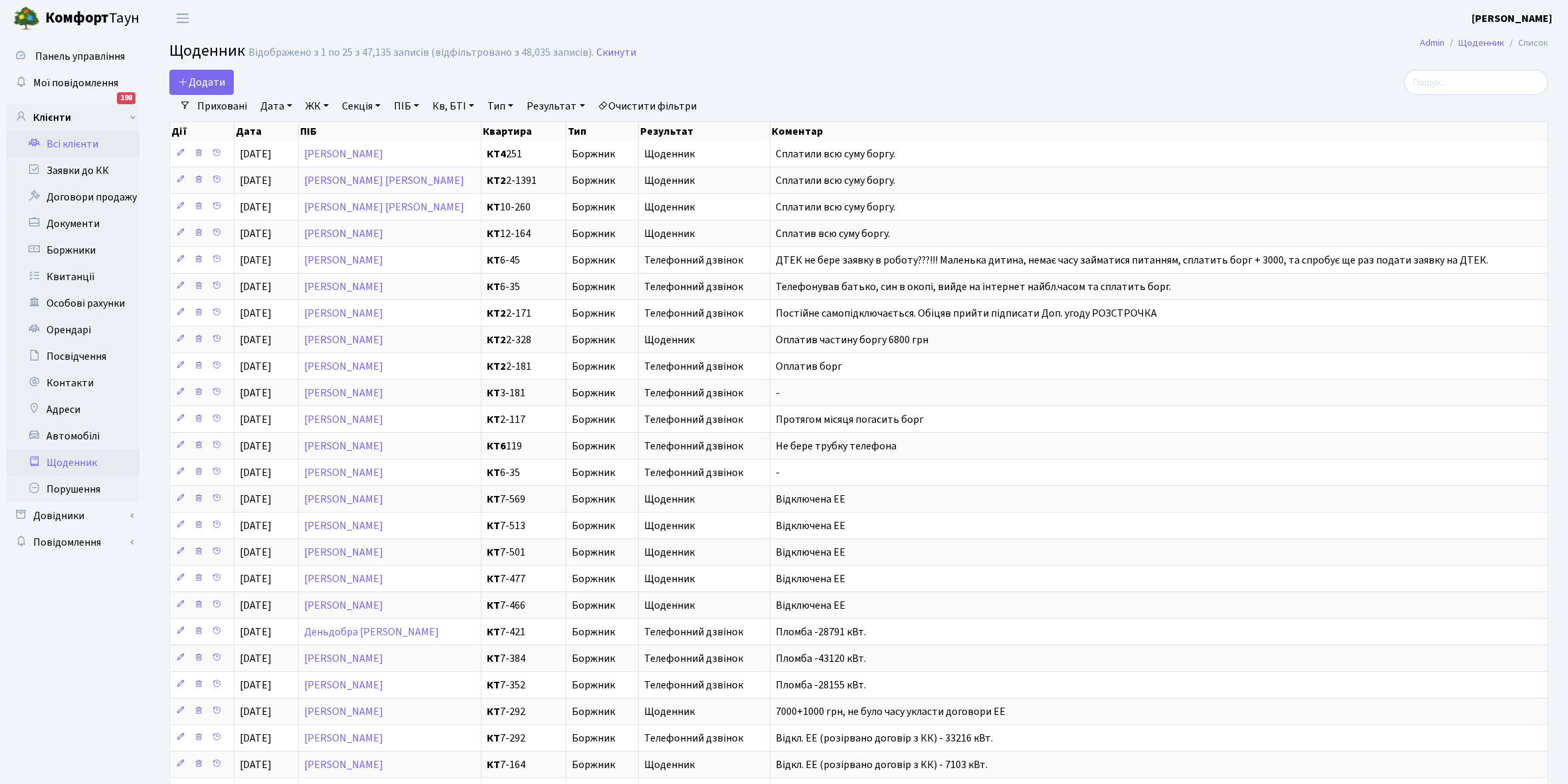
click at [88, 138] on link "Всі клієнти" at bounding box center [73, 144] width 133 height 26
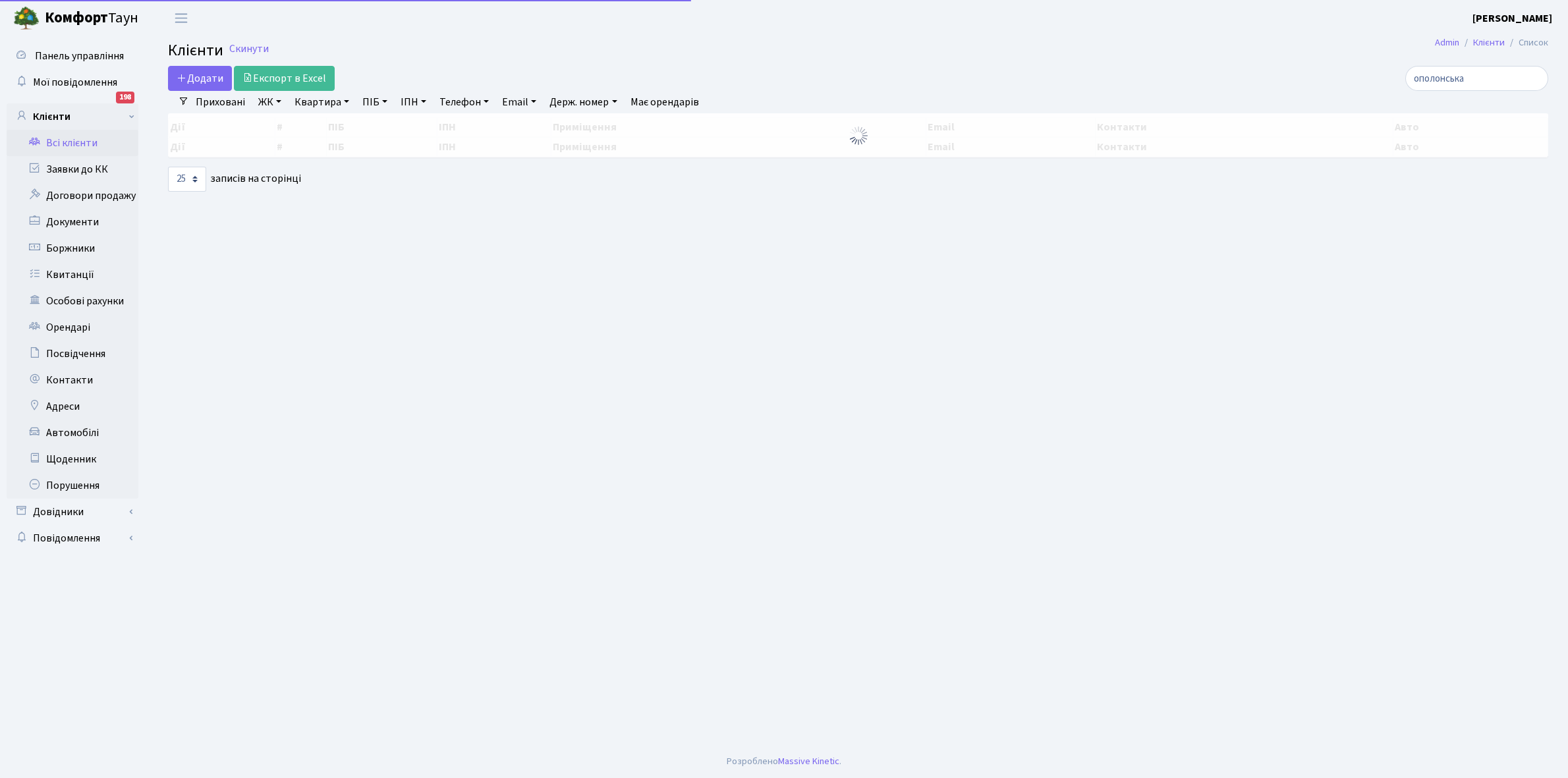
select select "25"
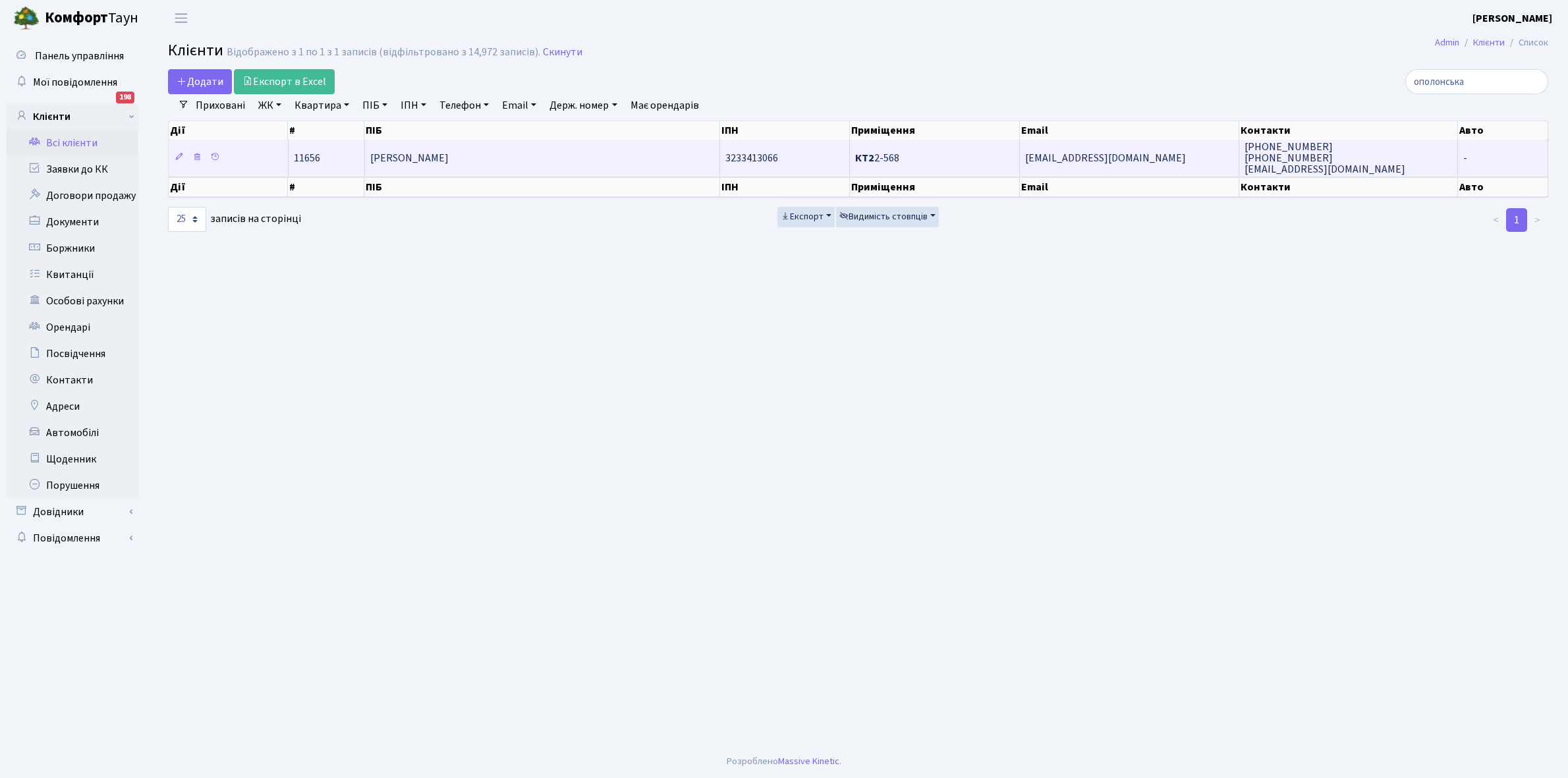
click at [449, 165] on span "[PERSON_NAME]" at bounding box center [409, 158] width 79 height 15
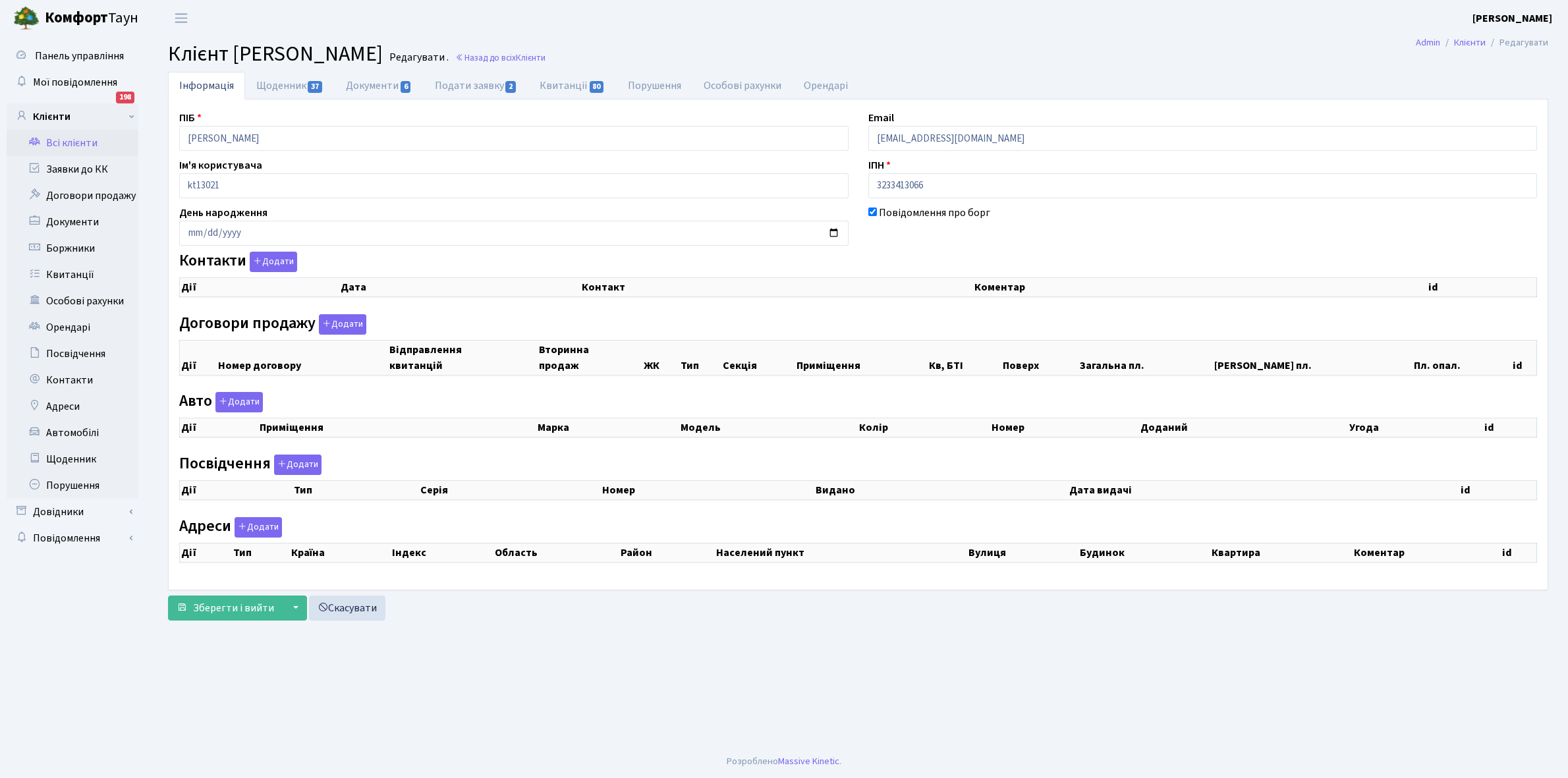
checkbox input "true"
select select "25"
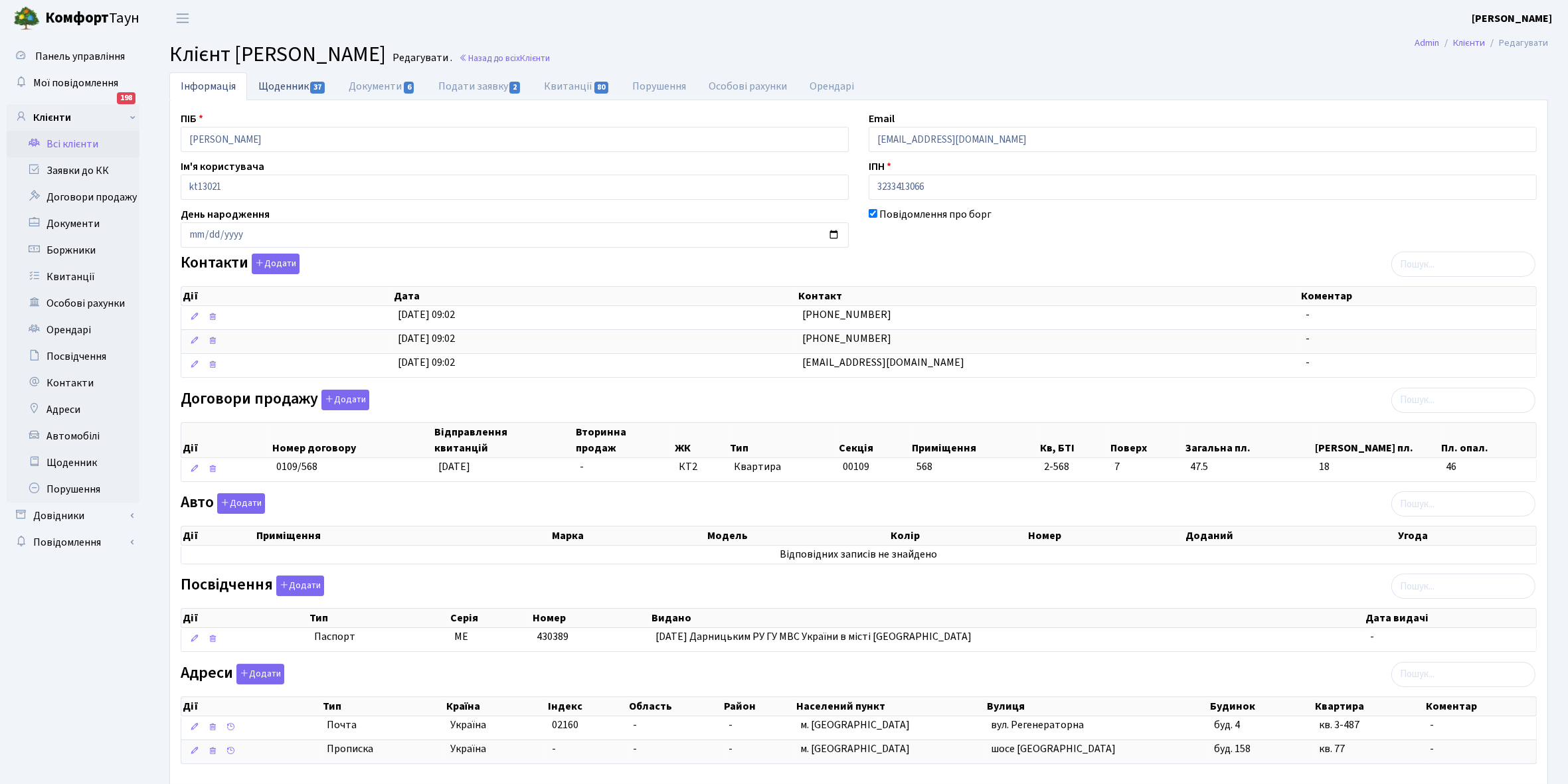
click at [287, 79] on link "Щоденник 37" at bounding box center [292, 85] width 90 height 27
select select "25"
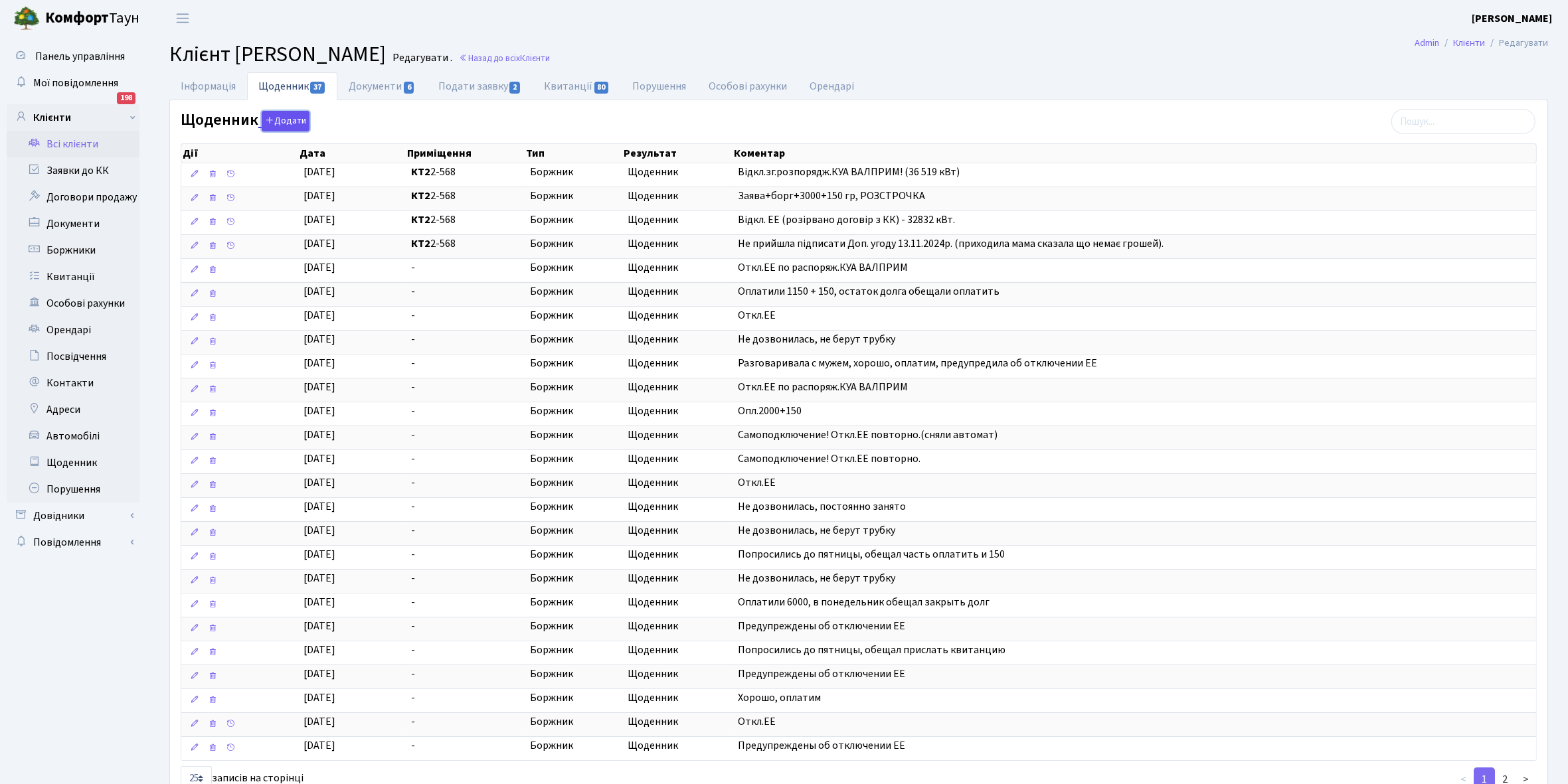
click at [284, 118] on button "Додати" at bounding box center [285, 121] width 47 height 20
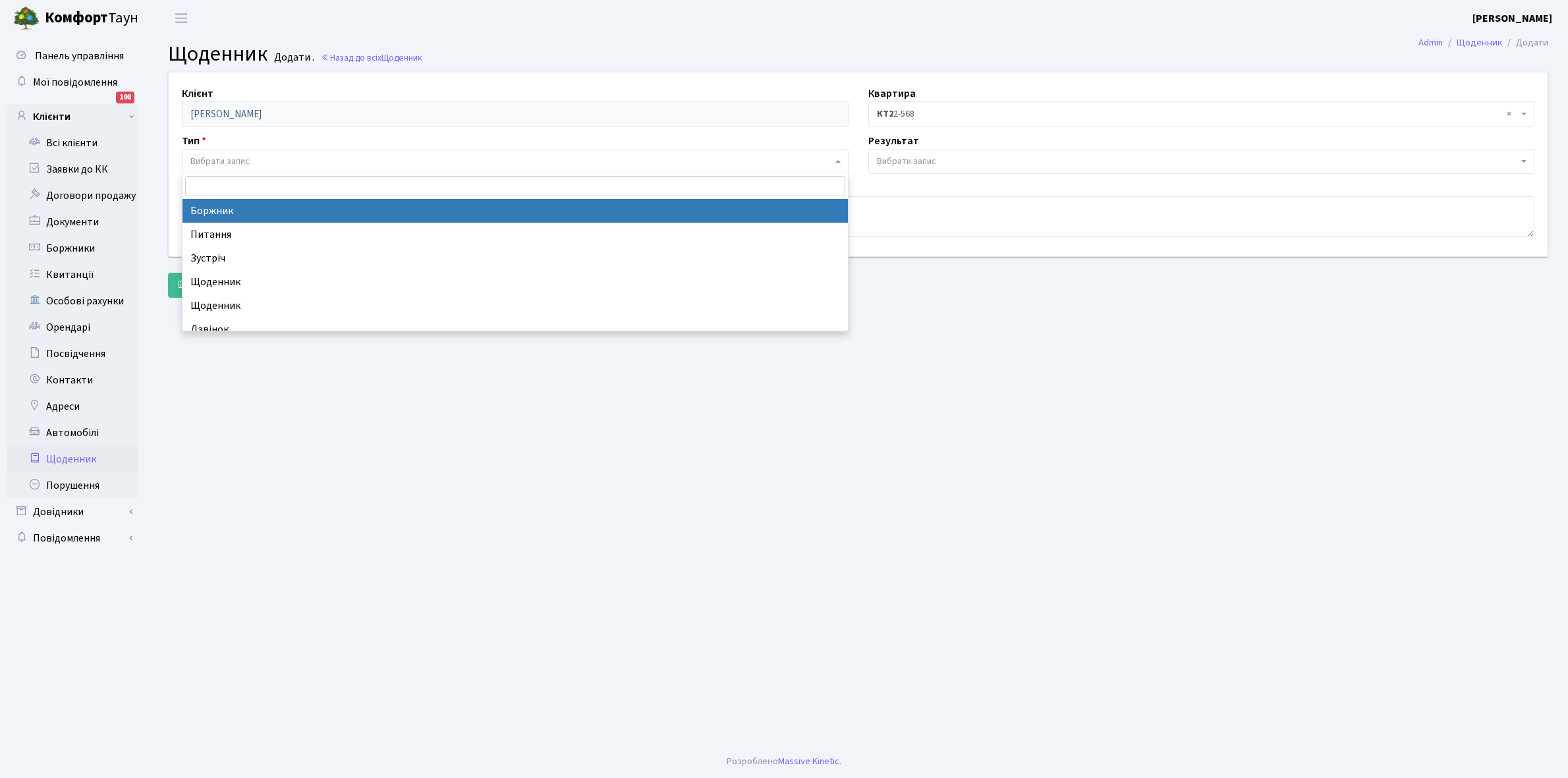
click at [245, 158] on span "Вибрати запис" at bounding box center [220, 161] width 59 height 13
select select "189"
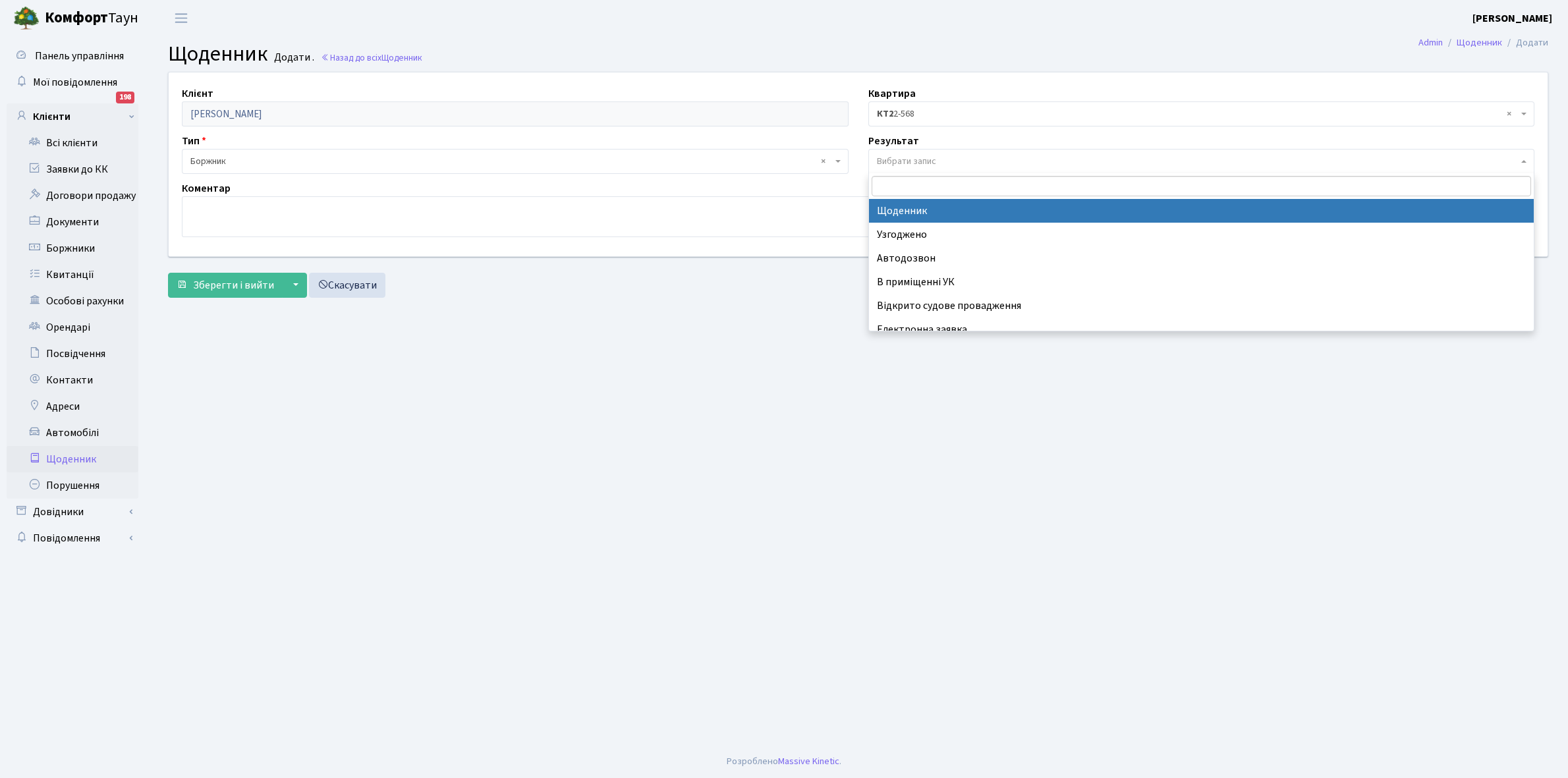
click at [905, 156] on span "Вибрати запис" at bounding box center [906, 161] width 59 height 13
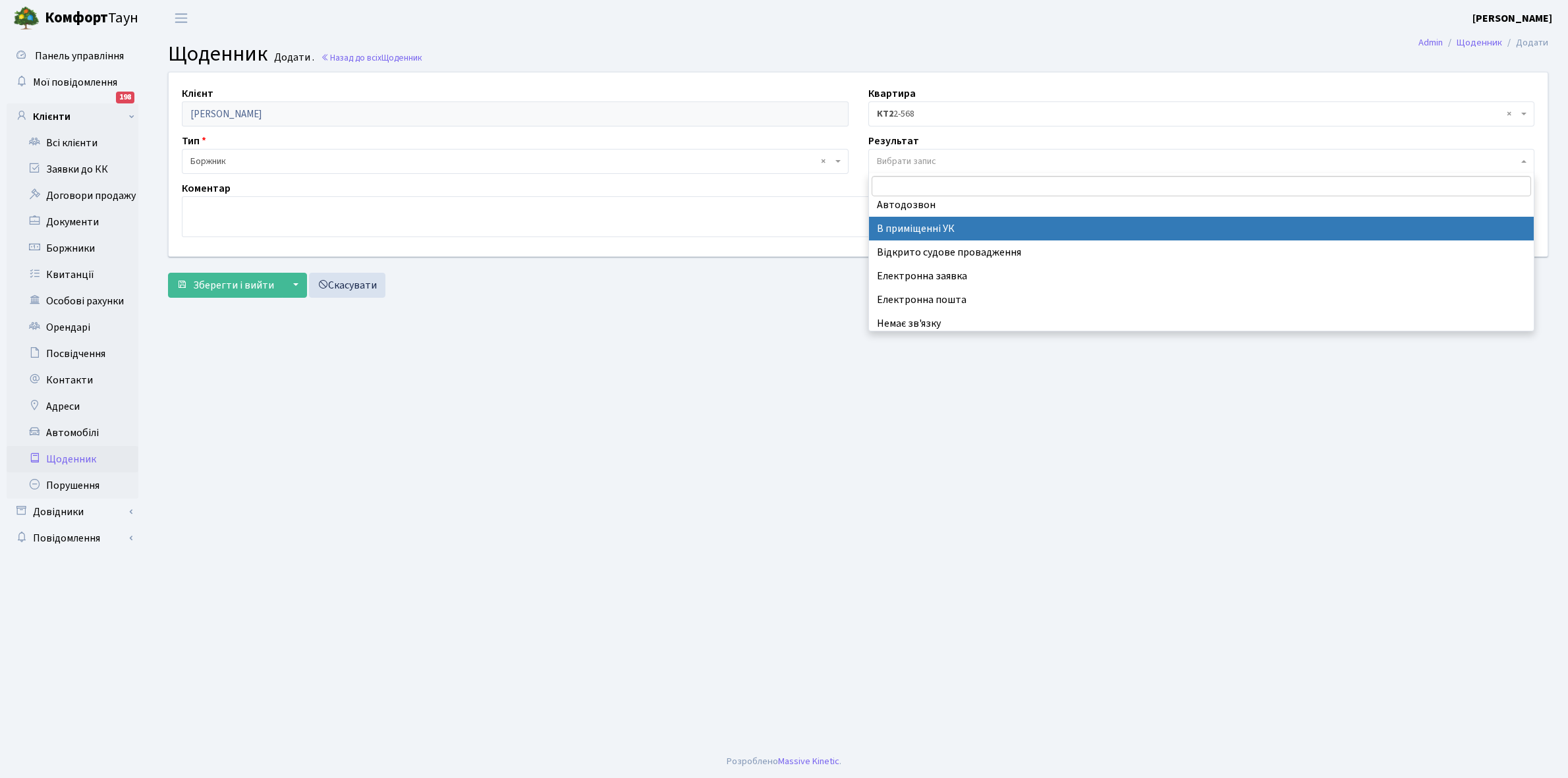
scroll to position [81, 0]
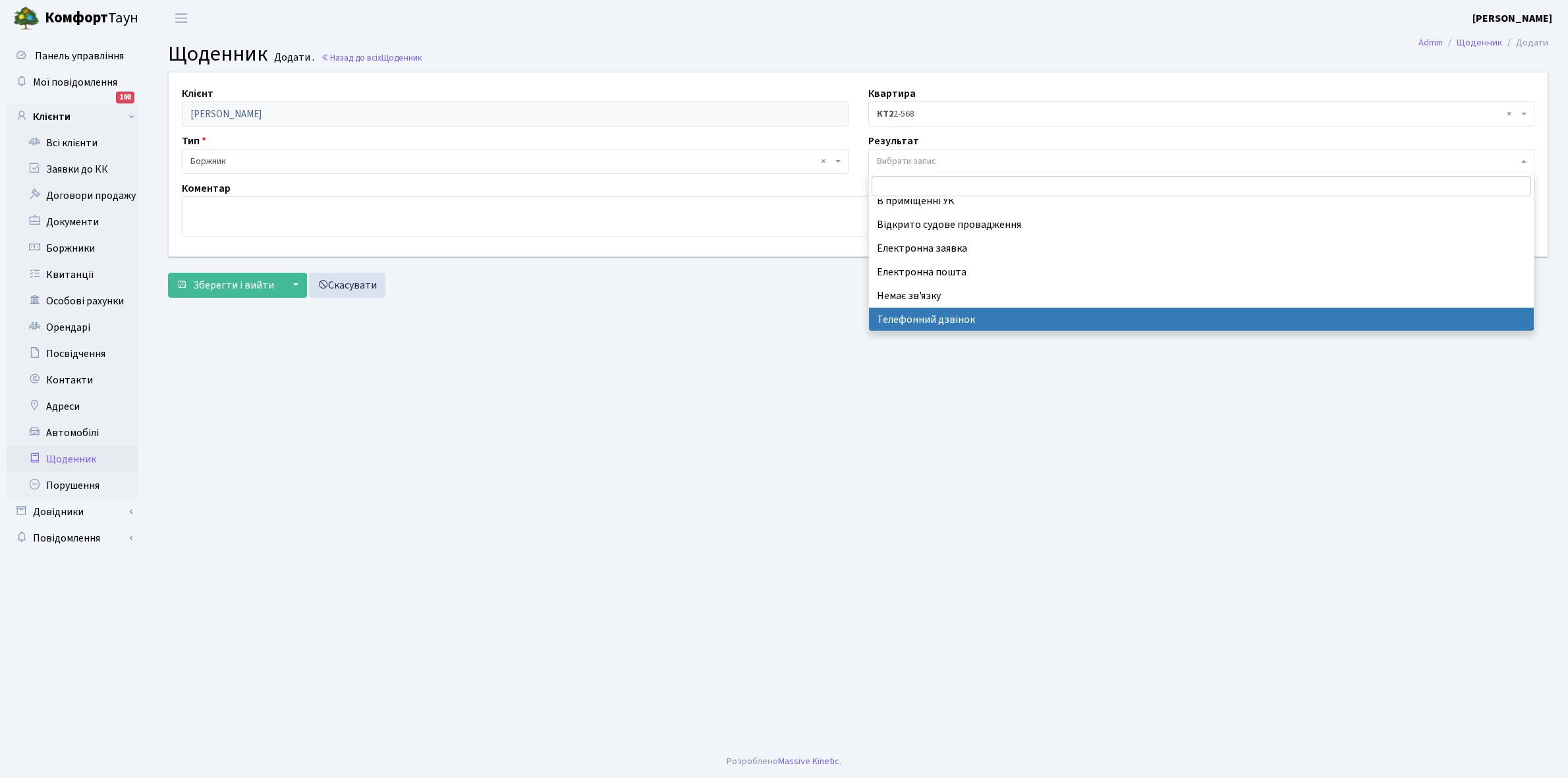
select select "196"
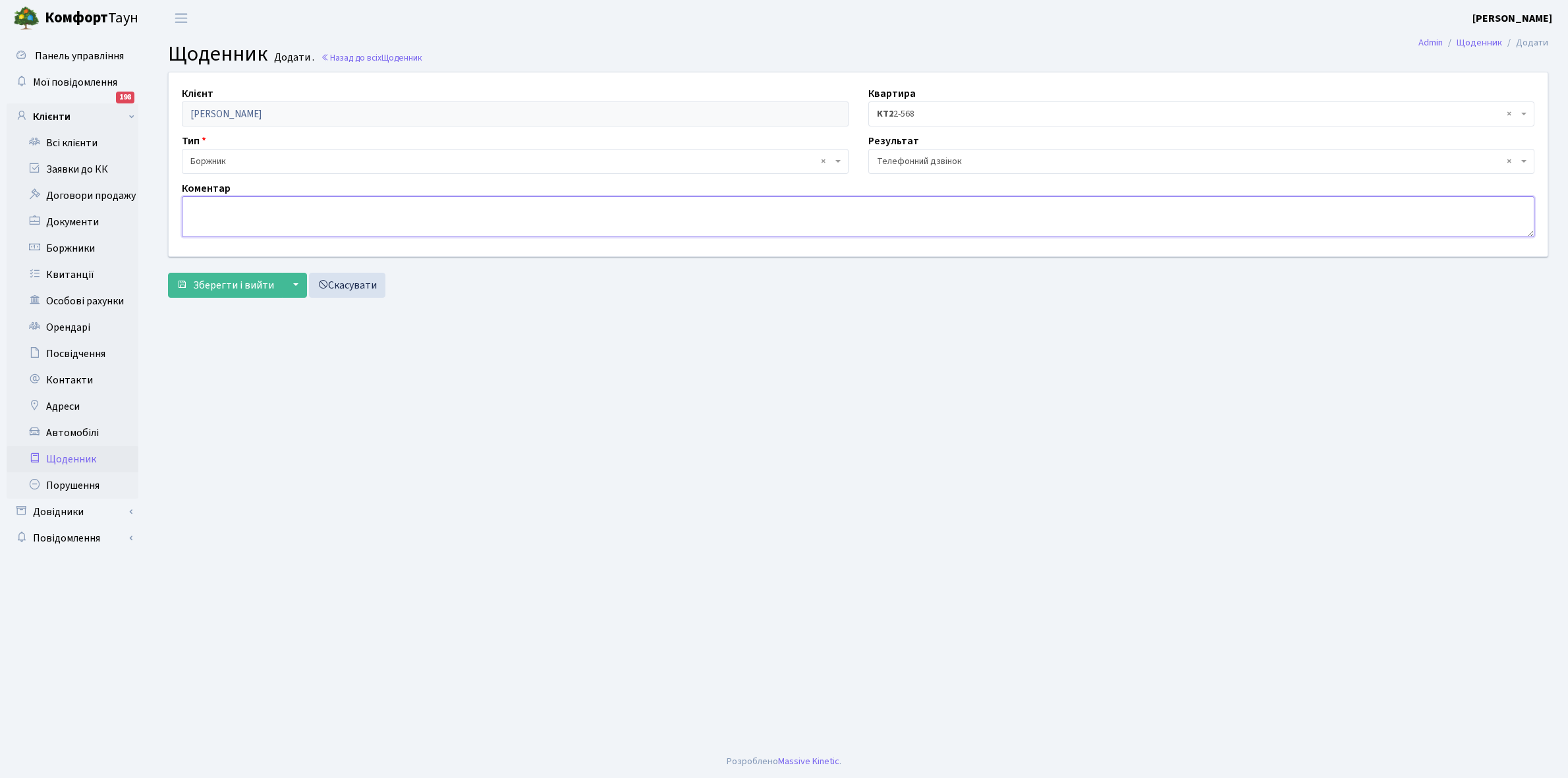
click at [209, 215] on textarea at bounding box center [858, 217] width 1352 height 41
type textarea "Обіцяє погасити борг"
click at [209, 283] on span "Зберегти і вийти" at bounding box center [234, 286] width 81 height 15
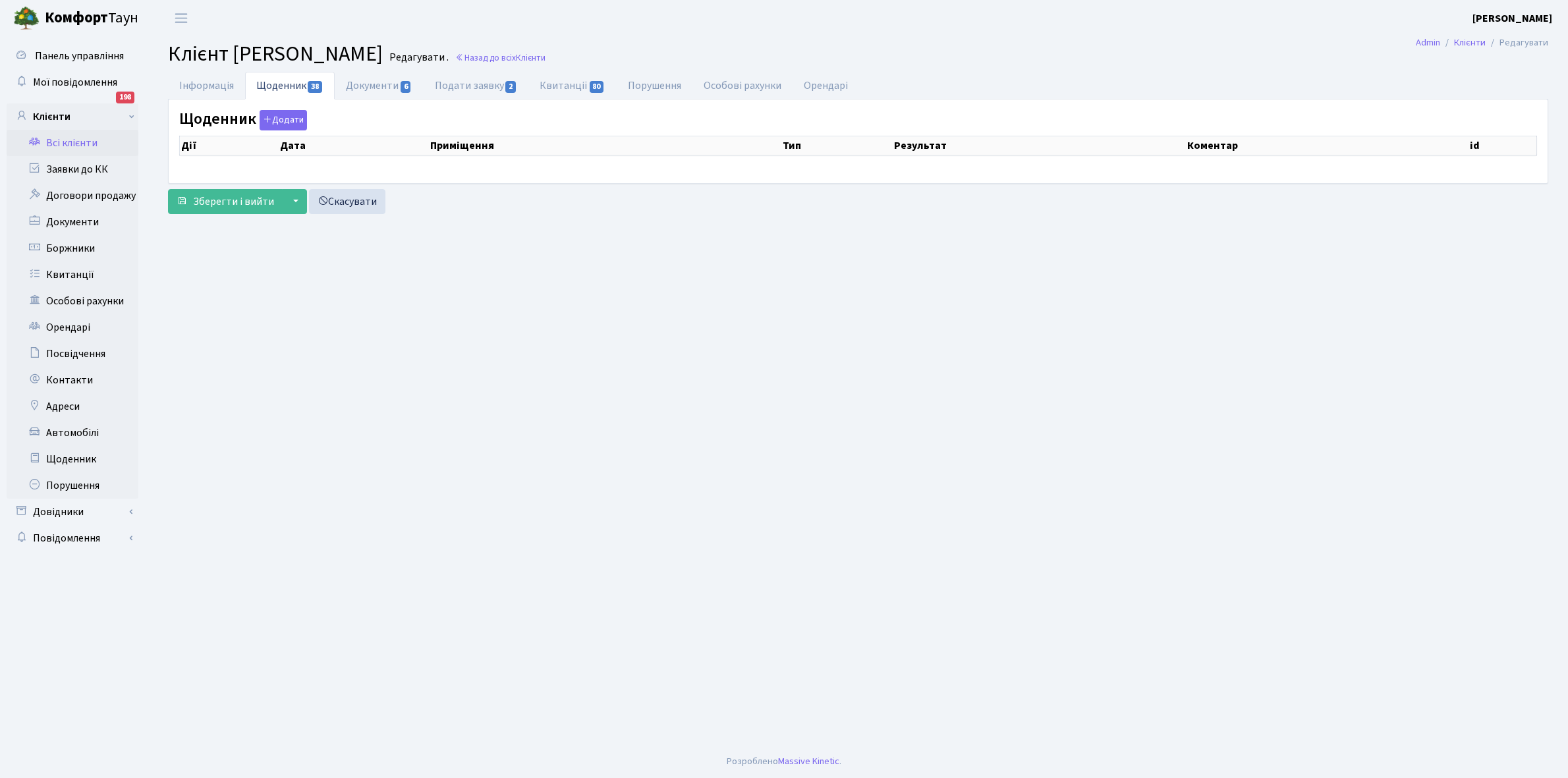
select select "25"
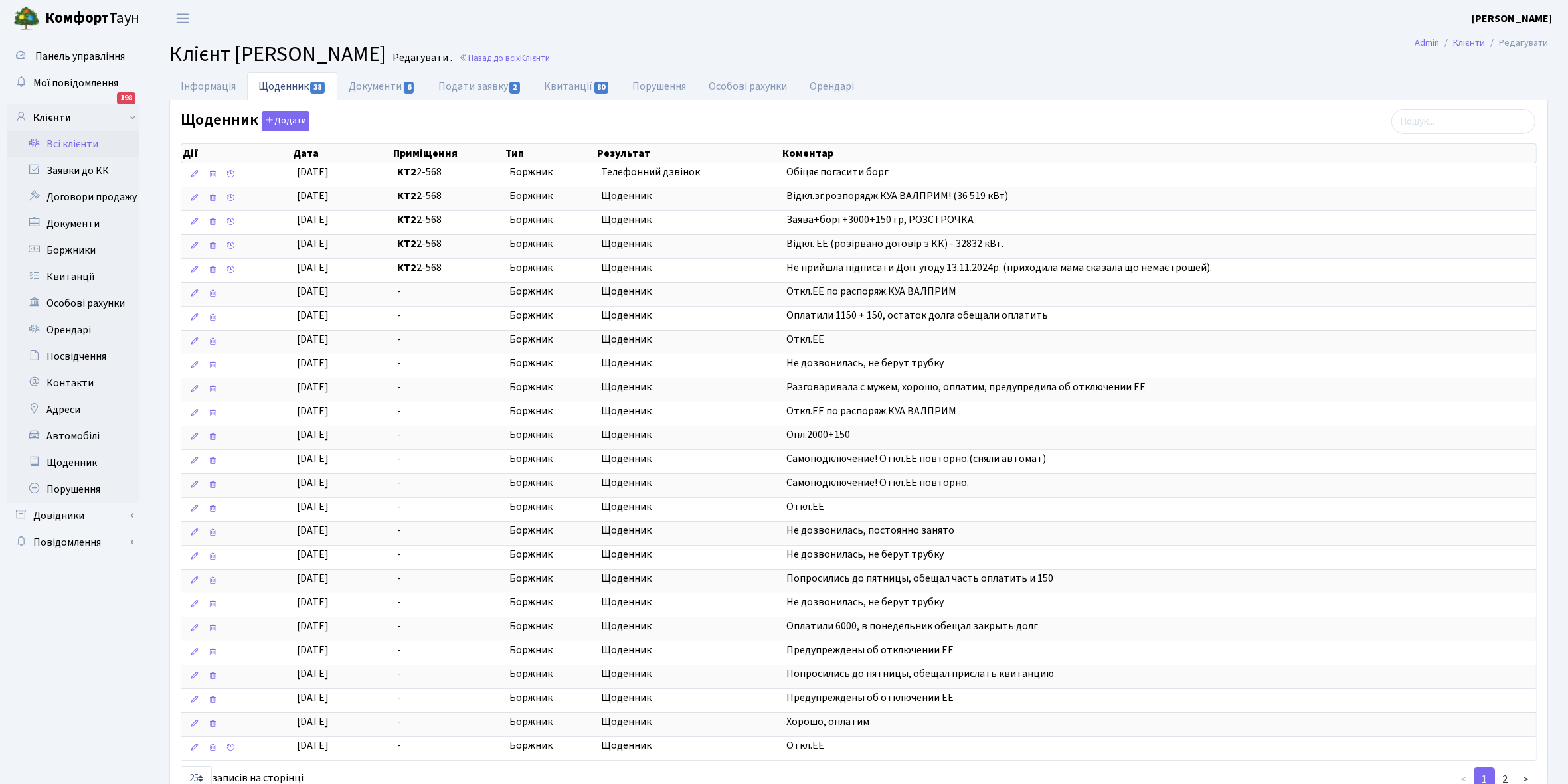
click at [70, 141] on link "Всі клієнти" at bounding box center [73, 144] width 133 height 26
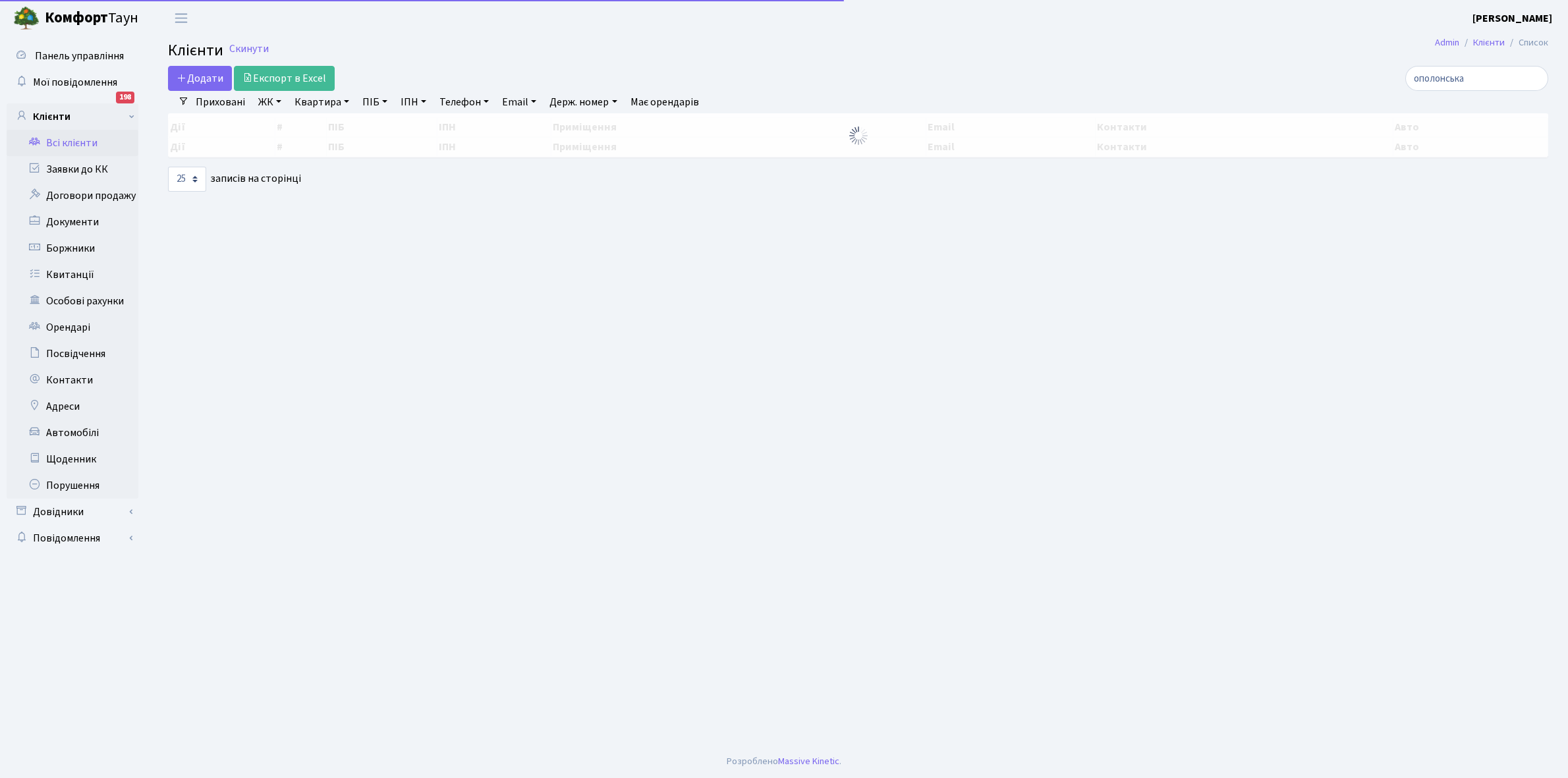
select select "25"
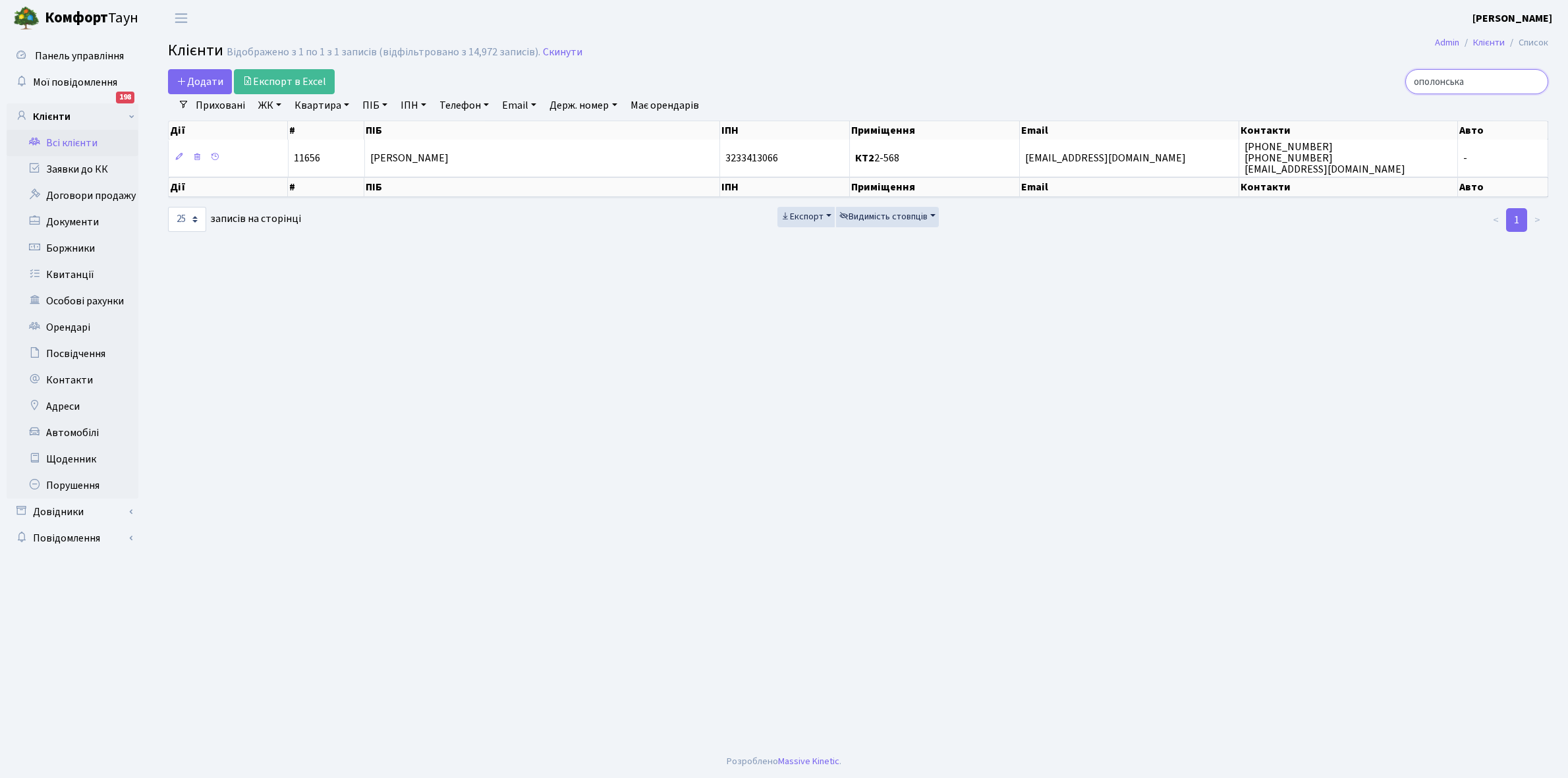
click at [1507, 80] on input "ополонська" at bounding box center [1476, 81] width 143 height 25
type input "о"
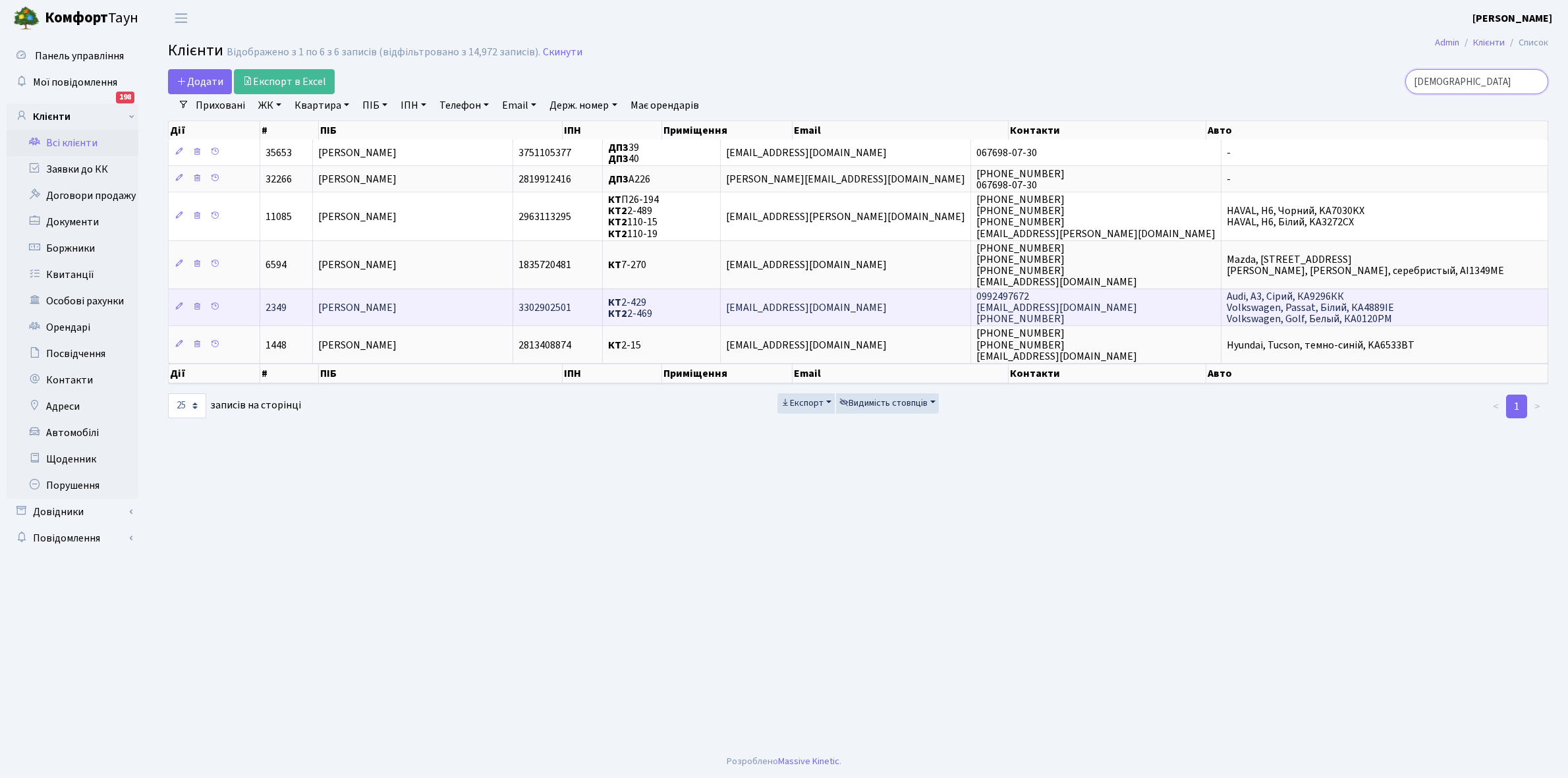
type input "[DEMOGRAPHIC_DATA]"
click at [492, 304] on td "[PERSON_NAME]" at bounding box center [413, 307] width 200 height 37
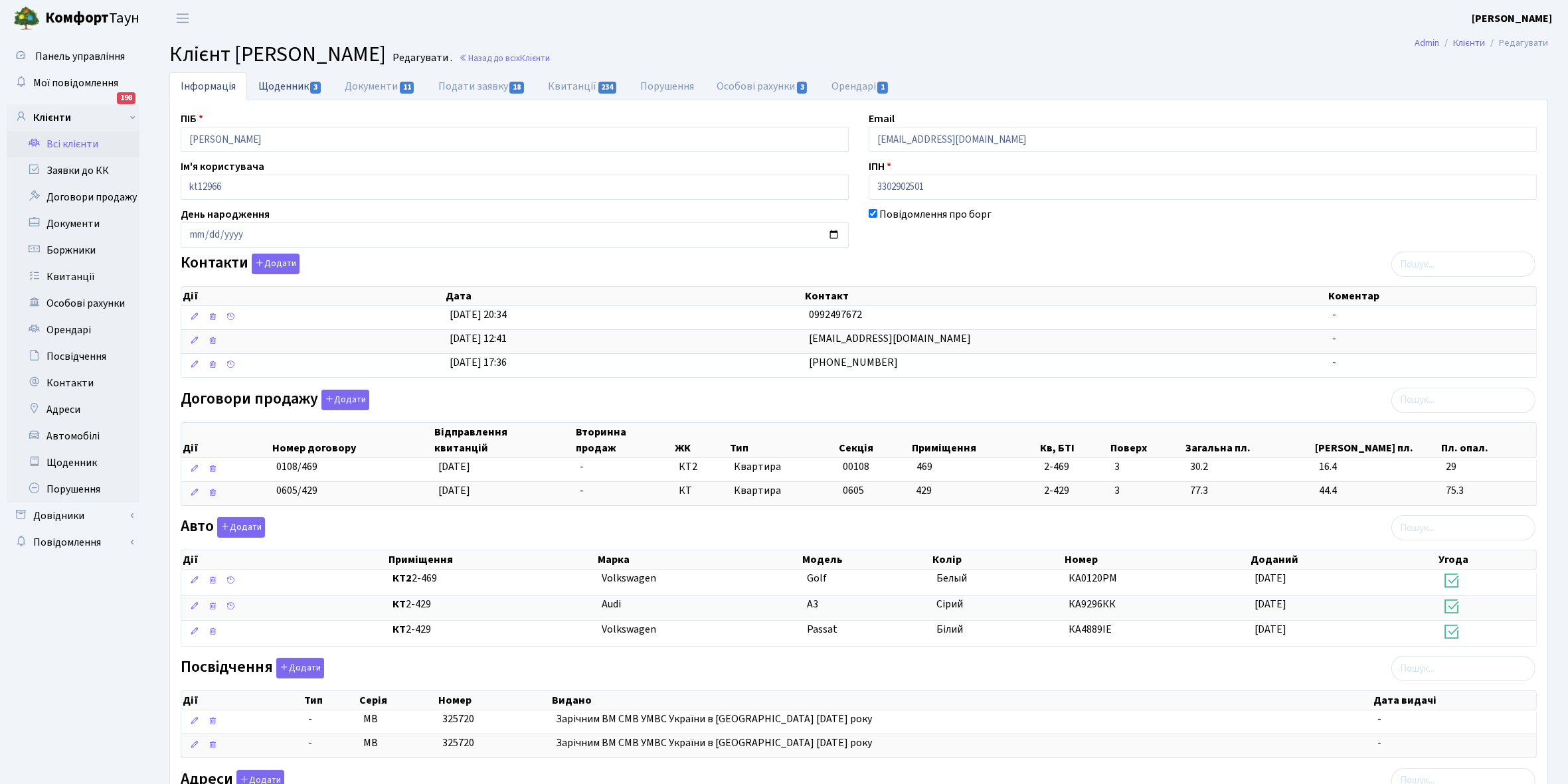
click at [277, 84] on link "Щоденник 3" at bounding box center [290, 85] width 87 height 27
select select "25"
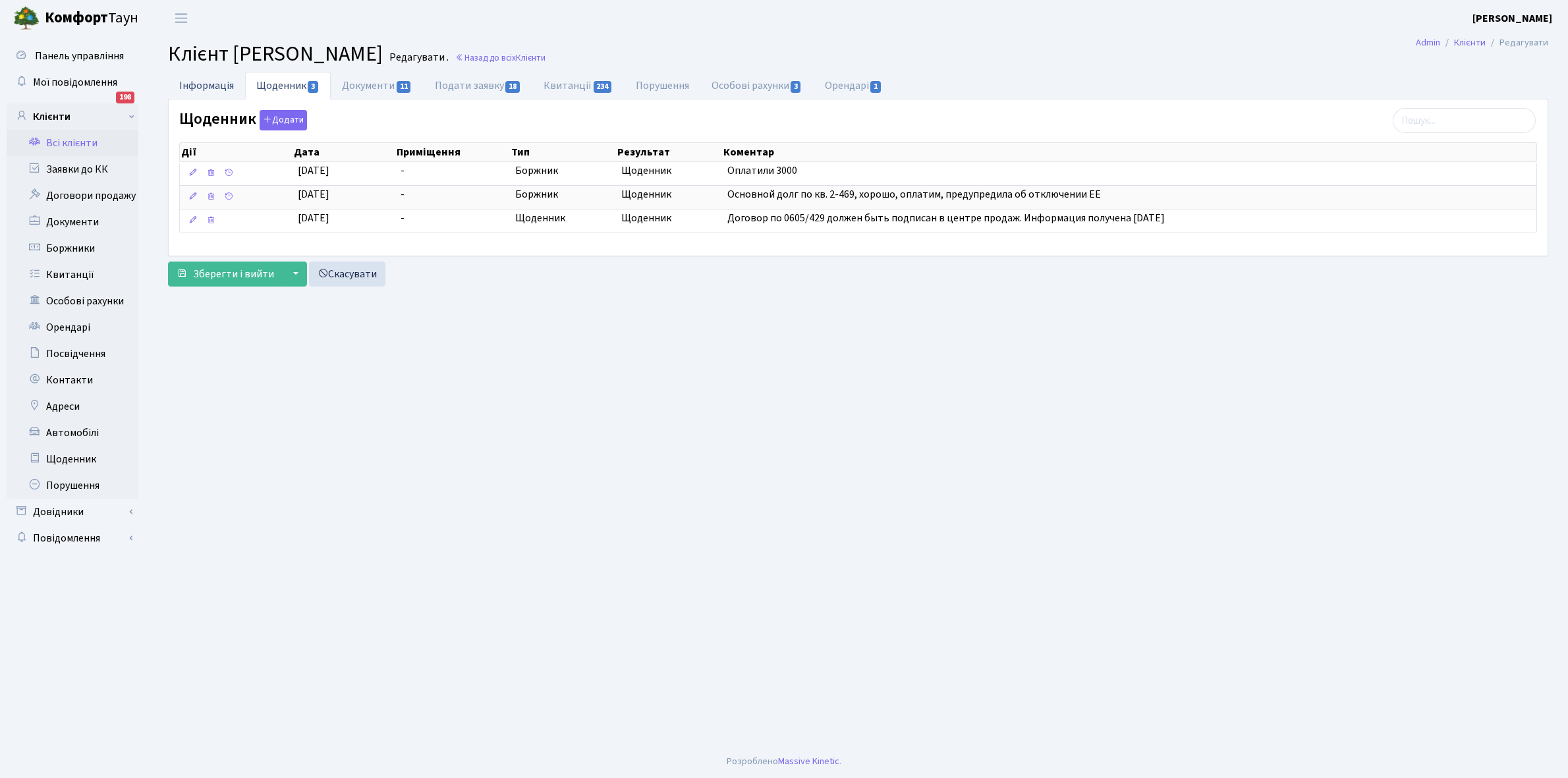
click at [200, 84] on link "Інформація" at bounding box center [206, 84] width 77 height 27
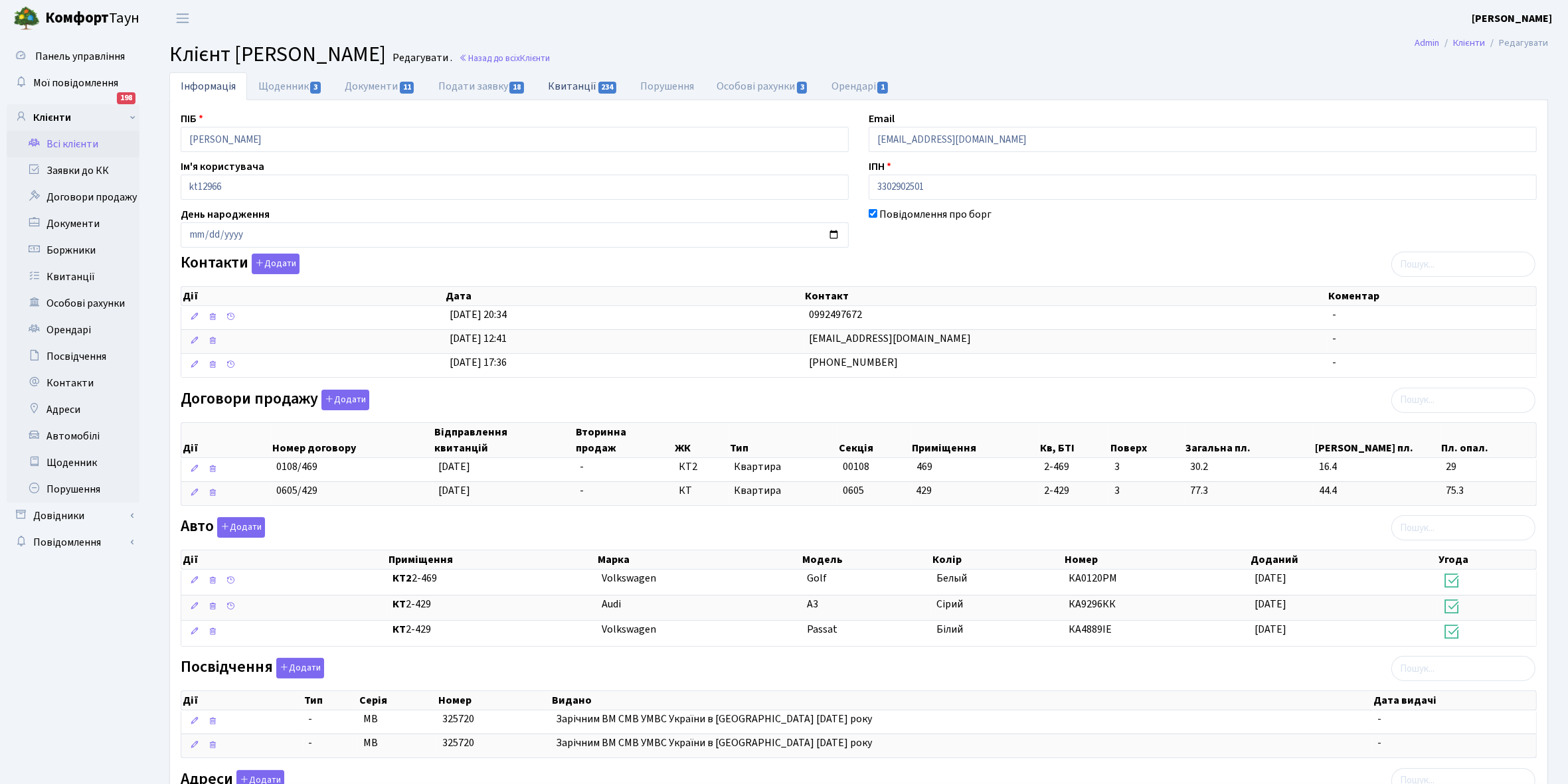
click at [564, 87] on link "Квитанції 234" at bounding box center [582, 85] width 92 height 27
select select "25"
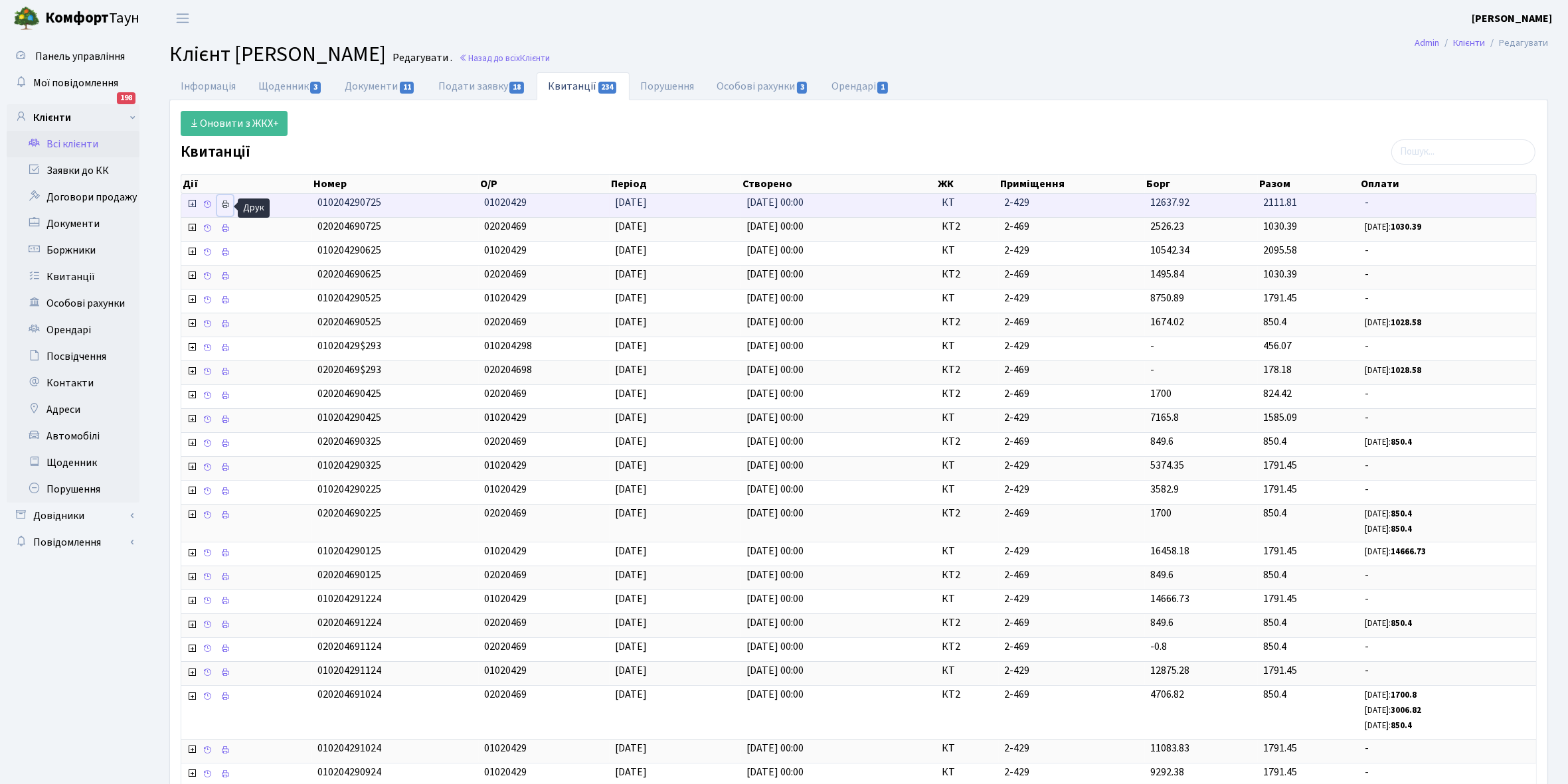
click at [226, 204] on icon at bounding box center [224, 204] width 9 height 9
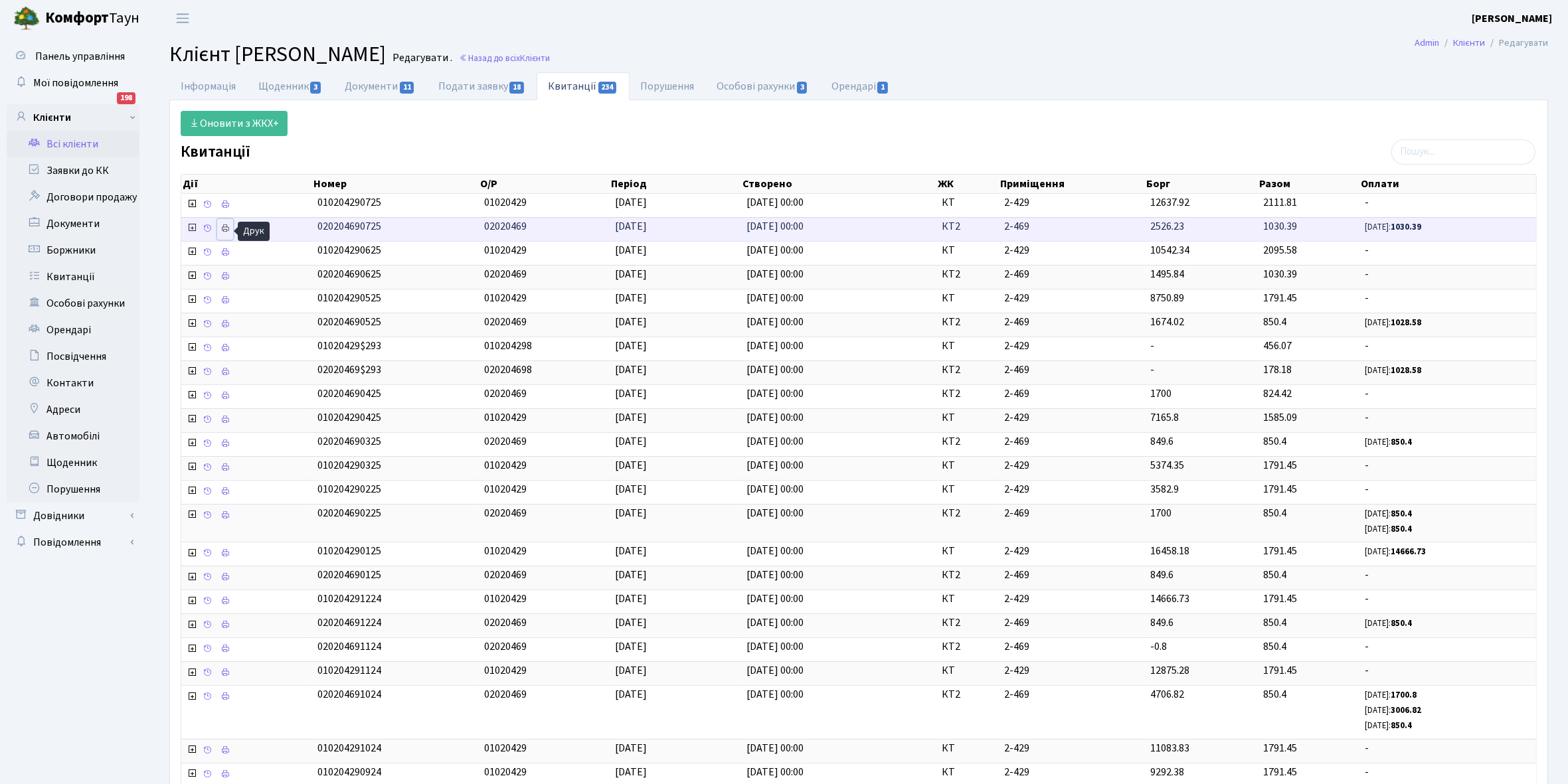
click at [227, 226] on icon at bounding box center [224, 228] width 9 height 9
click at [200, 91] on link "Інформація" at bounding box center [208, 85] width 78 height 27
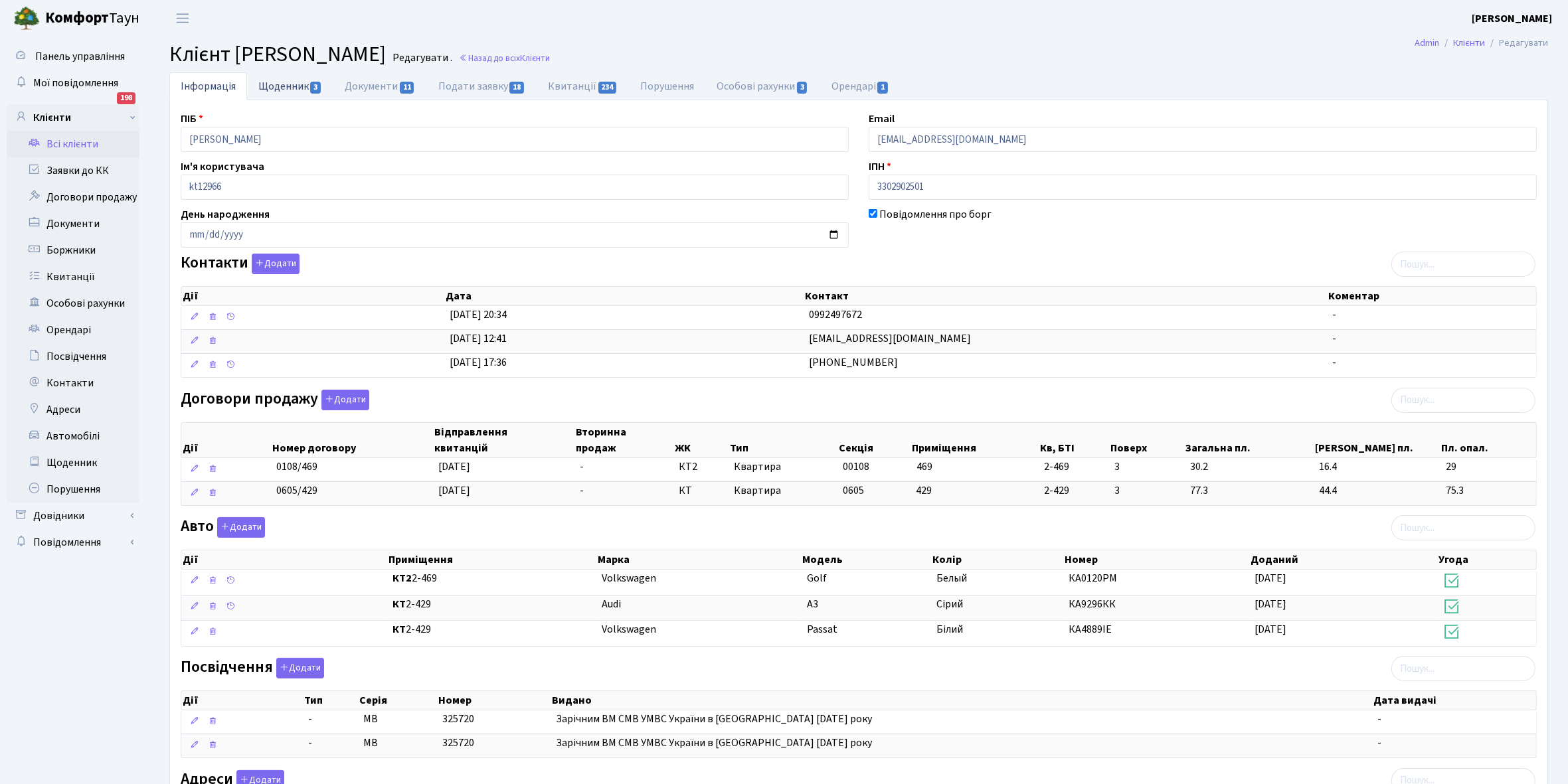
click at [274, 83] on link "Щоденник 3" at bounding box center [290, 85] width 87 height 27
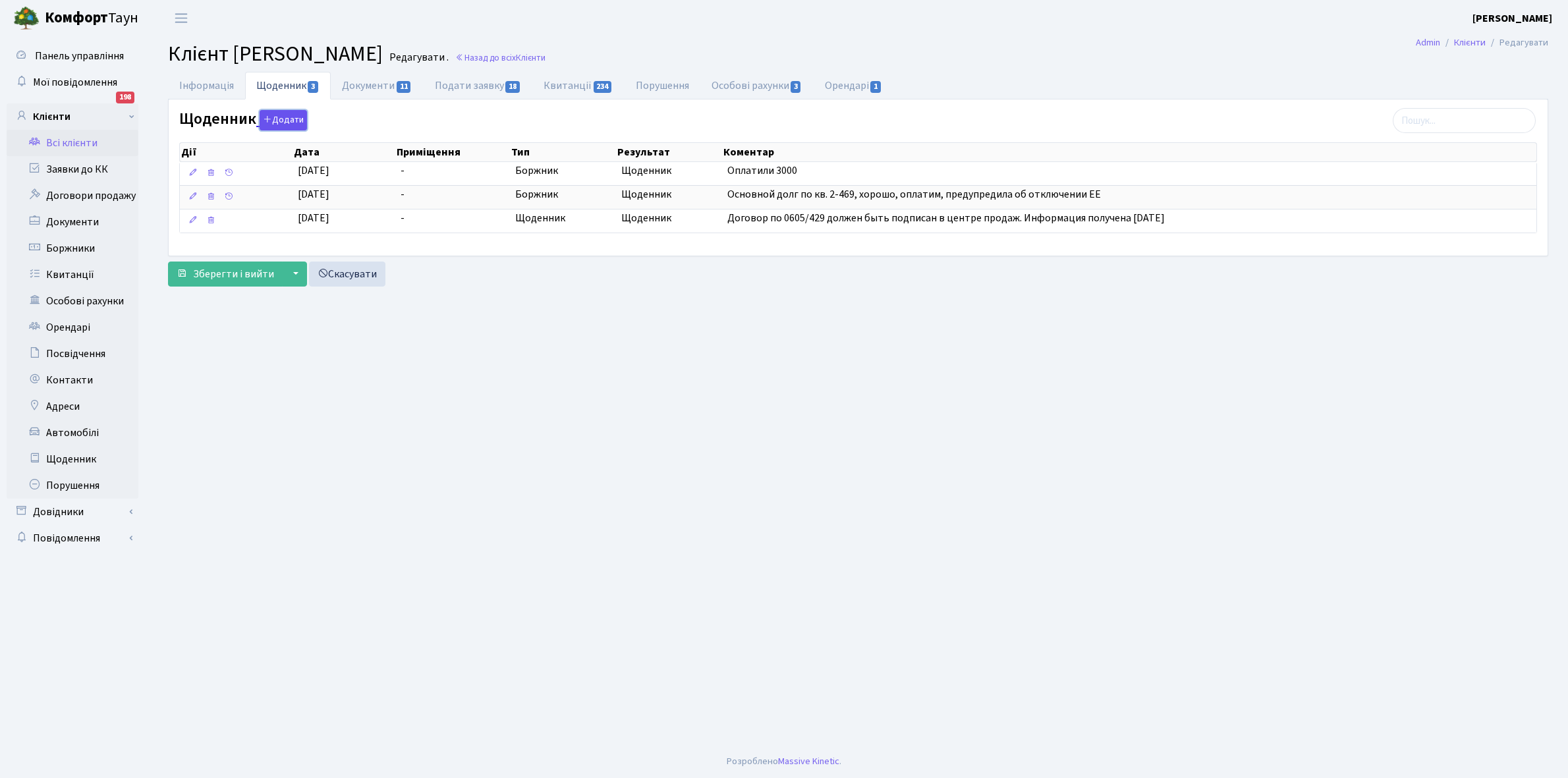
click at [285, 115] on button "Додати" at bounding box center [283, 120] width 47 height 20
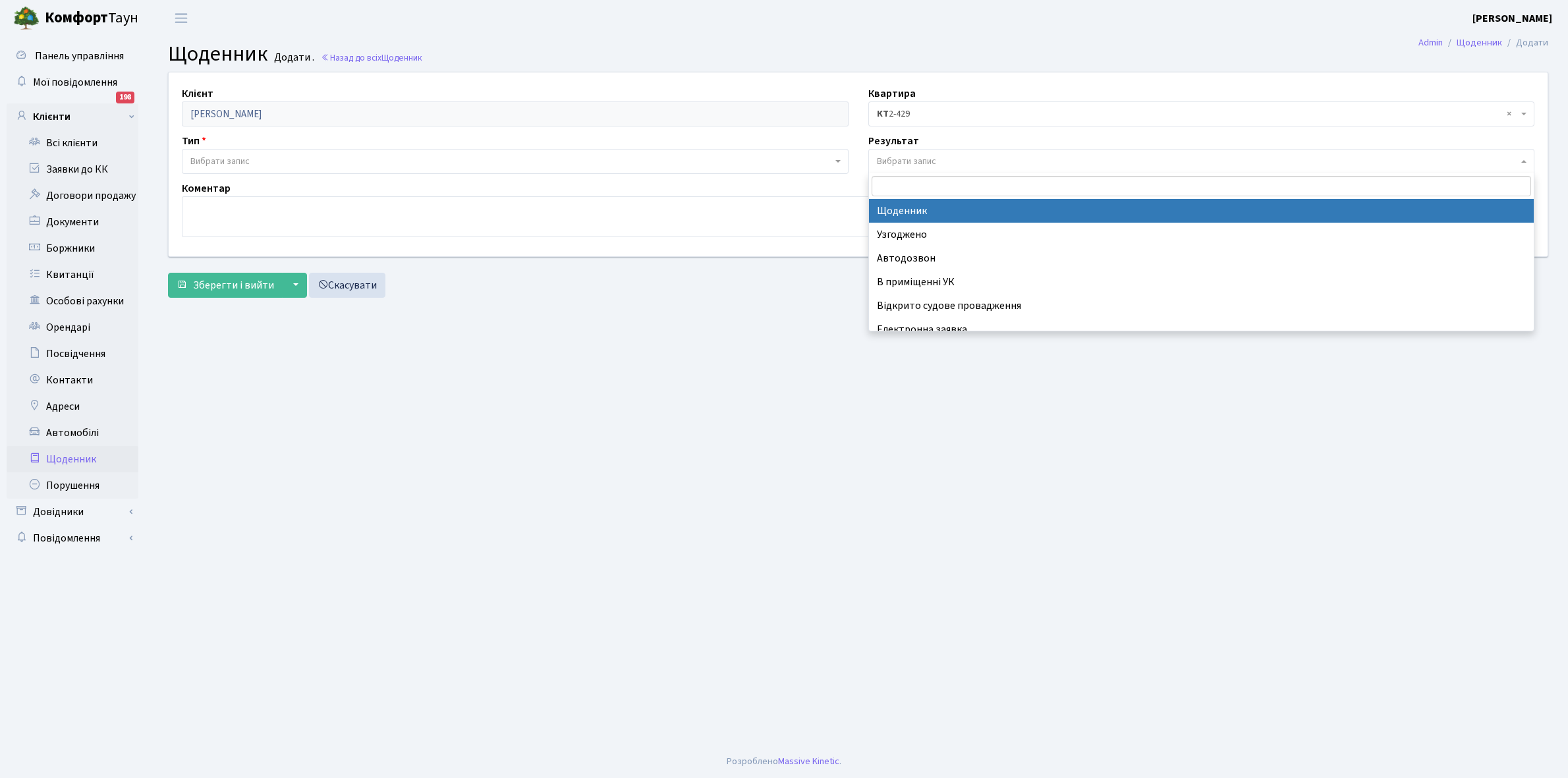
click at [905, 156] on span "Вибрати запис" at bounding box center [906, 161] width 59 height 13
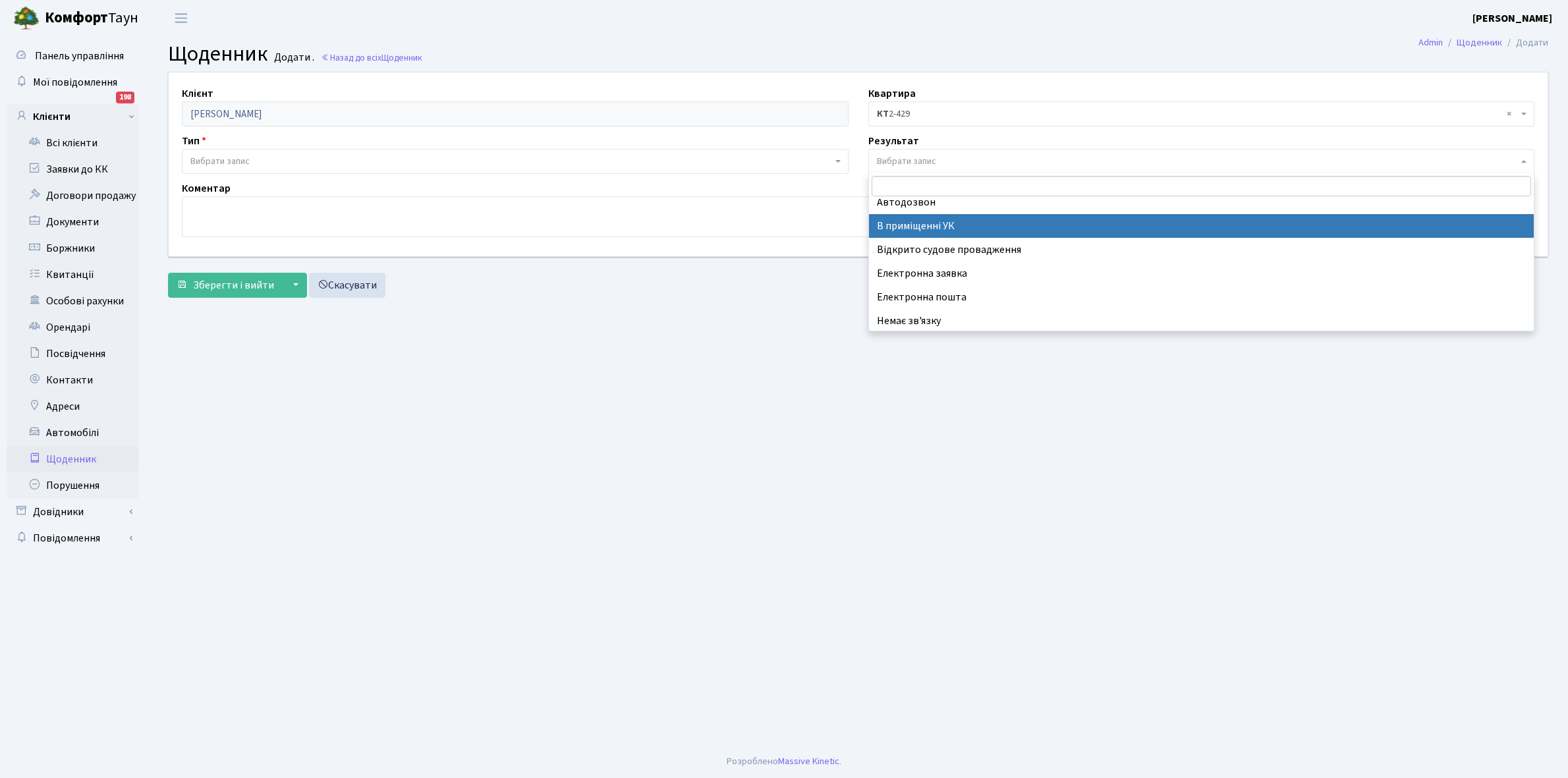
scroll to position [81, 0]
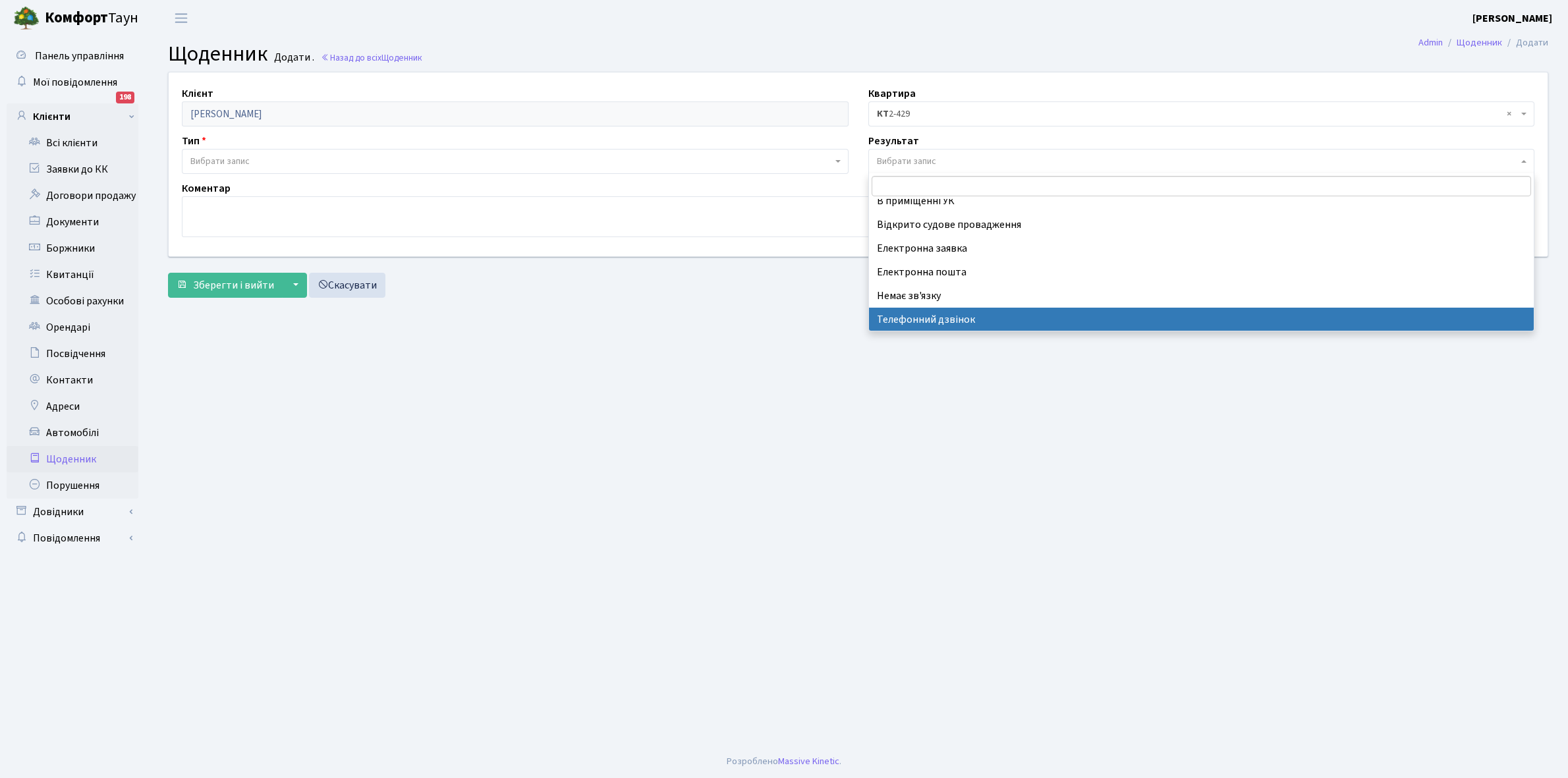
select select "196"
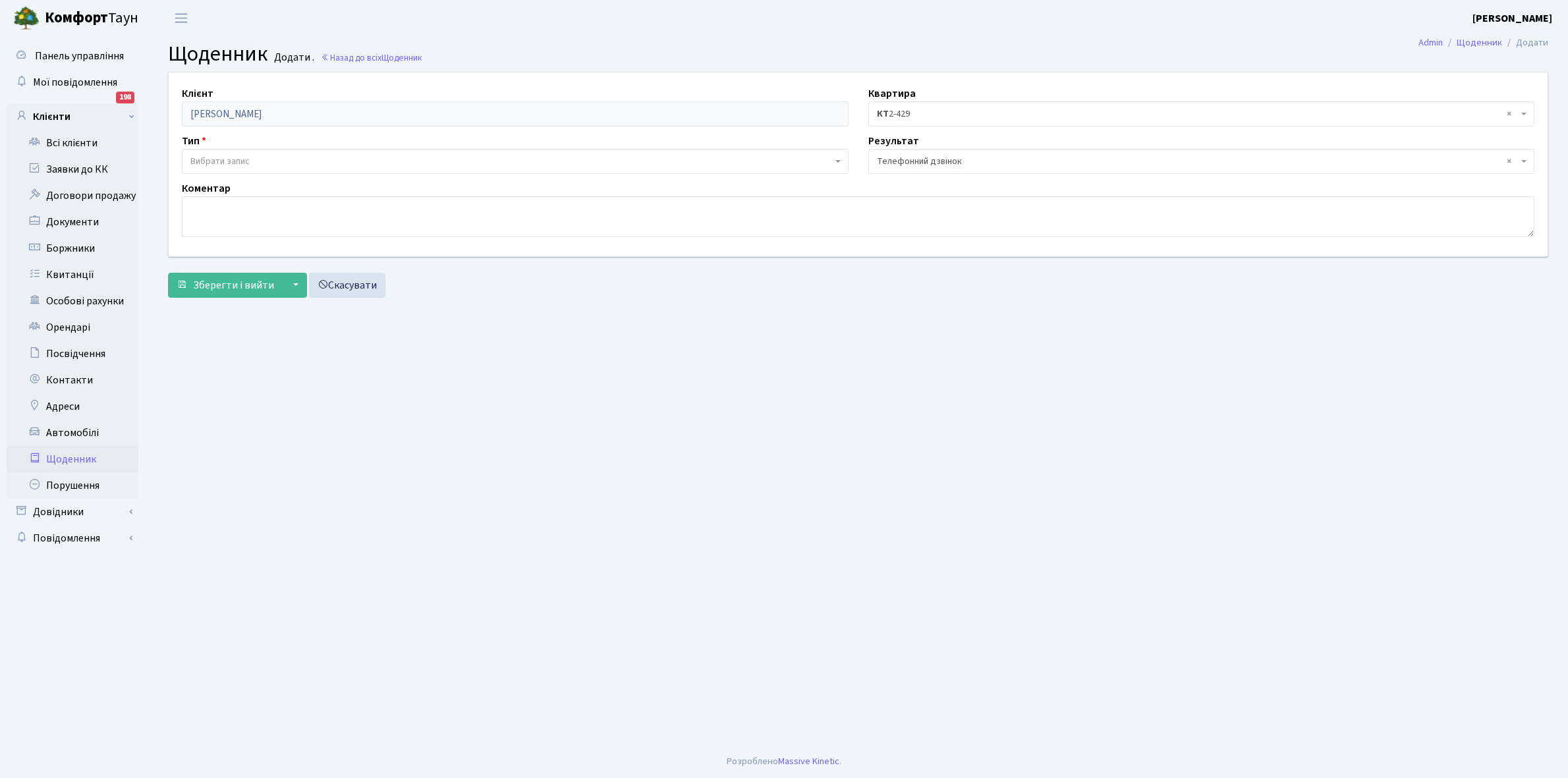
click at [235, 153] on span "Вибрати запис" at bounding box center [515, 161] width 666 height 25
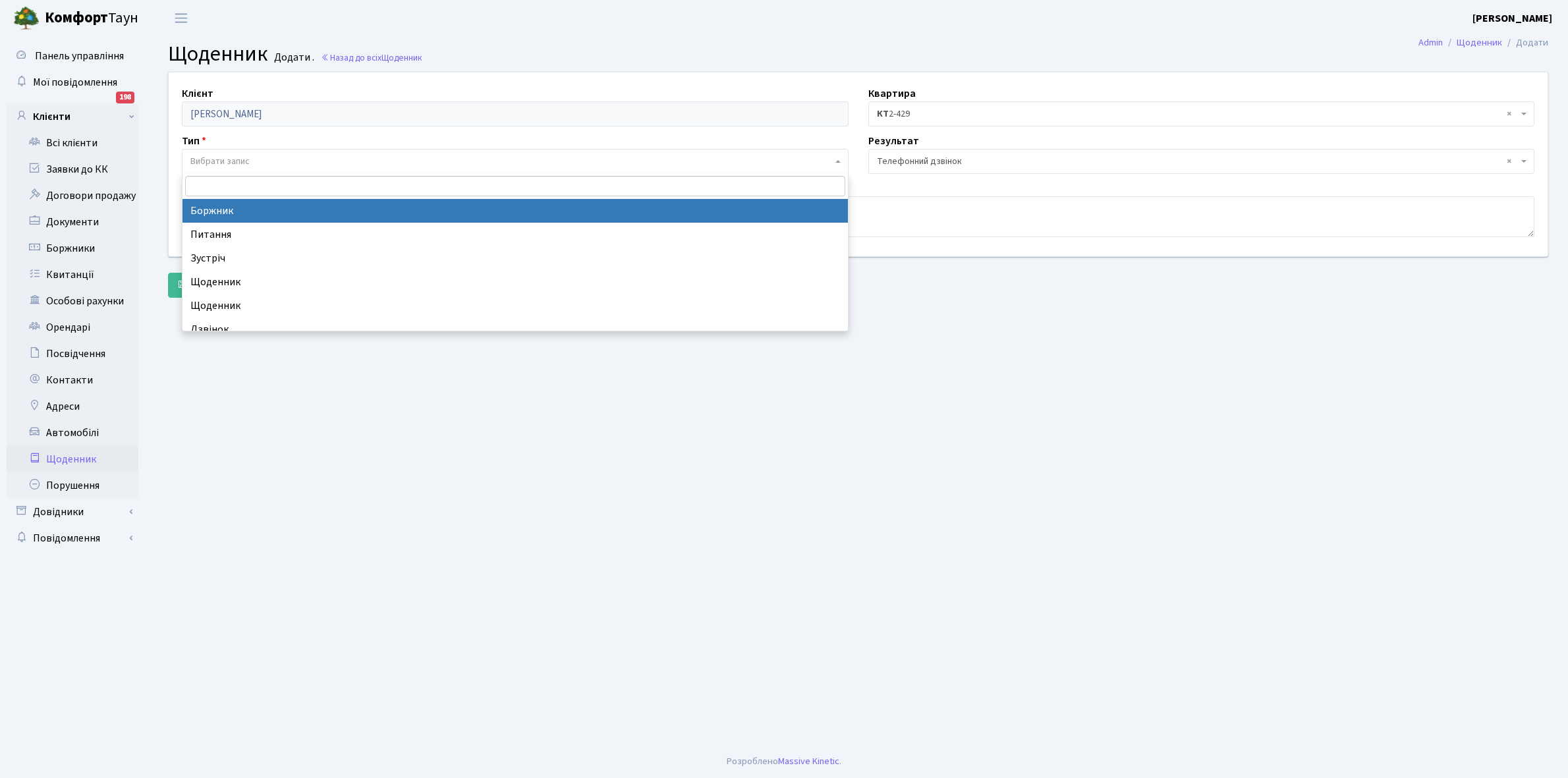
select select "189"
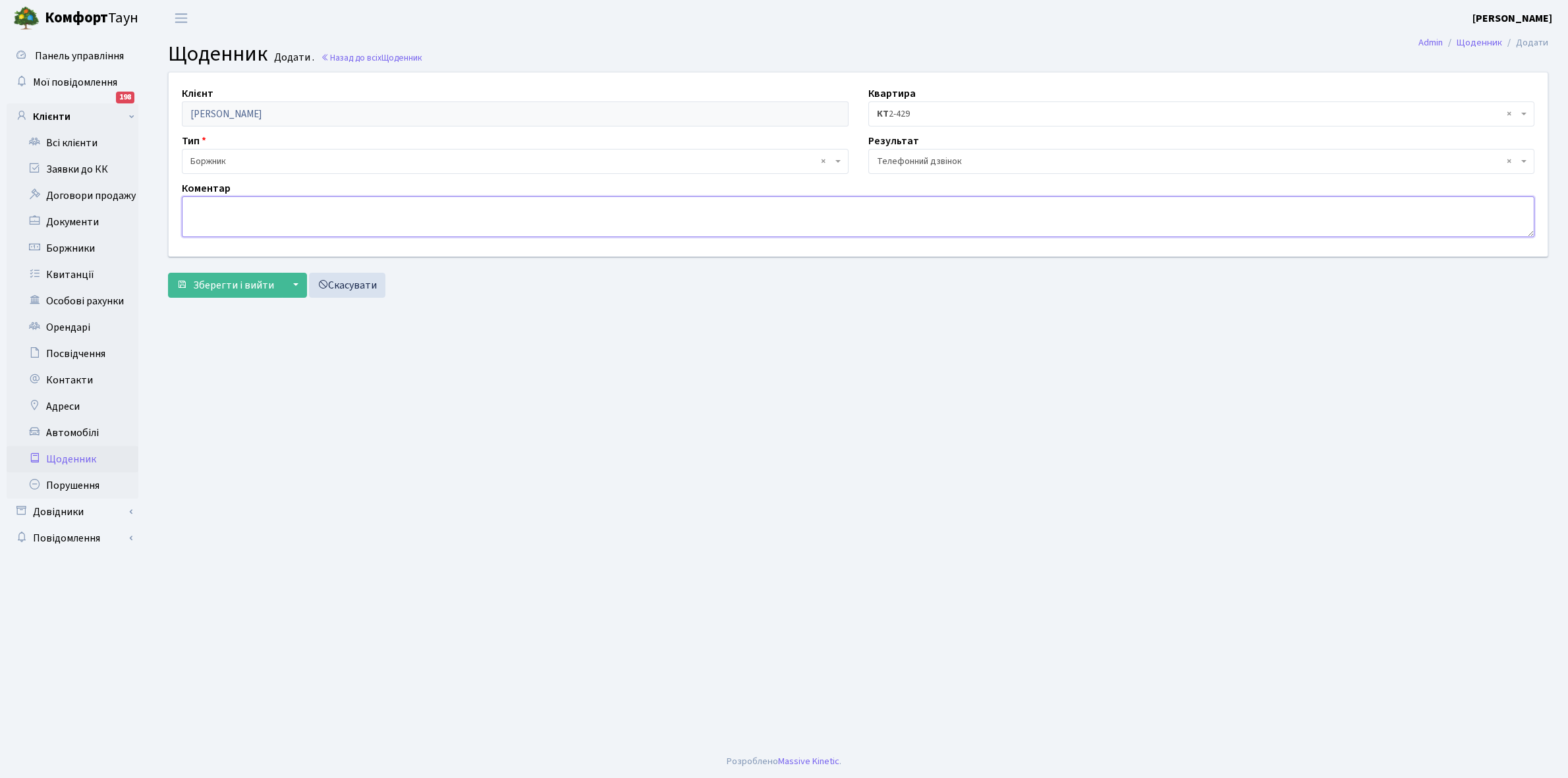
click at [218, 215] on textarea at bounding box center [858, 217] width 1352 height 41
type textarea "Протягом двух днів оплатить борг"
click at [222, 283] on span "Зберегти і вийти" at bounding box center [234, 286] width 81 height 15
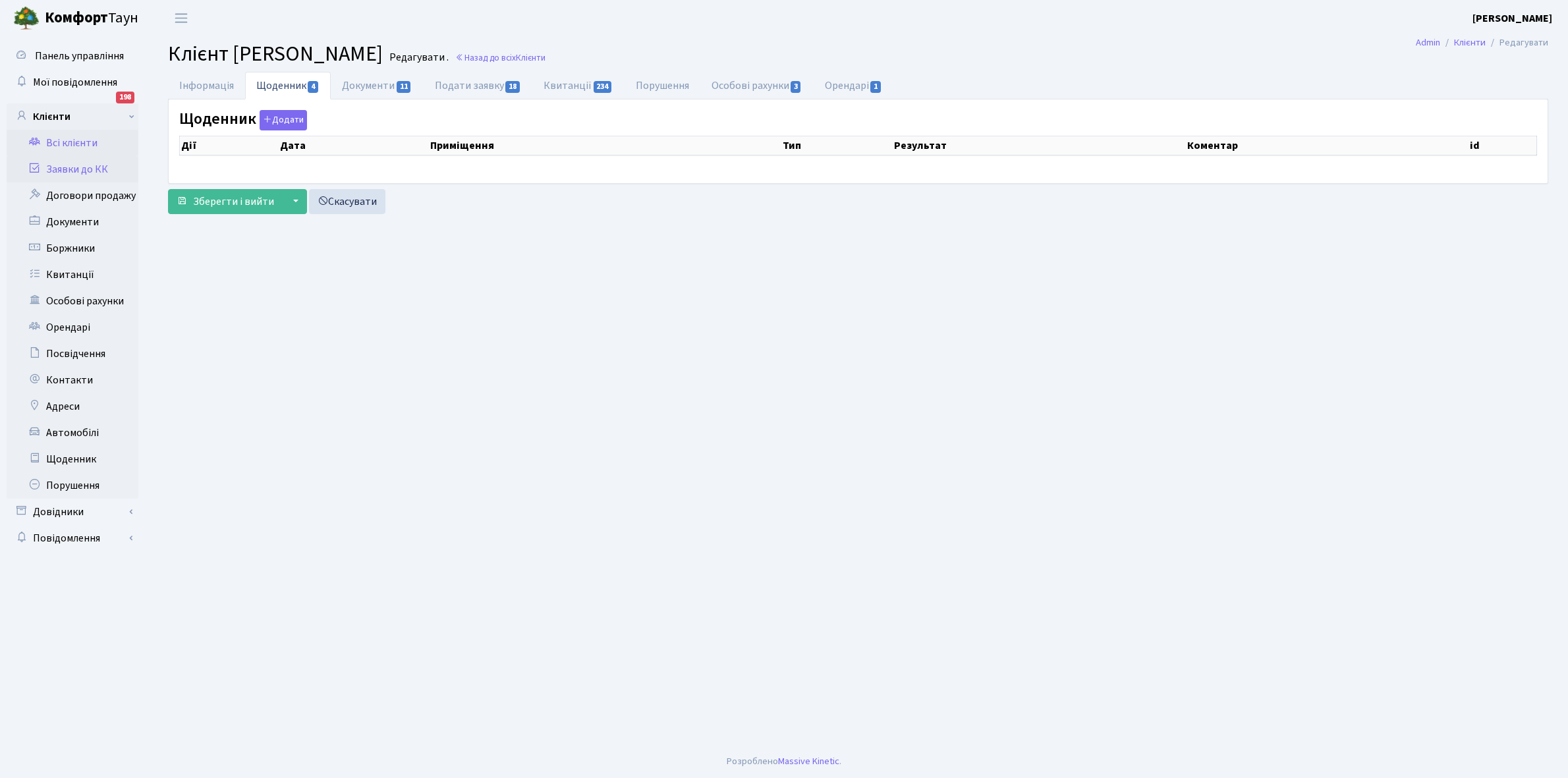
select select "25"
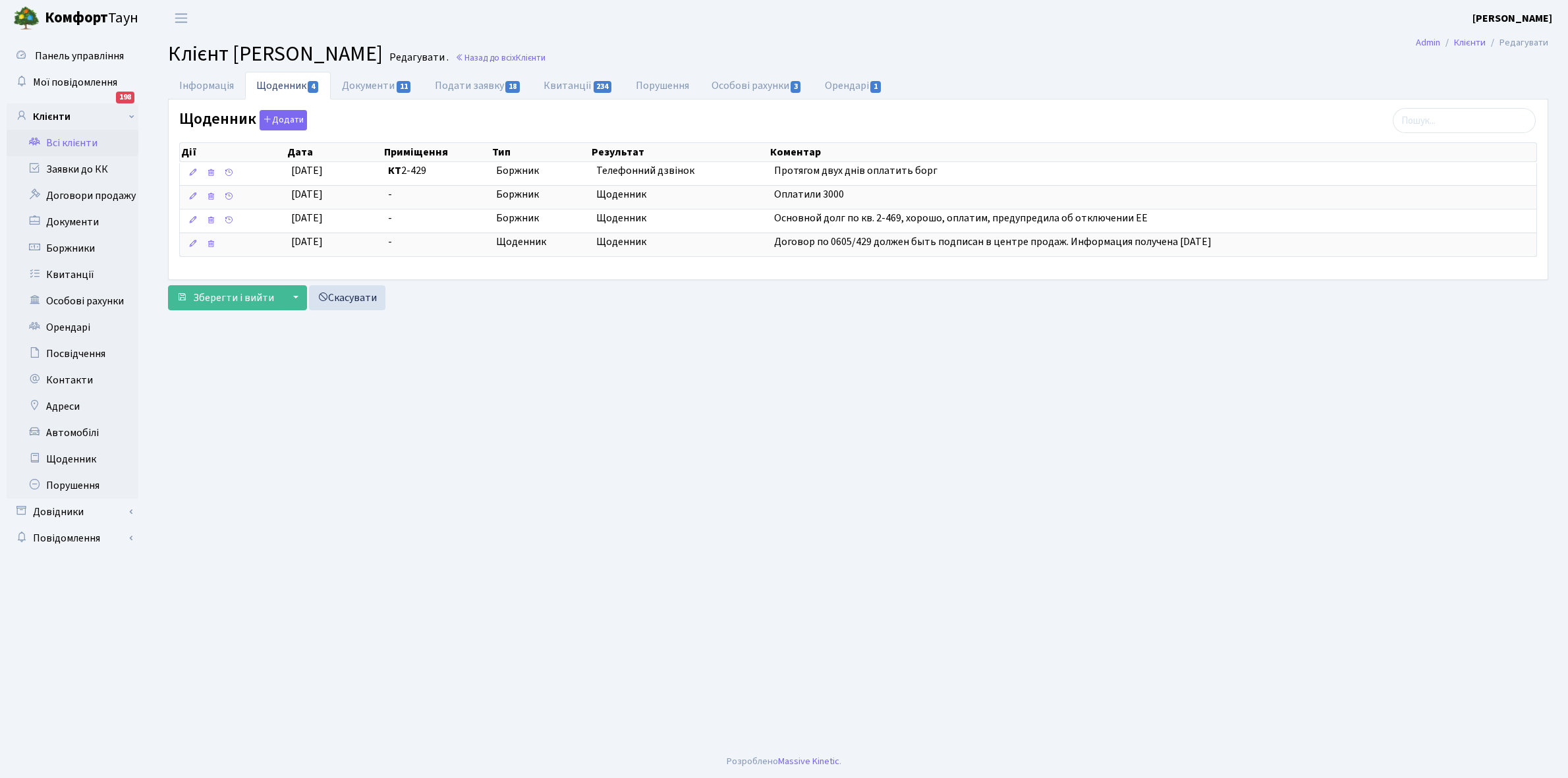
click at [74, 142] on link "Всі клієнти" at bounding box center [72, 143] width 131 height 26
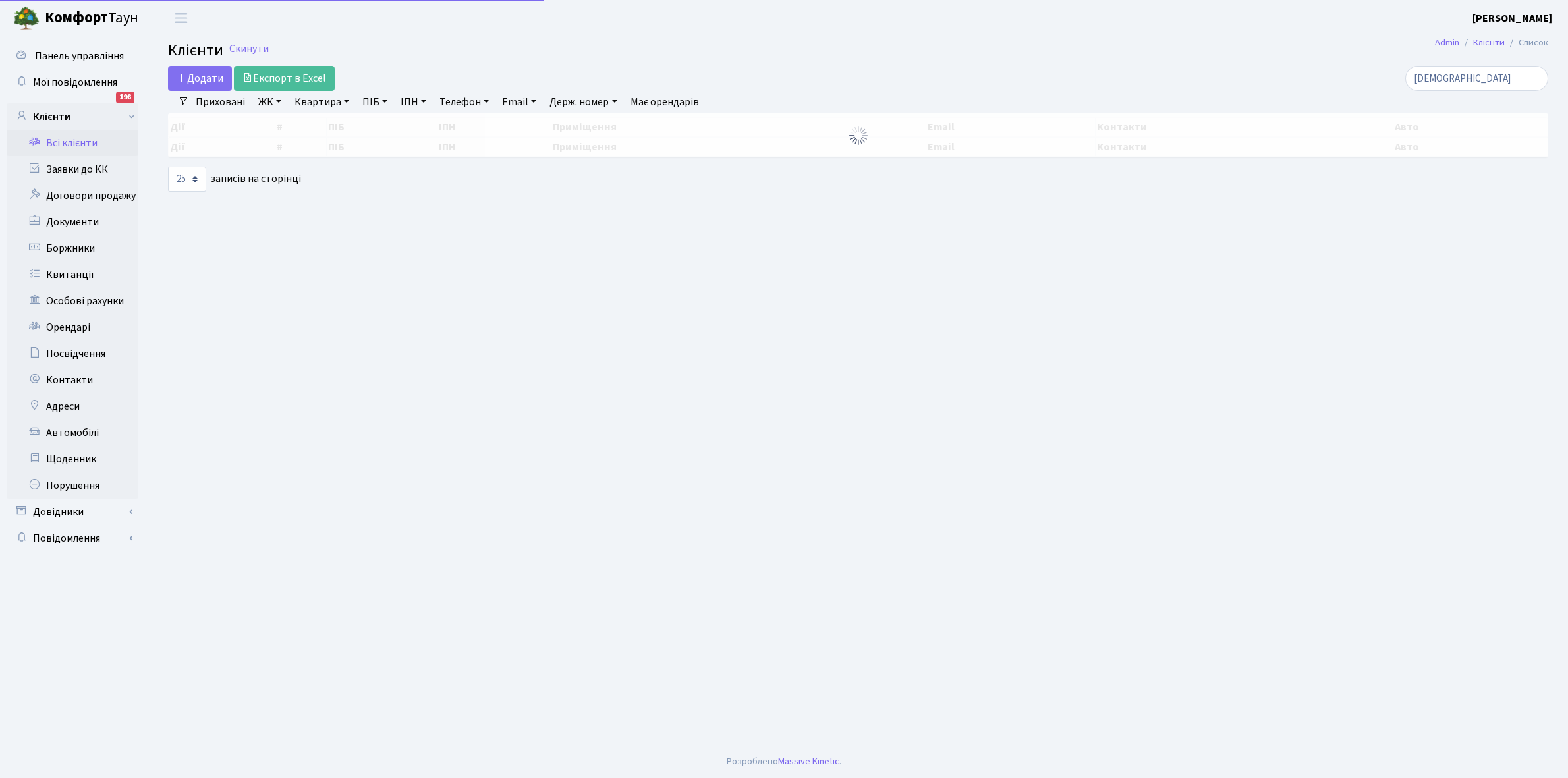
select select "25"
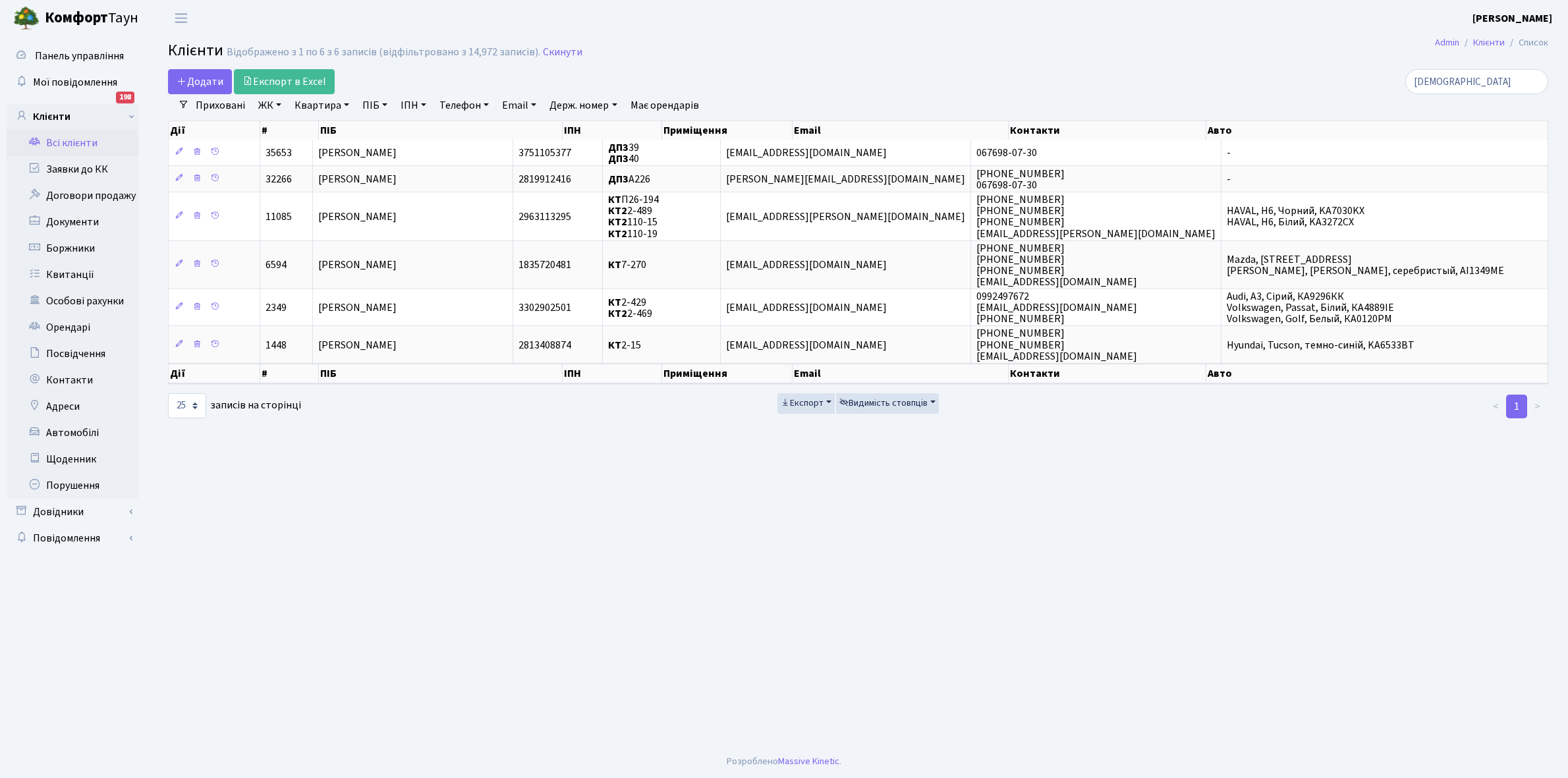
click at [80, 145] on link "Всі клієнти" at bounding box center [72, 143] width 131 height 26
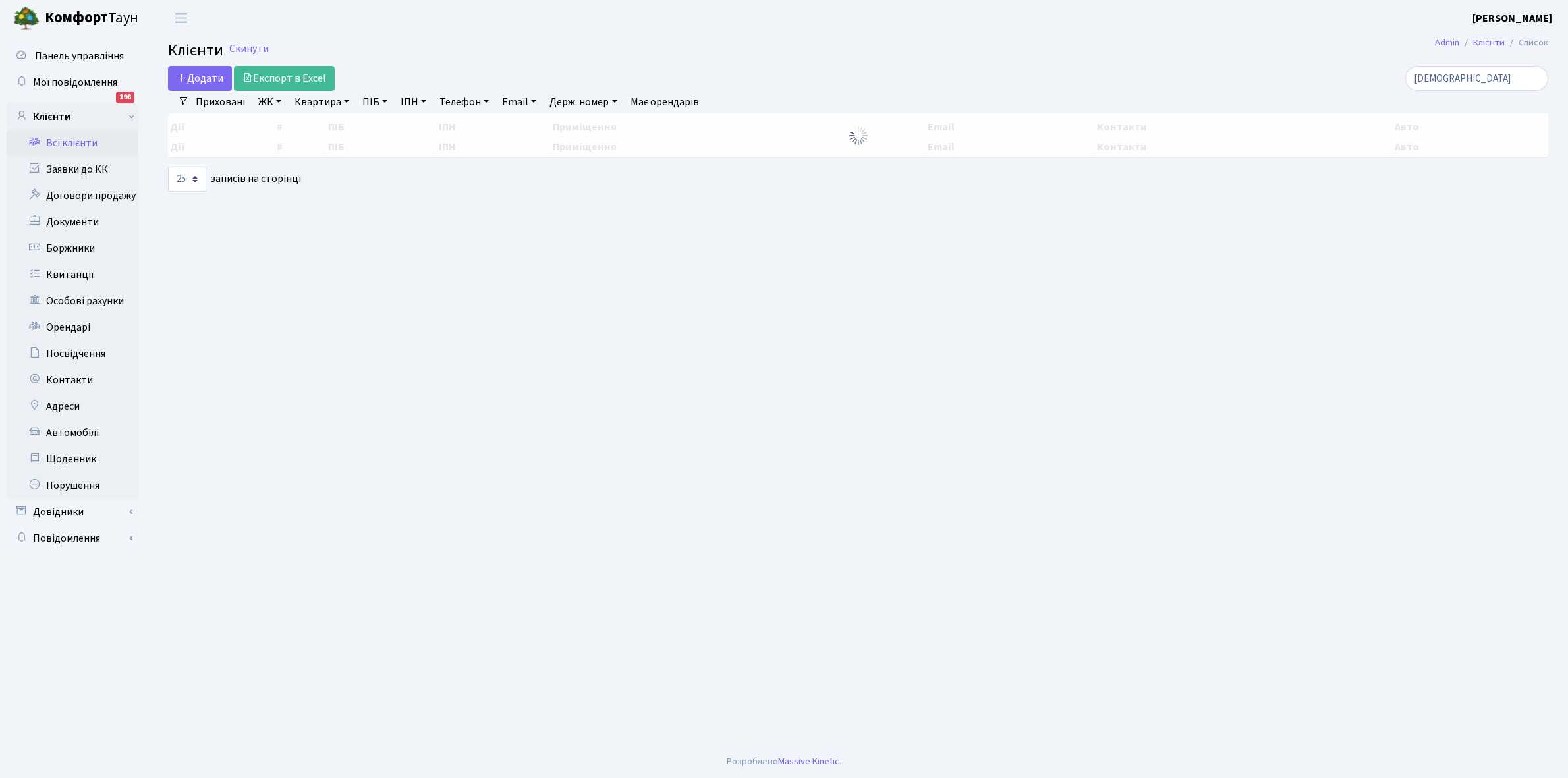
select select "25"
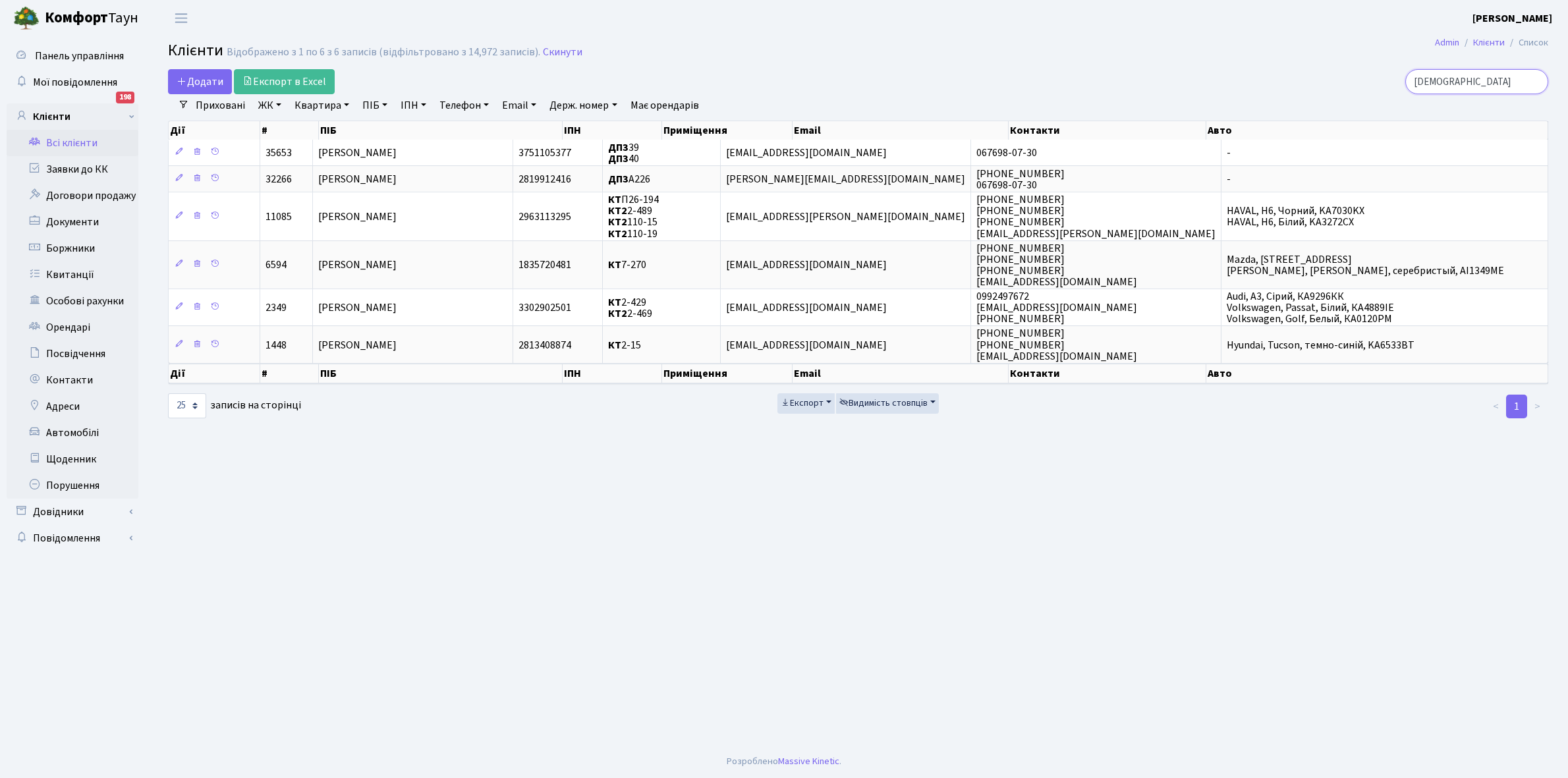
click at [1454, 86] on input "гура" at bounding box center [1476, 81] width 143 height 25
type input "г"
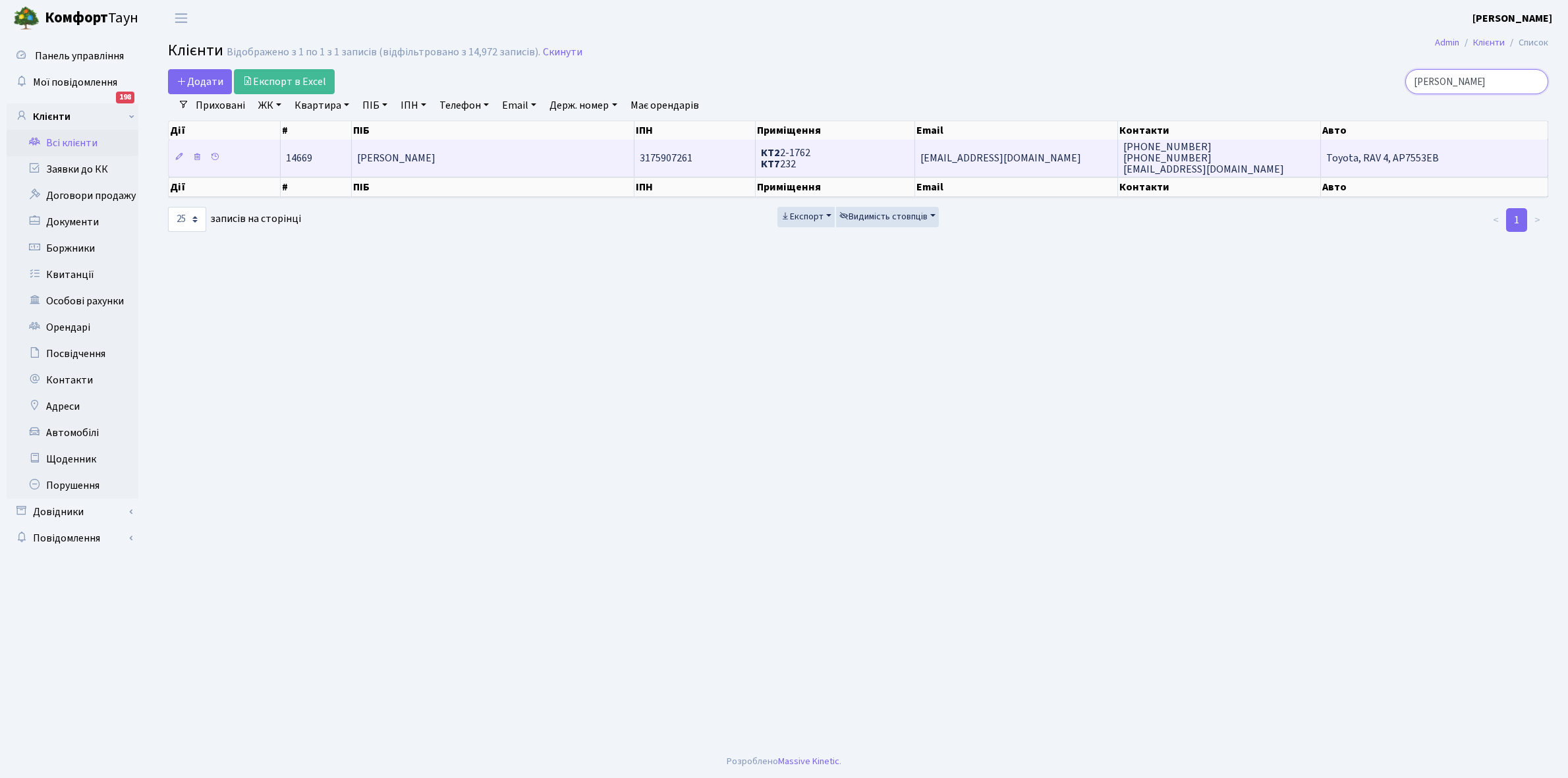
type input "невеселова"
click at [432, 170] on td "[PERSON_NAME]" at bounding box center [493, 157] width 282 height 37
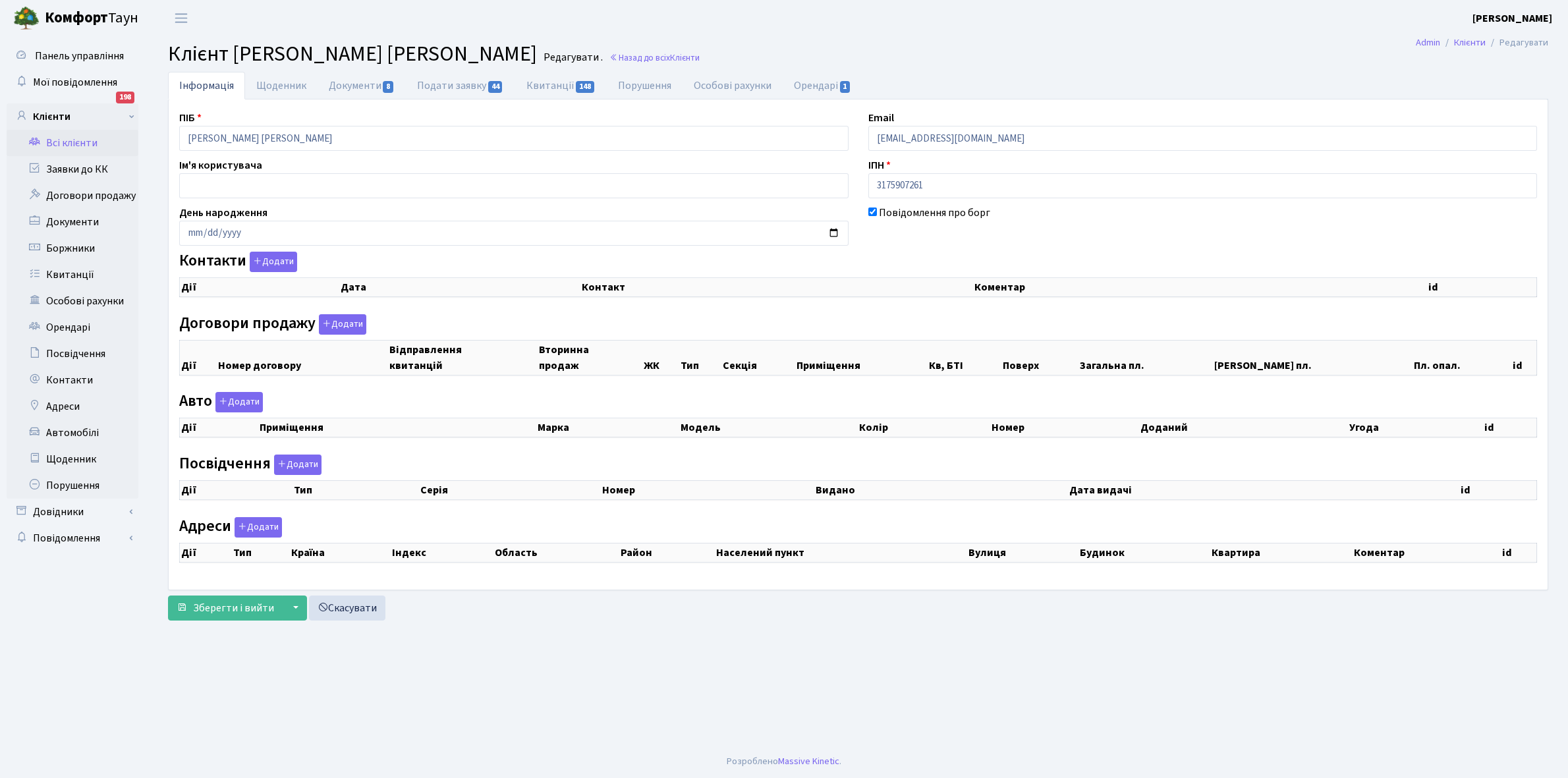
select select "25"
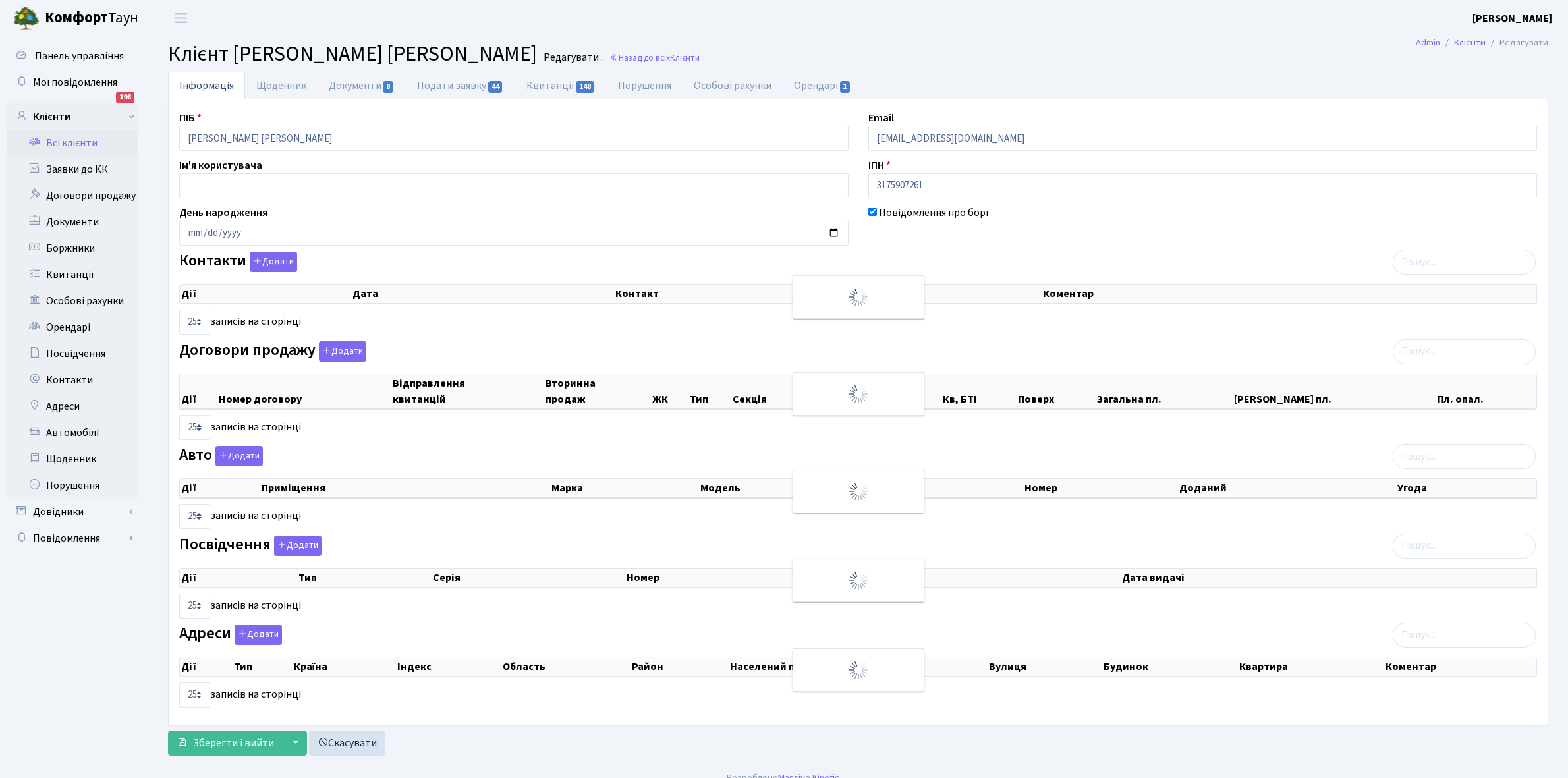
checkbox input "true"
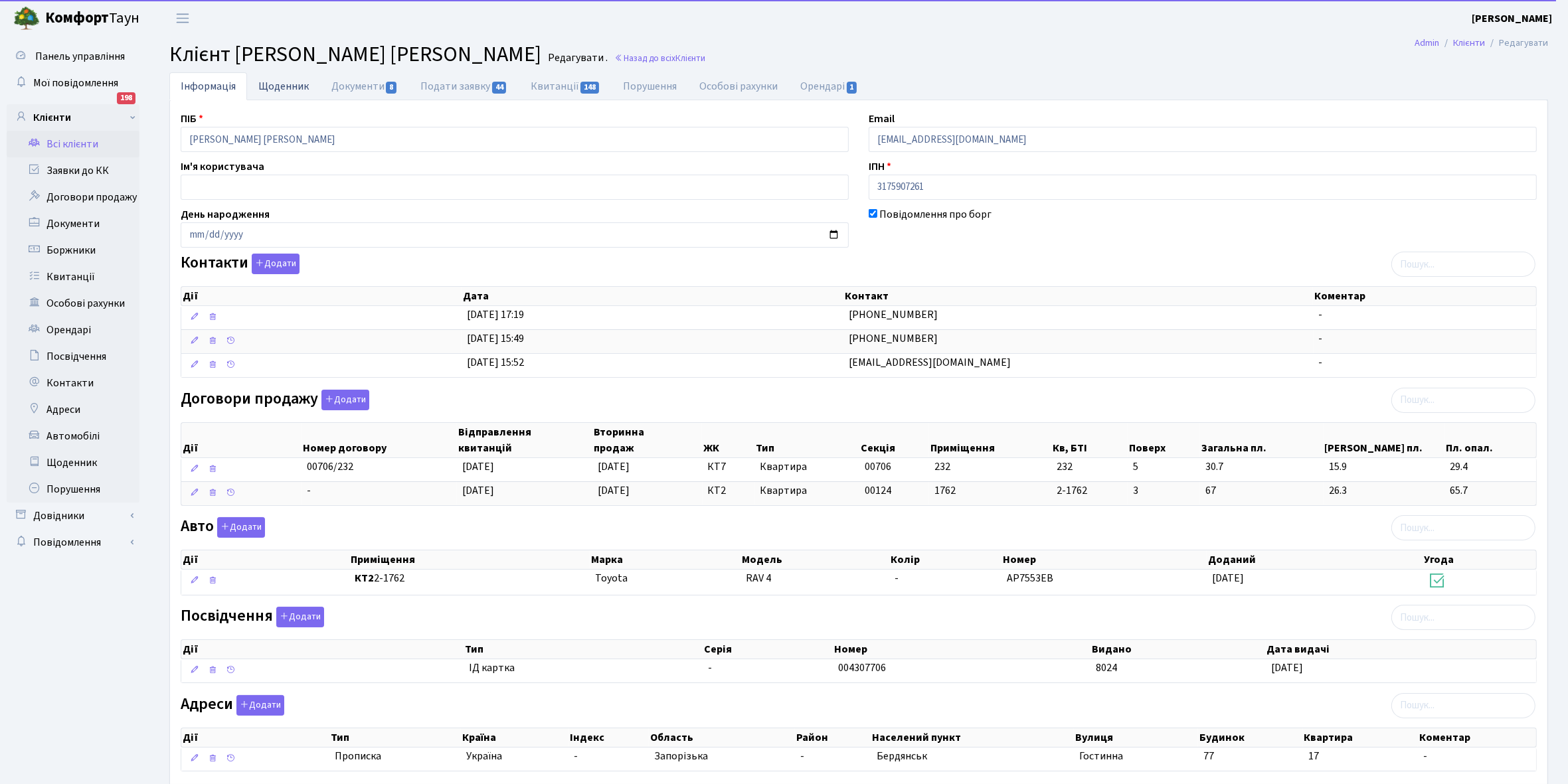
click at [286, 83] on link "Щоденник" at bounding box center [283, 85] width 73 height 27
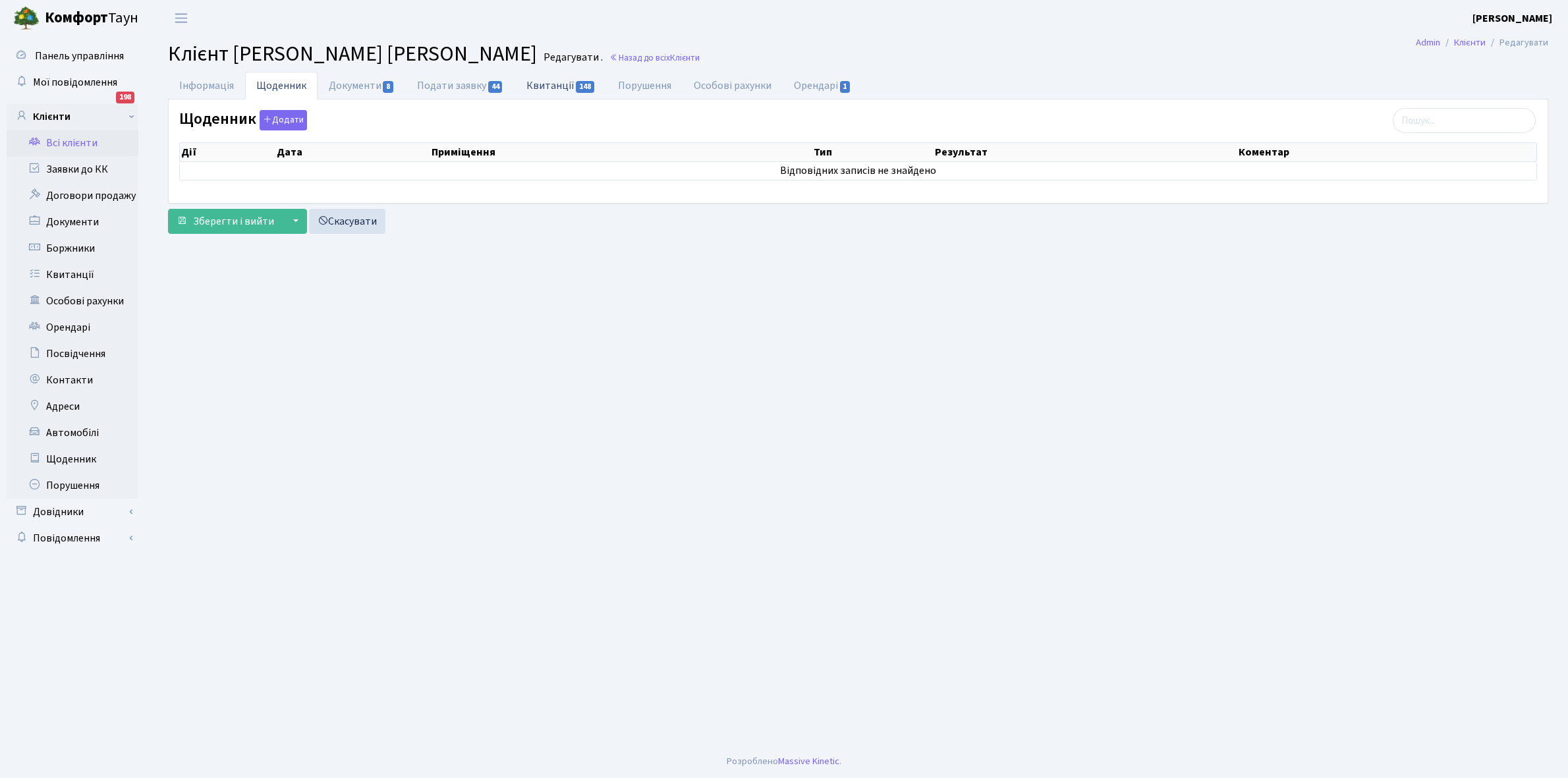
click at [547, 81] on link "Квитанції 148" at bounding box center [561, 84] width 92 height 27
select select "25"
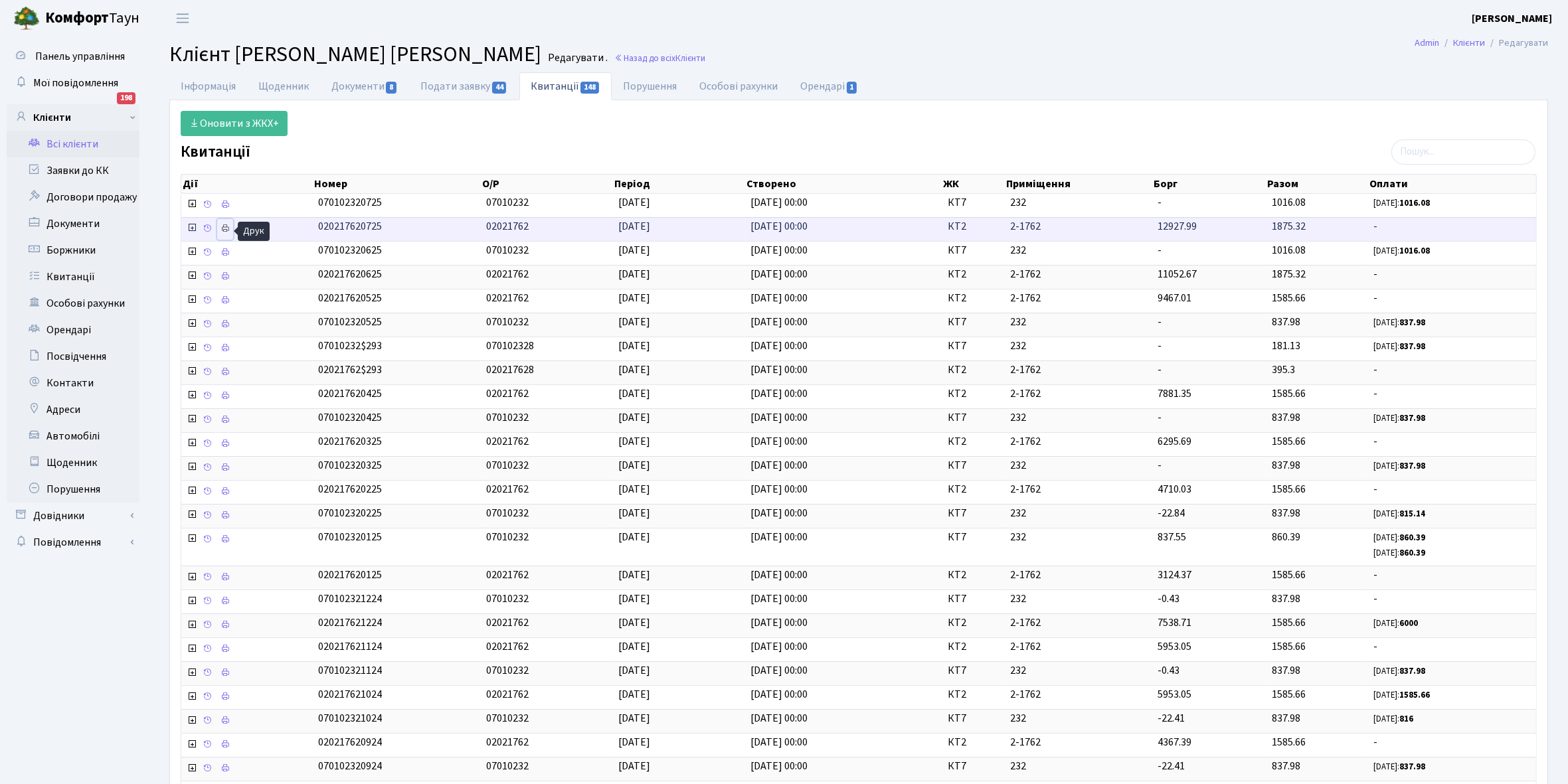
click at [227, 231] on icon at bounding box center [224, 228] width 9 height 9
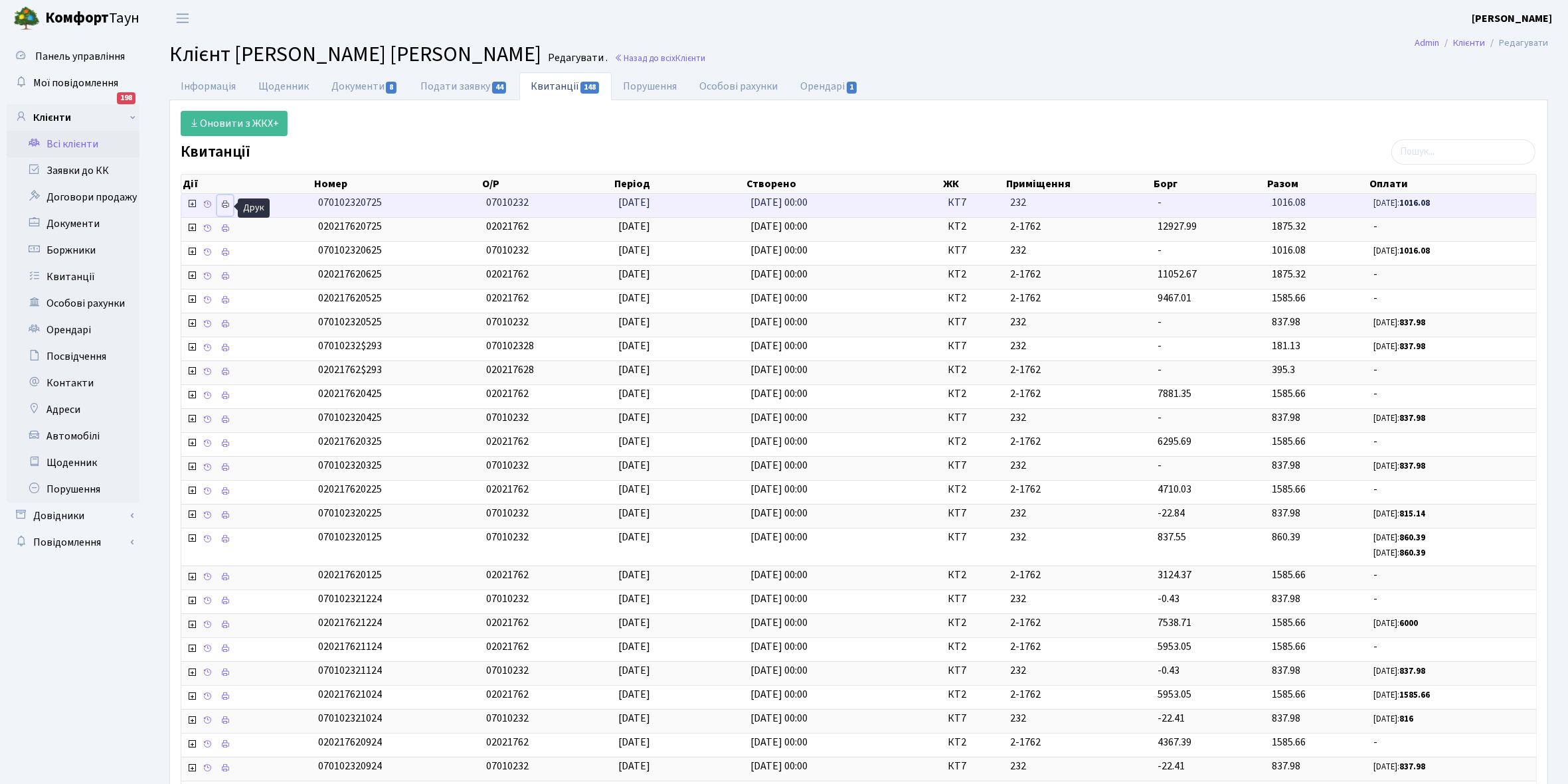
click at [226, 204] on icon at bounding box center [224, 204] width 9 height 9
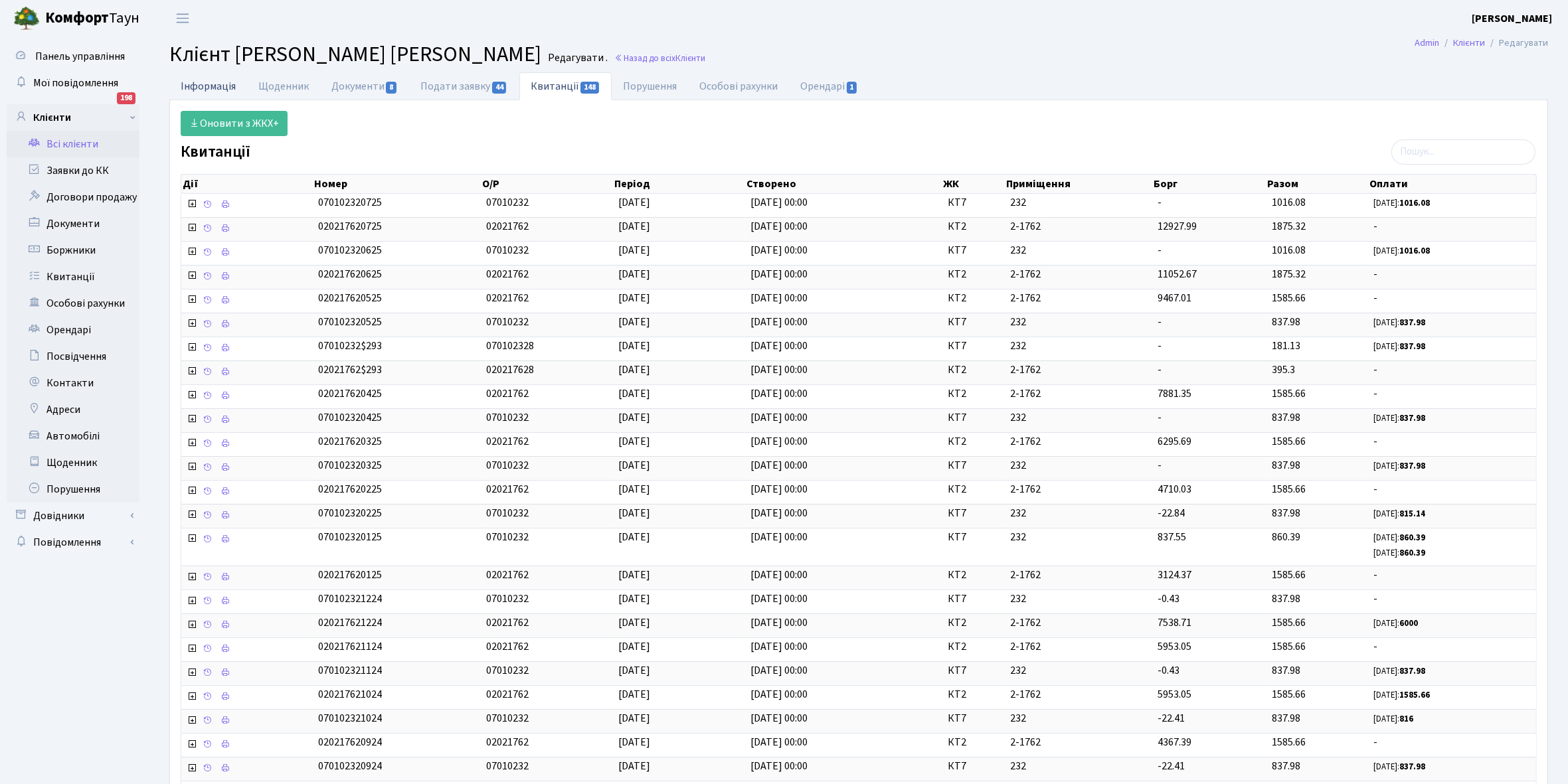
click at [204, 82] on link "Інформація" at bounding box center [208, 85] width 78 height 27
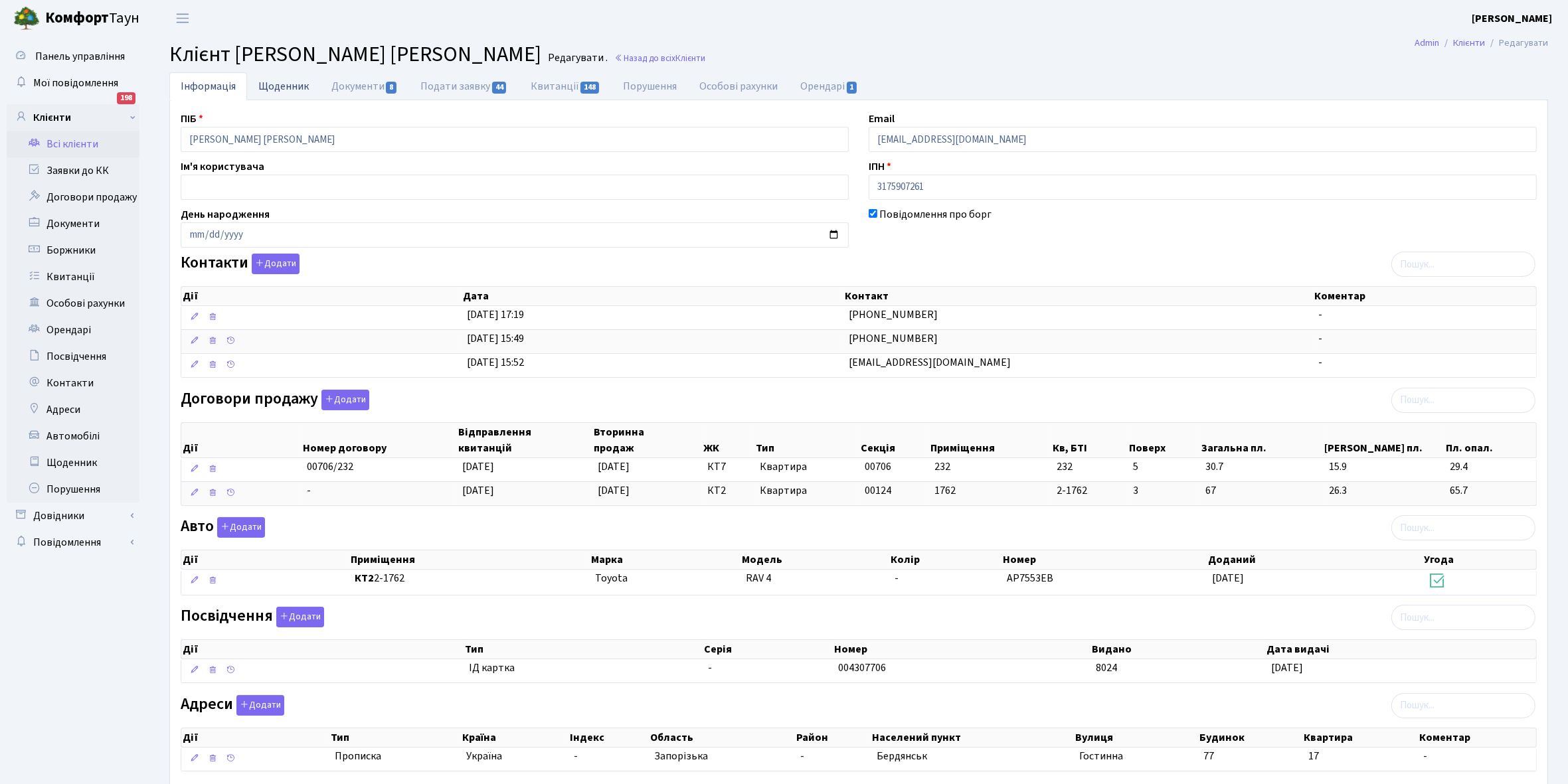
click at [269, 85] on link "Щоденник" at bounding box center [283, 85] width 73 height 27
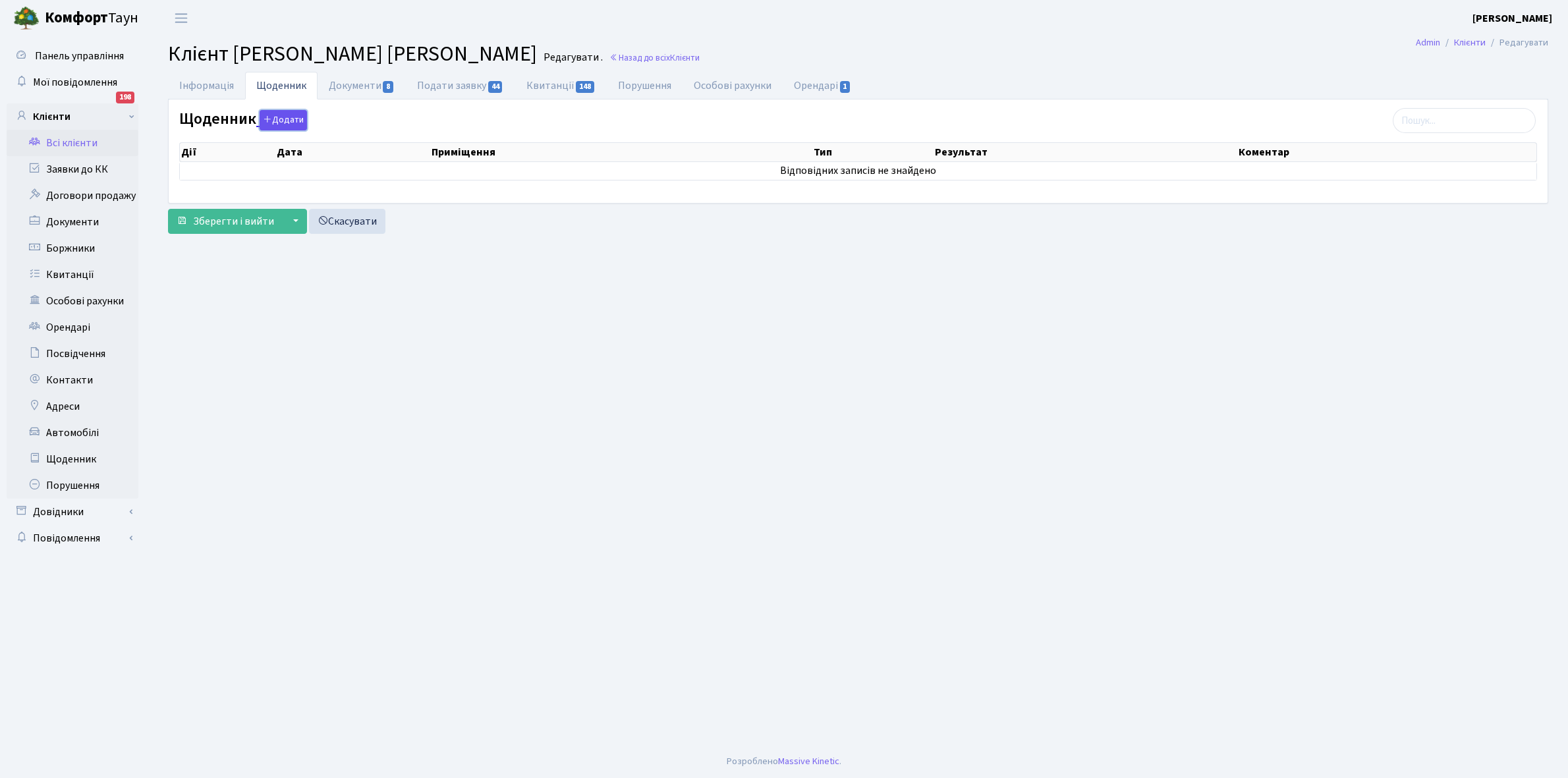
click at [281, 114] on button "Додати" at bounding box center [283, 120] width 47 height 20
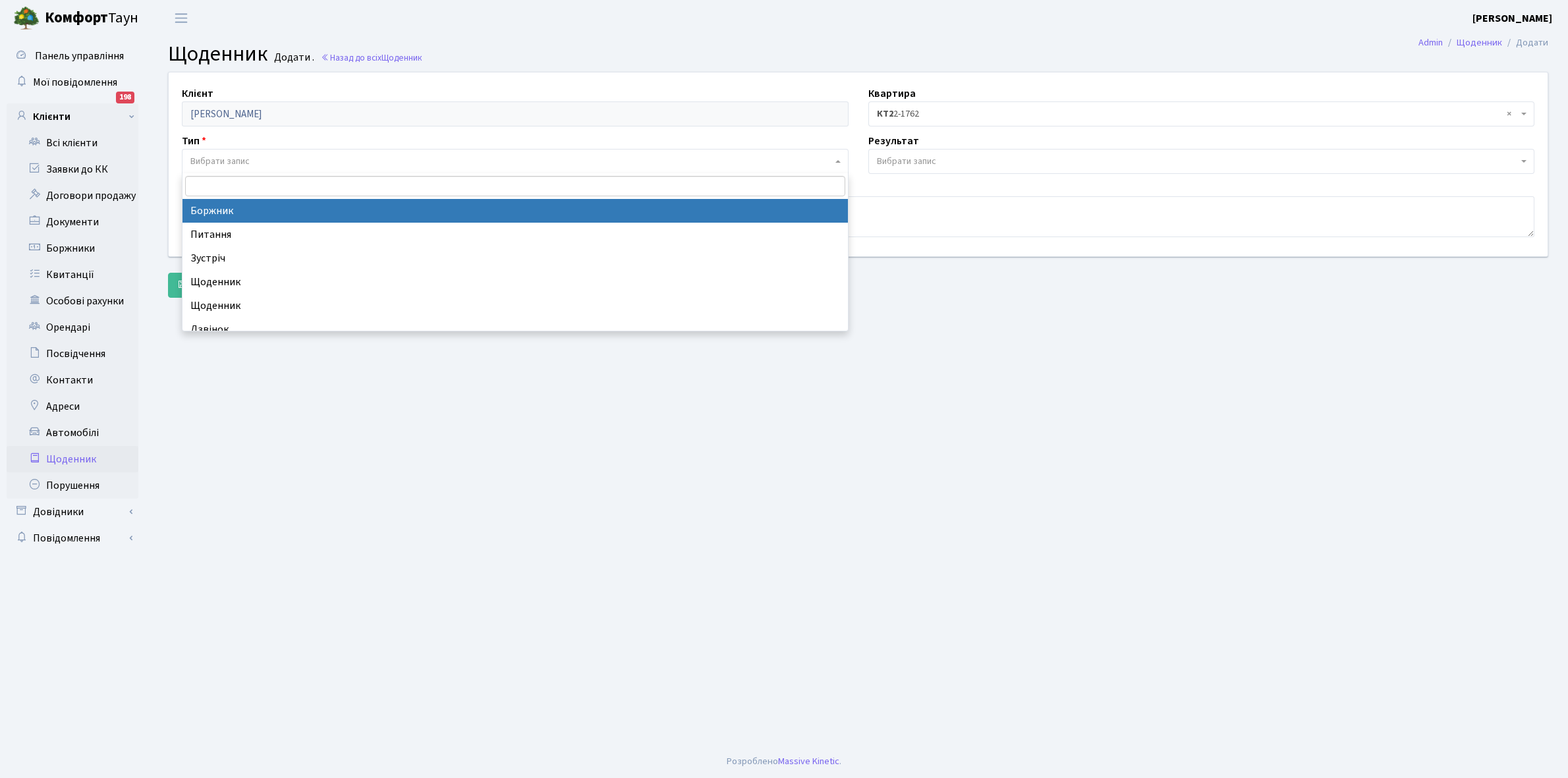
click at [248, 157] on span "Вибрати запис" at bounding box center [220, 161] width 59 height 13
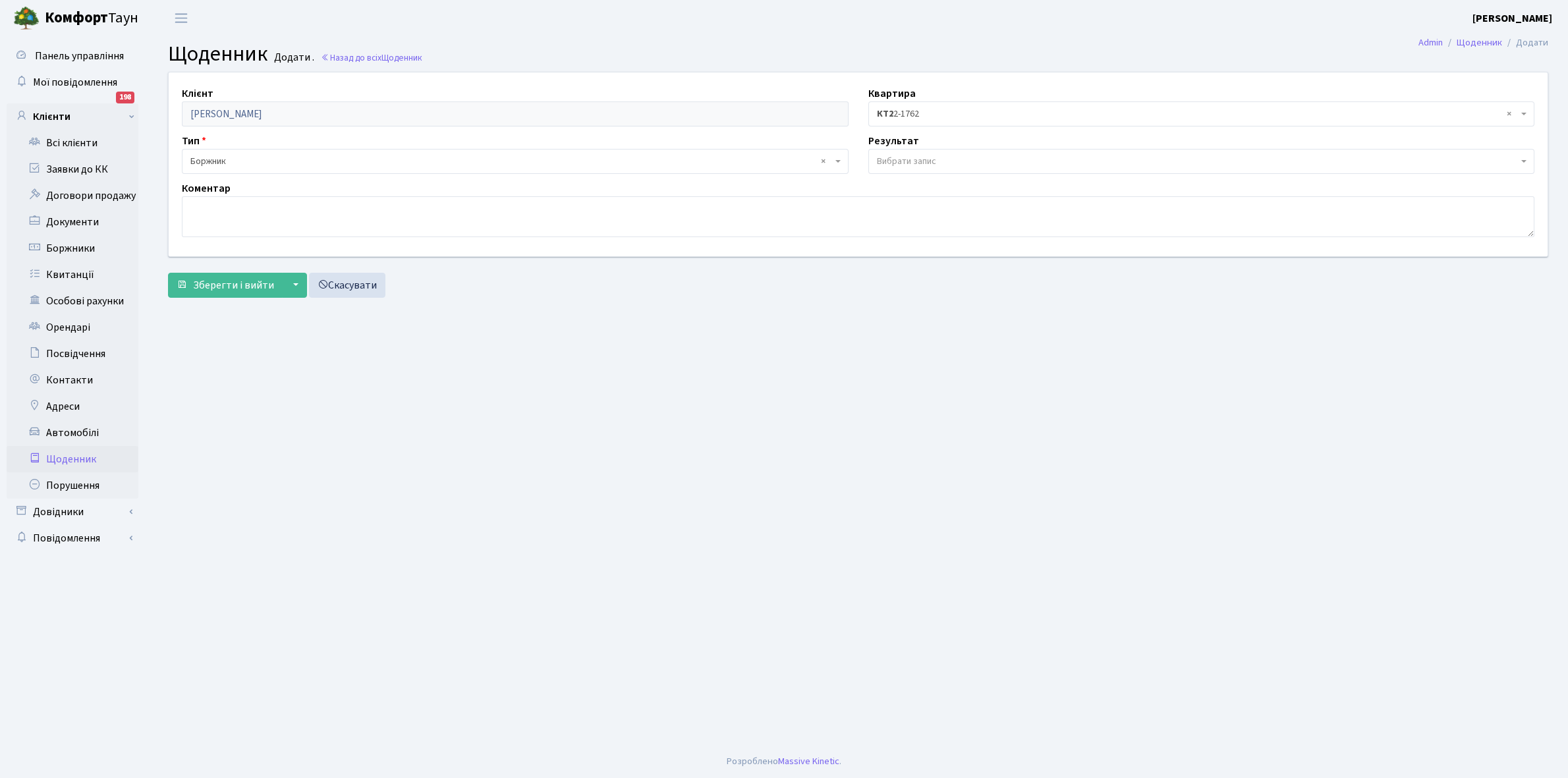
select select "189"
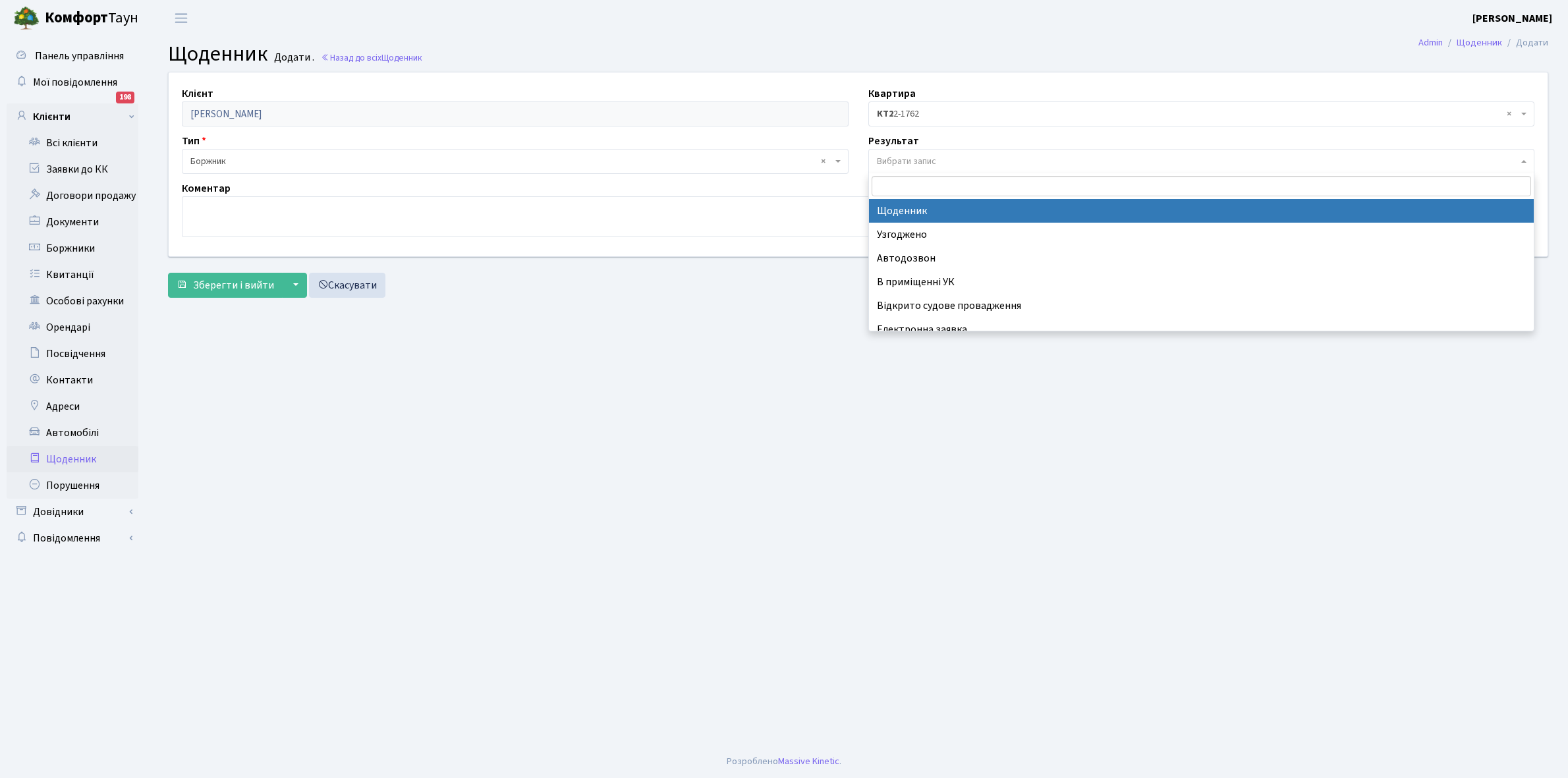
click at [943, 155] on span "Вибрати запис" at bounding box center [1197, 161] width 642 height 13
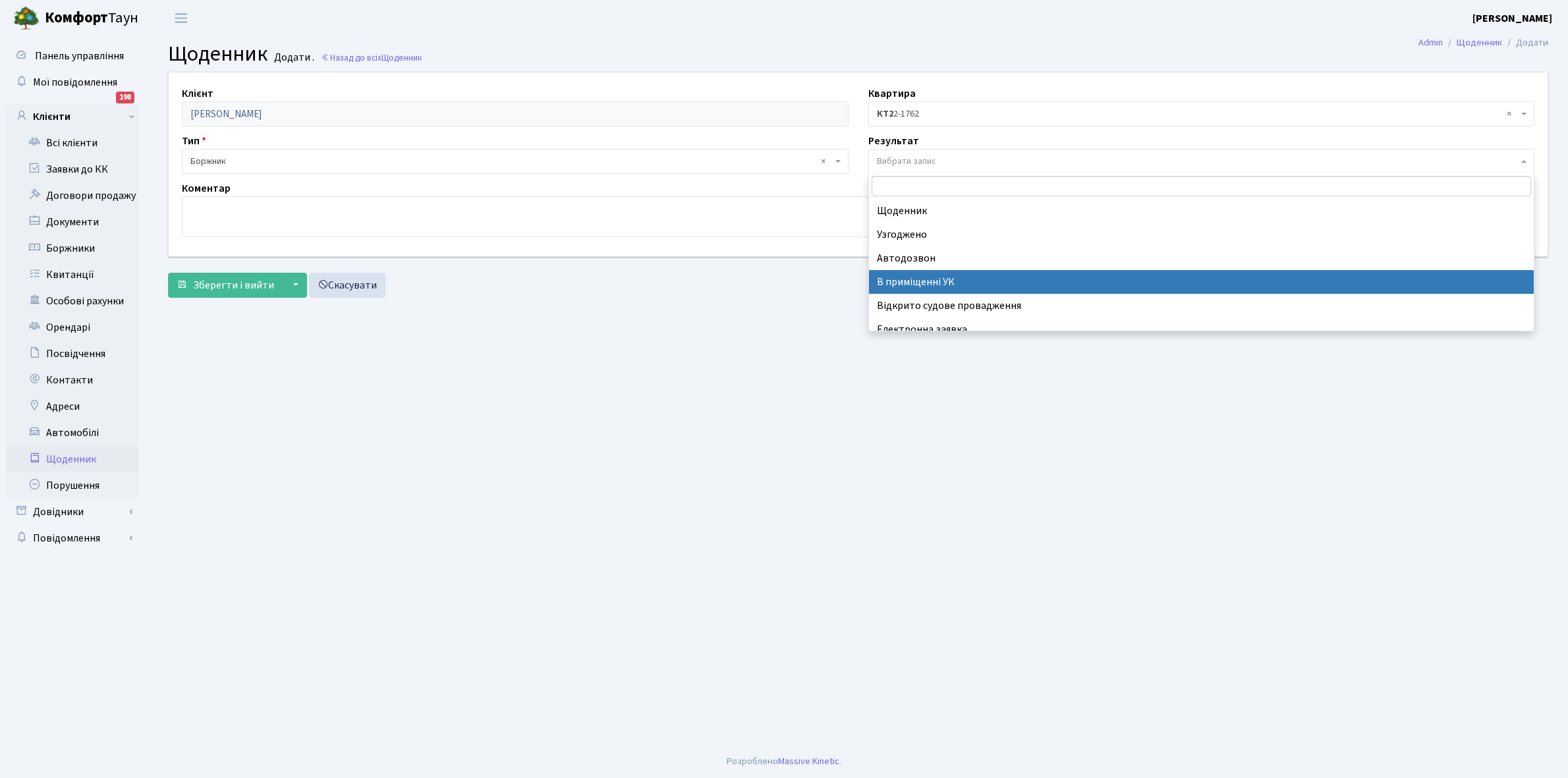
scroll to position [81, 0]
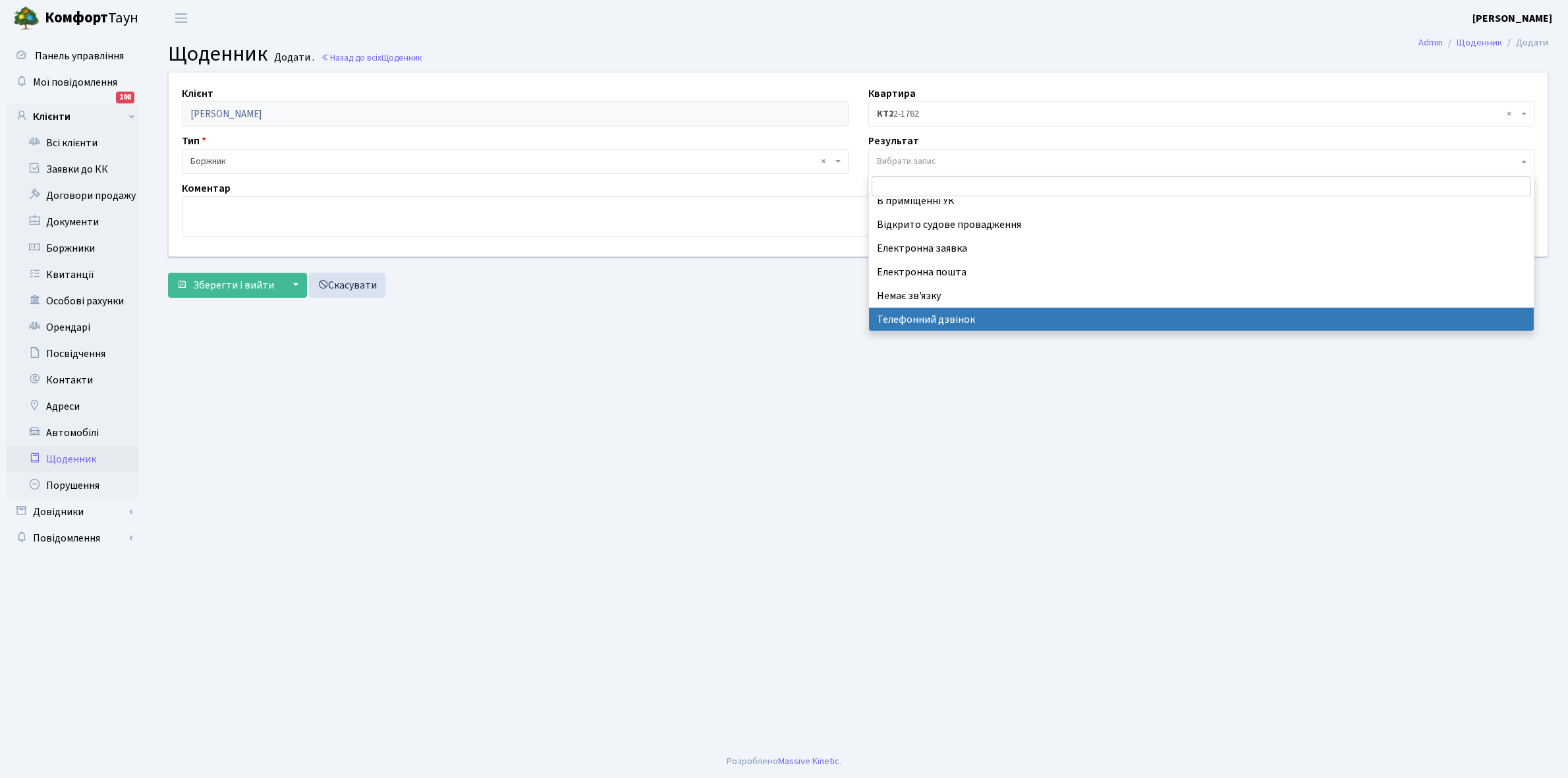
select select "196"
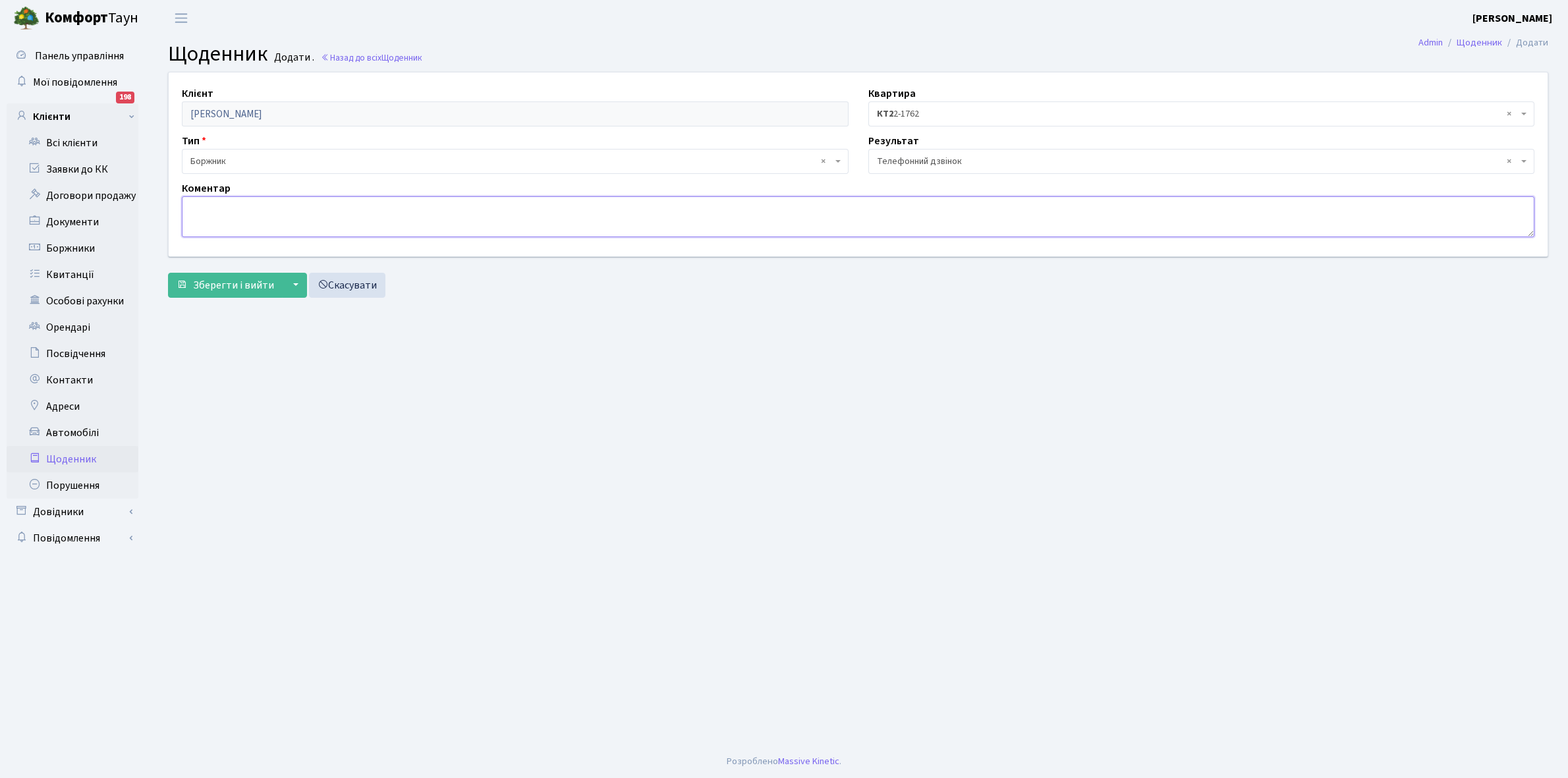
click at [192, 213] on textarea at bounding box center [858, 217] width 1352 height 41
type textarea "Не бере трубку телефона"
click at [209, 284] on span "Зберегти і вийти" at bounding box center [234, 286] width 81 height 15
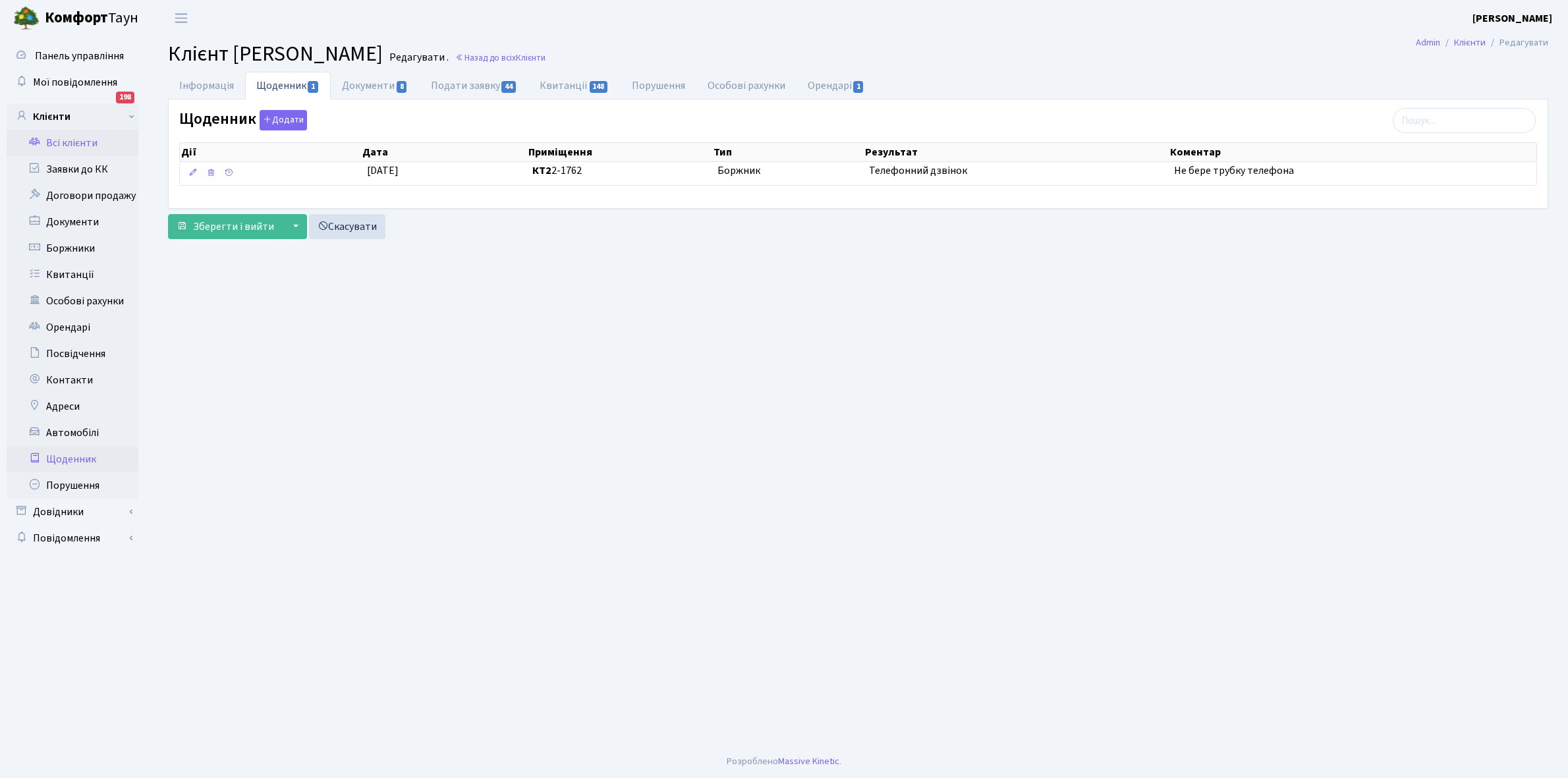
click at [73, 462] on link "Щоденник" at bounding box center [72, 459] width 131 height 26
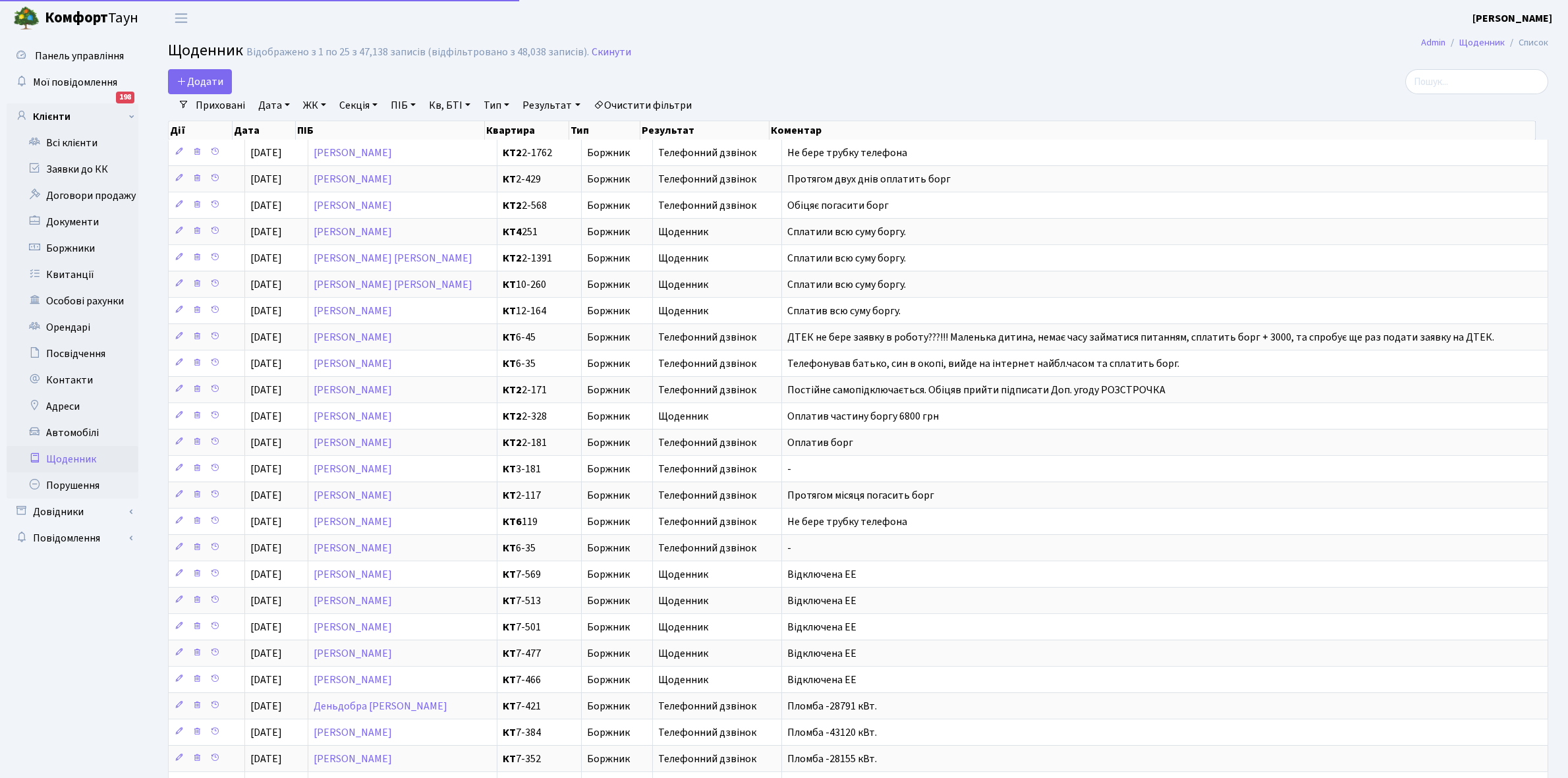
select select "25"
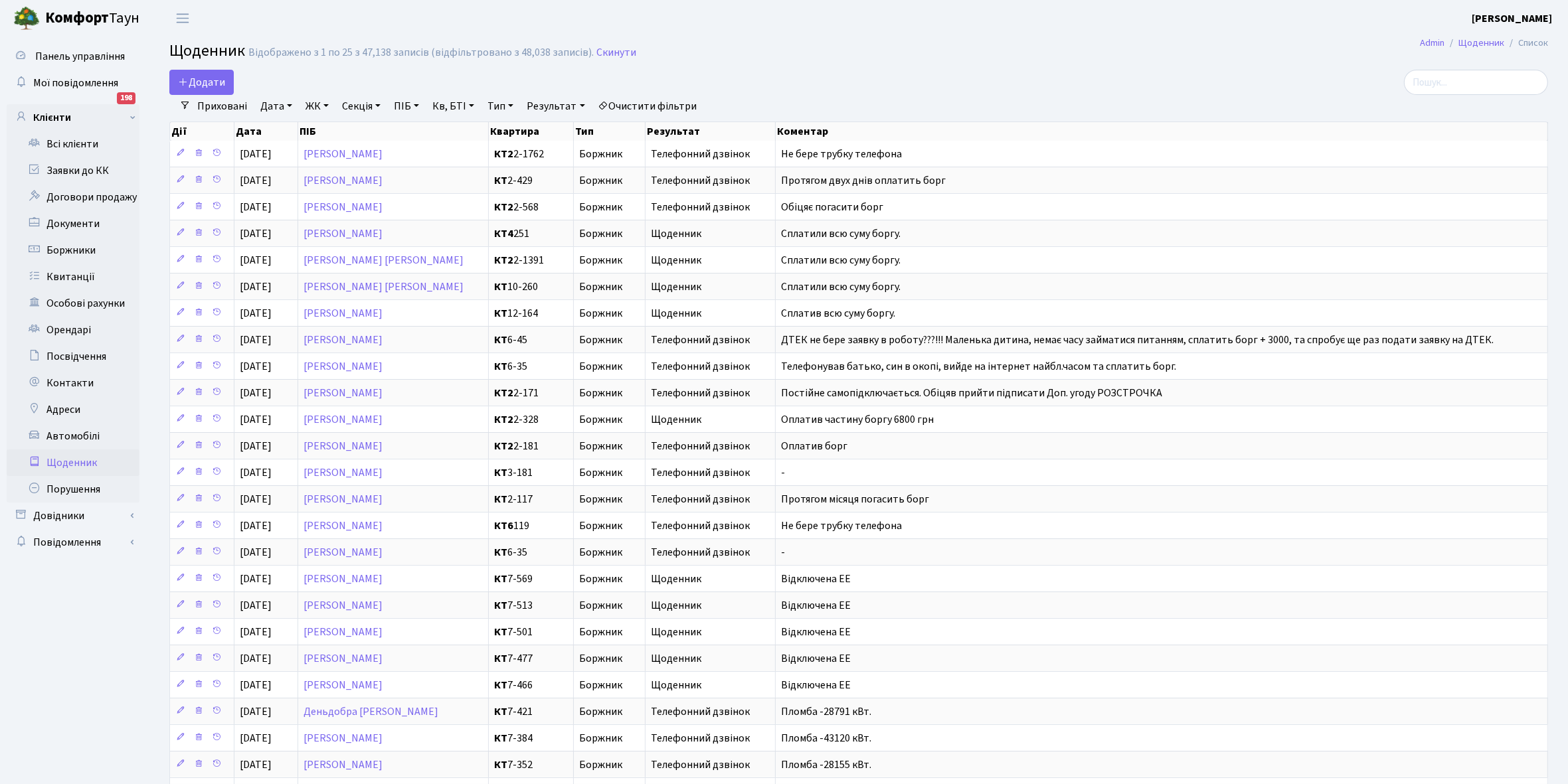
click at [227, 104] on link "Приховані" at bounding box center [222, 106] width 61 height 23
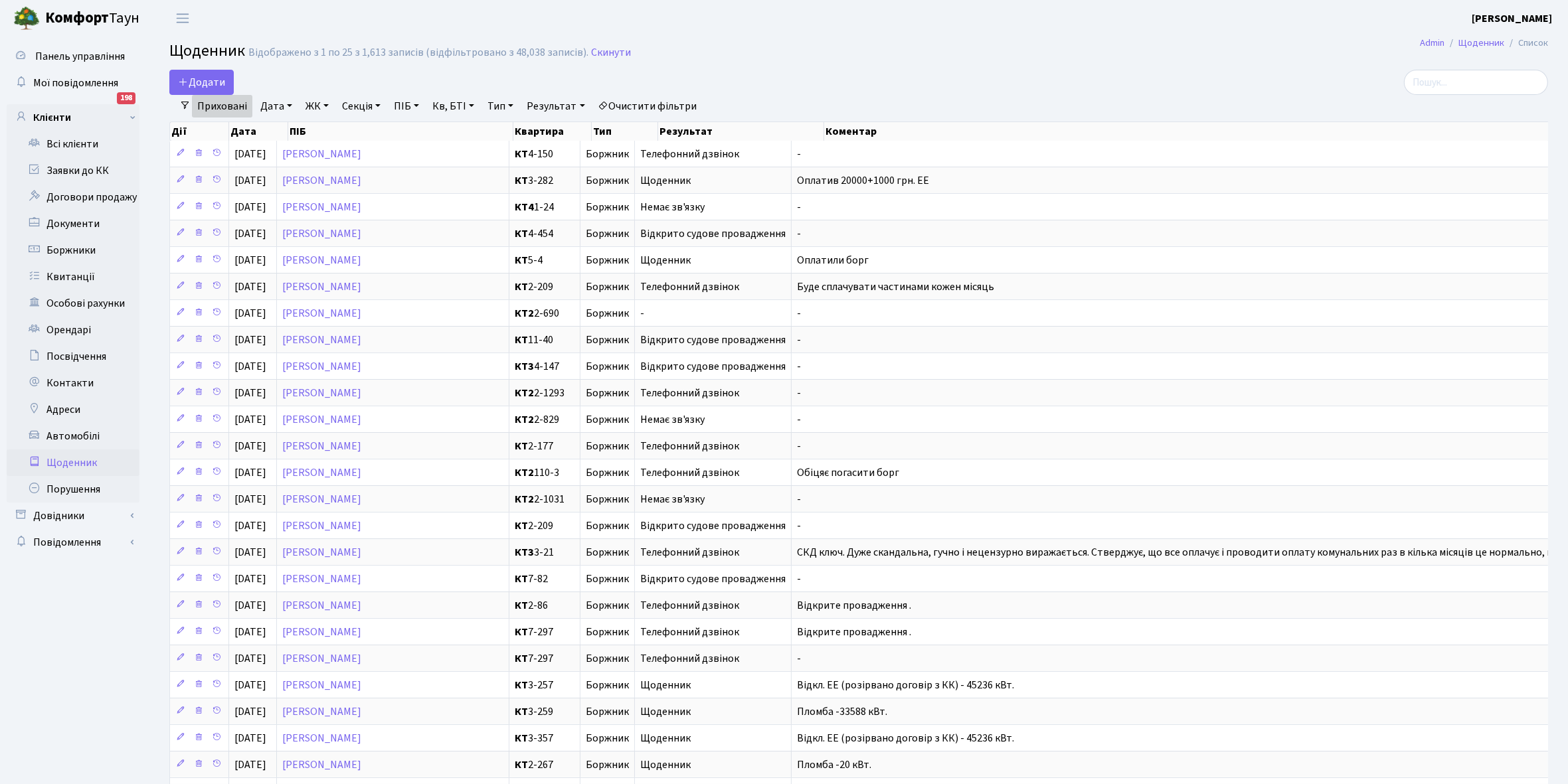
click at [227, 104] on link "Приховані" at bounding box center [222, 106] width 61 height 23
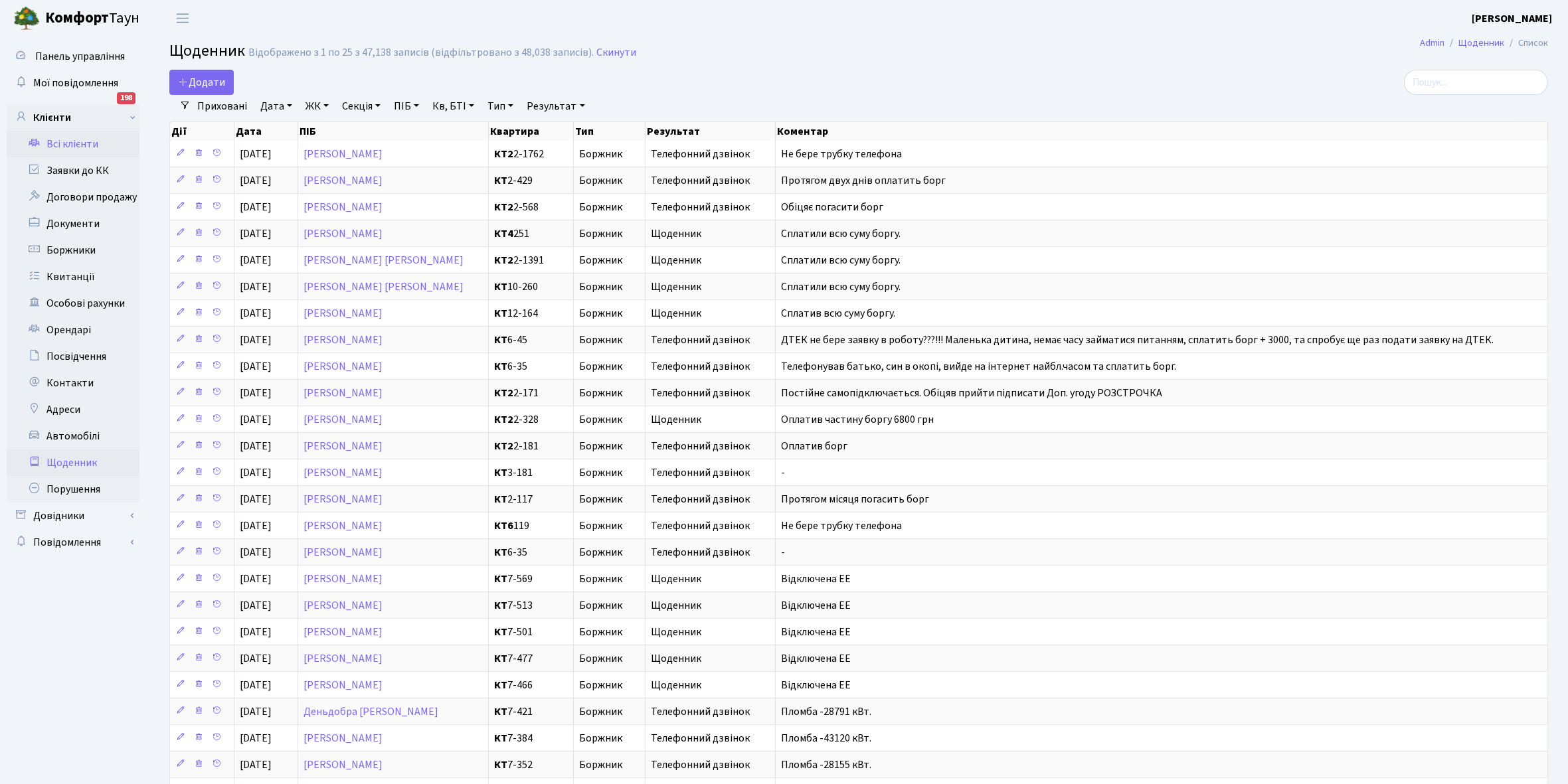
click at [72, 146] on link "Всі клієнти" at bounding box center [73, 144] width 133 height 26
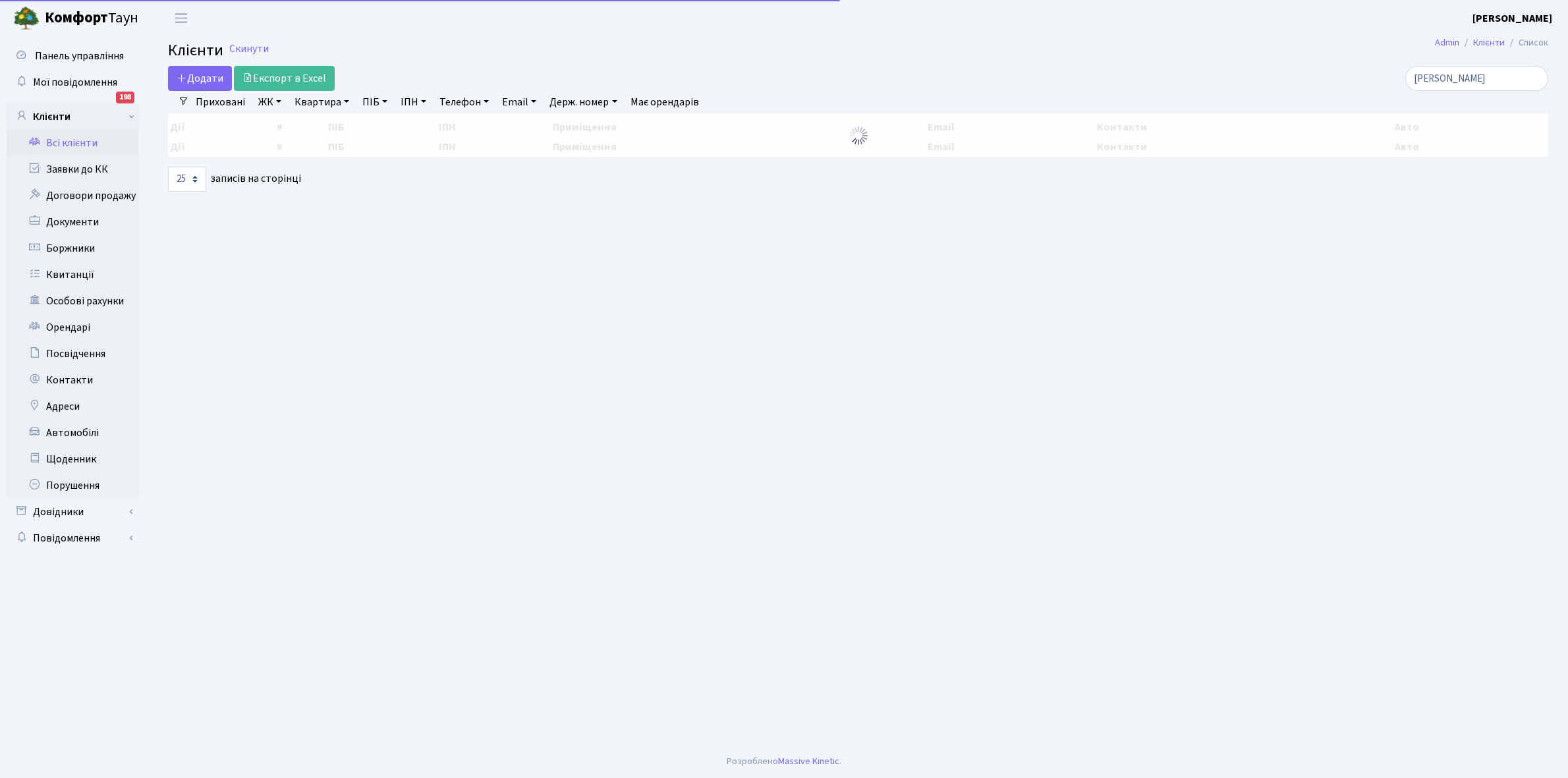
select select "25"
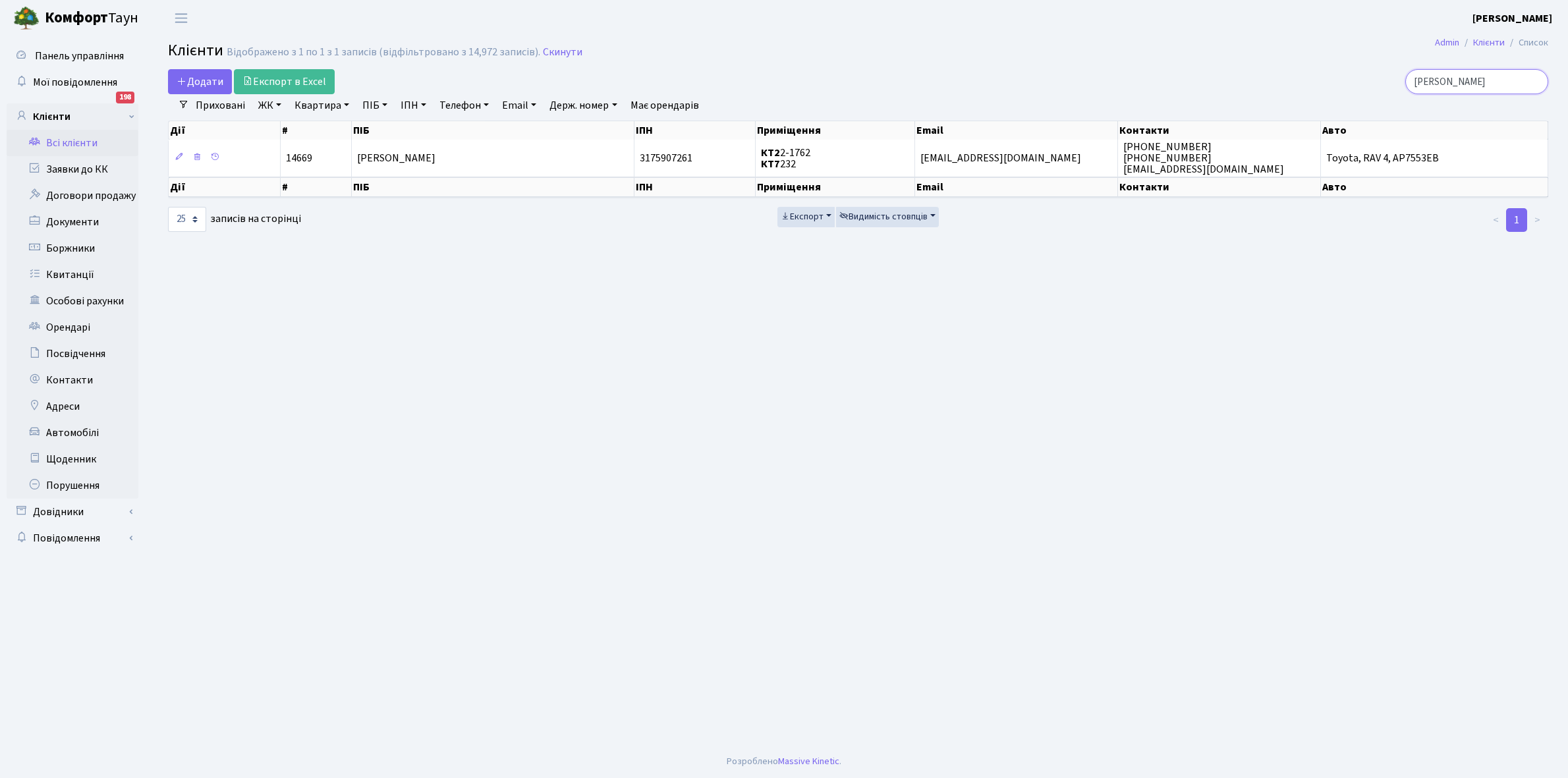
click at [1489, 81] on input "[PERSON_NAME]" at bounding box center [1476, 81] width 143 height 25
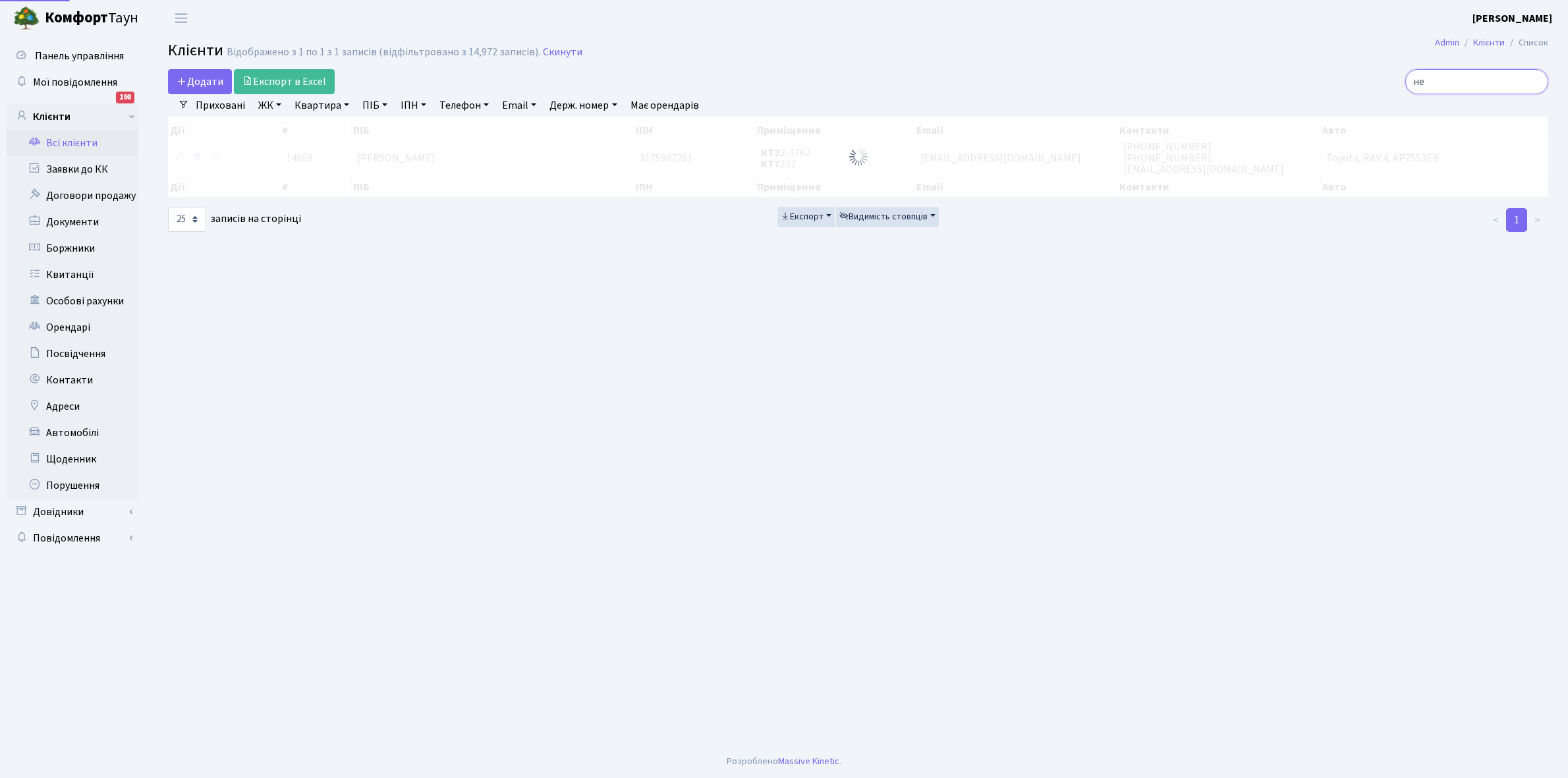
type input "н"
